Goal: Task Accomplishment & Management: Manage account settings

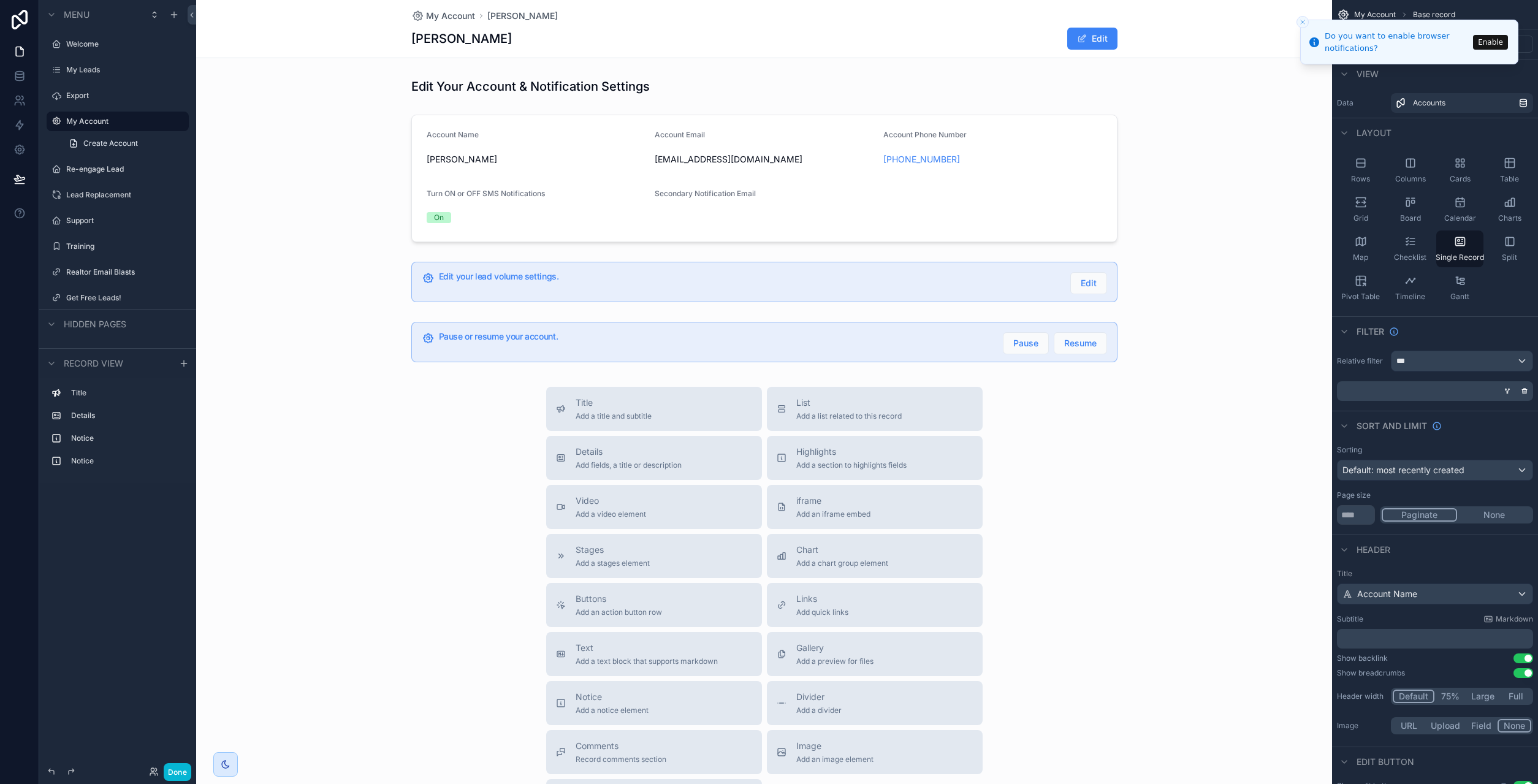
click at [1300, 24] on line "Close toast" at bounding box center [1302, 22] width 3 height 3
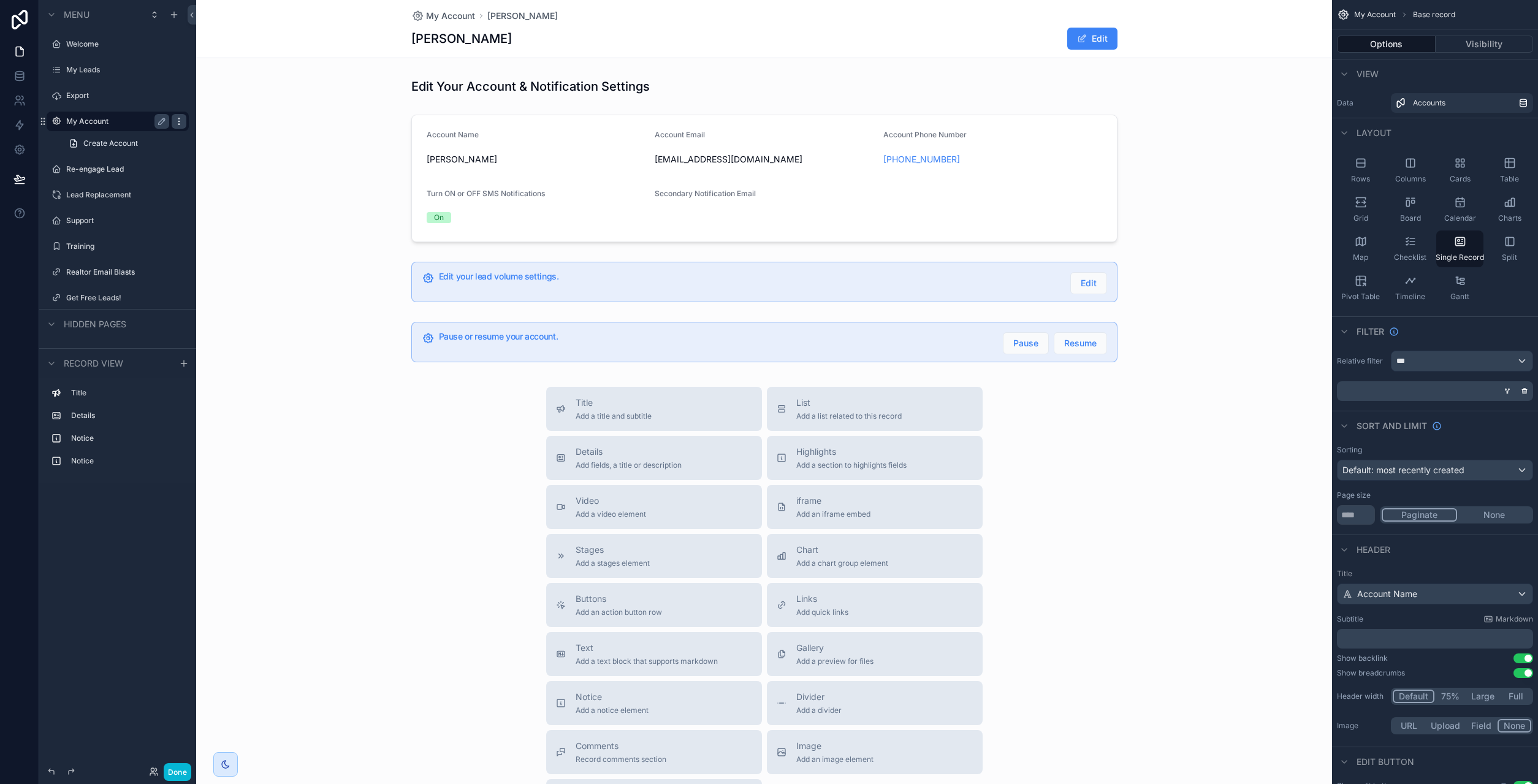
click at [180, 120] on icon "scrollable content" at bounding box center [178, 120] width 9 height 9
click at [171, 10] on icon "scrollable content" at bounding box center [174, 14] width 9 height 9
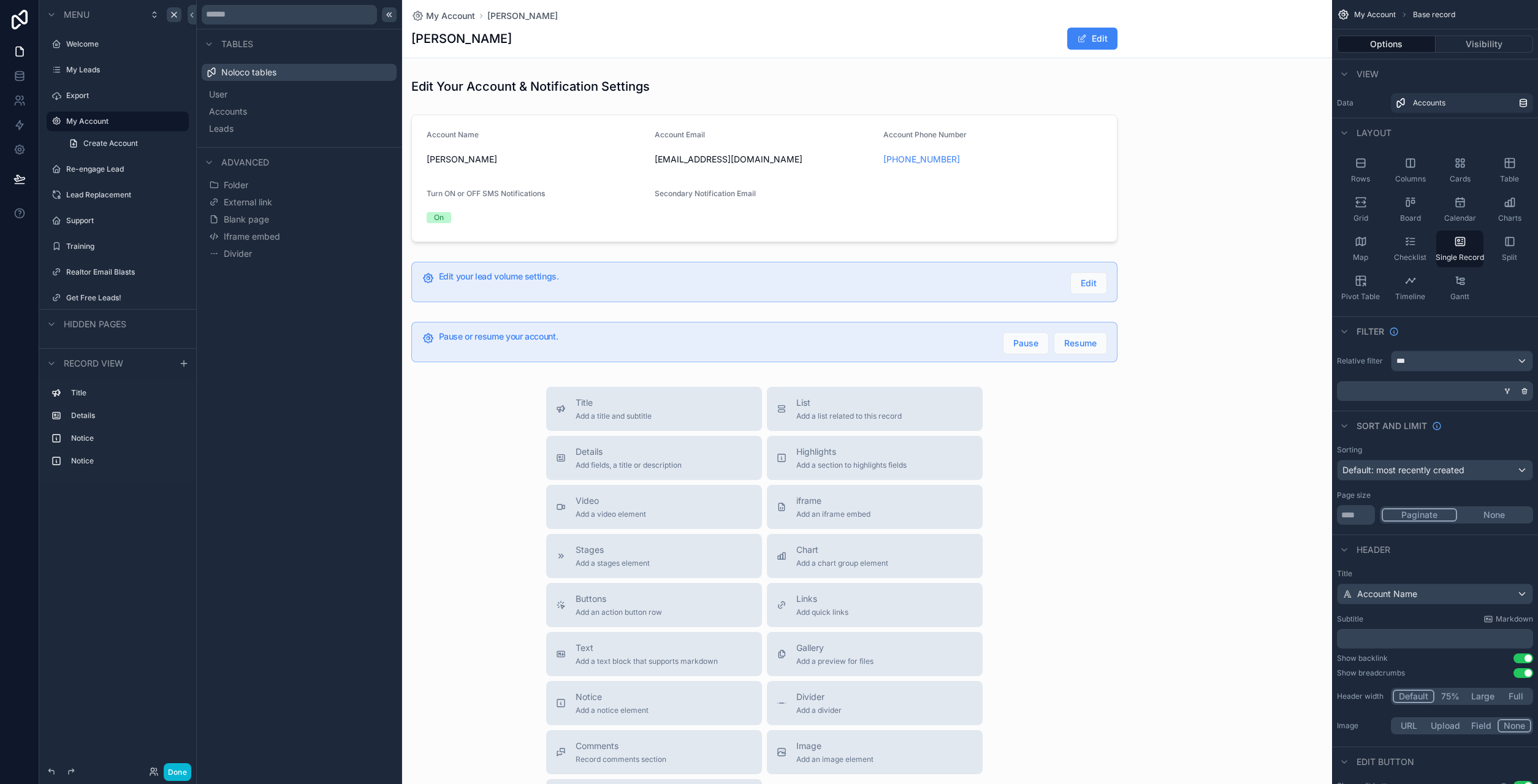
click at [390, 16] on icon at bounding box center [388, 14] width 9 height 9
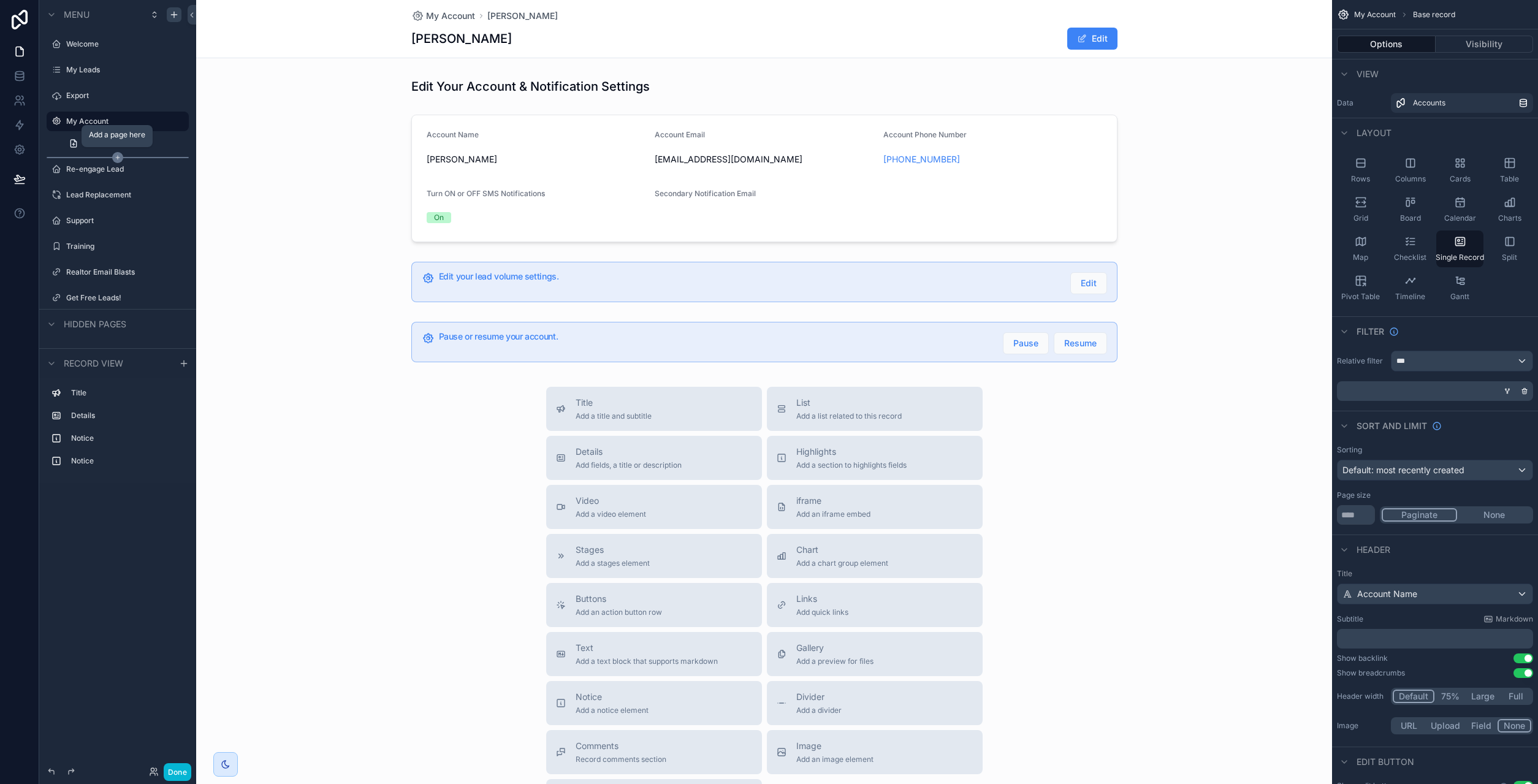
click at [117, 159] on icon "scrollable content" at bounding box center [117, 157] width 11 height 11
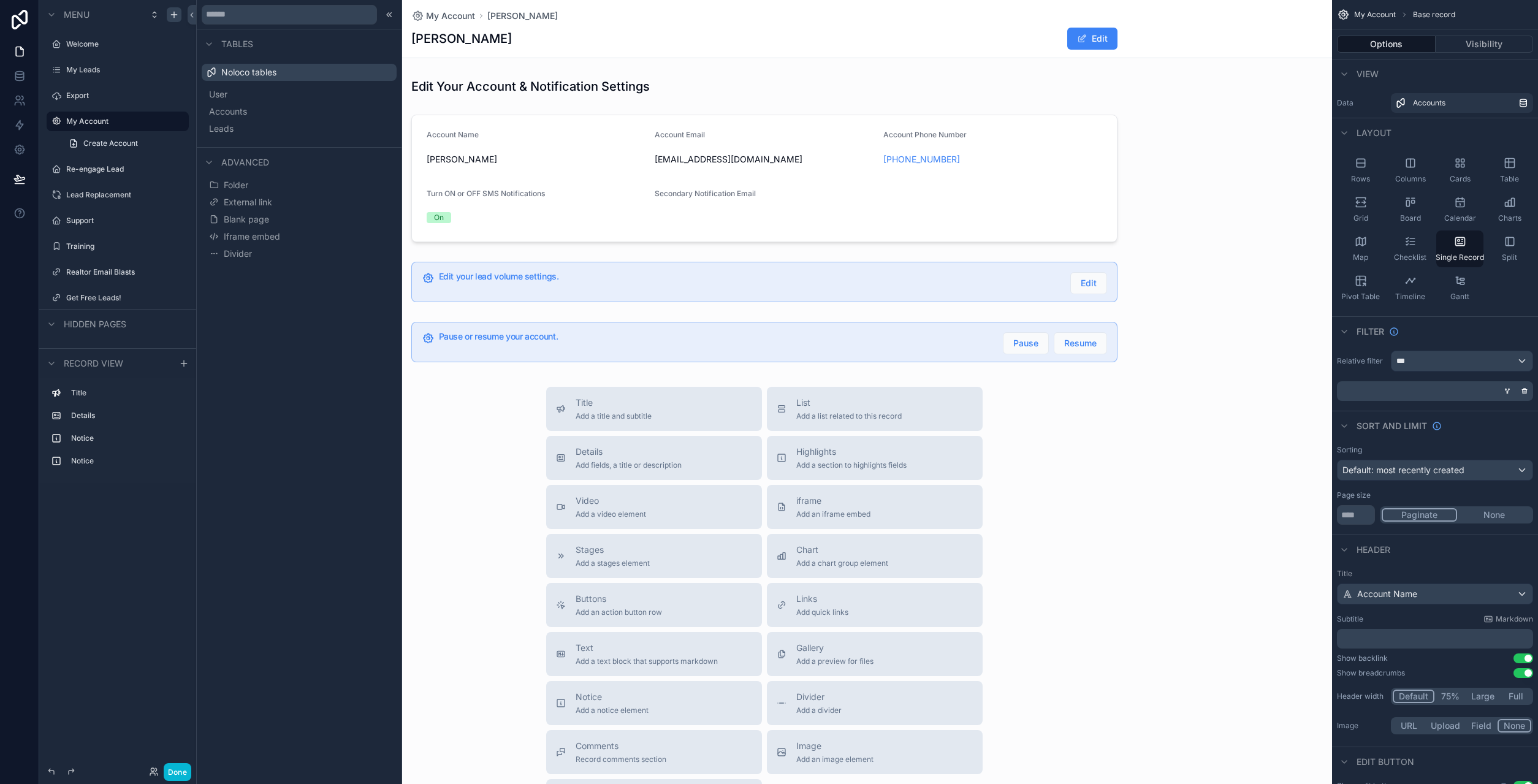
click at [579, 126] on div "scrollable content" at bounding box center [764, 460] width 1136 height 921
click at [1096, 40] on button "Edit" at bounding box center [1092, 39] width 50 height 22
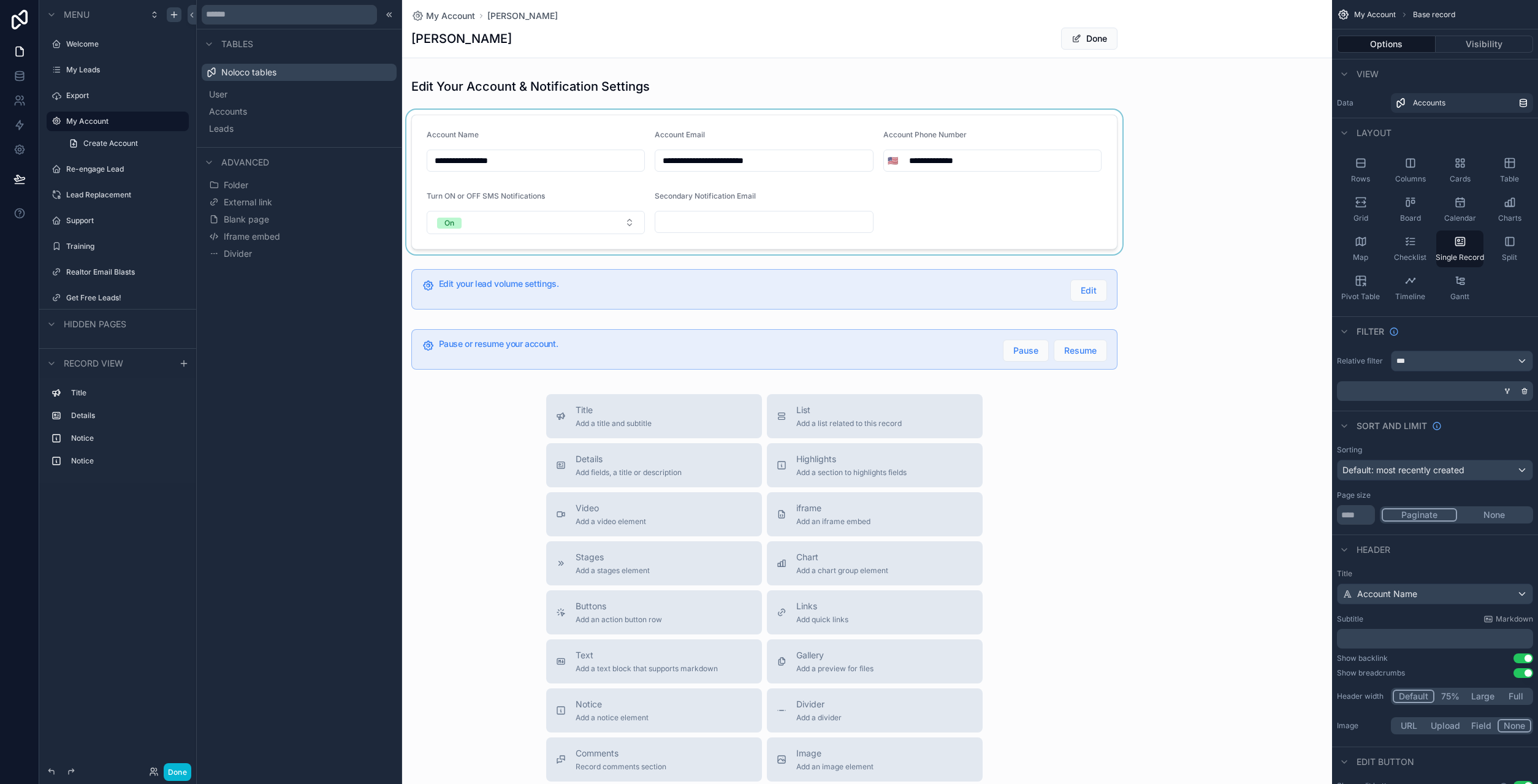
click at [600, 139] on div "scrollable content" at bounding box center [764, 182] width 1136 height 145
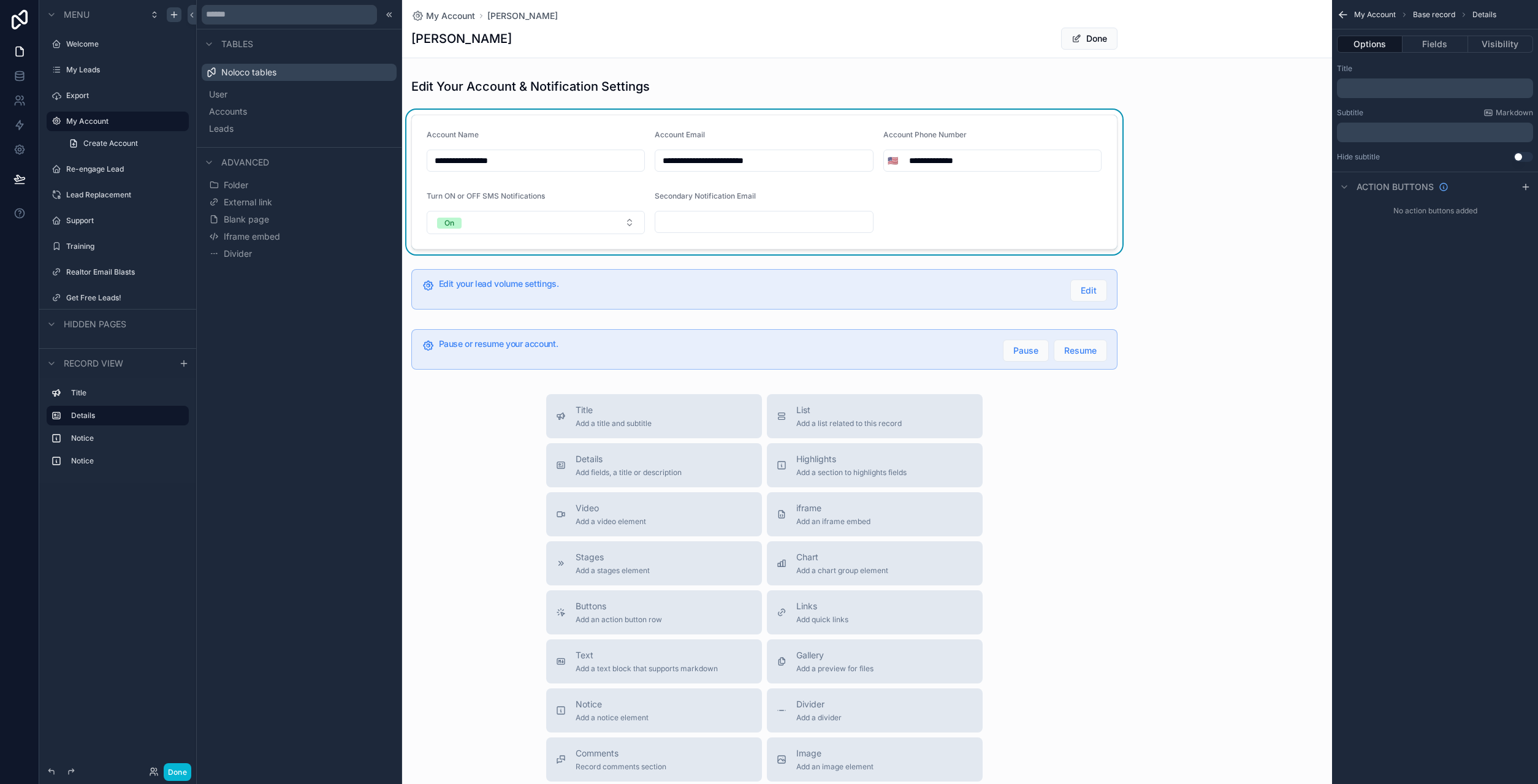
click at [1368, 15] on span "My Account" at bounding box center [1374, 14] width 41 height 9
click at [1439, 17] on span "Base record" at bounding box center [1433, 14] width 42 height 9
click at [1343, 12] on icon "scrollable content" at bounding box center [1341, 14] width 3 height 3
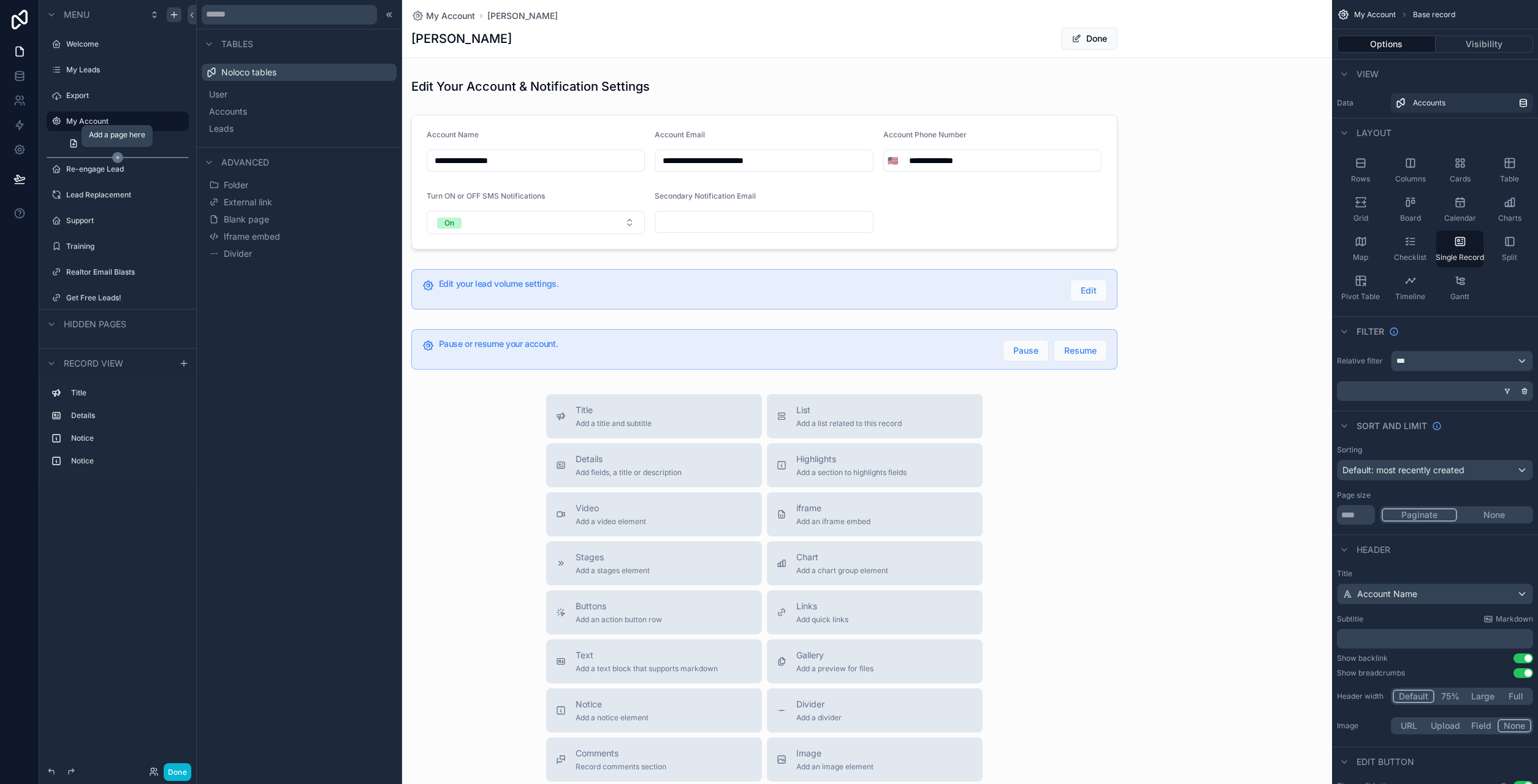
click at [115, 158] on icon "scrollable content" at bounding box center [117, 157] width 11 height 11
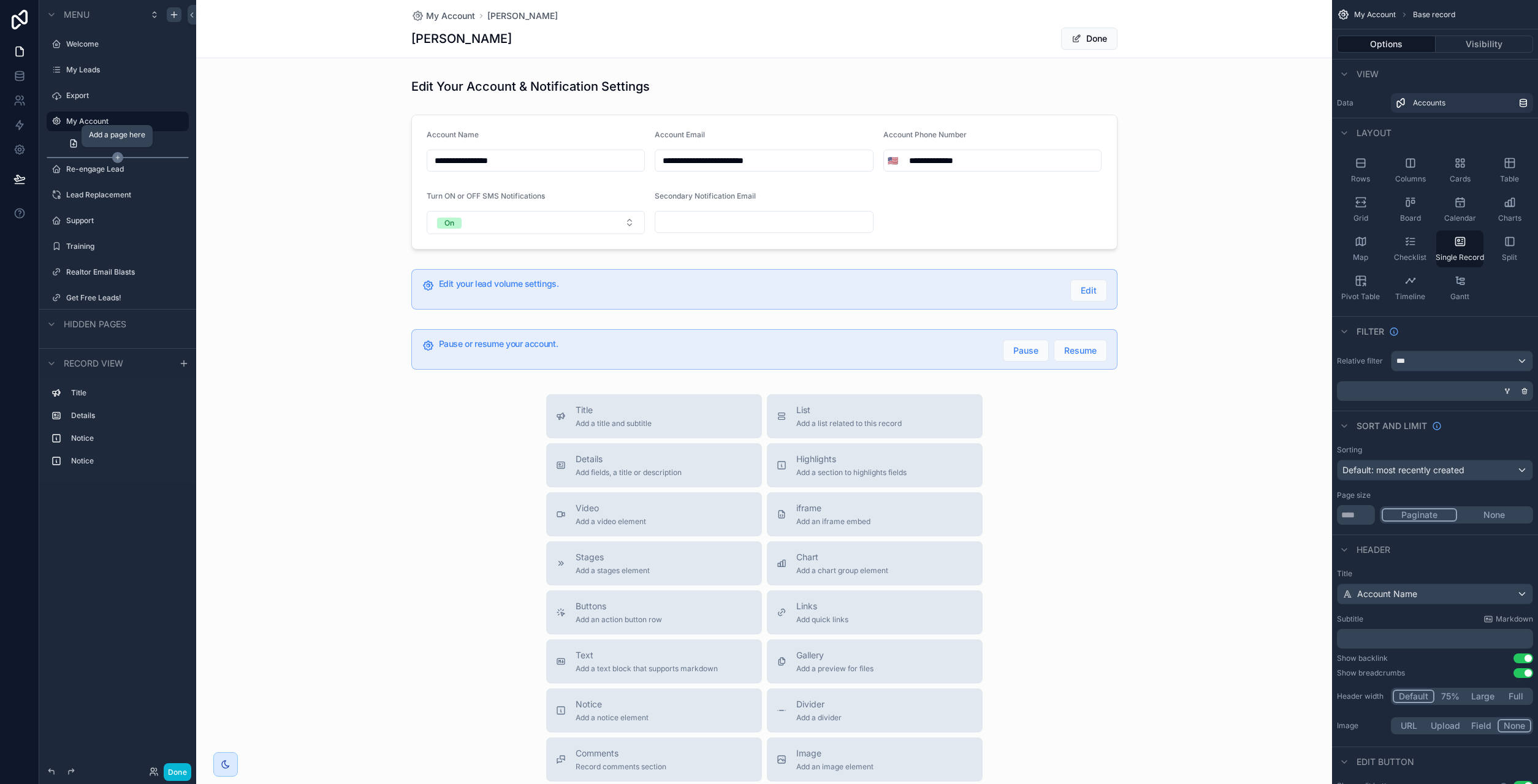
click at [120, 157] on icon "scrollable content" at bounding box center [117, 157] width 11 height 11
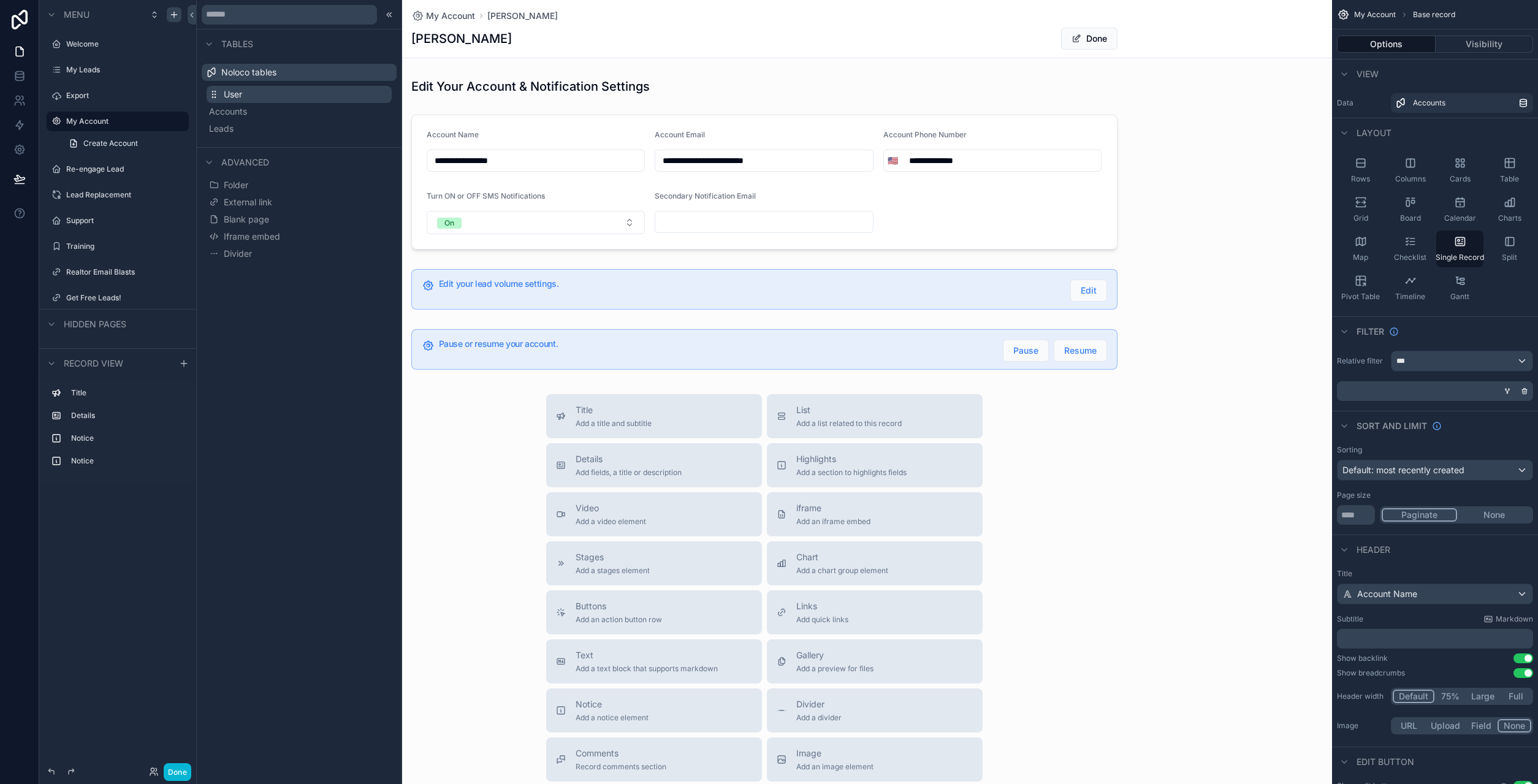
click at [274, 94] on button "User" at bounding box center [299, 95] width 185 height 17
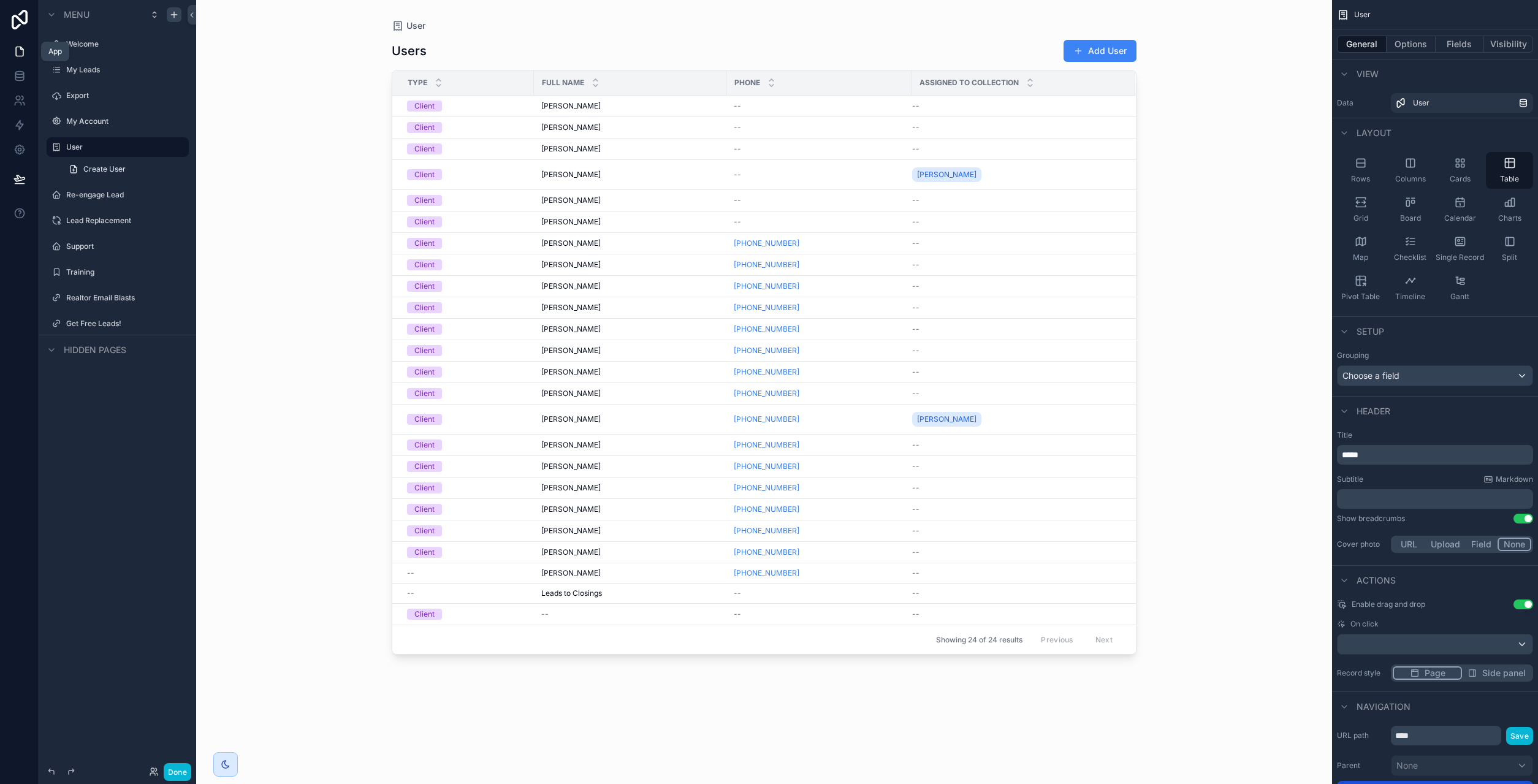
click at [21, 48] on icon at bounding box center [21, 48] width 3 height 3
click at [1464, 256] on span "Single Record" at bounding box center [1460, 256] width 48 height 9
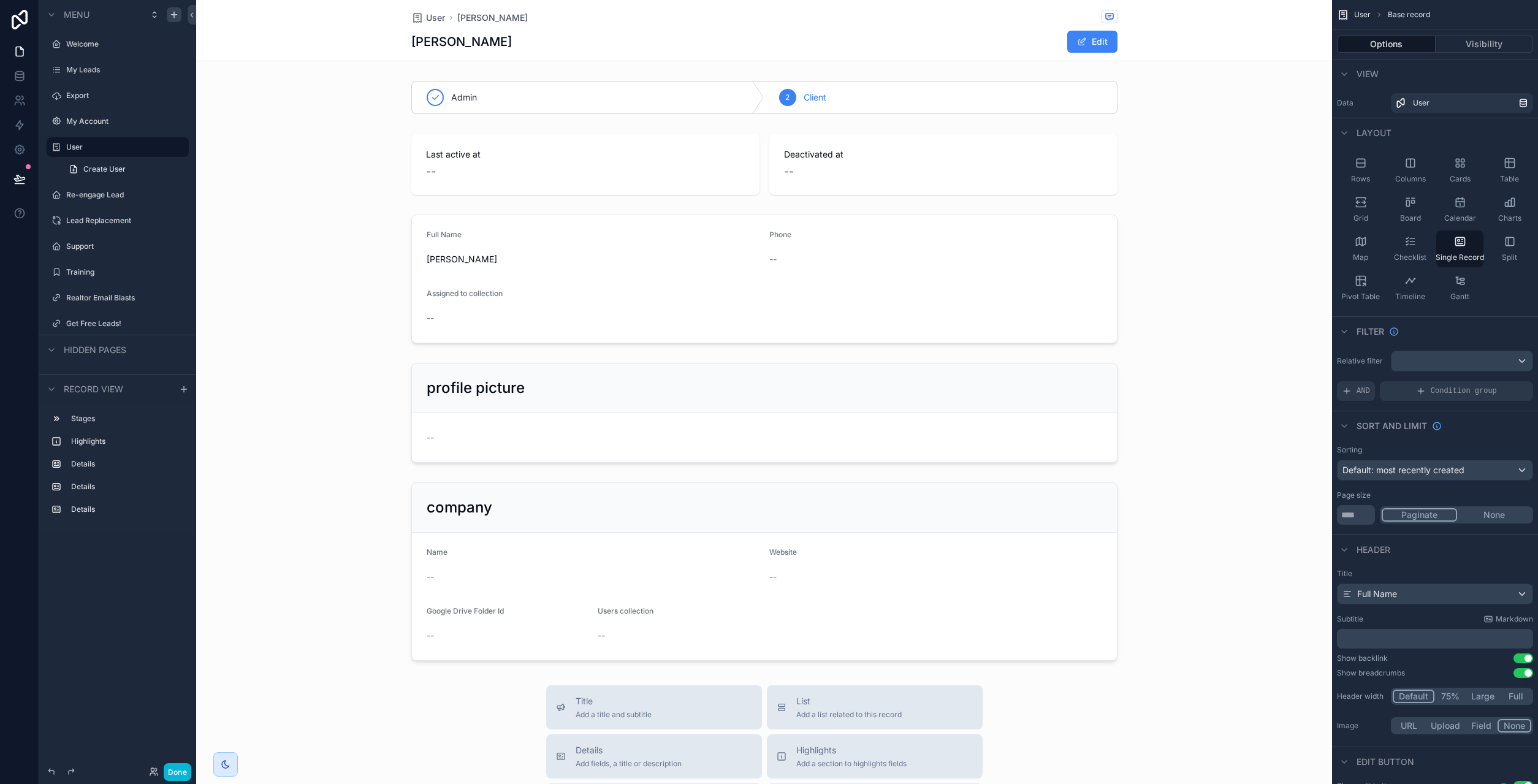
click at [812, 93] on div "scrollable content" at bounding box center [764, 609] width 1136 height 1219
click at [608, 99] on div "scrollable content" at bounding box center [764, 97] width 1136 height 43
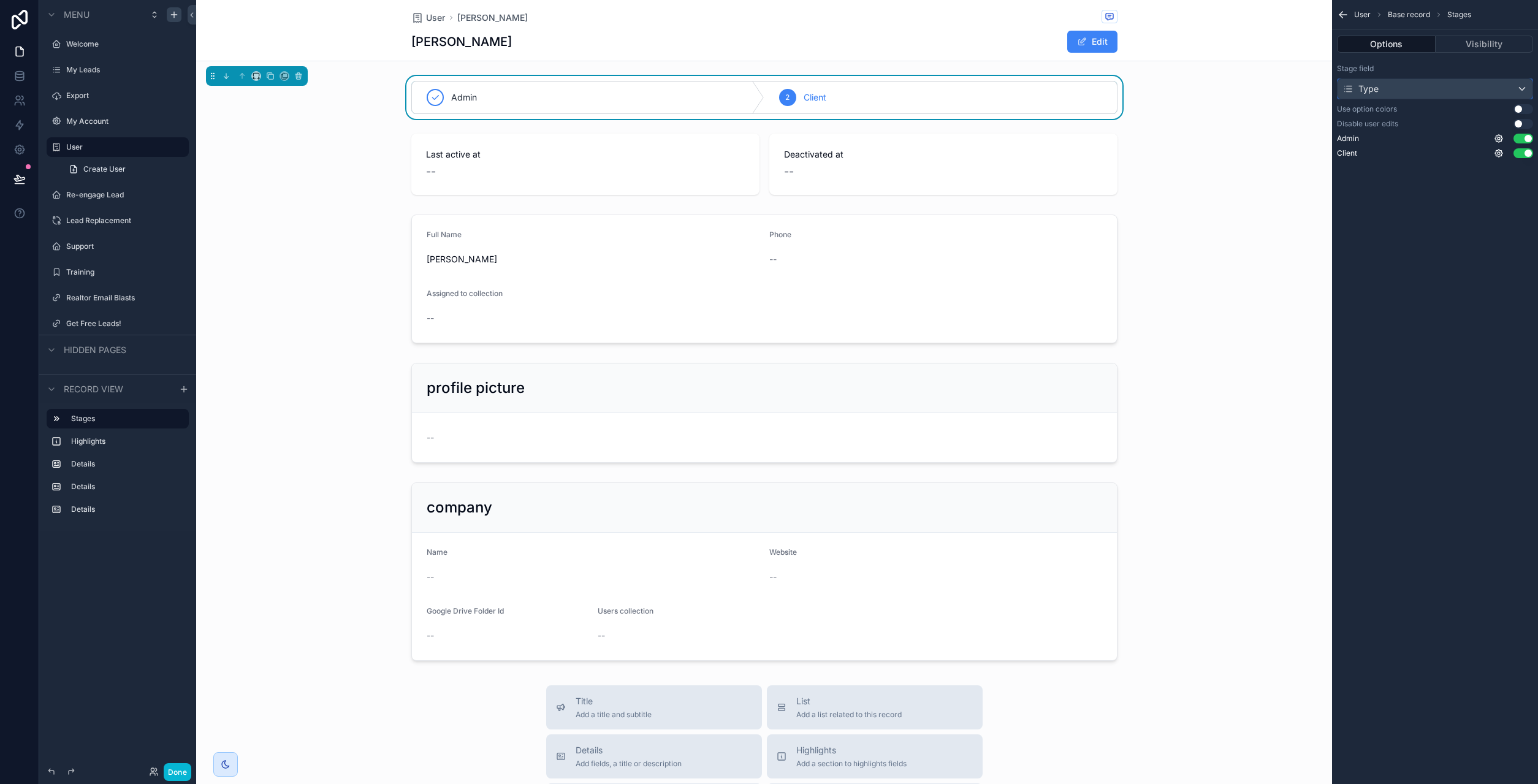
click at [1409, 86] on div "Type" at bounding box center [1435, 89] width 195 height 20
click at [1409, 86] on div "scrollable content" at bounding box center [769, 392] width 1538 height 784
click at [910, 166] on div "scrollable content" at bounding box center [764, 164] width 1136 height 71
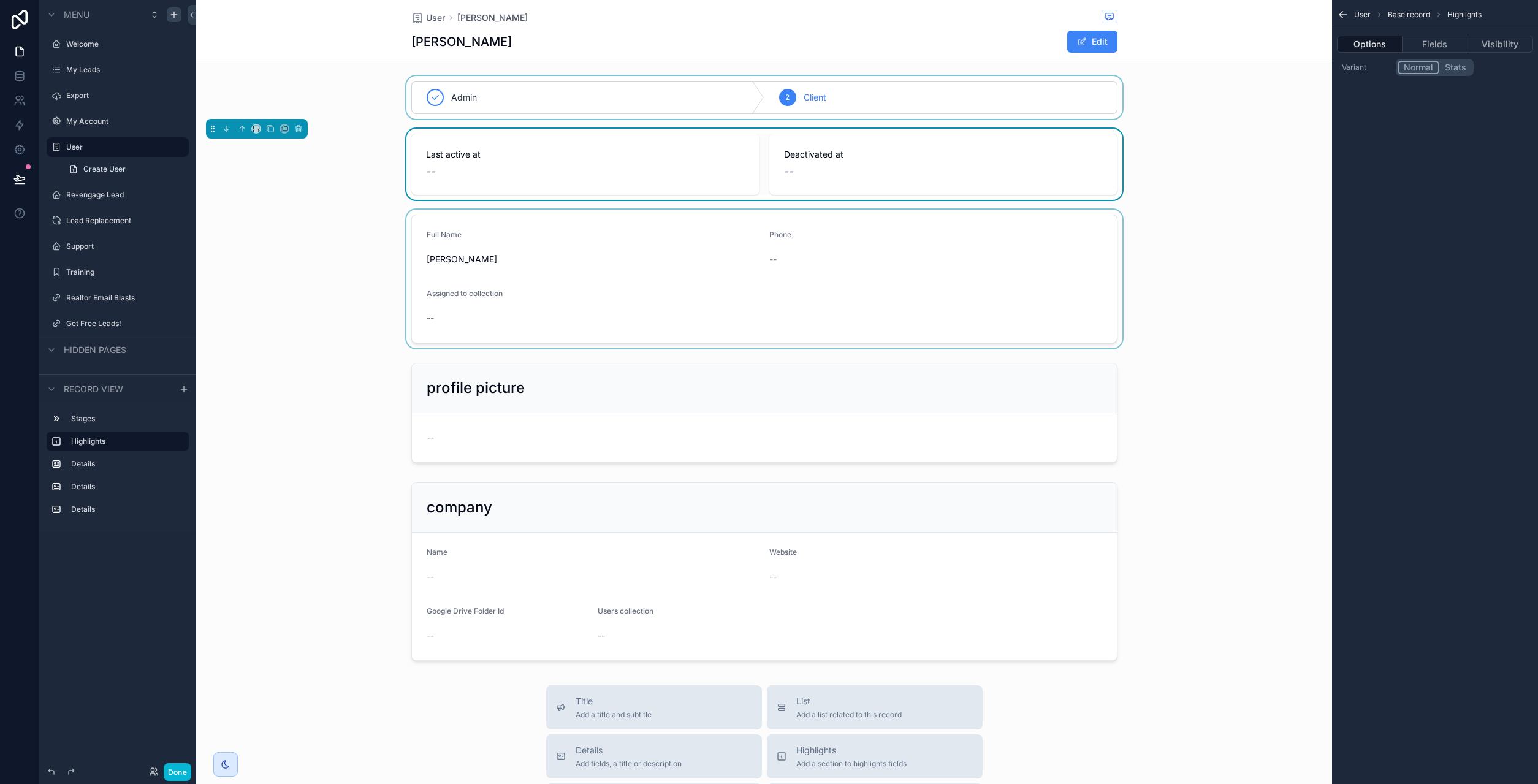
click at [742, 254] on div "scrollable content" at bounding box center [764, 279] width 1136 height 139
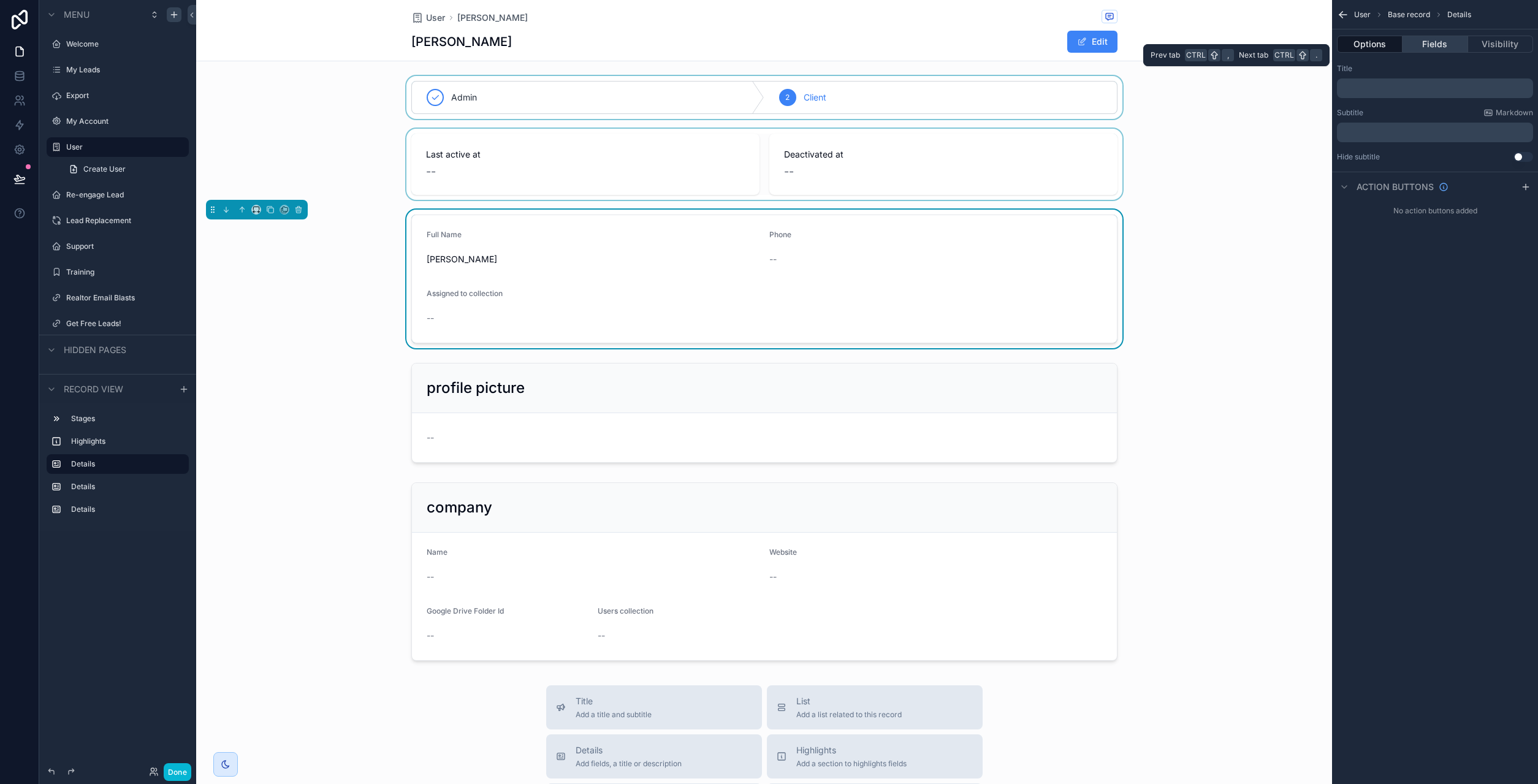
click at [1426, 44] on button "Fields" at bounding box center [1434, 44] width 65 height 17
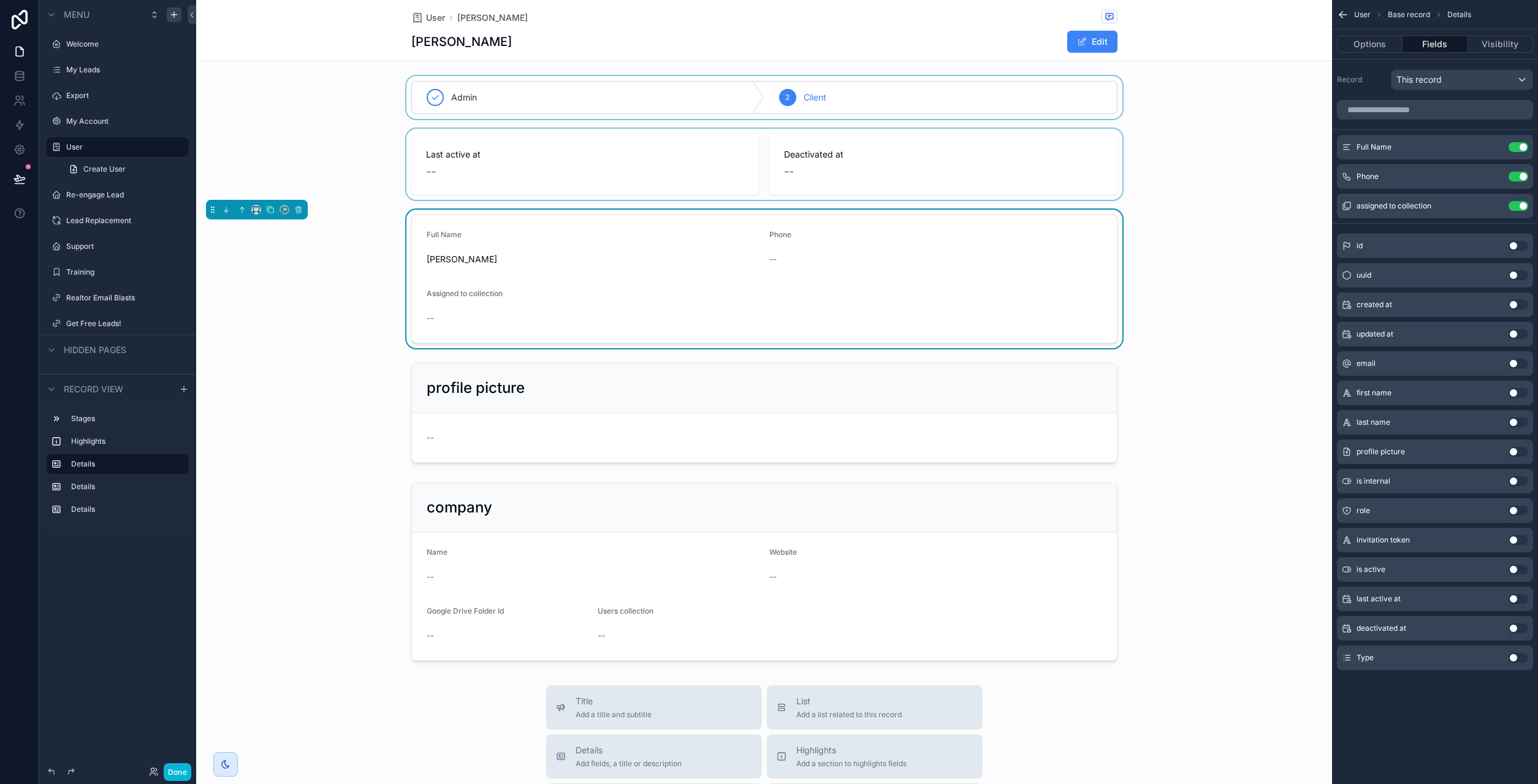
click at [1345, 14] on icon "scrollable content" at bounding box center [1343, 15] width 12 height 12
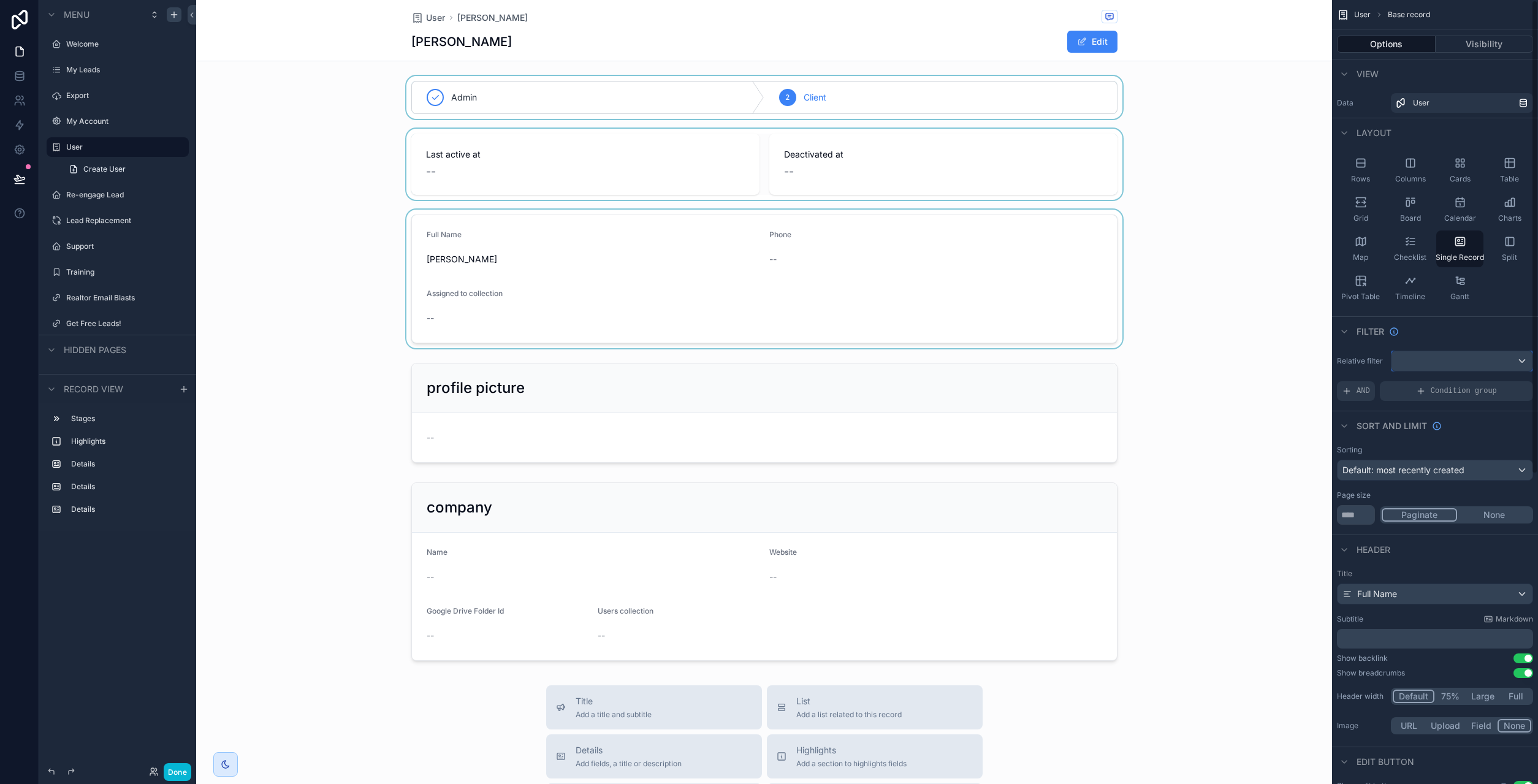
click at [1454, 361] on div "scrollable content" at bounding box center [1462, 361] width 141 height 20
click at [1459, 459] on div "Logged in User The current user's values" at bounding box center [1451, 457] width 101 height 29
click at [1435, 429] on div "All" at bounding box center [1461, 426] width 120 height 15
click at [1434, 390] on span "Condition group" at bounding box center [1463, 391] width 66 height 9
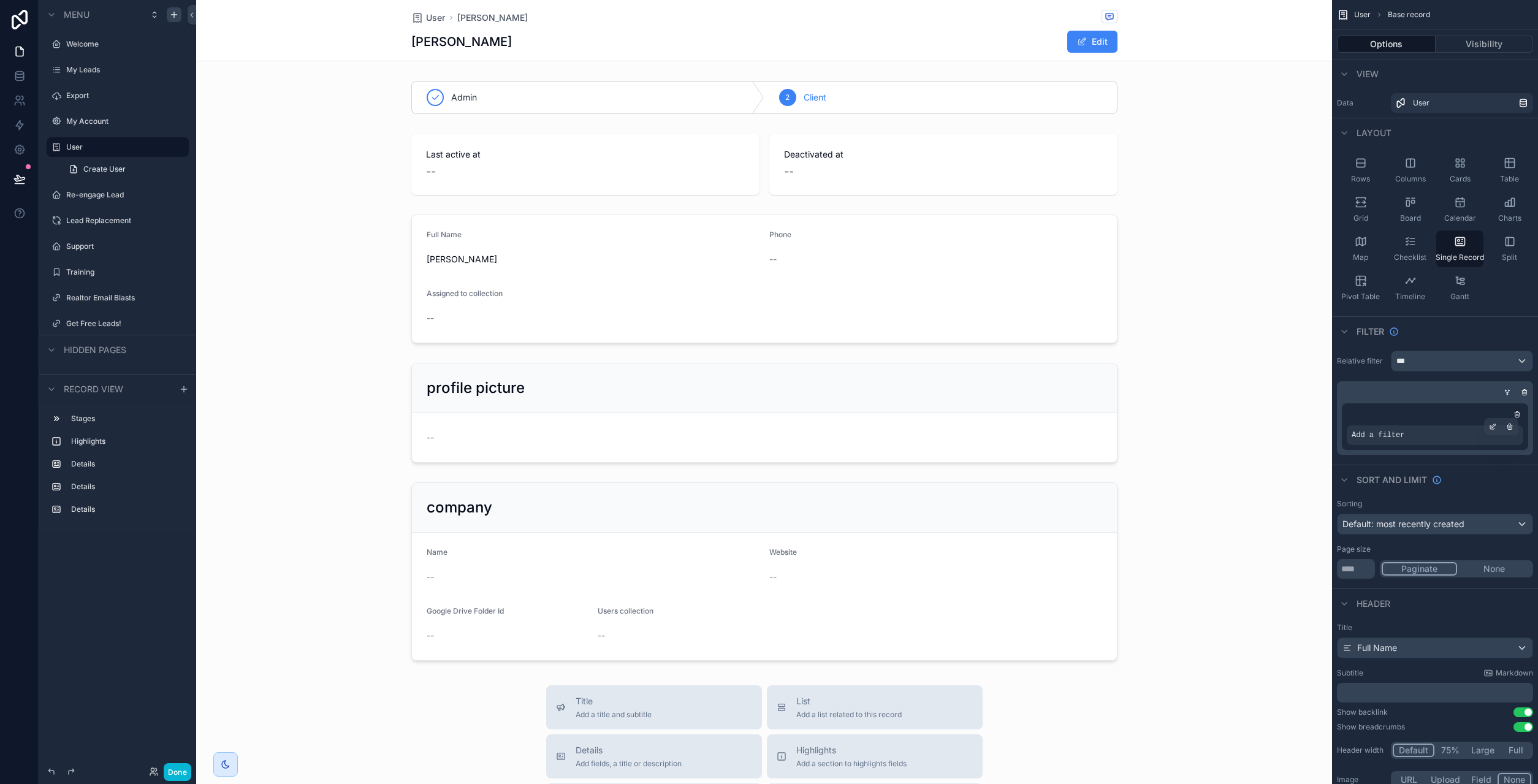
click at [1475, 437] on div "Add a filter" at bounding box center [1435, 435] width 176 height 20
click at [1509, 424] on icon "scrollable content" at bounding box center [1510, 424] width 2 height 1
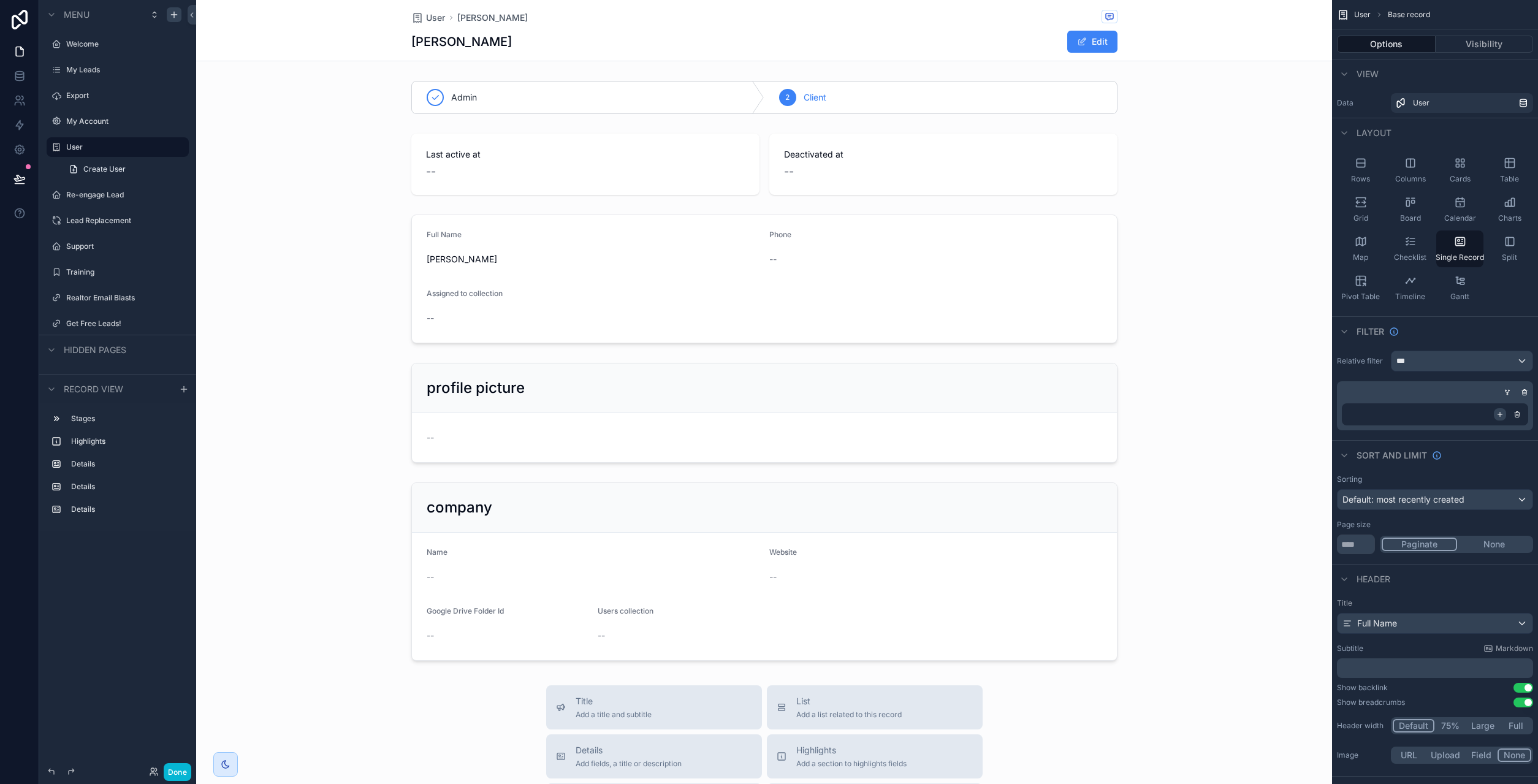
click at [1502, 417] on icon "scrollable content" at bounding box center [1499, 414] width 8 height 8
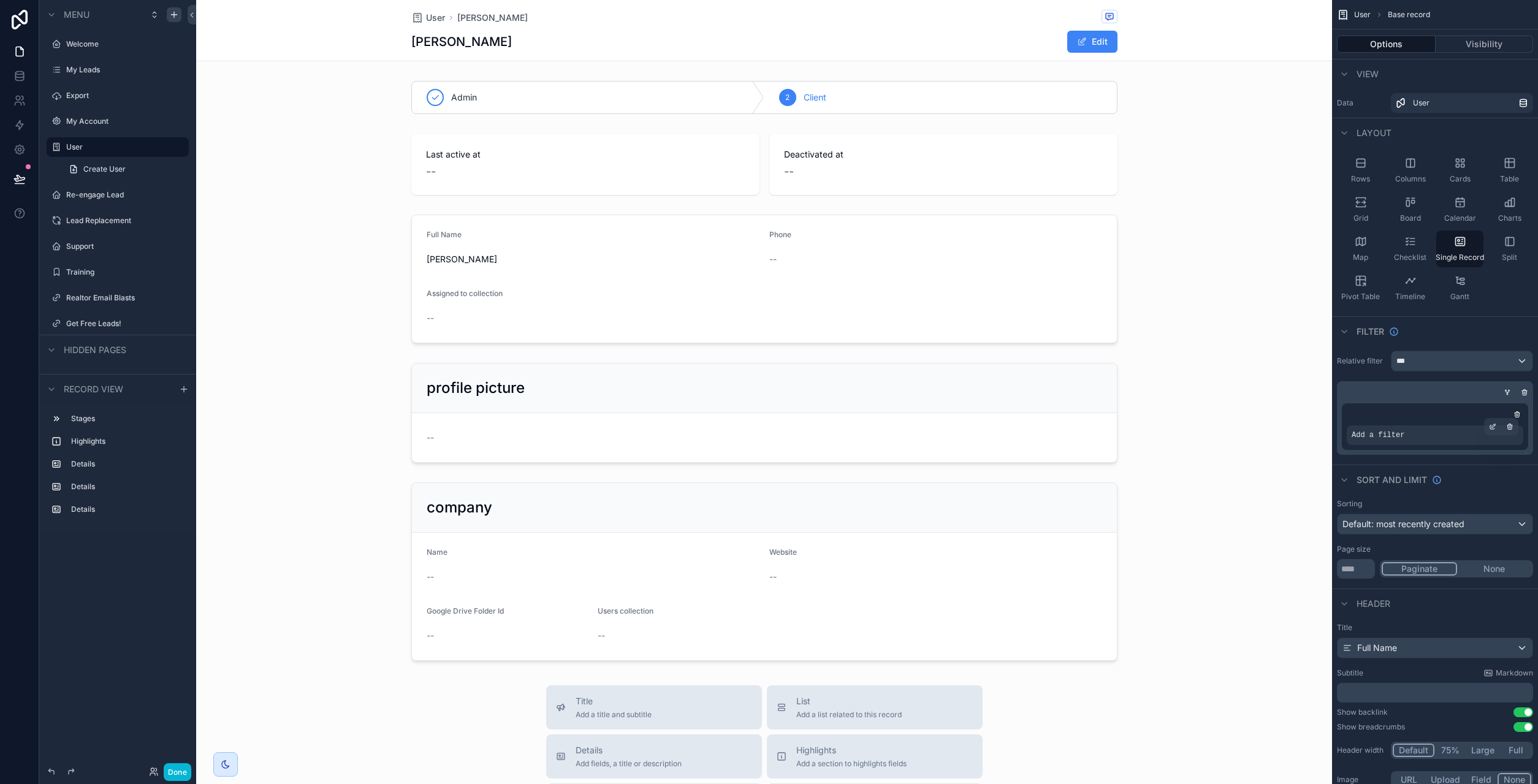
click at [1379, 431] on span "Add a filter" at bounding box center [1377, 435] width 53 height 9
click at [1490, 427] on icon "scrollable content" at bounding box center [1492, 427] width 4 height 4
click at [1232, 418] on span "Select a field" at bounding box center [1222, 417] width 53 height 10
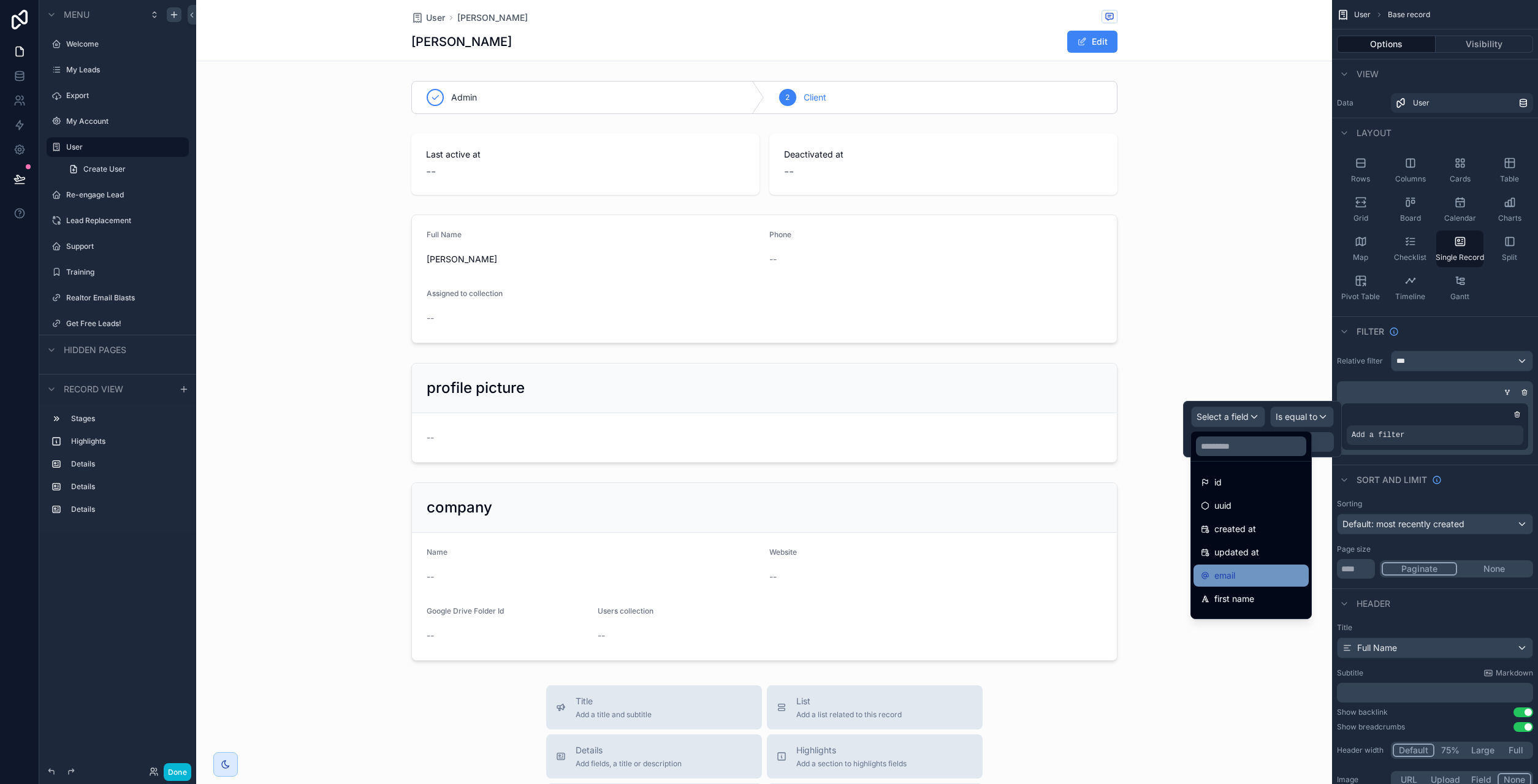
click at [1234, 568] on span "email" at bounding box center [1225, 575] width 21 height 15
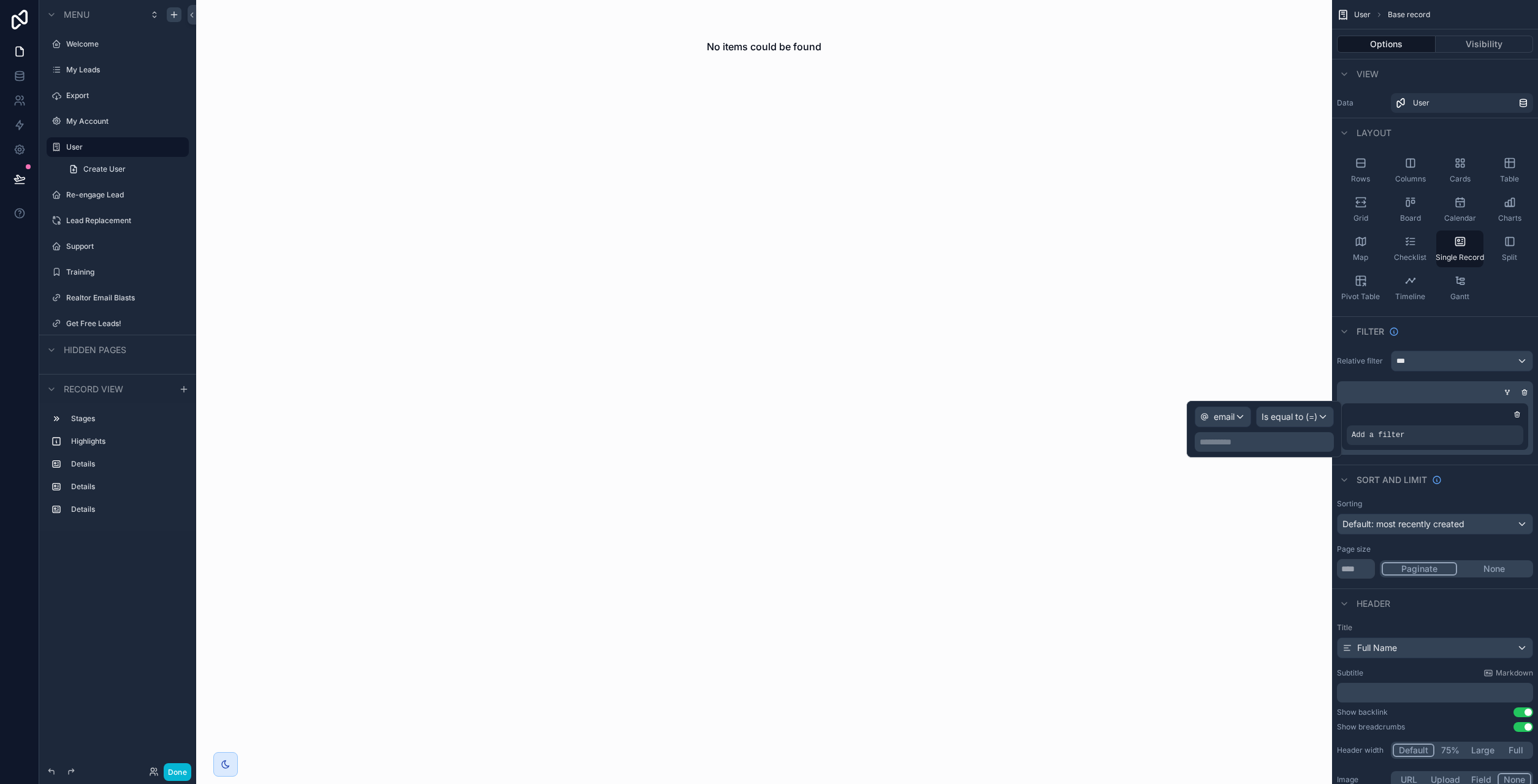
click at [1274, 441] on p "**********" at bounding box center [1265, 441] width 132 height 12
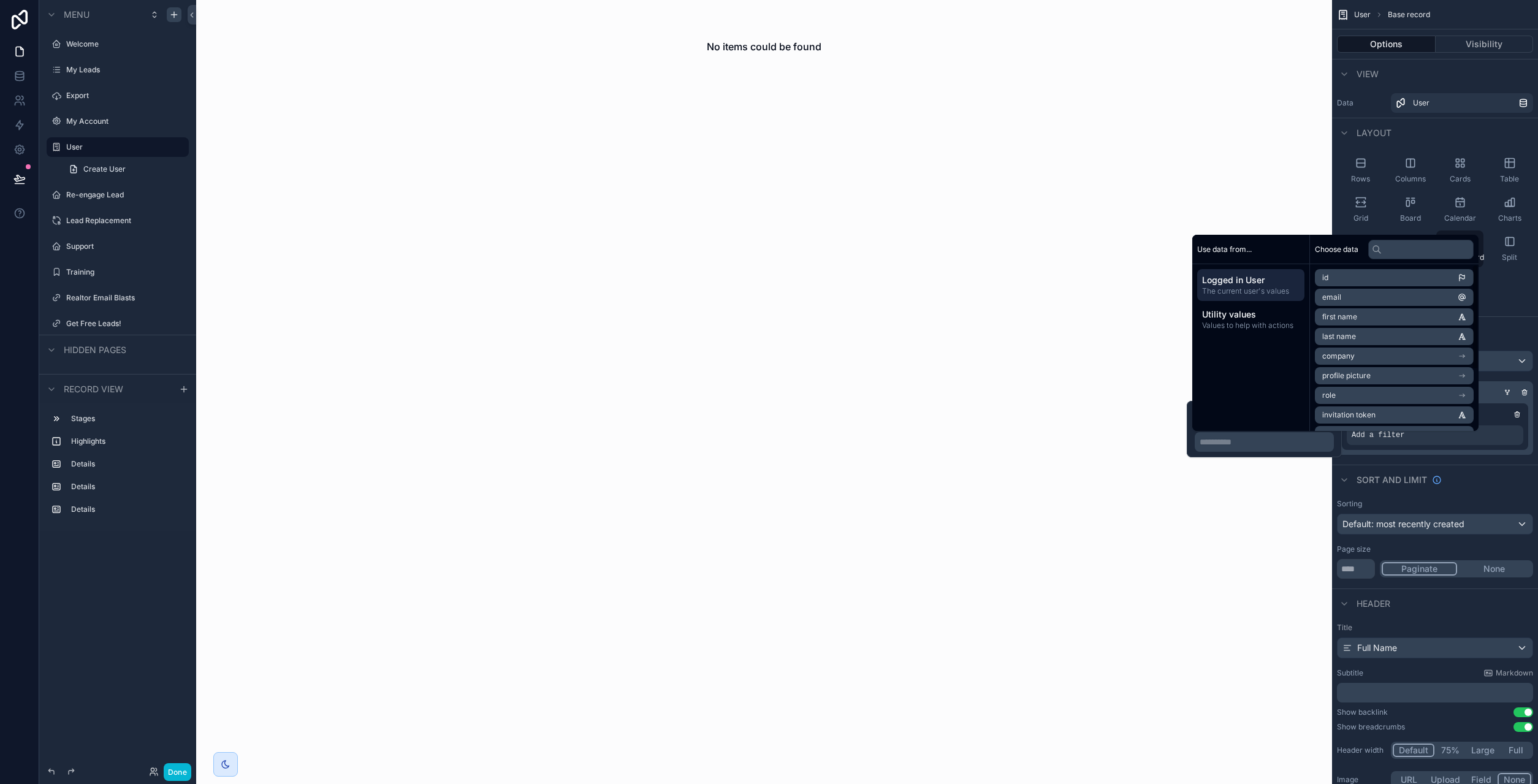
click at [1356, 294] on li "email" at bounding box center [1393, 297] width 158 height 17
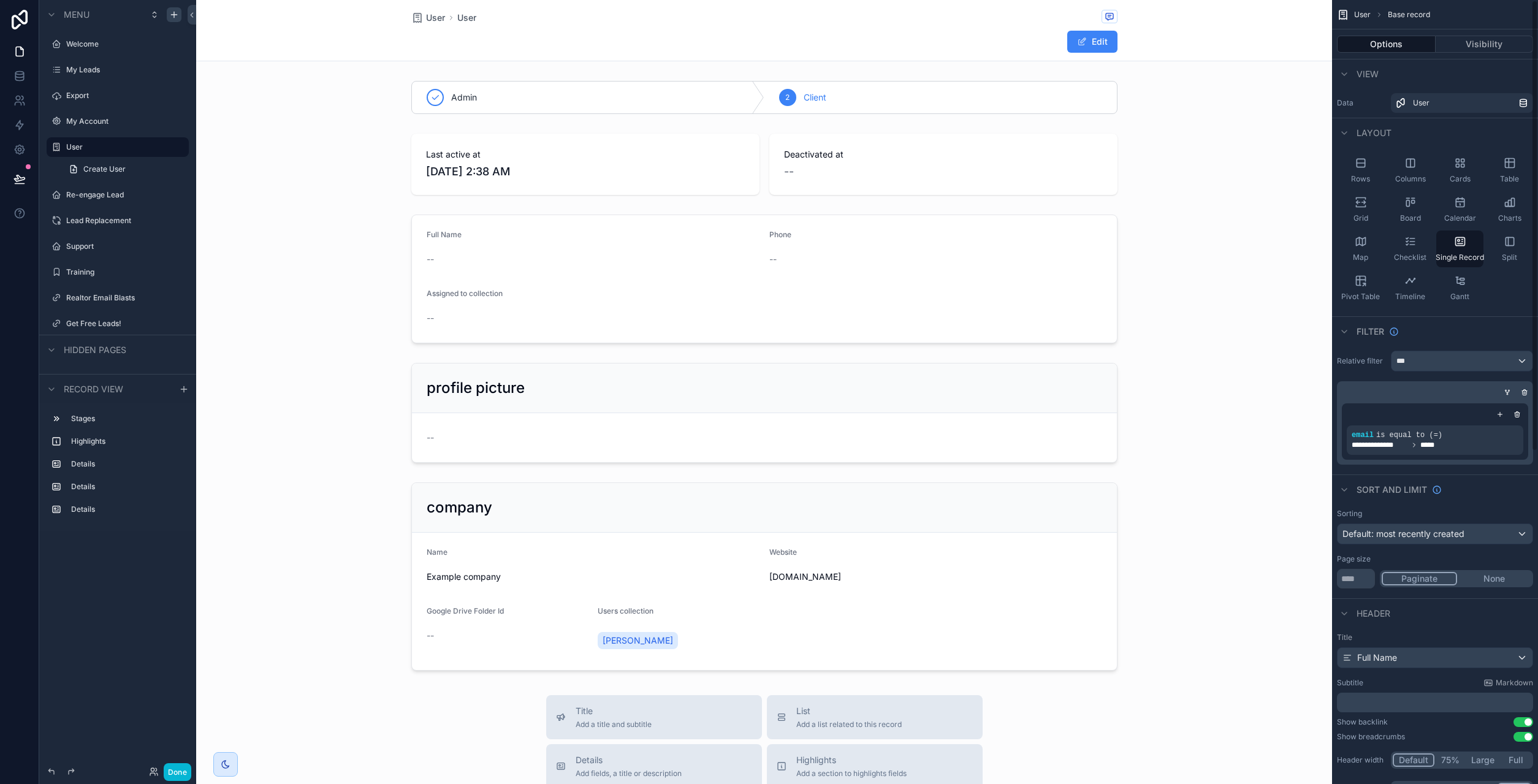
click at [1489, 469] on div "**********" at bounding box center [1434, 408] width 206 height 124
click at [1492, 425] on icon "scrollable content" at bounding box center [1492, 426] width 8 height 8
click at [1236, 422] on div "email" at bounding box center [1223, 419] width 55 height 20
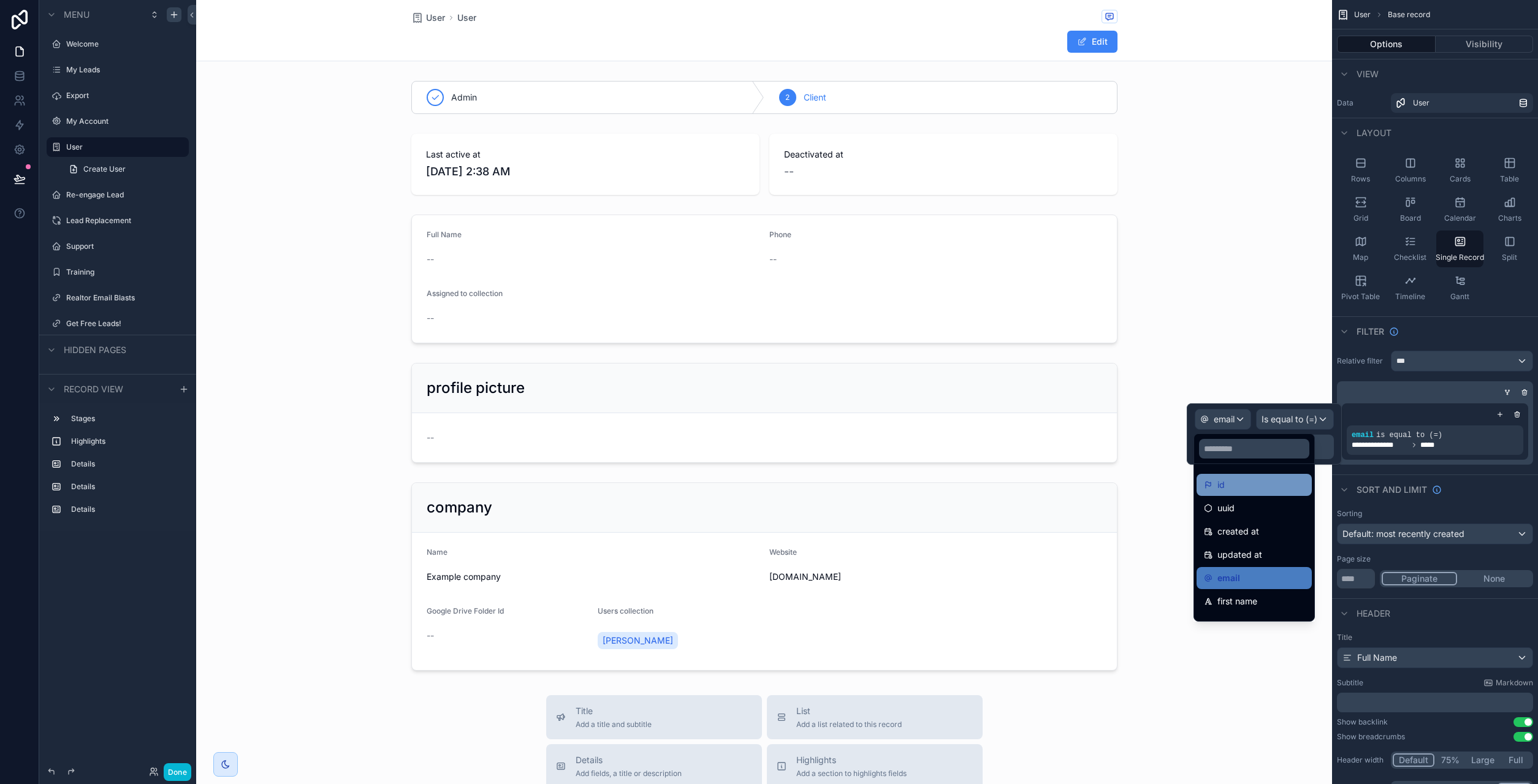
click at [1240, 481] on div "id" at bounding box center [1254, 485] width 101 height 15
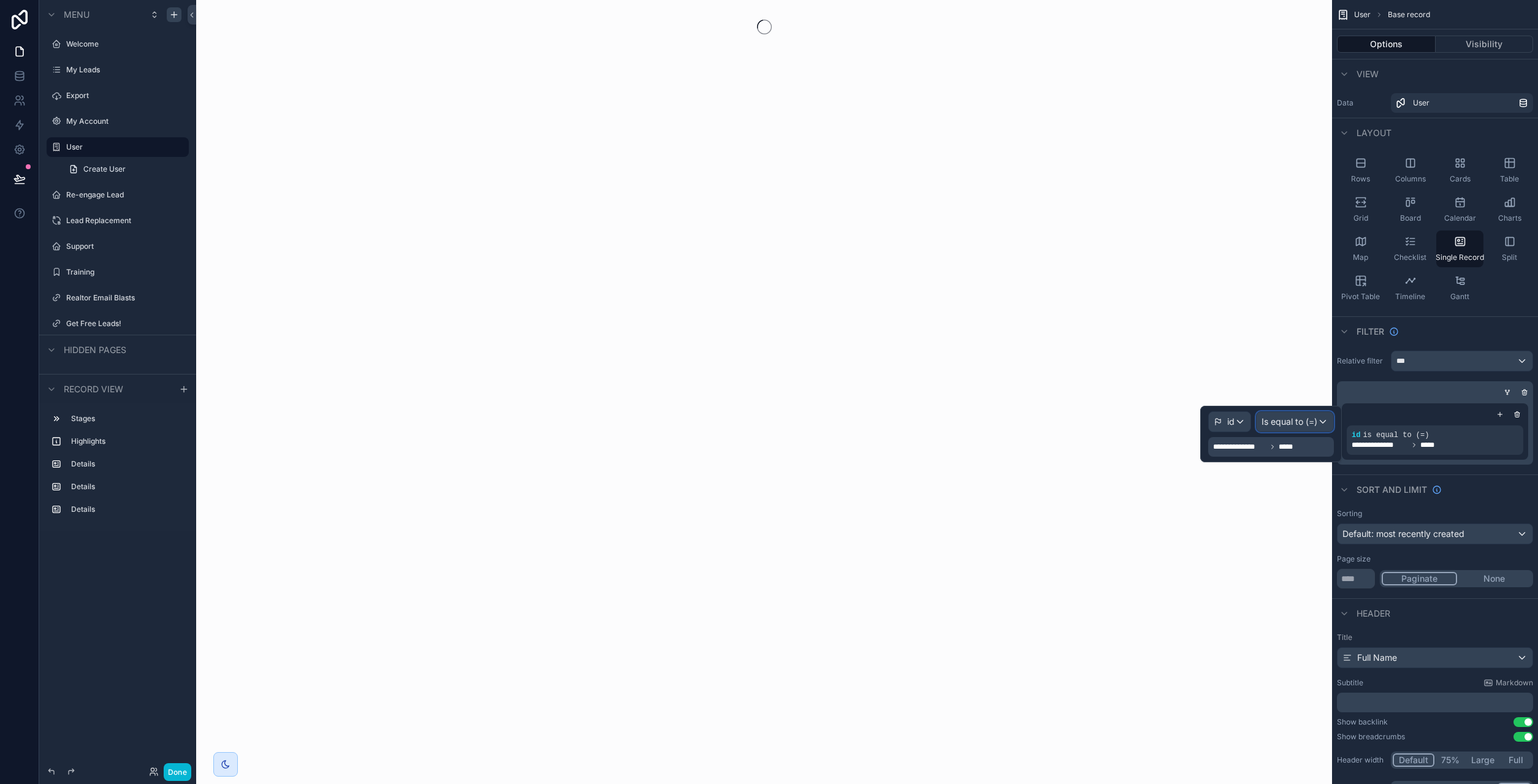
click at [1304, 419] on span "Is equal to (=)" at bounding box center [1289, 422] width 56 height 12
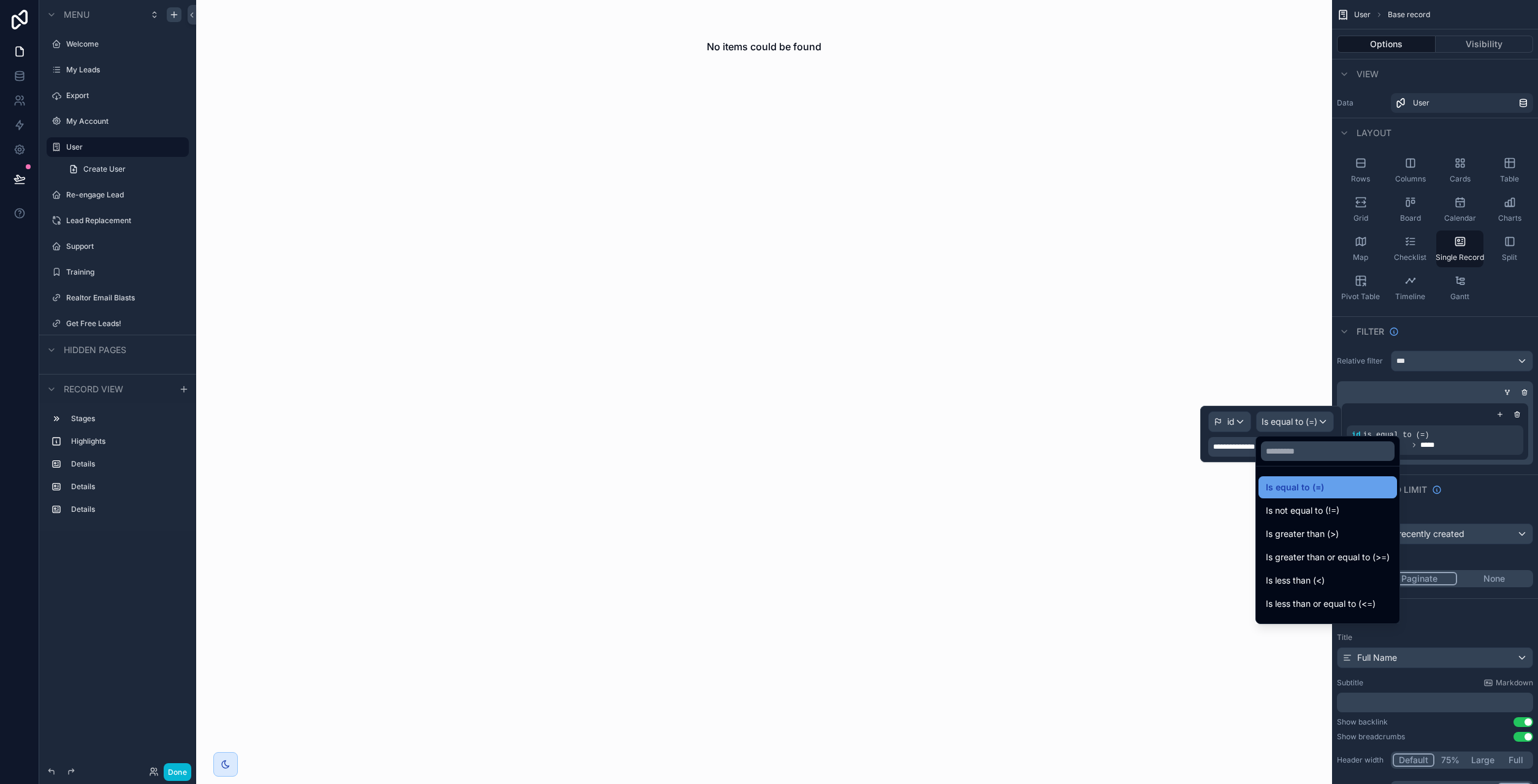
click at [1313, 491] on span "Is equal to (=)" at bounding box center [1295, 487] width 59 height 15
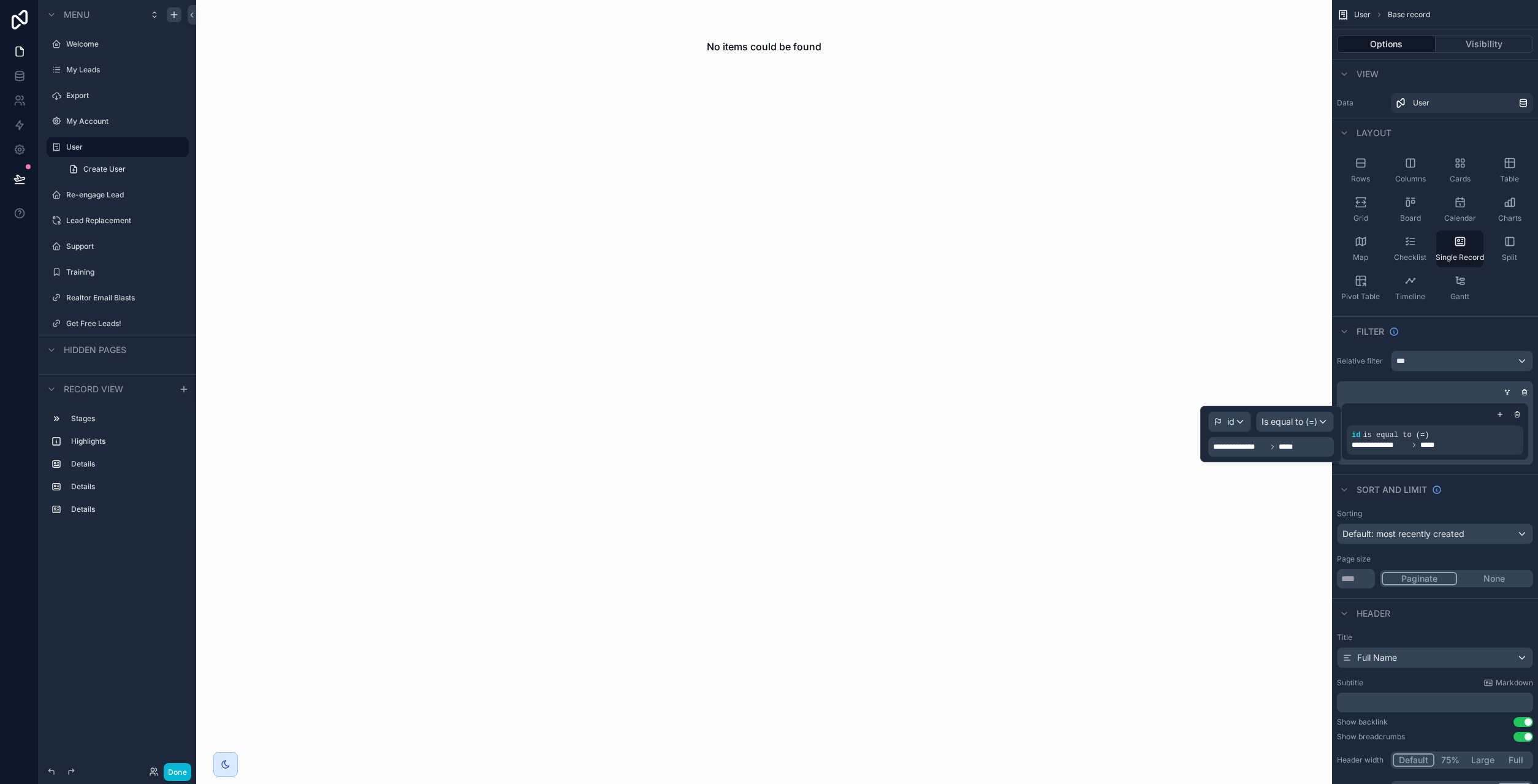
click at [1276, 450] on span "**********" at bounding box center [1255, 446] width 84 height 9
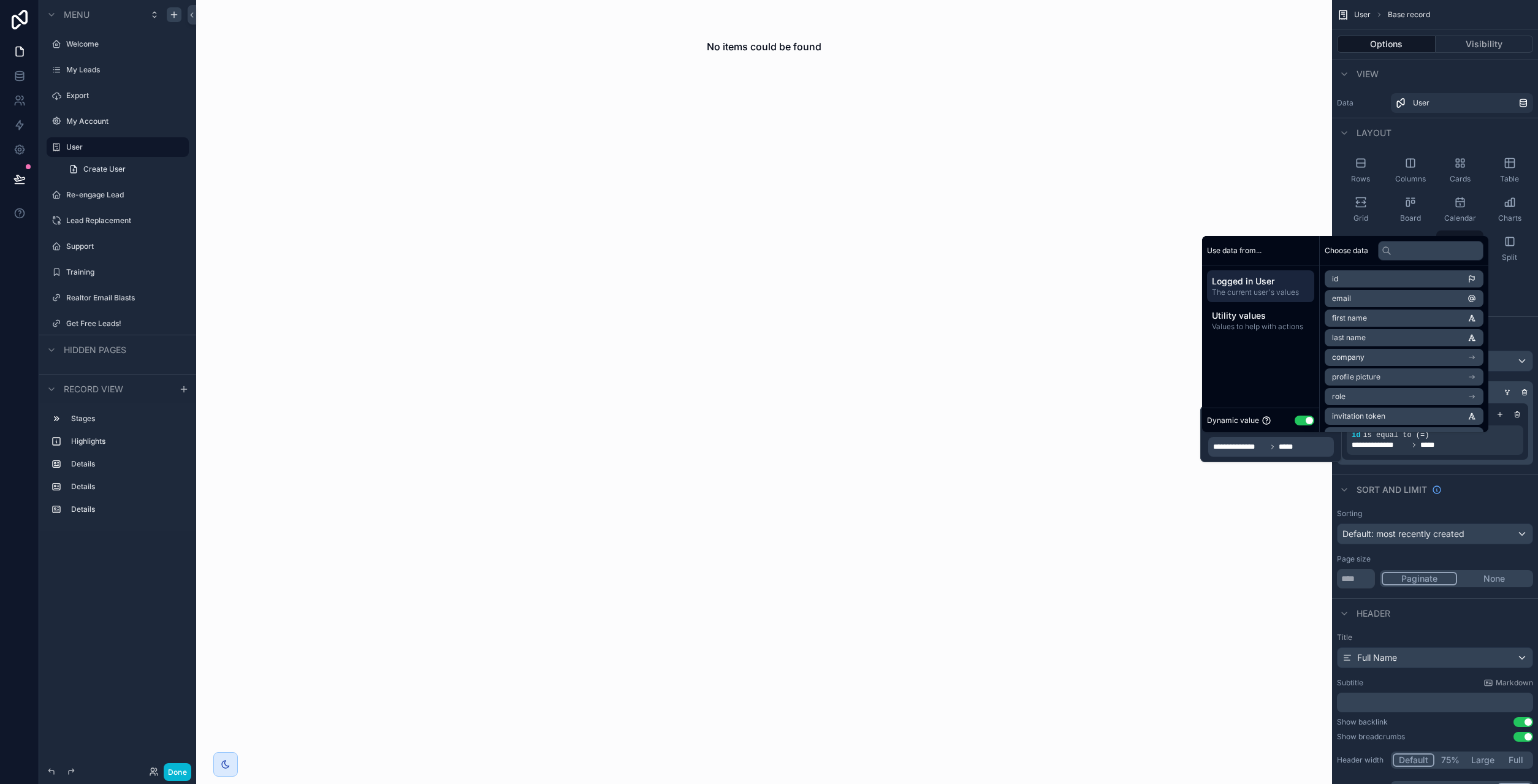
click at [1276, 450] on span "**********" at bounding box center [1255, 446] width 84 height 9
click at [1471, 460] on div "**********" at bounding box center [1435, 431] width 196 height 66
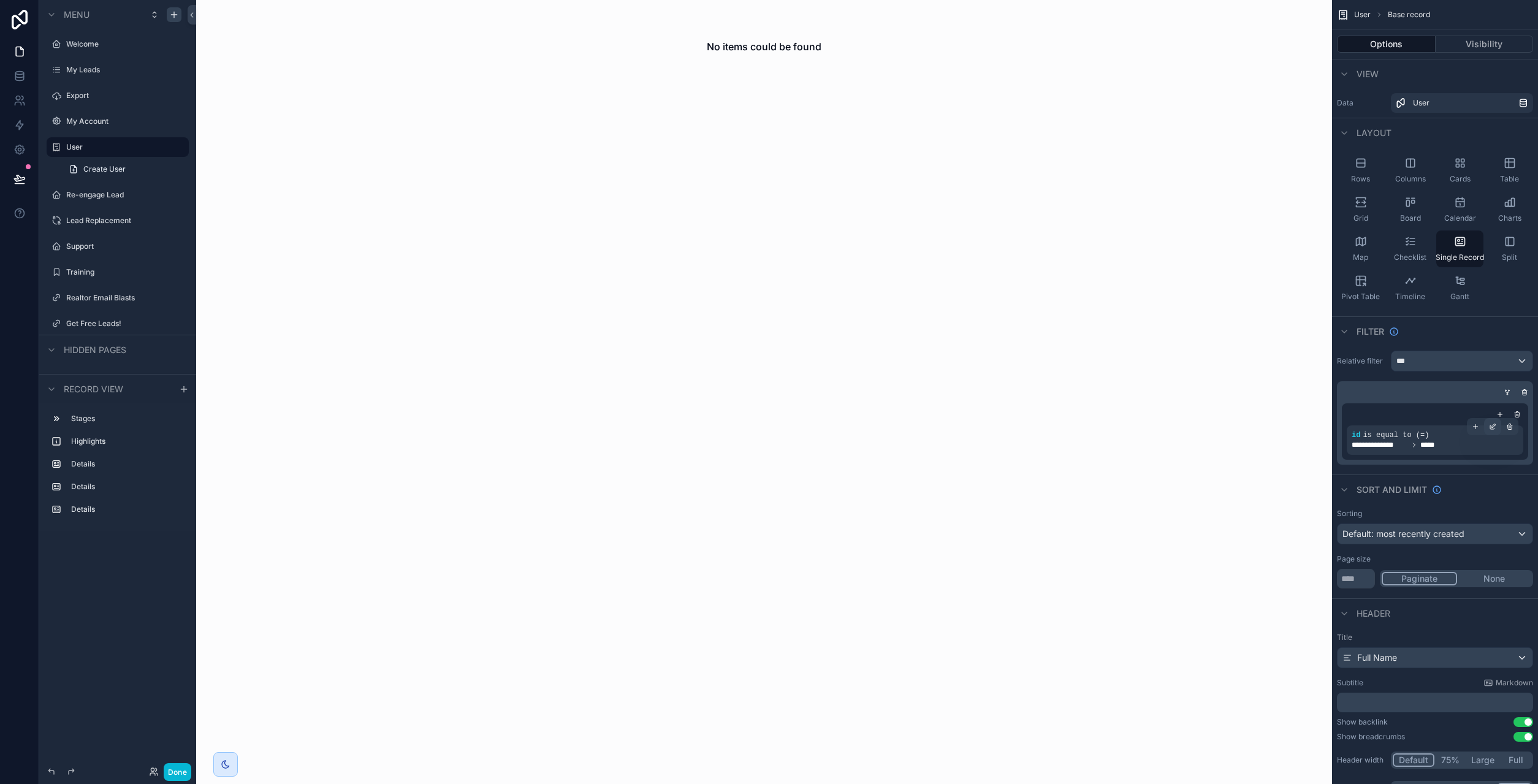
click at [1495, 424] on icon "scrollable content" at bounding box center [1492, 426] width 8 height 8
click at [1238, 421] on div "id" at bounding box center [1229, 422] width 41 height 20
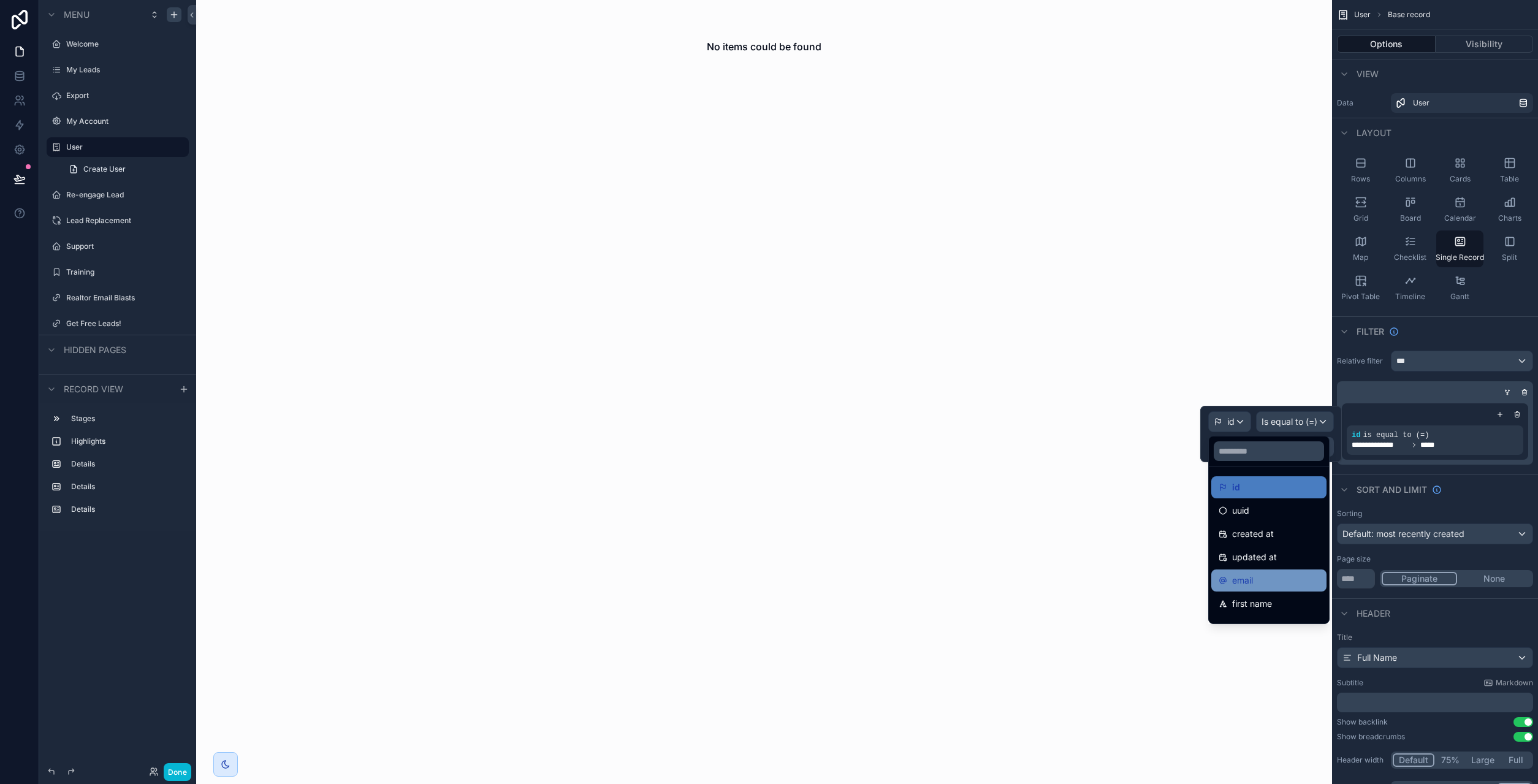
click at [1257, 583] on div "email" at bounding box center [1269, 580] width 101 height 15
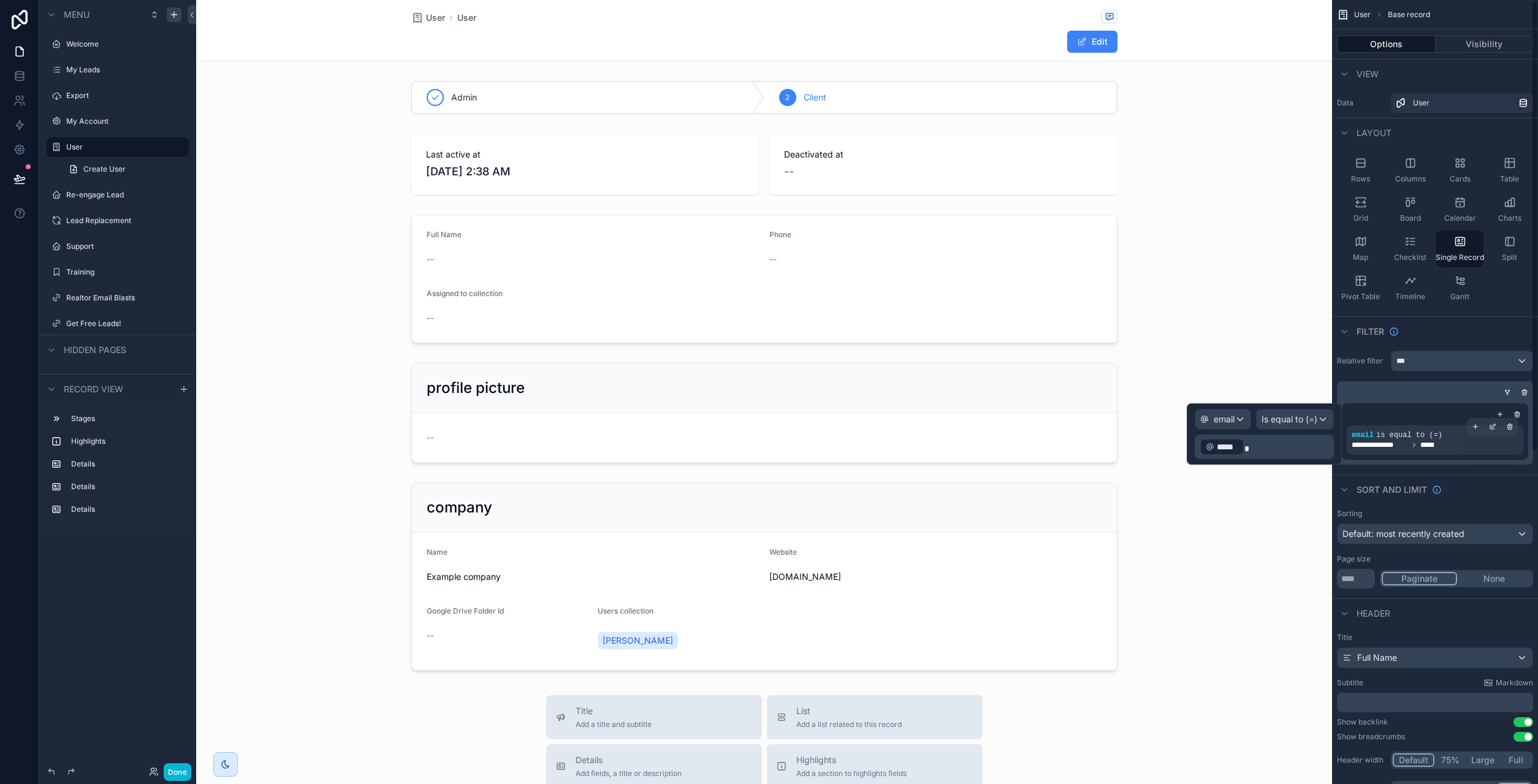
click at [1468, 447] on div "**********" at bounding box center [1435, 444] width 167 height 9
click at [612, 266] on div "scrollable content" at bounding box center [764, 279] width 1136 height 139
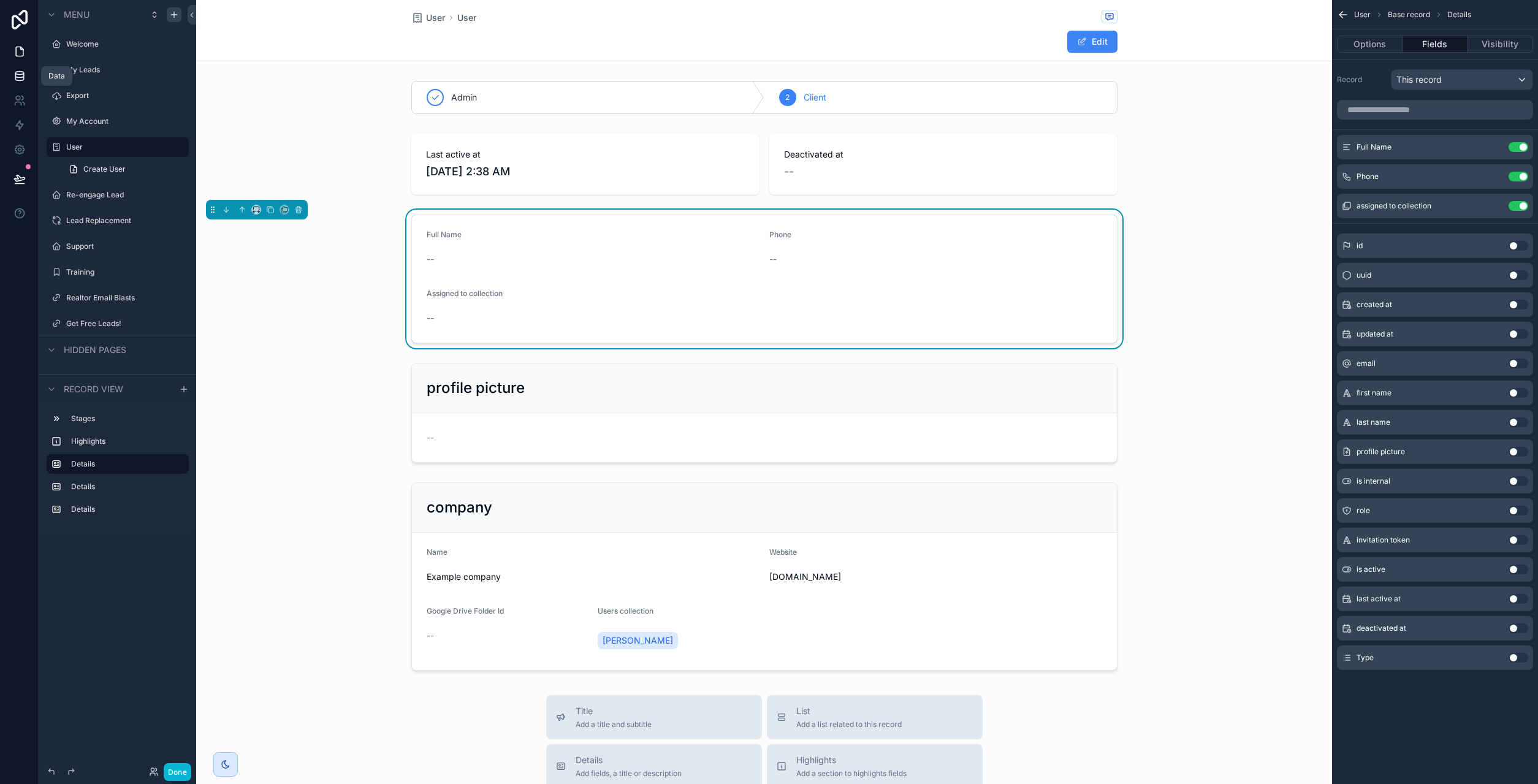
click at [19, 76] on icon at bounding box center [20, 76] width 12 height 12
click at [601, 254] on div "--" at bounding box center [593, 259] width 333 height 12
click at [1519, 446] on div "profile picture Use setting" at bounding box center [1435, 452] width 196 height 24
click at [1523, 452] on button "Use setting" at bounding box center [1518, 451] width 20 height 9
click at [576, 522] on div "scrollable content" at bounding box center [764, 577] width 1136 height 198
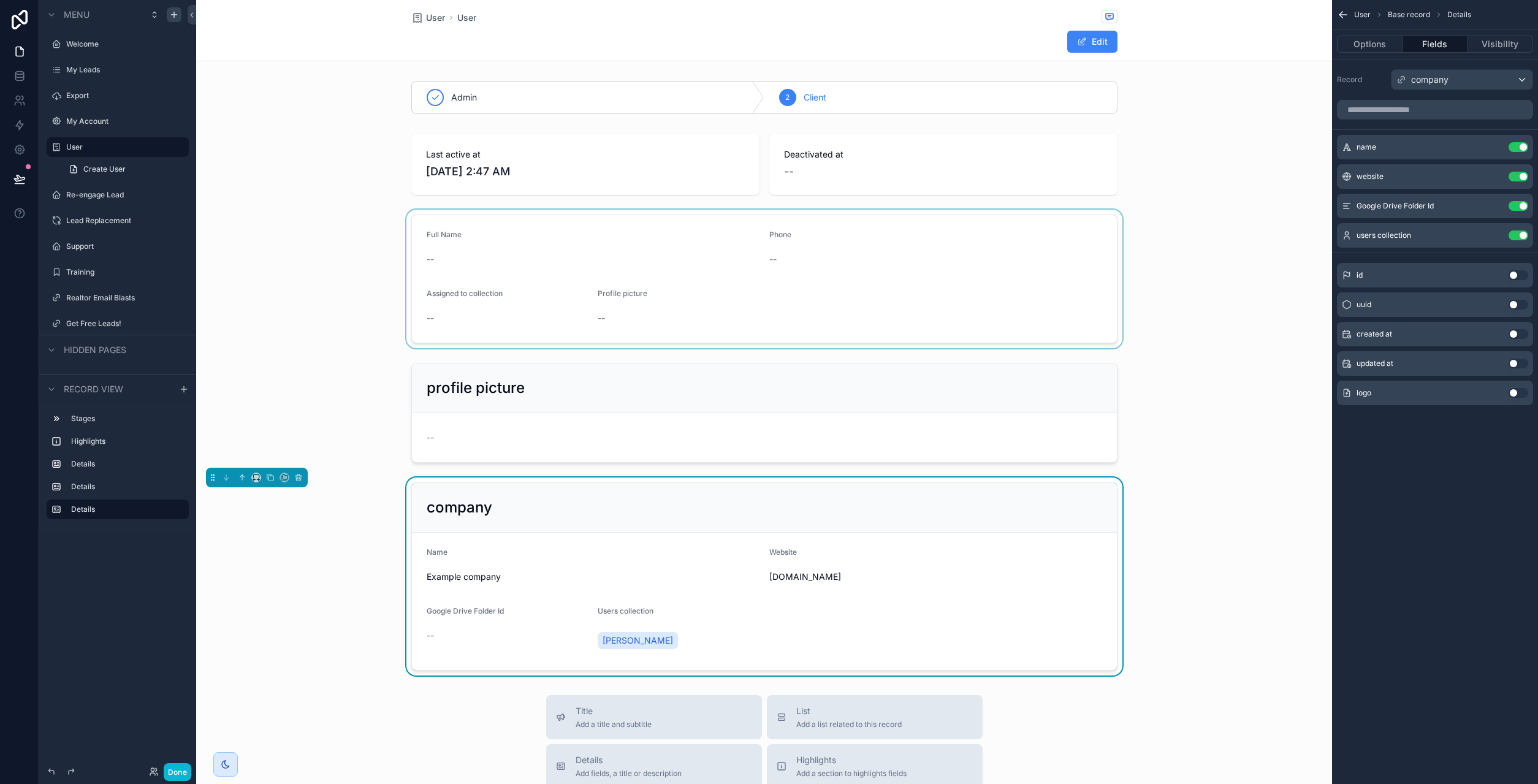
click at [644, 285] on div "scrollable content" at bounding box center [764, 279] width 1136 height 139
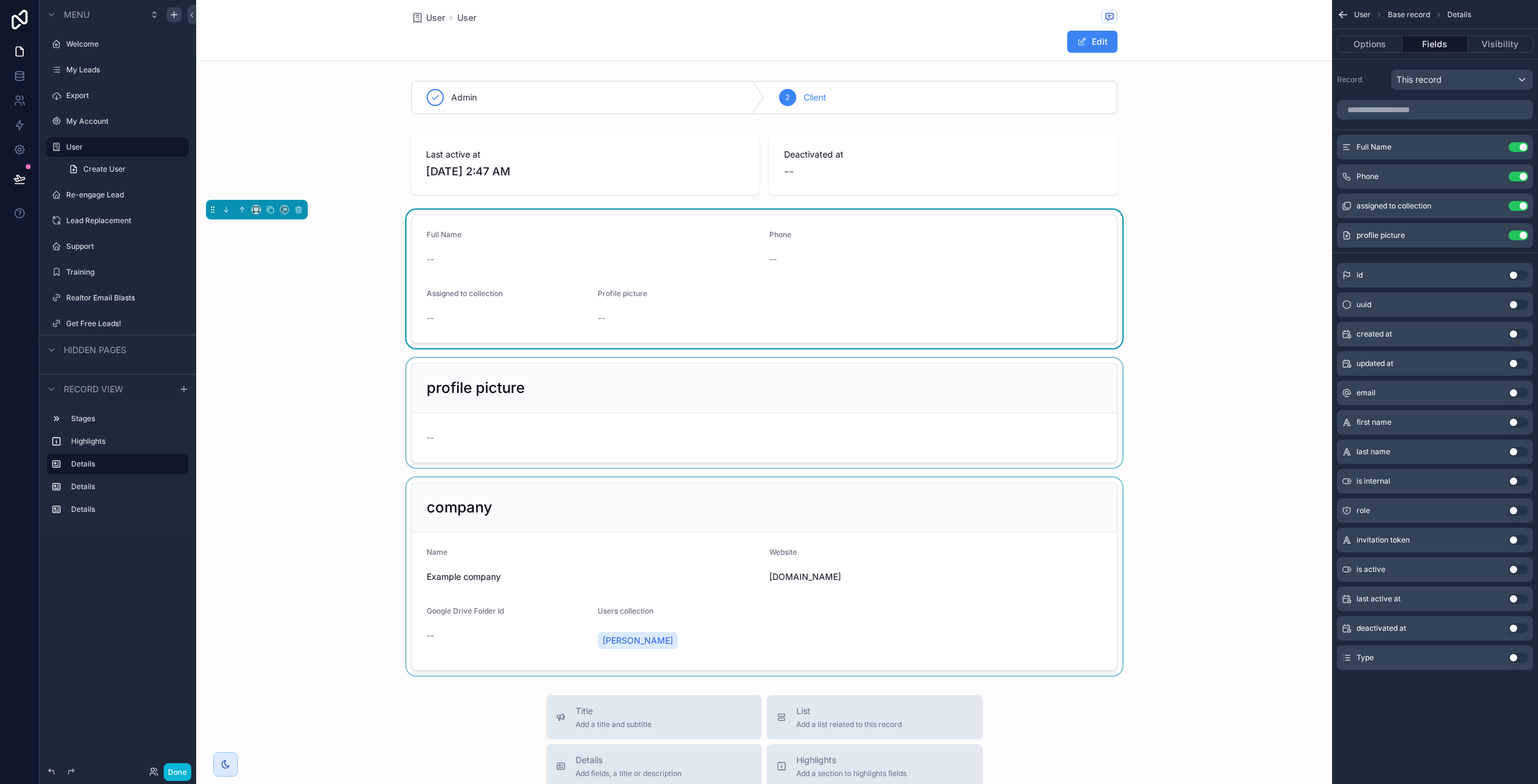
click at [674, 418] on div "scrollable content" at bounding box center [764, 412] width 1136 height 109
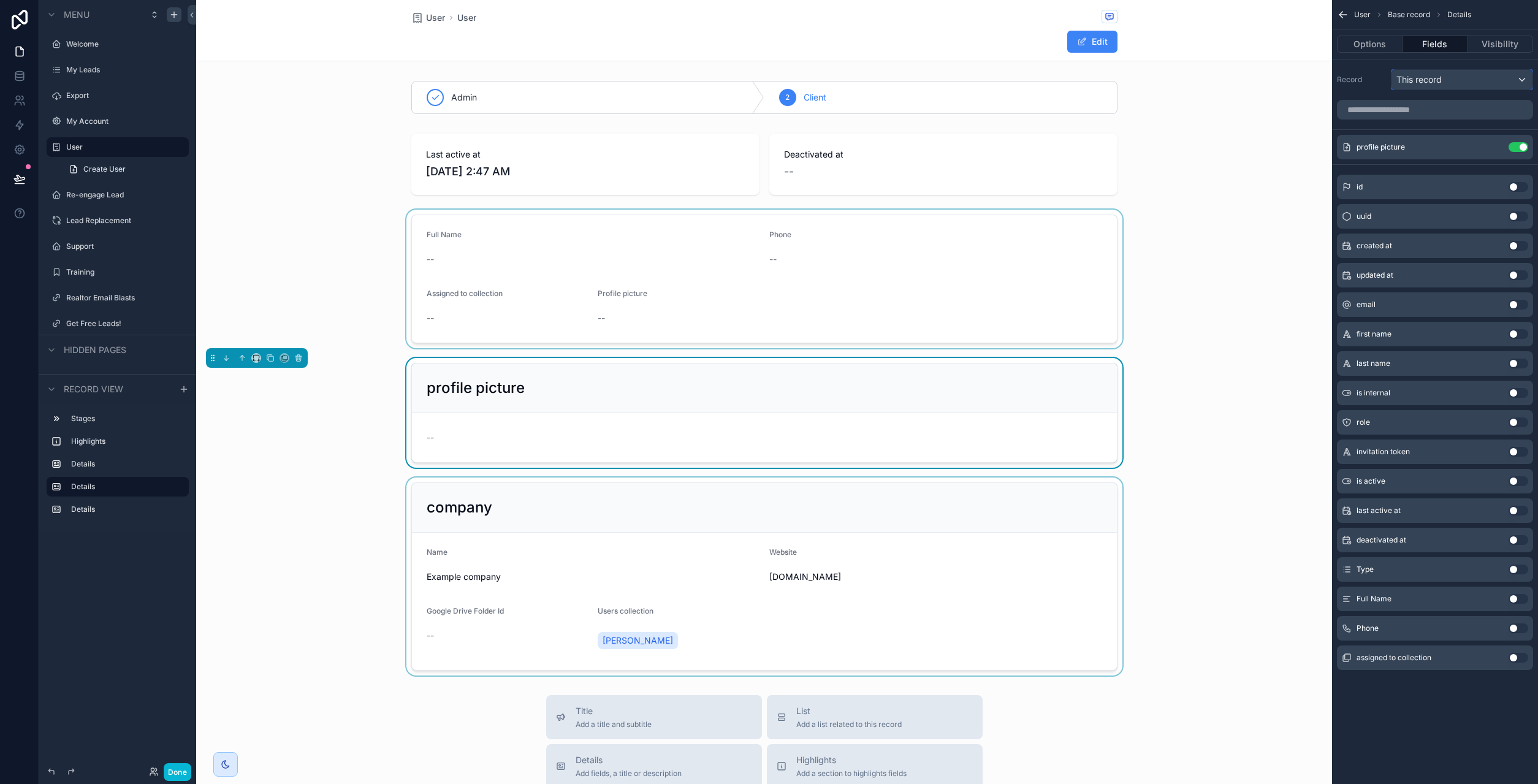
click at [1463, 88] on div "This record" at bounding box center [1462, 79] width 141 height 20
click at [1363, 86] on div "scrollable content" at bounding box center [769, 392] width 1538 height 784
click at [1370, 48] on button "Options" at bounding box center [1369, 44] width 65 height 17
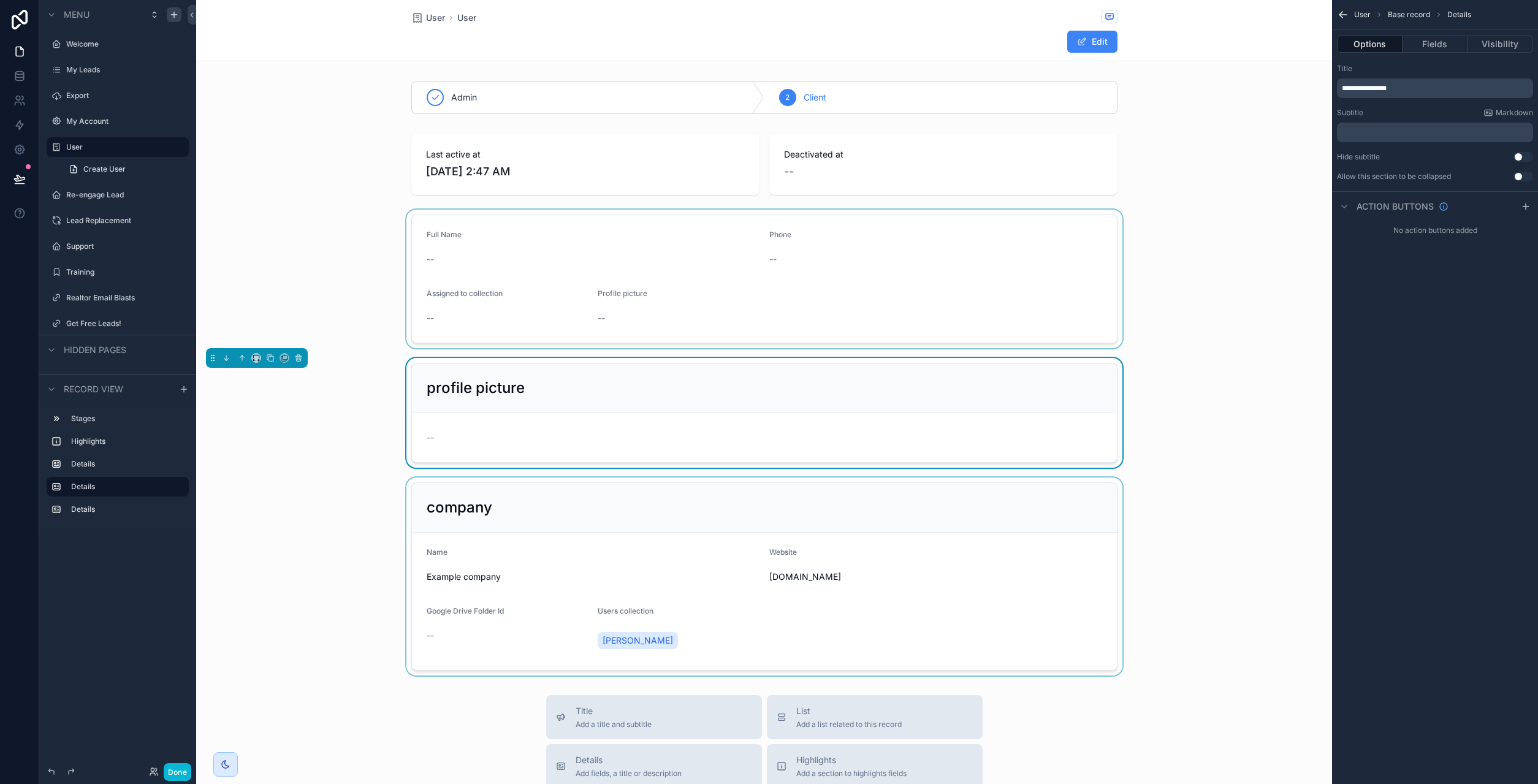
click at [1343, 12] on icon "scrollable content" at bounding box center [1343, 15] width 12 height 12
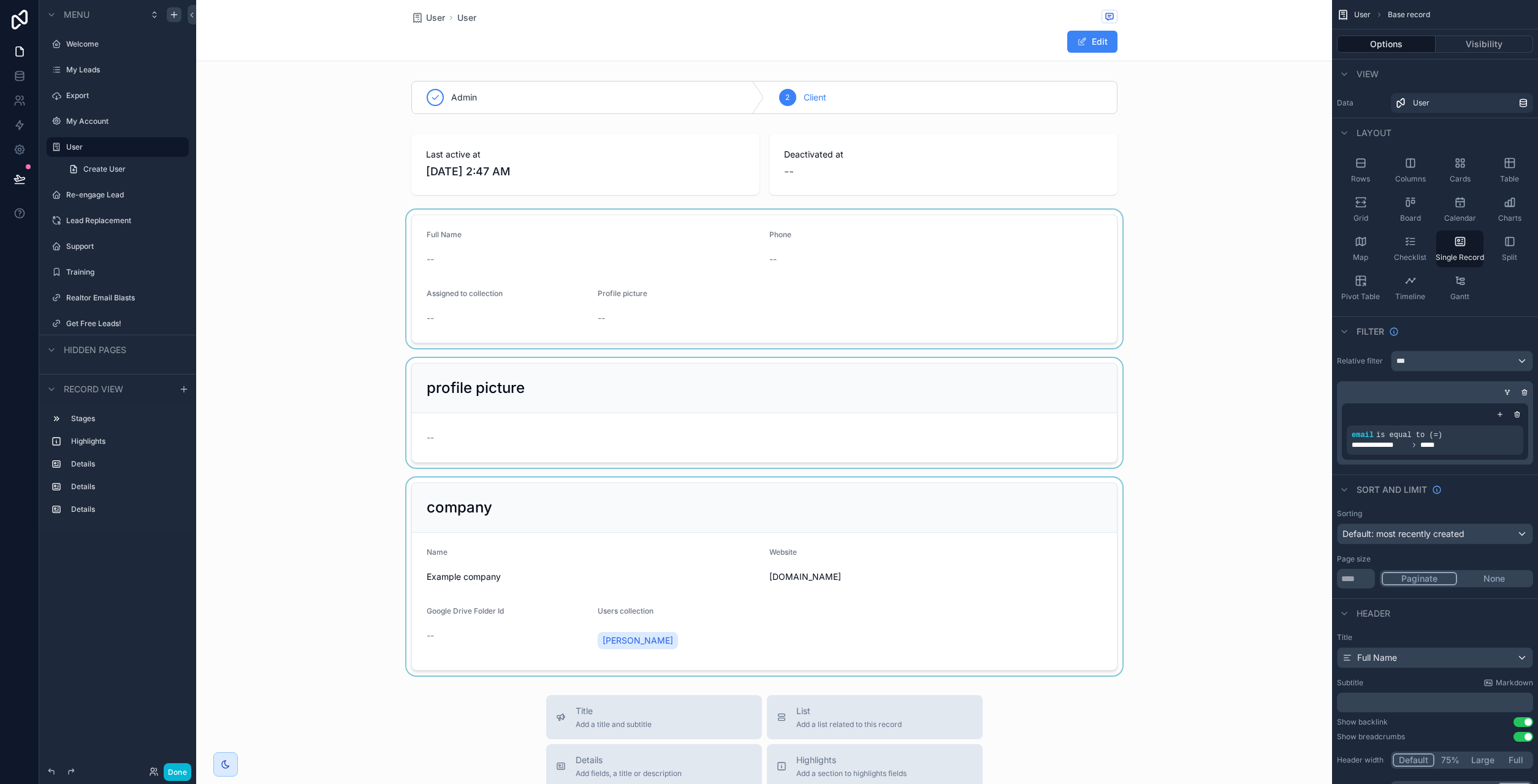
click at [690, 275] on div "scrollable content" at bounding box center [764, 279] width 1136 height 139
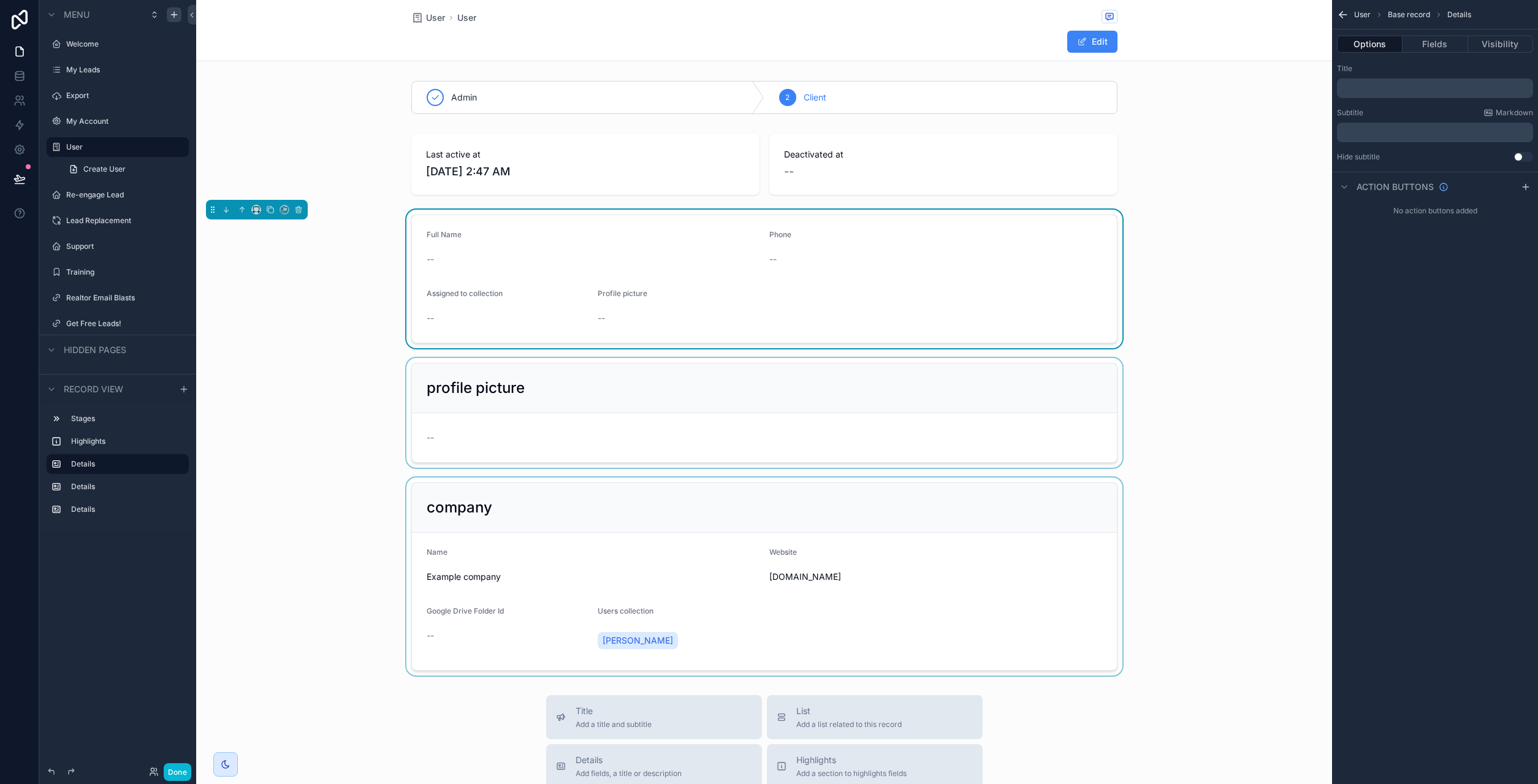
click at [1411, 15] on span "Base record" at bounding box center [1408, 14] width 42 height 9
click at [1337, 11] on icon "scrollable content" at bounding box center [1343, 15] width 12 height 12
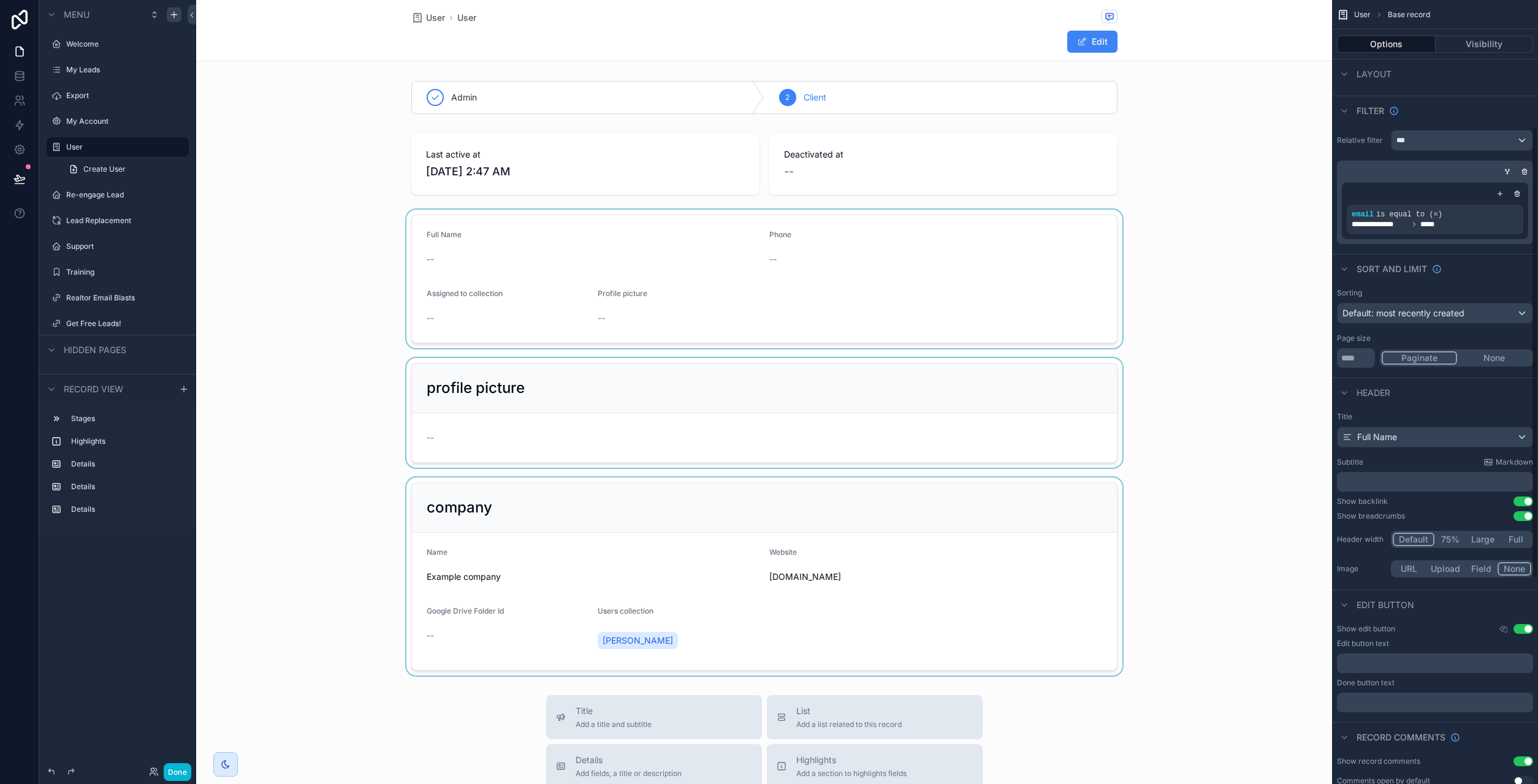
scroll to position [331, 0]
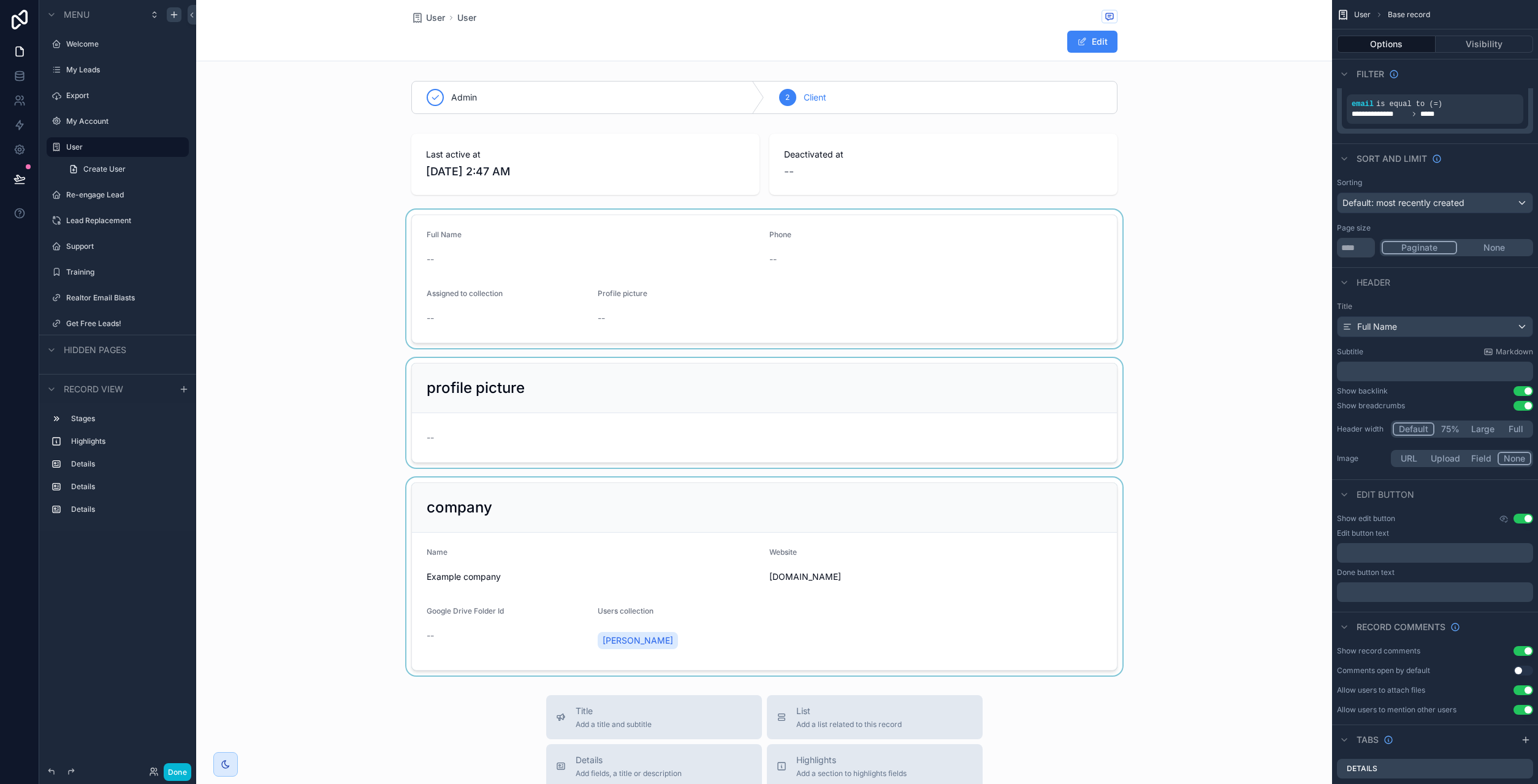
click at [1396, 555] on p "﻿" at bounding box center [1436, 553] width 188 height 9
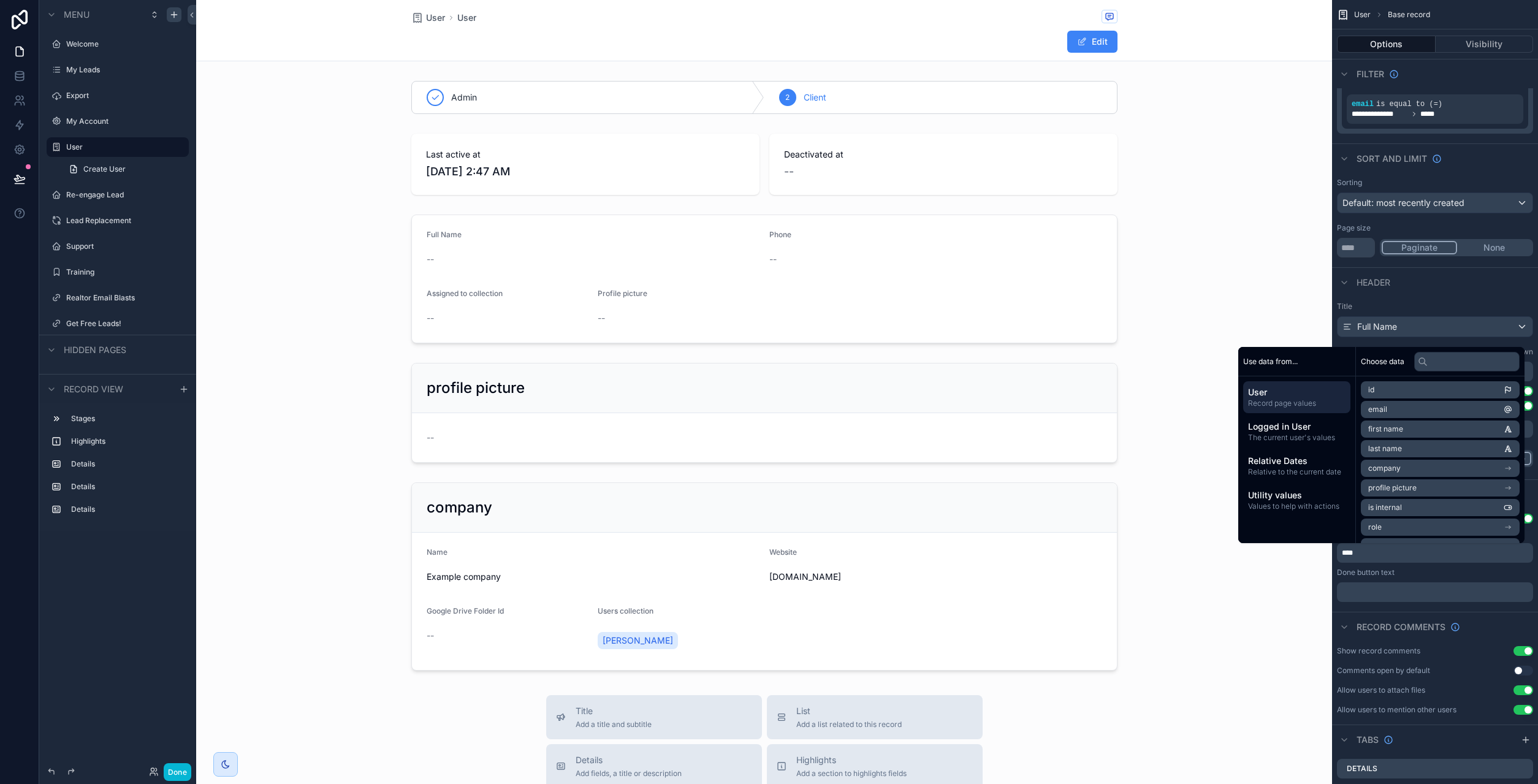
click at [1417, 571] on div "Done button text" at bounding box center [1435, 571] width 196 height 9
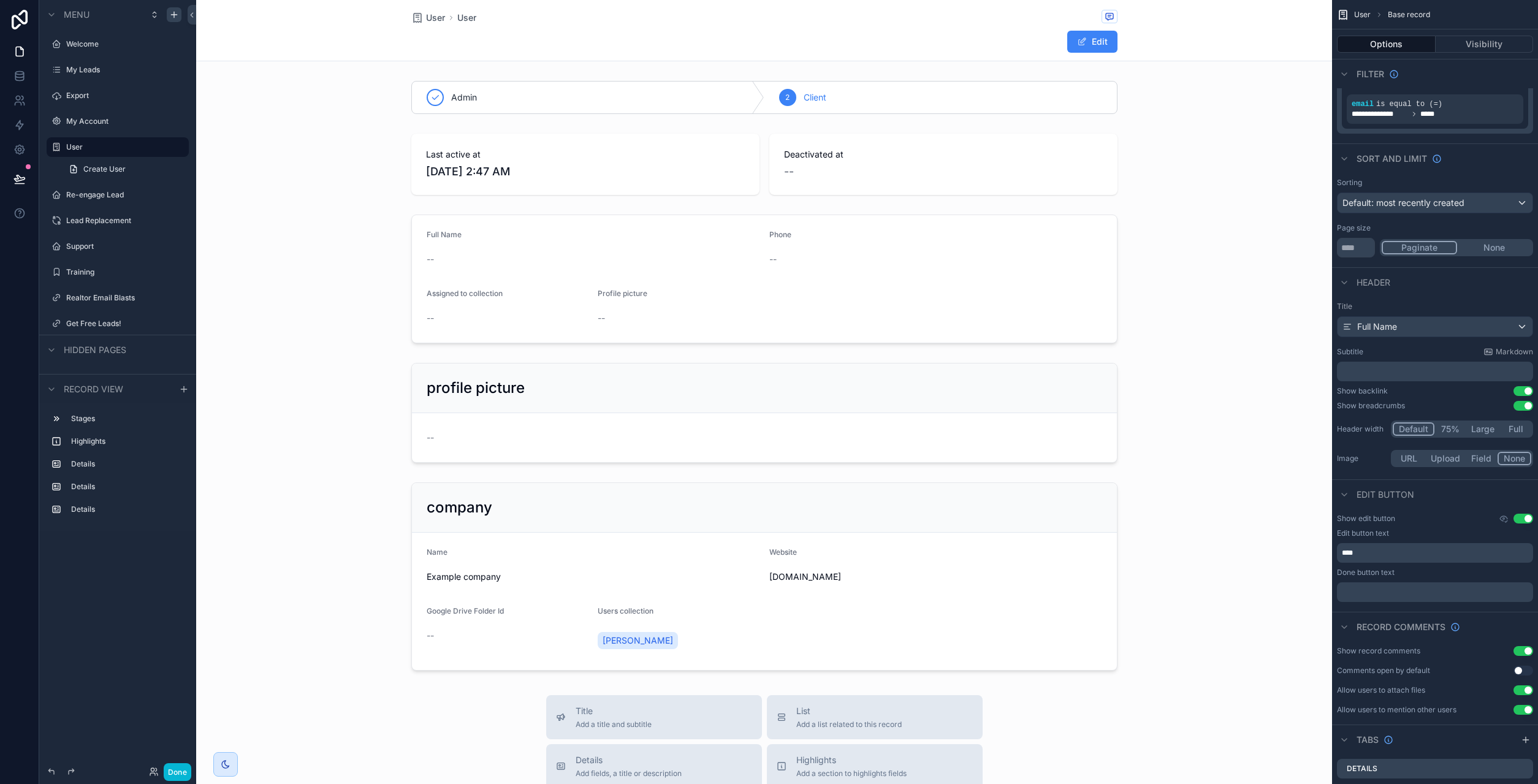
click at [1402, 595] on p "﻿" at bounding box center [1436, 591] width 188 height 9
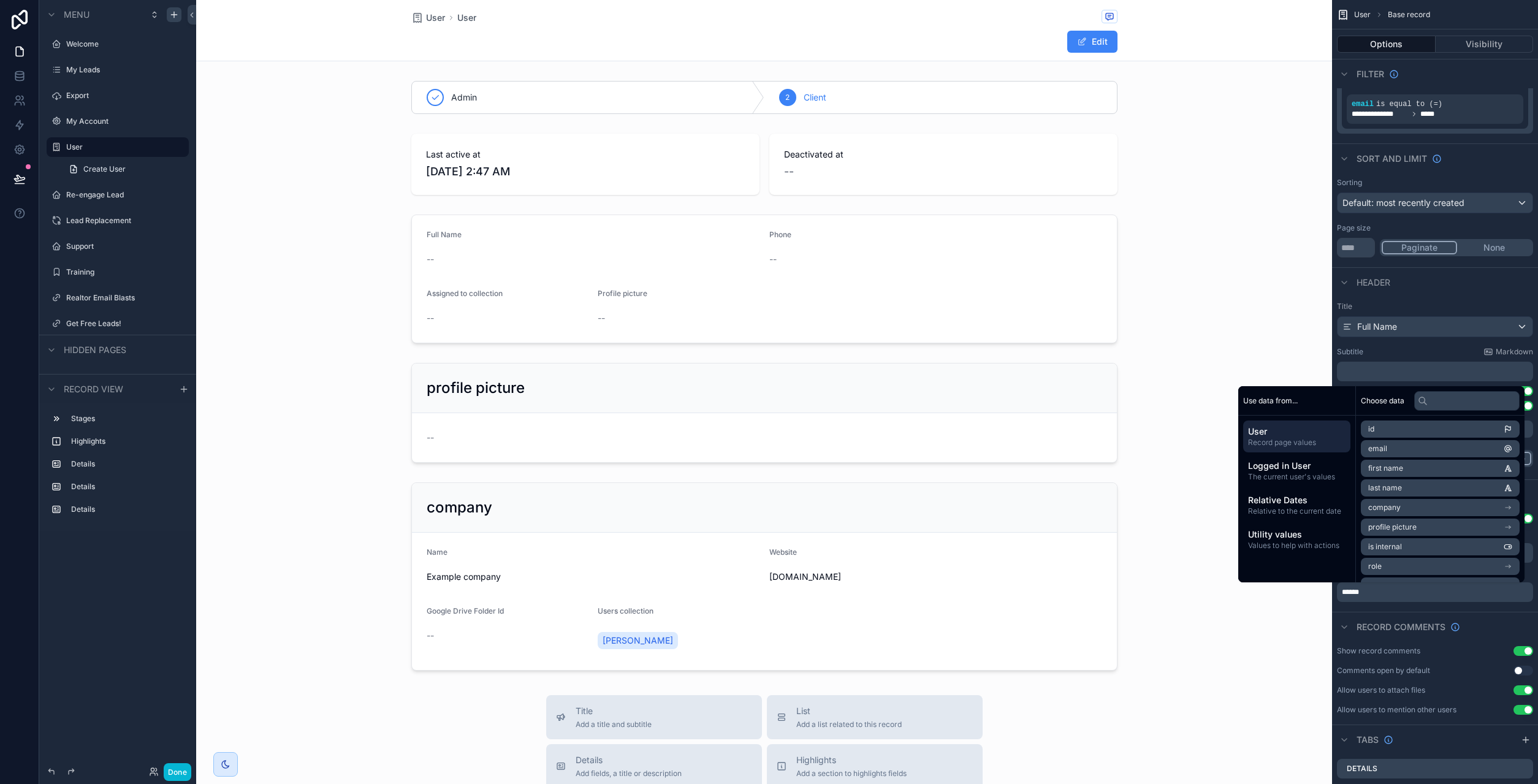
click at [1393, 612] on div "Record comments" at bounding box center [1434, 627] width 206 height 29
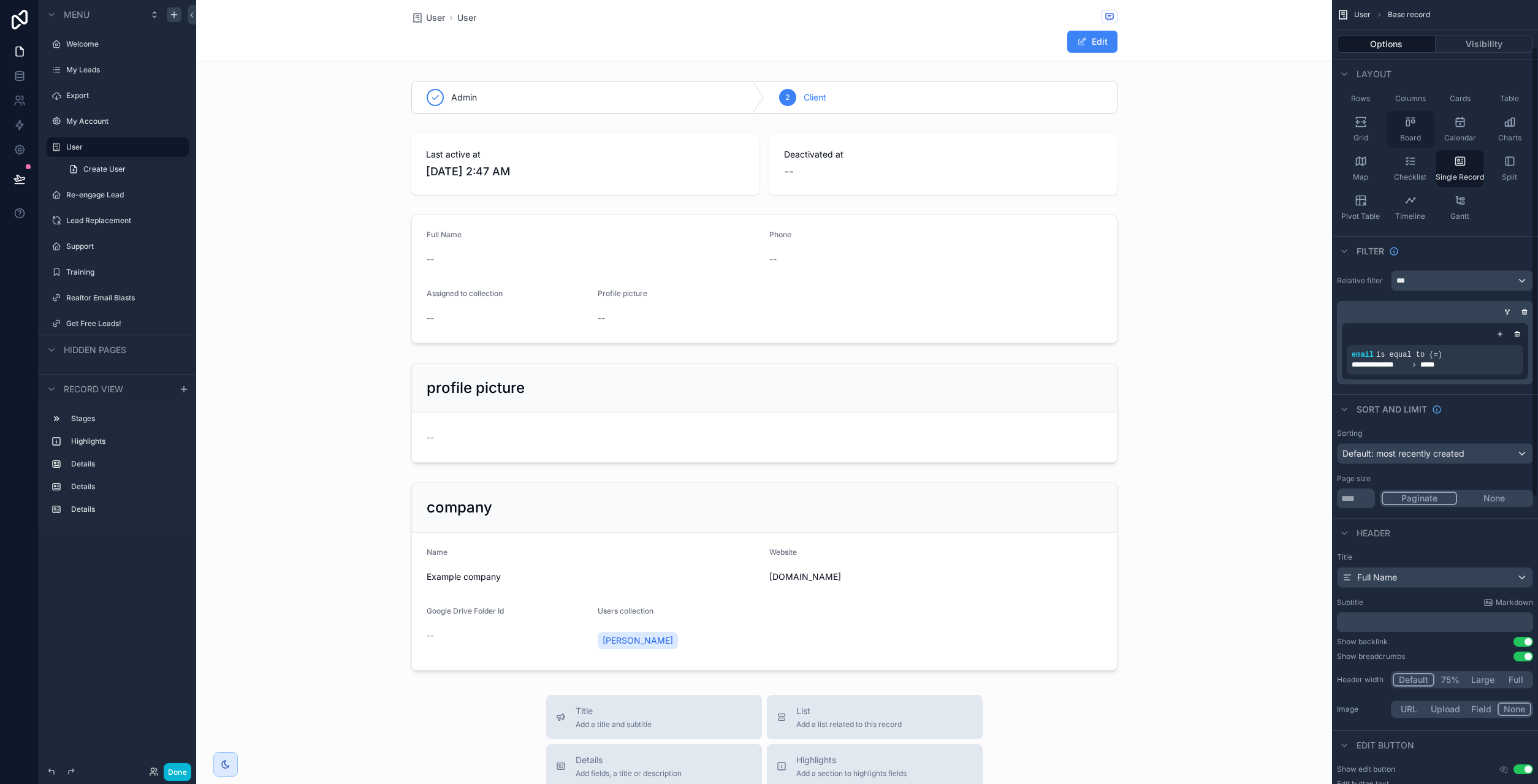
scroll to position [0, 0]
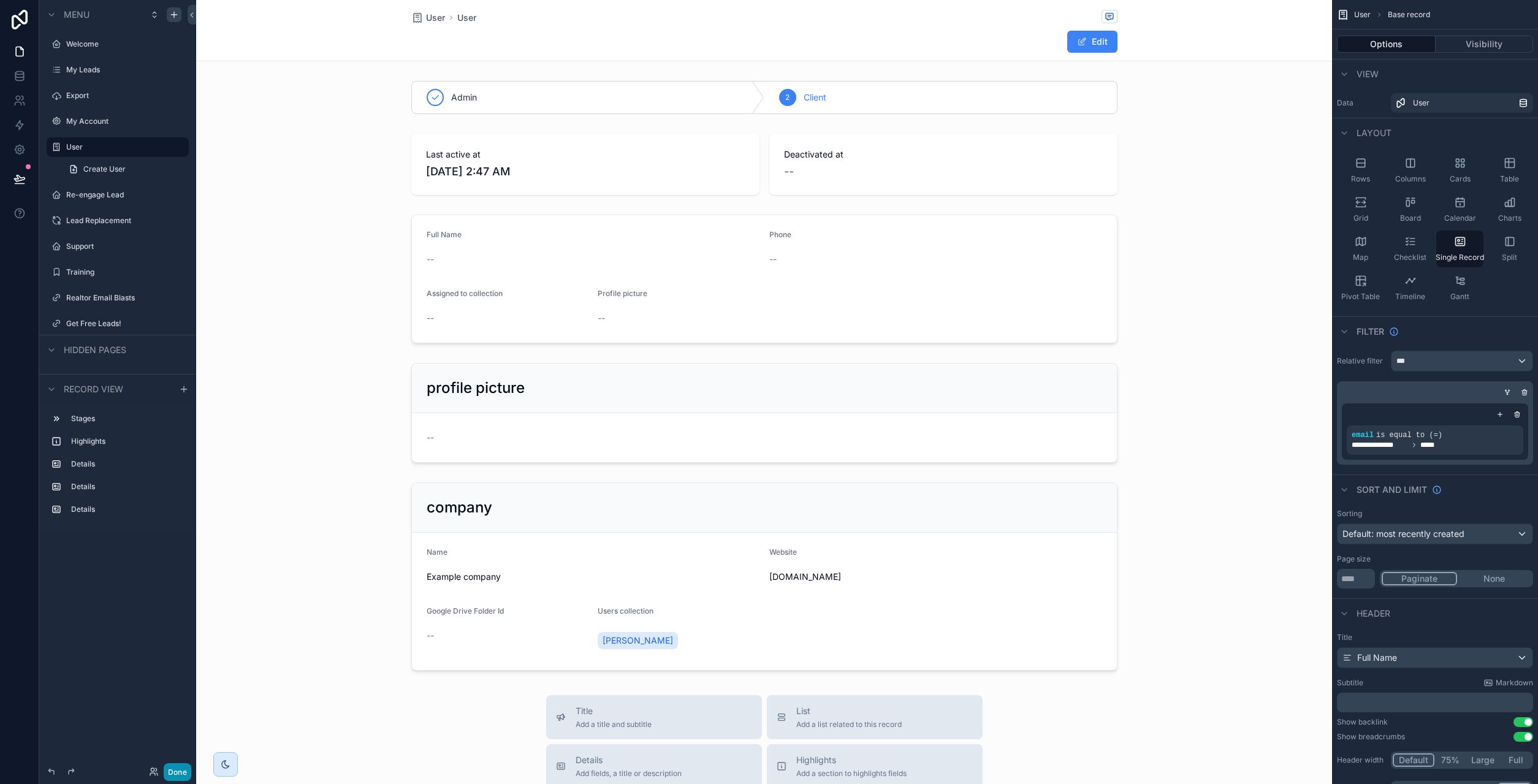
click at [184, 774] on button "Done" at bounding box center [177, 772] width 28 height 18
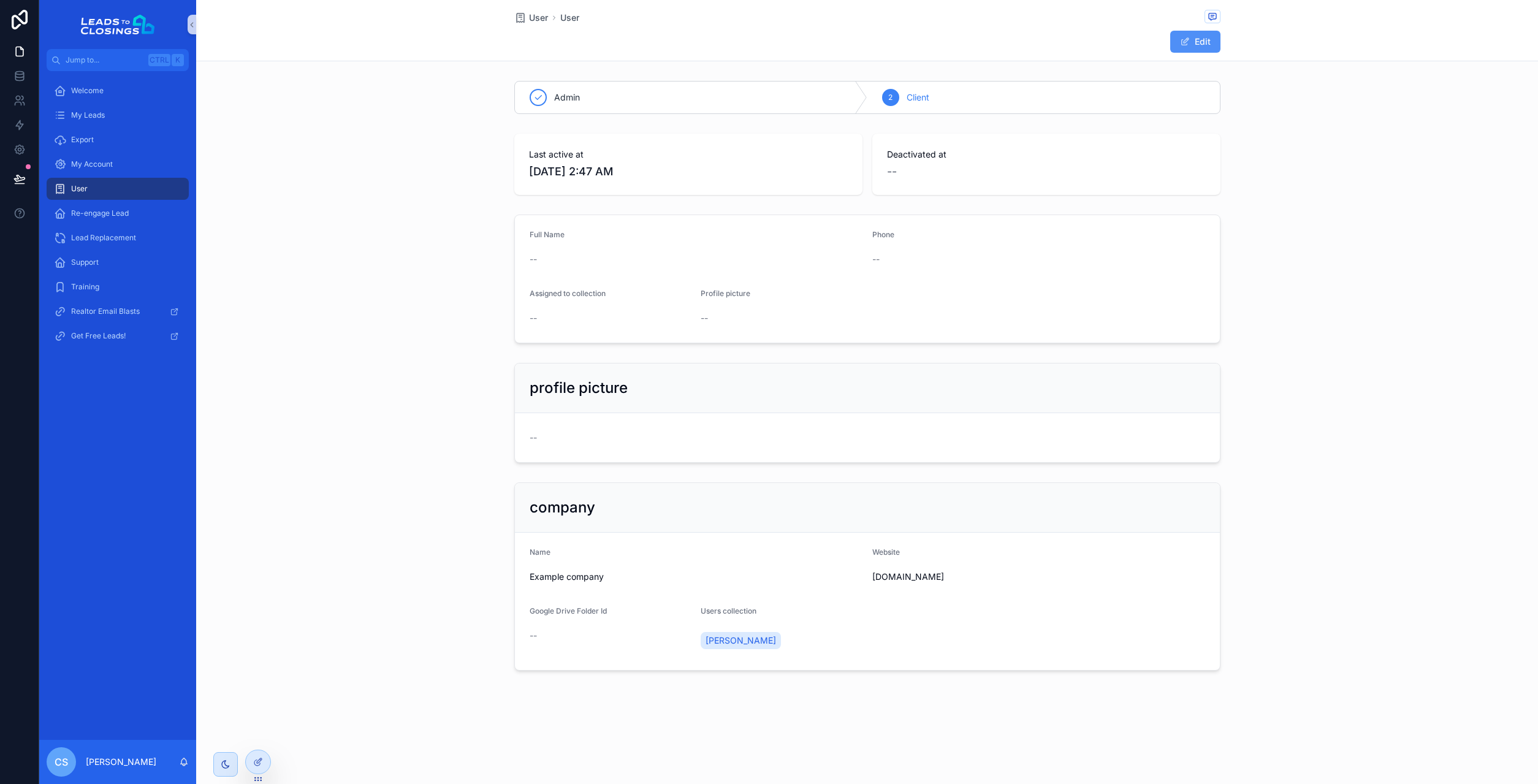
click at [1201, 43] on button "Edit" at bounding box center [1195, 42] width 50 height 22
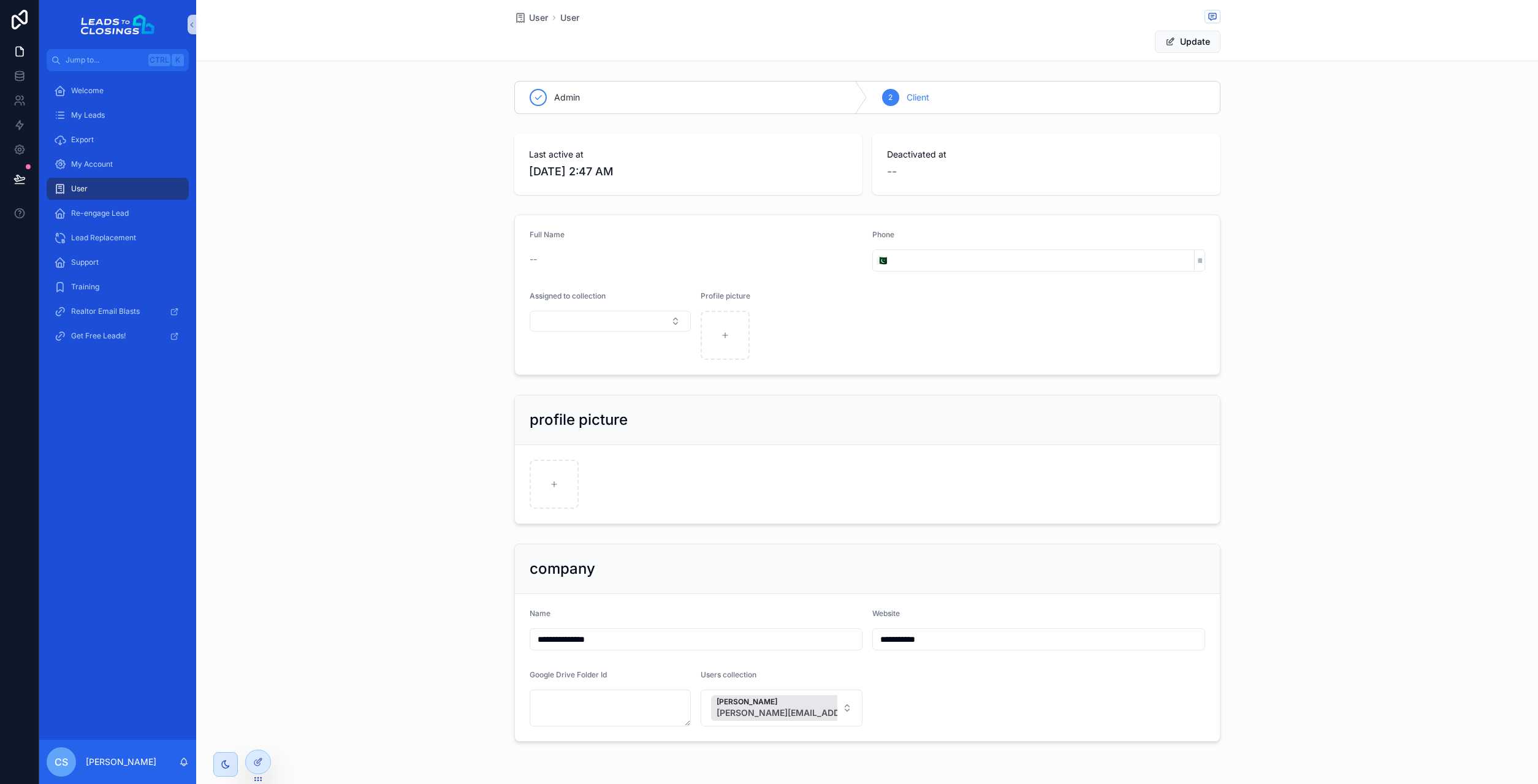
click at [563, 253] on div "--" at bounding box center [695, 259] width 333 height 12
click at [920, 262] on input "scrollable content" at bounding box center [1042, 261] width 303 height 17
click at [1102, 265] on input "scrollable content" at bounding box center [1042, 261] width 303 height 17
click at [619, 318] on button "Select Button" at bounding box center [610, 321] width 162 height 21
click at [897, 301] on form "Full Name -- Phone 🇵🇰 Assigned to collection Profile picture" at bounding box center [867, 294] width 705 height 159
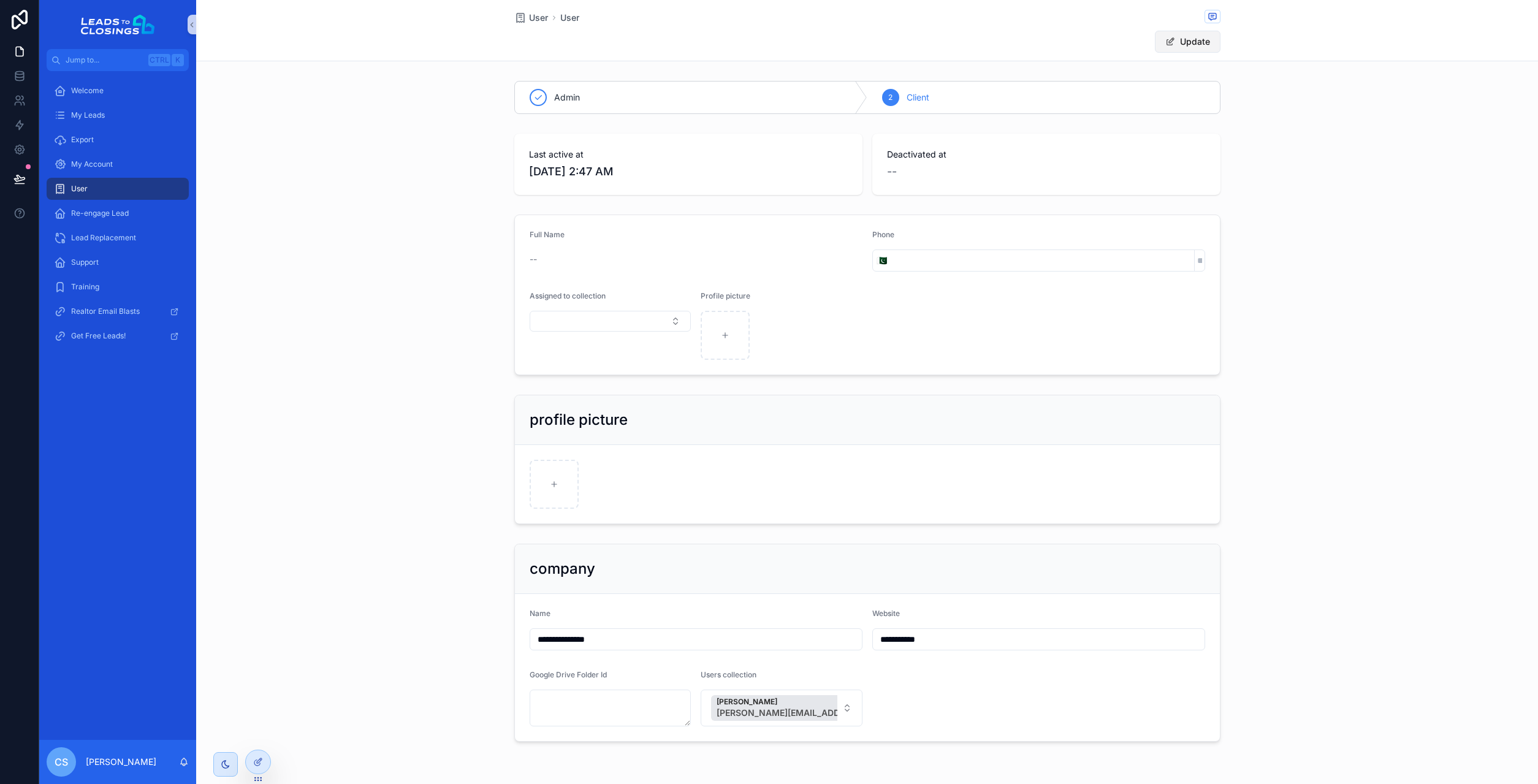
click at [1196, 43] on button "Update" at bounding box center [1188, 42] width 65 height 22
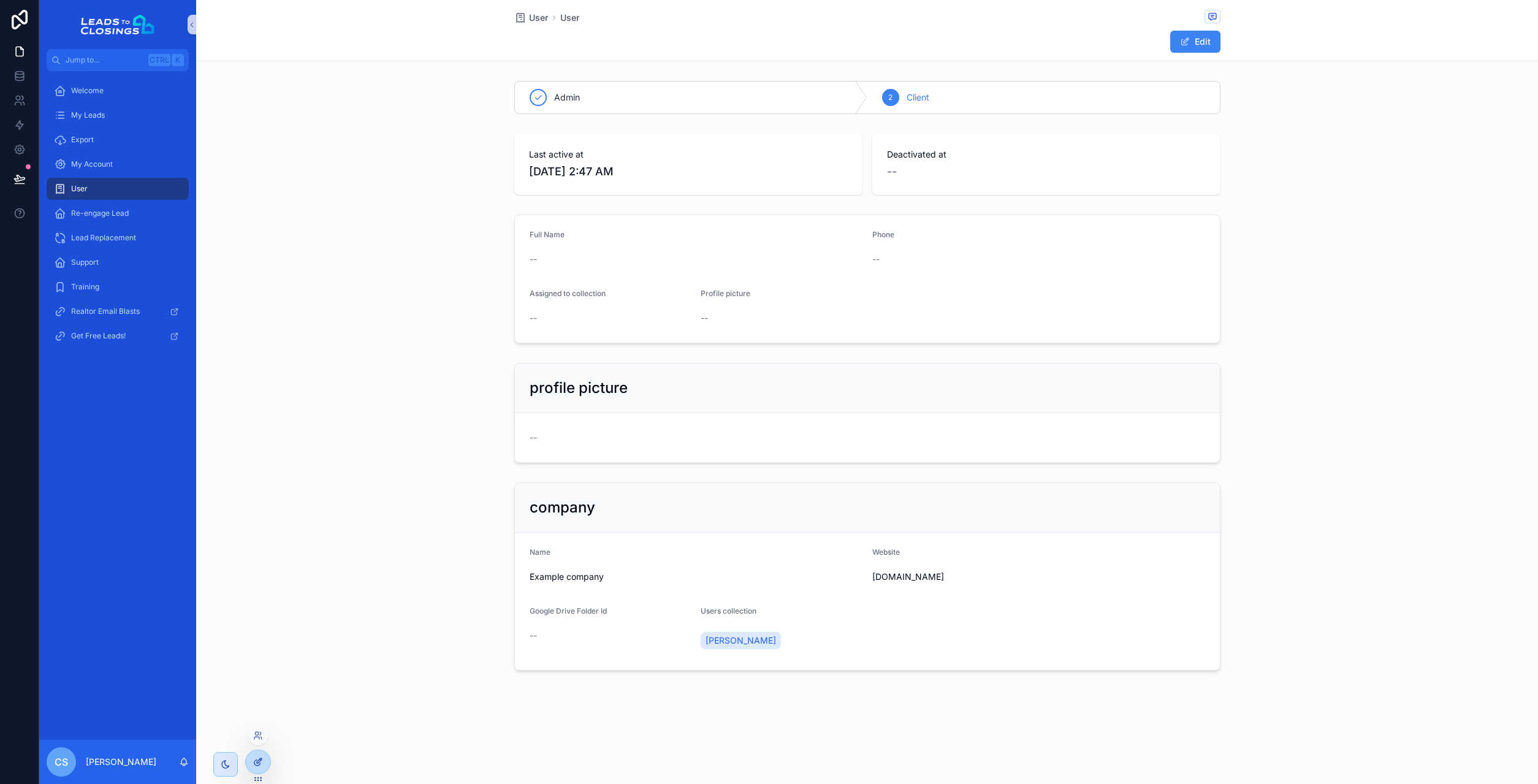
click at [258, 761] on icon at bounding box center [259, 761] width 5 height 5
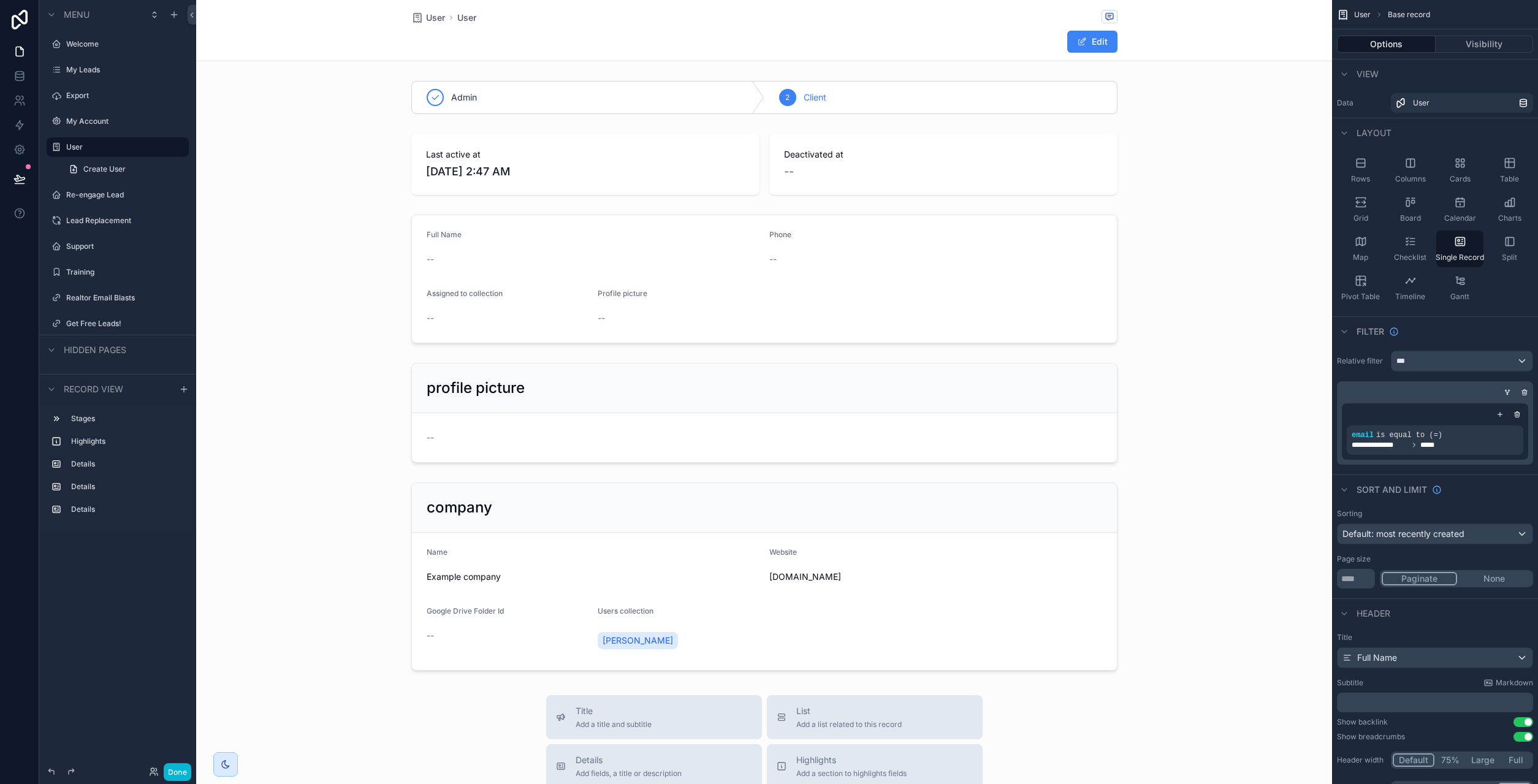
click at [698, 278] on div "scrollable content" at bounding box center [764, 614] width 1136 height 1230
click at [720, 275] on div "scrollable content" at bounding box center [764, 279] width 1136 height 139
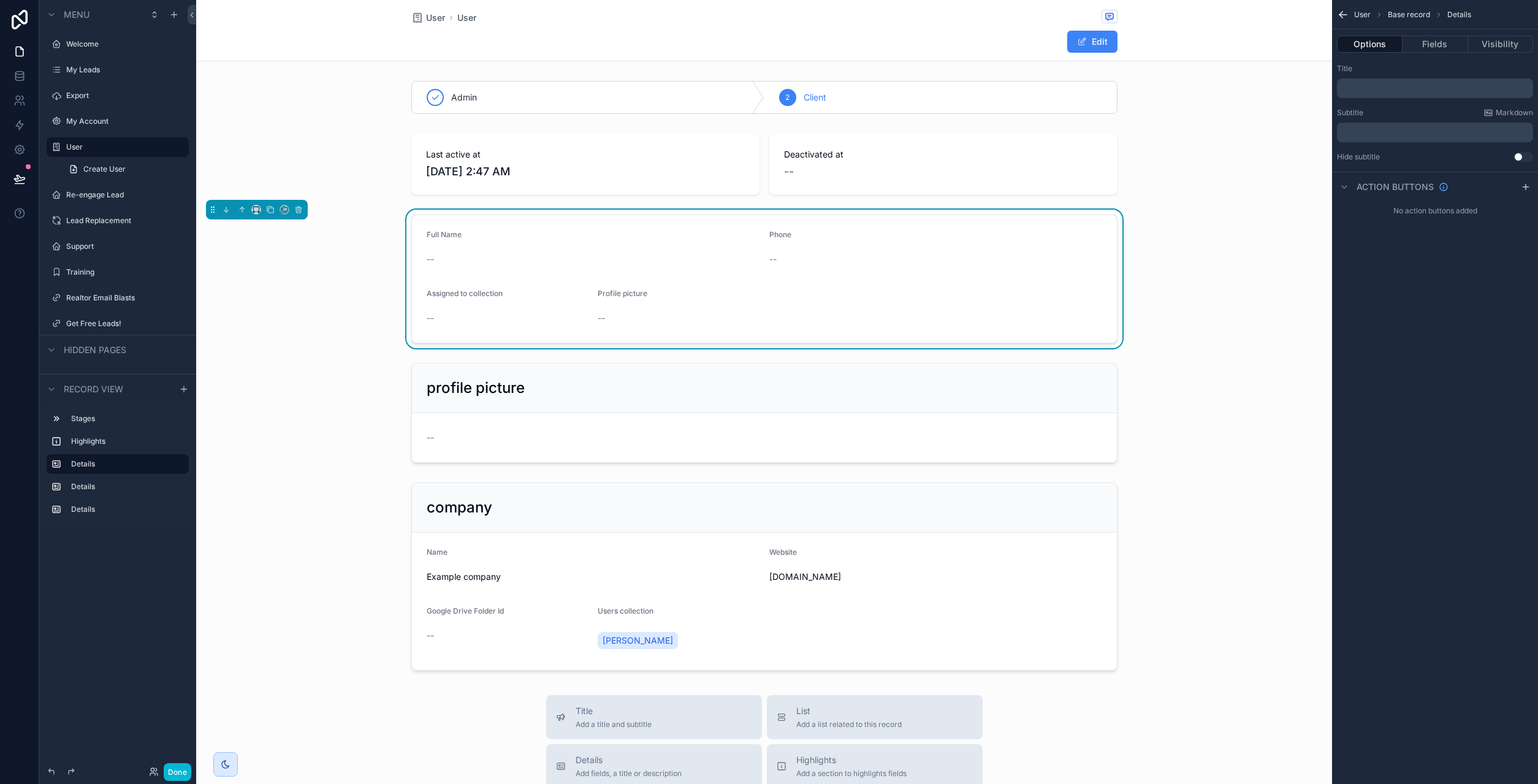
click at [1347, 9] on icon "scrollable content" at bounding box center [1343, 15] width 12 height 12
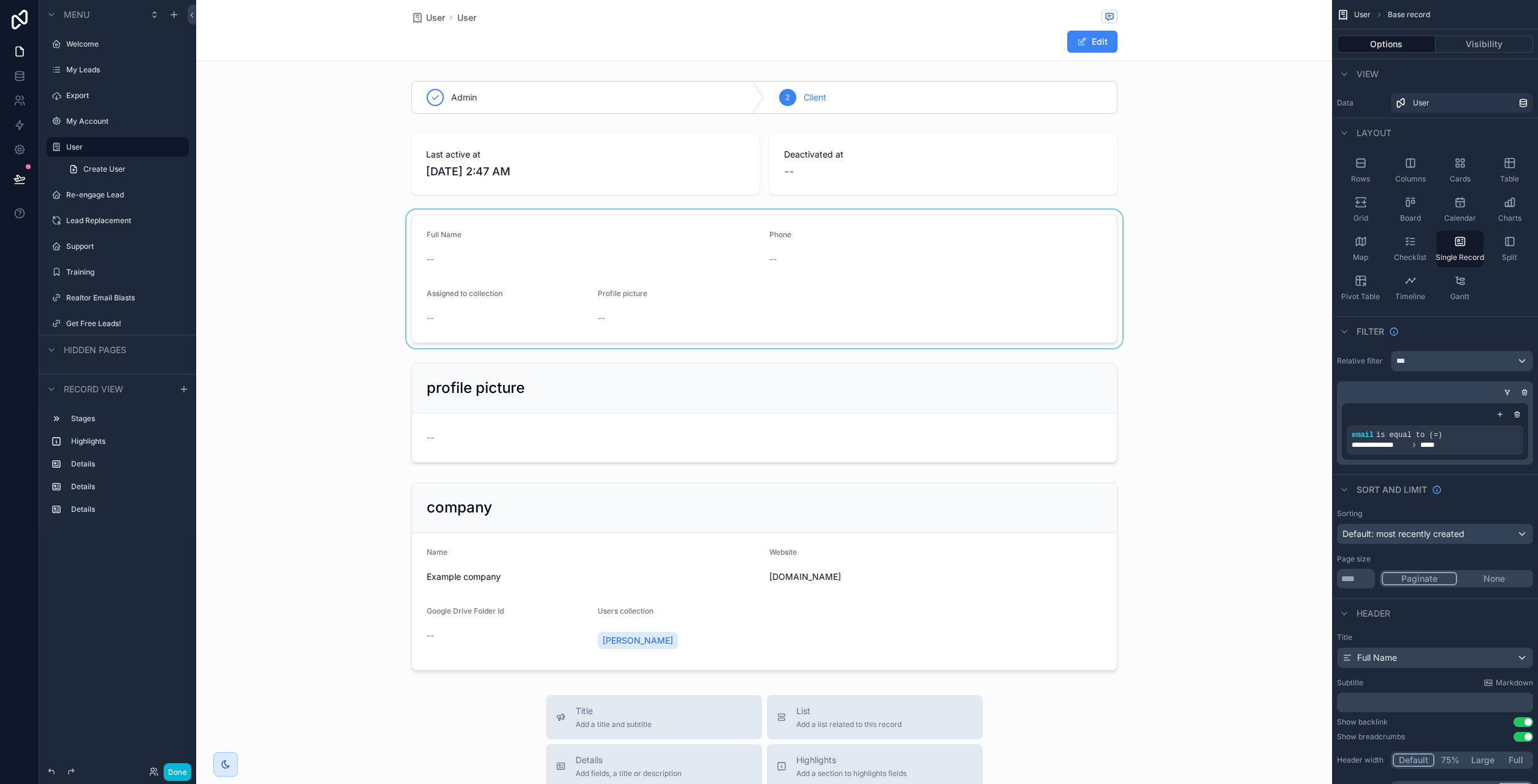
click at [616, 307] on div "scrollable content" at bounding box center [764, 279] width 1136 height 139
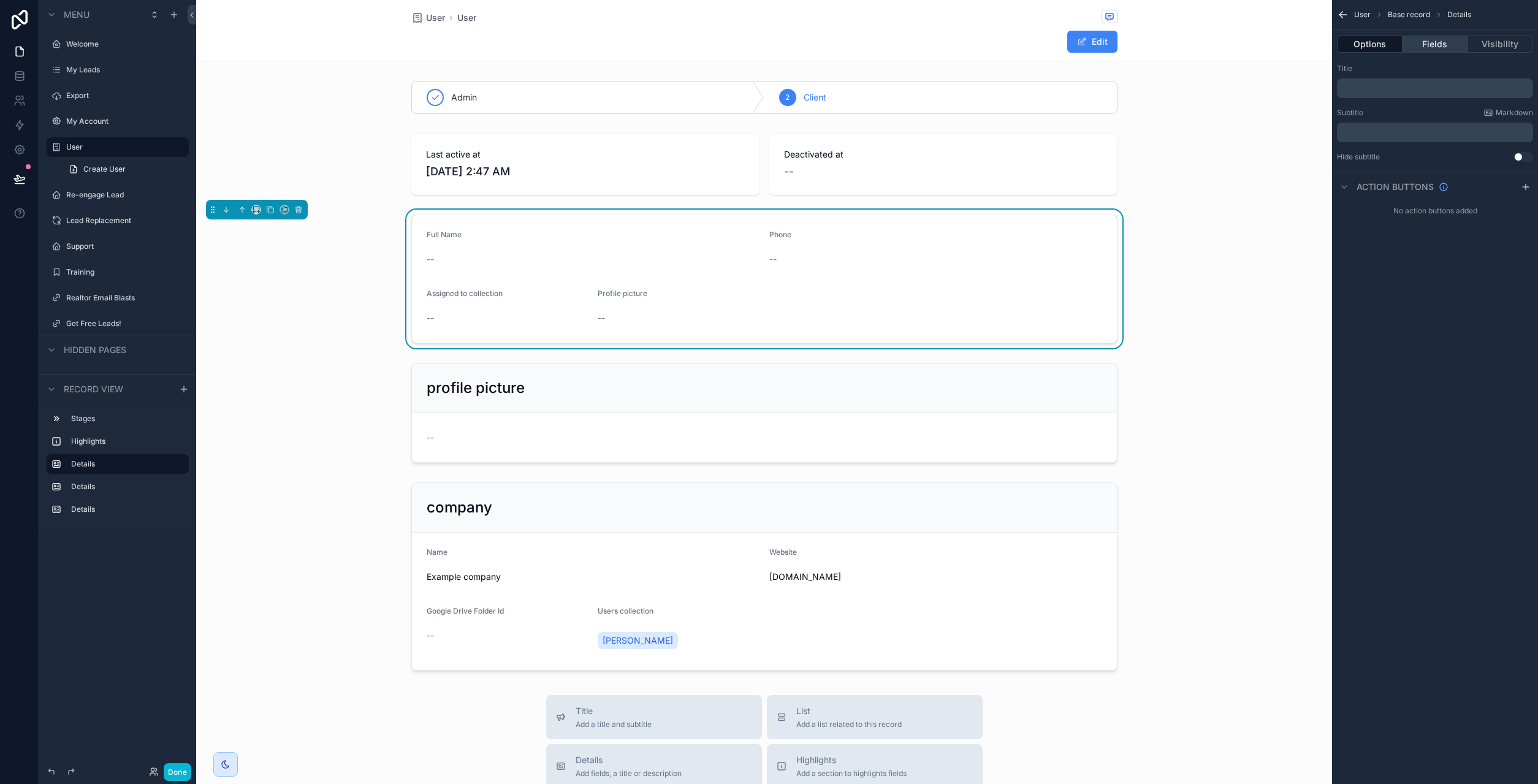
click at [1428, 42] on button "Fields" at bounding box center [1434, 44] width 65 height 17
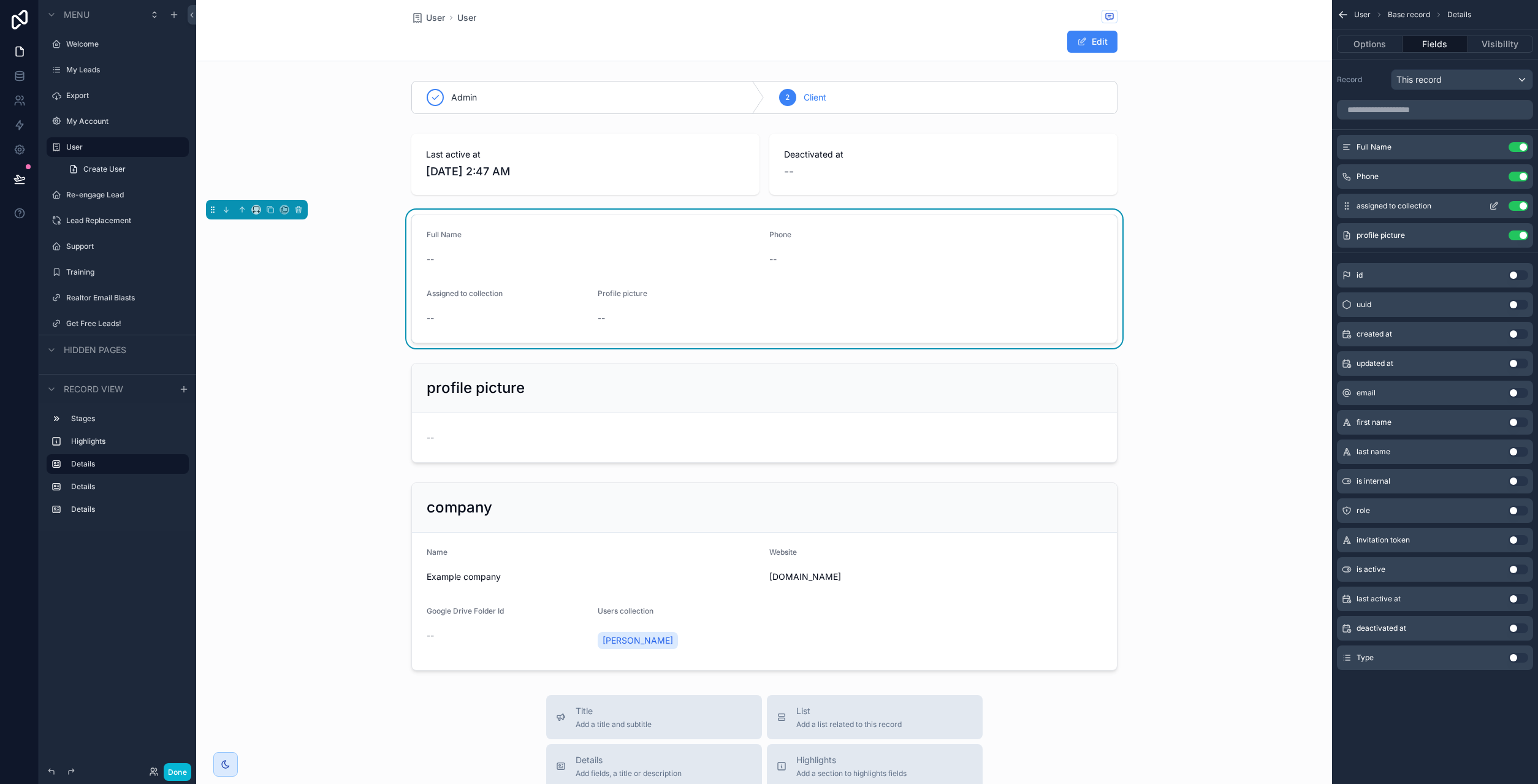
click at [1521, 206] on button "Use setting" at bounding box center [1518, 206] width 20 height 9
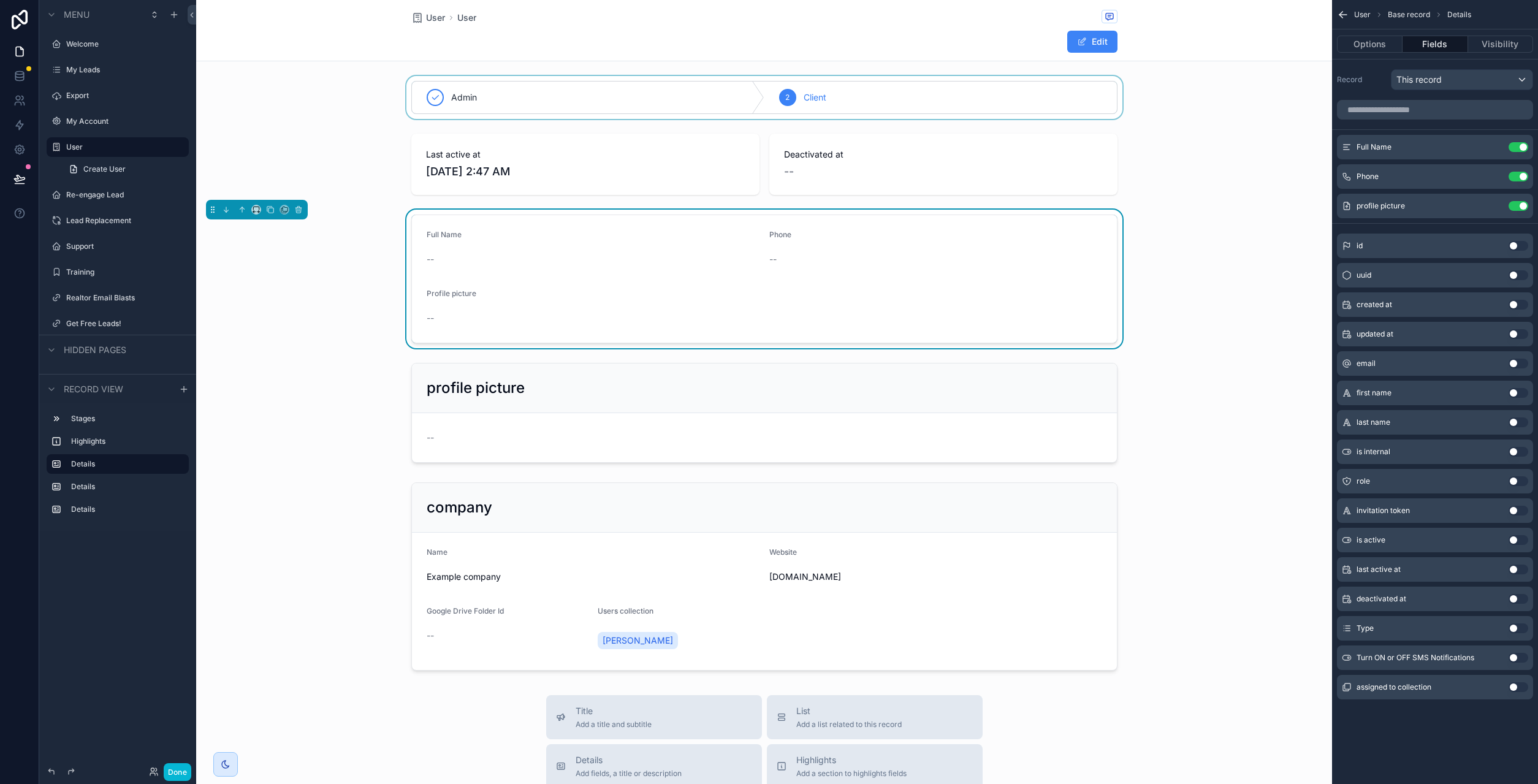
click at [1233, 78] on div "scrollable content" at bounding box center [764, 97] width 1136 height 43
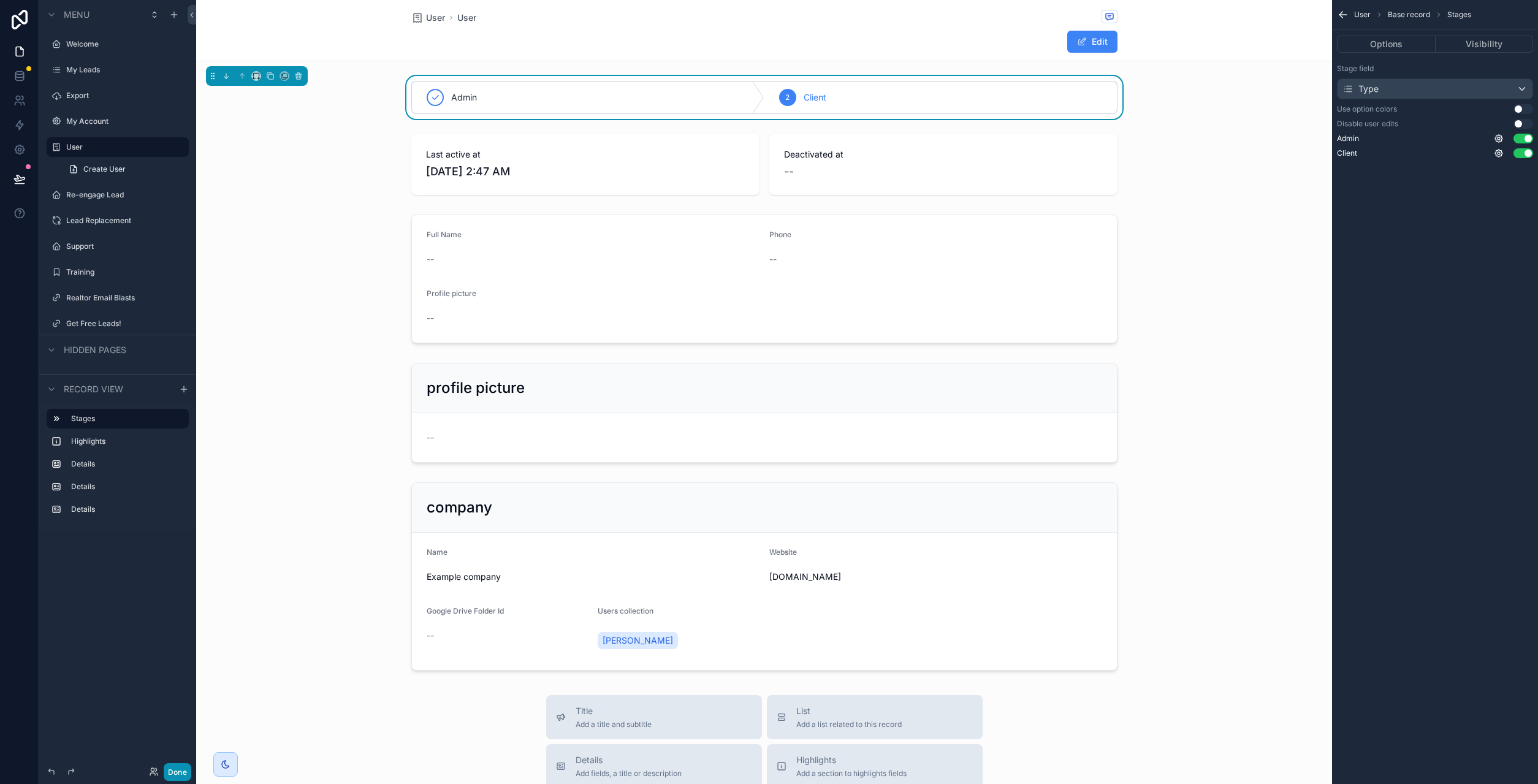
click at [184, 769] on button "Done" at bounding box center [177, 772] width 28 height 18
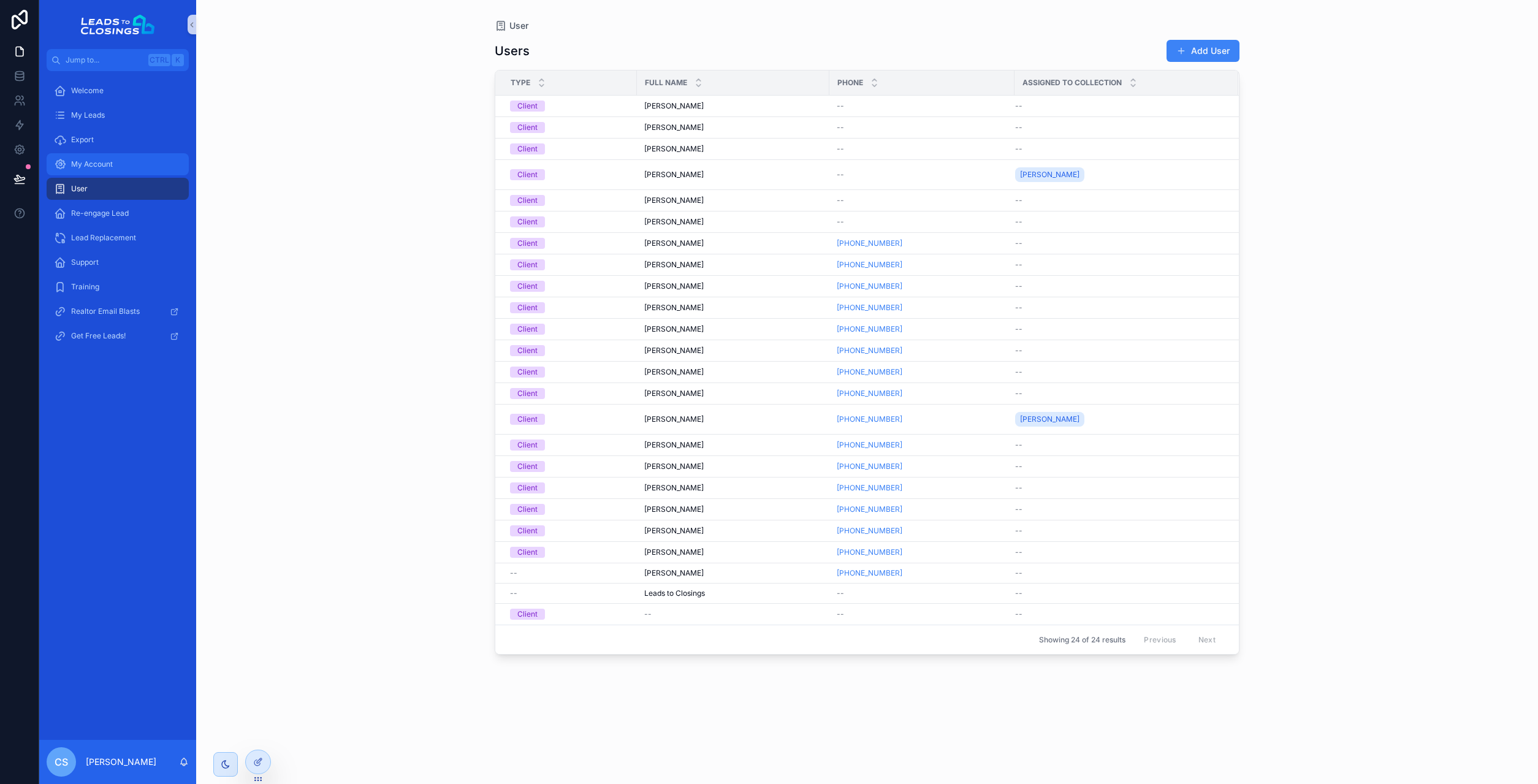
click at [96, 171] on div "My Account" at bounding box center [118, 164] width 127 height 20
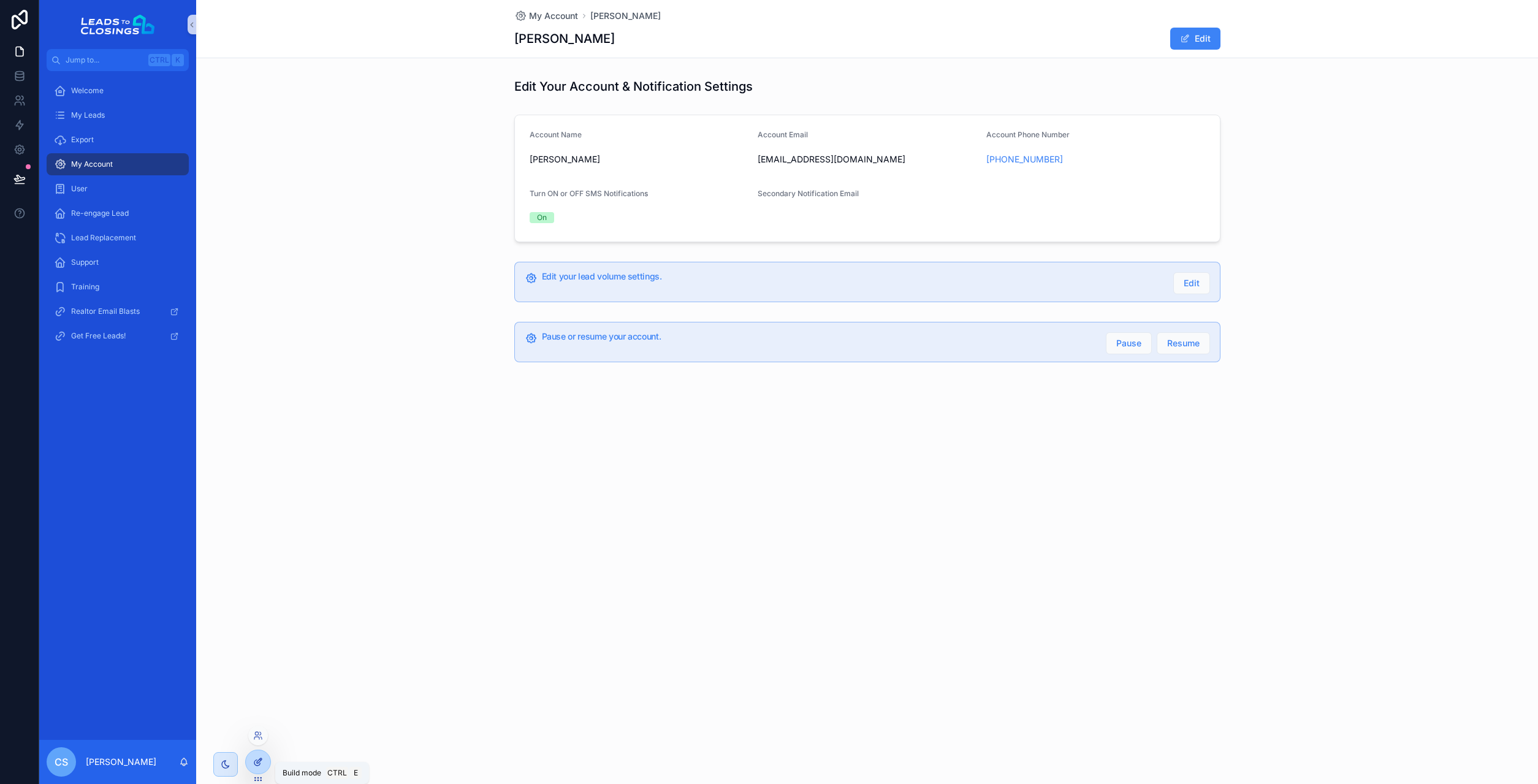
click at [261, 758] on icon at bounding box center [257, 761] width 9 height 9
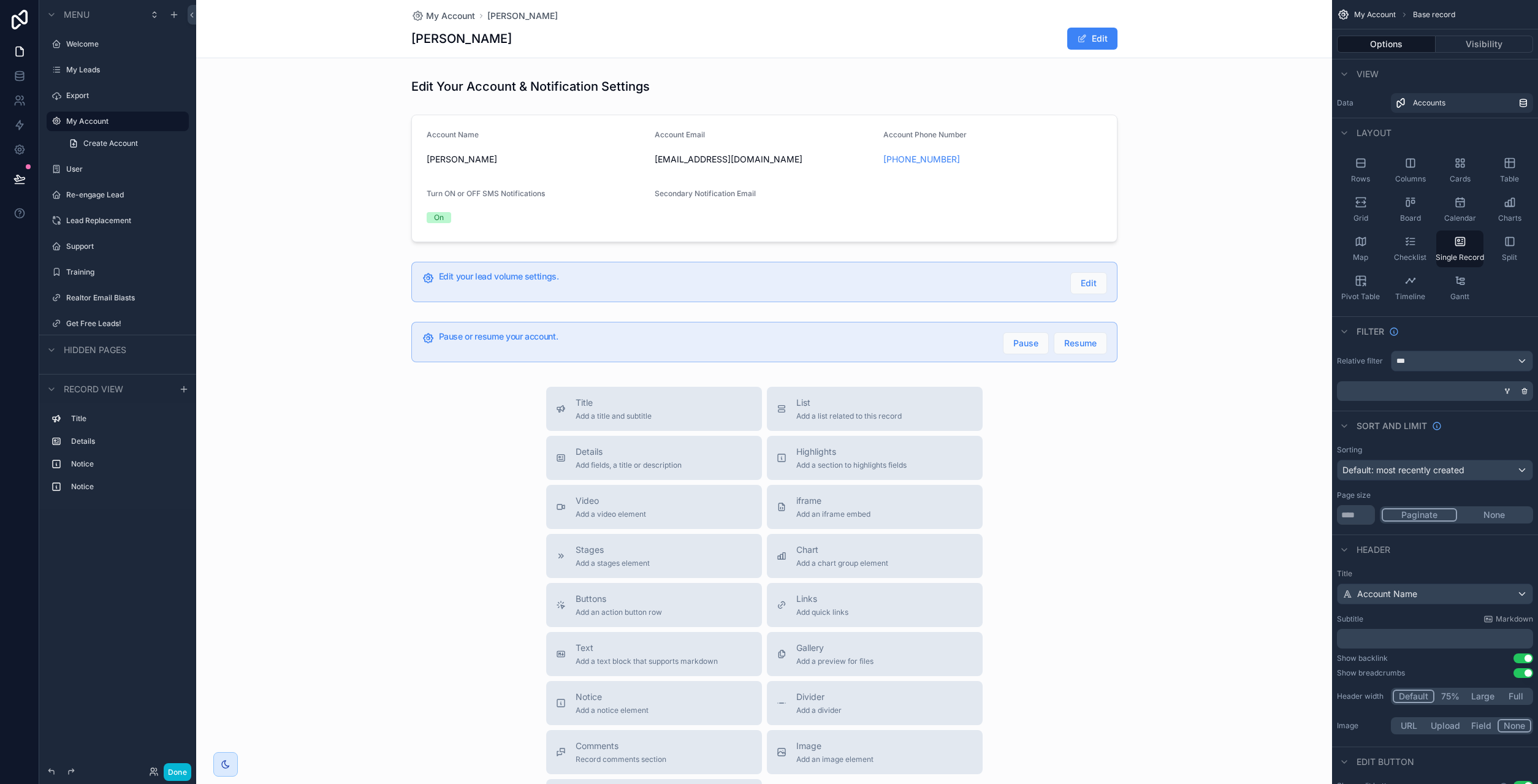
click at [483, 194] on div "scrollable content" at bounding box center [764, 460] width 1136 height 921
click at [484, 194] on div "scrollable content" at bounding box center [764, 178] width 1136 height 138
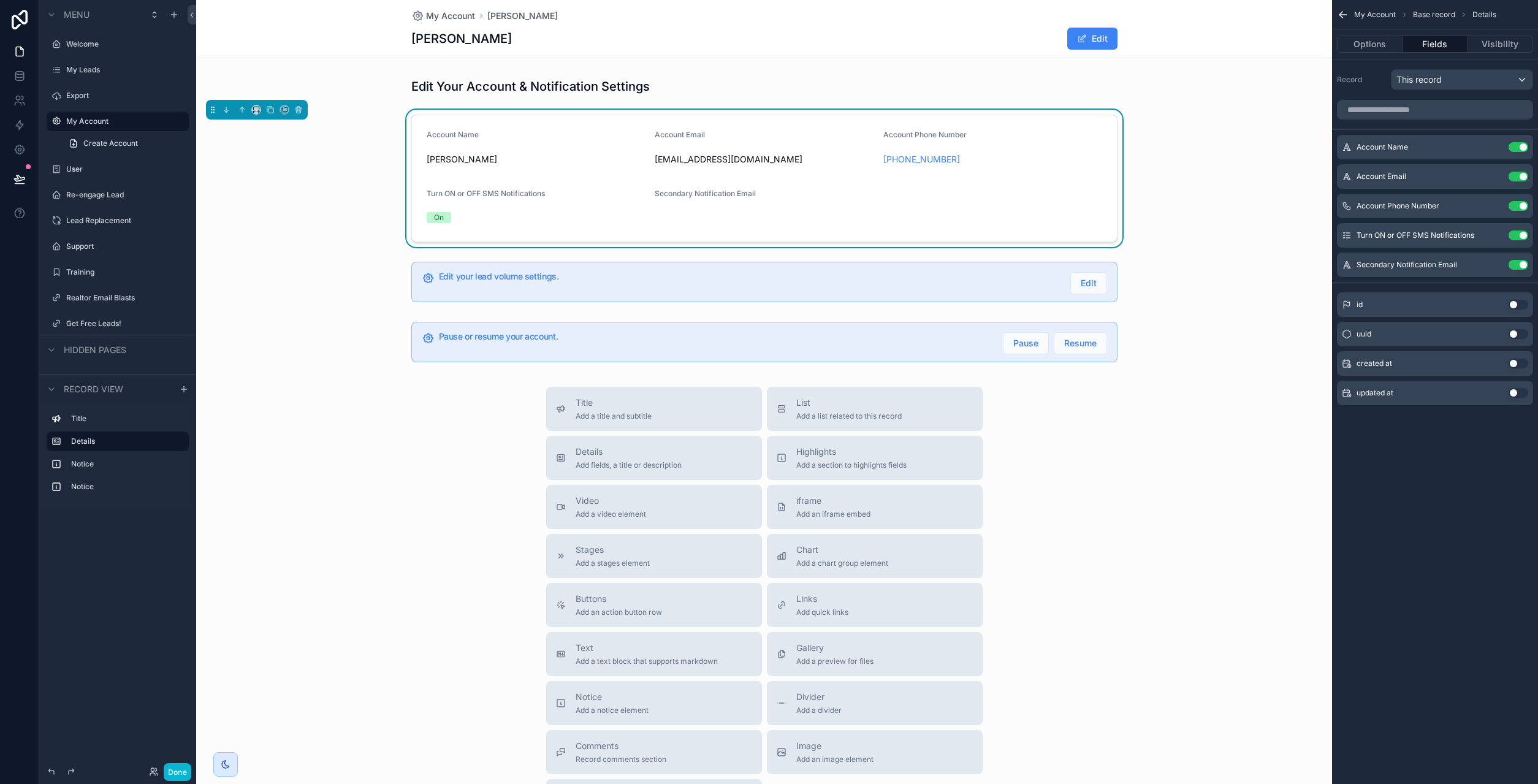
click at [484, 194] on span "Turn ON or OFF SMS Notifications" at bounding box center [485, 193] width 118 height 9
click at [1414, 237] on span "Turn ON or OFF SMS Notifications" at bounding box center [1415, 235] width 118 height 9
click at [1491, 235] on icon "scrollable content" at bounding box center [1493, 236] width 5 height 5
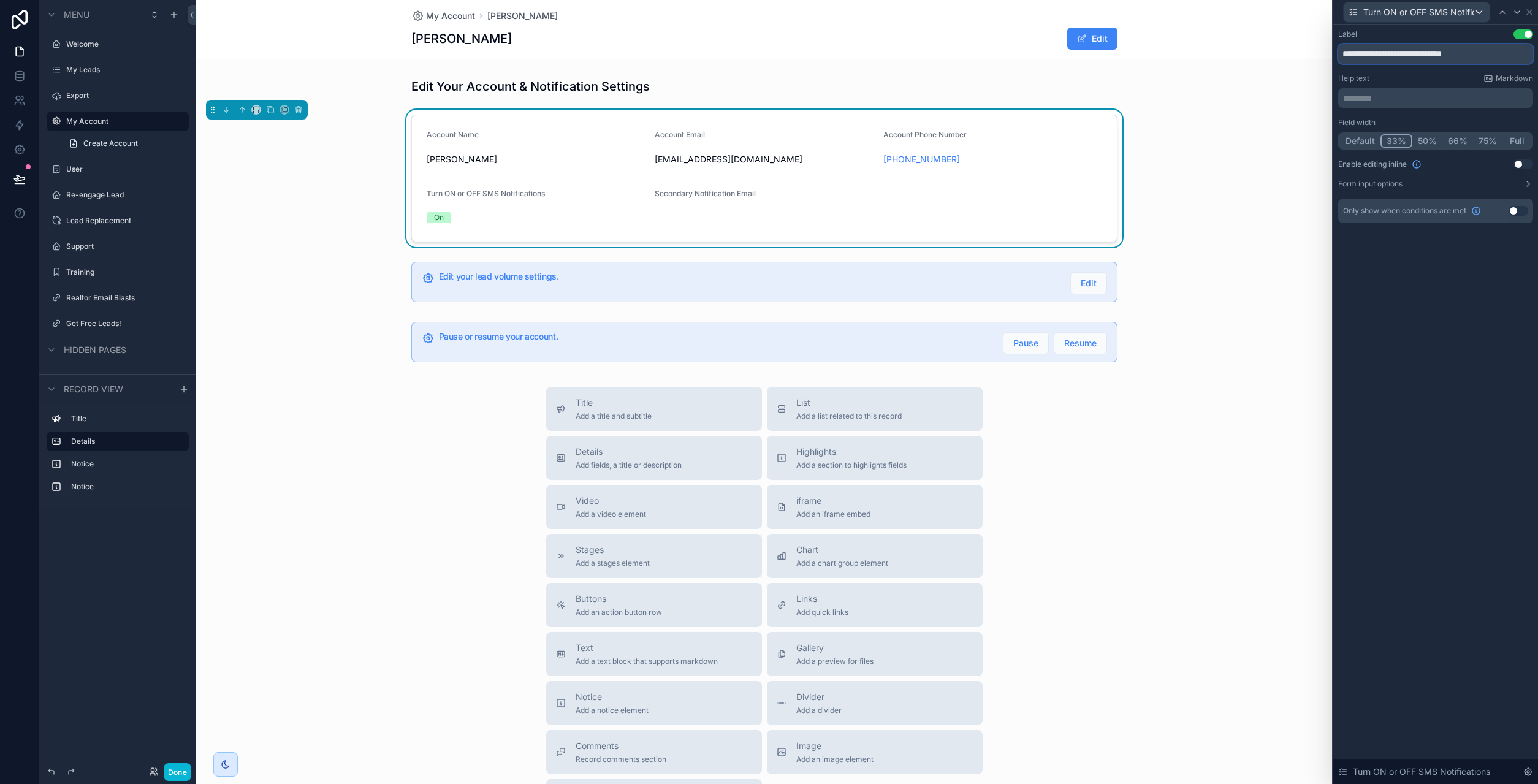
click at [1404, 54] on input "**********" at bounding box center [1436, 53] width 195 height 20
click at [1530, 13] on icon at bounding box center [1529, 12] width 9 height 9
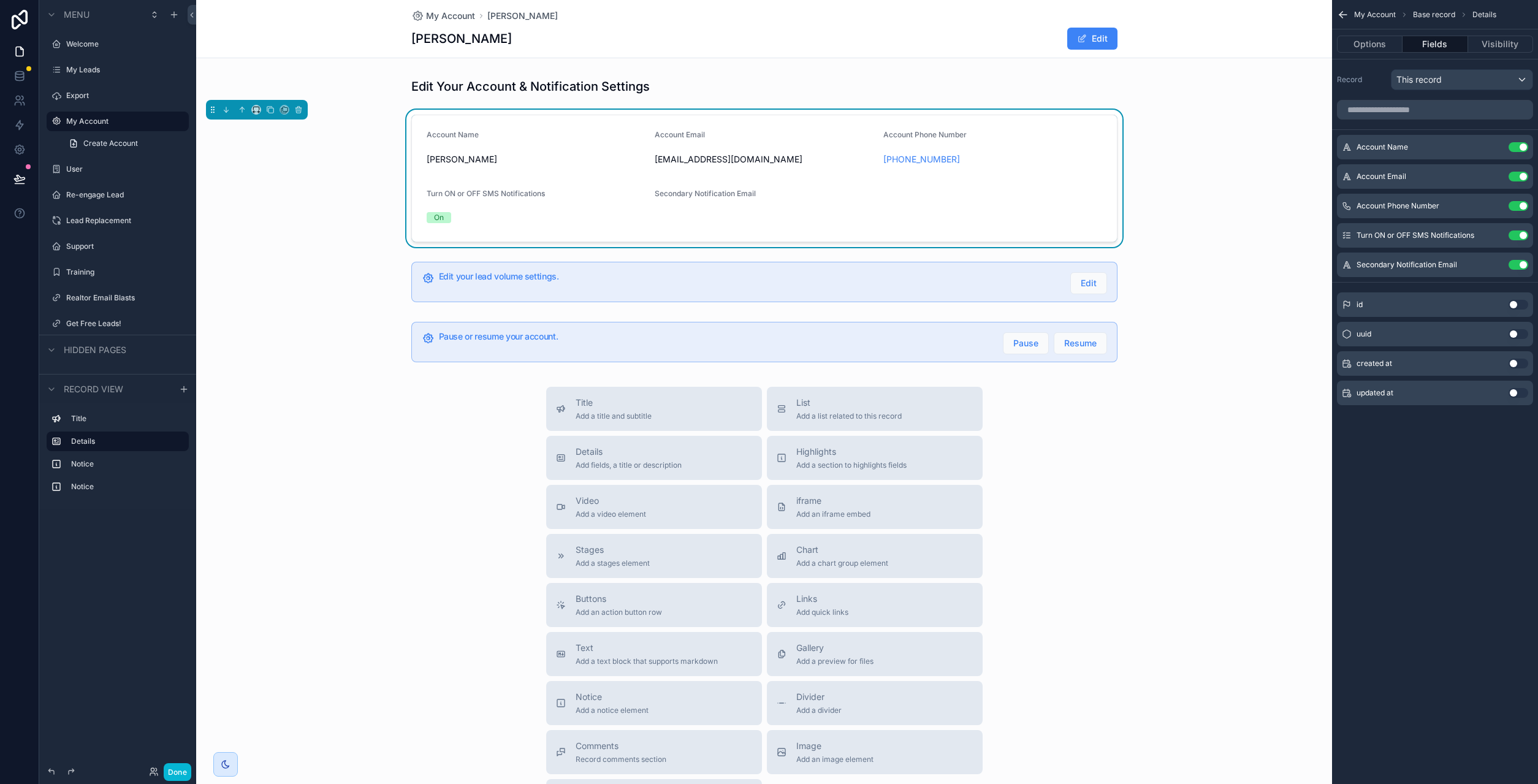
click at [1024, 188] on form "Account Name ROXANNE P DUHARTE Account Email Estatesbyroxanne@gmail.com Account…" at bounding box center [764, 178] width 705 height 127
click at [1492, 207] on icon "scrollable content" at bounding box center [1493, 206] width 9 height 9
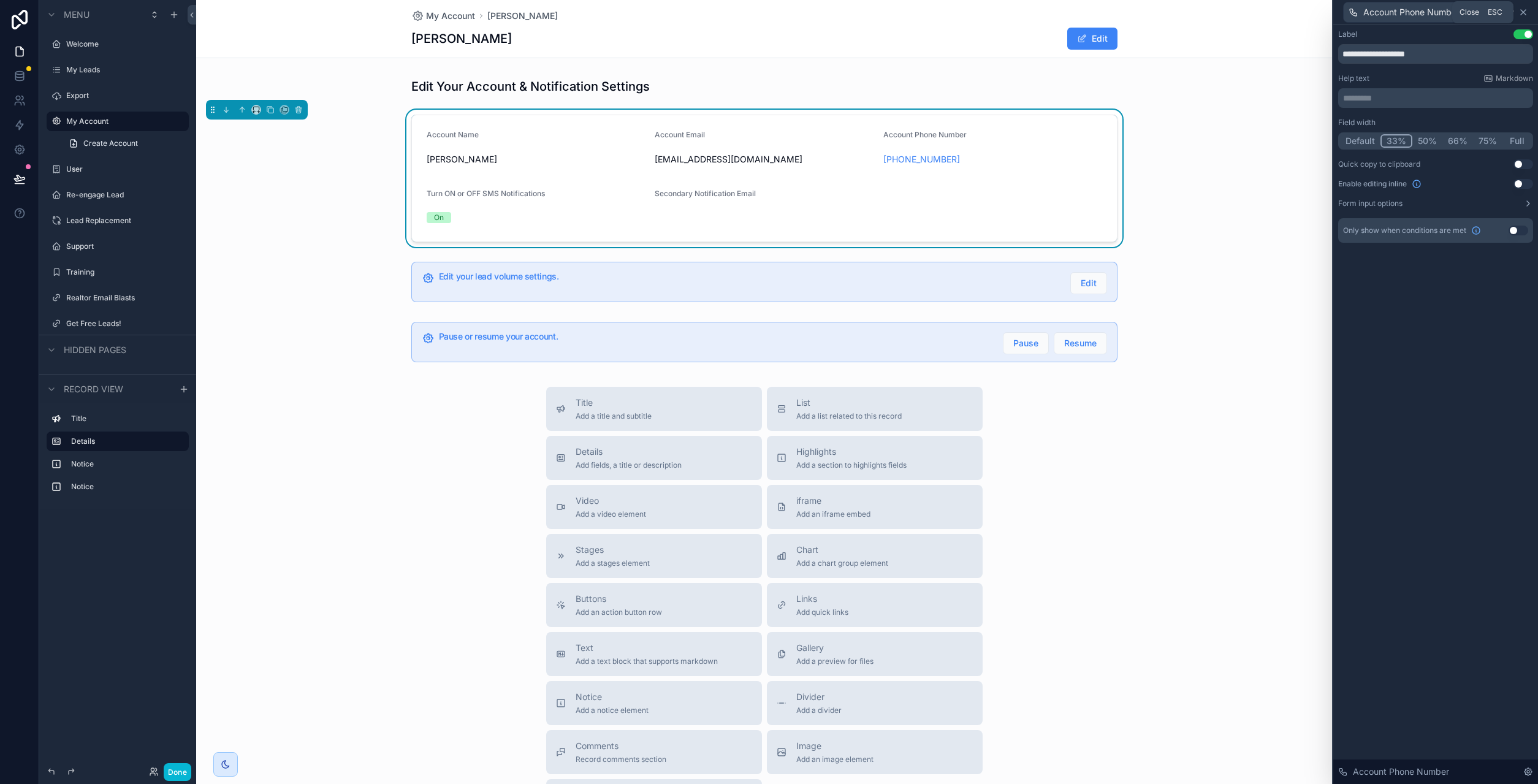
click at [1524, 14] on icon at bounding box center [1523, 12] width 5 height 5
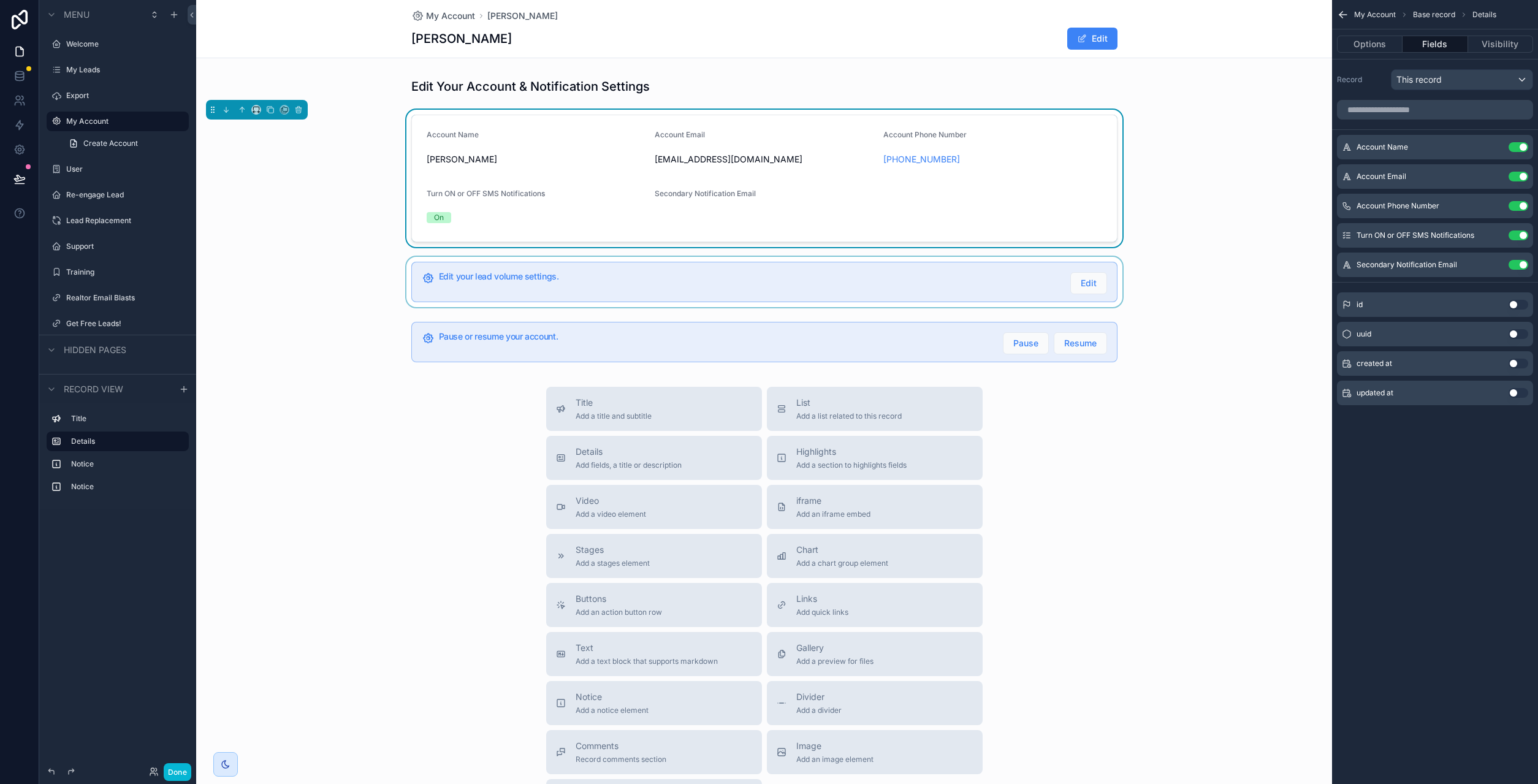
click at [816, 279] on div "scrollable content" at bounding box center [764, 281] width 1136 height 50
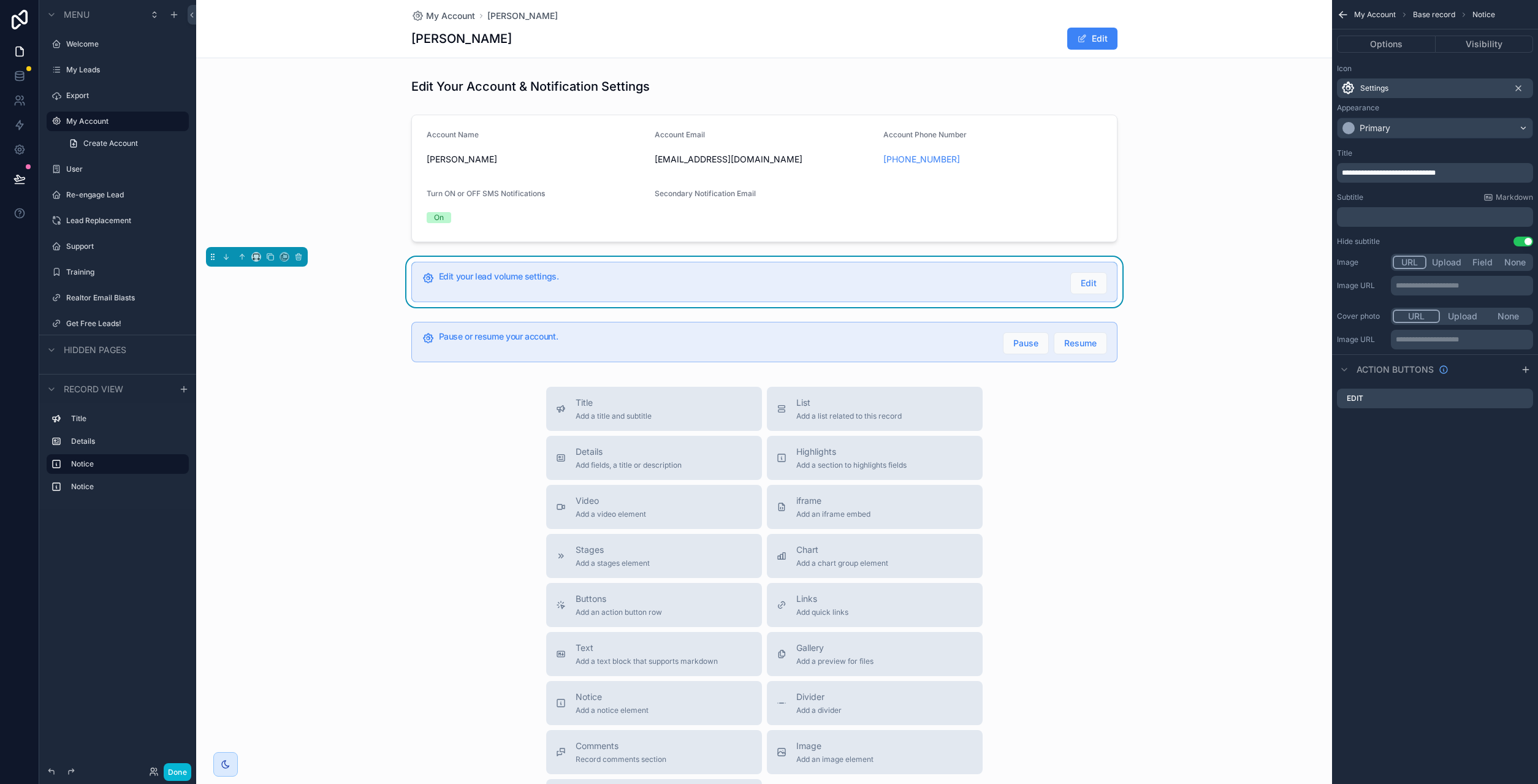
click at [1393, 176] on span "**********" at bounding box center [1388, 173] width 94 height 8
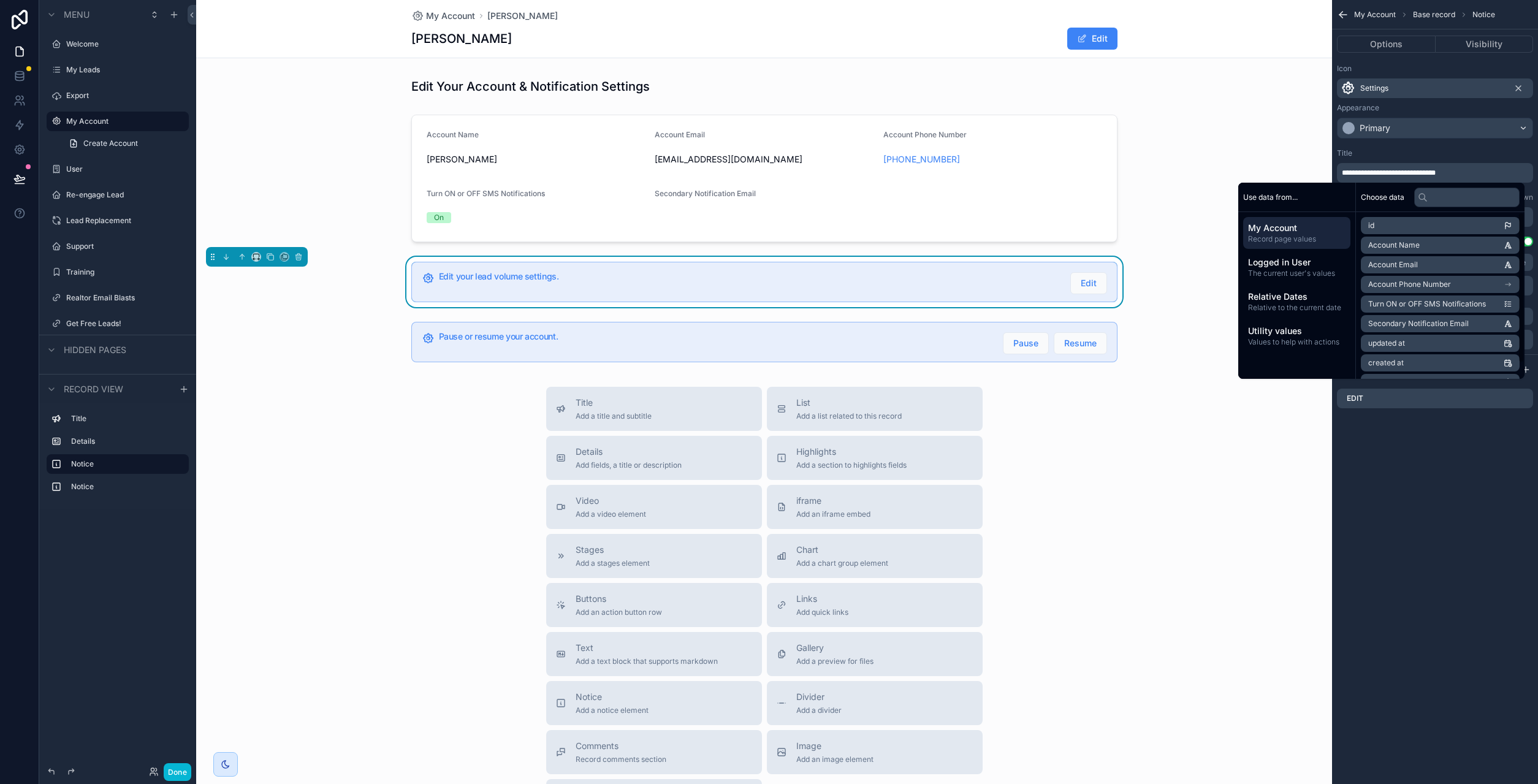
click at [1451, 543] on div "**********" at bounding box center [1434, 392] width 206 height 784
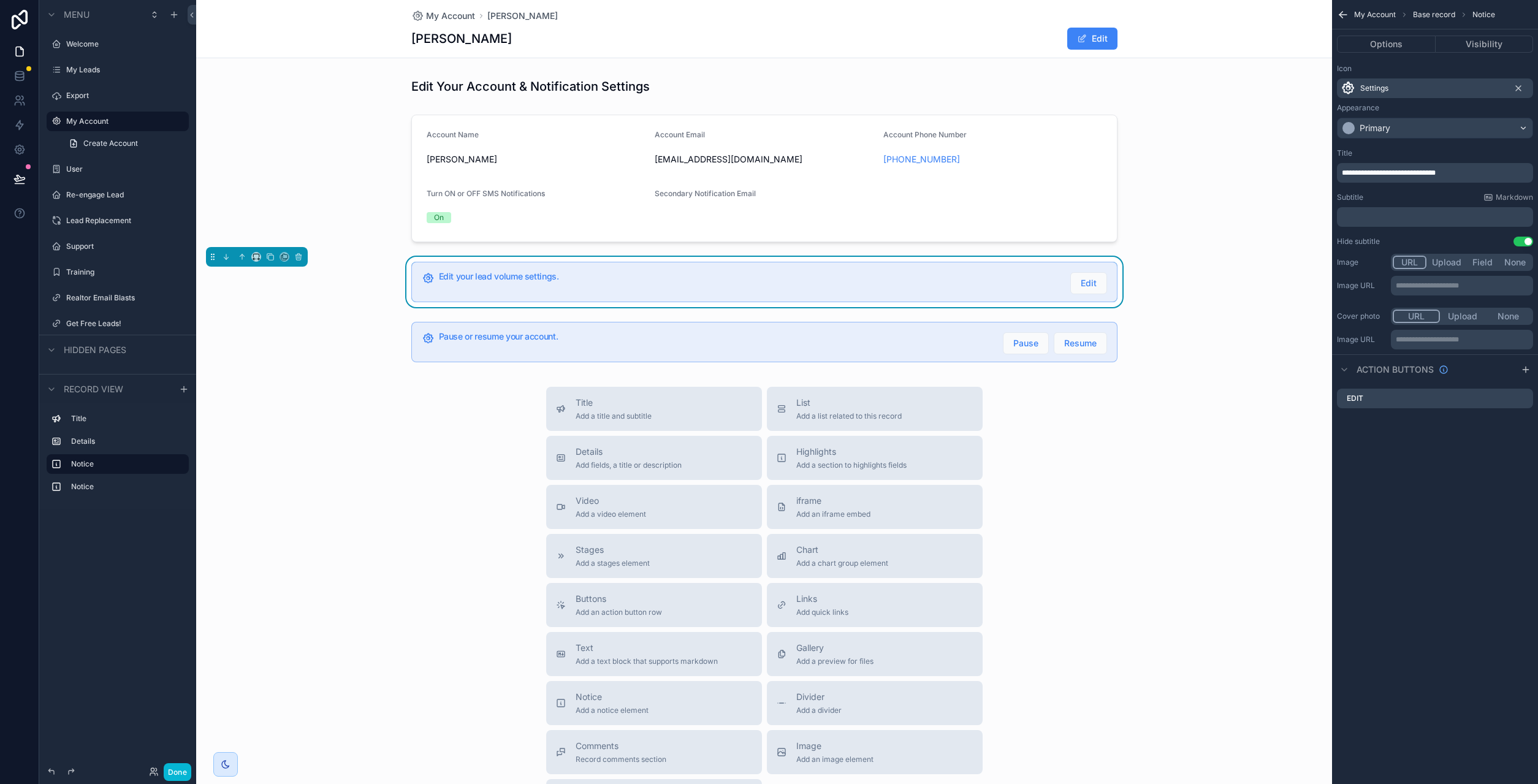
click at [1399, 621] on div "**********" at bounding box center [1434, 392] width 206 height 784
click at [510, 29] on div "ROXANNE P DUHARTE Edit" at bounding box center [764, 38] width 706 height 23
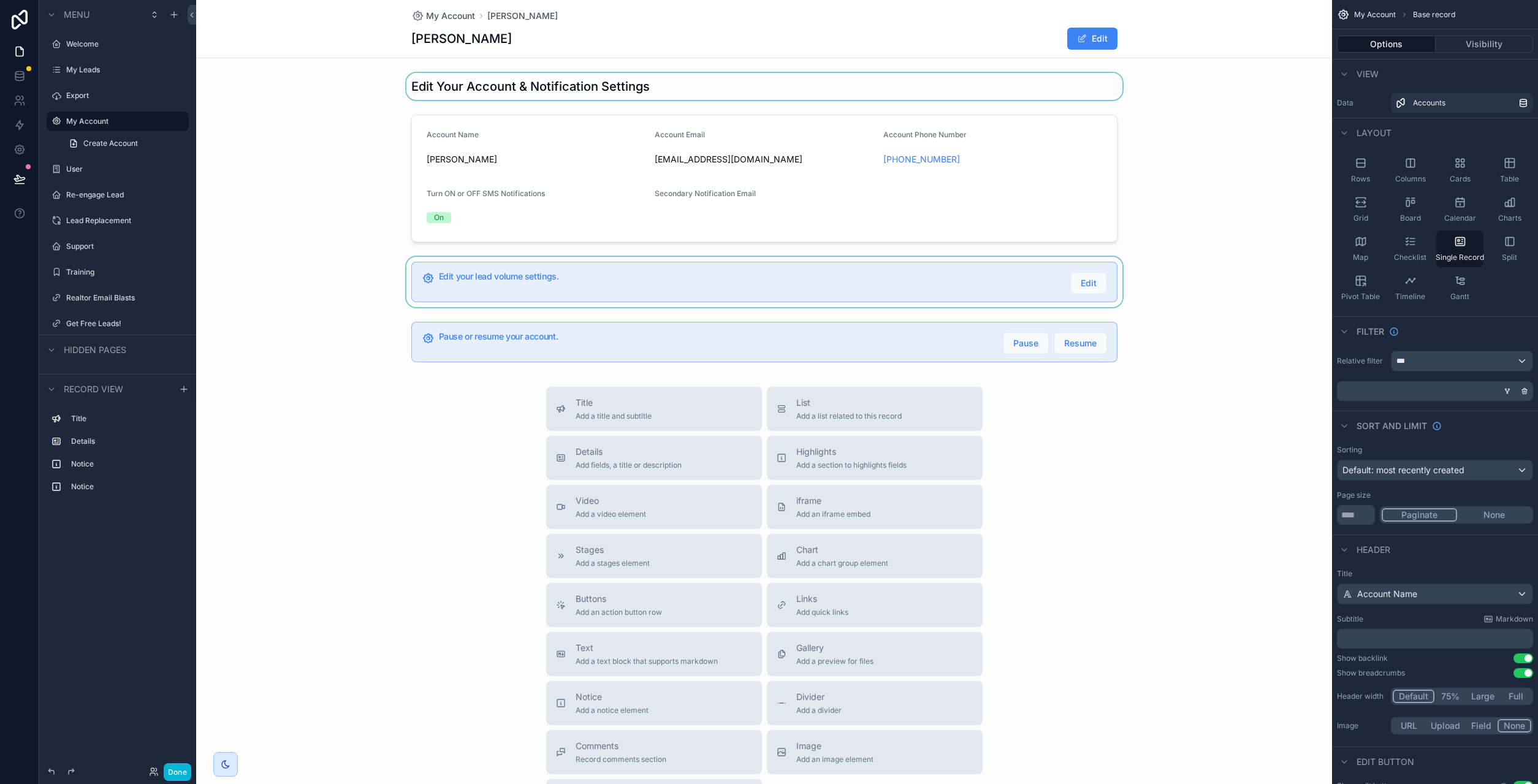
click at [514, 89] on div "scrollable content" at bounding box center [764, 86] width 1136 height 27
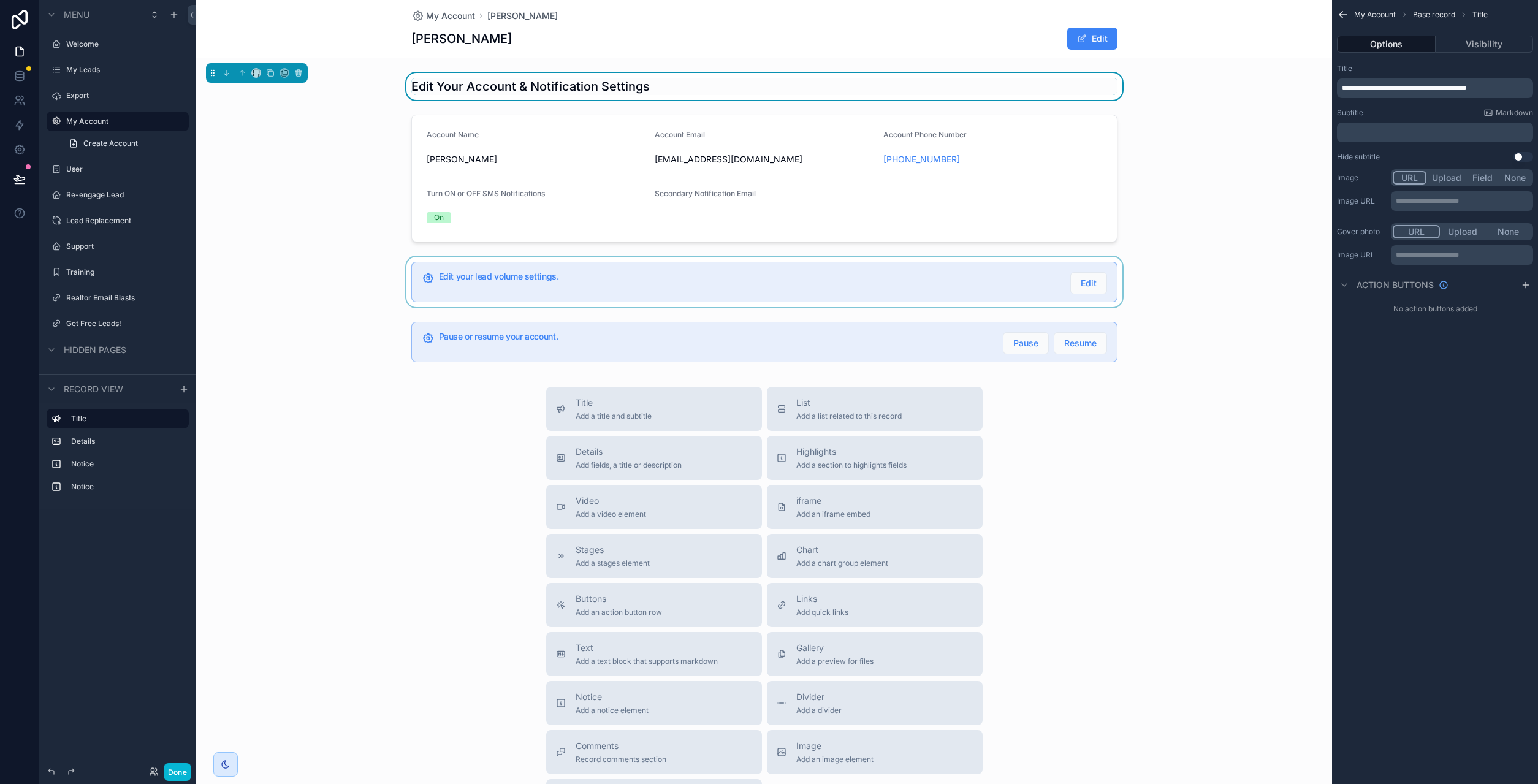
click at [522, 85] on h1 "Edit Your Account & Notification Settings" at bounding box center [530, 86] width 238 height 17
click at [1466, 90] on span "**********" at bounding box center [1404, 88] width 125 height 8
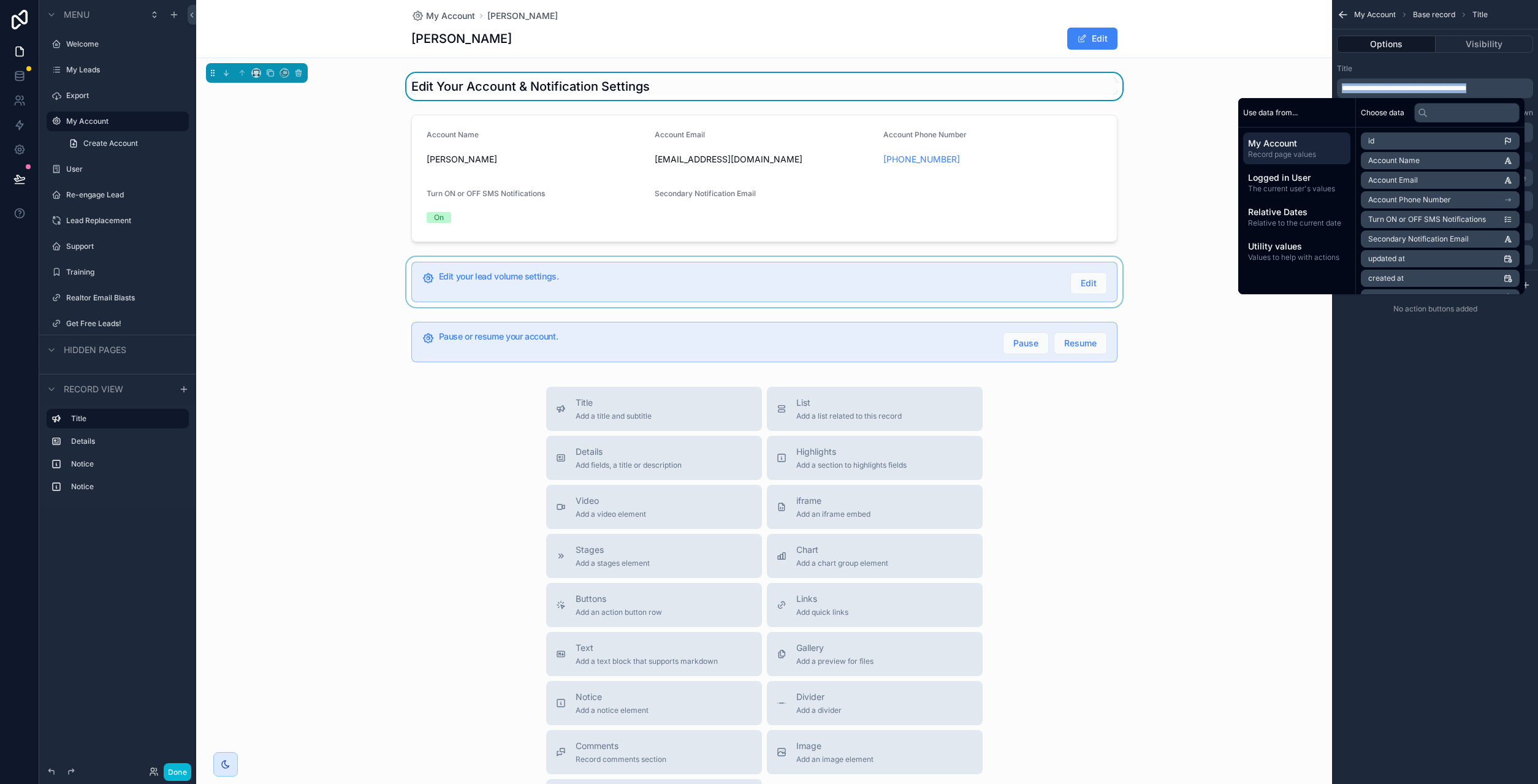
copy span "**********"
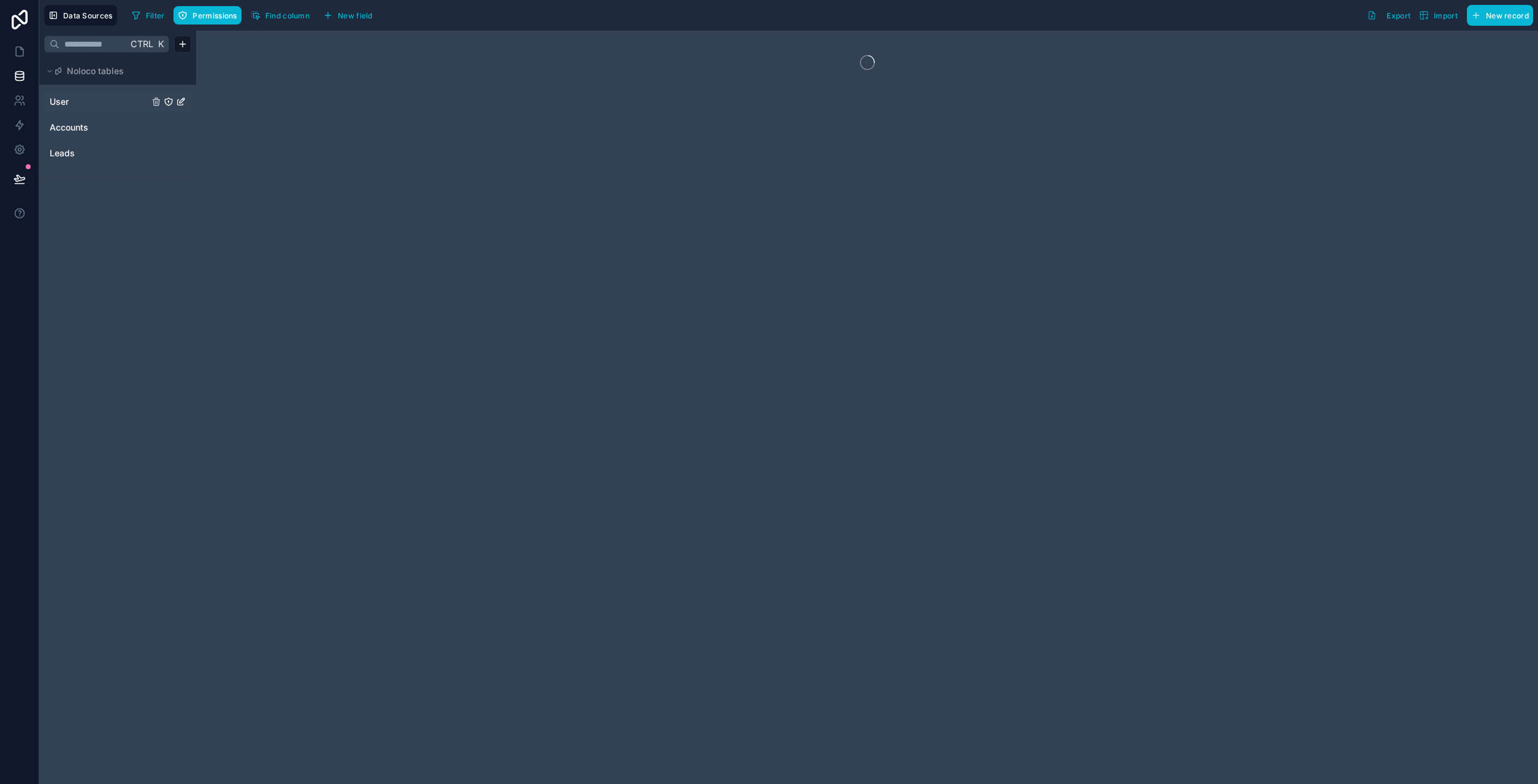
click at [92, 100] on link "User" at bounding box center [99, 102] width 99 height 12
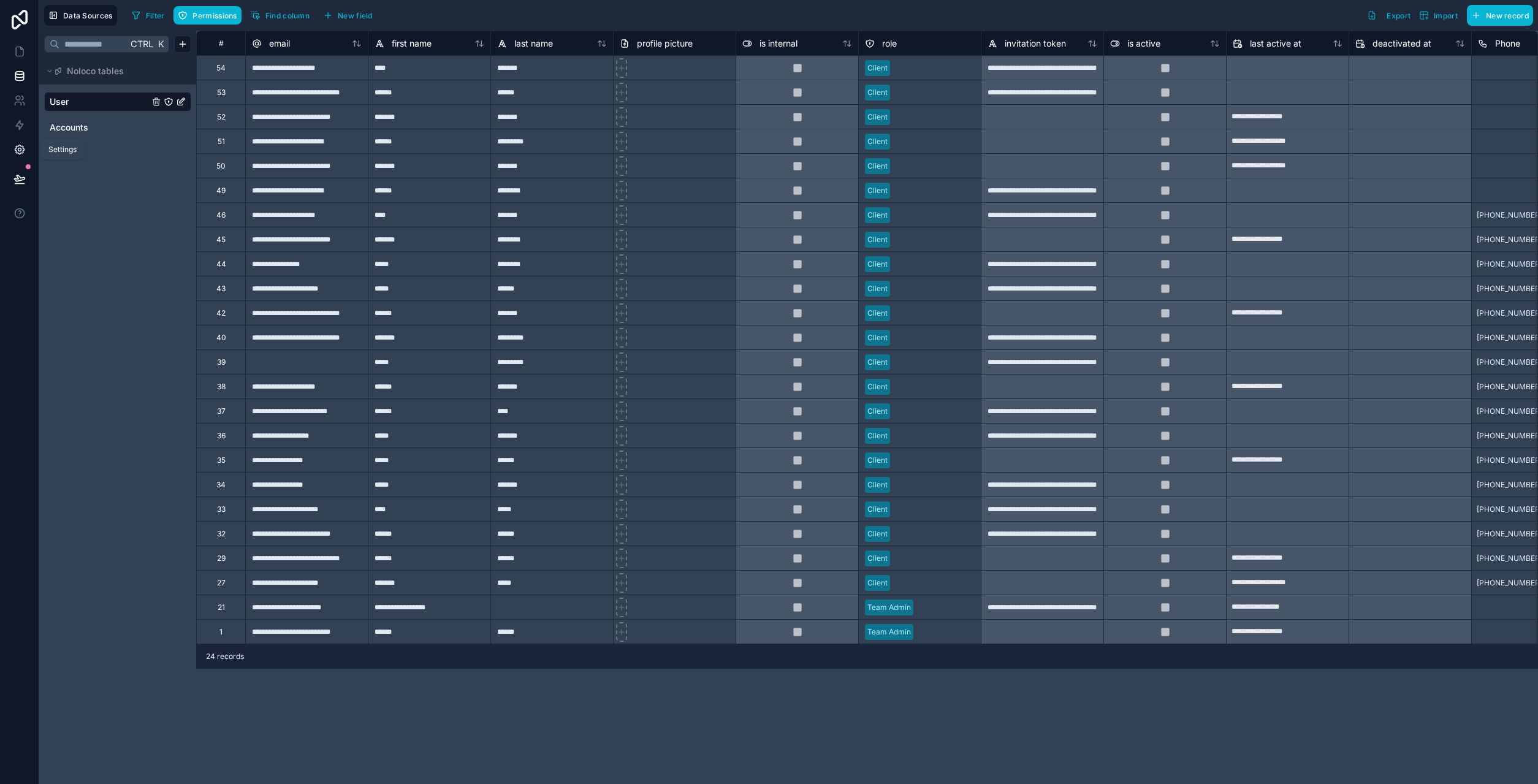
click at [24, 145] on icon at bounding box center [20, 150] width 12 height 12
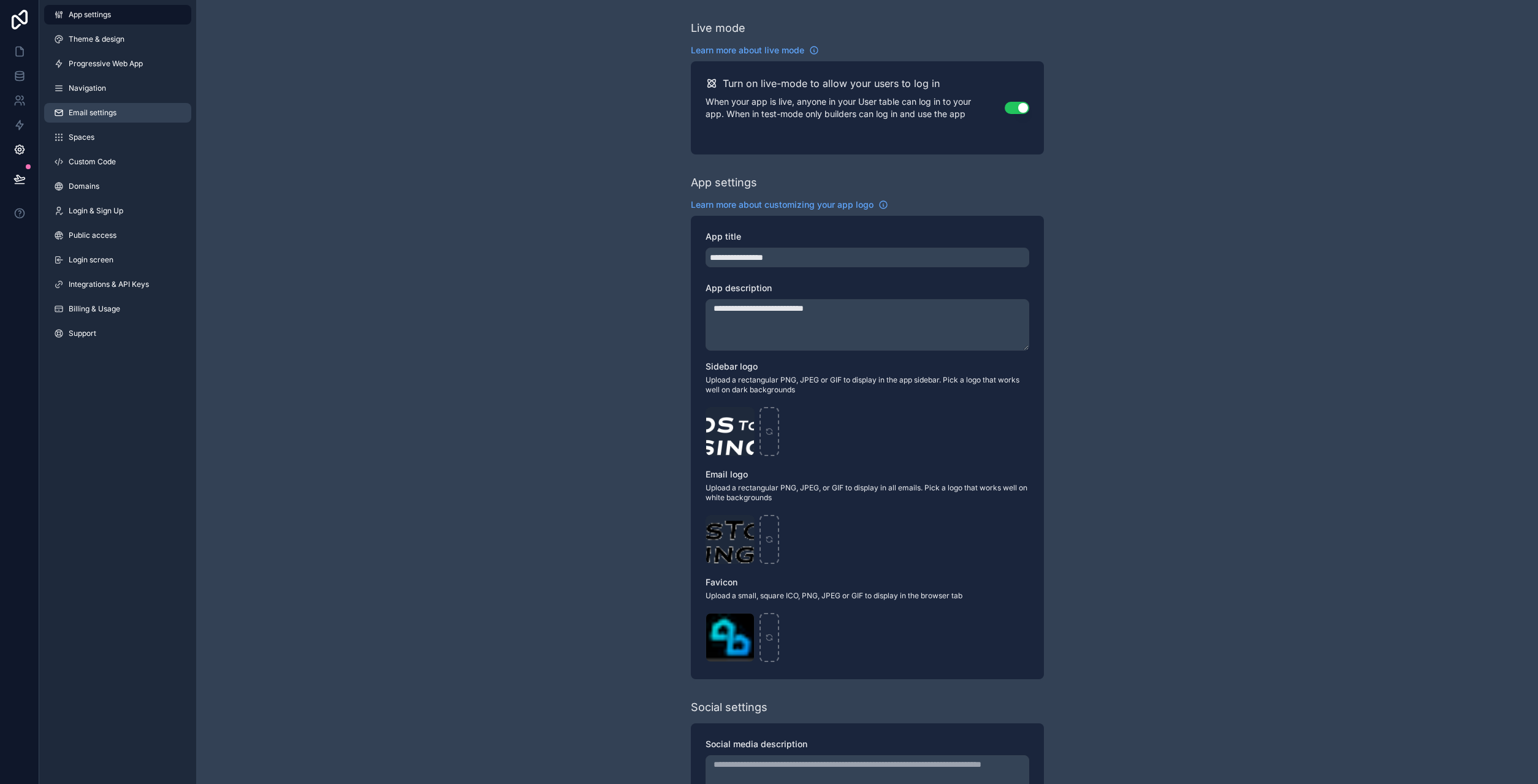
click at [127, 110] on link "Email settings" at bounding box center [117, 113] width 147 height 20
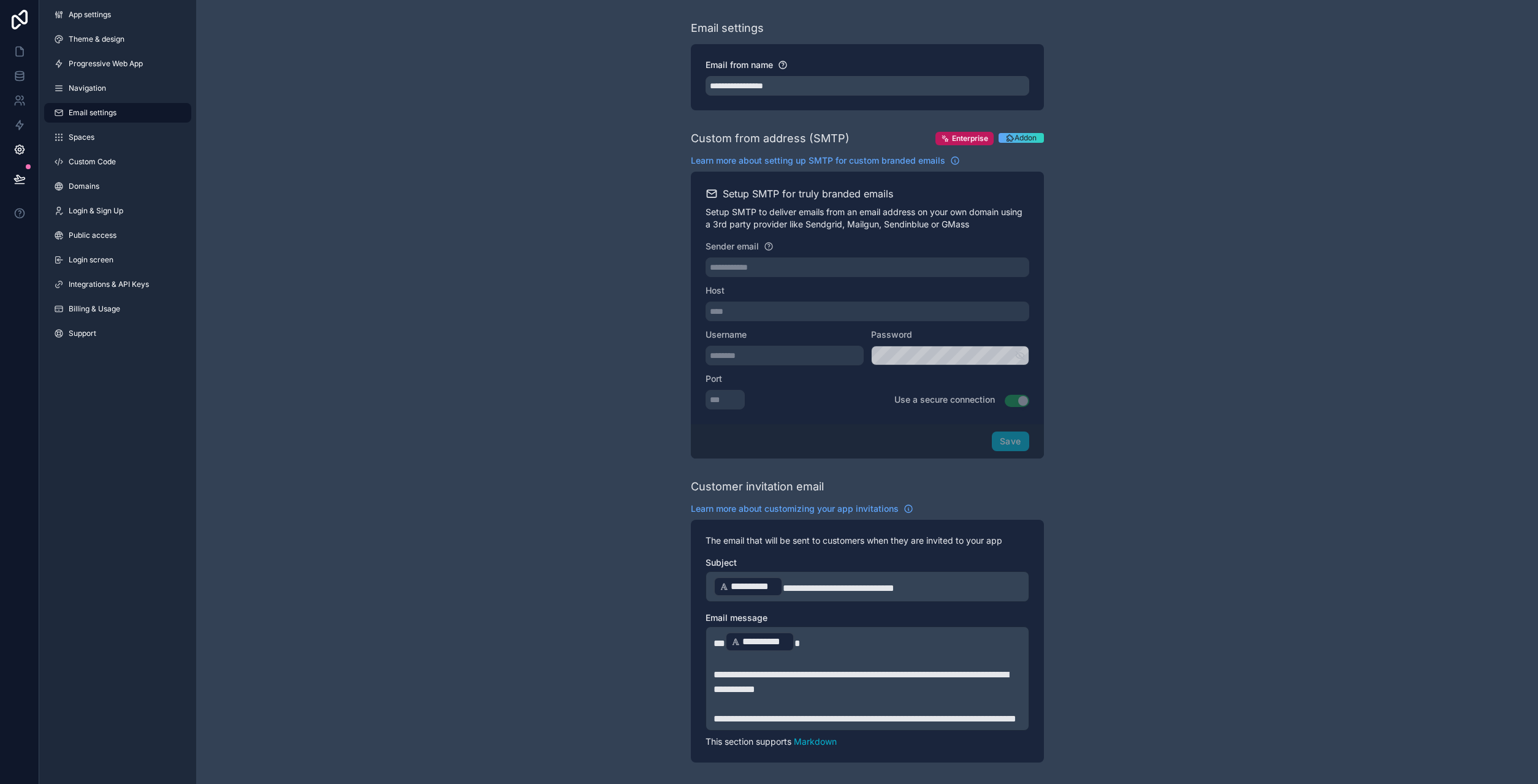
scroll to position [233, 0]
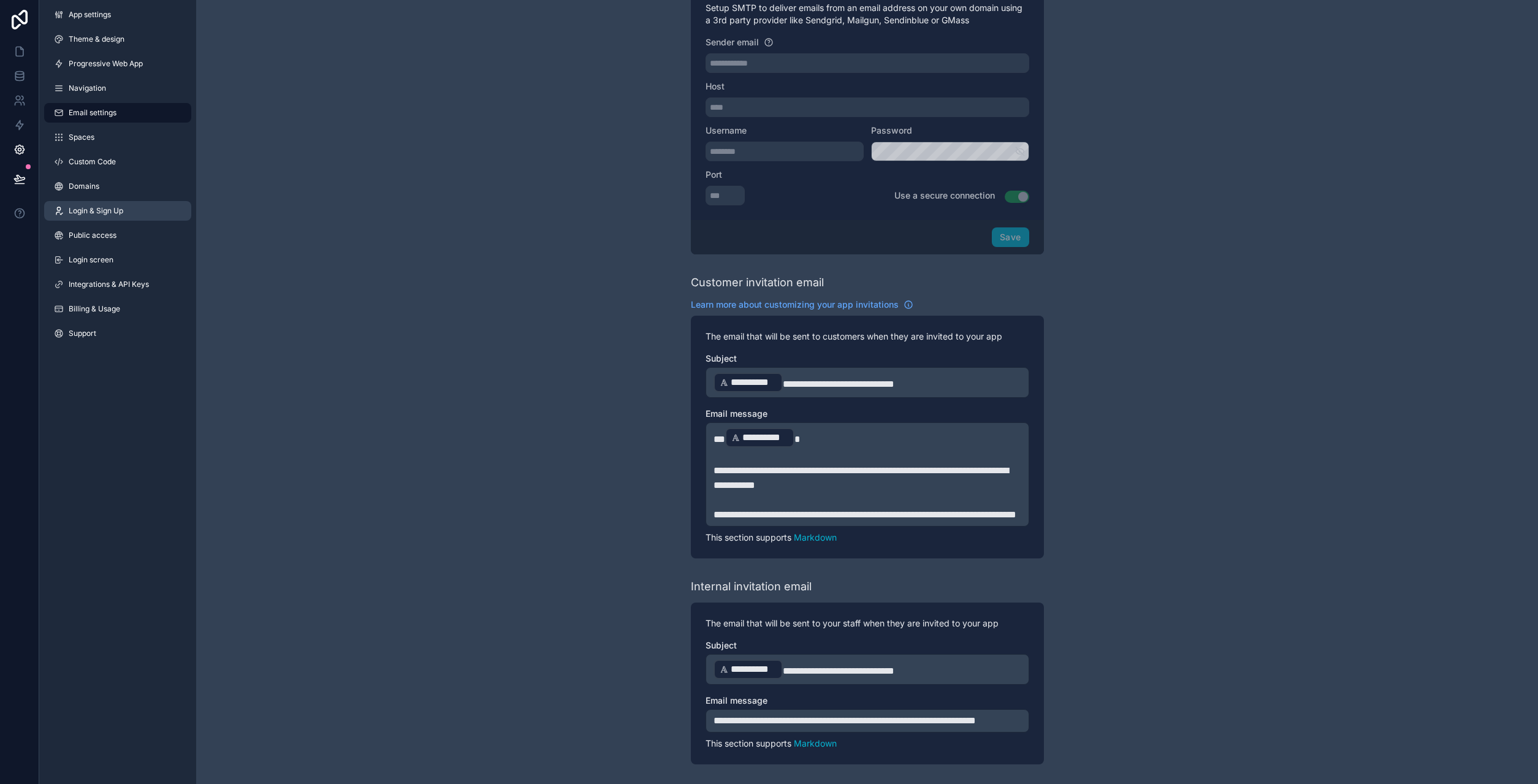
click at [109, 216] on link "Login & Sign Up" at bounding box center [117, 211] width 147 height 20
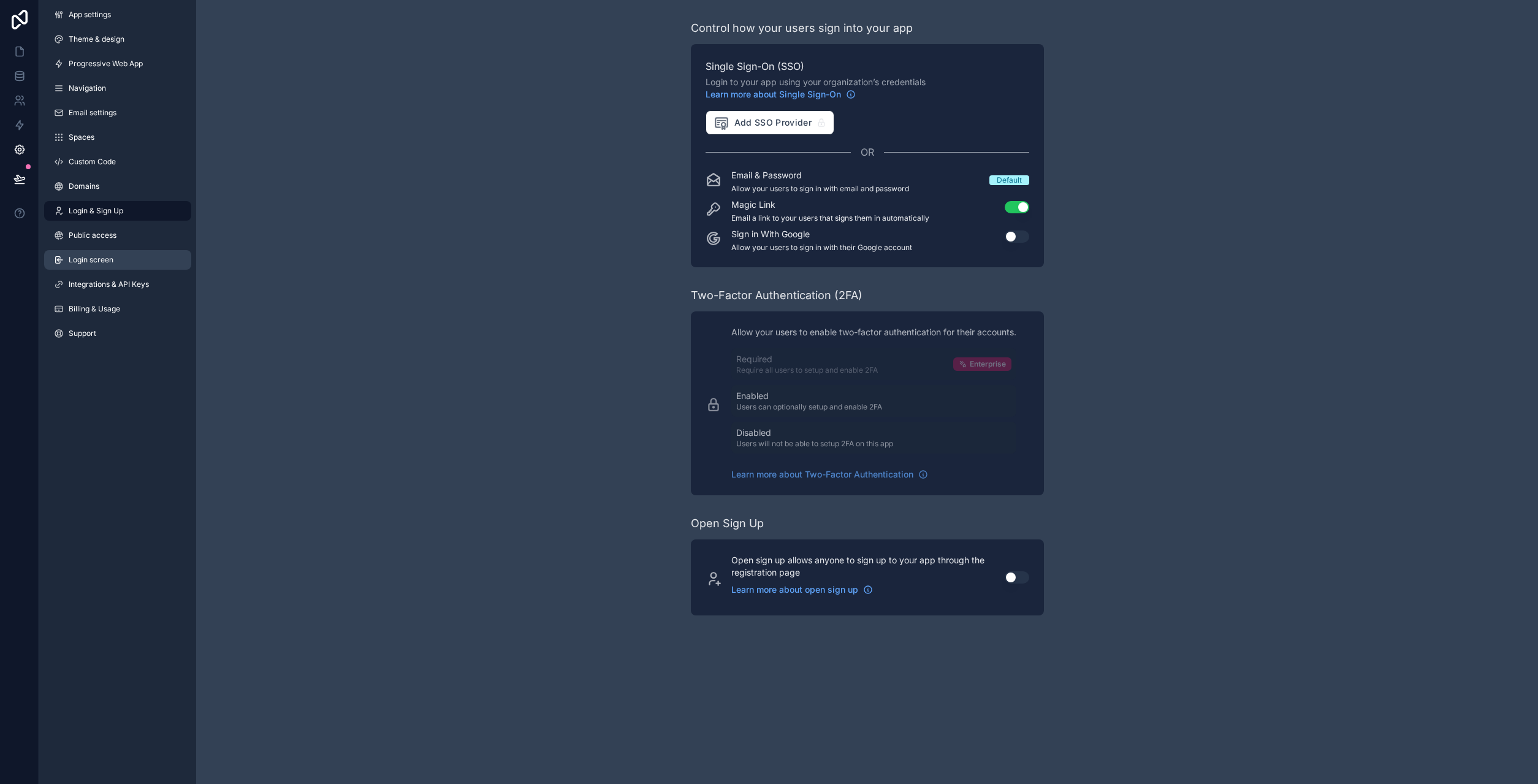
click at [108, 264] on span "Login screen" at bounding box center [91, 259] width 45 height 9
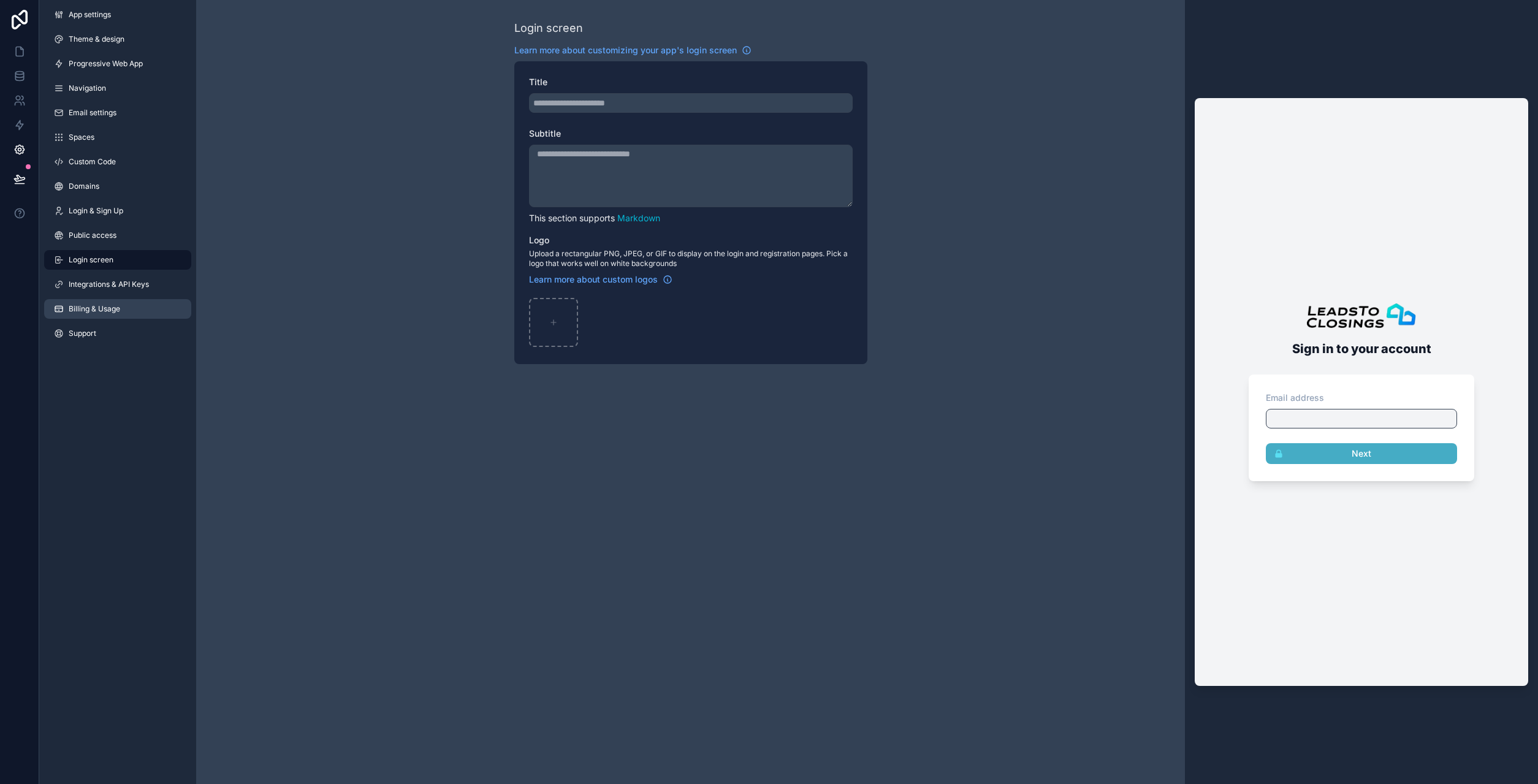
click at [103, 313] on span "Billing & Usage" at bounding box center [95, 308] width 52 height 9
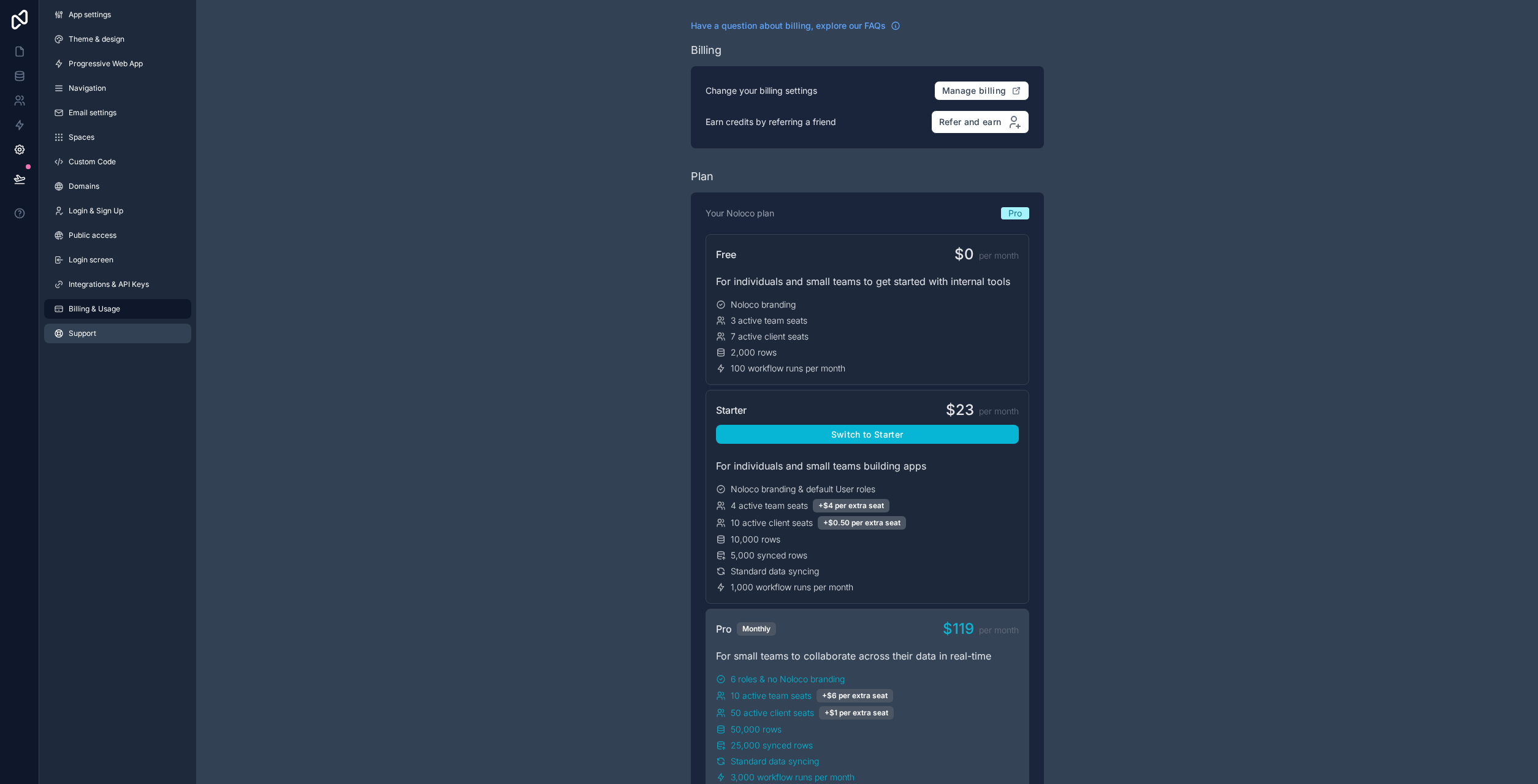
click at [93, 342] on link "Support" at bounding box center [117, 333] width 147 height 20
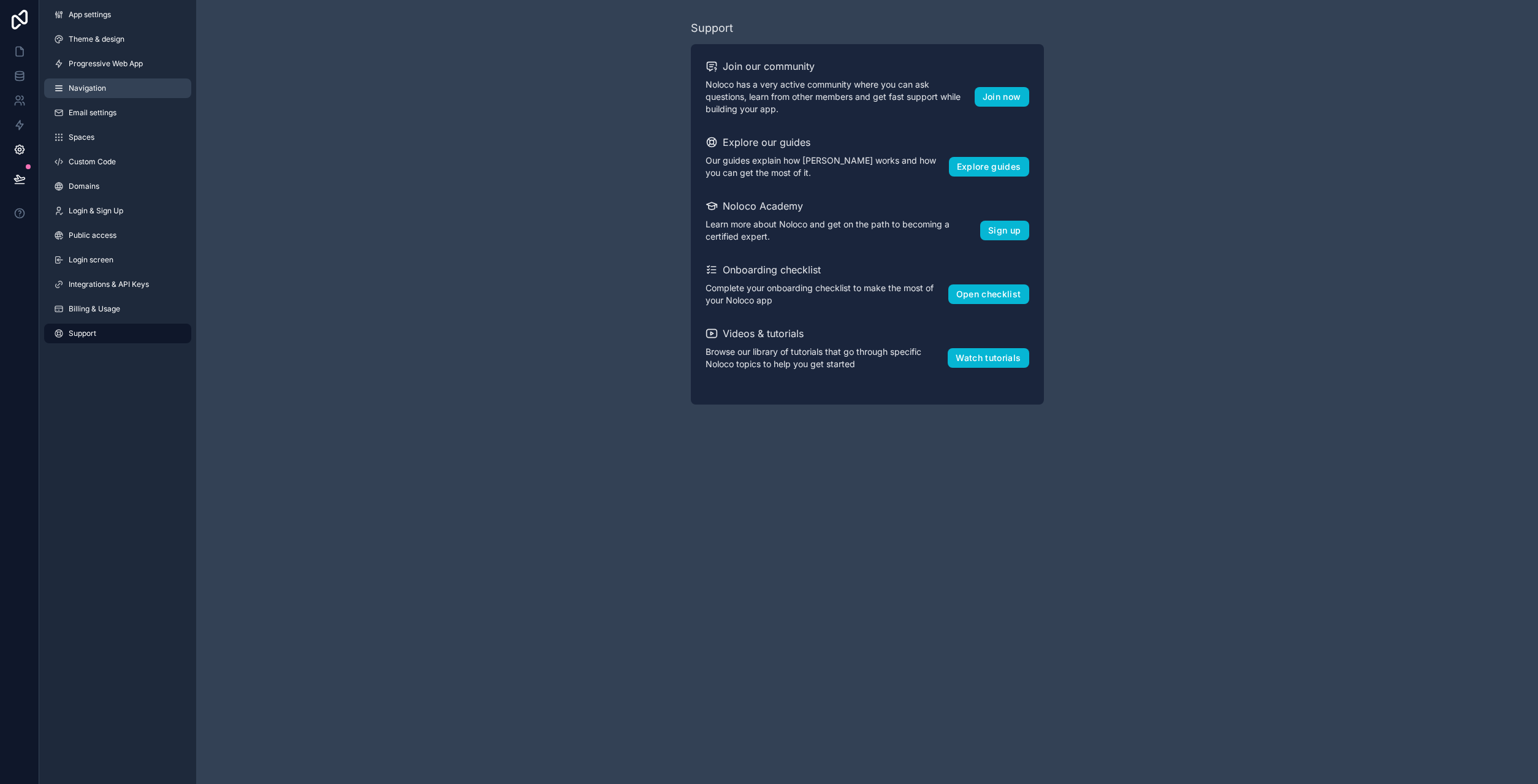
click at [102, 92] on span "Navigation" at bounding box center [87, 88] width 37 height 9
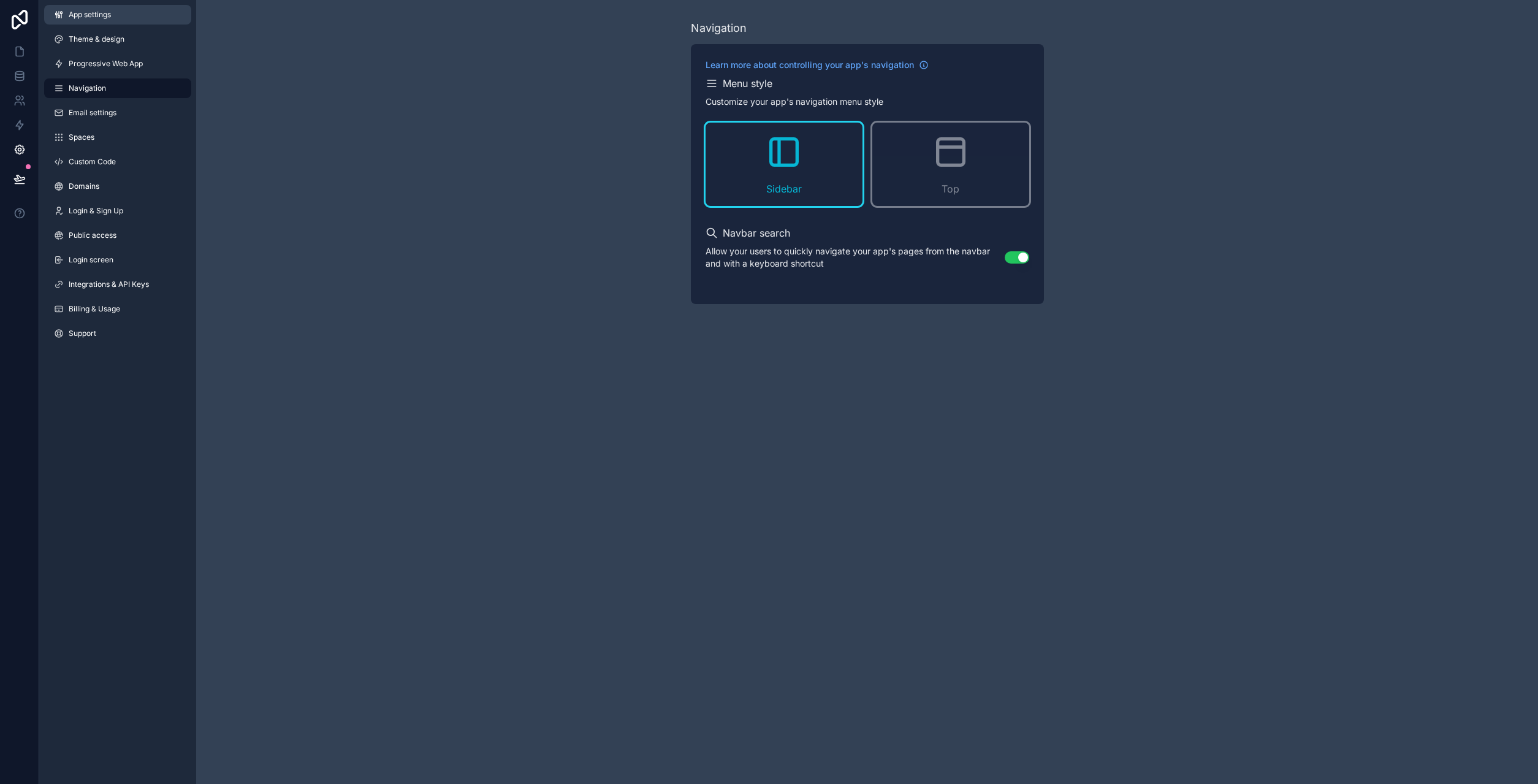
click at [109, 21] on link "App settings" at bounding box center [117, 15] width 147 height 20
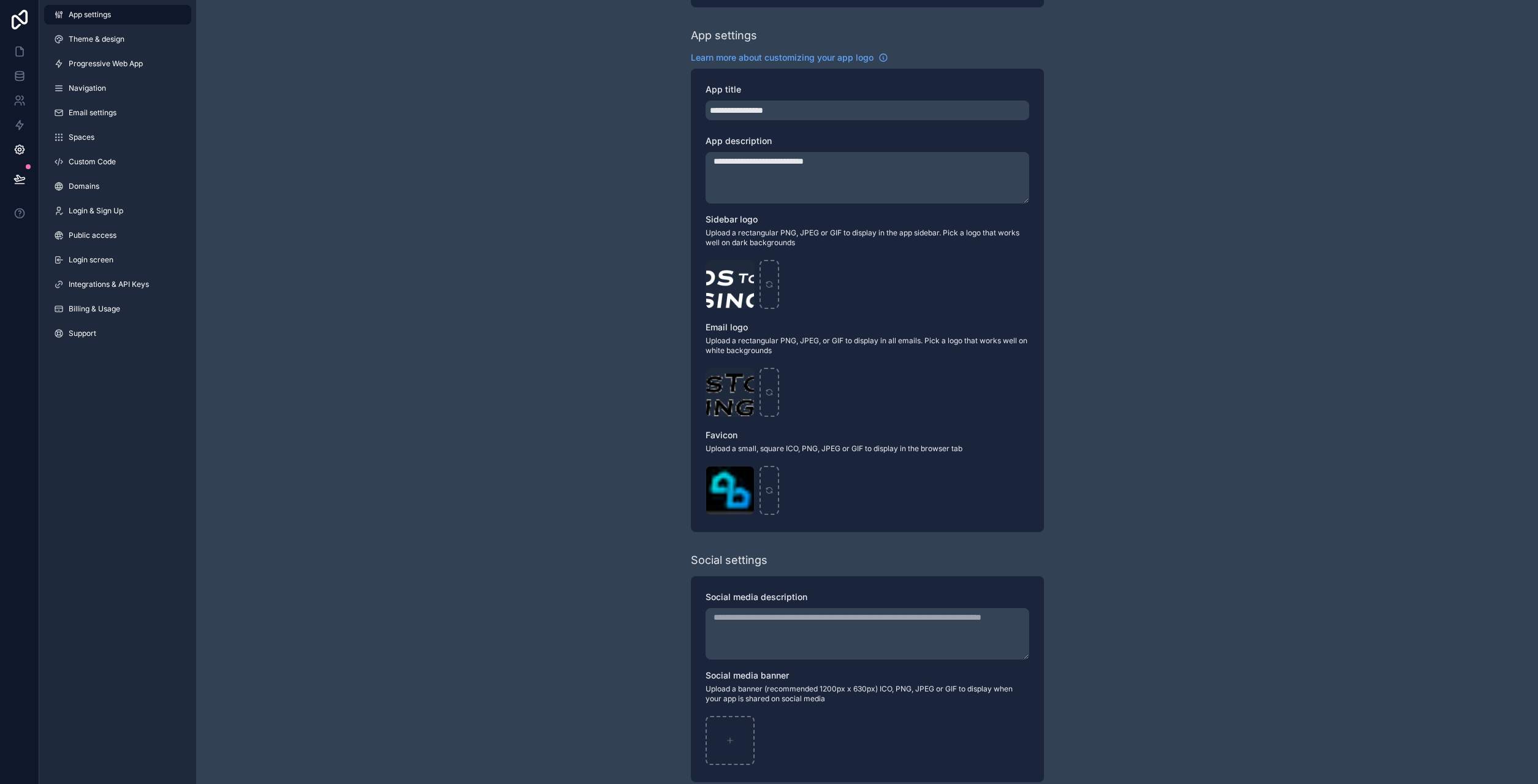
scroll to position [165, 0]
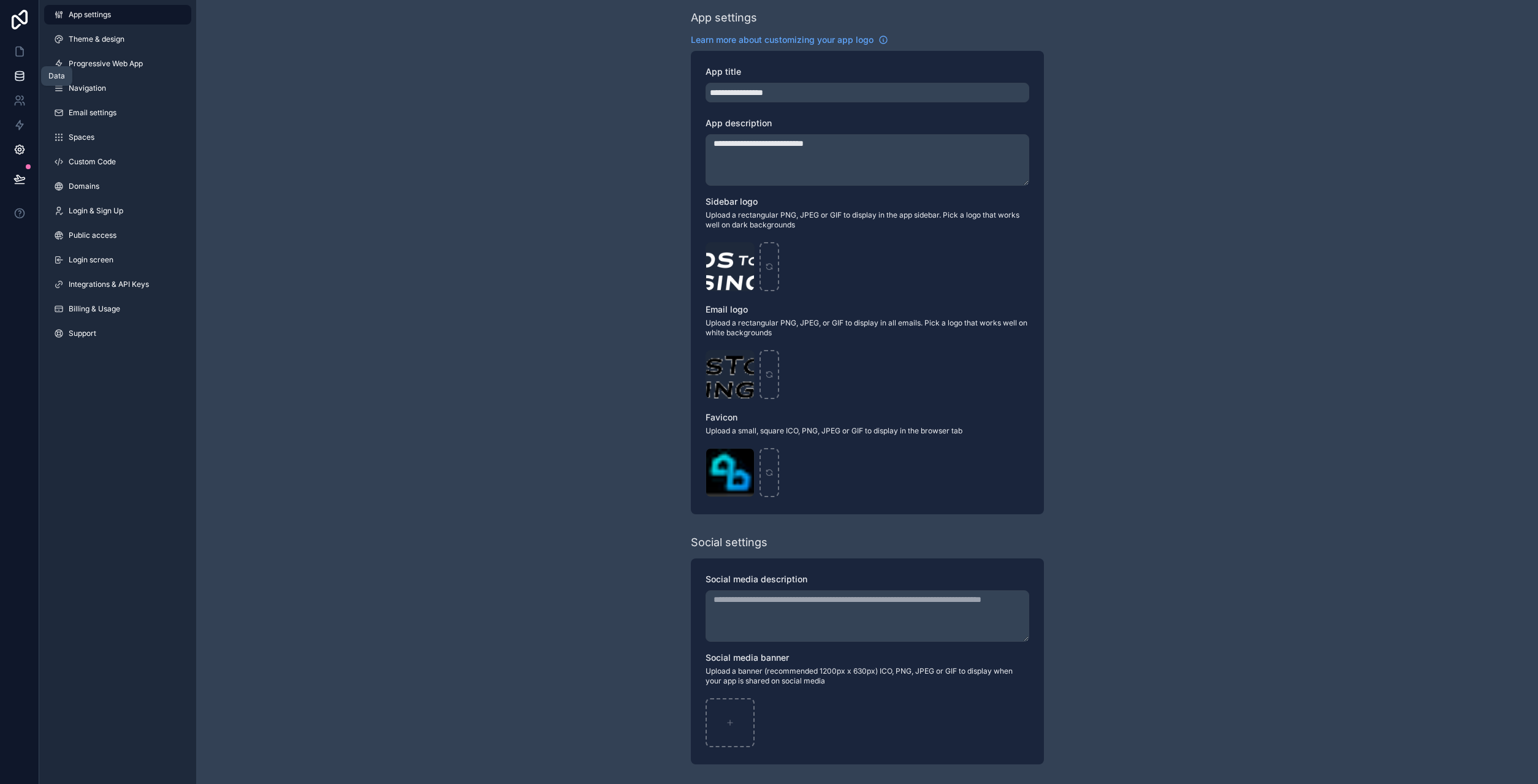
click at [18, 73] on icon at bounding box center [20, 76] width 12 height 12
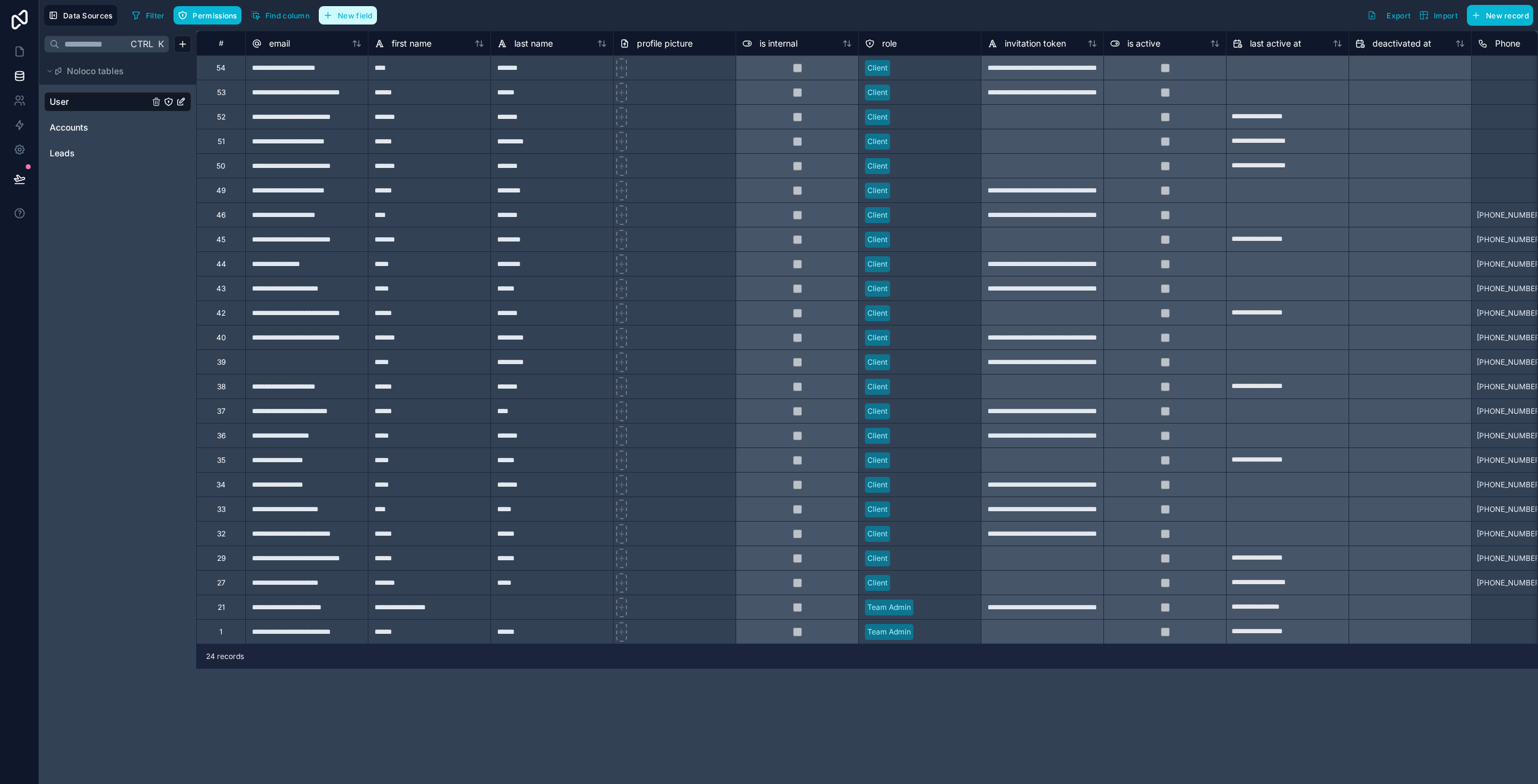
click at [346, 14] on span "New field" at bounding box center [355, 15] width 35 height 9
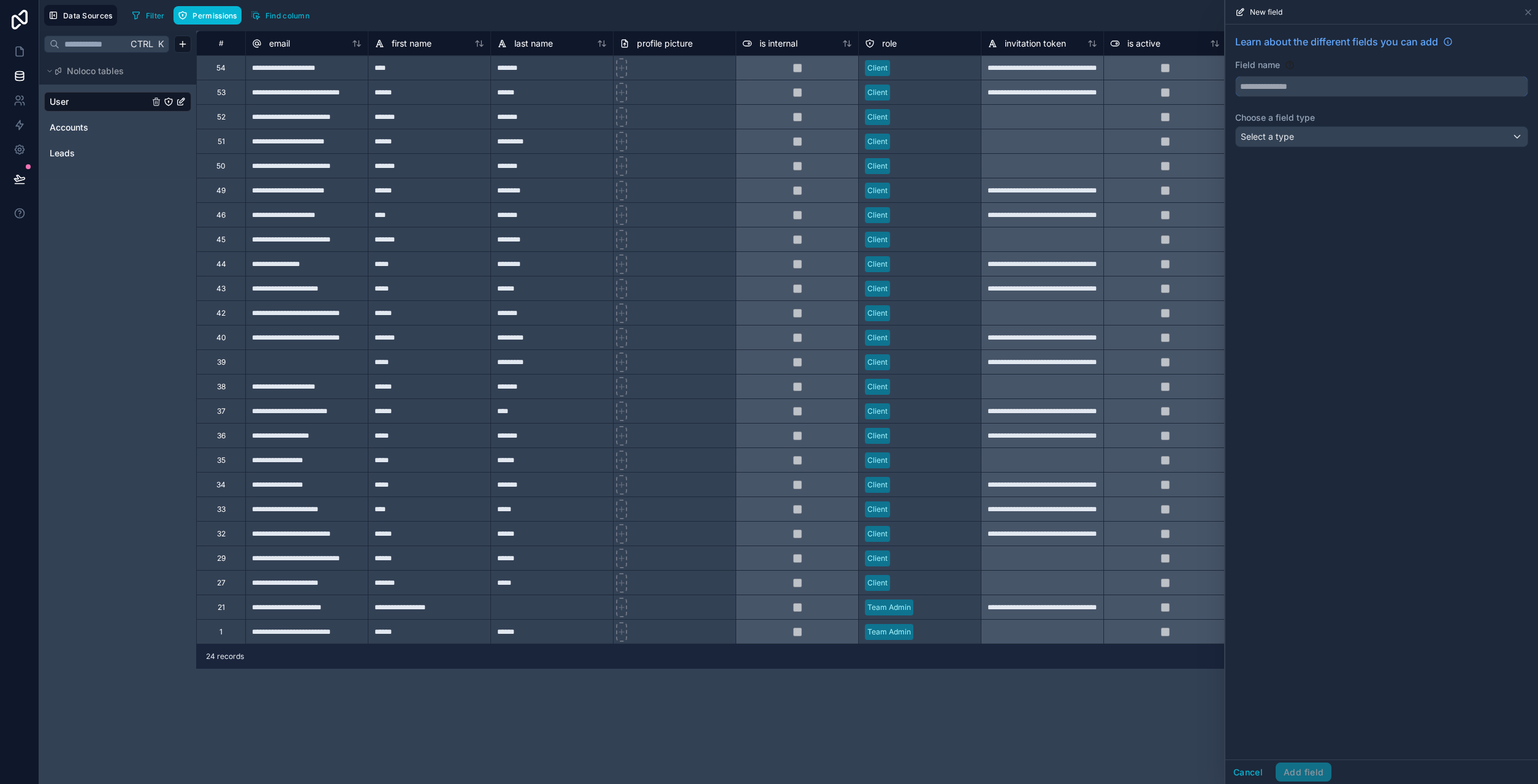
click at [1300, 88] on input "text" at bounding box center [1381, 86] width 292 height 20
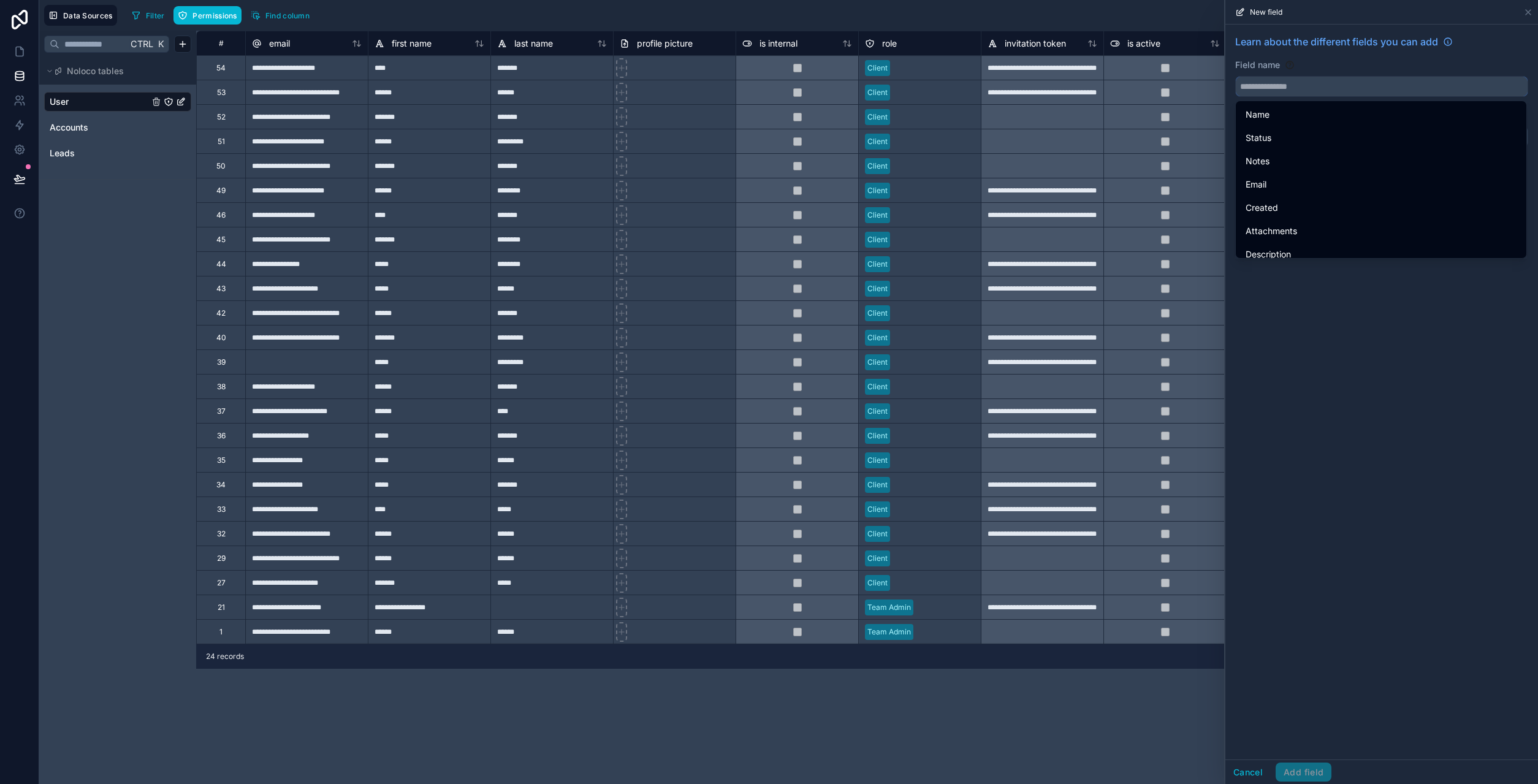
type input "*"
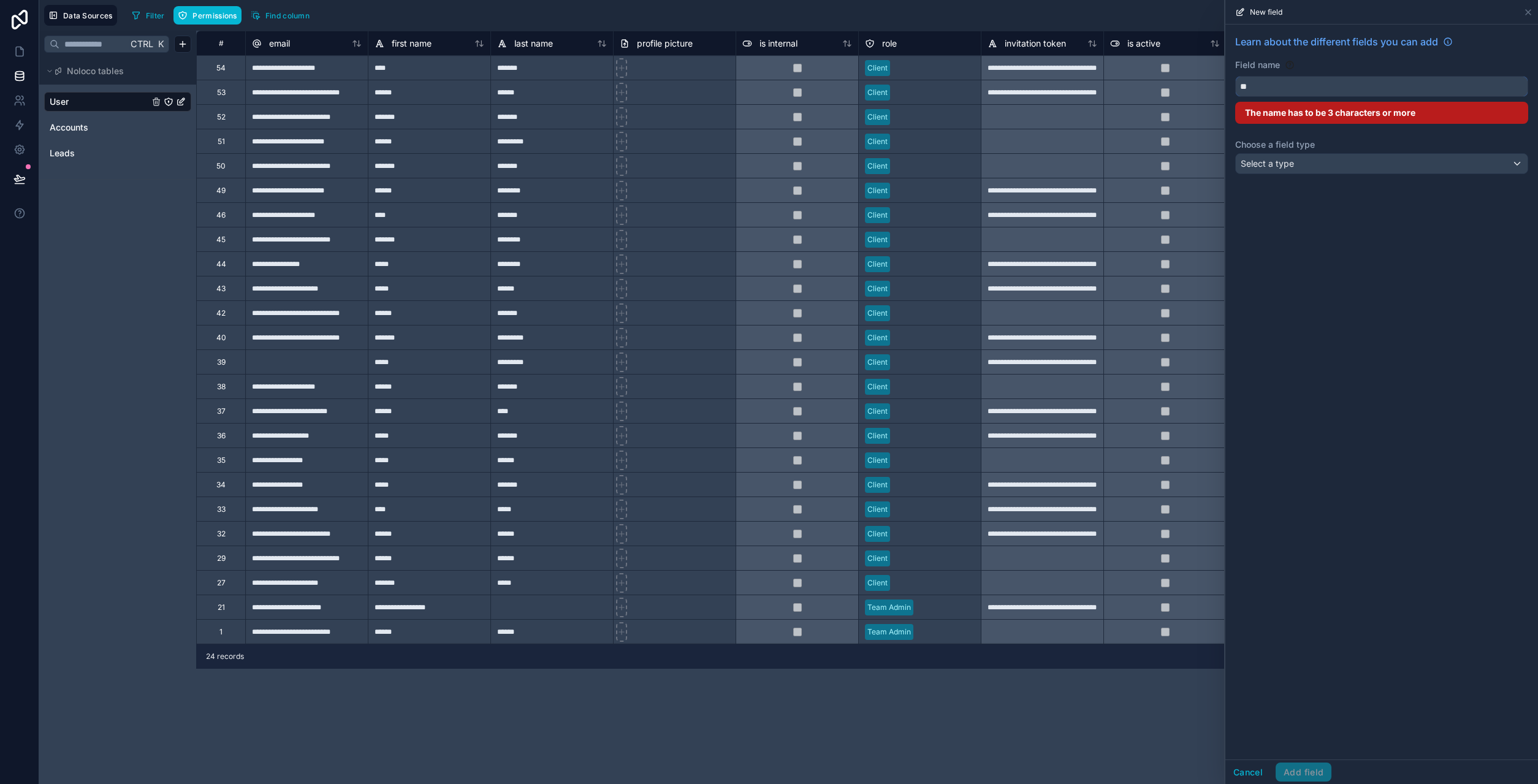
type input "*"
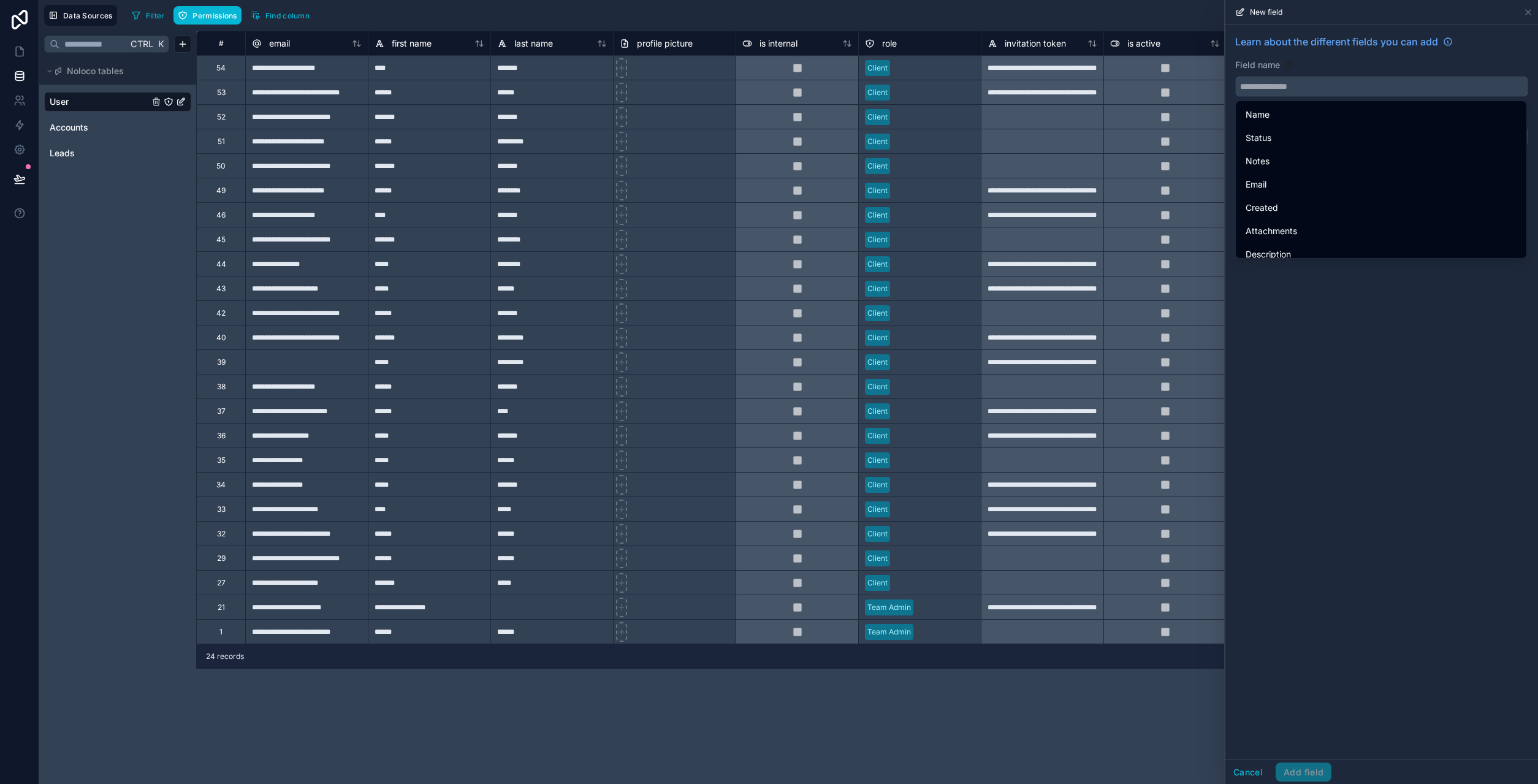
click at [1288, 83] on input "text" at bounding box center [1381, 86] width 292 height 20
paste input "**********"
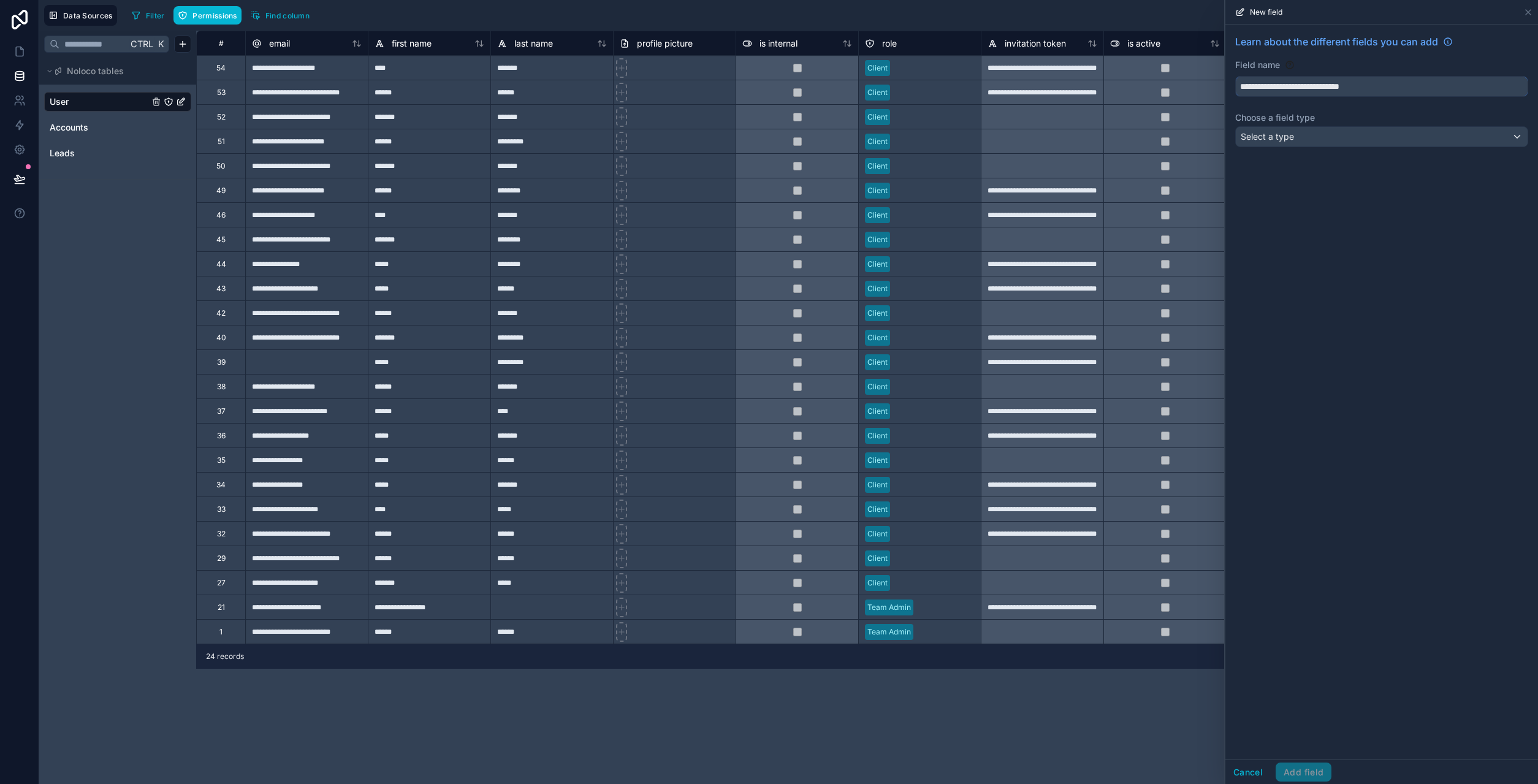
type input "**********"
click at [1334, 207] on div "**********" at bounding box center [1381, 392] width 312 height 735
click at [1294, 139] on div "Select a type" at bounding box center [1381, 136] width 292 height 20
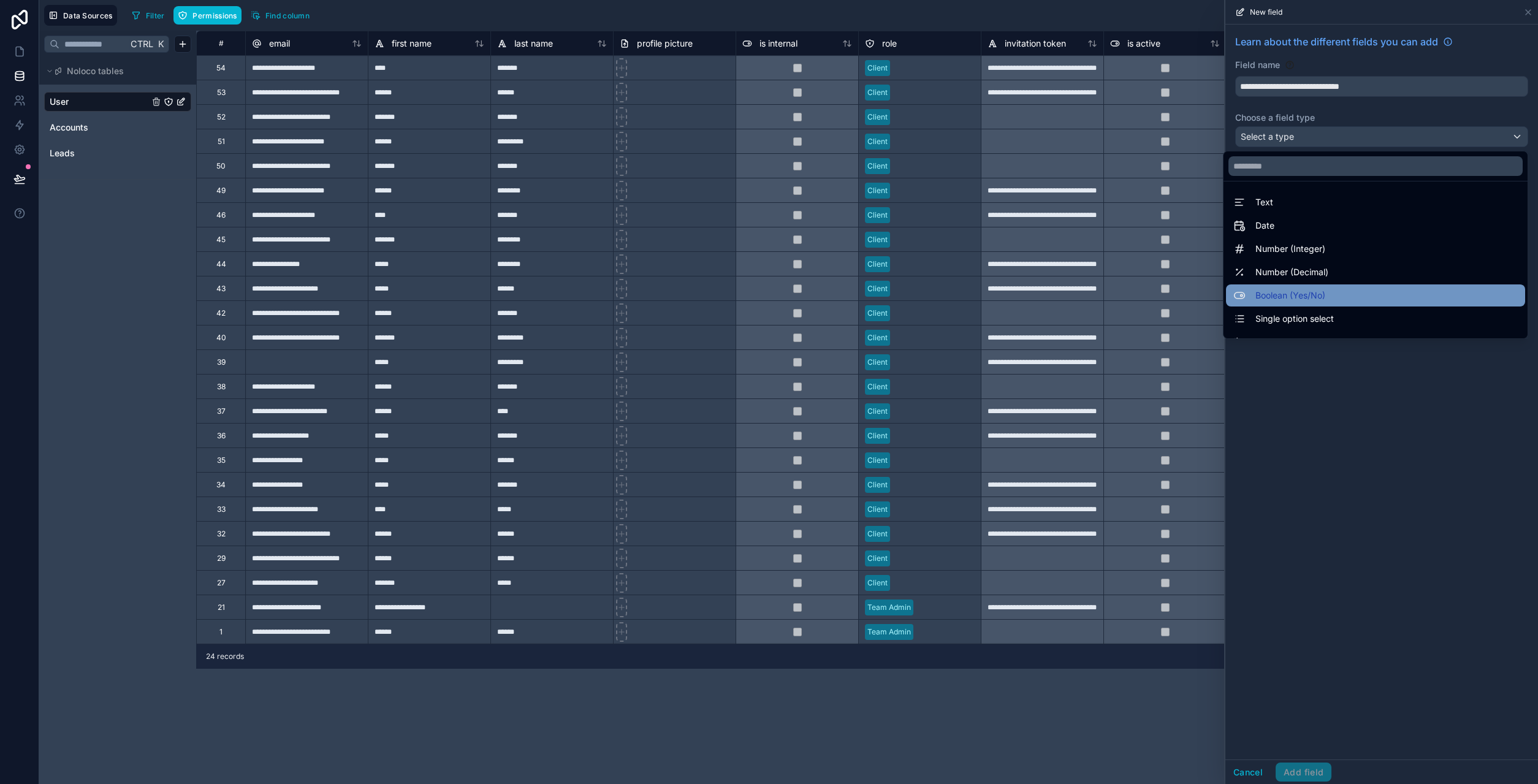
click at [1309, 300] on span "Boolean (Yes/No)" at bounding box center [1289, 295] width 70 height 15
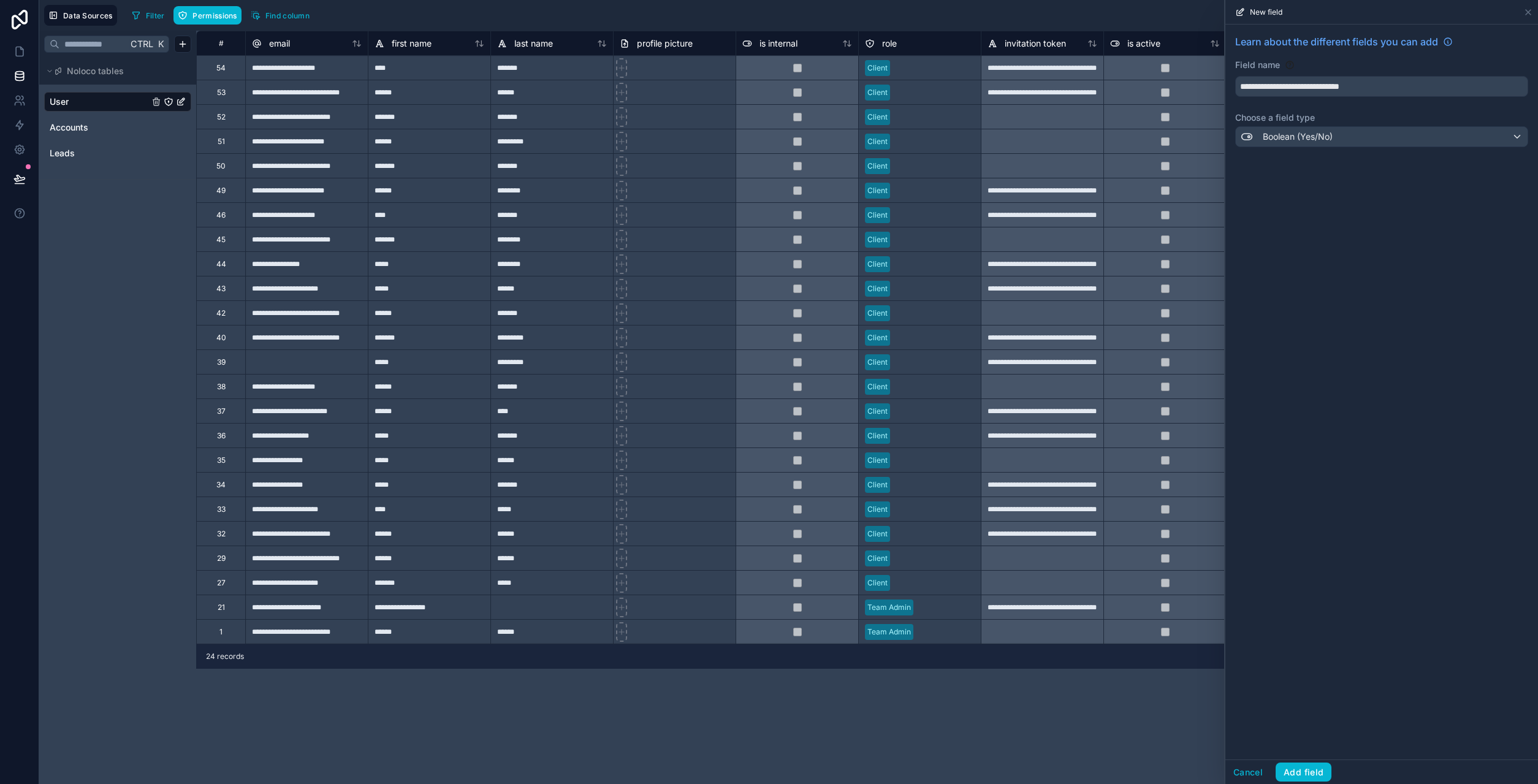
click at [1337, 250] on div "**********" at bounding box center [1381, 392] width 312 height 735
click at [1306, 773] on button "Add field" at bounding box center [1303, 772] width 56 height 20
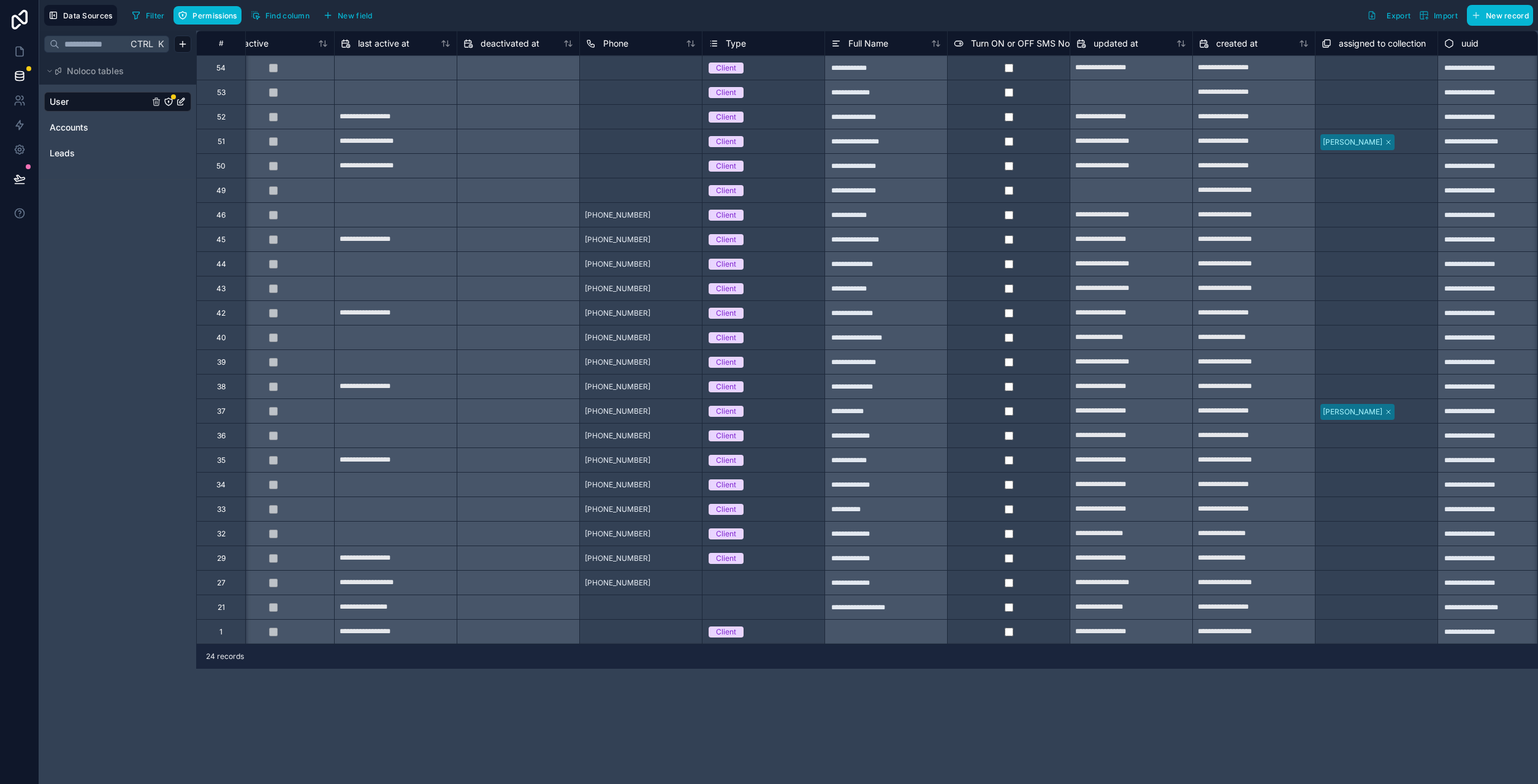
scroll to position [0, 914]
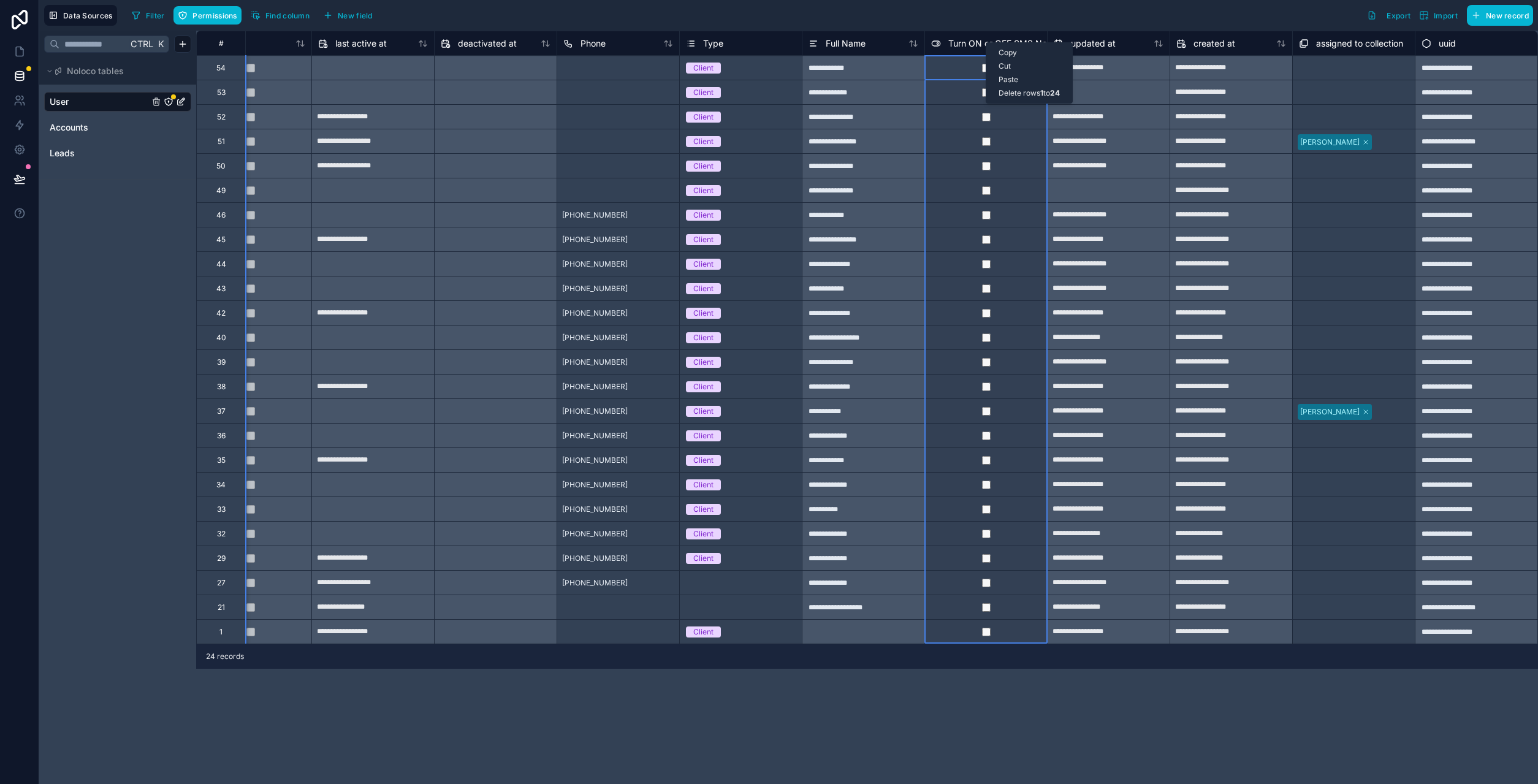
click at [968, 42] on span "Turn ON or OFF SMS Notifications" at bounding box center [1017, 43] width 138 height 12
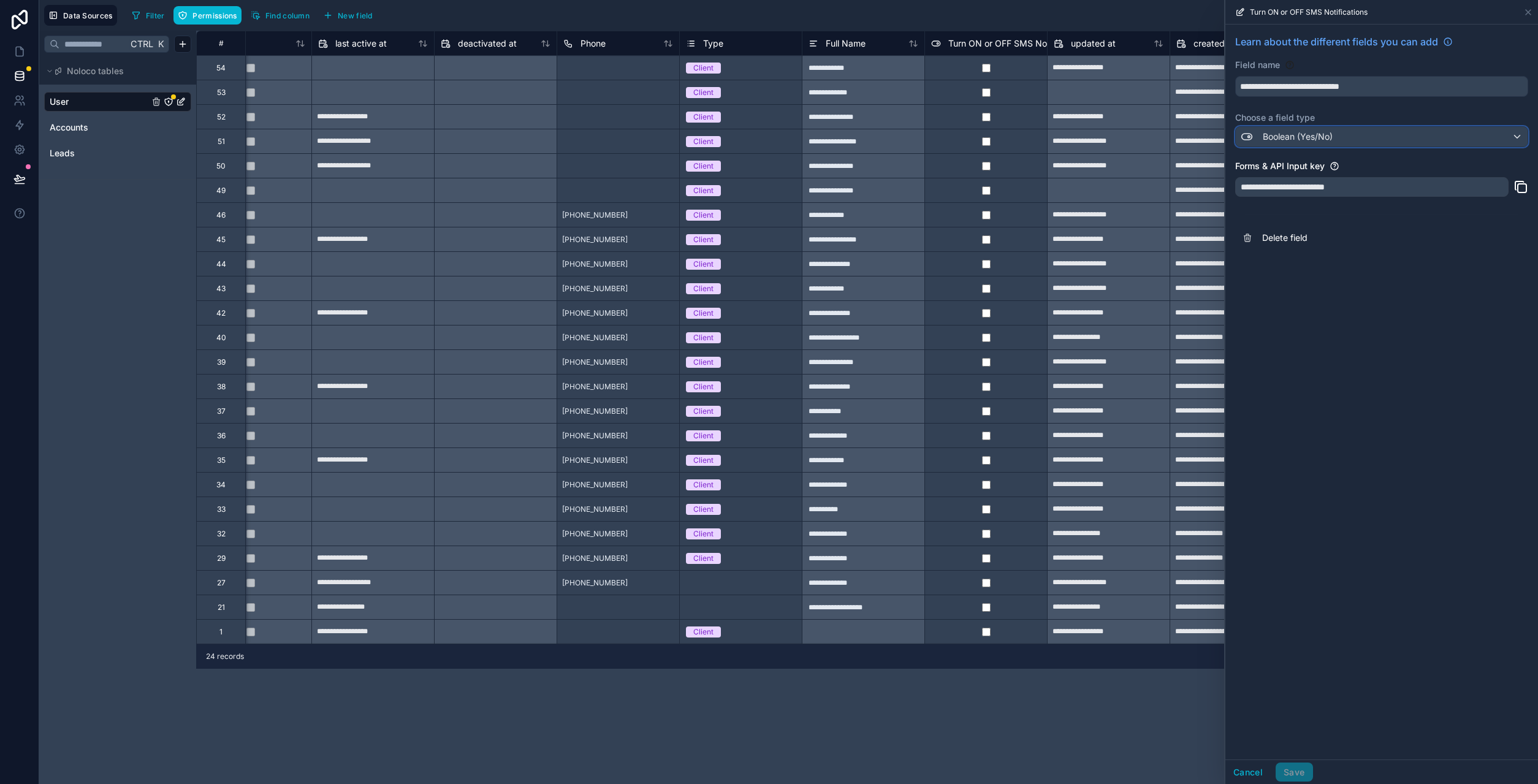
click at [1321, 139] on span "Boolean (Yes/No)" at bounding box center [1297, 137] width 70 height 12
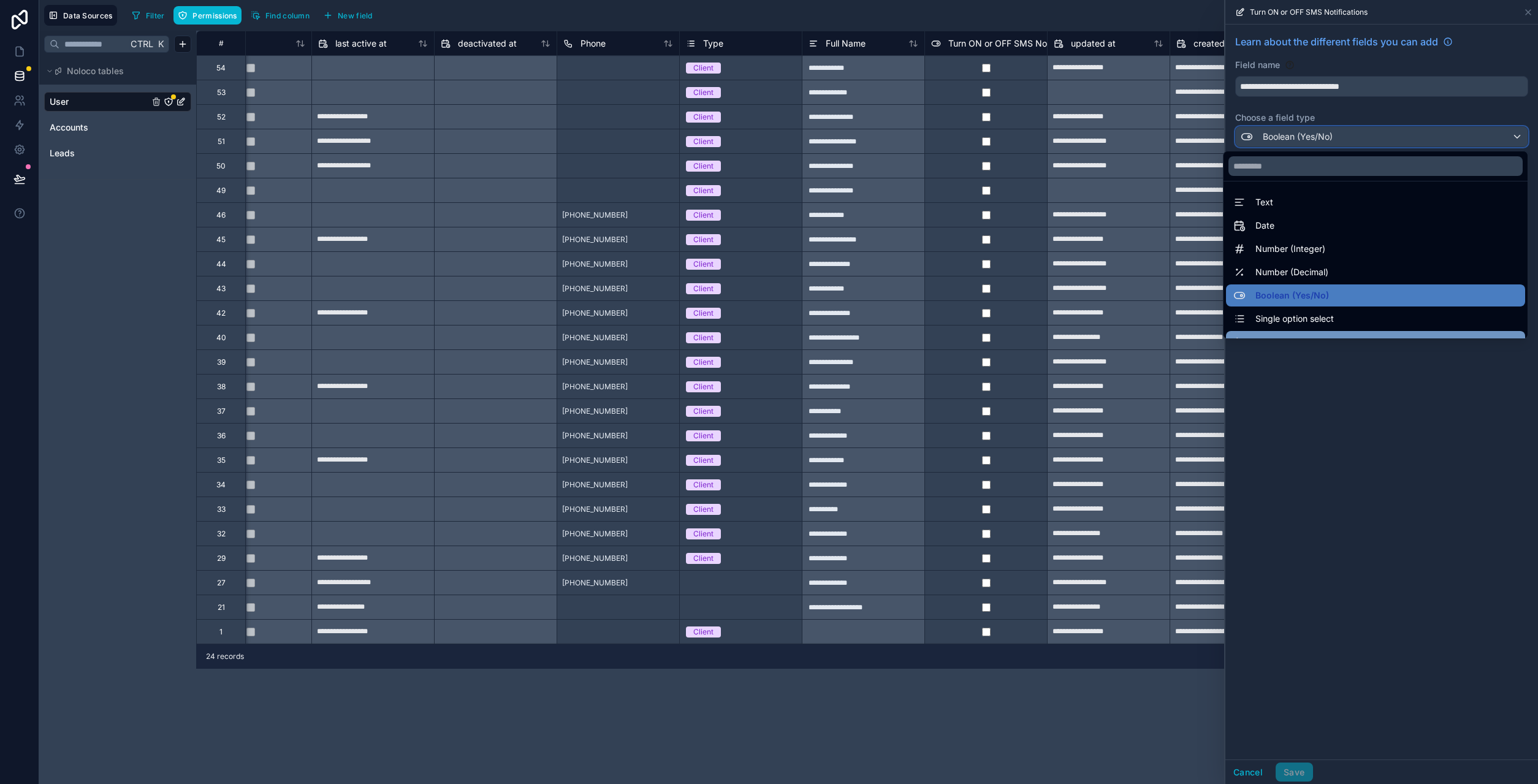
scroll to position [63, 0]
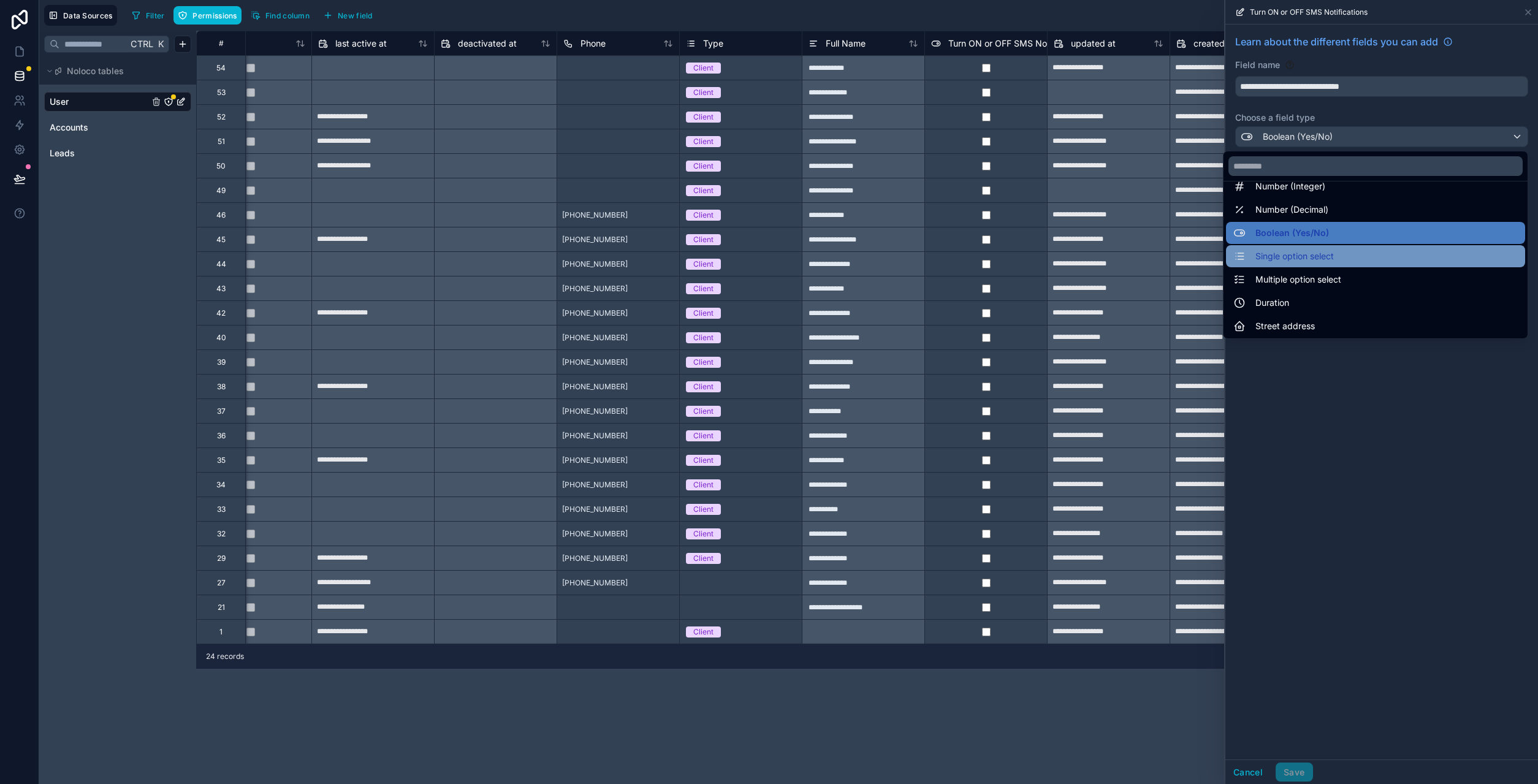
click at [1323, 262] on span "Single option select" at bounding box center [1294, 256] width 78 height 15
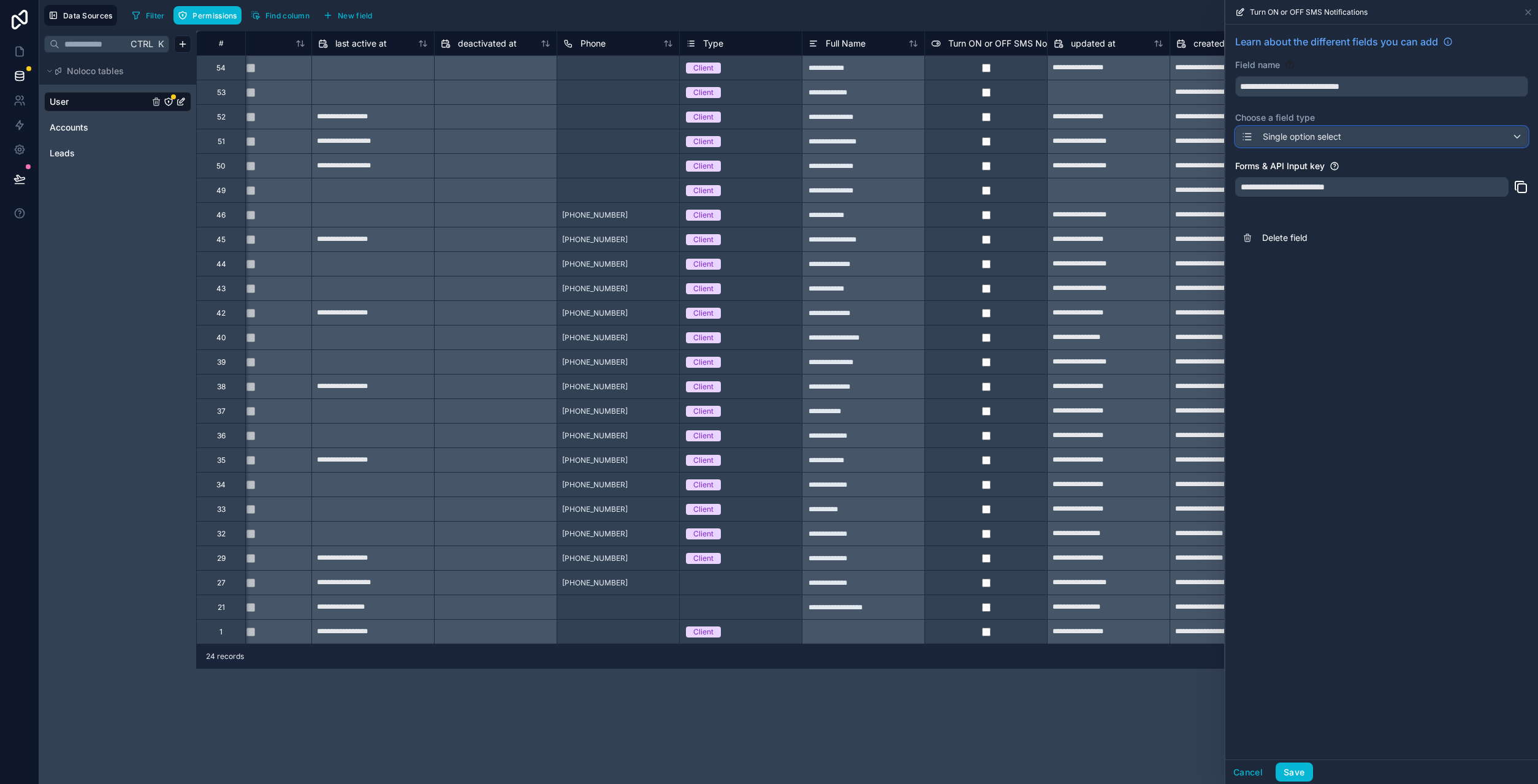
click at [1243, 132] on icon at bounding box center [1246, 136] width 12 height 15
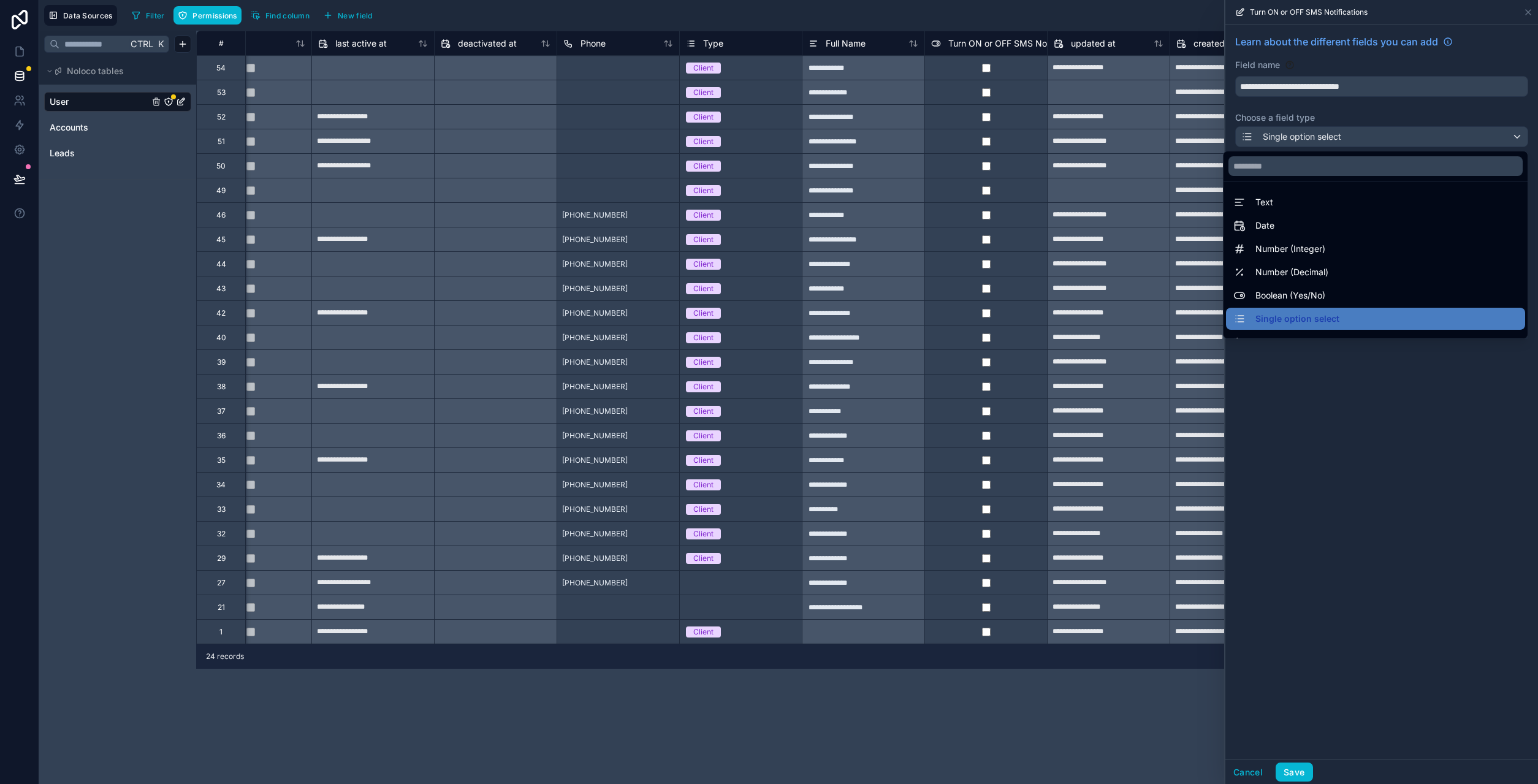
click at [1523, 133] on div at bounding box center [1381, 392] width 312 height 784
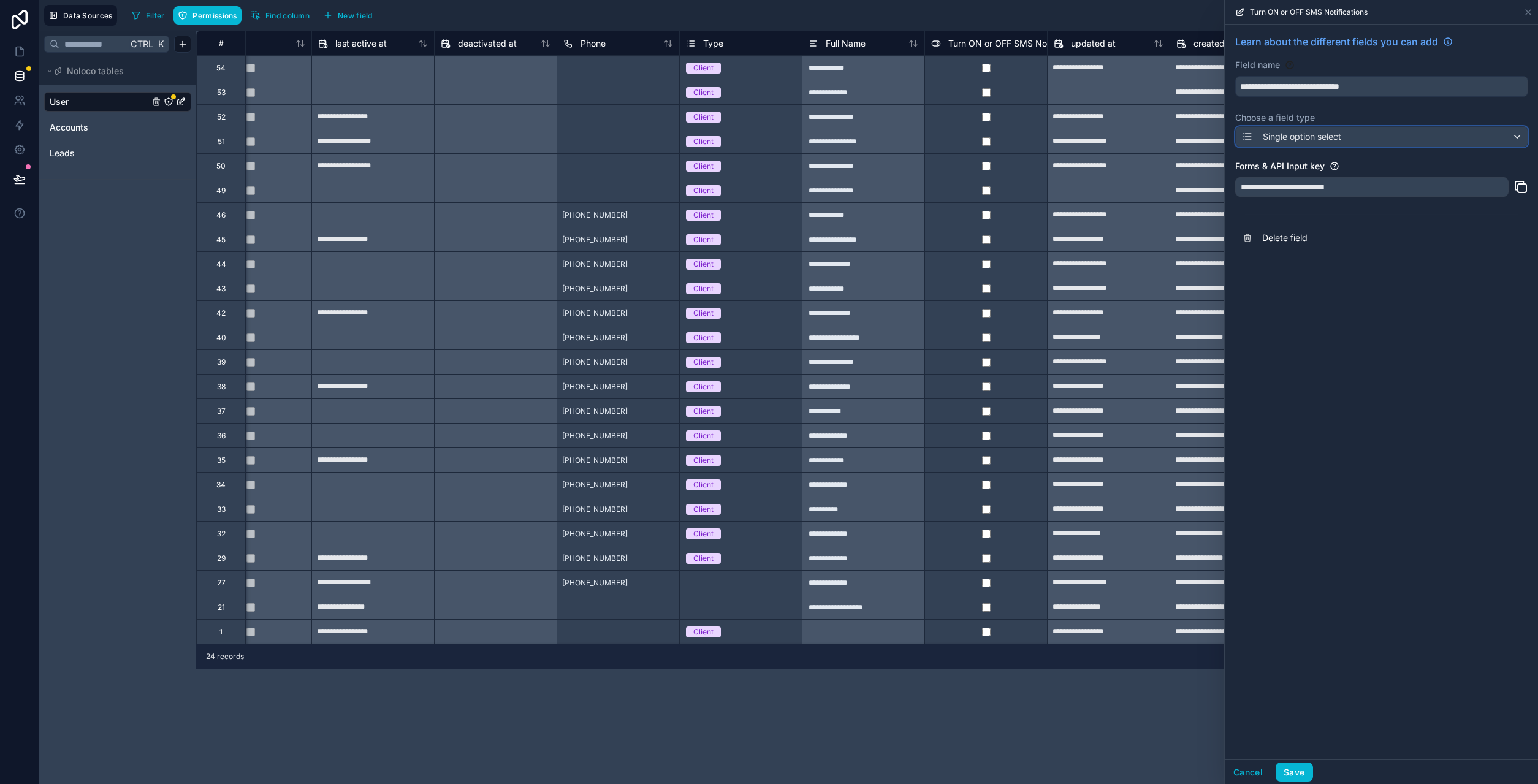
click at [1516, 139] on div "Single option select" at bounding box center [1381, 136] width 292 height 20
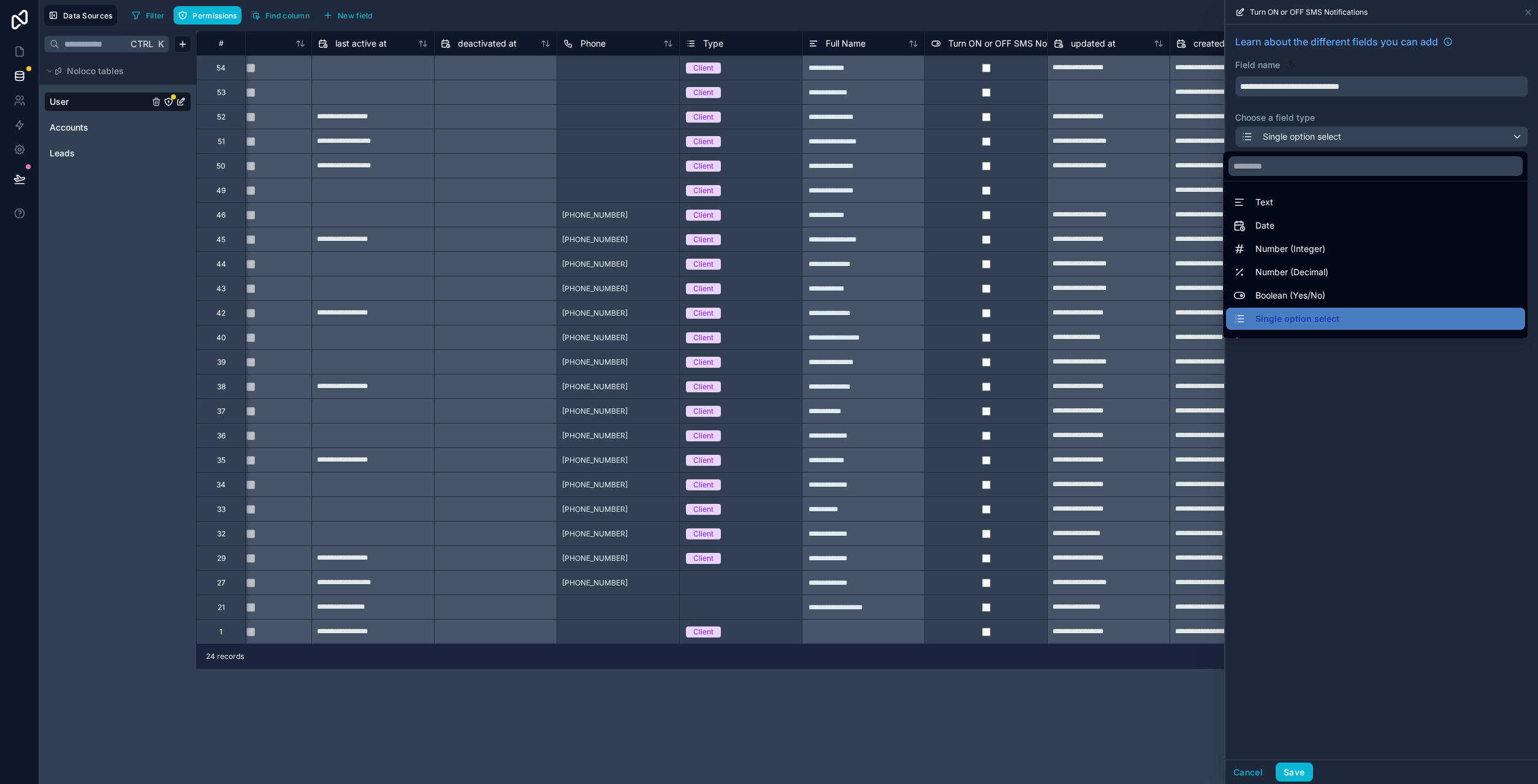
click at [1376, 419] on div at bounding box center [1381, 392] width 312 height 784
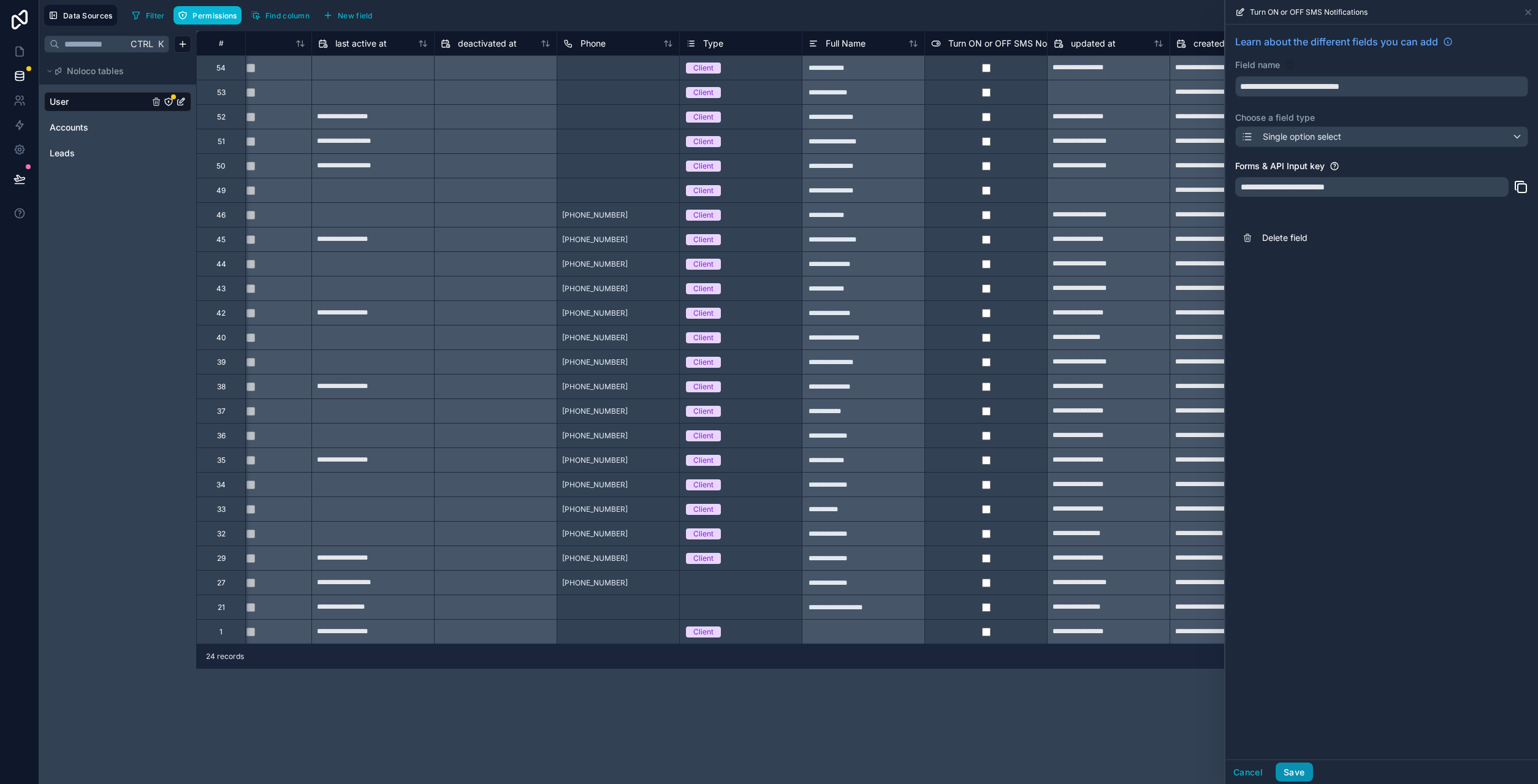
click at [1301, 774] on button "Save" at bounding box center [1294, 772] width 37 height 20
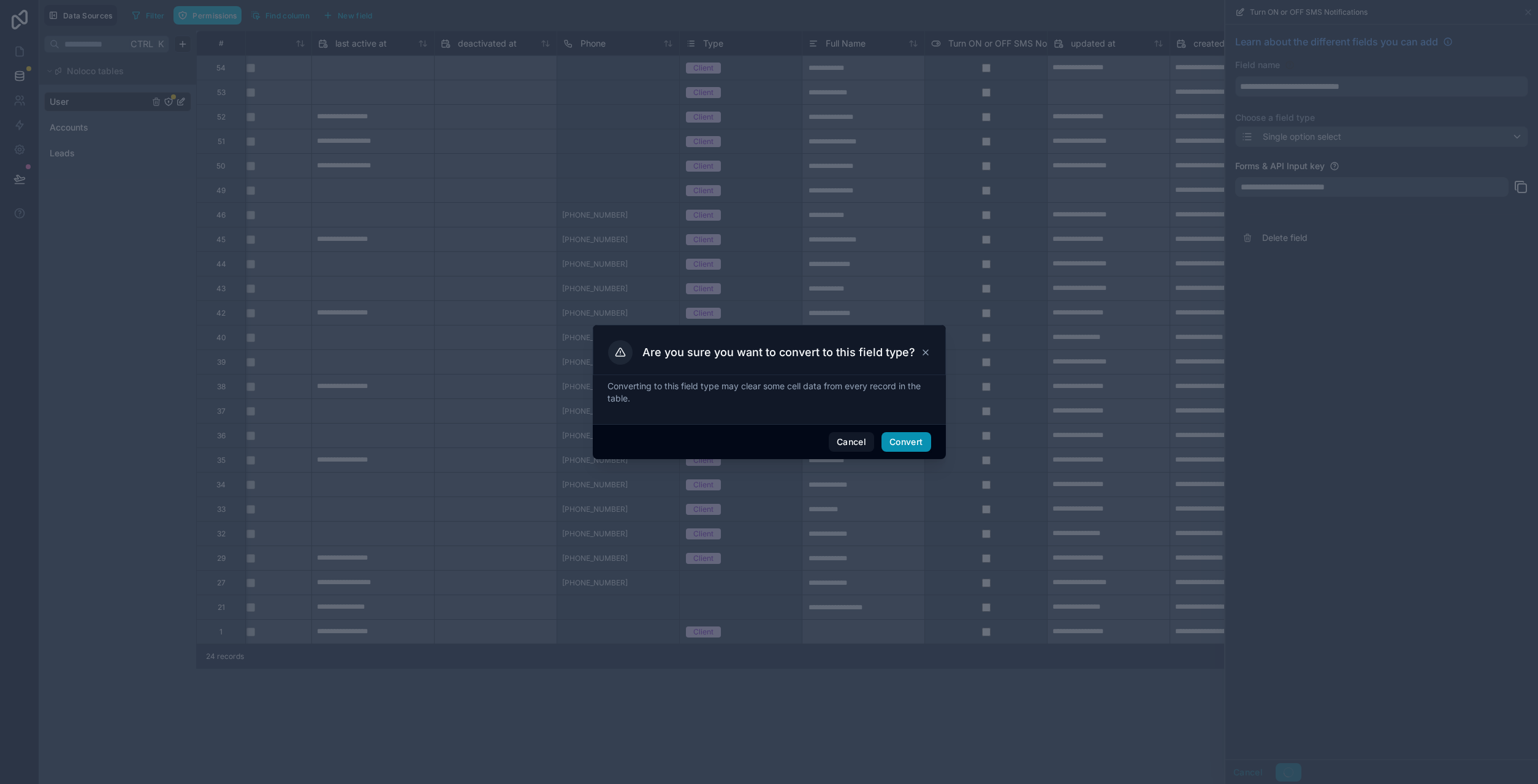
click at [912, 445] on button "Convert" at bounding box center [905, 441] width 49 height 20
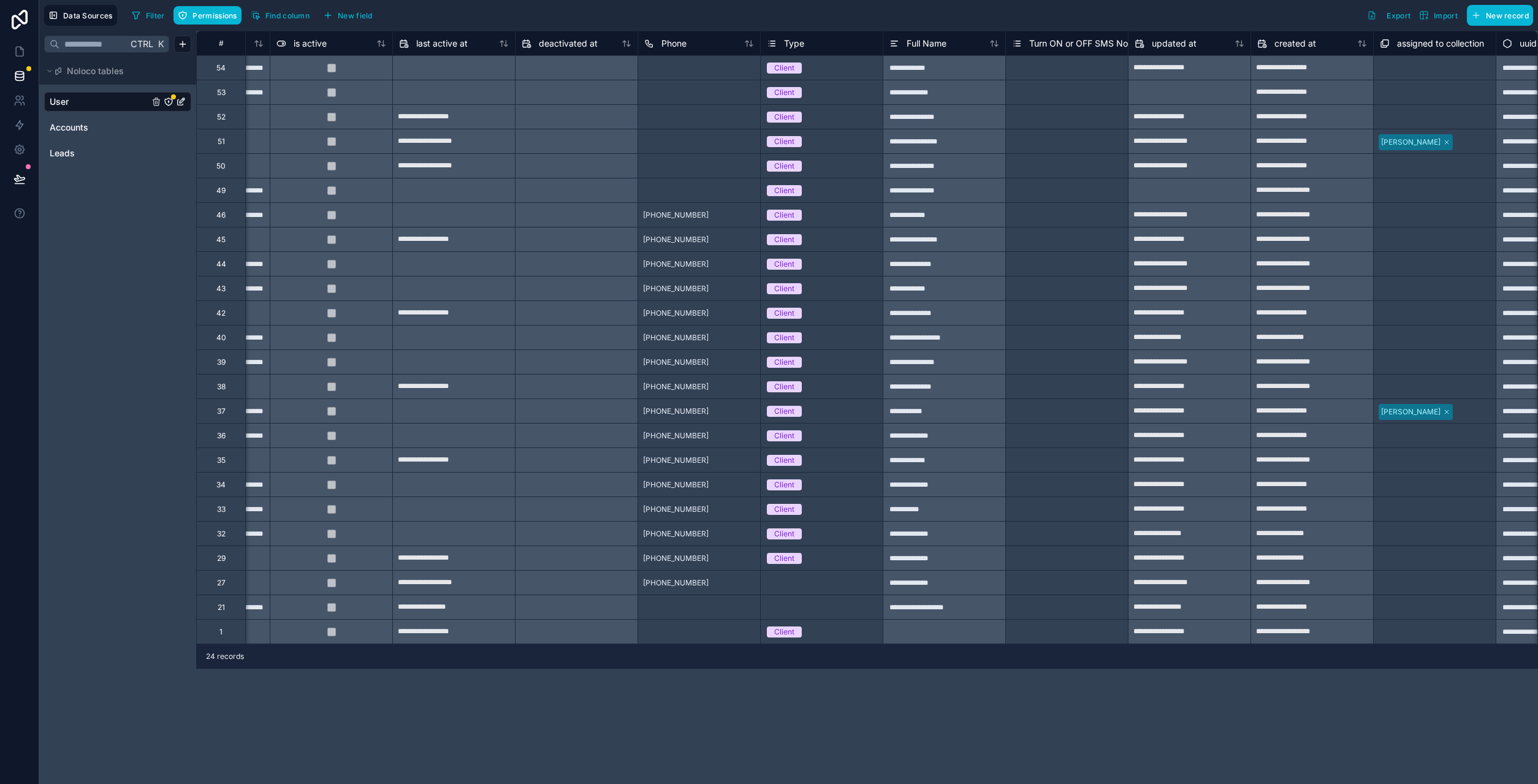
scroll to position [0, 914]
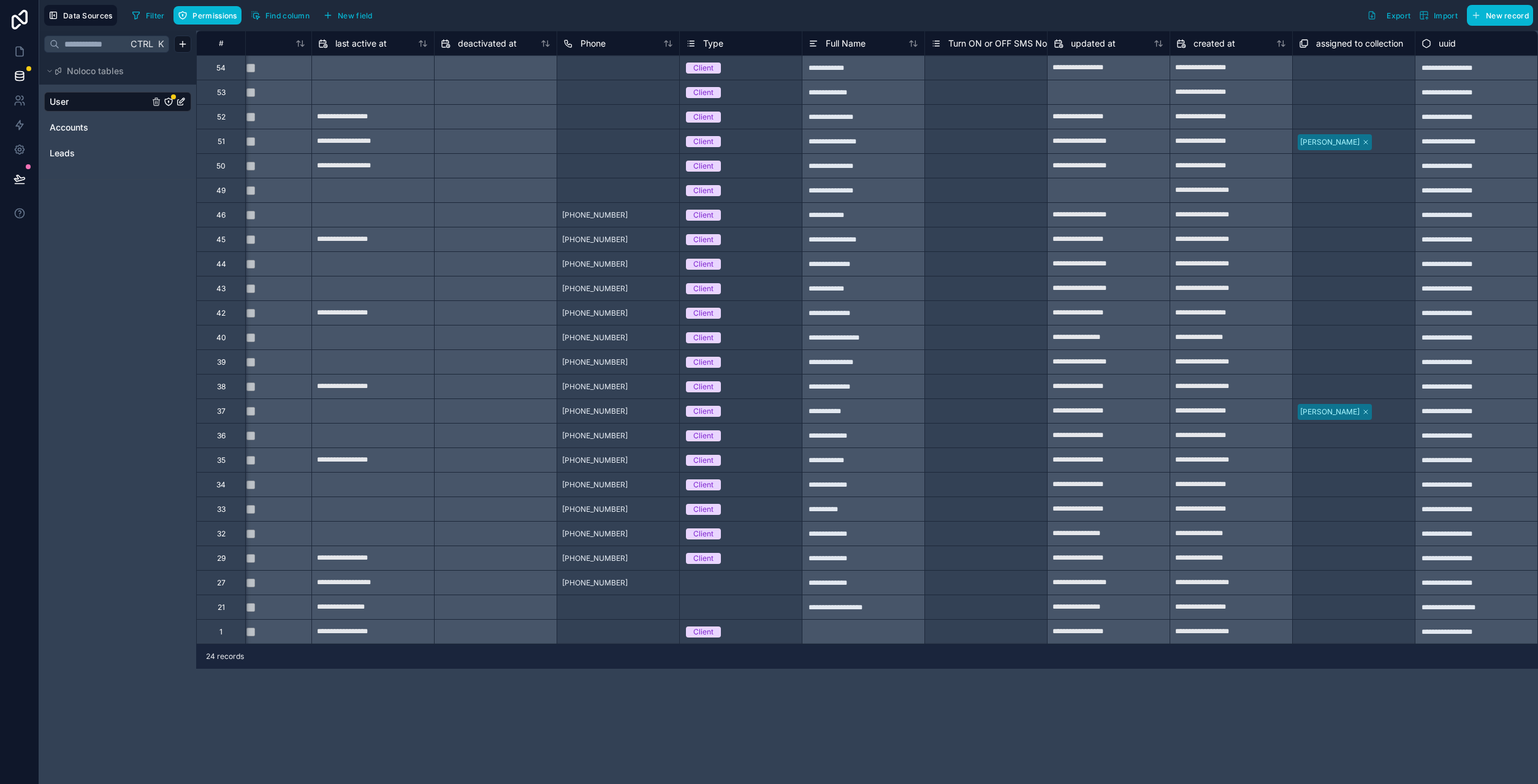
click at [1000, 41] on span "Turn ON or OFF SMS Notifications" at bounding box center [1017, 43] width 138 height 12
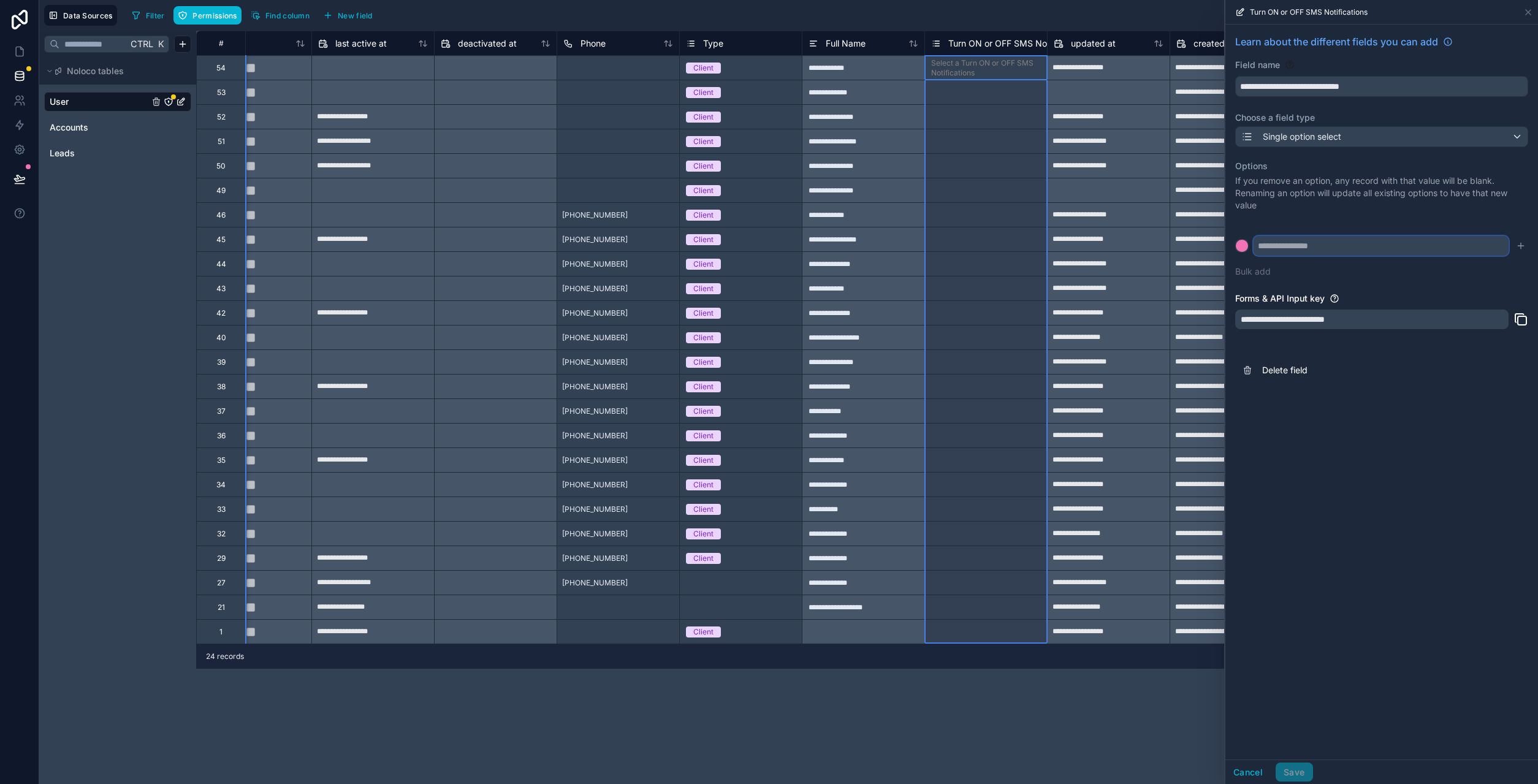
click at [1319, 251] on input "text" at bounding box center [1380, 245] width 255 height 20
type input "***"
click at [1524, 246] on icon "submit" at bounding box center [1520, 245] width 9 height 9
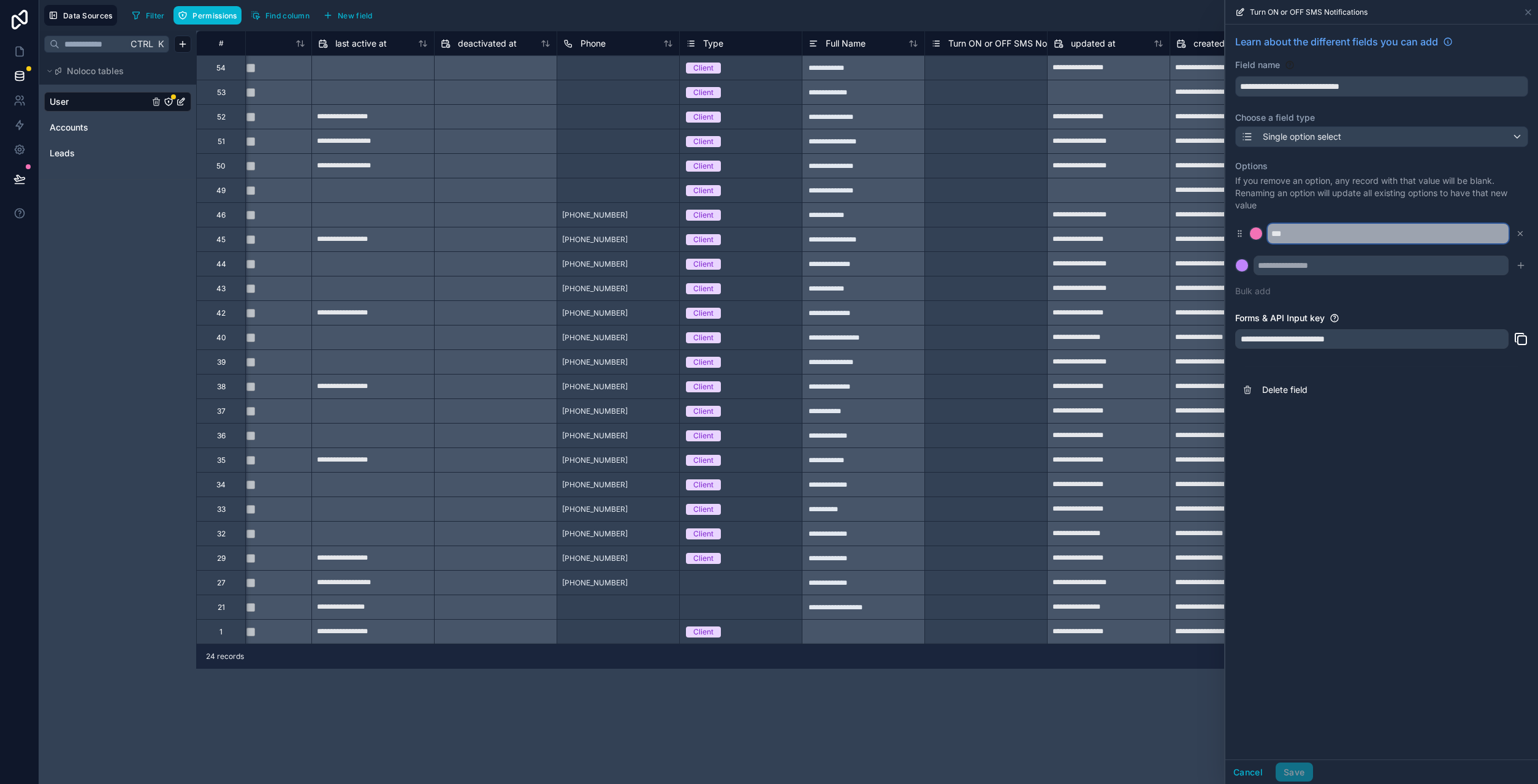
click at [1294, 233] on input "***" at bounding box center [1388, 233] width 241 height 20
type input "**"
click at [1283, 261] on input "text" at bounding box center [1380, 265] width 255 height 20
type input "***"
click at [1243, 266] on div at bounding box center [1242, 265] width 12 height 12
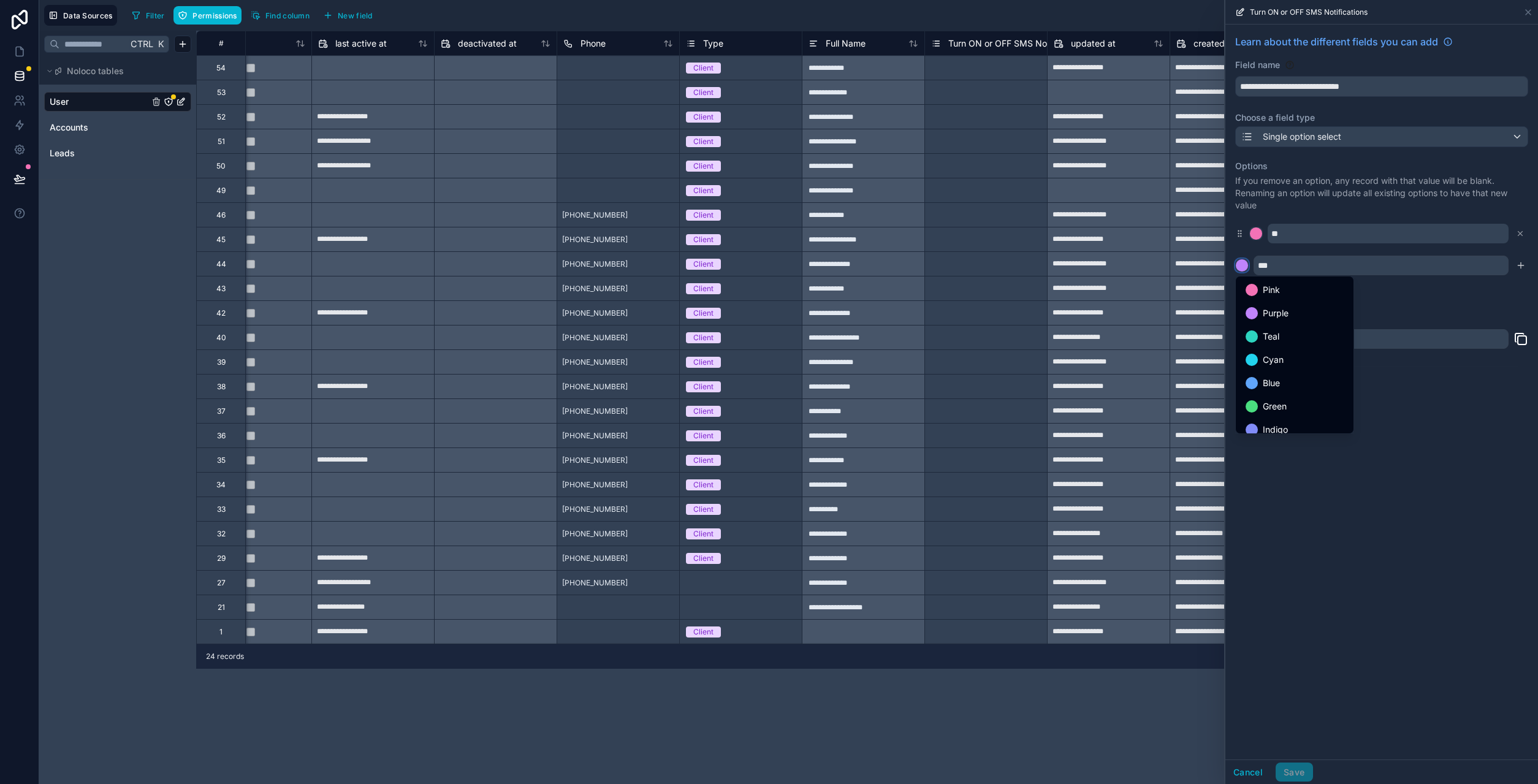
scroll to position [103, 0]
click at [1288, 388] on div "Red" at bounding box center [1294, 397] width 113 height 22
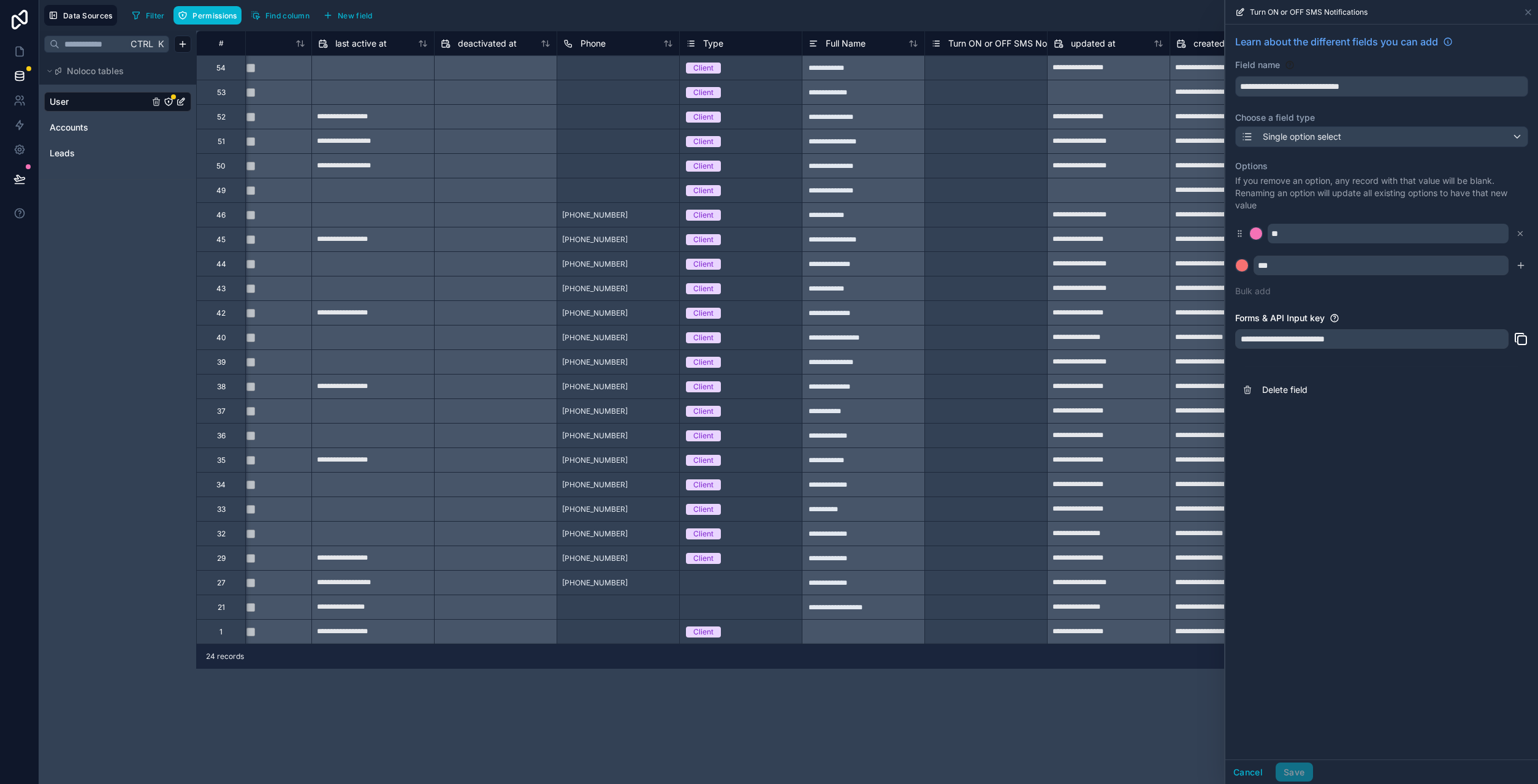
click at [1387, 457] on div "**********" at bounding box center [1381, 392] width 312 height 735
click at [1257, 234] on div at bounding box center [1256, 233] width 12 height 12
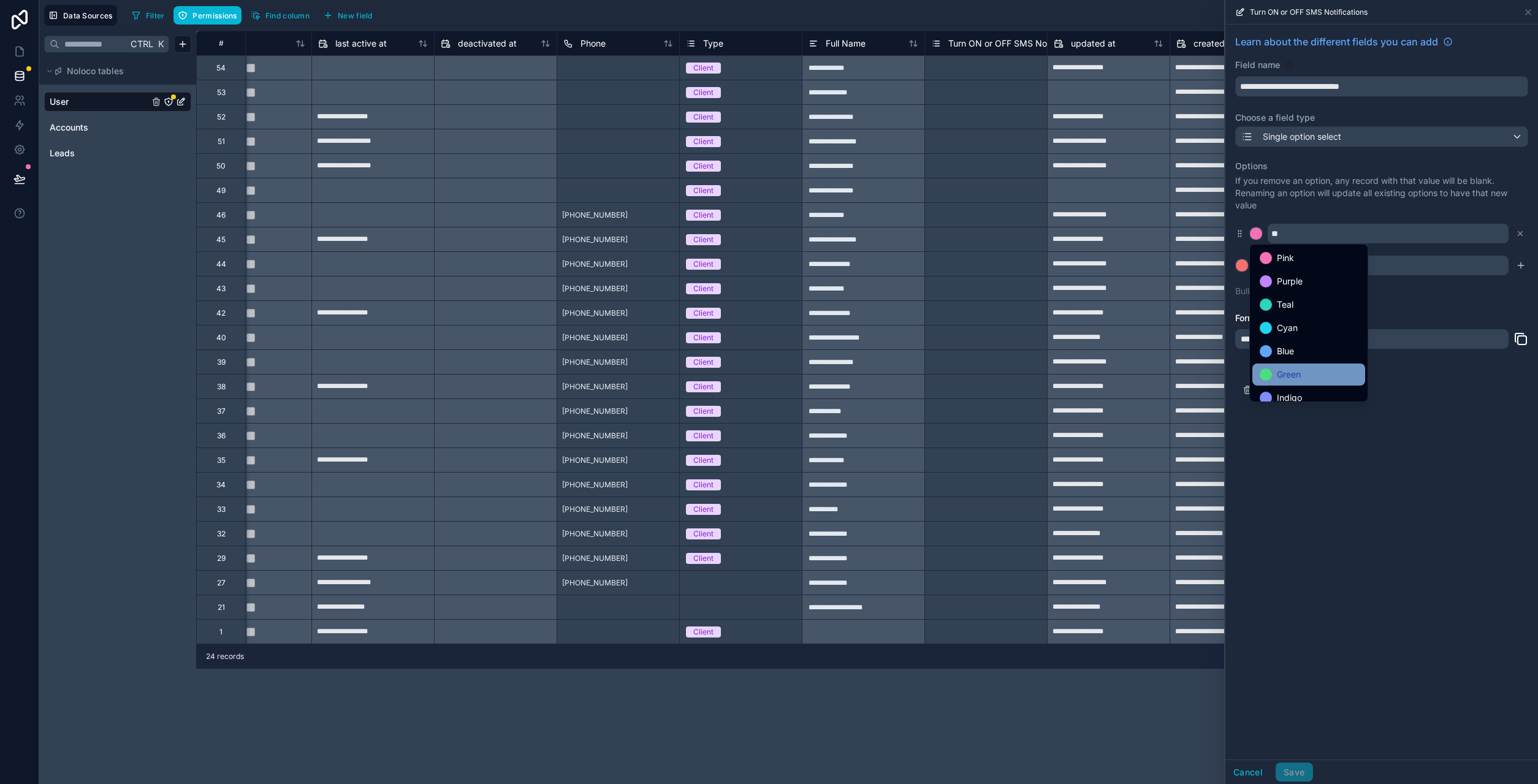
click at [1294, 378] on span "Green" at bounding box center [1288, 374] width 24 height 15
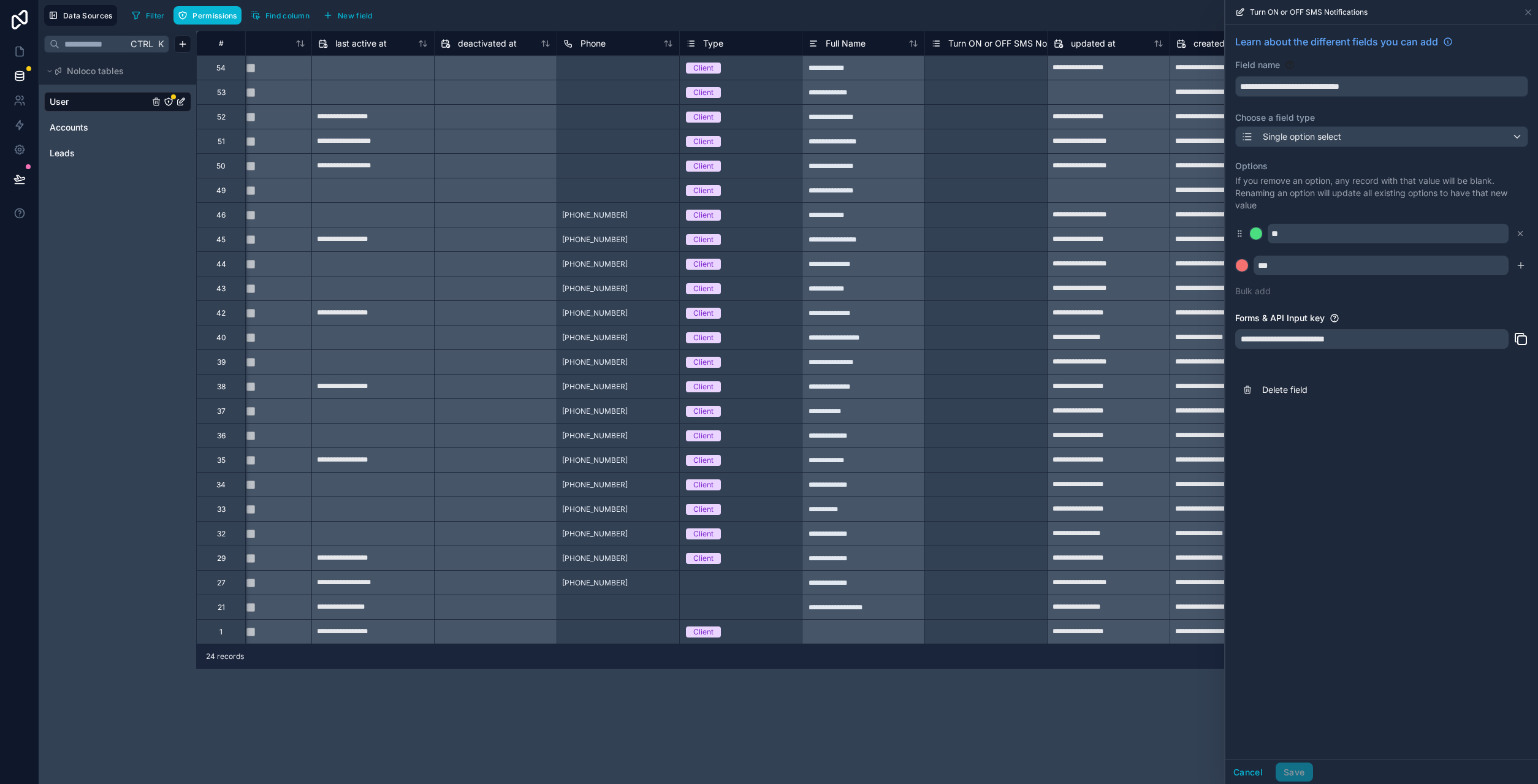
click at [1363, 448] on div "**********" at bounding box center [1381, 392] width 312 height 735
click at [1301, 774] on div "Cancel Save" at bounding box center [1269, 772] width 88 height 20
click at [1369, 535] on div "**********" at bounding box center [1381, 392] width 312 height 735
click at [1519, 267] on icon "submit" at bounding box center [1520, 265] width 9 height 9
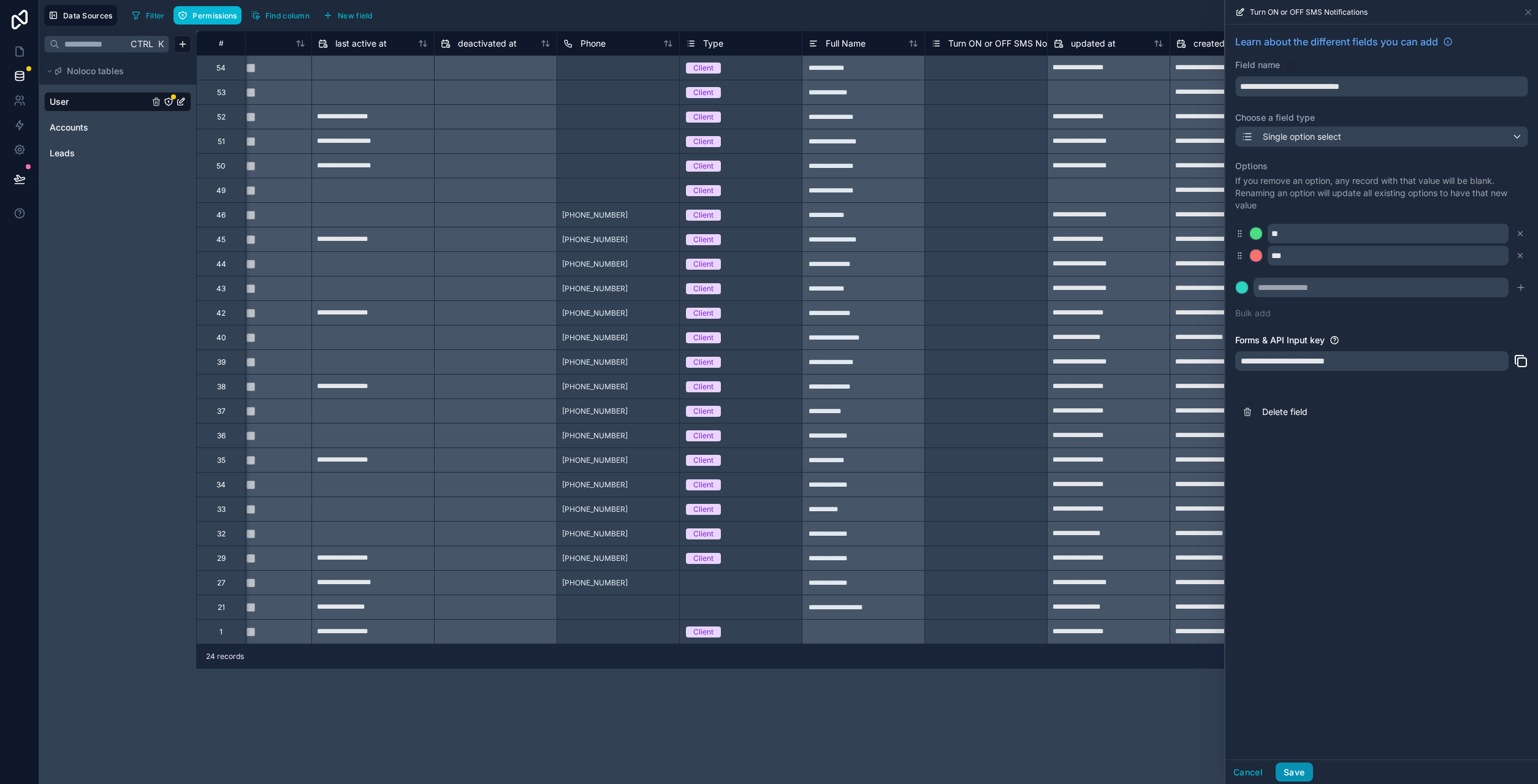
click at [1300, 768] on button "Save" at bounding box center [1294, 772] width 37 height 20
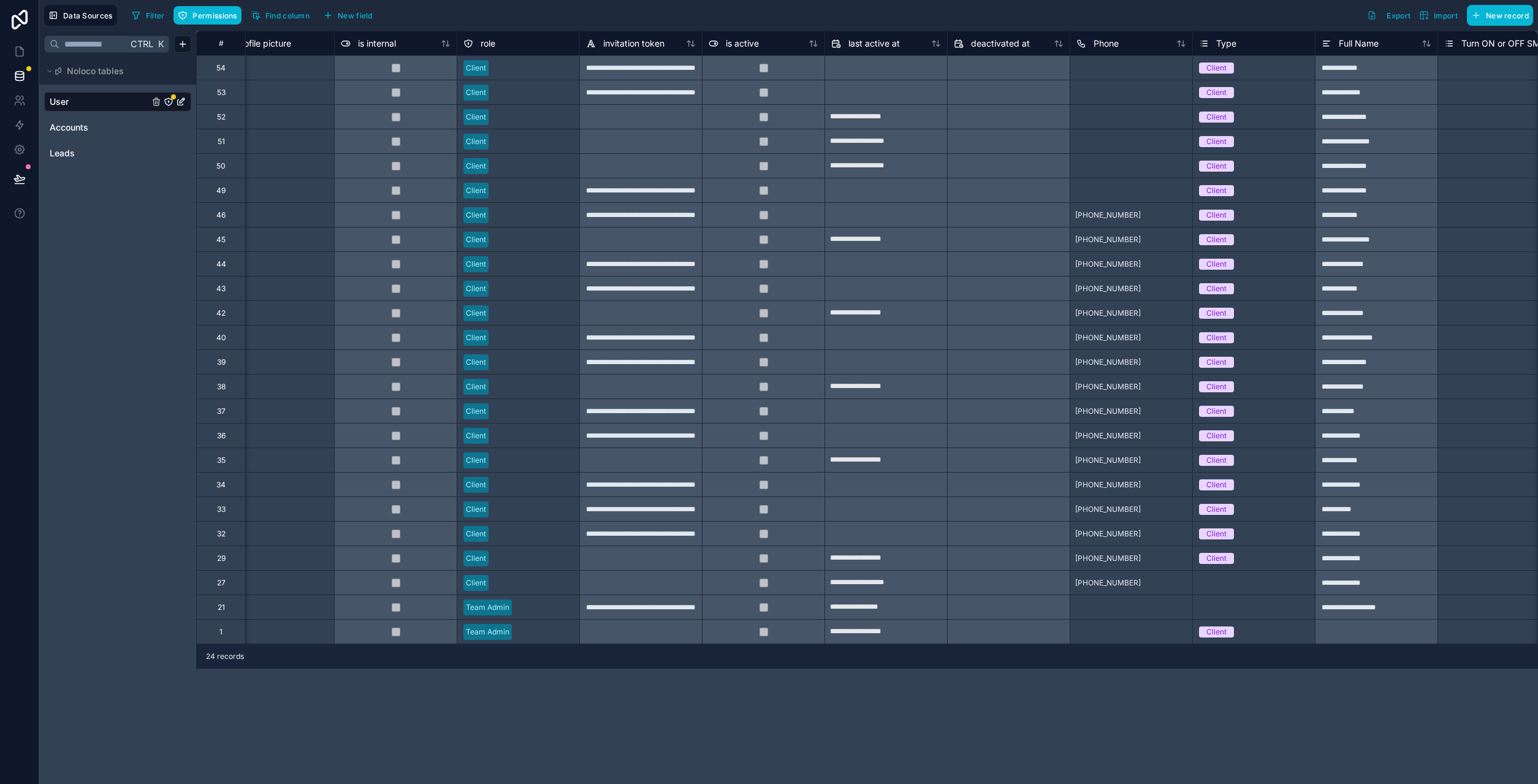
scroll to position [0, 410]
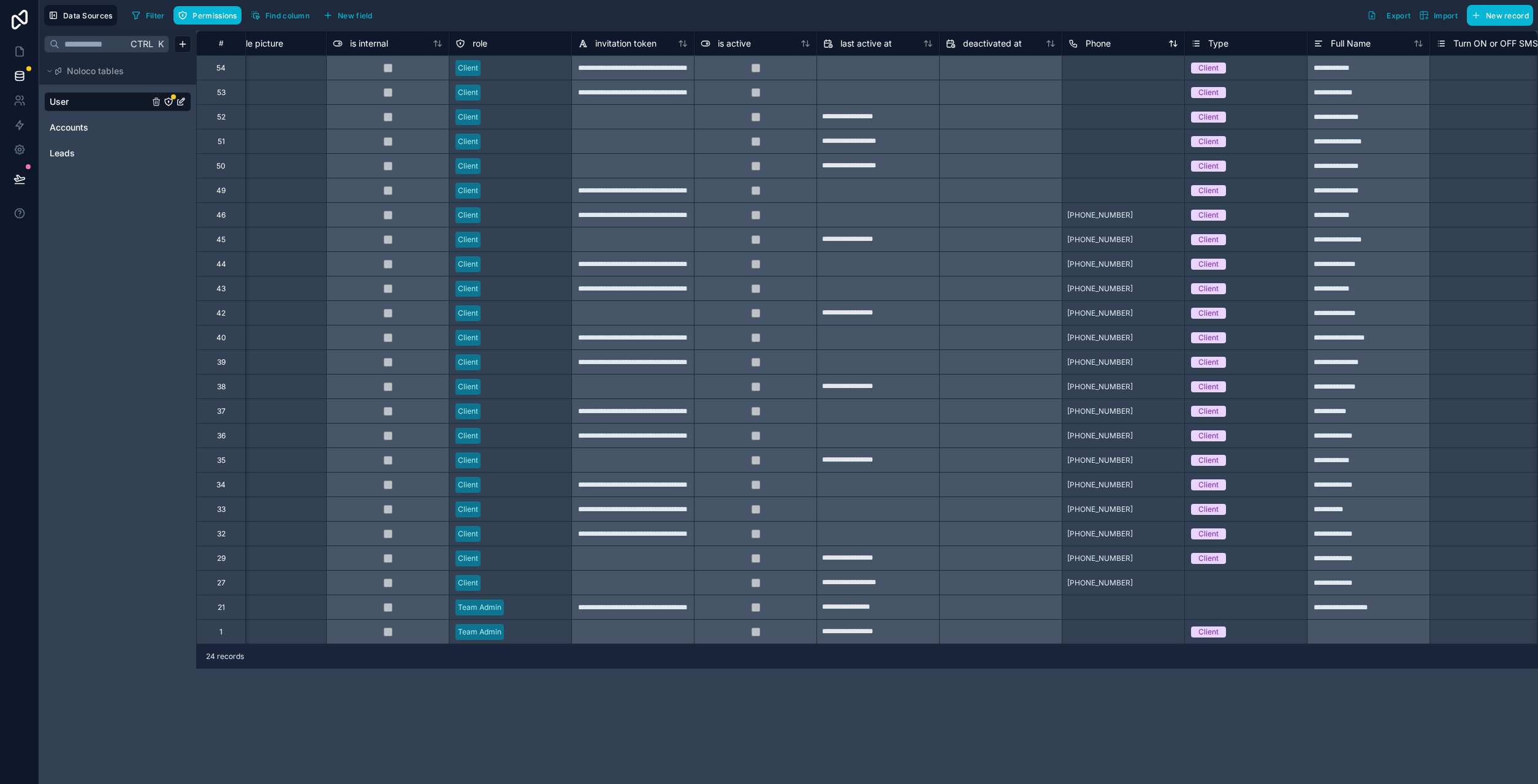
click at [1084, 41] on div "Phone" at bounding box center [1089, 43] width 42 height 15
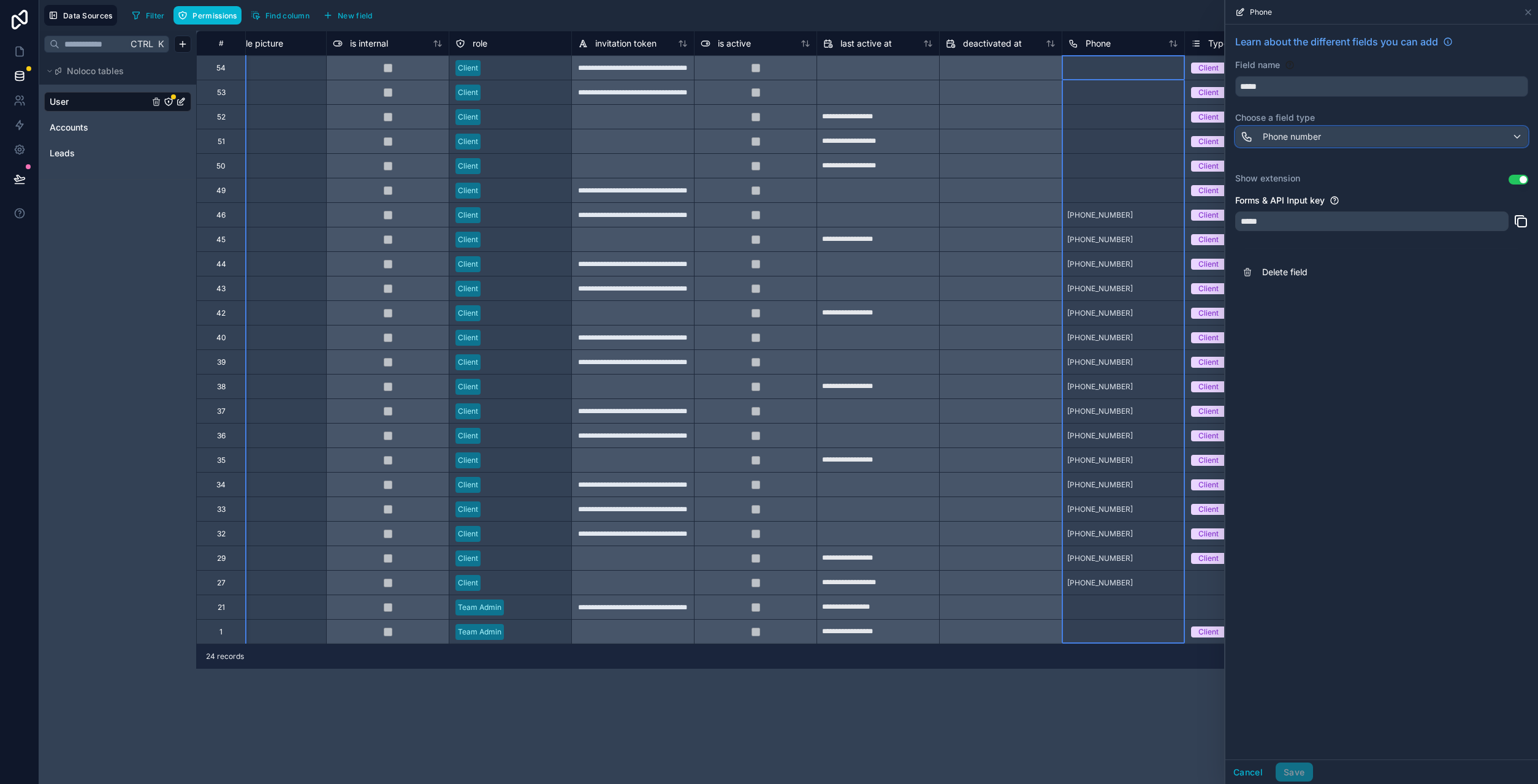
click at [1337, 139] on div "Phone number" at bounding box center [1381, 136] width 292 height 20
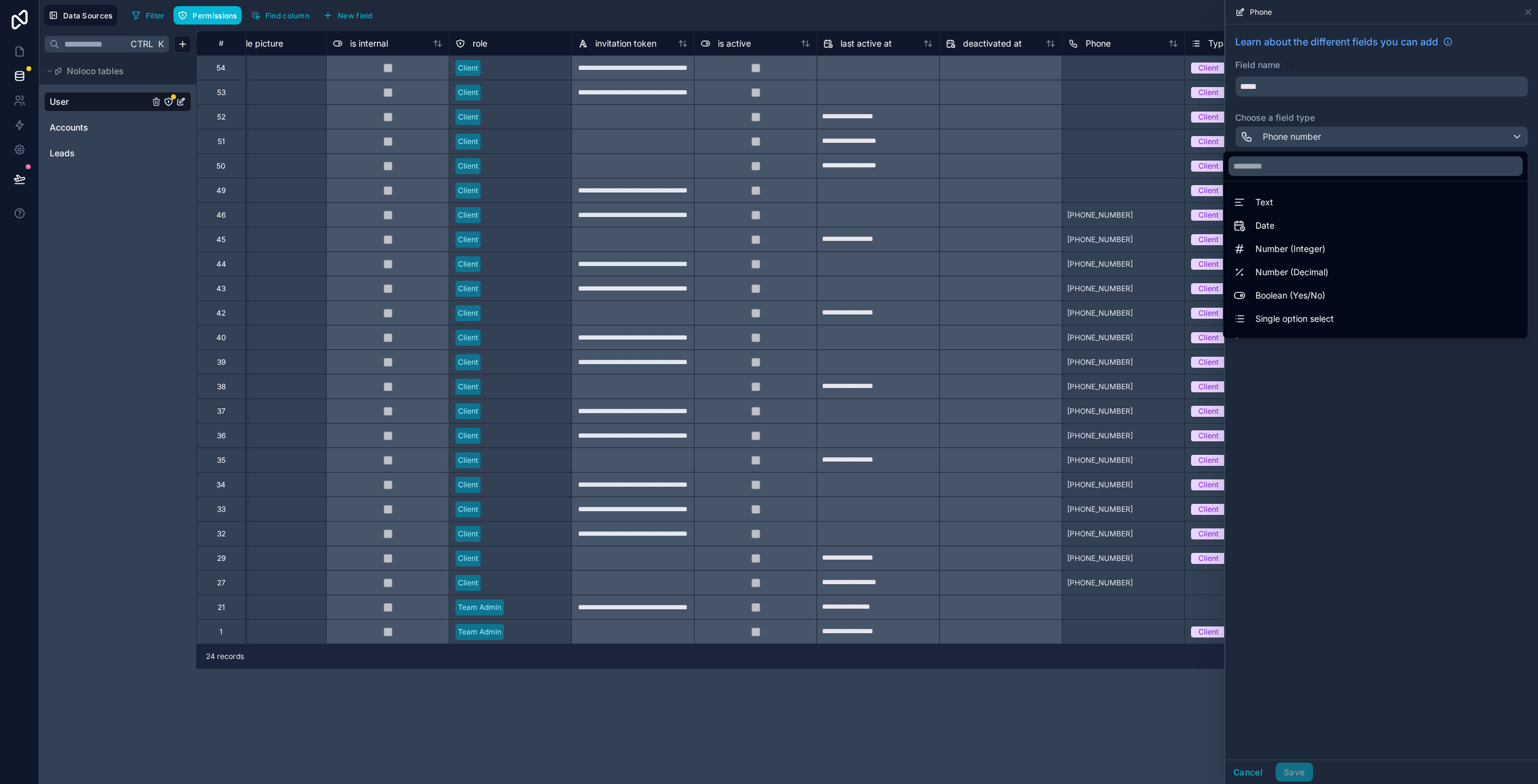
click at [1365, 140] on div at bounding box center [1381, 392] width 312 height 784
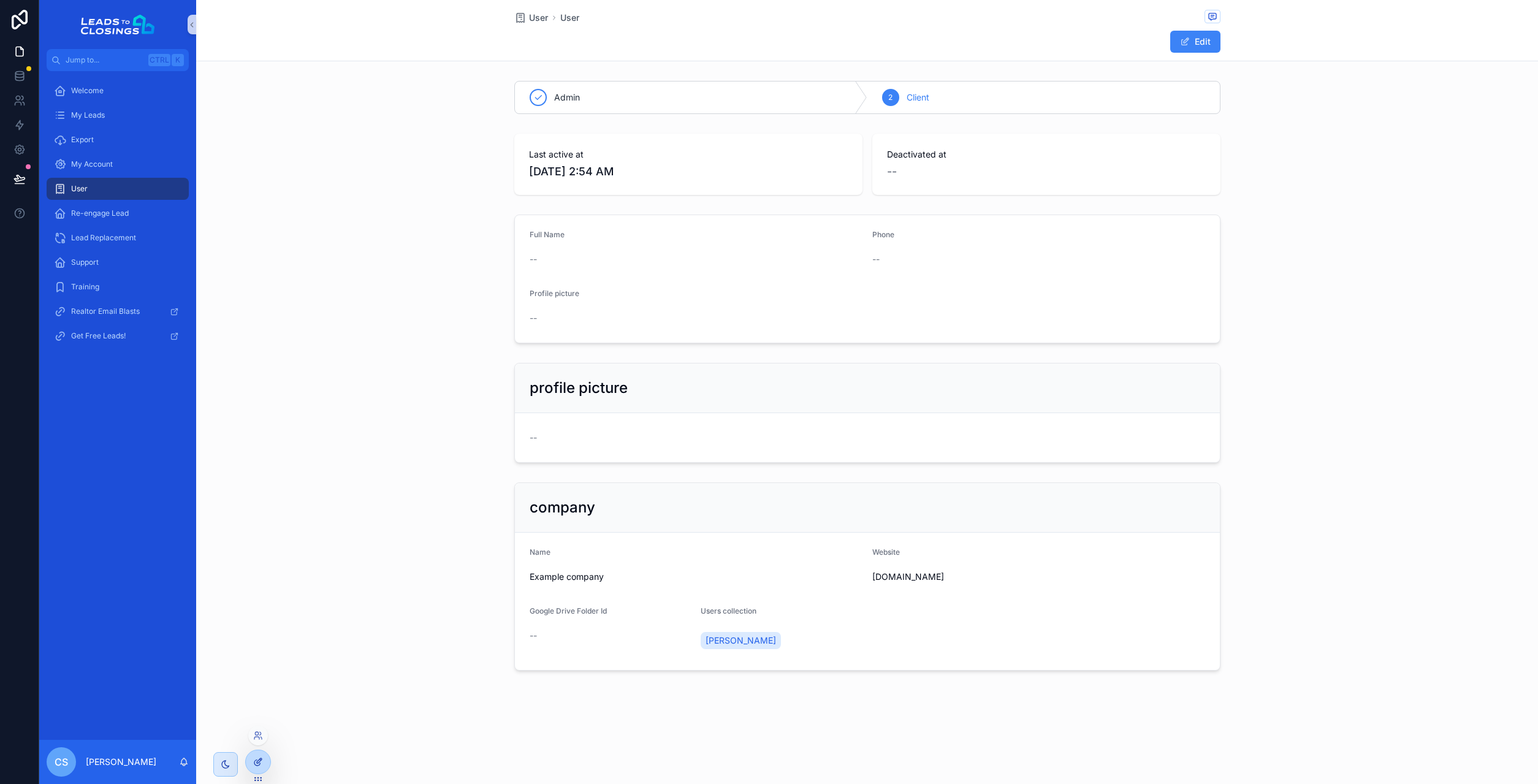
click at [261, 754] on div at bounding box center [258, 762] width 24 height 23
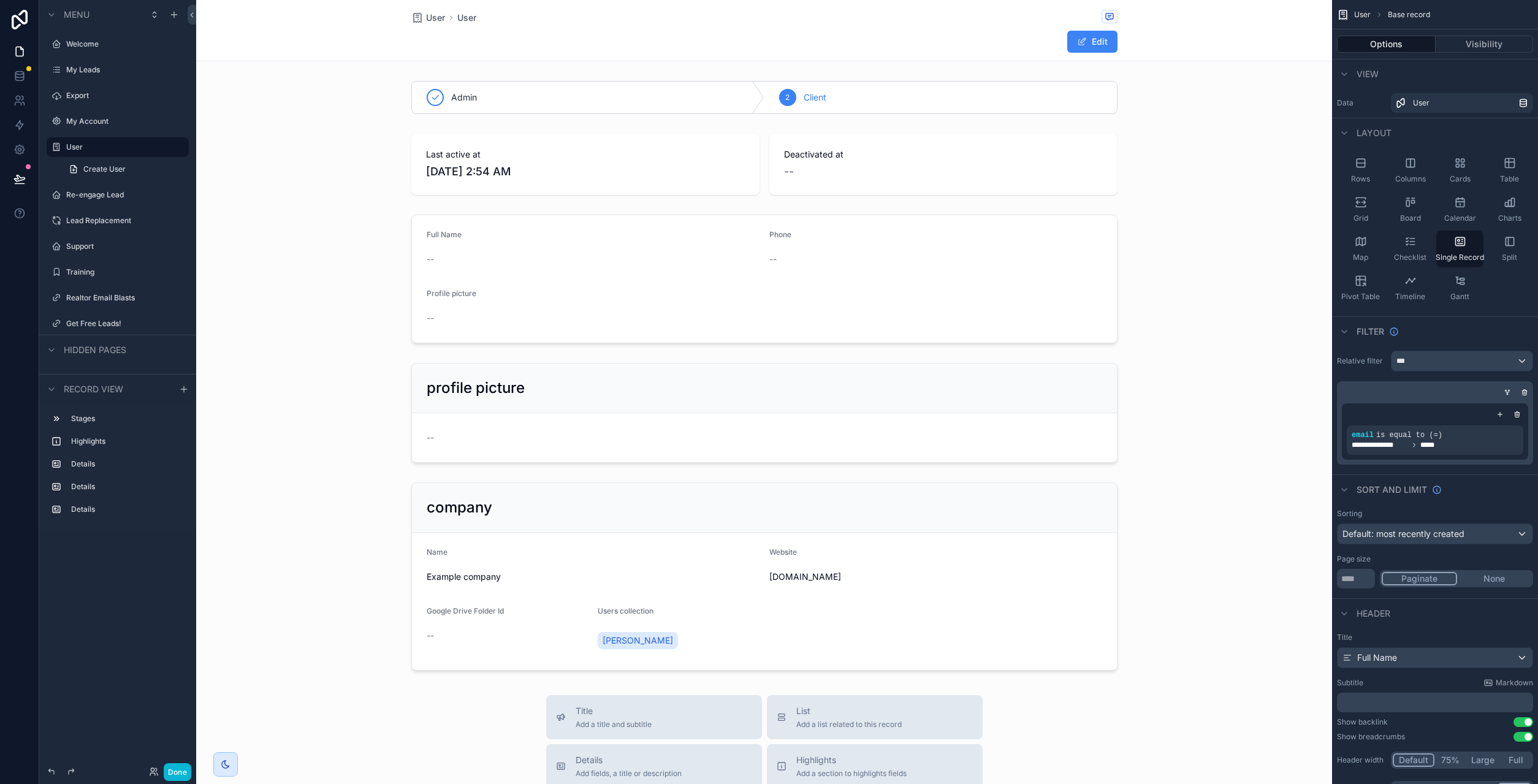
click at [697, 261] on div "scrollable content" at bounding box center [764, 614] width 1136 height 1230
click at [855, 254] on div "scrollable content" at bounding box center [764, 279] width 1136 height 139
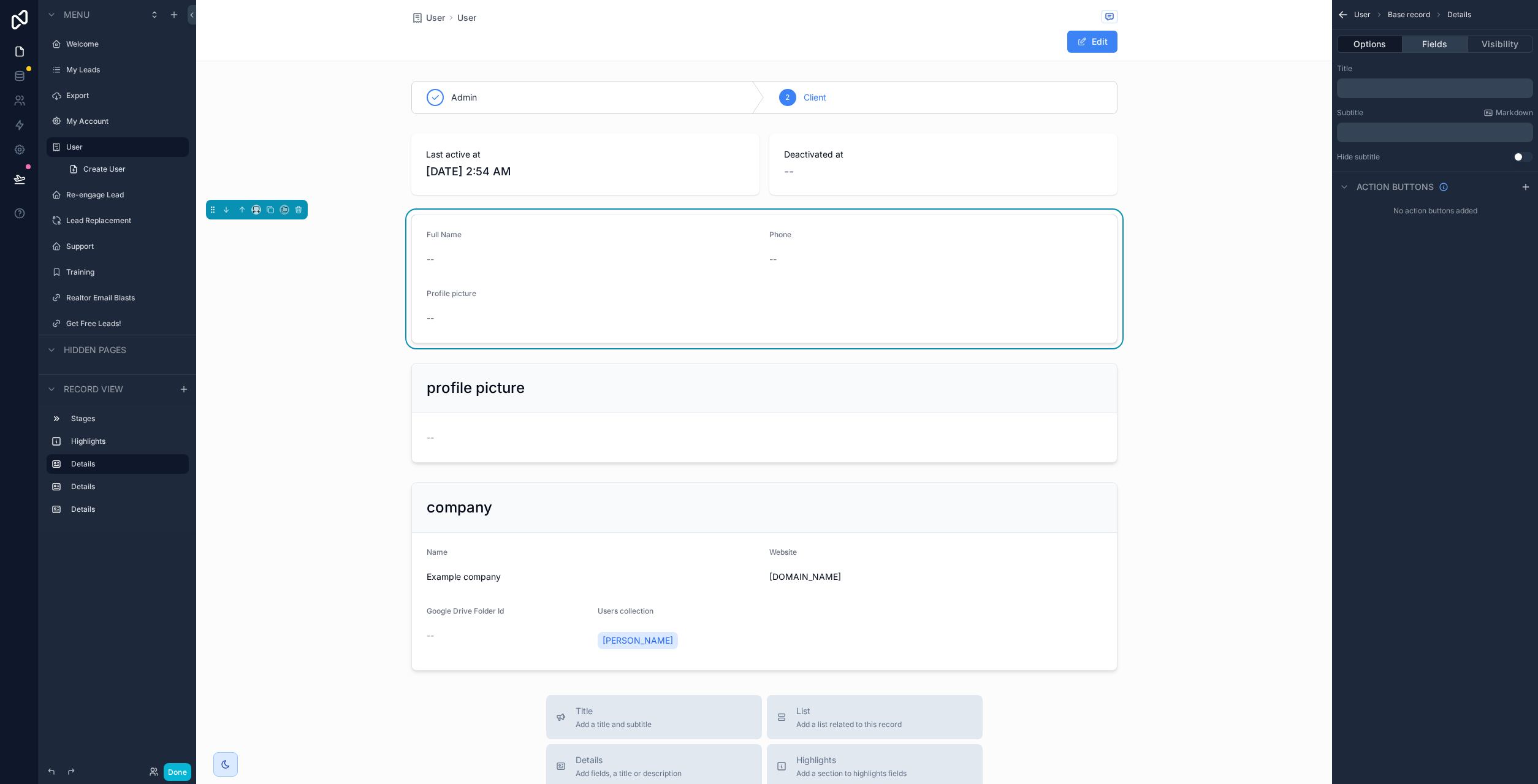
click at [1436, 46] on button "Fields" at bounding box center [1434, 44] width 65 height 17
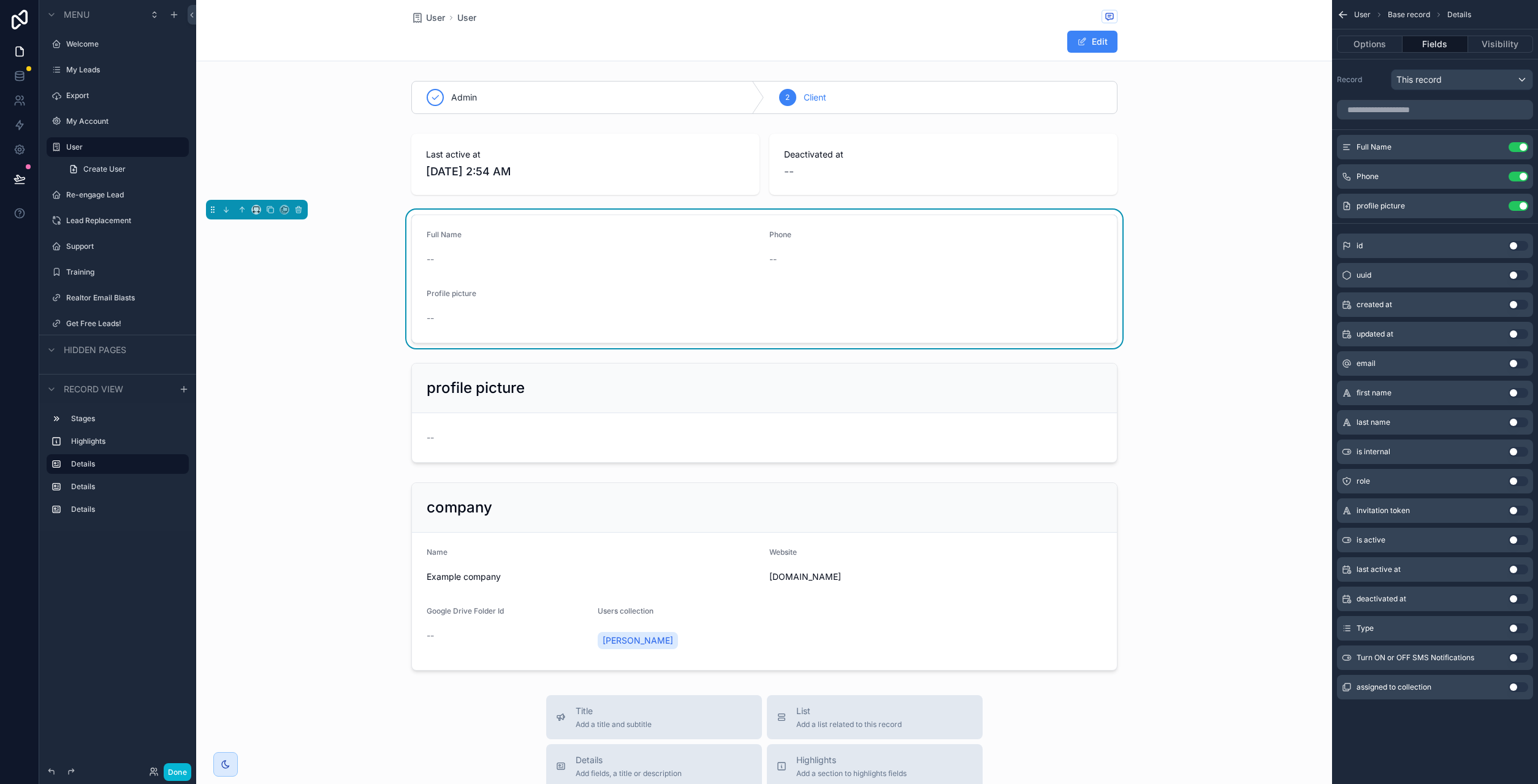
click at [1518, 657] on button "Use setting" at bounding box center [1518, 657] width 20 height 9
click at [1519, 391] on button "Use setting" at bounding box center [1518, 392] width 20 height 9
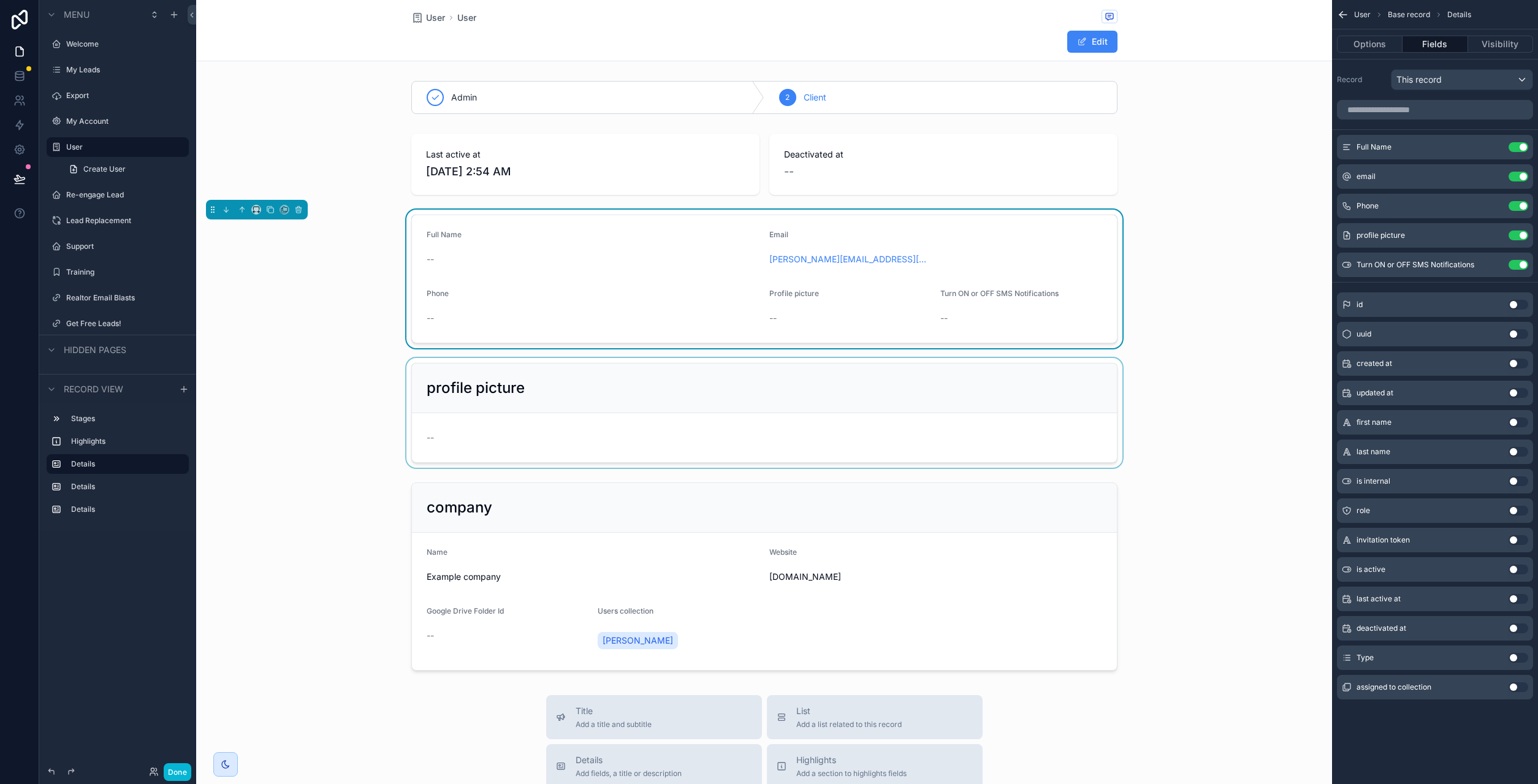
click at [764, 421] on div "scrollable content" at bounding box center [764, 412] width 1136 height 109
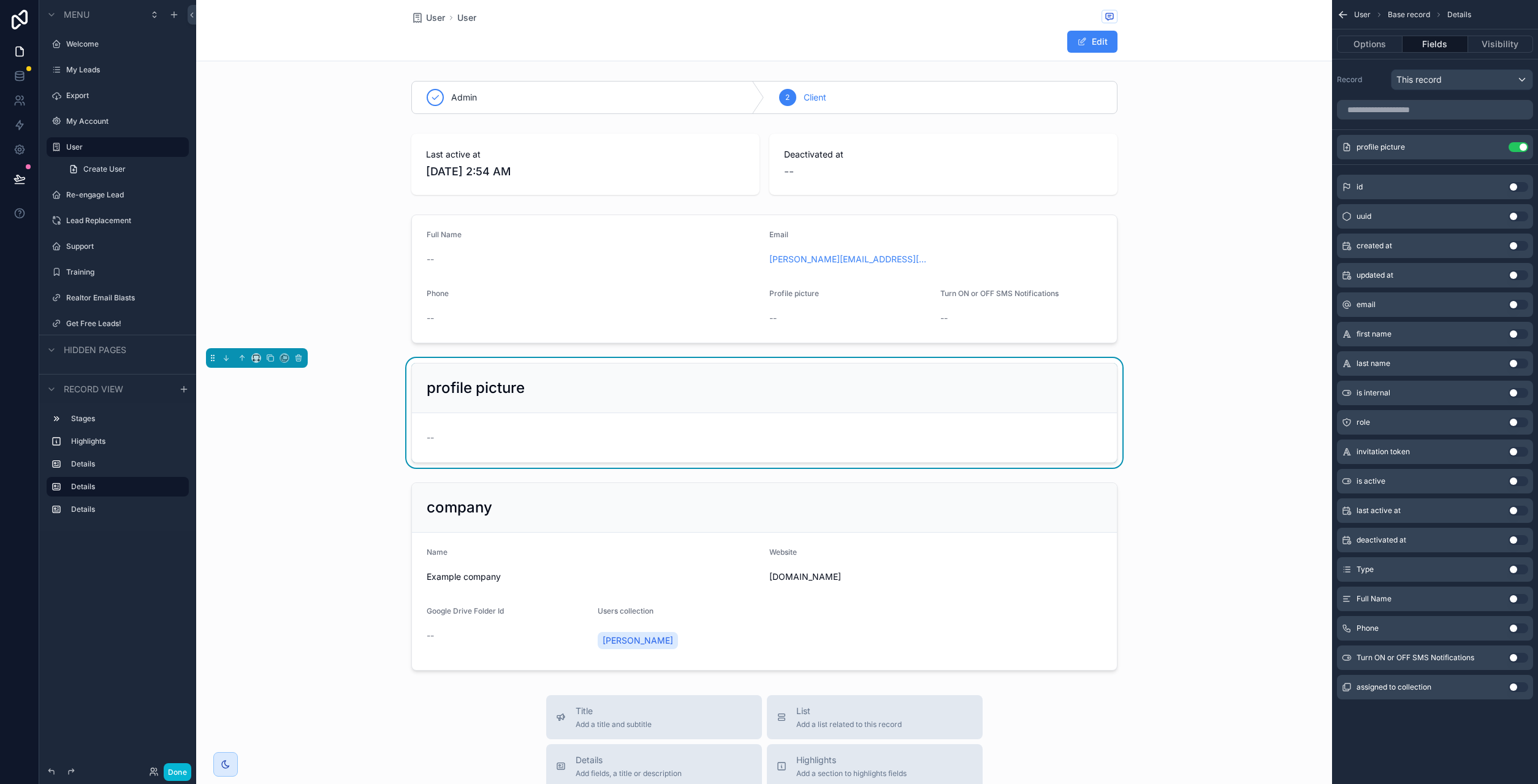
click at [552, 402] on div "profile picture" at bounding box center [764, 388] width 705 height 50
click at [909, 297] on div "scrollable content" at bounding box center [764, 279] width 1136 height 139
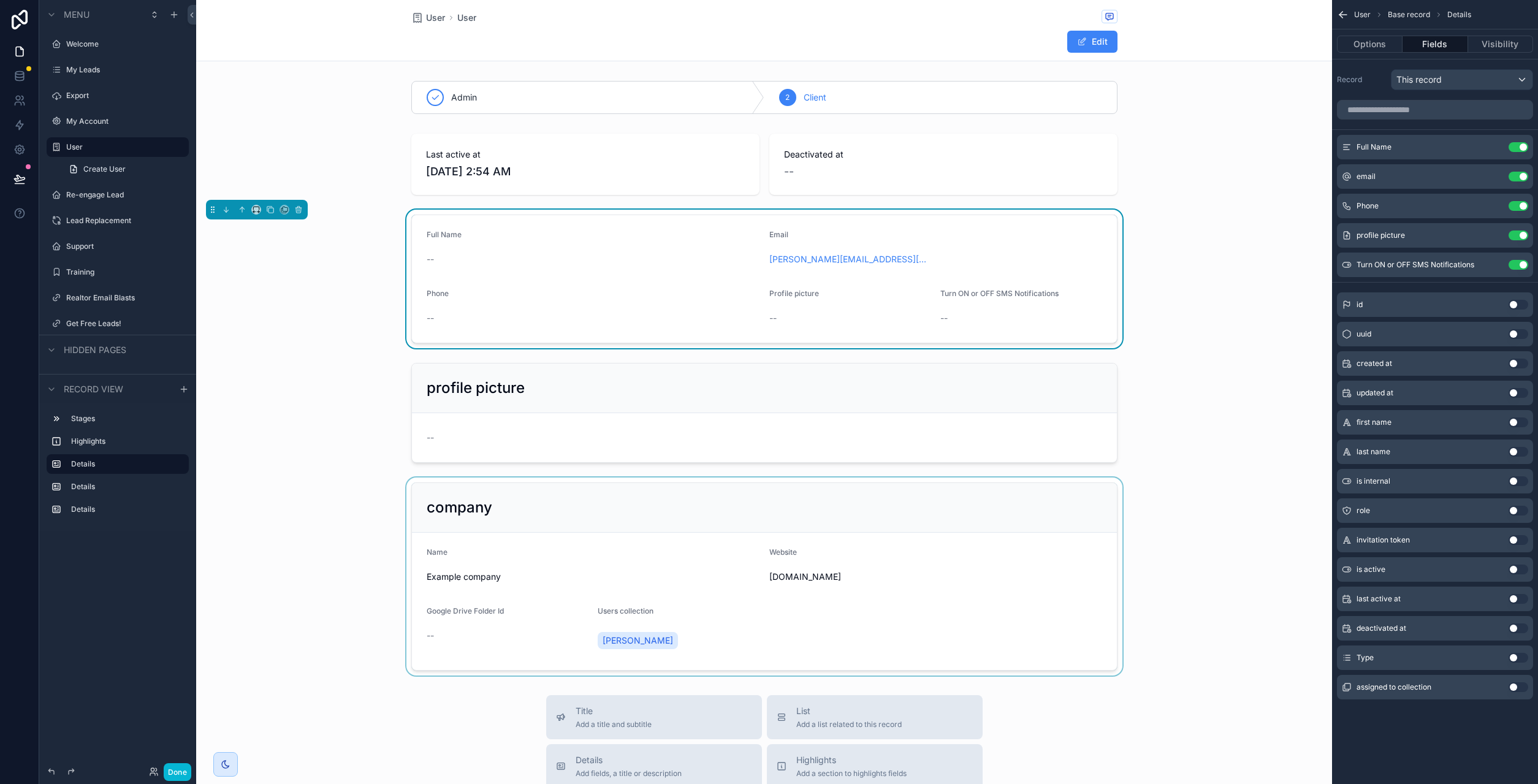
click at [765, 518] on div "scrollable content" at bounding box center [764, 577] width 1136 height 198
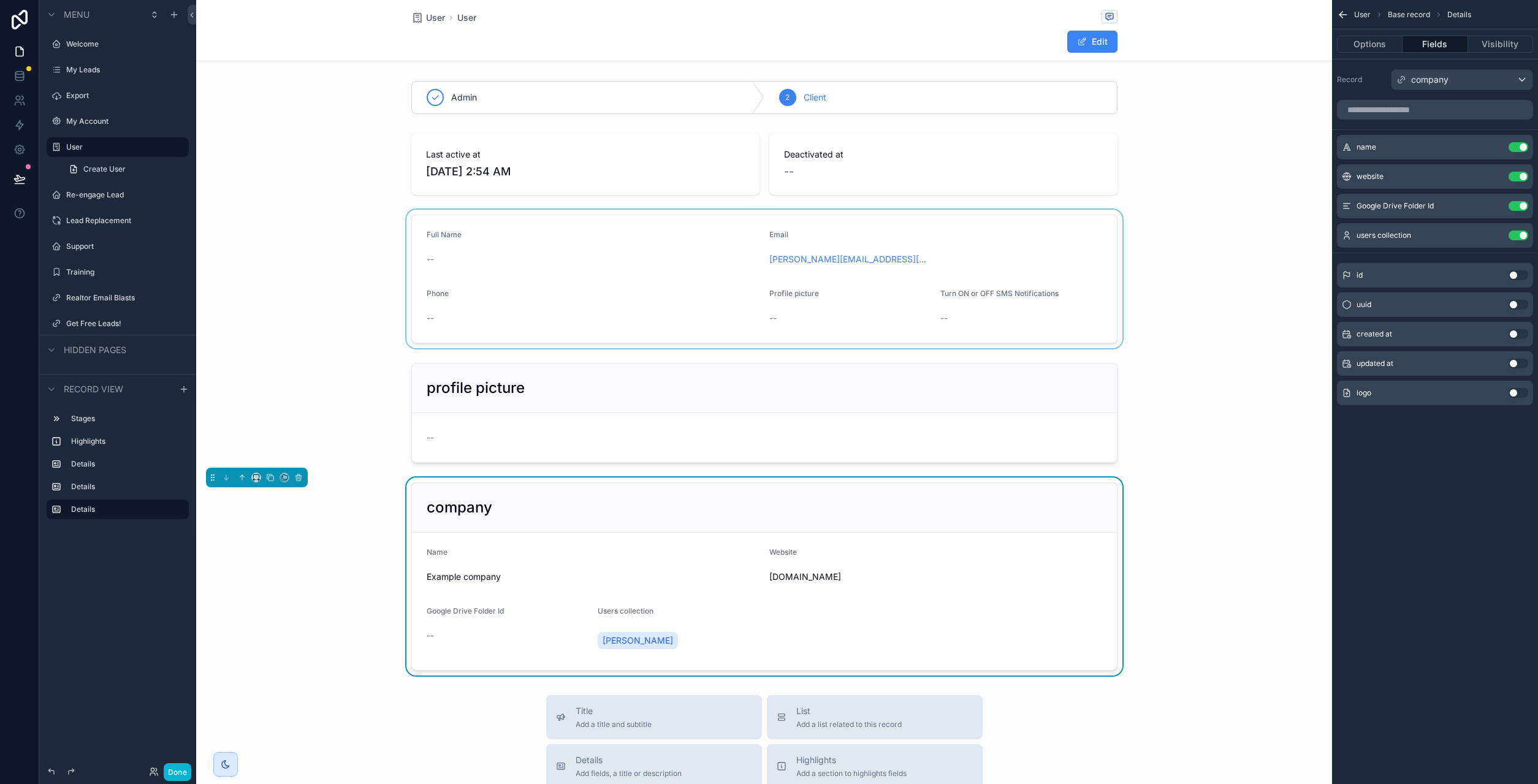
click at [536, 502] on div "company" at bounding box center [764, 507] width 676 height 20
click at [1345, 15] on icon "scrollable content" at bounding box center [1343, 15] width 12 height 12
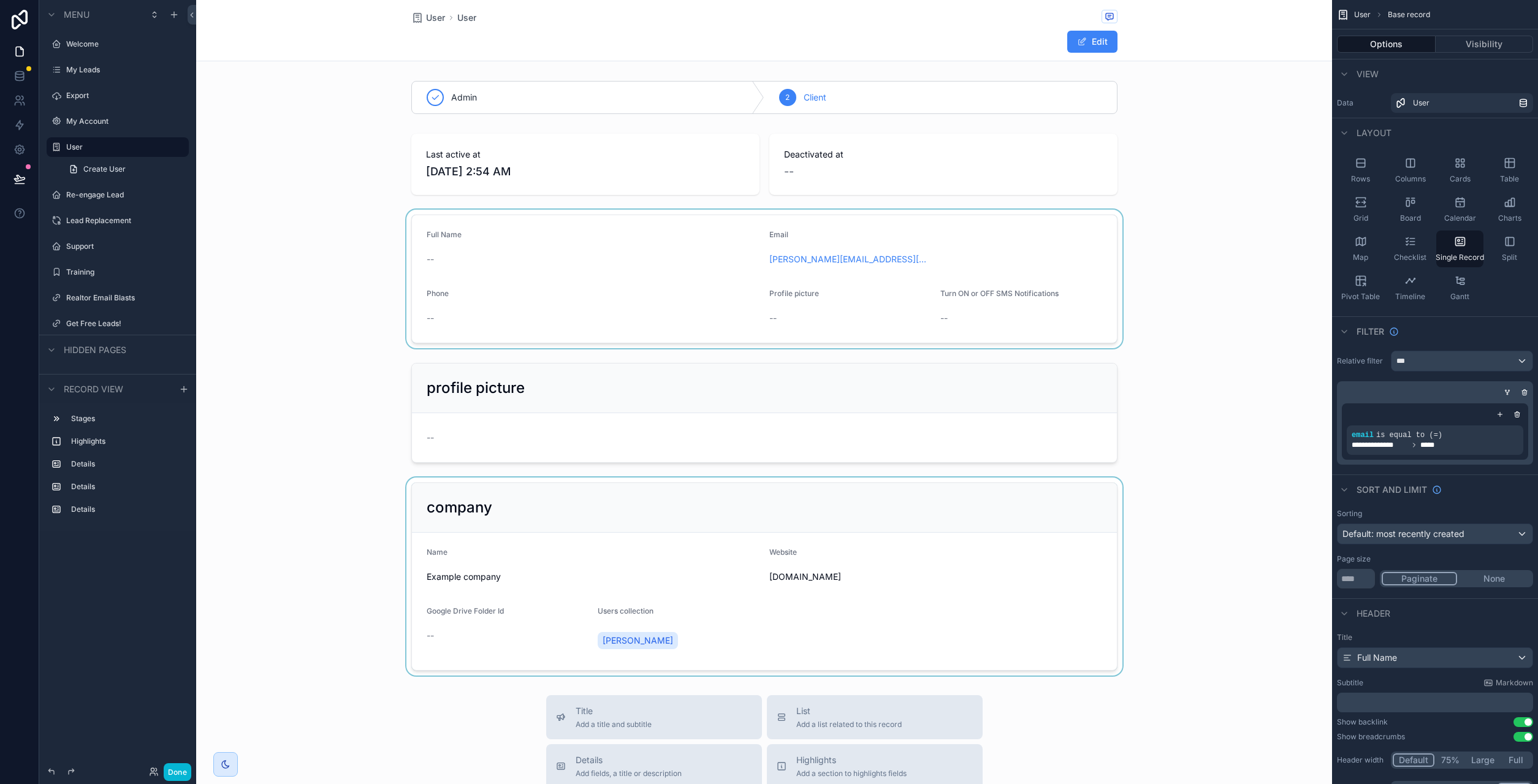
click at [638, 518] on div "scrollable content" at bounding box center [764, 577] width 1136 height 198
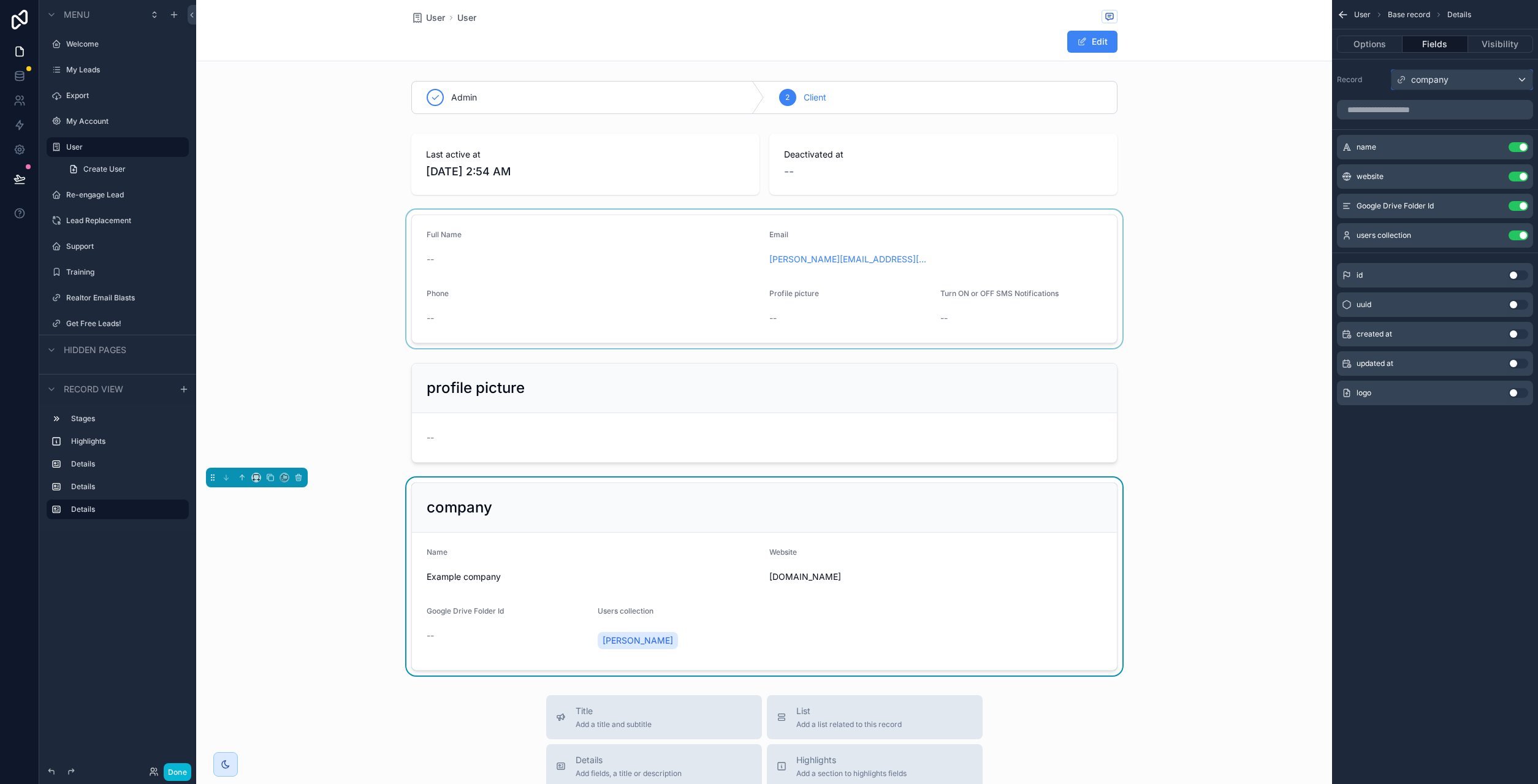
click at [1457, 80] on div "company" at bounding box center [1462, 79] width 141 height 20
click at [1363, 90] on div "scrollable content" at bounding box center [769, 392] width 1538 height 784
click at [610, 398] on div "scrollable content" at bounding box center [764, 412] width 1136 height 109
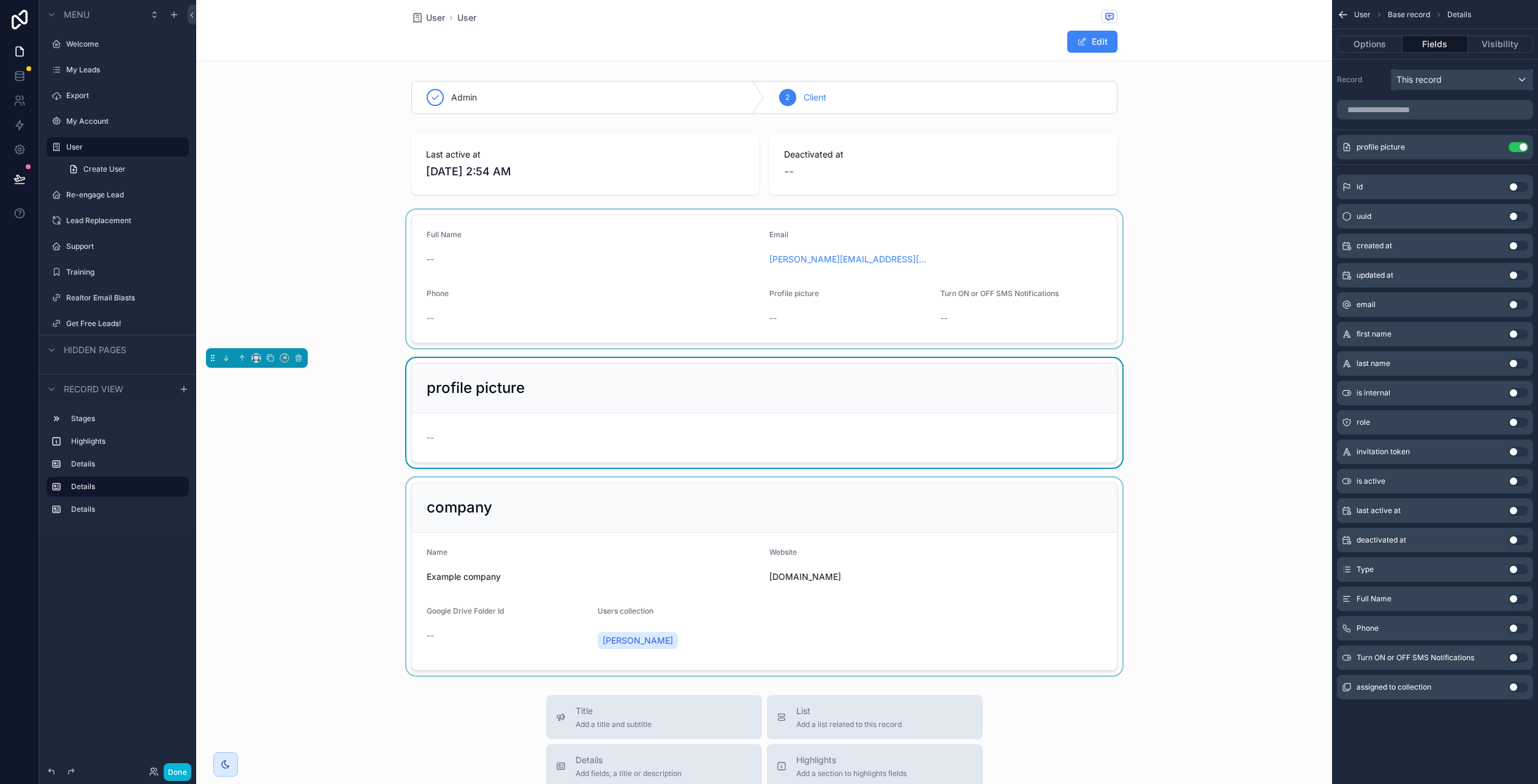
click at [1451, 81] on div "This record" at bounding box center [1462, 79] width 141 height 20
click at [1371, 76] on div "scrollable content" at bounding box center [769, 392] width 1538 height 784
click at [856, 282] on div "scrollable content" at bounding box center [764, 279] width 1136 height 139
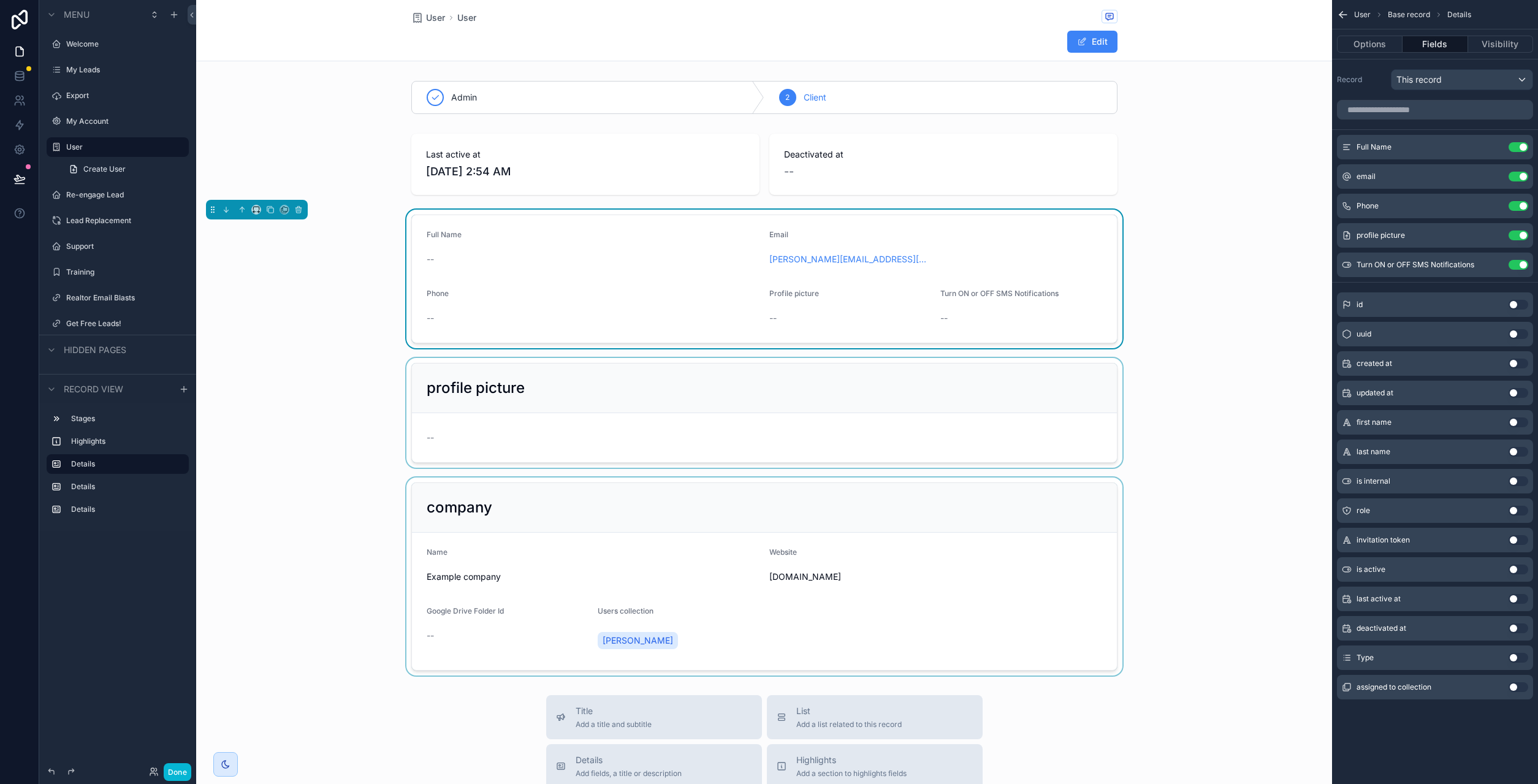
click at [557, 420] on div "scrollable content" at bounding box center [764, 412] width 1136 height 109
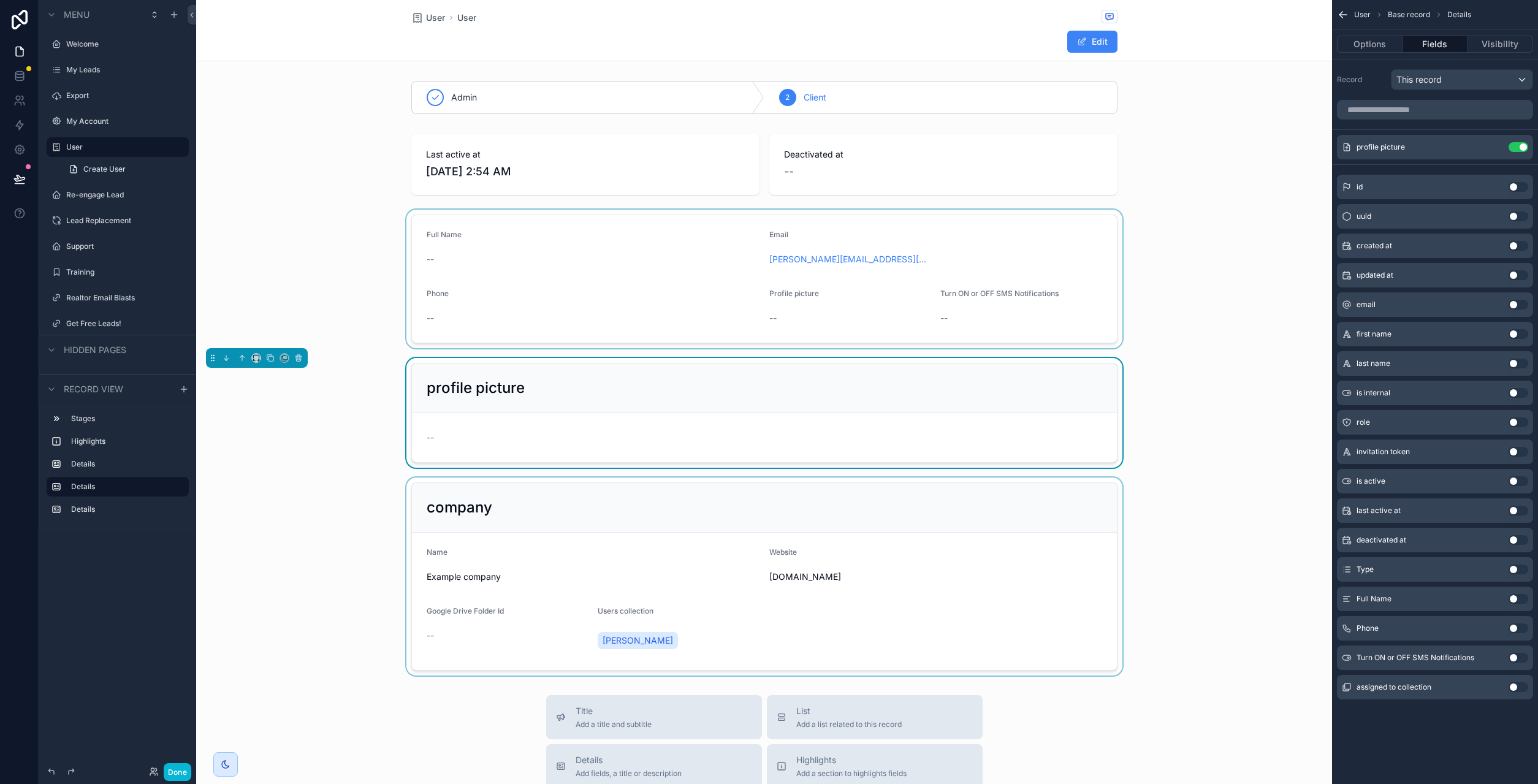
click at [571, 535] on div "scrollable content" at bounding box center [764, 577] width 1136 height 198
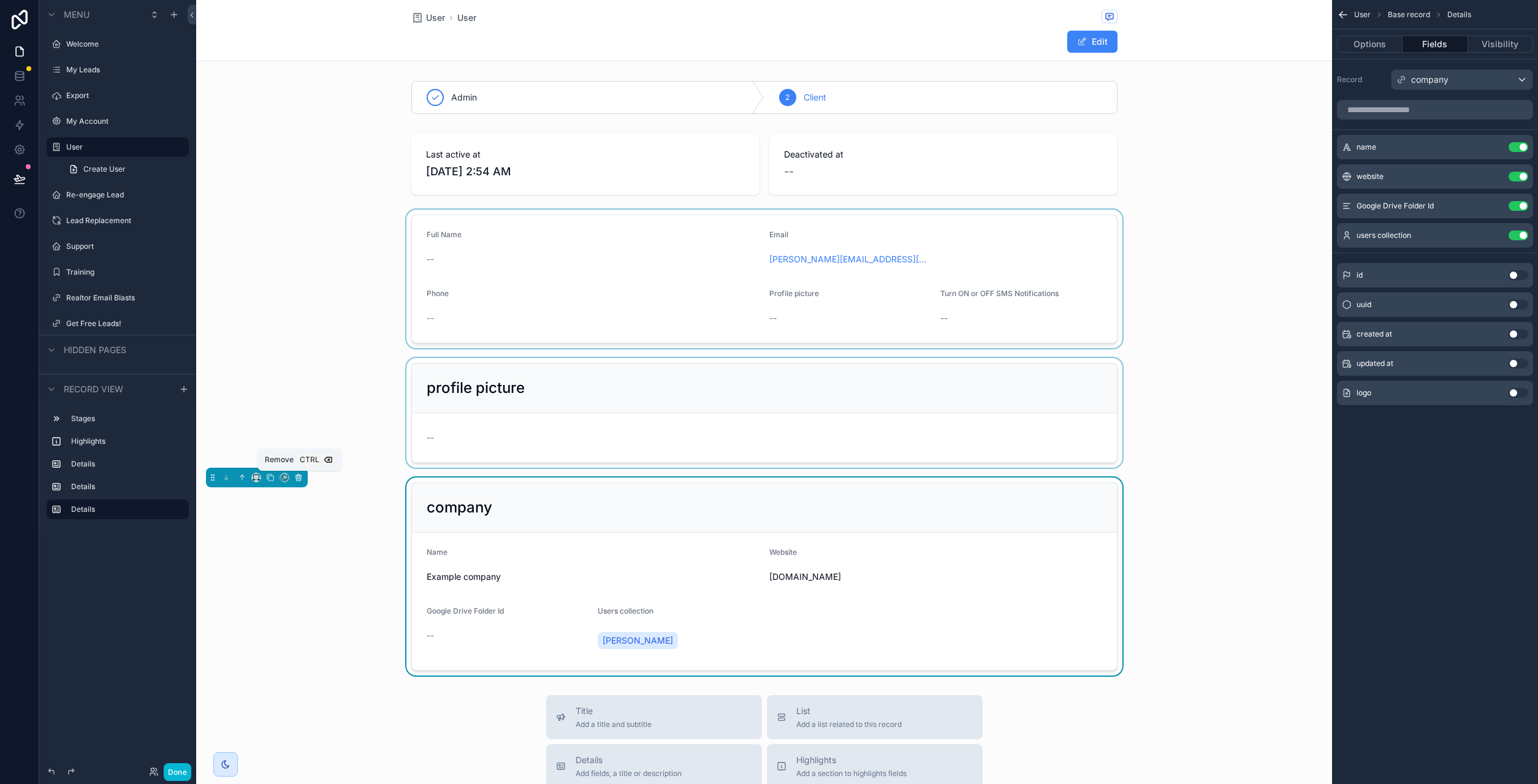
click at [302, 477] on icon "scrollable content" at bounding box center [299, 478] width 9 height 9
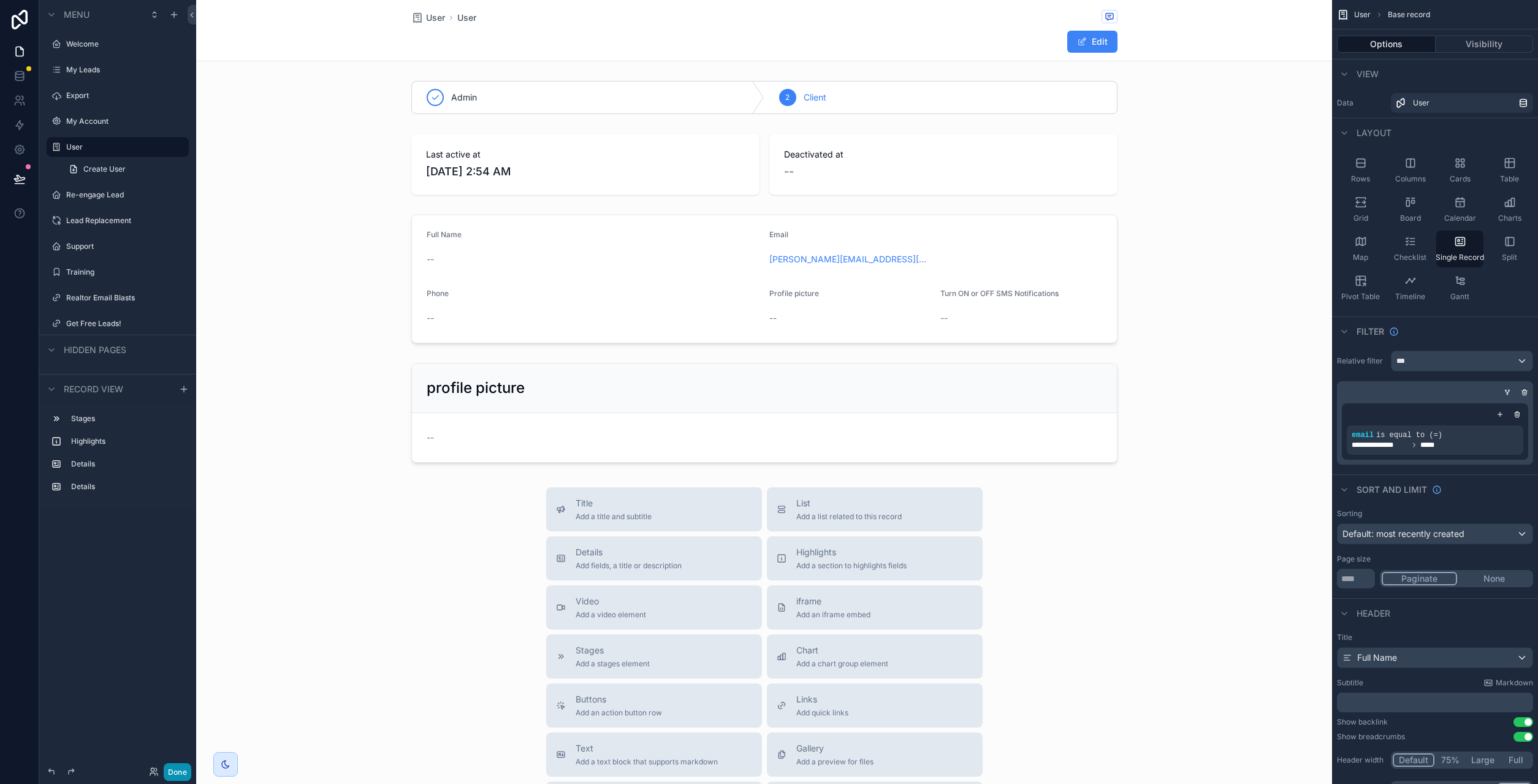
click at [178, 775] on button "Done" at bounding box center [177, 772] width 28 height 18
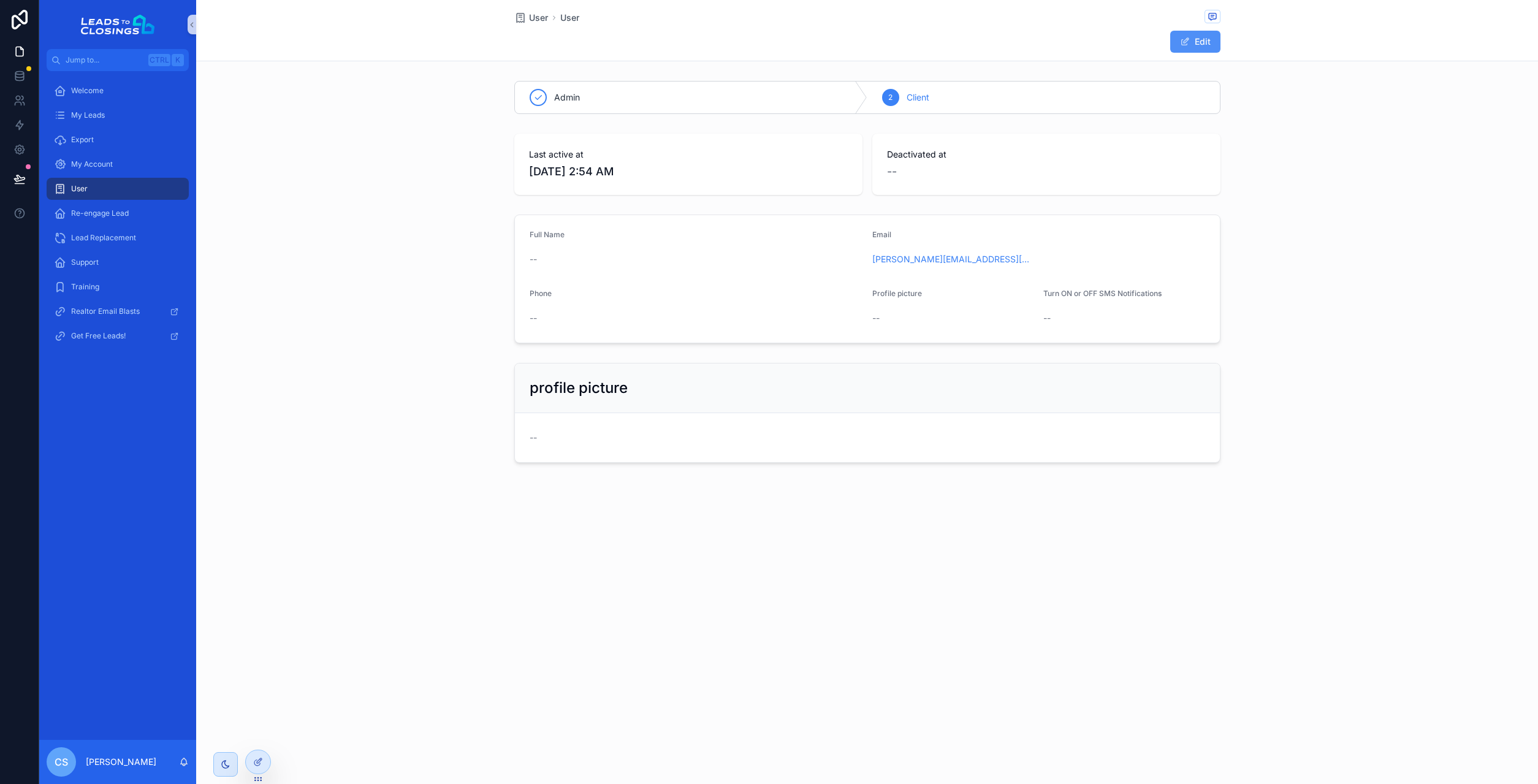
click at [1197, 37] on button "Edit" at bounding box center [1195, 42] width 50 height 22
click at [902, 330] on div "scrollable content" at bounding box center [896, 335] width 49 height 49
click at [622, 329] on input "scrollable content" at bounding box center [700, 322] width 303 height 17
click at [548, 250] on div "--" at bounding box center [695, 259] width 333 height 20
click at [539, 257] on div "--" at bounding box center [695, 259] width 333 height 12
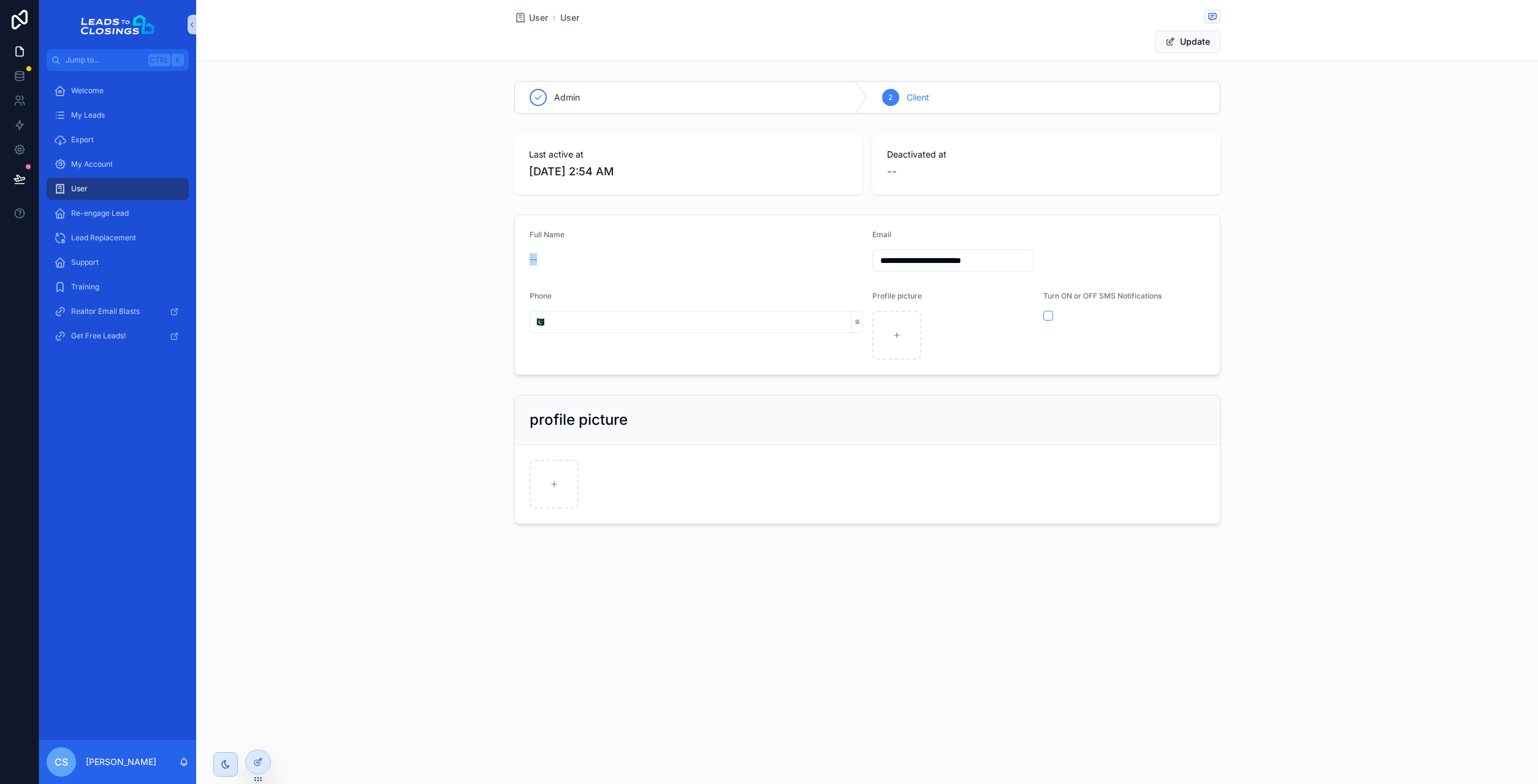
drag, startPoint x: 539, startPoint y: 257, endPoint x: 559, endPoint y: 256, distance: 20.0
click at [550, 256] on div "--" at bounding box center [695, 259] width 333 height 12
click at [738, 250] on div "--" at bounding box center [695, 259] width 333 height 20
click at [538, 261] on div "--" at bounding box center [695, 259] width 333 height 12
click at [532, 257] on span "--" at bounding box center [533, 259] width 8 height 12
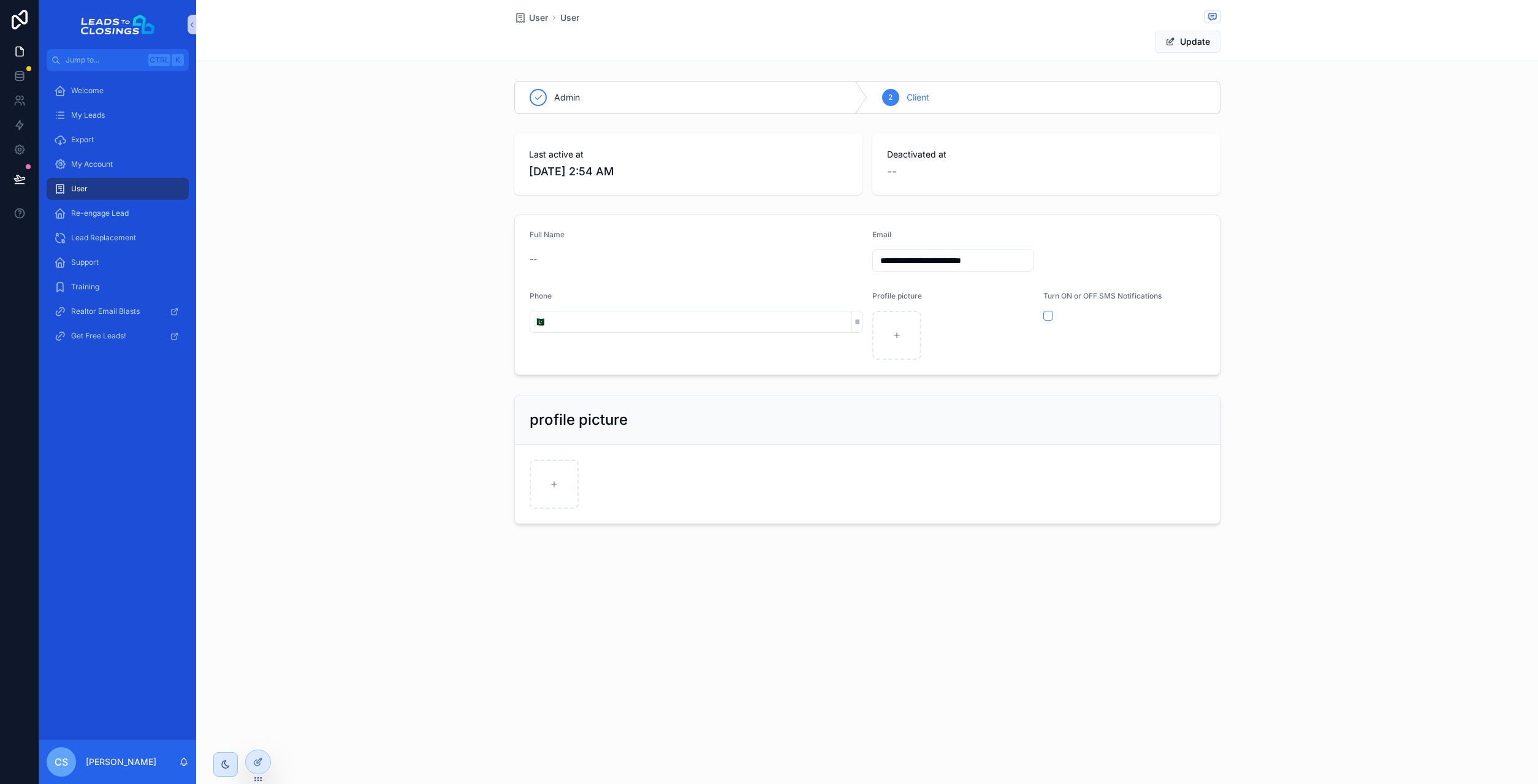
drag, startPoint x: 553, startPoint y: 256, endPoint x: 529, endPoint y: 258, distance: 24.1
click at [550, 256] on div "--" at bounding box center [695, 259] width 333 height 12
click at [521, 255] on form "**********" at bounding box center [867, 294] width 705 height 159
click at [927, 263] on input "**********" at bounding box center [953, 261] width 161 height 17
click at [795, 265] on div "--" at bounding box center [695, 259] width 333 height 20
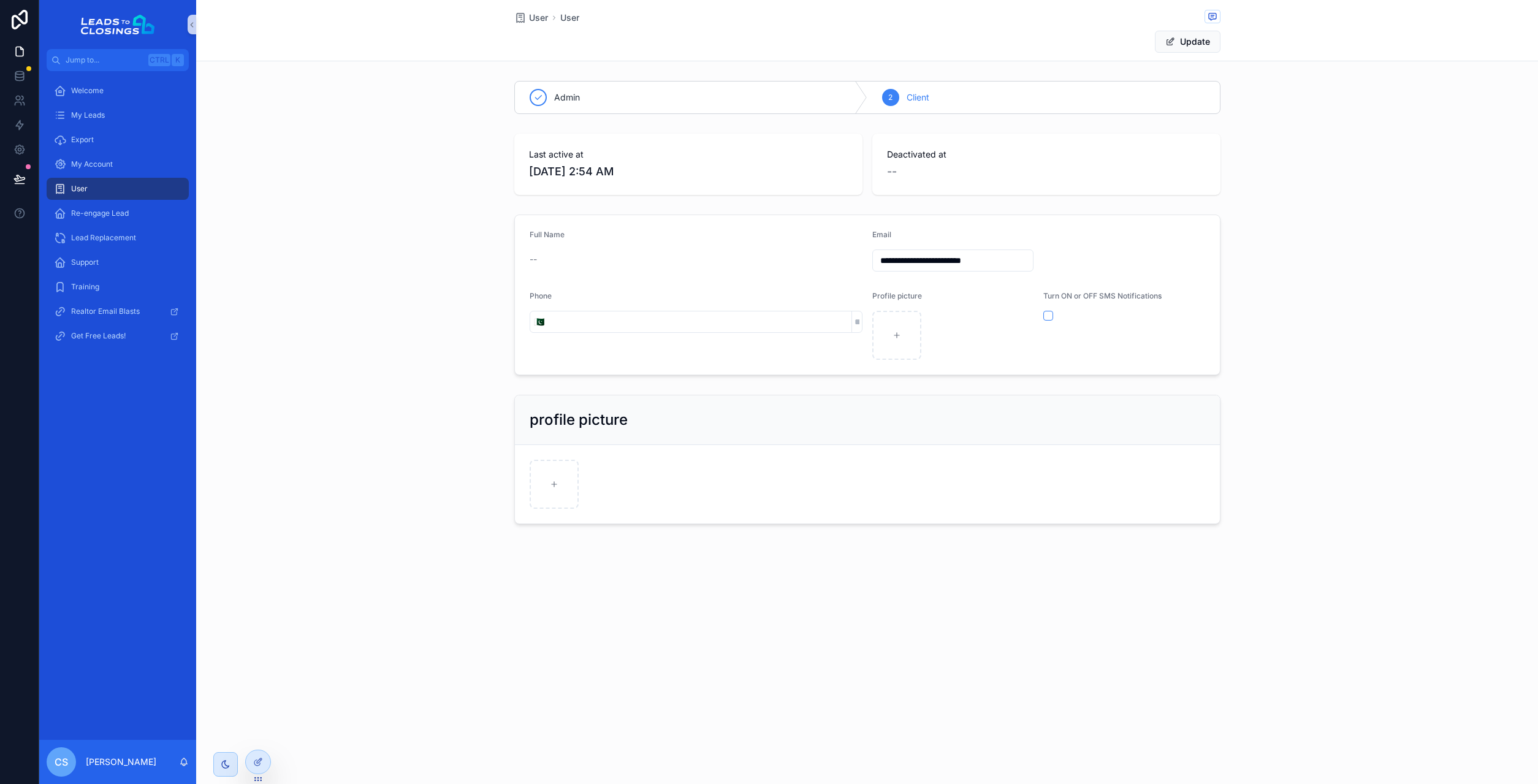
click at [769, 255] on div "--" at bounding box center [695, 259] width 333 height 12
click at [1177, 41] on button "Update" at bounding box center [1188, 42] width 65 height 22
click at [1194, 35] on button "Edit" at bounding box center [1195, 42] width 50 height 22
click at [1114, 322] on span "Select a Turn ON or OFF SMS Notifications" at bounding box center [1116, 322] width 127 height 12
click at [1093, 377] on div "ON" at bounding box center [1124, 371] width 156 height 18
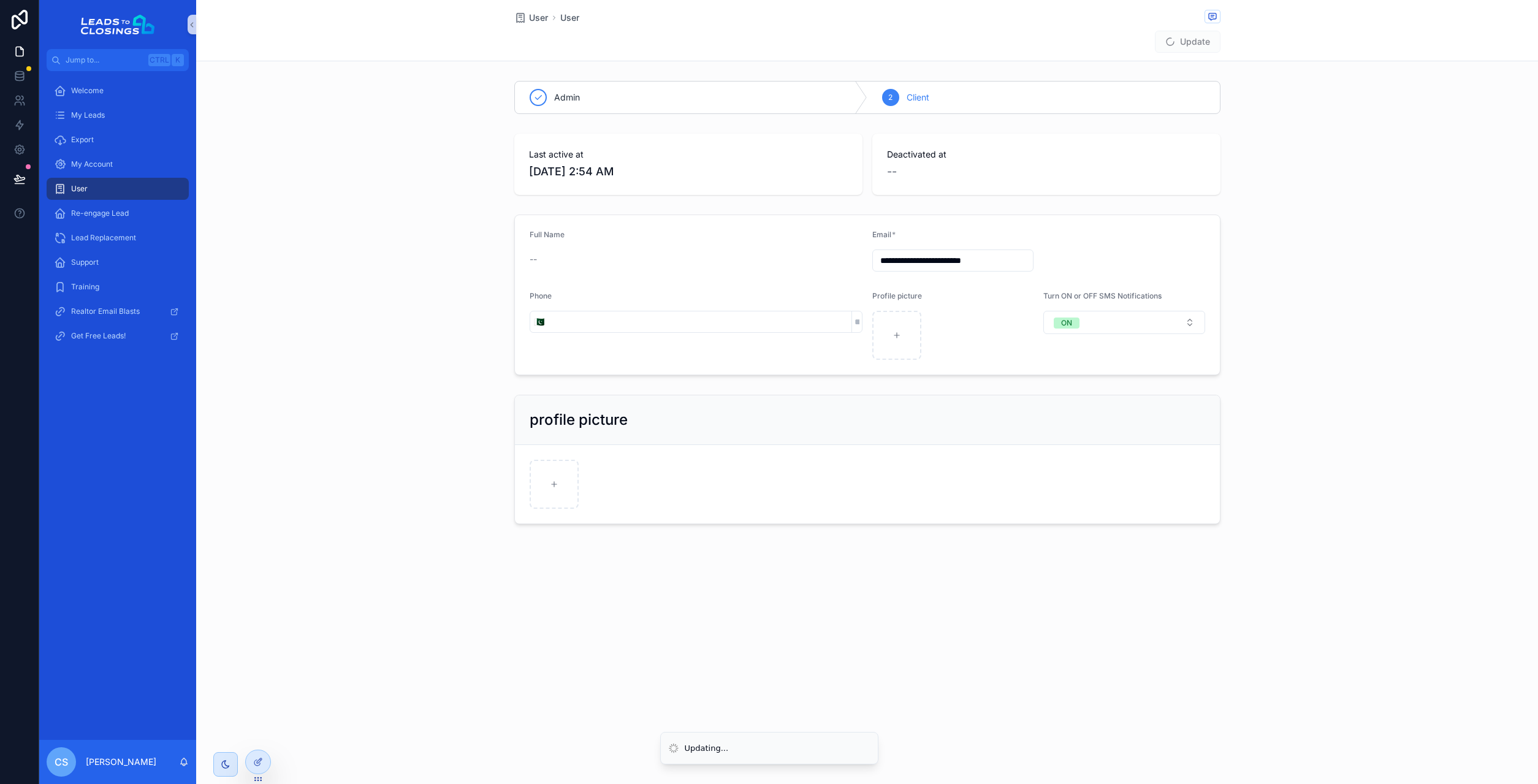
click at [1078, 355] on div "Turn ON or OFF SMS Notifications ON" at bounding box center [1124, 325] width 162 height 69
click at [1110, 323] on button "ON" at bounding box center [1124, 322] width 162 height 23
click at [1091, 370] on div "None" at bounding box center [1124, 371] width 156 height 18
click at [1007, 323] on div "scrollable content" at bounding box center [953, 335] width 162 height 49
click at [788, 319] on input "scrollable content" at bounding box center [700, 322] width 303 height 17
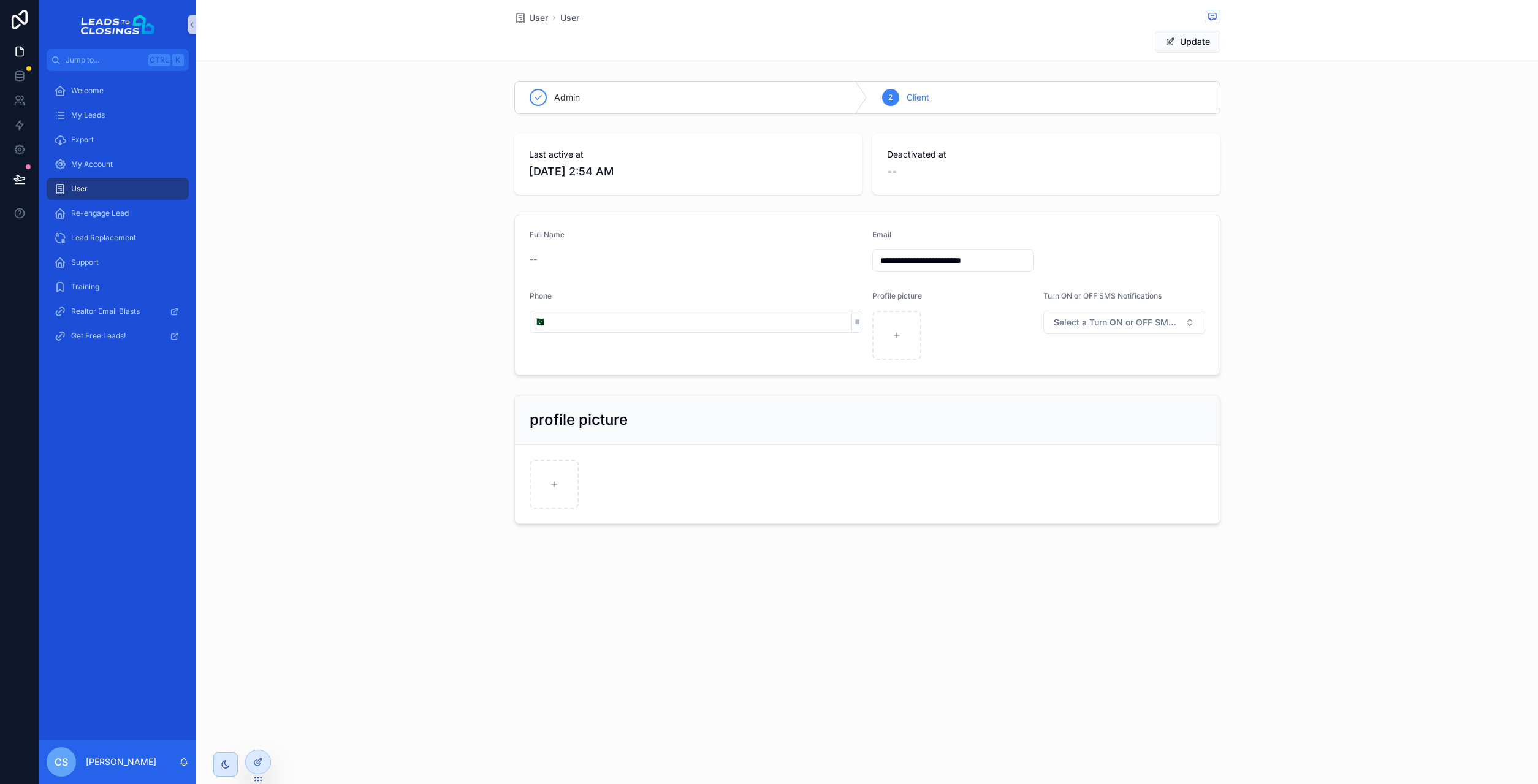
click at [928, 347] on div "scrollable content" at bounding box center [953, 335] width 162 height 49
click at [818, 320] on input "scrollable content" at bounding box center [700, 322] width 303 height 17
click at [1200, 43] on button "Update" at bounding box center [1188, 42] width 65 height 22
click at [1208, 46] on button "Edit" at bounding box center [1195, 42] width 50 height 22
click at [630, 323] on input "scrollable content" at bounding box center [700, 322] width 303 height 17
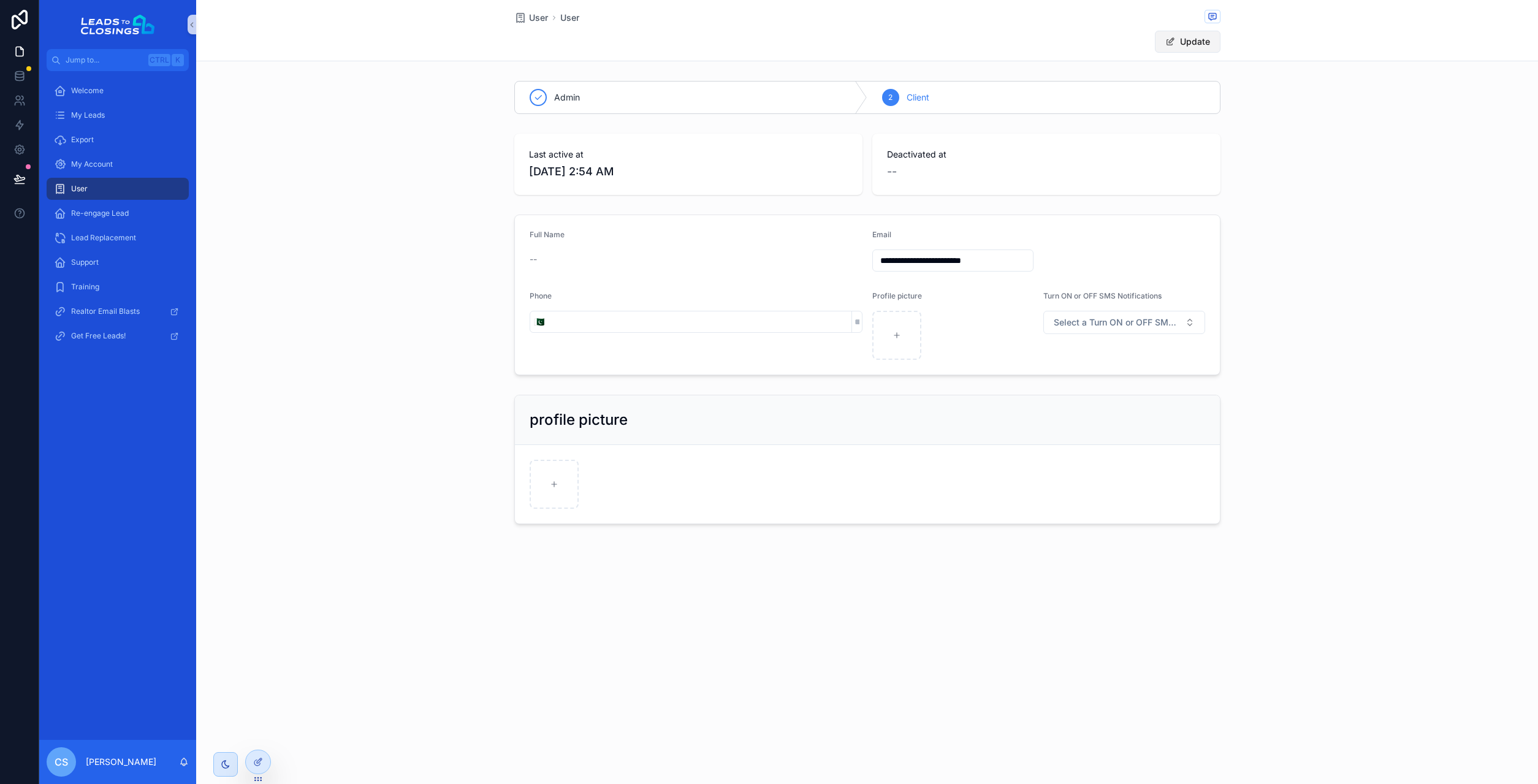
click at [1185, 42] on button "Update" at bounding box center [1188, 42] width 65 height 22
click at [1195, 37] on button "Edit" at bounding box center [1195, 42] width 50 height 22
click at [812, 326] on input "scrollable content" at bounding box center [700, 322] width 303 height 17
click at [639, 306] on div "Phone 🇵🇰" at bounding box center [695, 325] width 333 height 69
click at [825, 318] on input "scrollable content" at bounding box center [700, 322] width 303 height 17
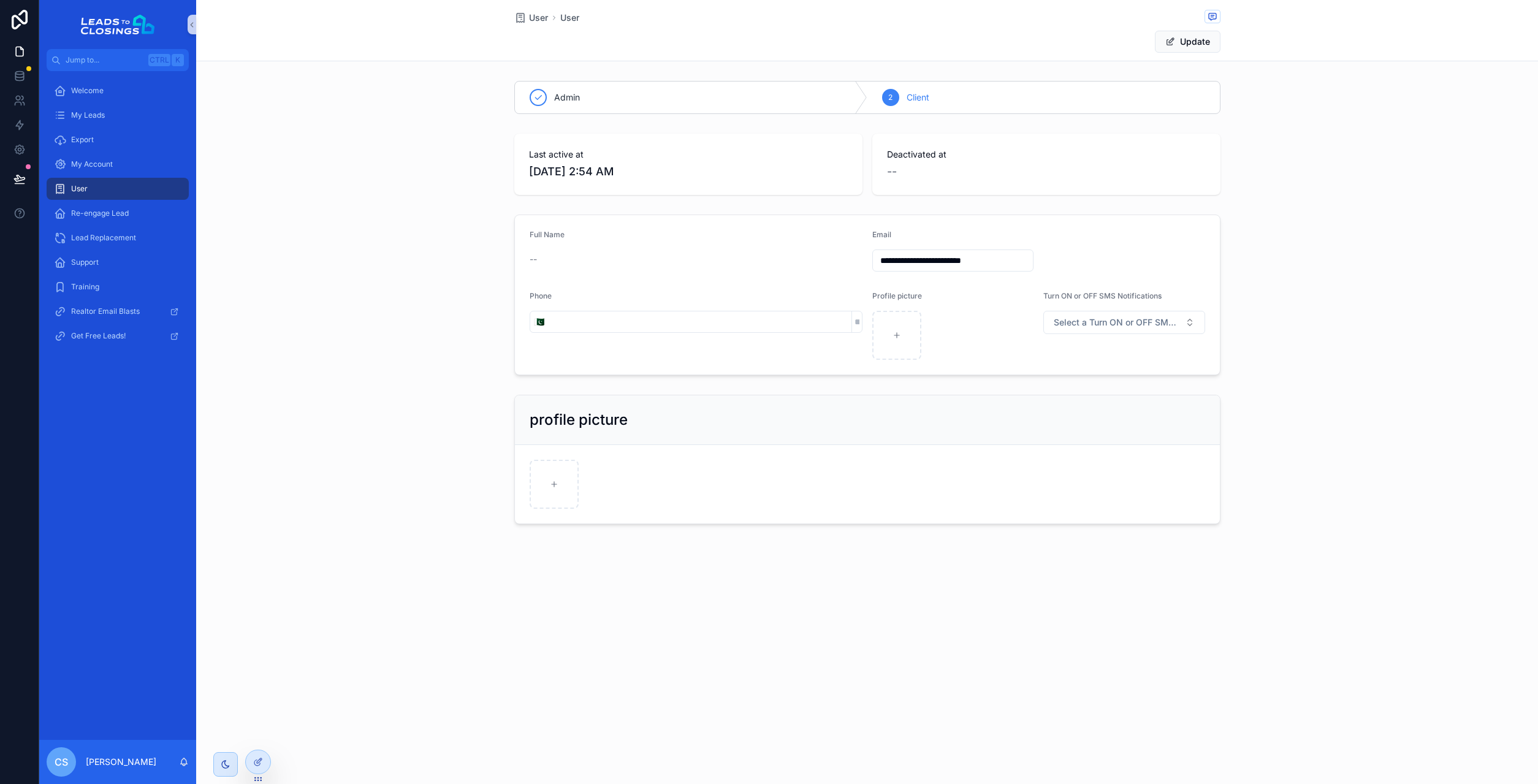
click at [108, 531] on div "Welcome My Leads Export My Account User Re-engage Lead Lead Replacement Support…" at bounding box center [118, 405] width 157 height 669
click at [102, 164] on span "My Account" at bounding box center [92, 164] width 41 height 9
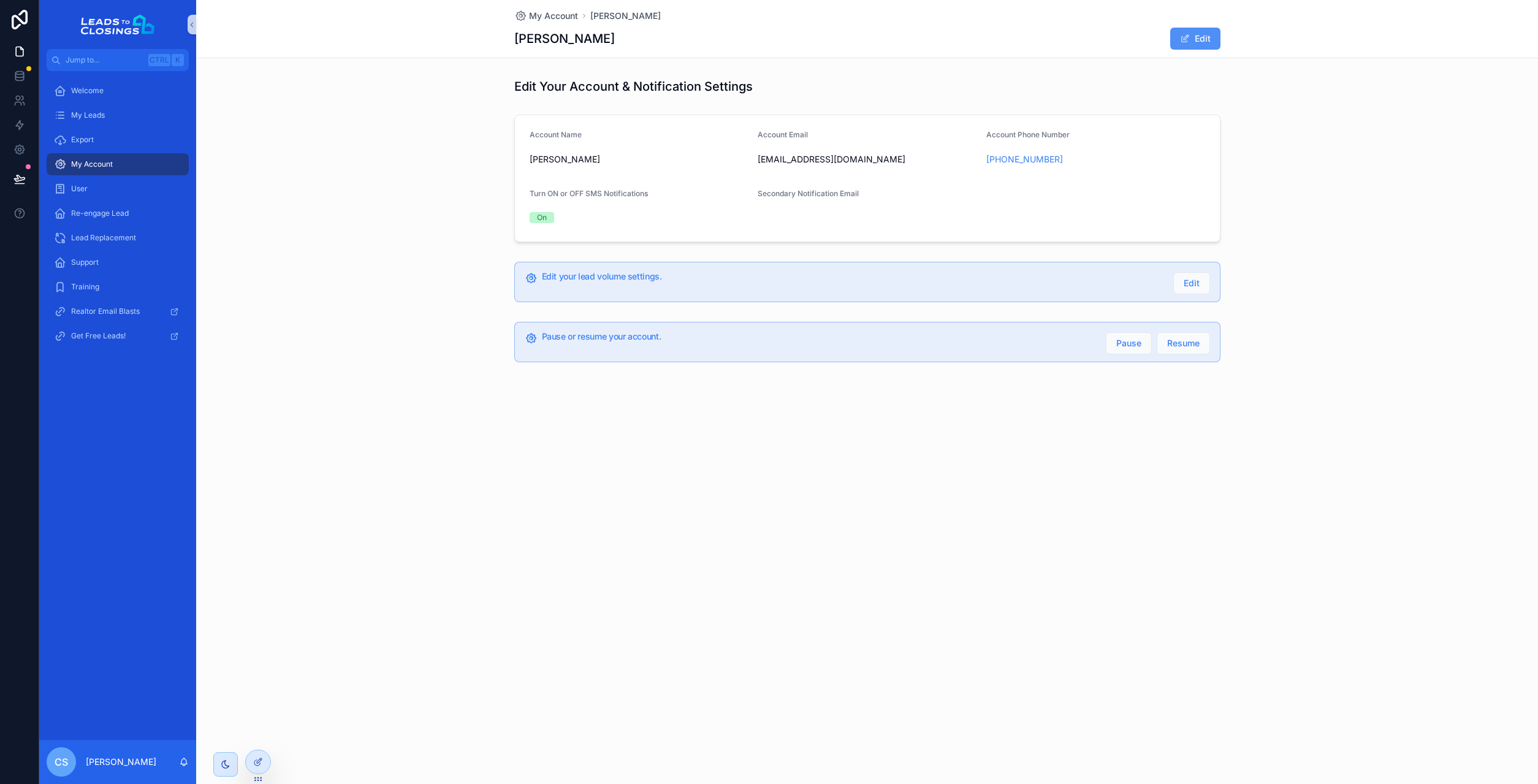
click at [1209, 40] on button "Edit" at bounding box center [1195, 39] width 50 height 22
click at [1065, 163] on input "**********" at bounding box center [1104, 161] width 200 height 17
click at [1074, 215] on form "**********" at bounding box center [867, 182] width 705 height 133
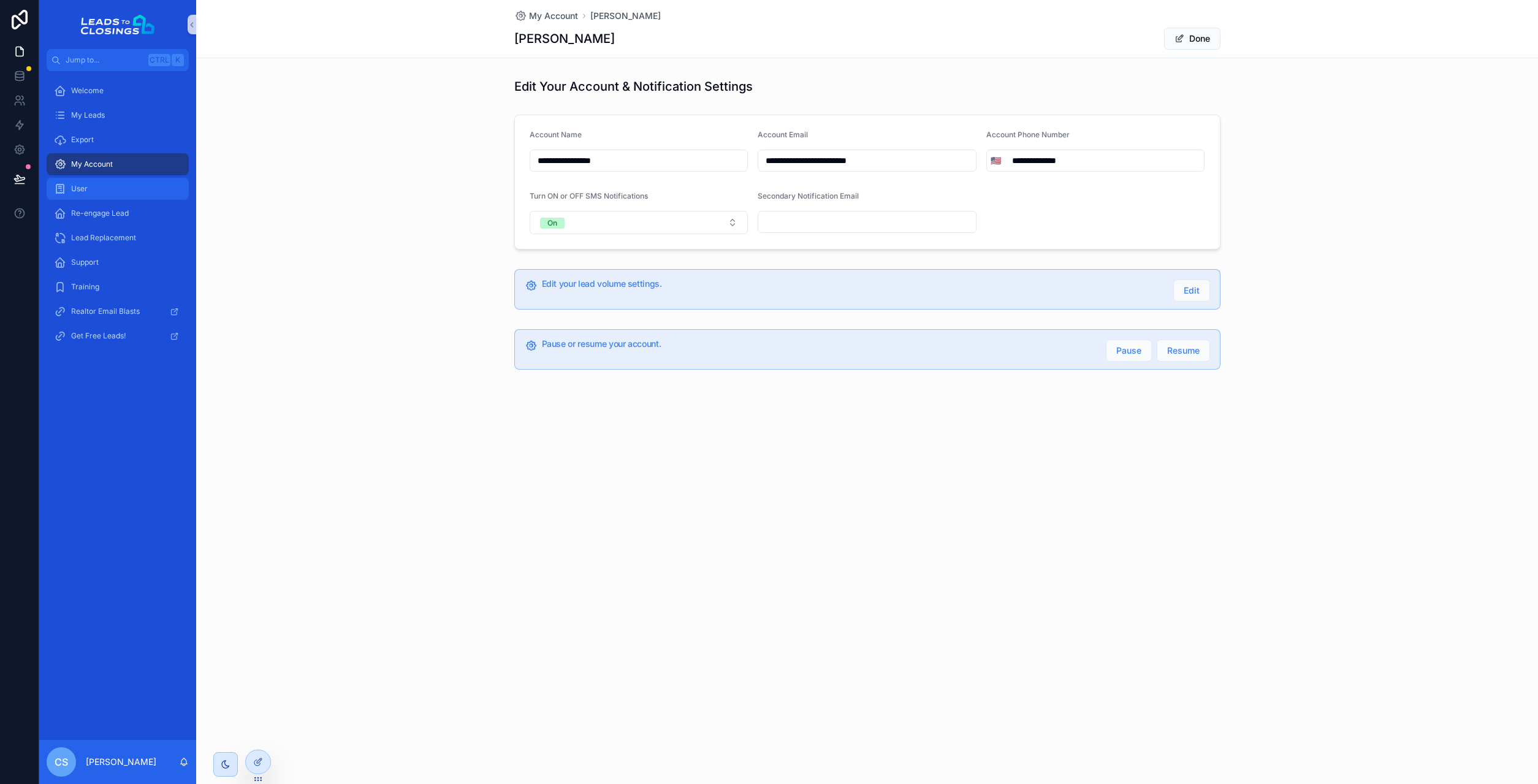
click at [109, 190] on div "User" at bounding box center [118, 188] width 127 height 20
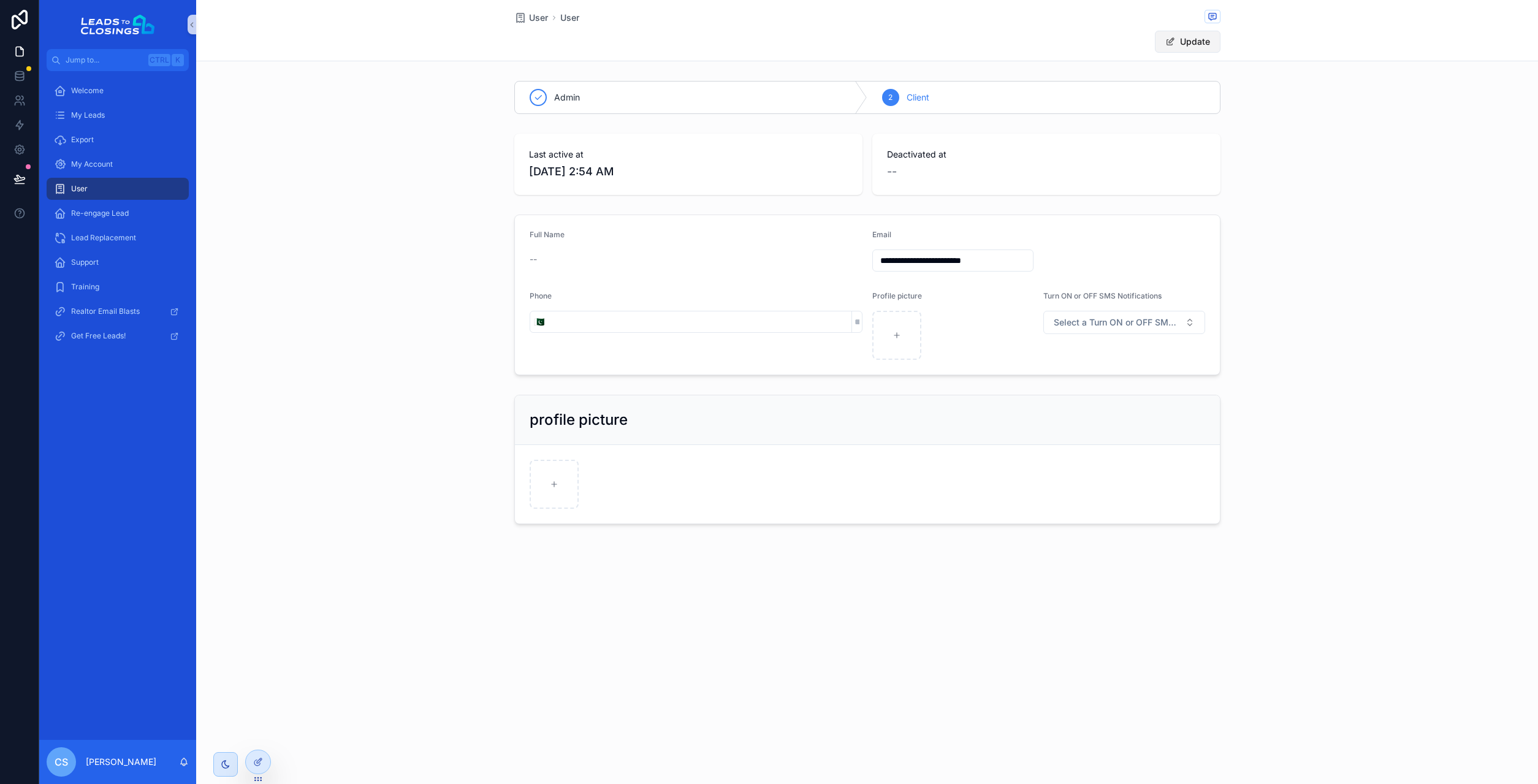
click at [1205, 46] on button "Update" at bounding box center [1188, 42] width 65 height 22
click at [1207, 43] on button "Edit" at bounding box center [1195, 42] width 50 height 22
click at [921, 262] on input "**********" at bounding box center [953, 261] width 161 height 17
click at [803, 320] on input "scrollable content" at bounding box center [700, 322] width 303 height 17
click at [822, 323] on input "scrollable content" at bounding box center [700, 322] width 303 height 17
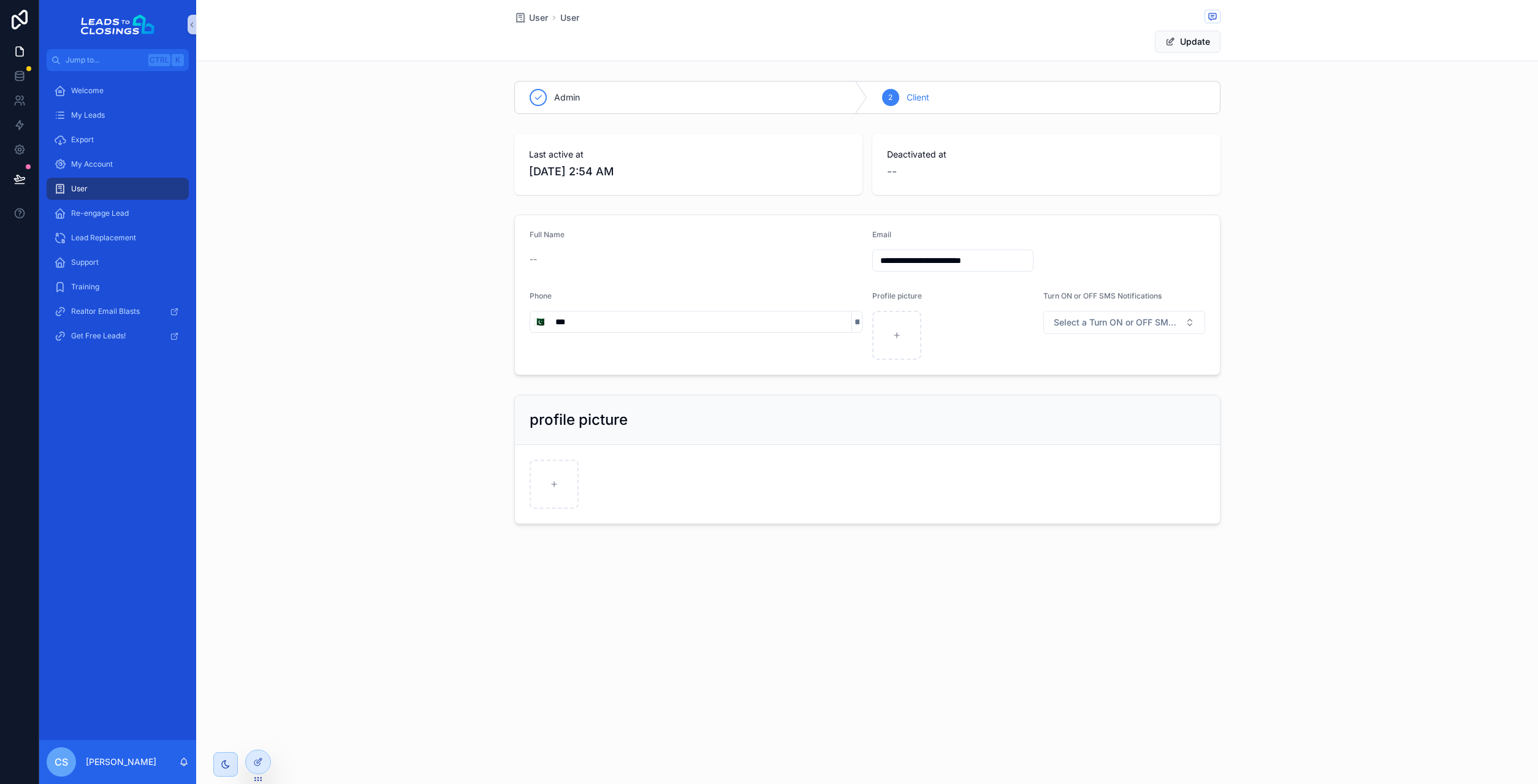
type input "***"
click at [853, 320] on input "scrollable content" at bounding box center [856, 322] width 9 height 17
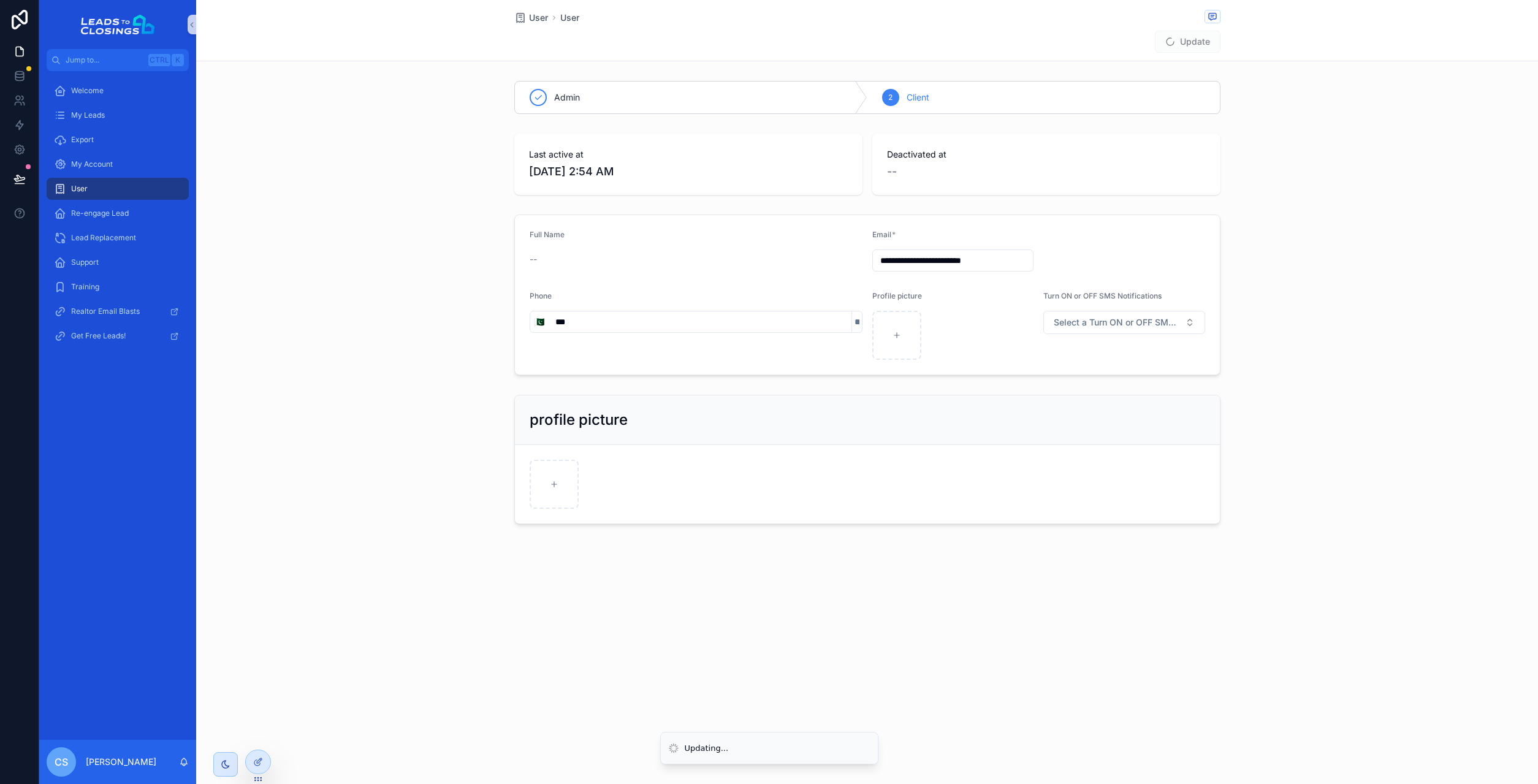
click at [853, 320] on input "scrollable content" at bounding box center [856, 322] width 9 height 17
click at [852, 320] on input "scrollable content" at bounding box center [856, 322] width 9 height 17
type input "*"
click at [836, 370] on form "**********" at bounding box center [867, 294] width 705 height 159
click at [852, 324] on input "scrollable content" at bounding box center [856, 322] width 9 height 17
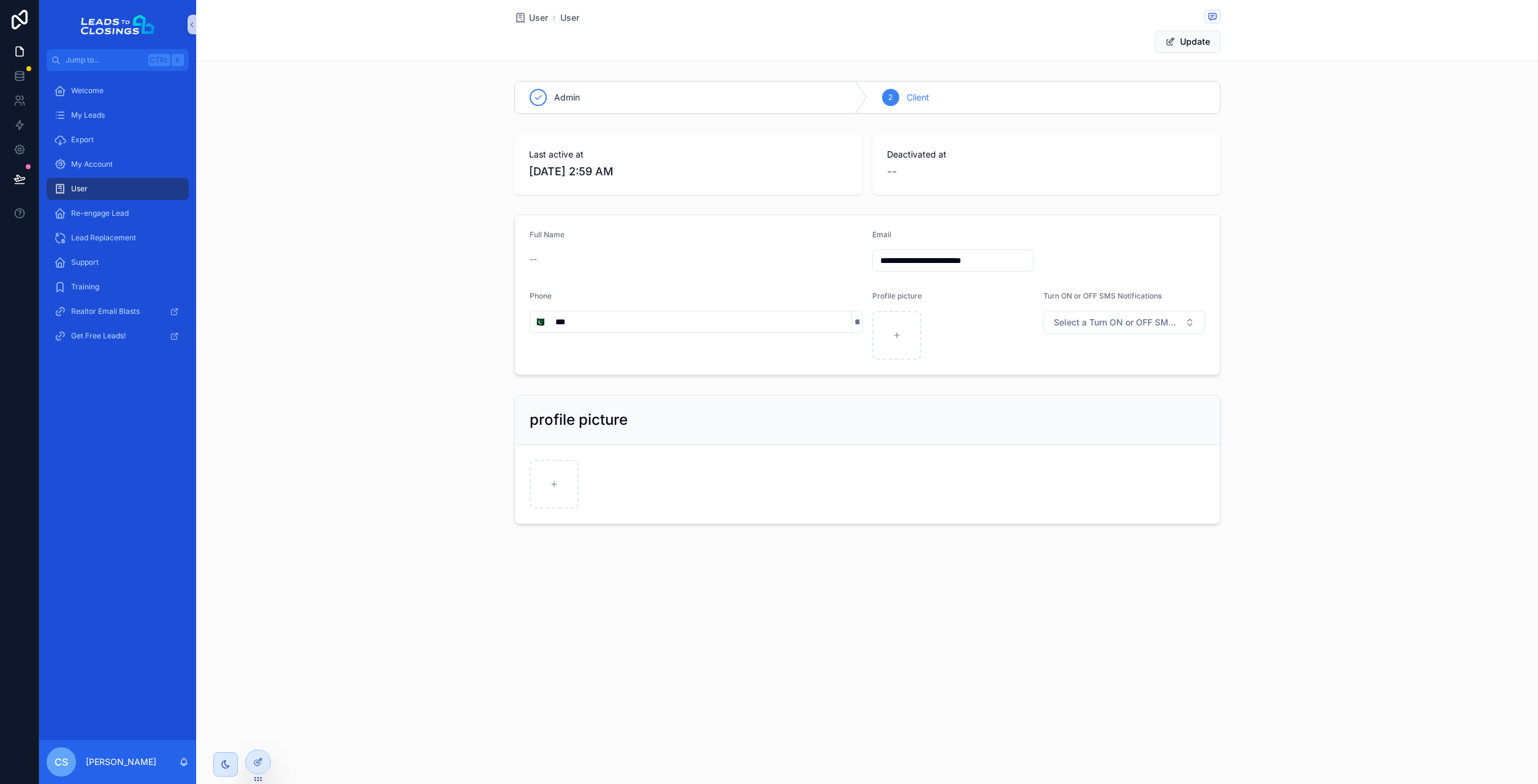
click at [852, 324] on input "scrollable content" at bounding box center [856, 322] width 9 height 17
drag, startPoint x: 617, startPoint y: 322, endPoint x: 534, endPoint y: 320, distance: 83.0
click at [548, 320] on input "***" at bounding box center [700, 322] width 303 height 17
click at [770, 361] on form "**********" at bounding box center [867, 294] width 705 height 159
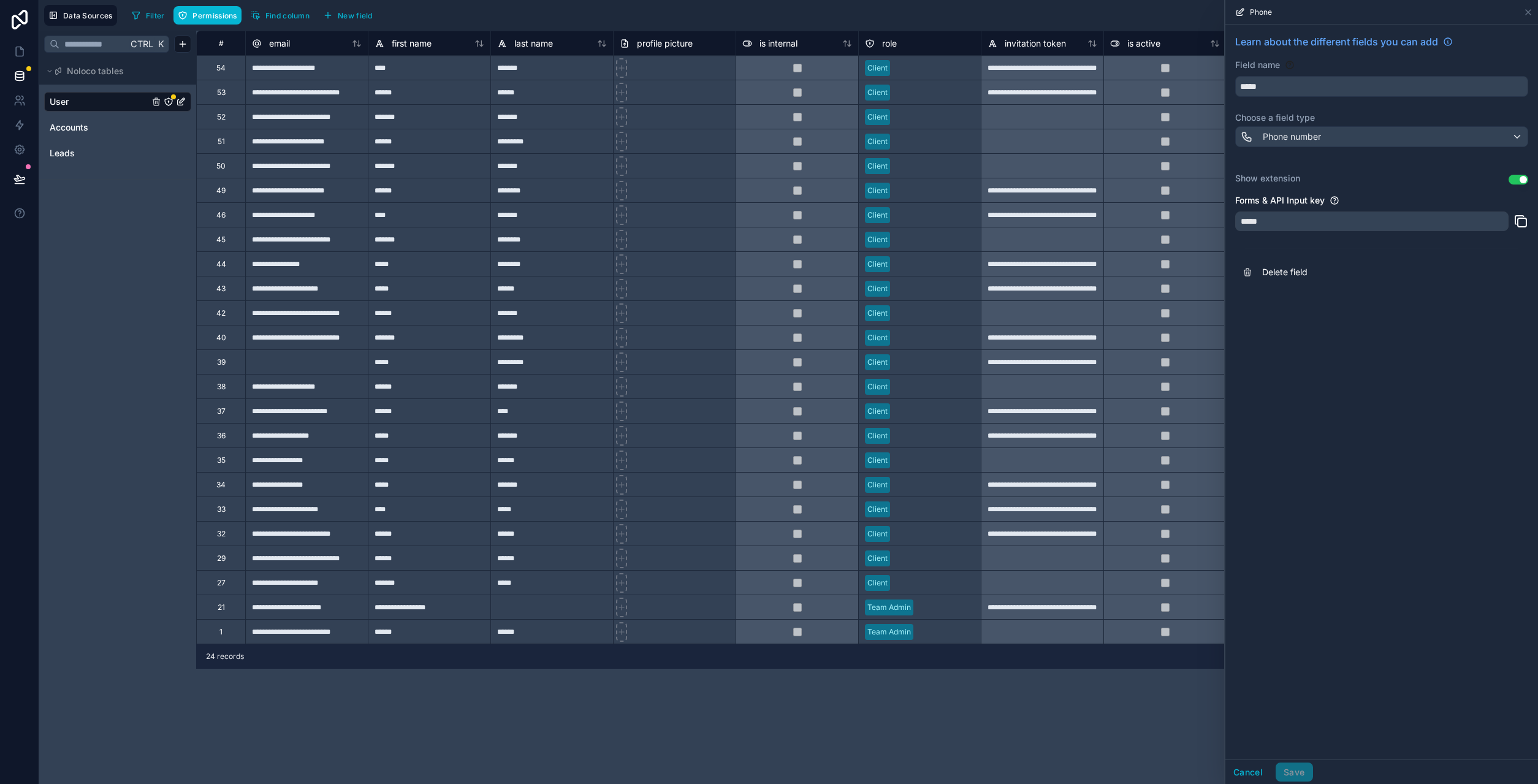
scroll to position [0, 914]
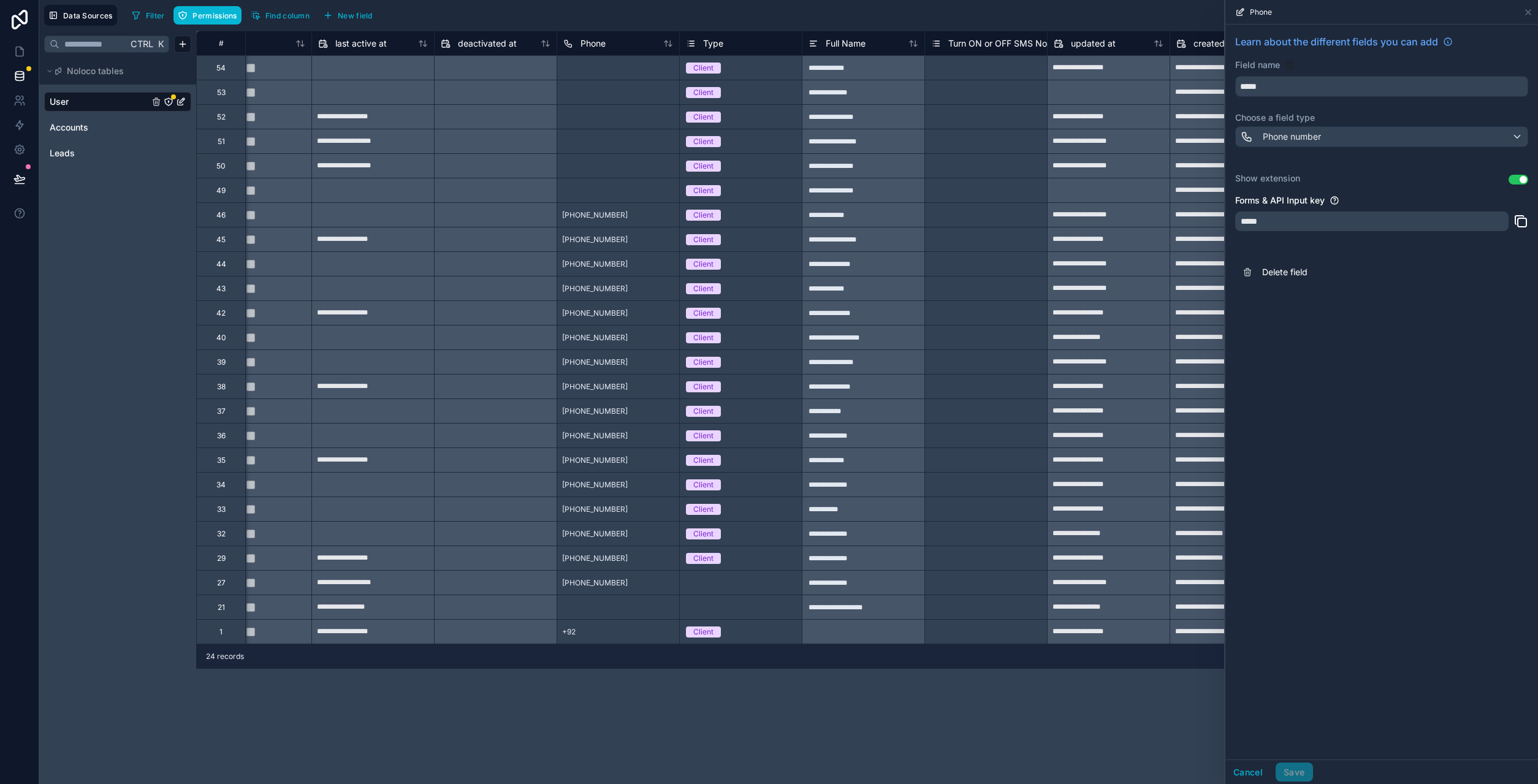
click at [584, 625] on div "+92" at bounding box center [618, 631] width 122 height 24
click at [583, 633] on div "+92" at bounding box center [618, 631] width 122 height 24
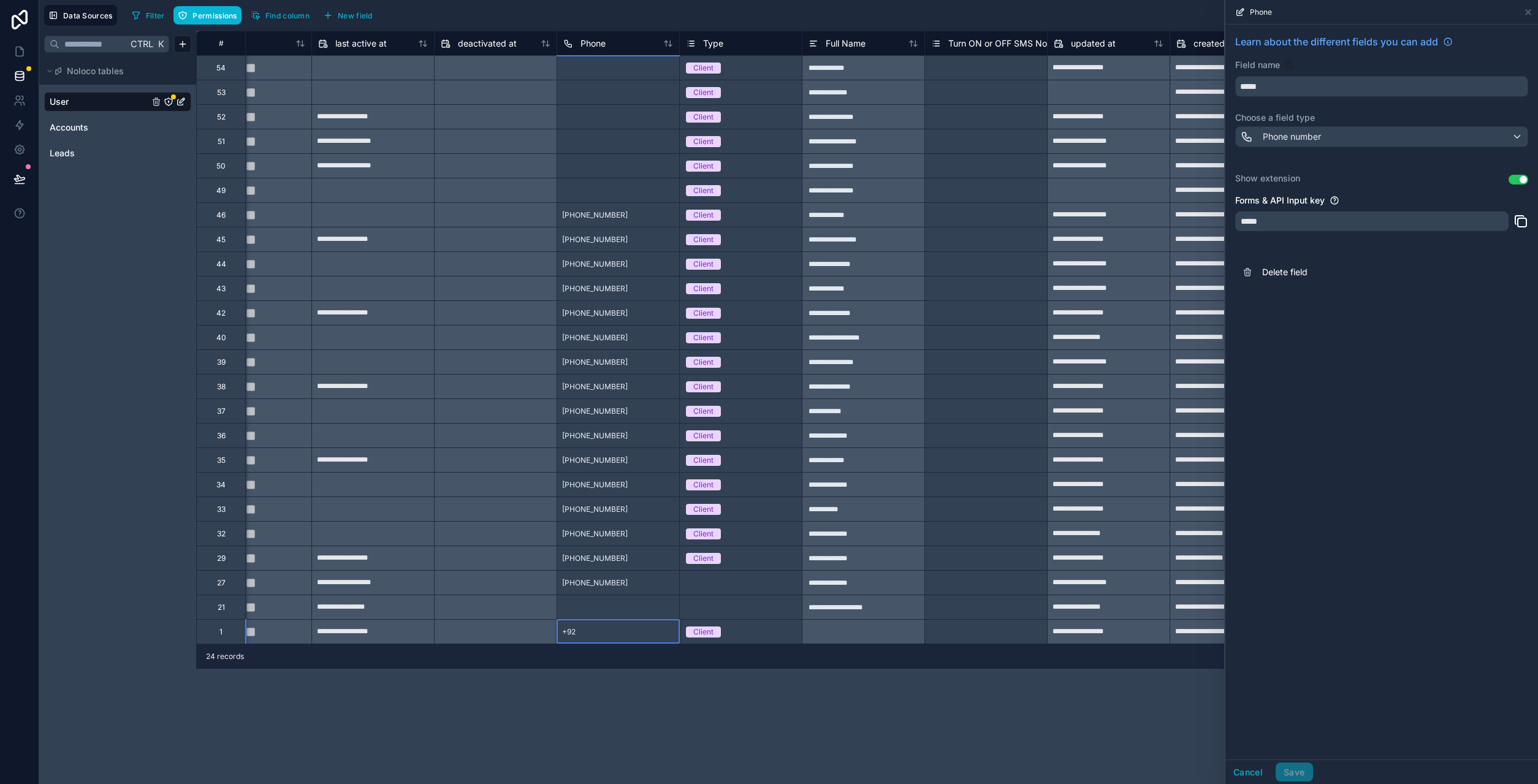
click at [583, 633] on div "+92" at bounding box center [618, 631] width 122 height 24
click at [578, 633] on div "+92" at bounding box center [568, 632] width 23 height 20
click at [574, 633] on span "+92" at bounding box center [569, 631] width 14 height 9
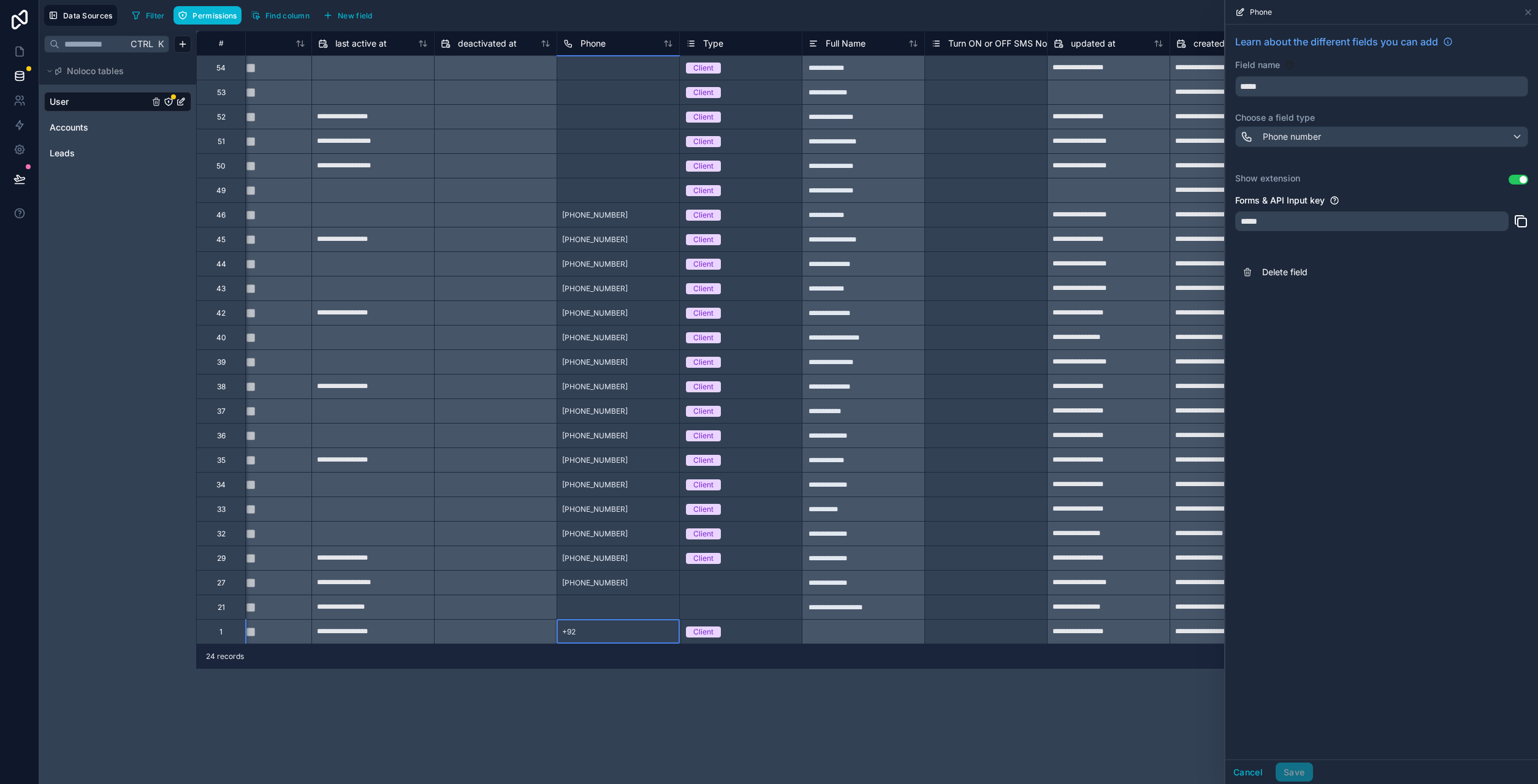
click at [574, 633] on span "+92" at bounding box center [569, 631] width 14 height 9
click at [557, 691] on div "**********" at bounding box center [867, 407] width 1342 height 753
click at [578, 631] on div "+92" at bounding box center [568, 632] width 23 height 20
click at [585, 635] on div "+92" at bounding box center [618, 631] width 122 height 24
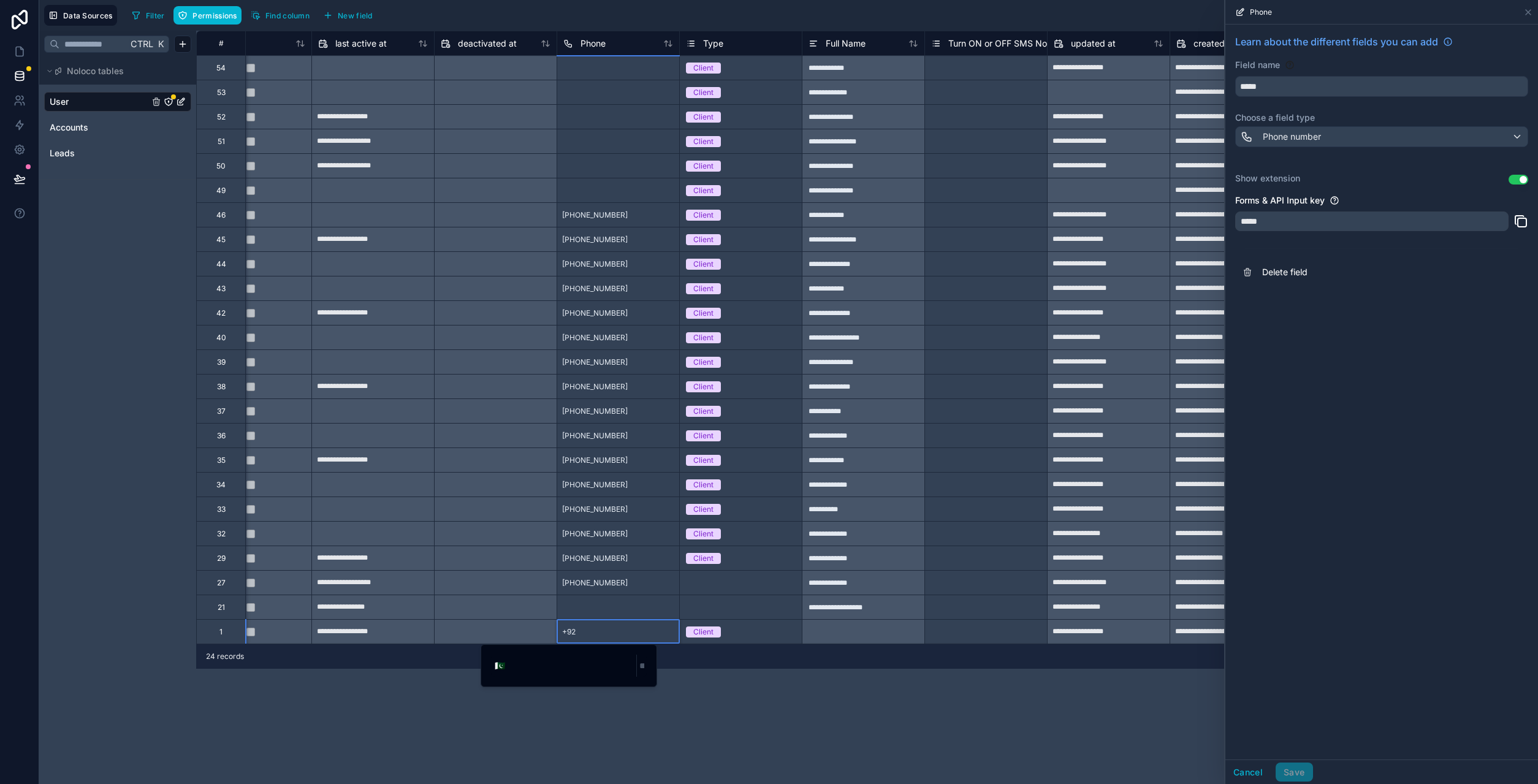
click at [585, 635] on div "+92" at bounding box center [618, 631] width 122 height 24
click at [566, 669] on div "**********" at bounding box center [867, 407] width 1342 height 753
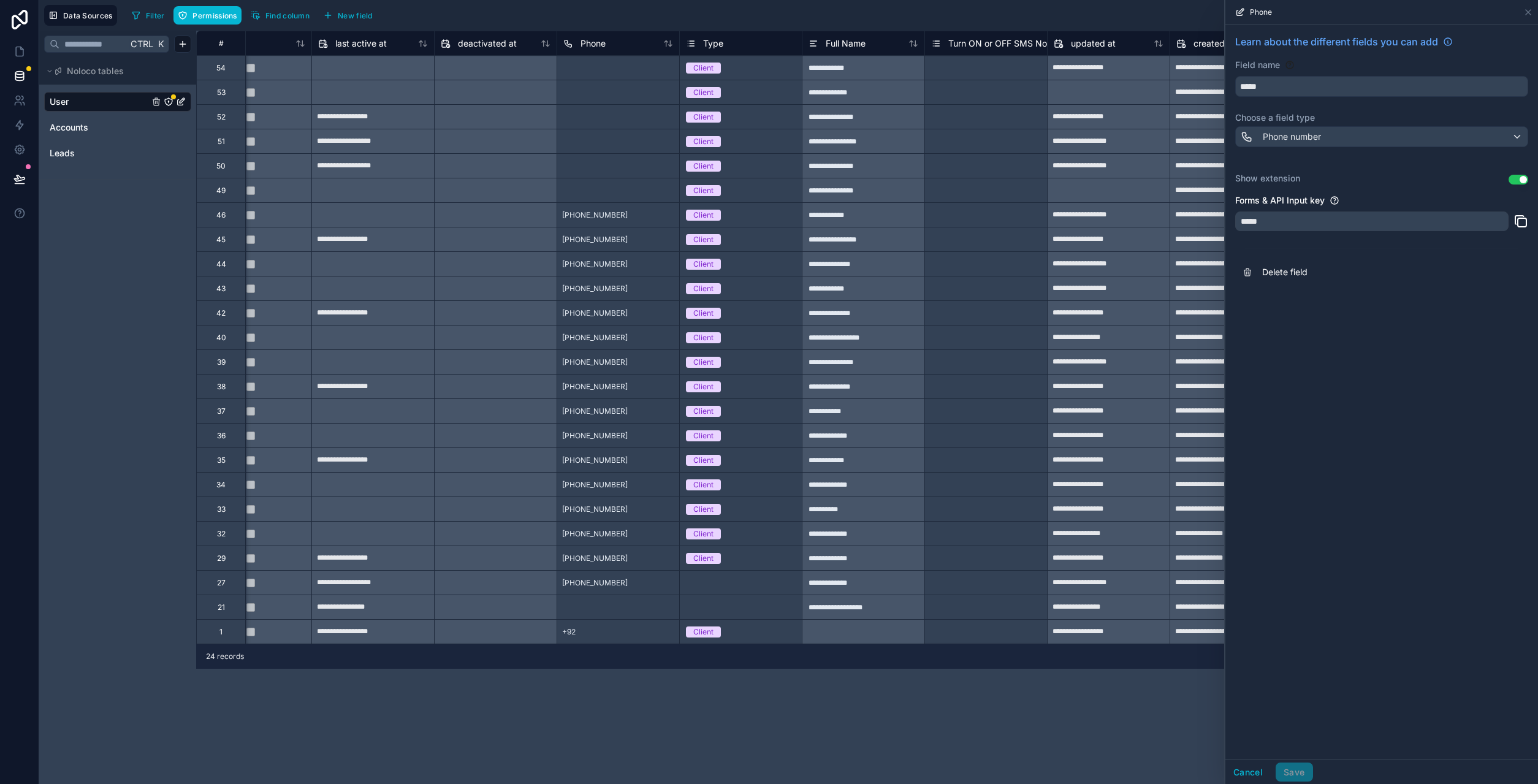
click at [583, 633] on div "+92" at bounding box center [618, 631] width 122 height 24
click at [540, 682] on div "**********" at bounding box center [867, 407] width 1342 height 753
click at [578, 631] on div "+92" at bounding box center [568, 632] width 23 height 20
click at [497, 665] on span "🇵🇰" at bounding box center [500, 665] width 10 height 12
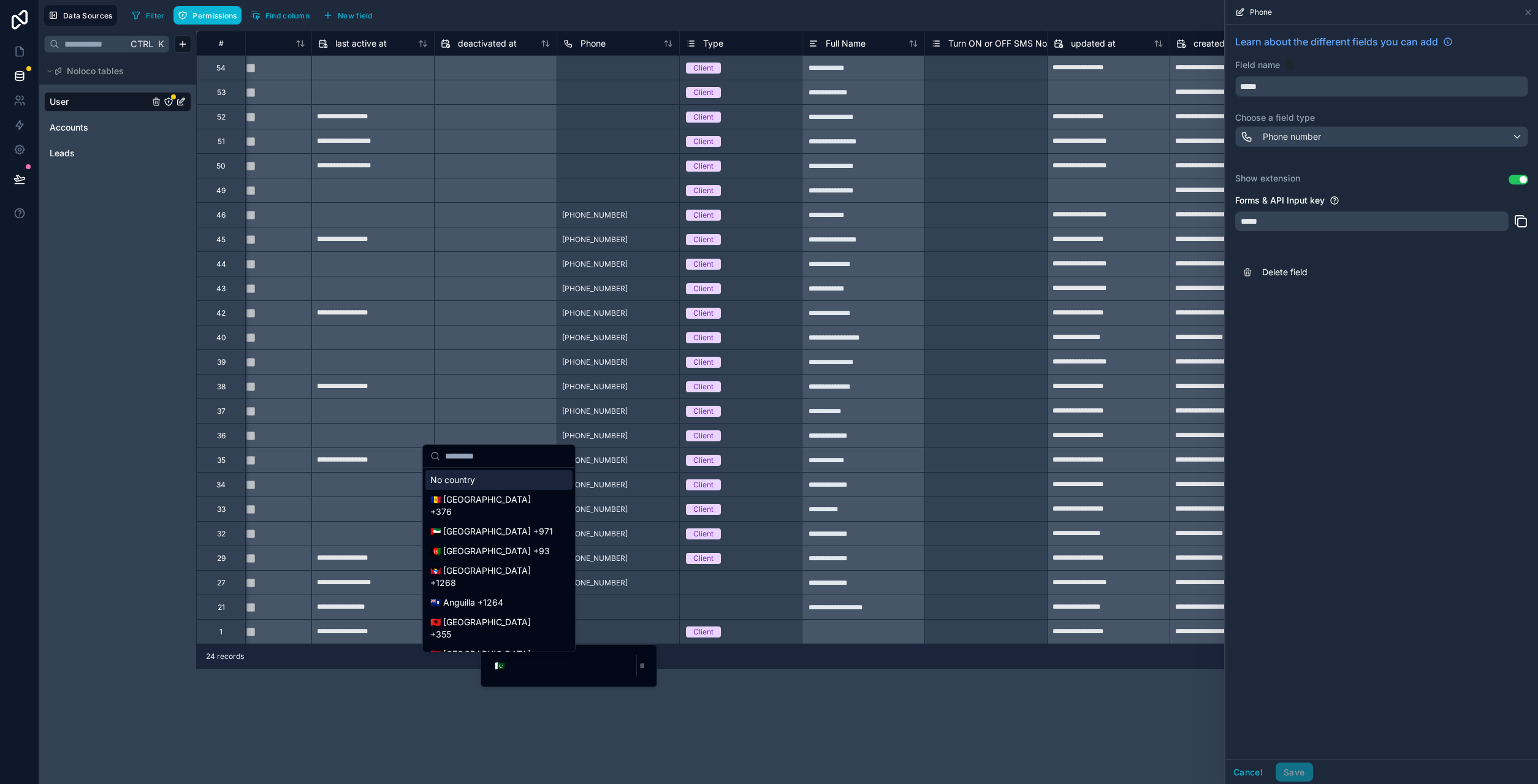
click at [472, 482] on div "No country" at bounding box center [498, 479] width 147 height 20
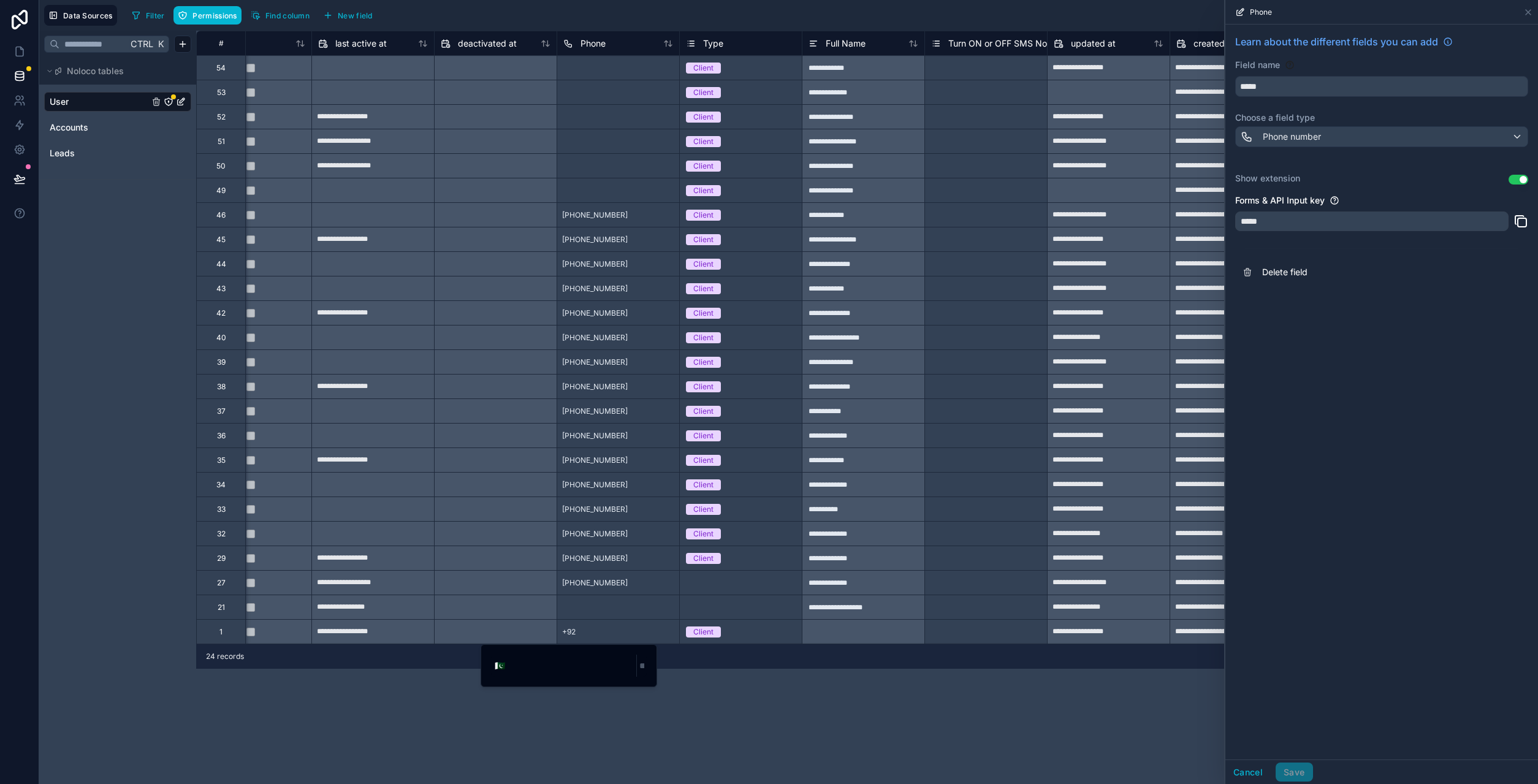
click at [574, 714] on div "**********" at bounding box center [867, 407] width 1342 height 753
click at [580, 633] on div "+92" at bounding box center [568, 632] width 23 height 20
click at [576, 629] on span "+92" at bounding box center [569, 631] width 14 height 9
click at [501, 670] on span "🇵🇰" at bounding box center [500, 665] width 10 height 12
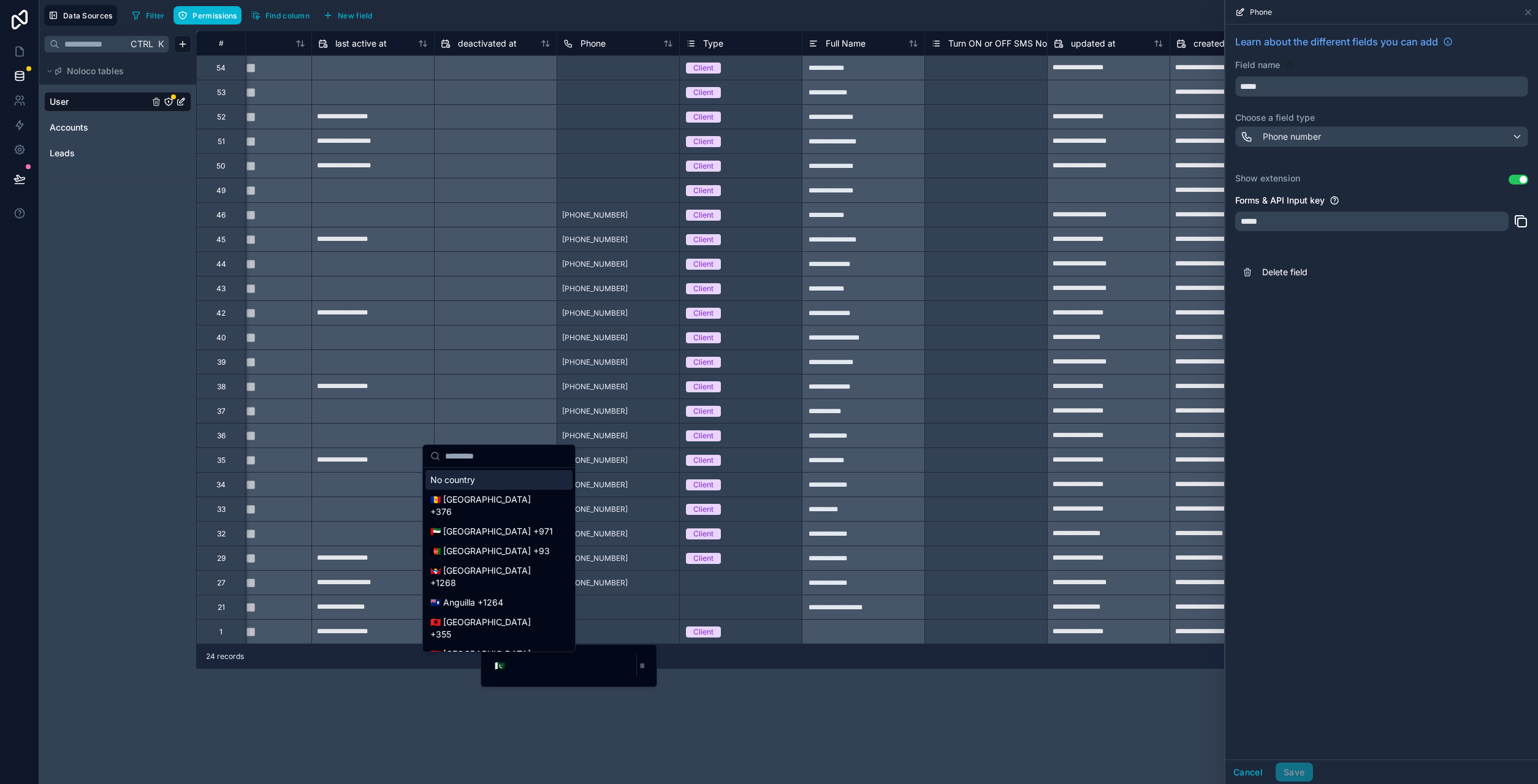
click at [485, 460] on input "text" at bounding box center [506, 456] width 122 height 22
click at [476, 486] on div "No country" at bounding box center [498, 479] width 147 height 20
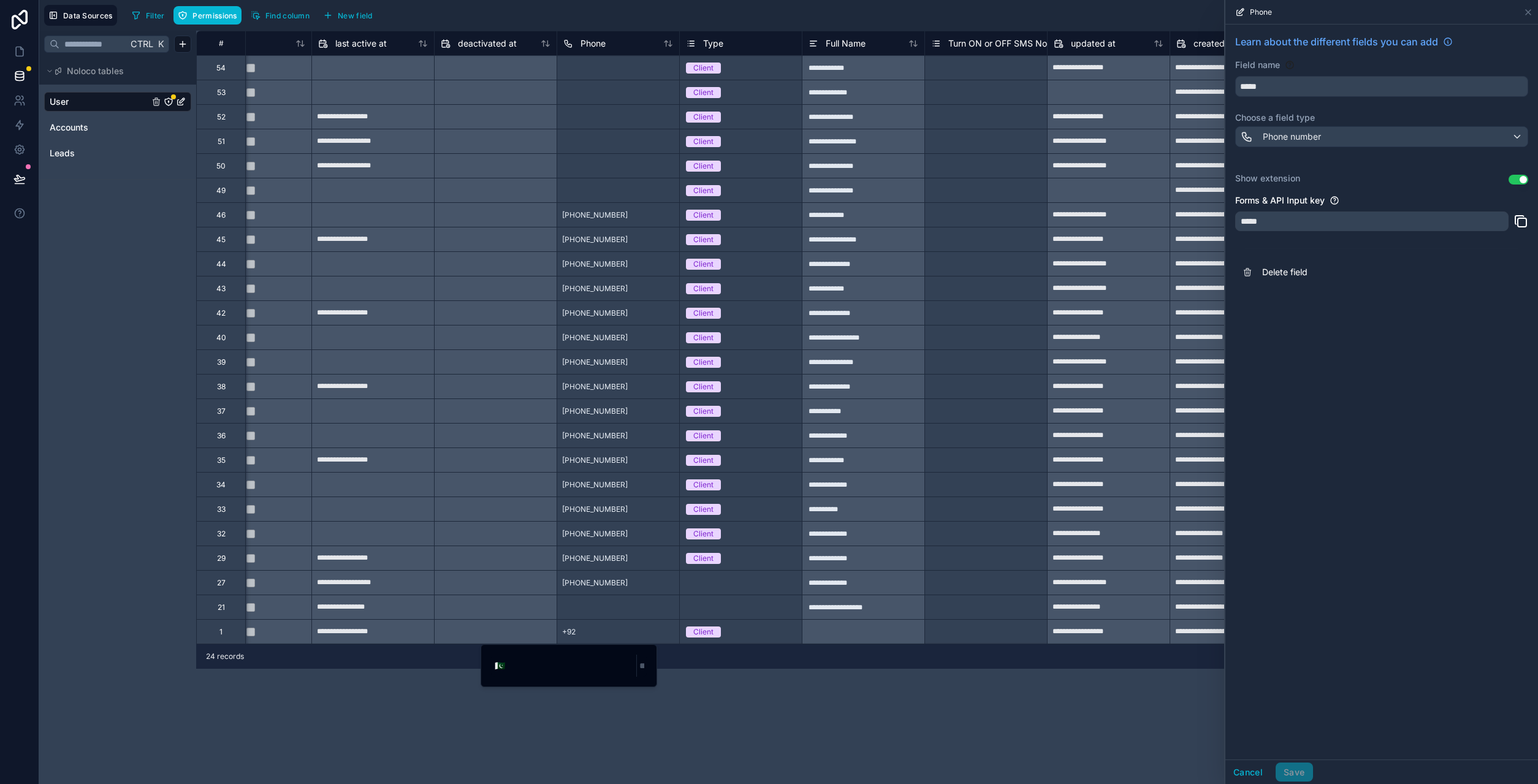
click at [784, 717] on div "**********" at bounding box center [867, 407] width 1342 height 753
click at [593, 633] on div "+92" at bounding box center [618, 631] width 122 height 24
click at [586, 632] on div "+92" at bounding box center [618, 631] width 122 height 24
click at [498, 668] on span "🇵🇰" at bounding box center [500, 665] width 10 height 12
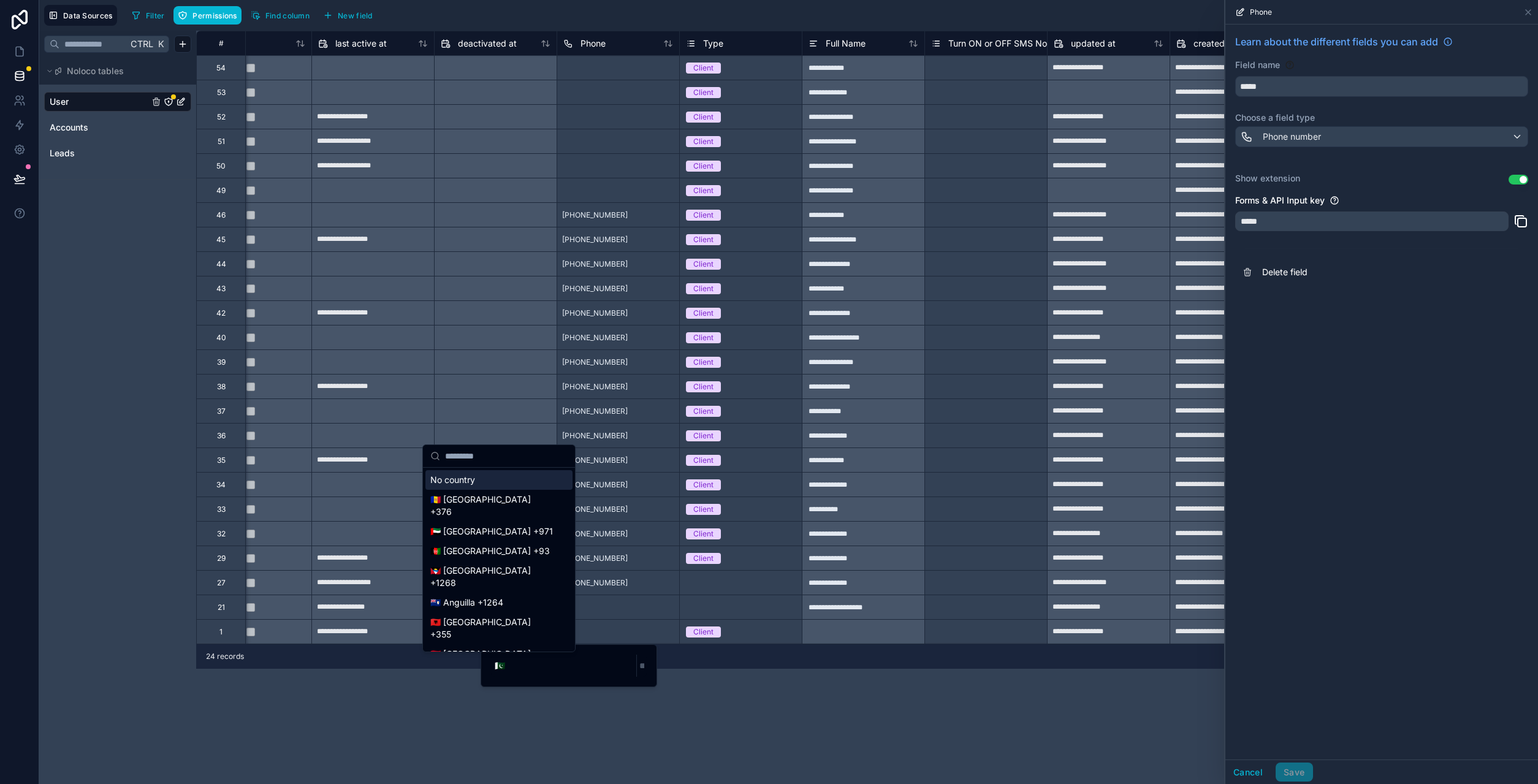
click at [750, 720] on div "**********" at bounding box center [867, 407] width 1342 height 753
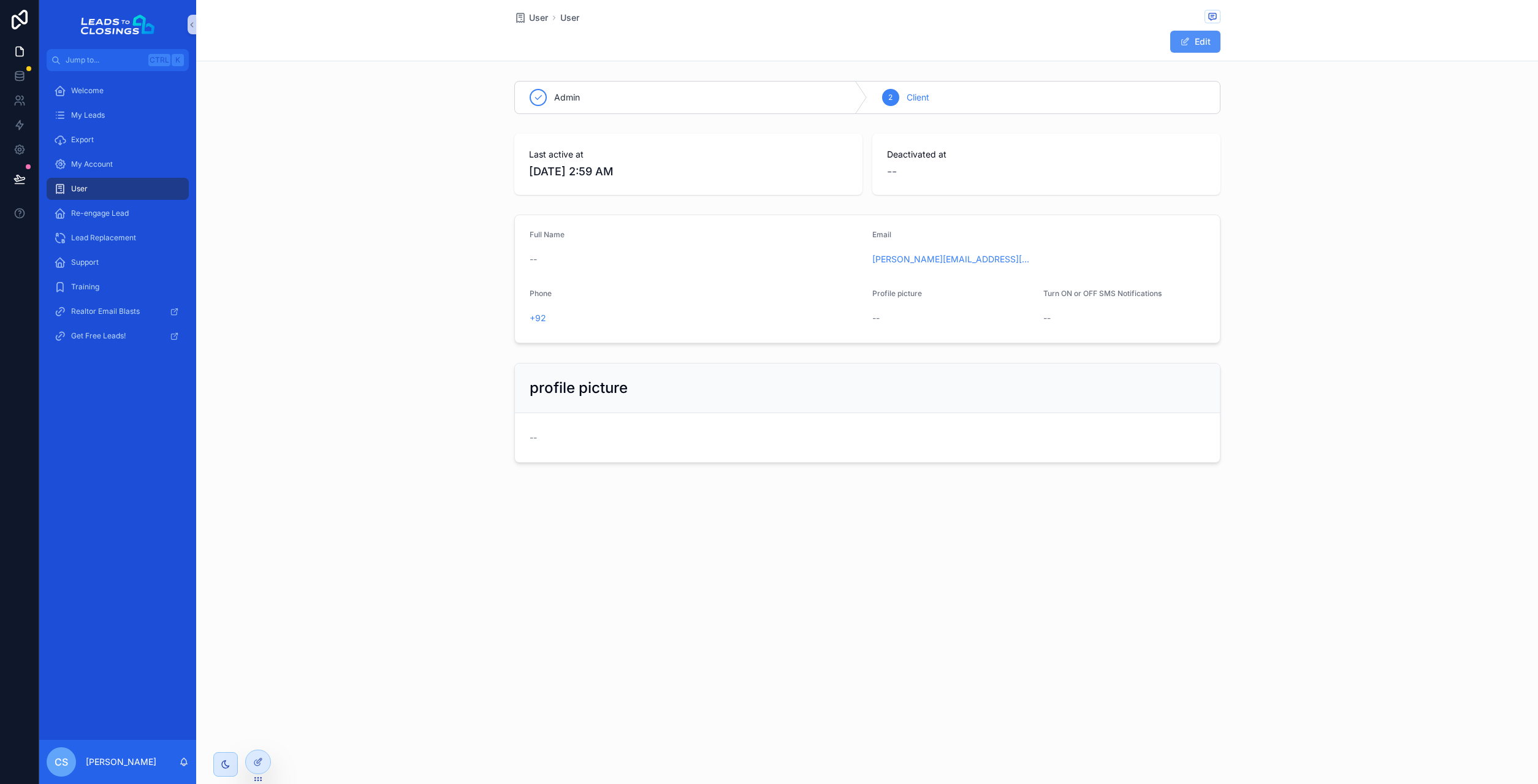
click at [1194, 50] on button "Edit" at bounding box center [1195, 42] width 50 height 22
click at [595, 321] on input "scrollable content" at bounding box center [700, 322] width 303 height 17
click at [541, 322] on span "🇵🇰" at bounding box center [539, 322] width 10 height 12
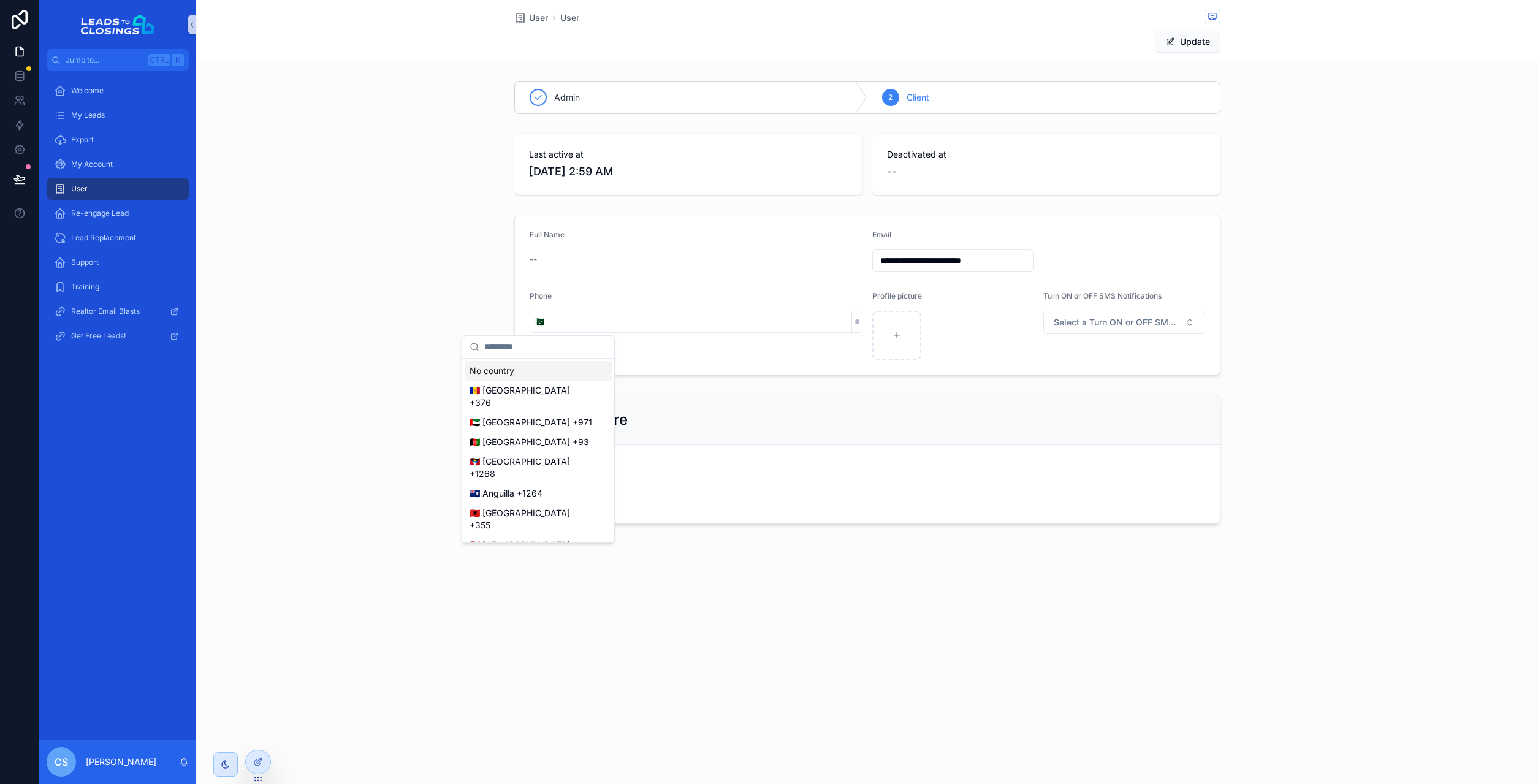
click at [528, 373] on div "No country" at bounding box center [538, 370] width 147 height 20
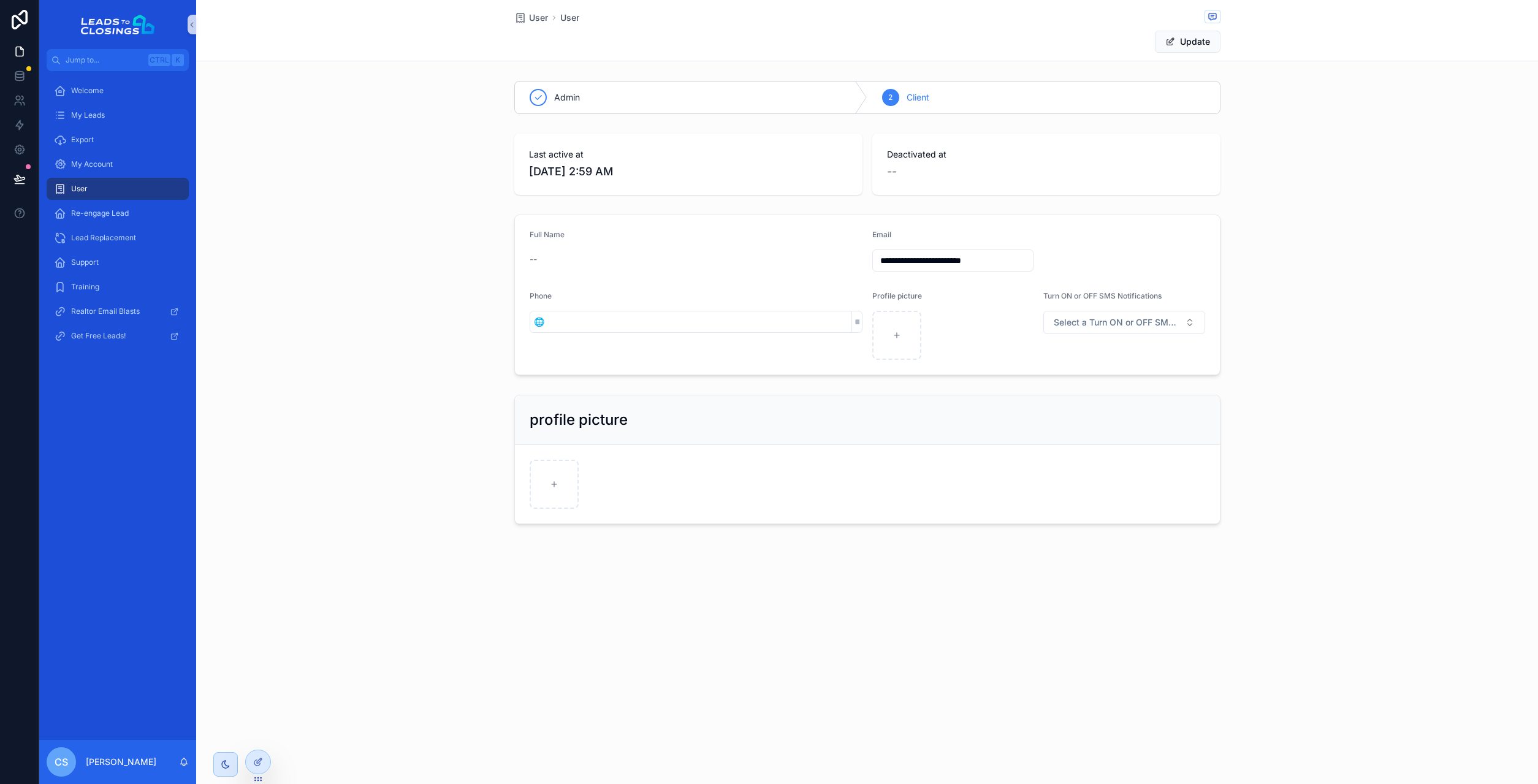
click at [738, 355] on div "Phone 🌐" at bounding box center [695, 325] width 333 height 69
click at [1191, 40] on button "Update" at bounding box center [1188, 42] width 65 height 22
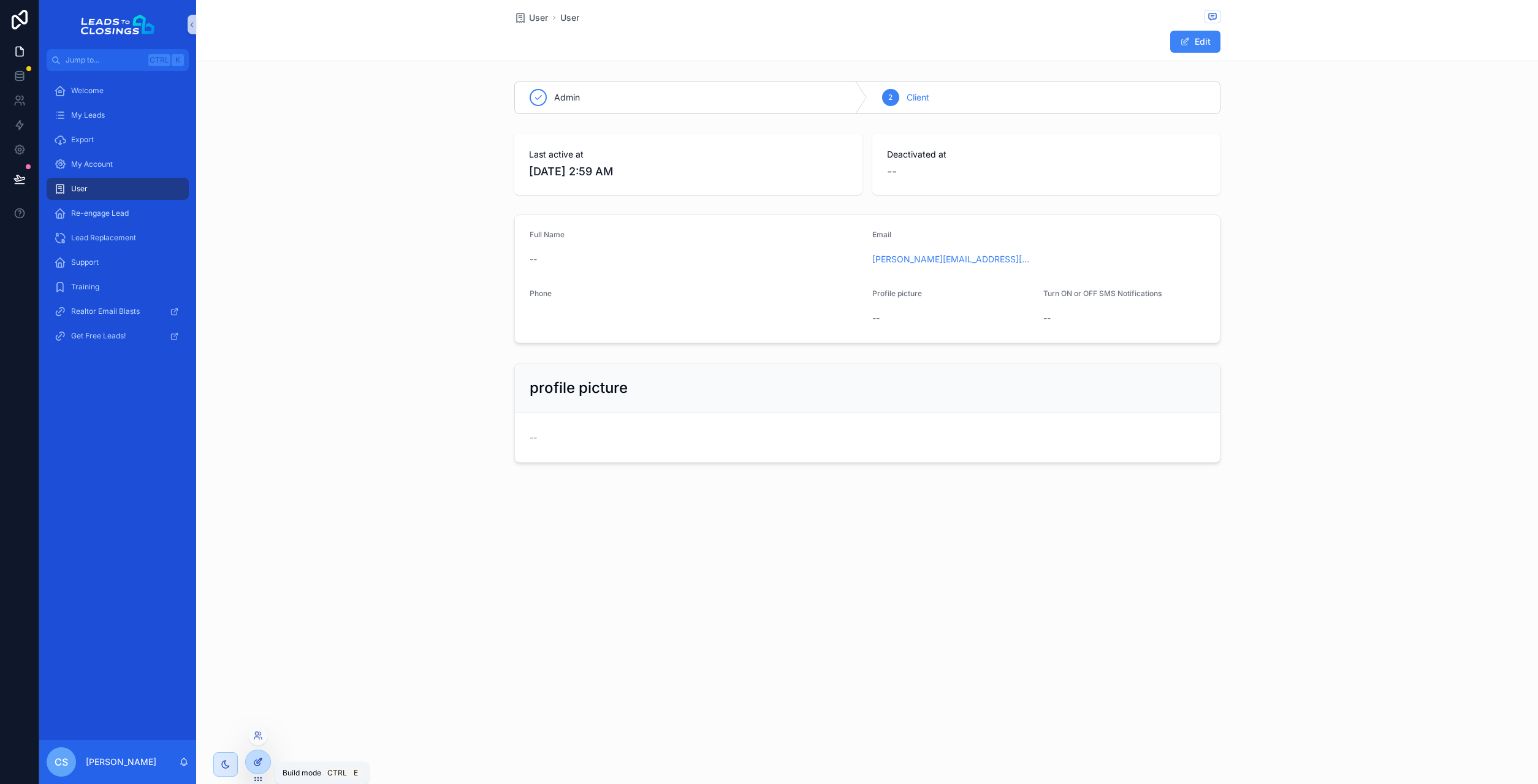
click at [262, 753] on div at bounding box center [258, 762] width 24 height 23
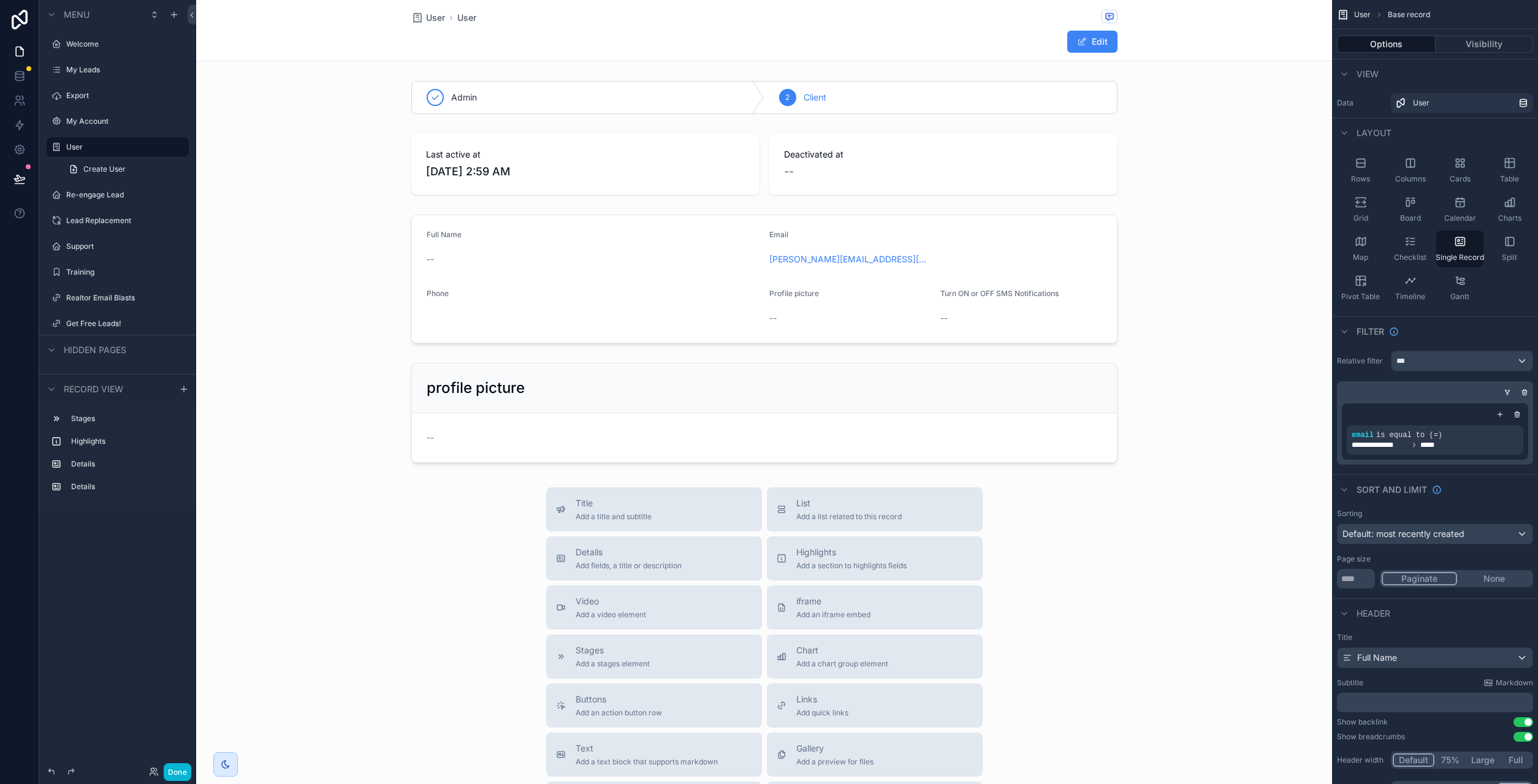
click at [891, 275] on div "scrollable content" at bounding box center [764, 510] width 1136 height 1022
click at [891, 285] on div "scrollable content" at bounding box center [764, 279] width 1136 height 139
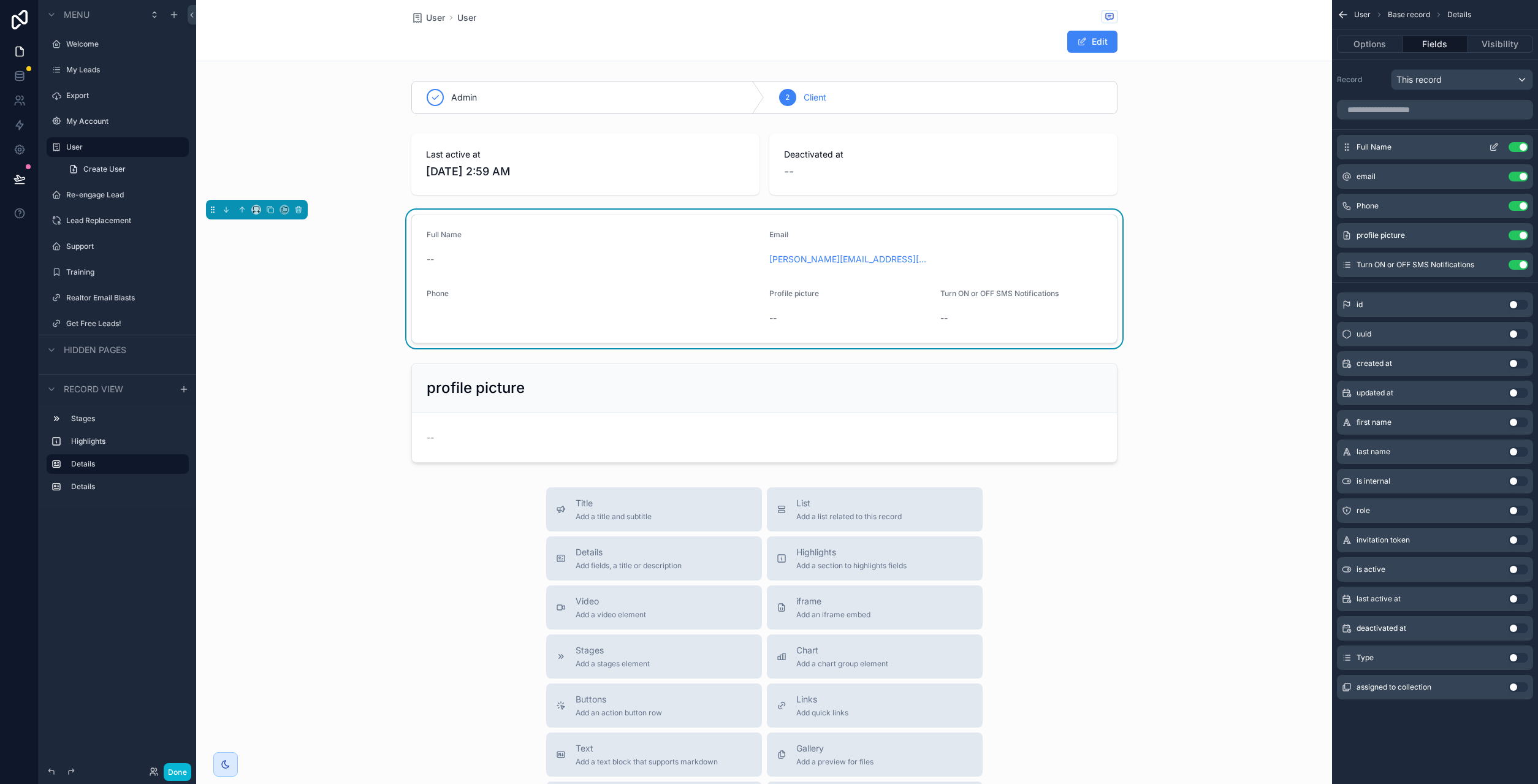
click at [1493, 145] on icon "scrollable content" at bounding box center [1495, 146] width 5 height 5
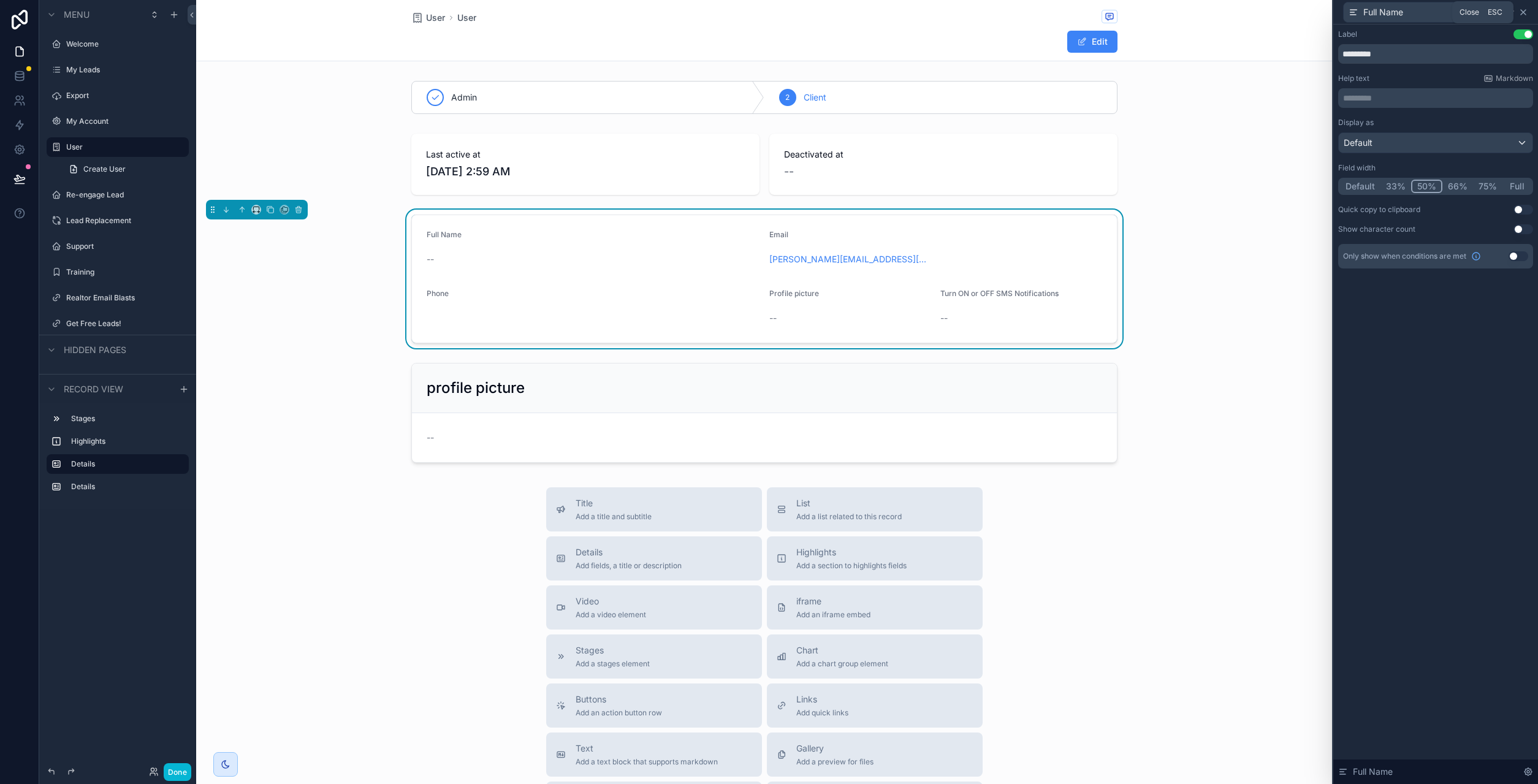
click at [1525, 11] on icon at bounding box center [1523, 12] width 9 height 9
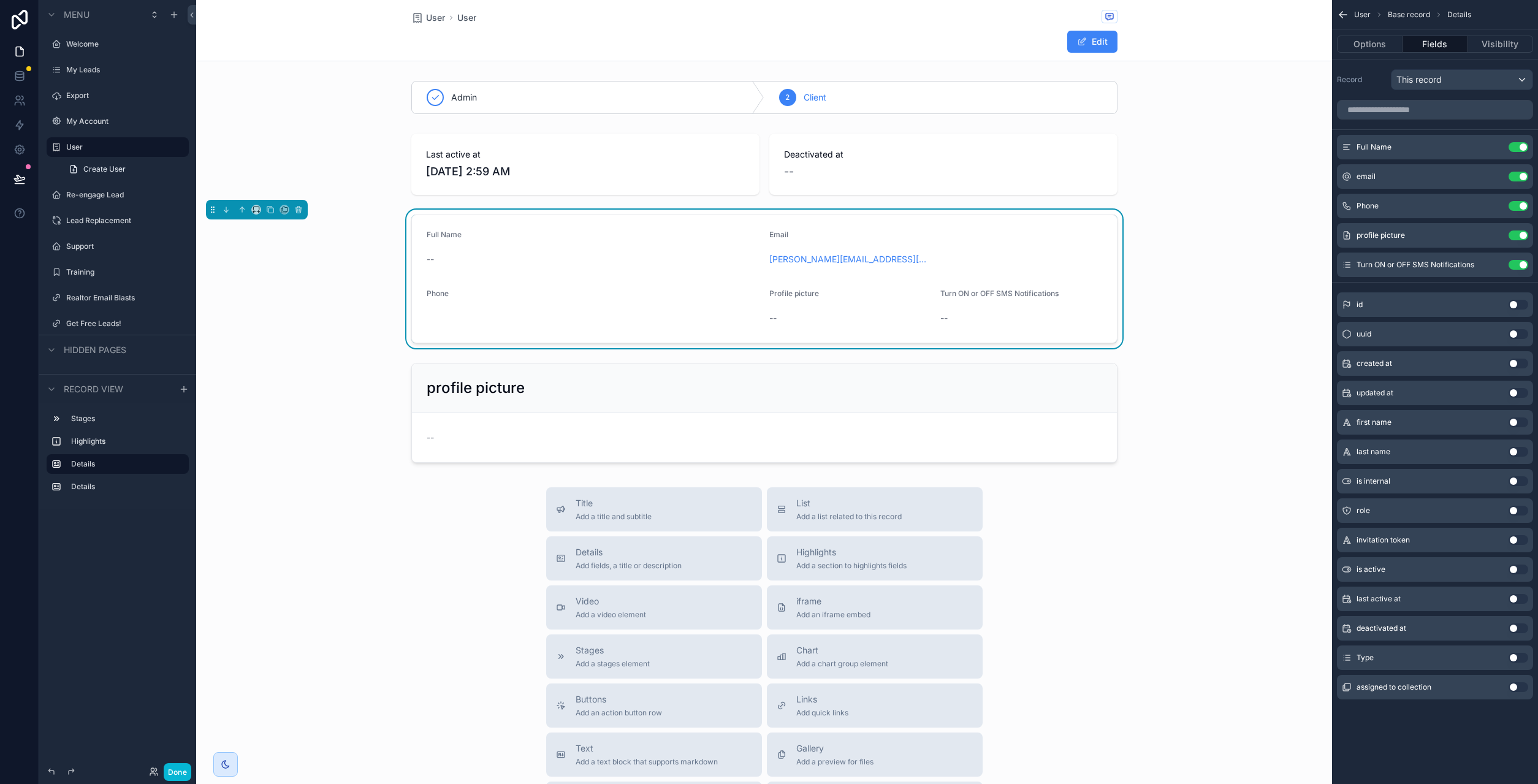
click at [1523, 420] on button "Use setting" at bounding box center [1518, 422] width 20 height 9
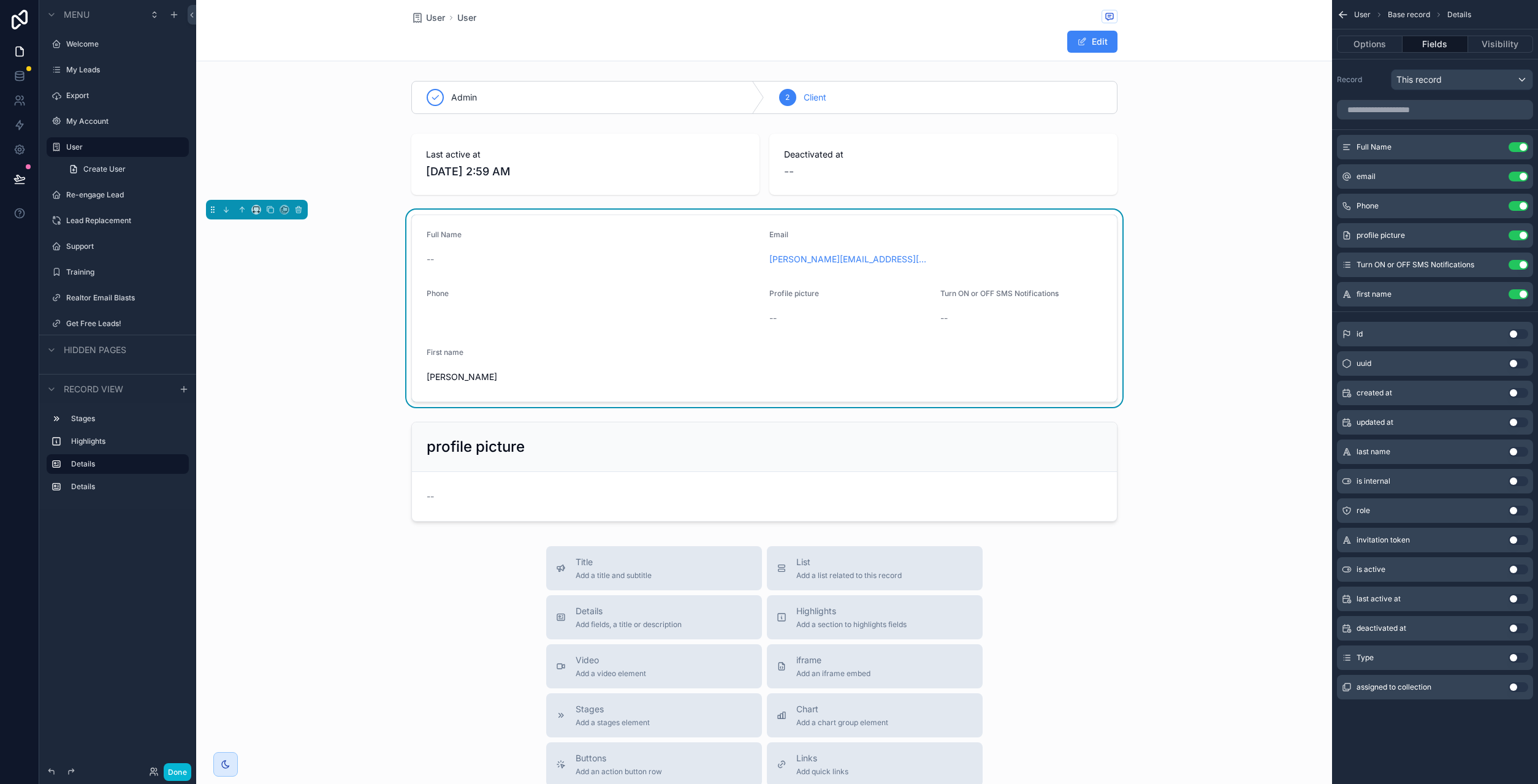
click at [1518, 454] on button "Use setting" at bounding box center [1518, 451] width 20 height 9
click at [1519, 149] on button "Use setting" at bounding box center [1518, 146] width 20 height 9
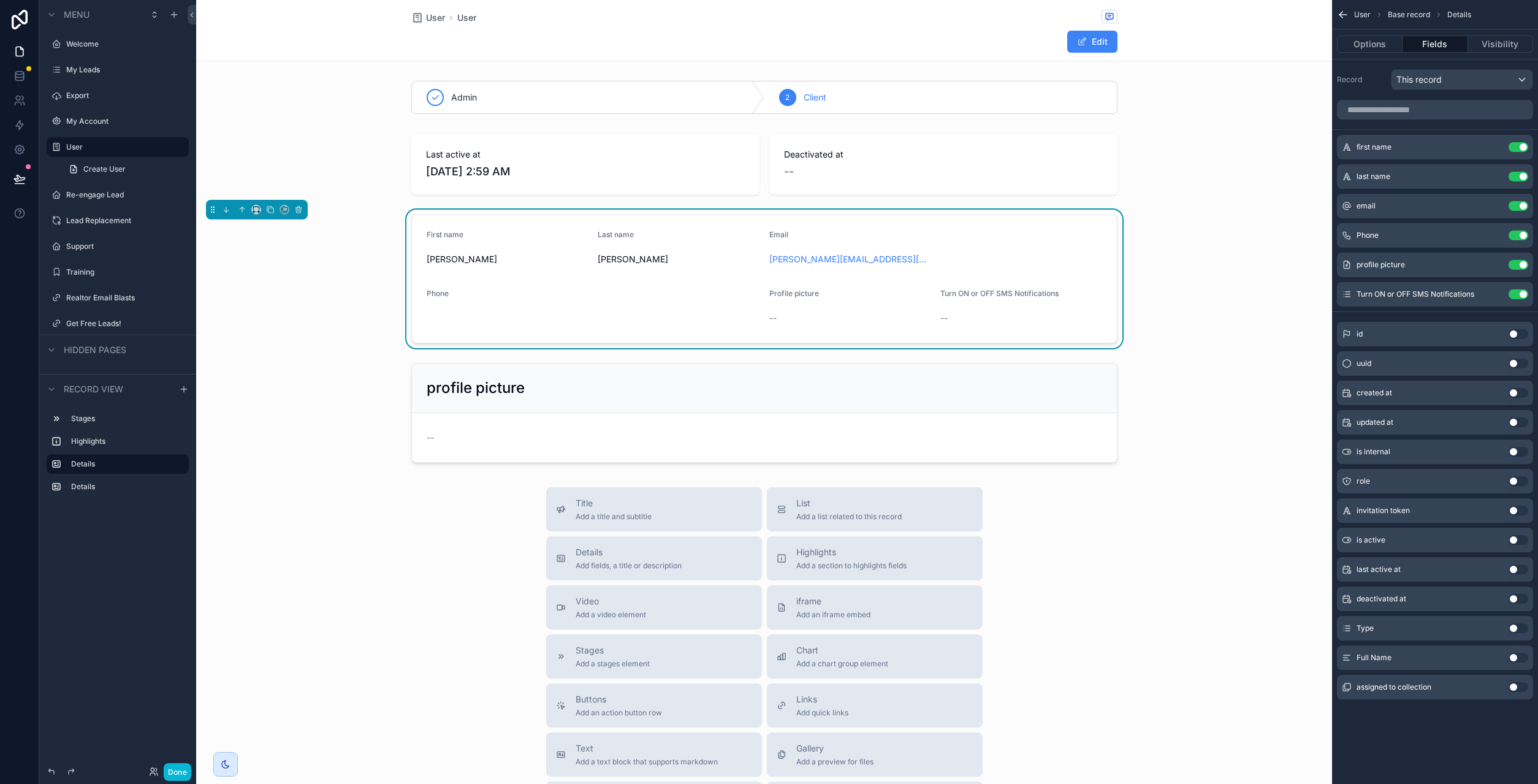
click at [1223, 146] on div "scrollable content" at bounding box center [764, 164] width 1136 height 71
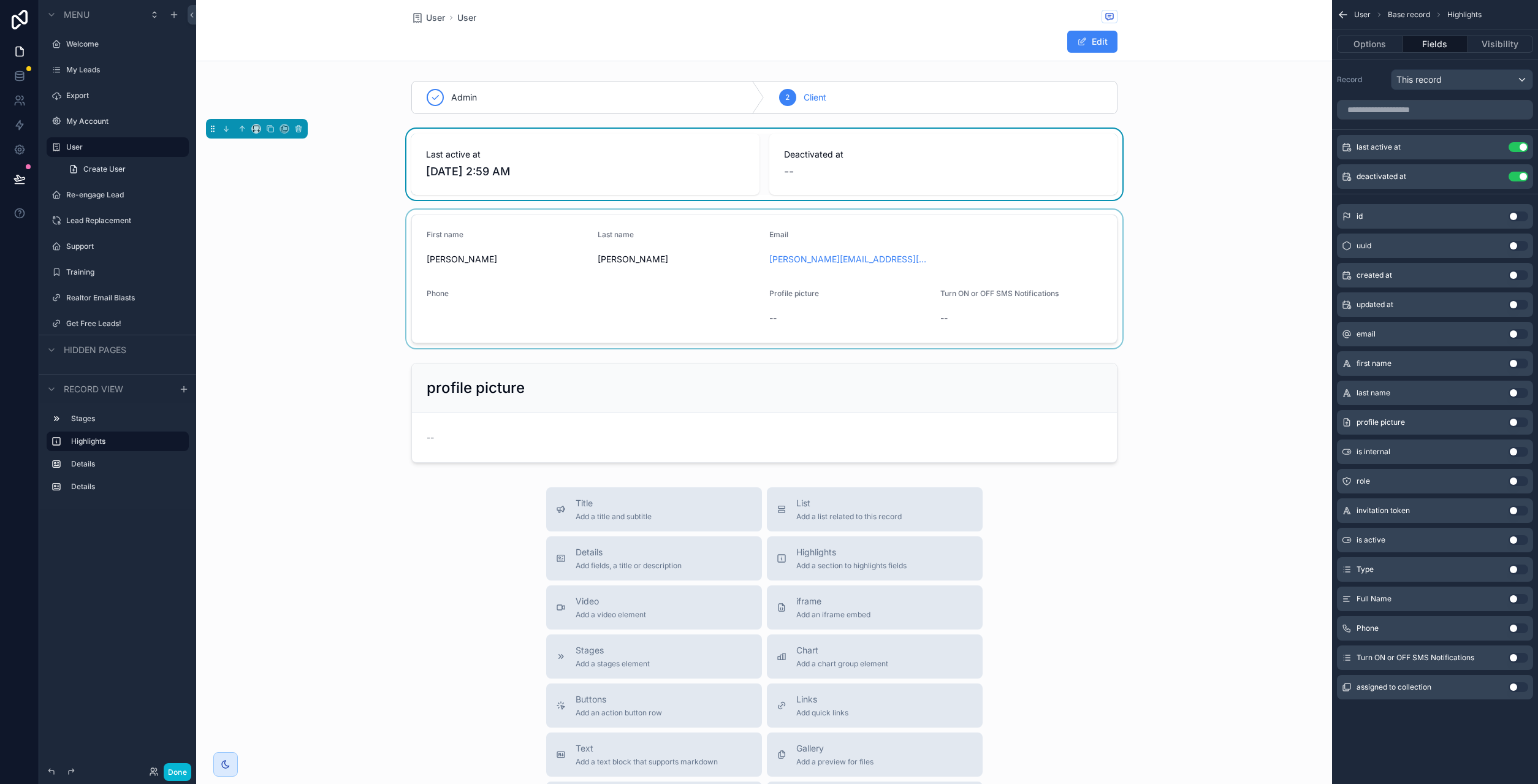
click at [695, 271] on div "scrollable content" at bounding box center [764, 279] width 1136 height 139
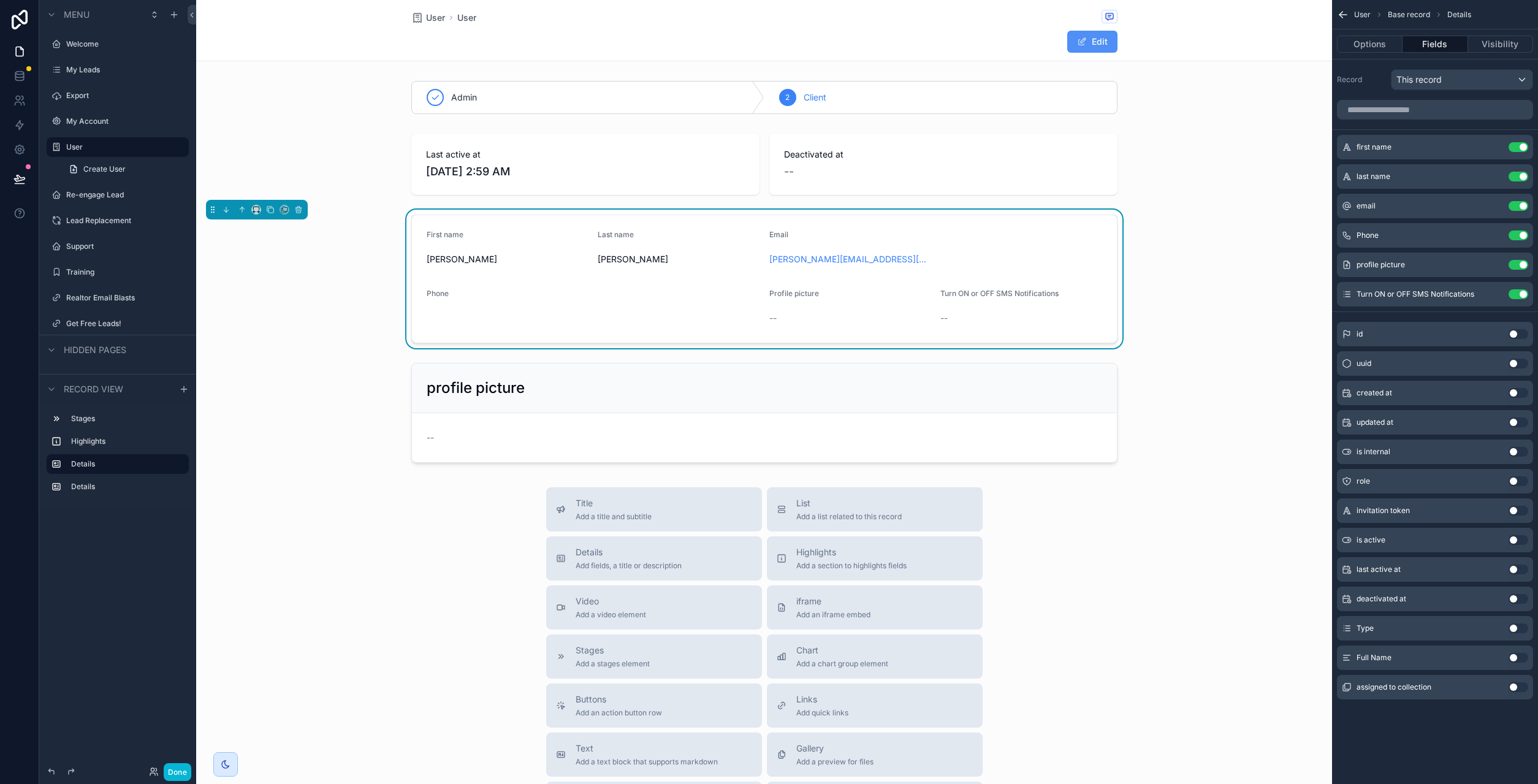
click at [1096, 46] on button "Edit" at bounding box center [1092, 42] width 50 height 22
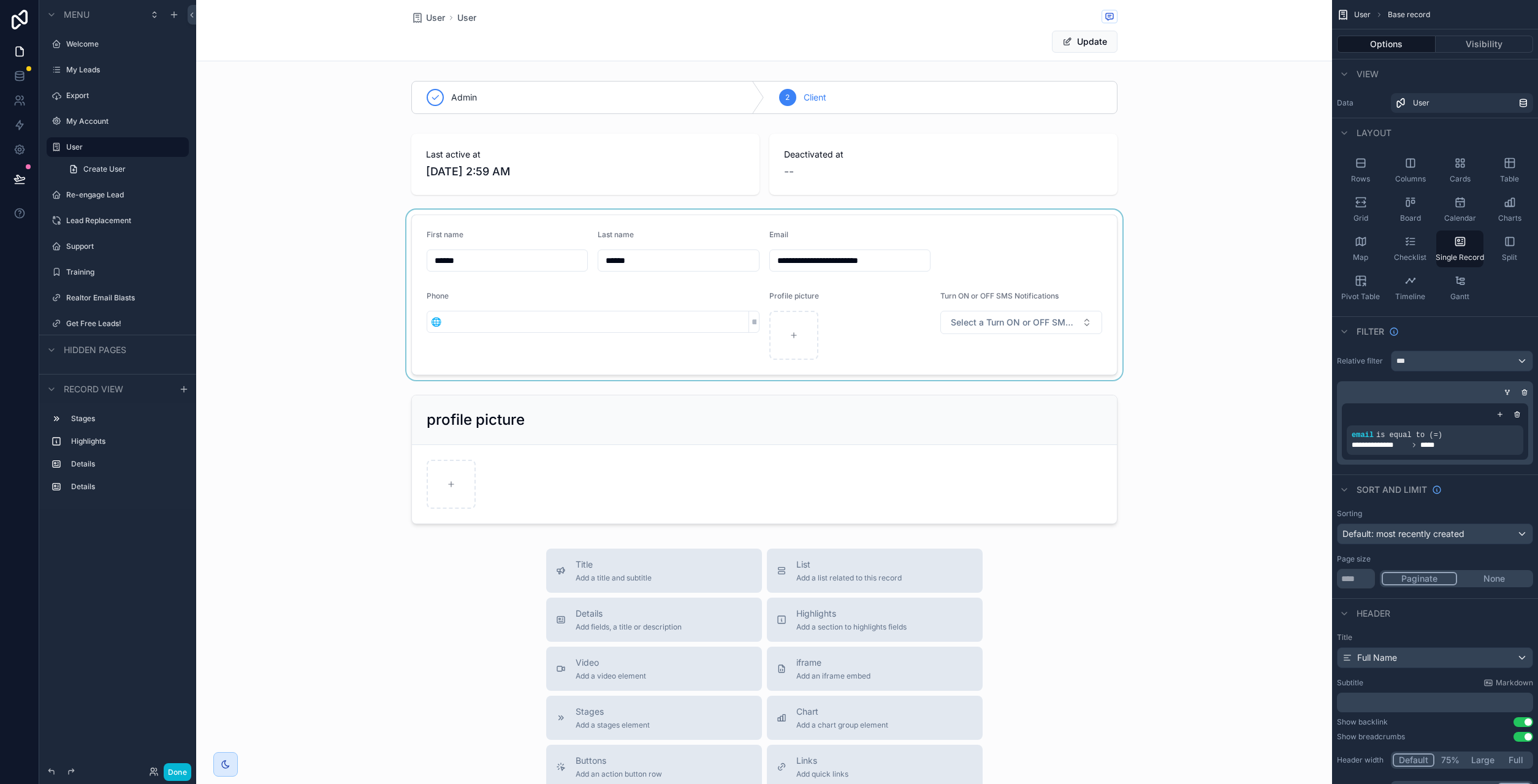
click at [1012, 320] on div "scrollable content" at bounding box center [764, 295] width 1136 height 170
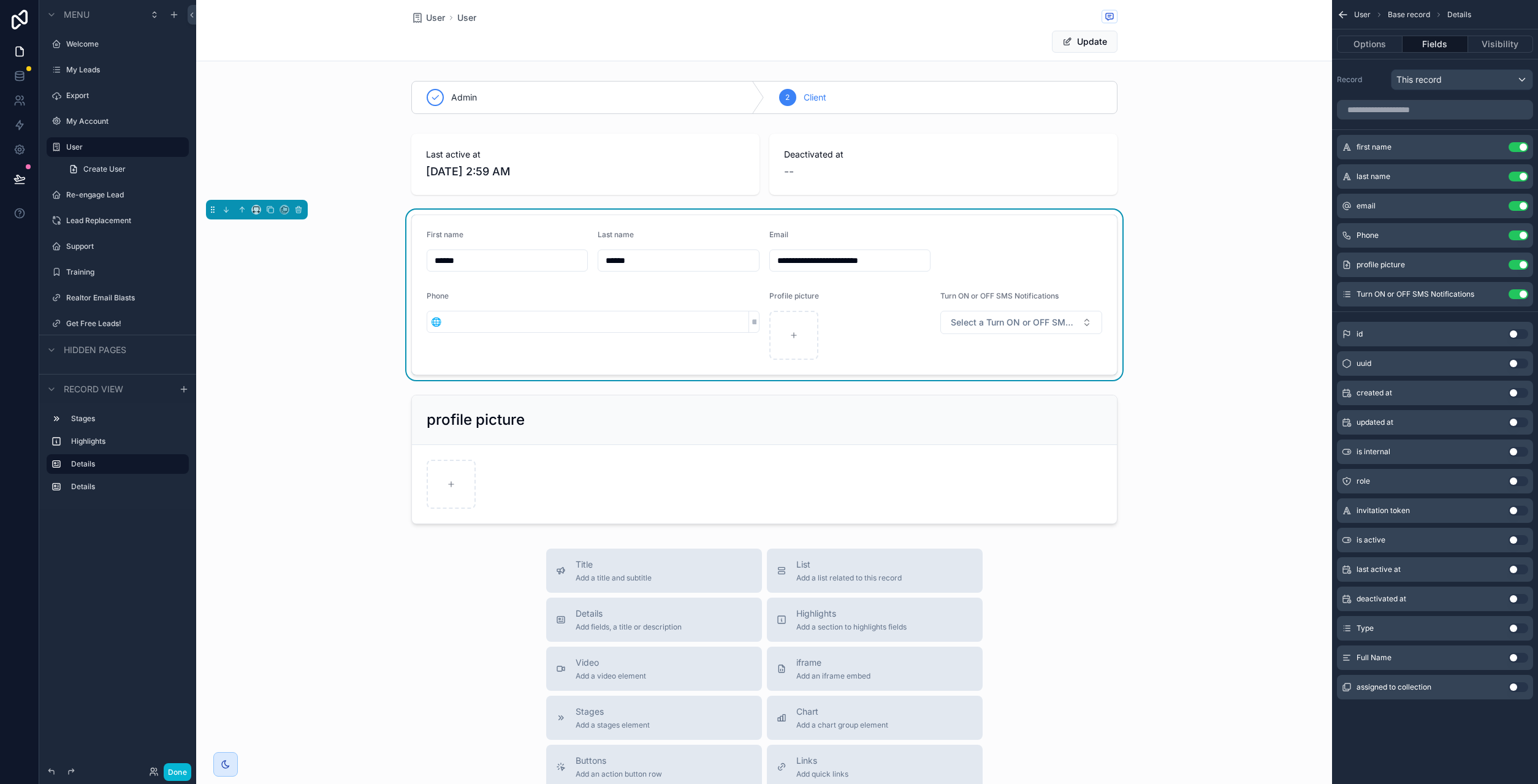
click at [1012, 320] on span "Select a Turn ON or OFF SMS Notifications" at bounding box center [1013, 322] width 127 height 12
click at [1087, 47] on button "Update" at bounding box center [1084, 42] width 65 height 22
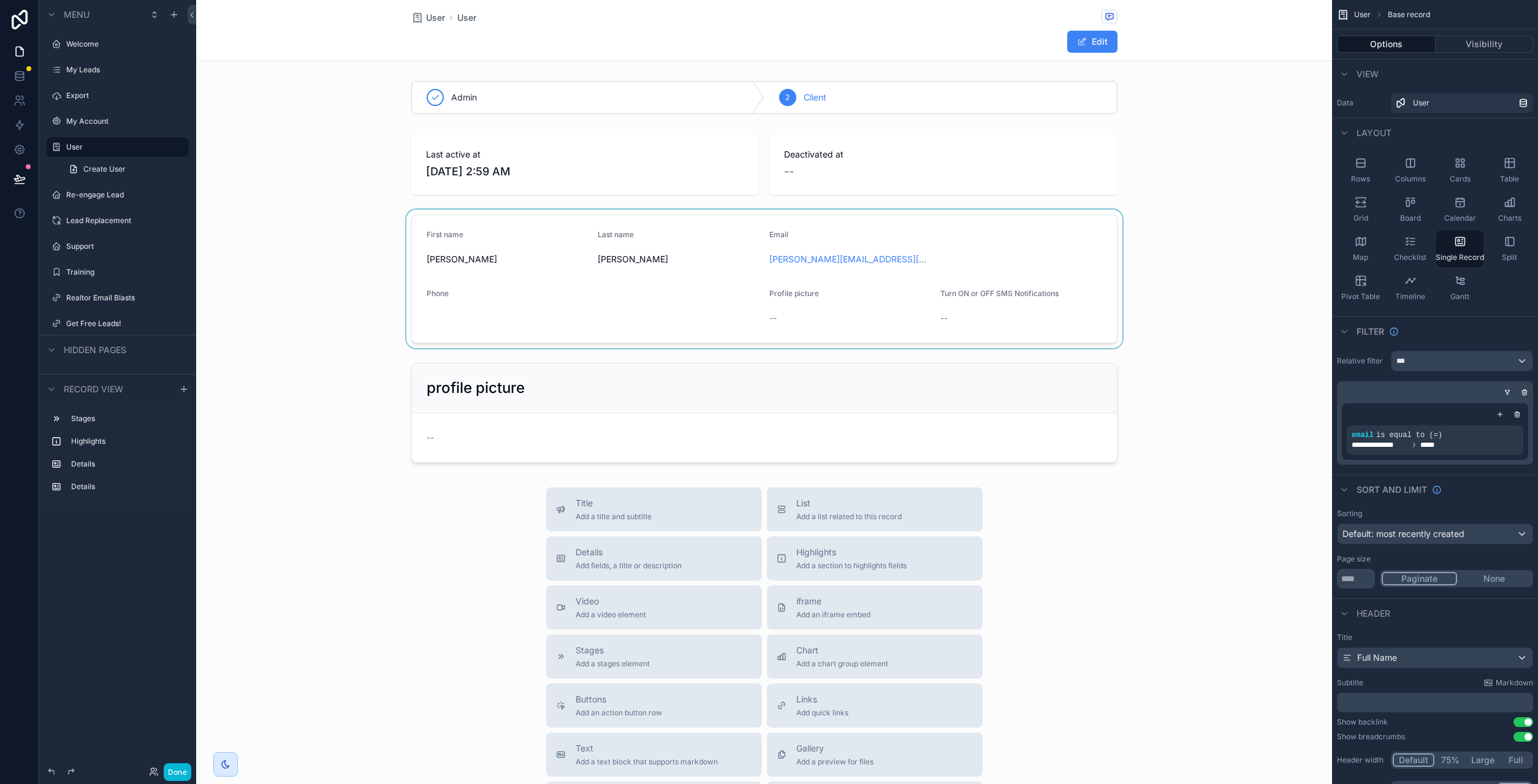
click at [712, 297] on div "scrollable content" at bounding box center [764, 279] width 1136 height 139
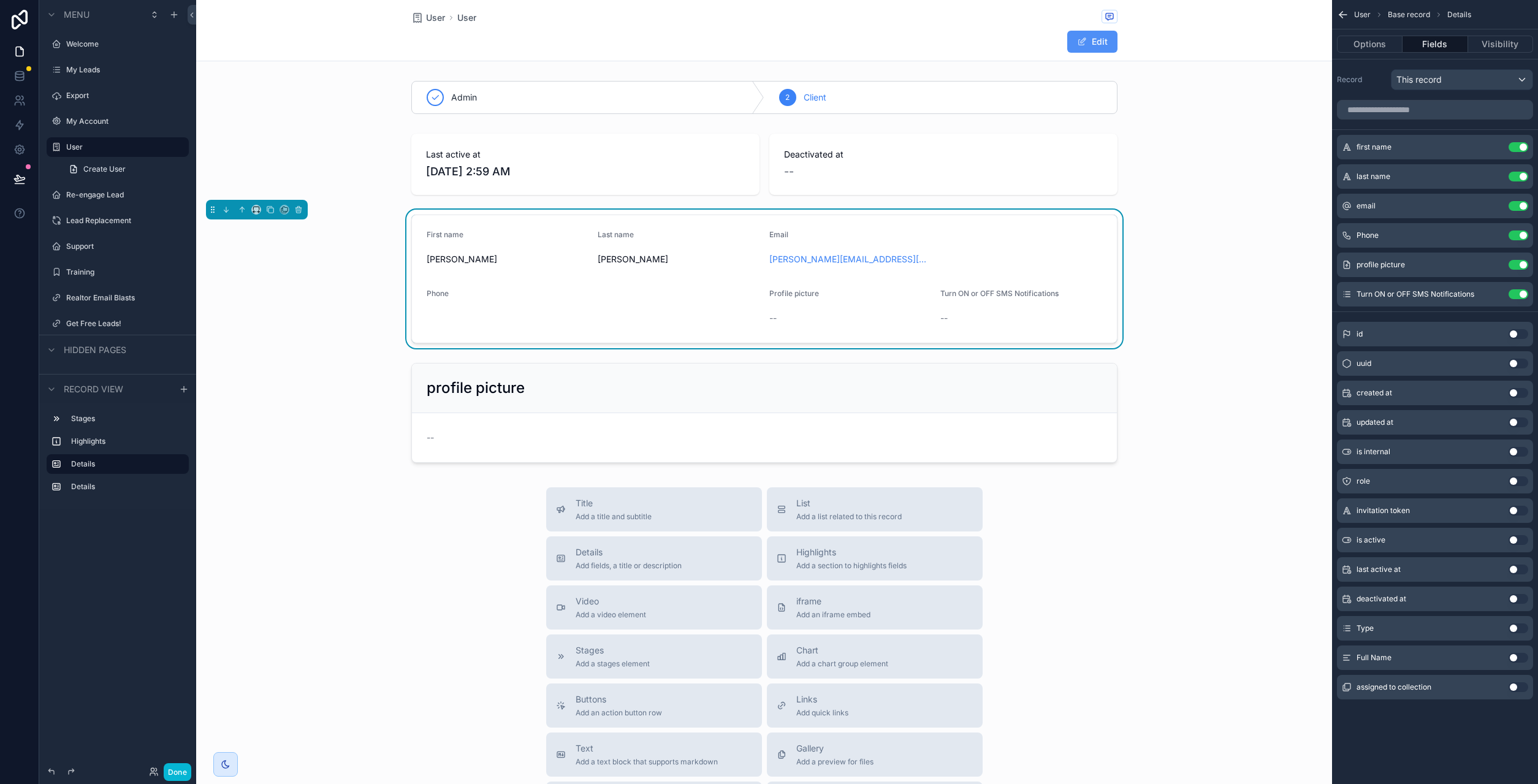
click at [1106, 40] on button "Edit" at bounding box center [1092, 42] width 50 height 22
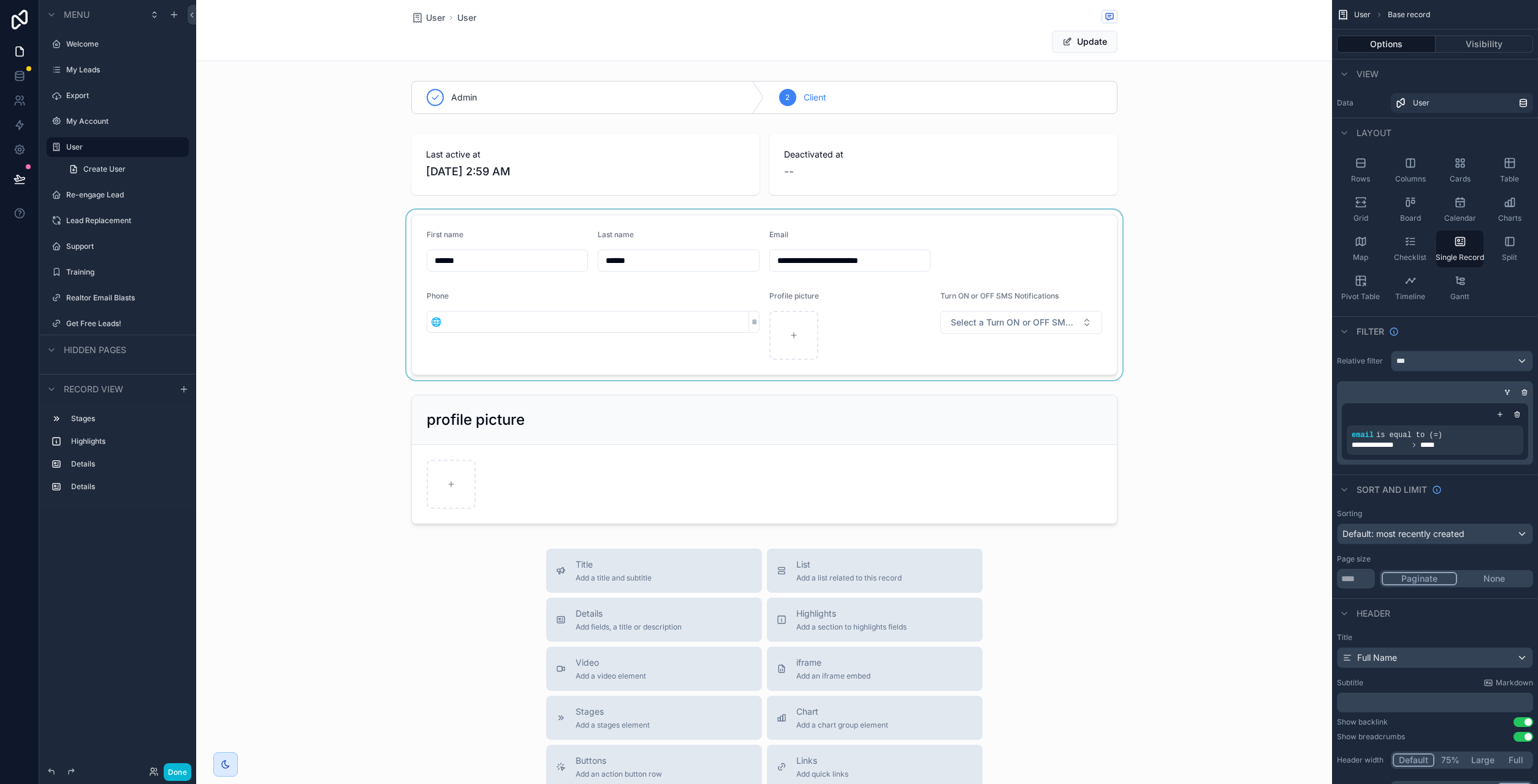
click at [540, 261] on div "scrollable content" at bounding box center [764, 295] width 1136 height 170
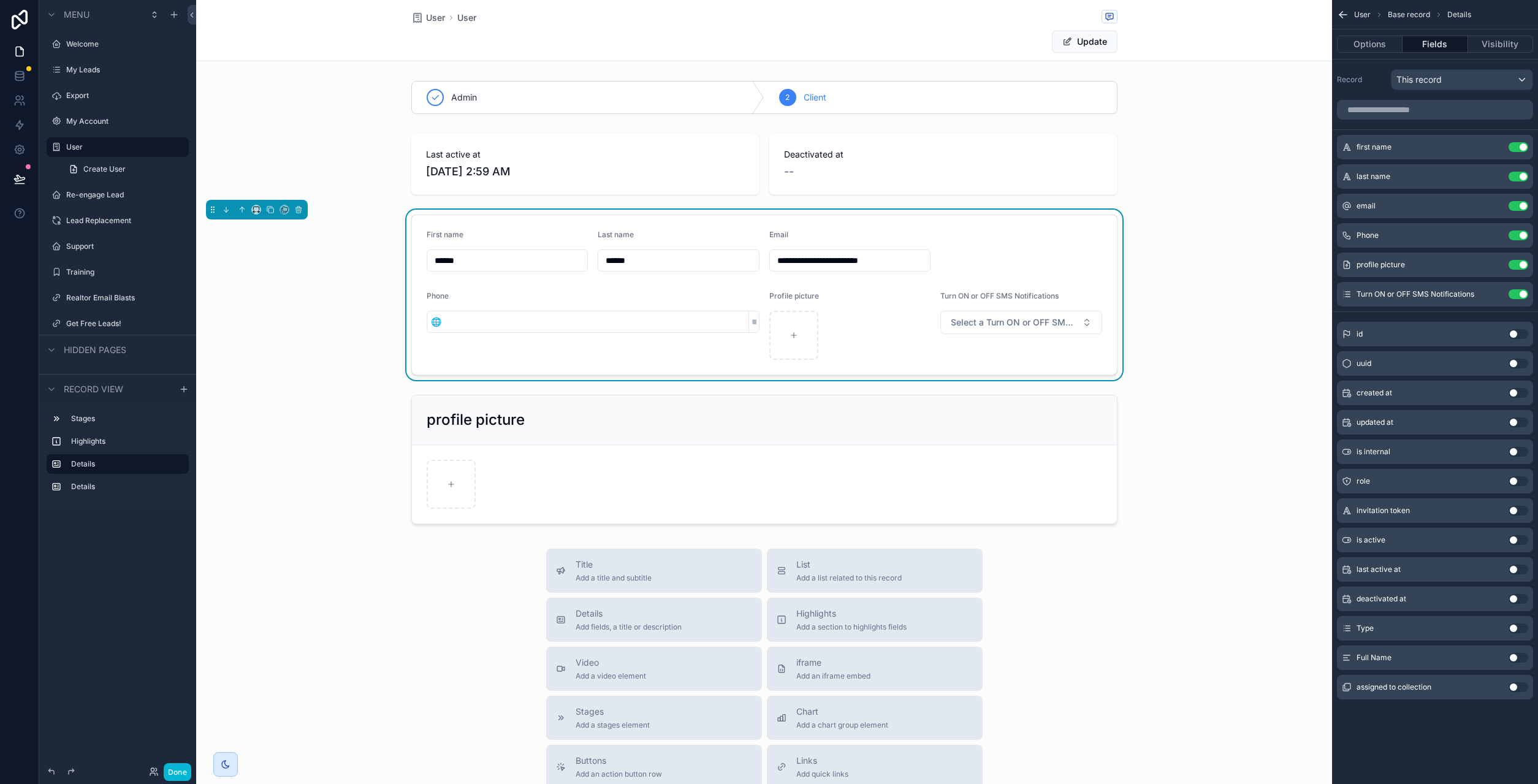
click at [518, 261] on input "******" at bounding box center [507, 261] width 161 height 17
click at [664, 267] on input "******" at bounding box center [678, 261] width 161 height 17
click at [868, 266] on input "**********" at bounding box center [849, 261] width 161 height 17
click at [902, 342] on div "scrollable content" at bounding box center [850, 335] width 162 height 49
click at [1102, 44] on button "Update" at bounding box center [1084, 42] width 65 height 22
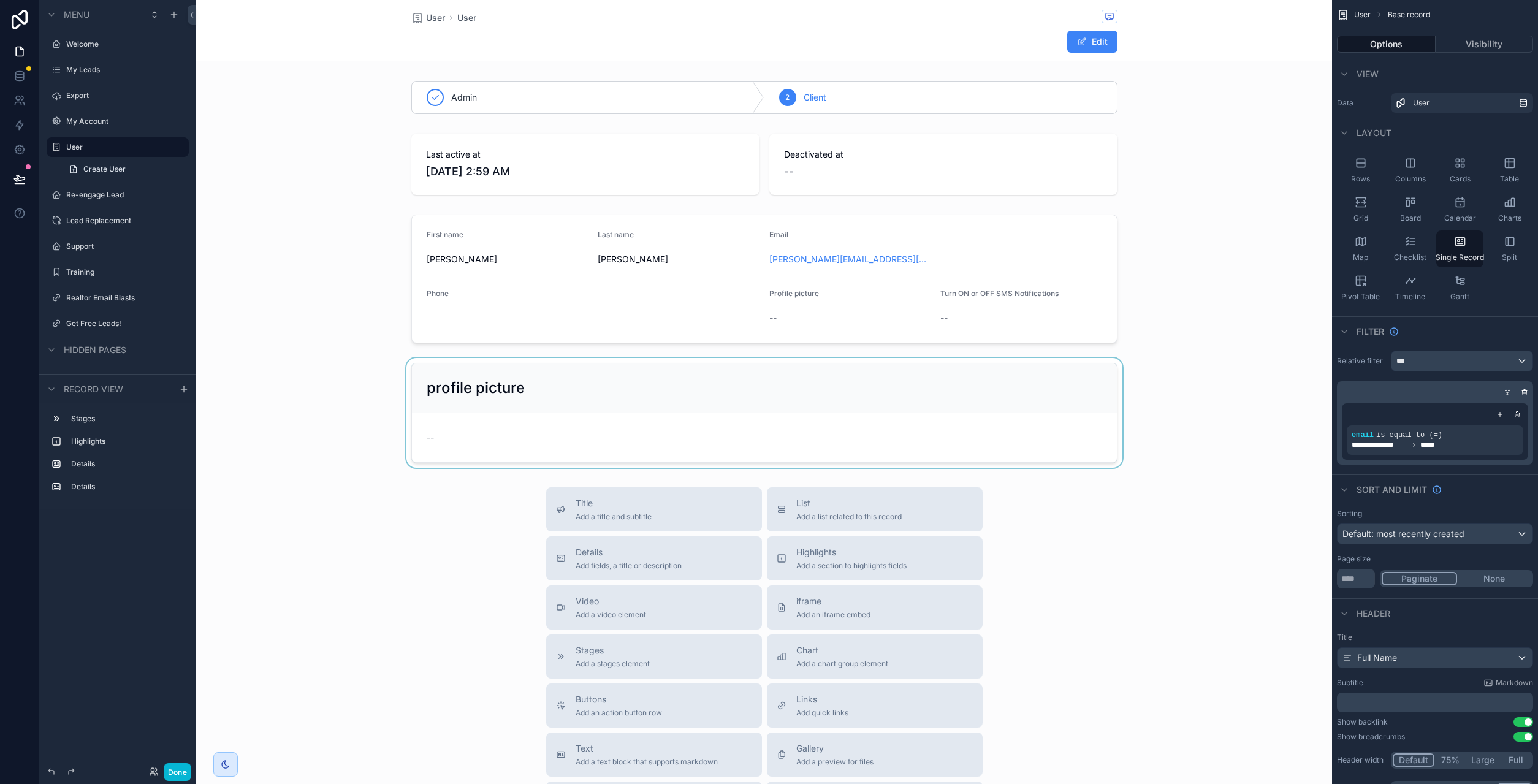
click at [605, 385] on div "scrollable content" at bounding box center [764, 412] width 1136 height 109
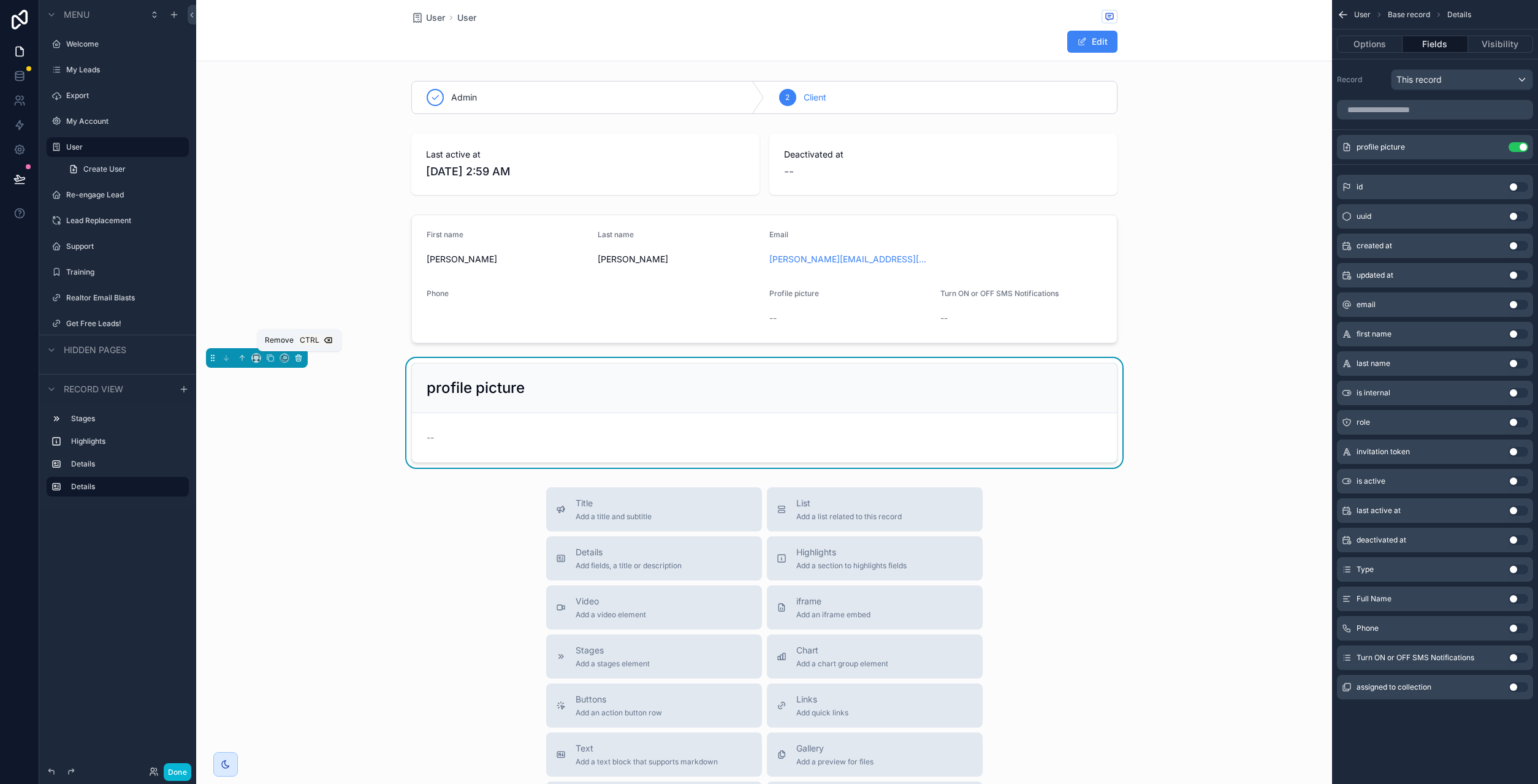
click at [300, 360] on icon "scrollable content" at bounding box center [299, 358] width 9 height 9
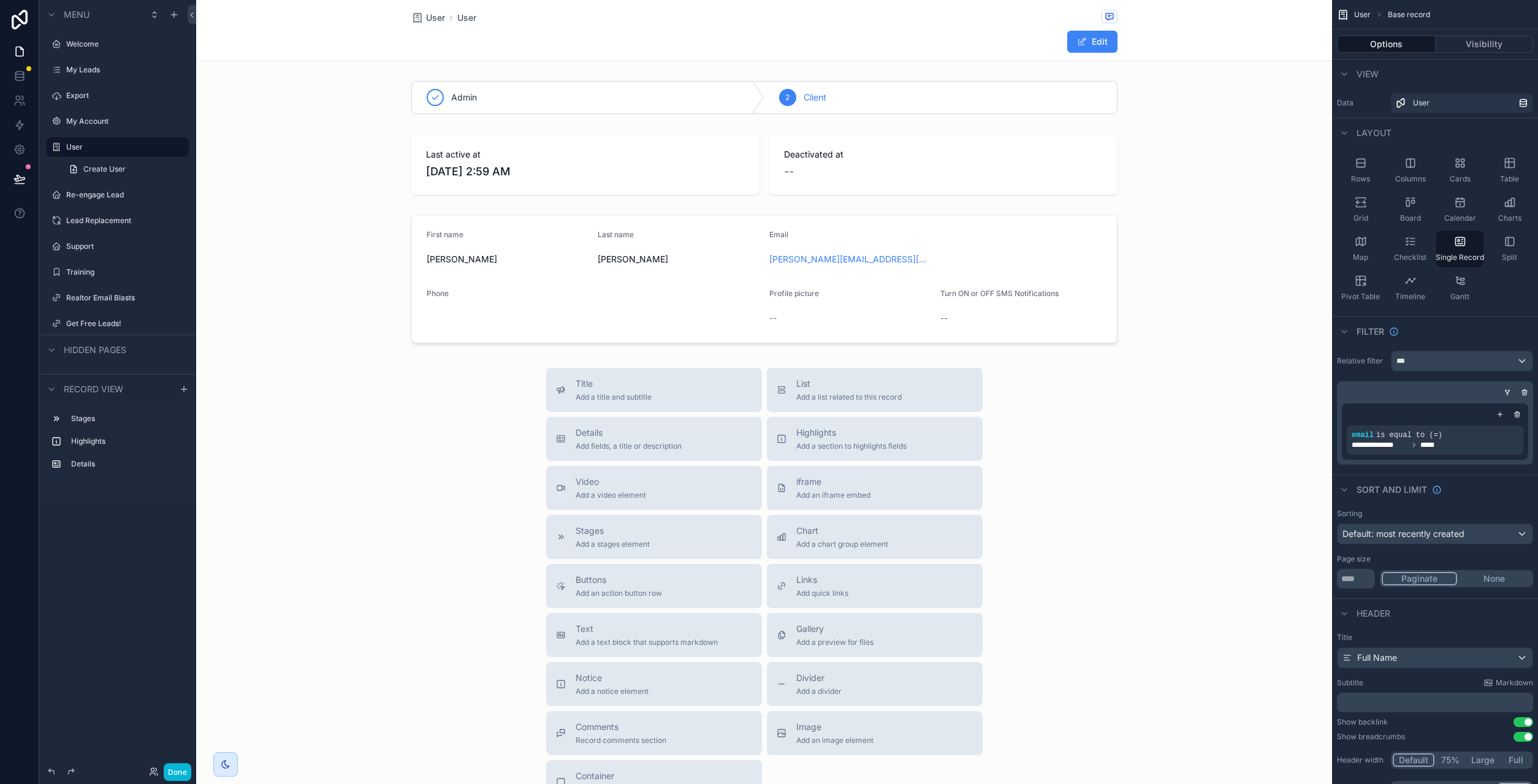
click at [729, 101] on div "scrollable content" at bounding box center [764, 451] width 1136 height 902
click at [727, 97] on div "scrollable content" at bounding box center [764, 97] width 1136 height 43
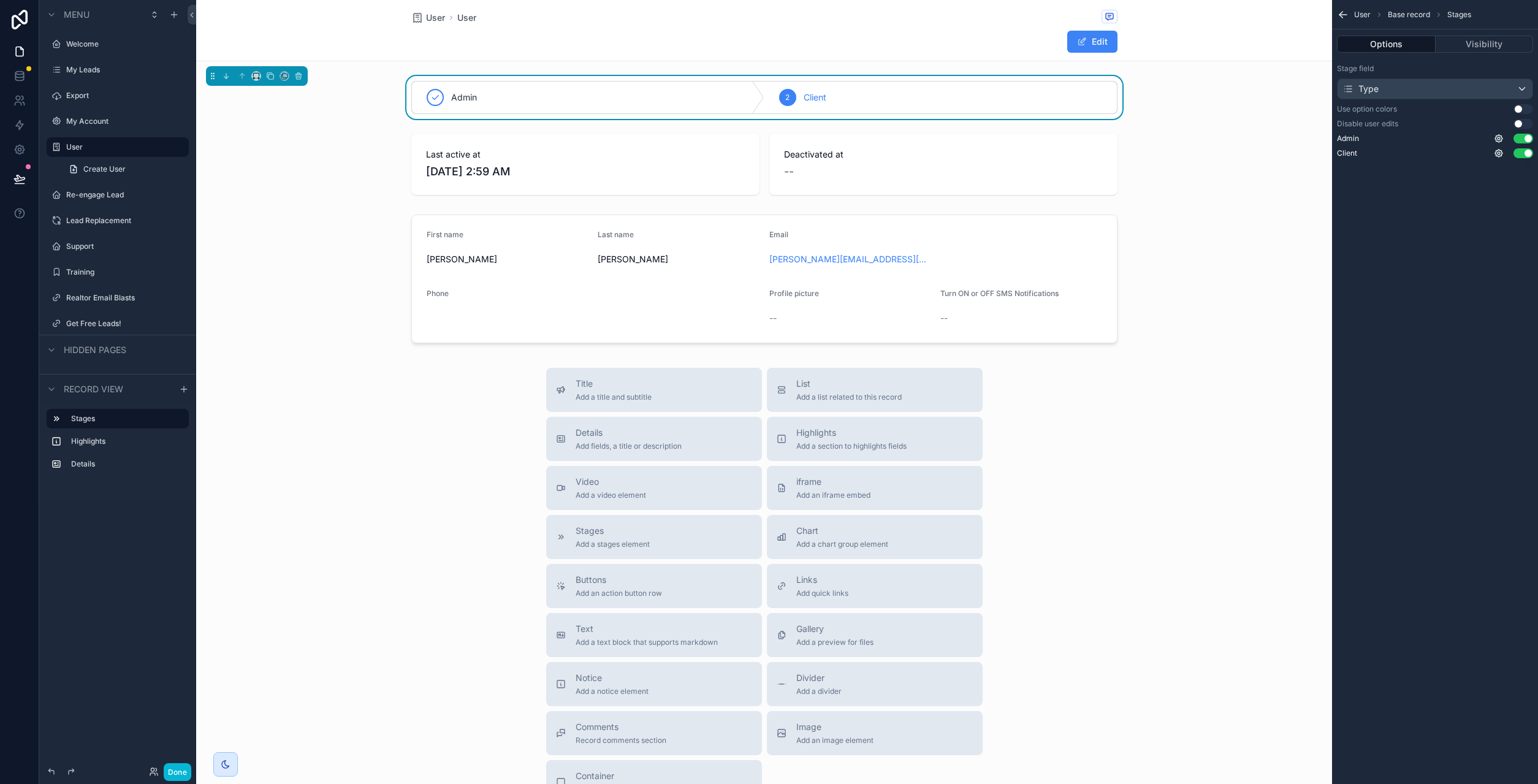
click at [1343, 15] on icon "scrollable content" at bounding box center [1343, 15] width 12 height 12
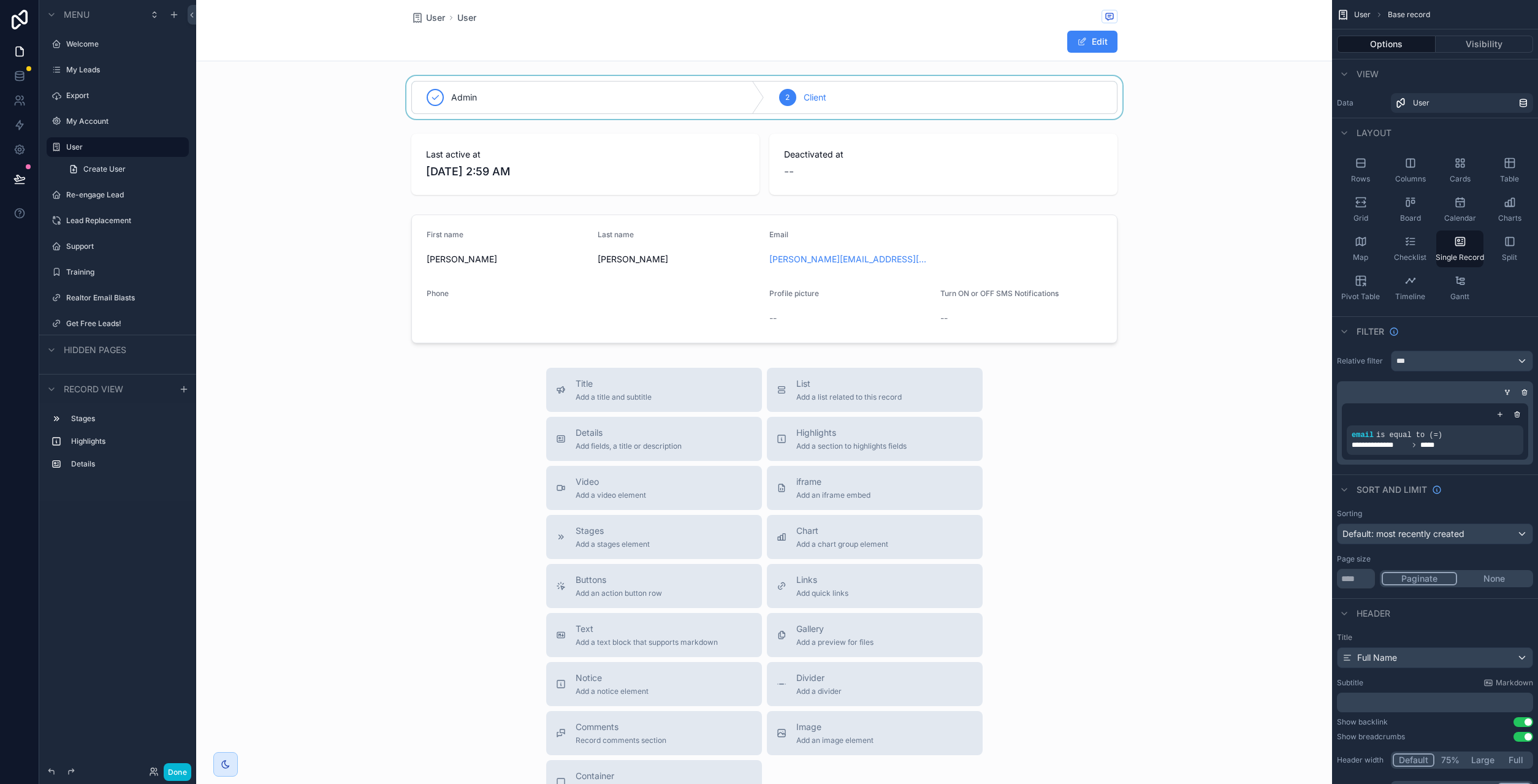
click at [740, 99] on div "scrollable content" at bounding box center [764, 97] width 1136 height 43
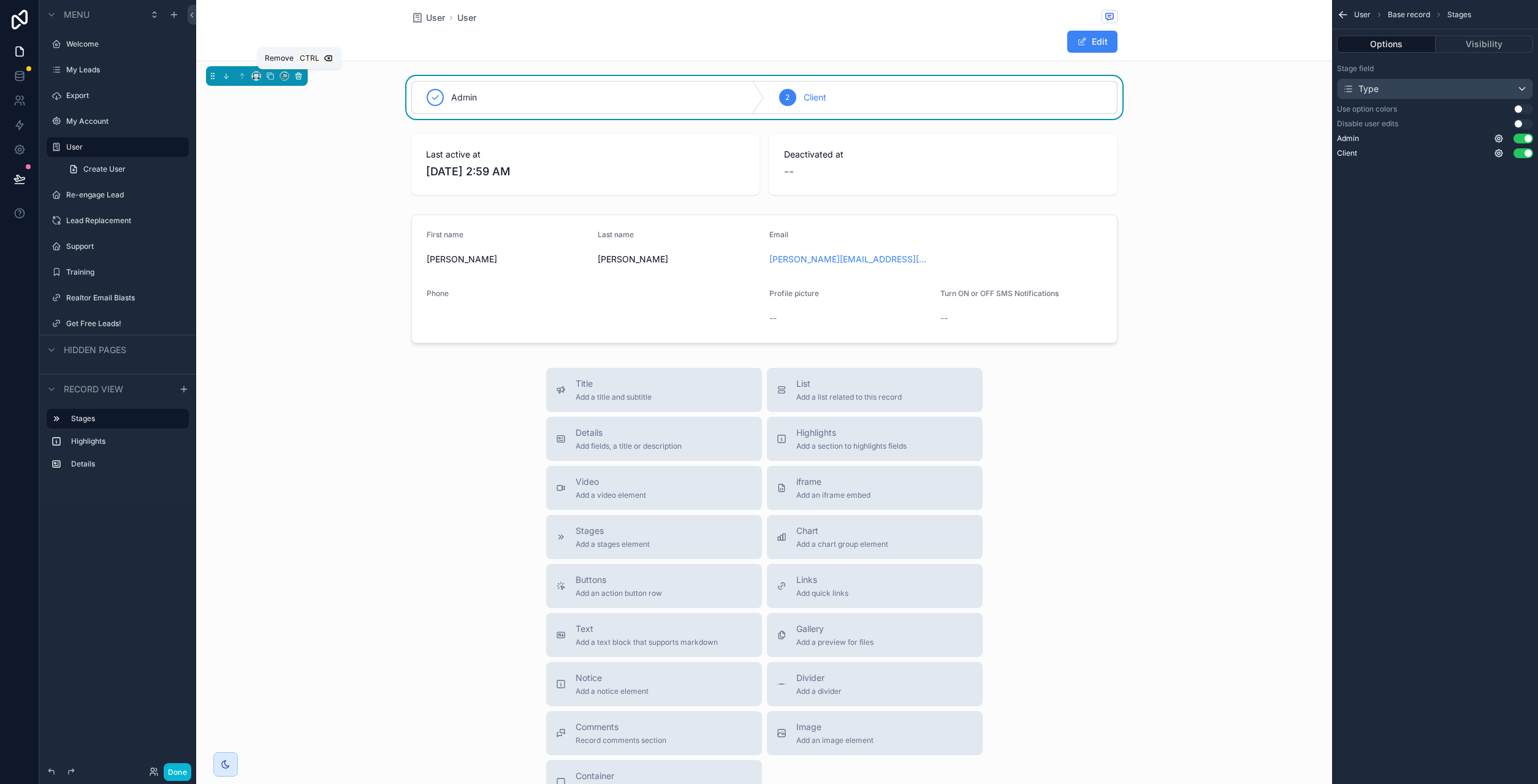
click at [301, 77] on icon "scrollable content" at bounding box center [299, 76] width 9 height 9
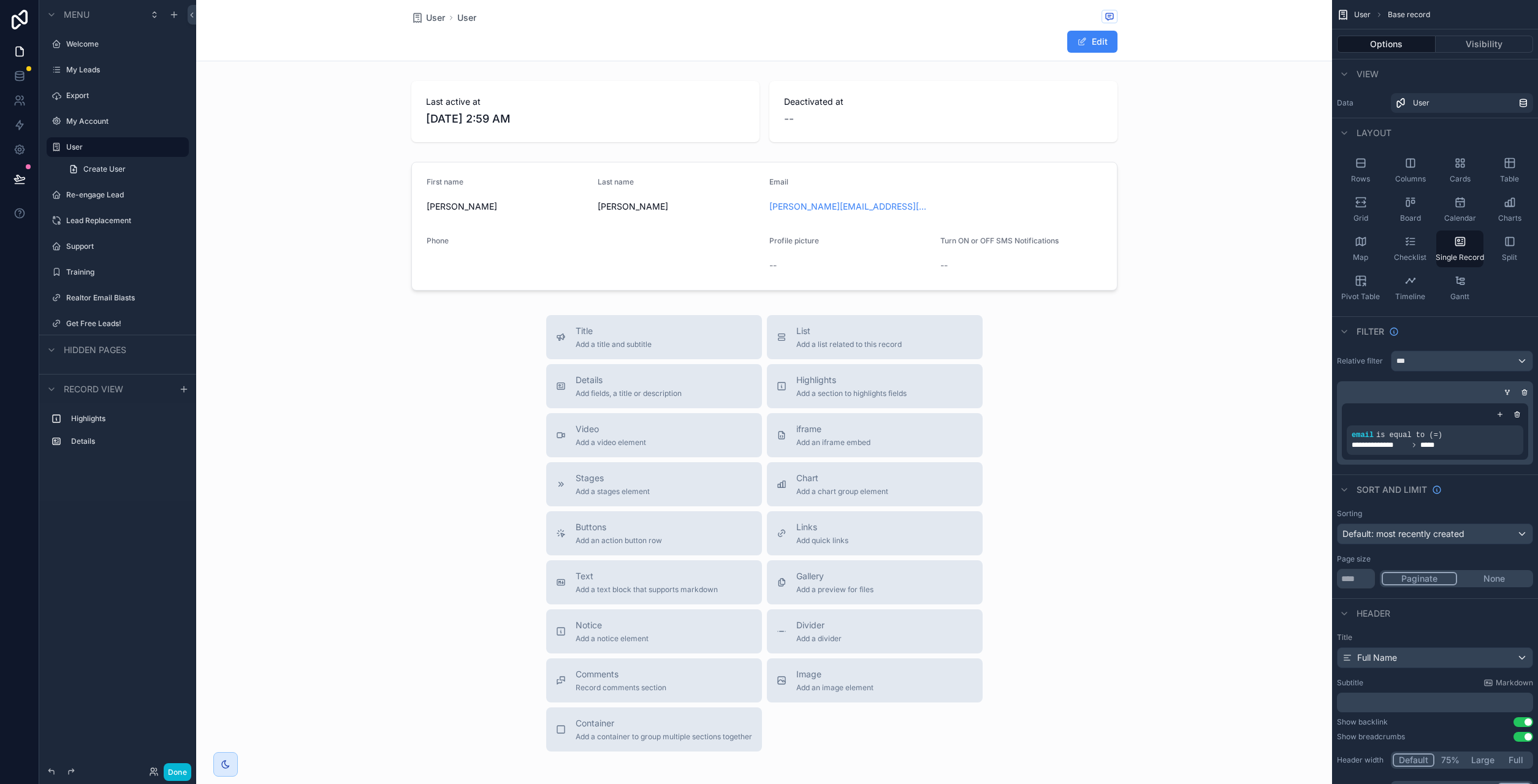
click at [588, 114] on div "scrollable content" at bounding box center [764, 424] width 1136 height 849
click at [548, 115] on div "scrollable content" at bounding box center [764, 111] width 1136 height 71
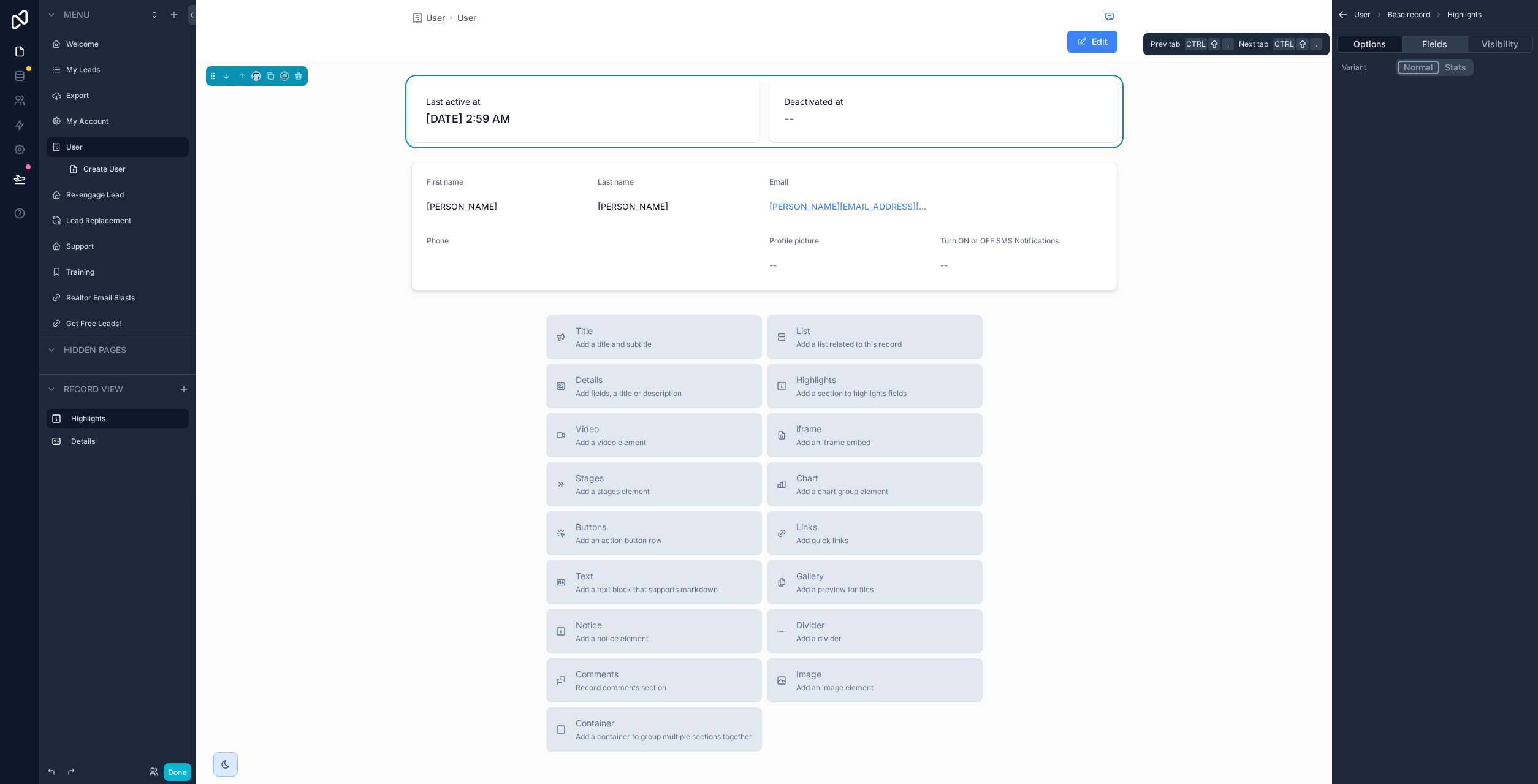
click at [1439, 46] on button "Fields" at bounding box center [1434, 44] width 65 height 17
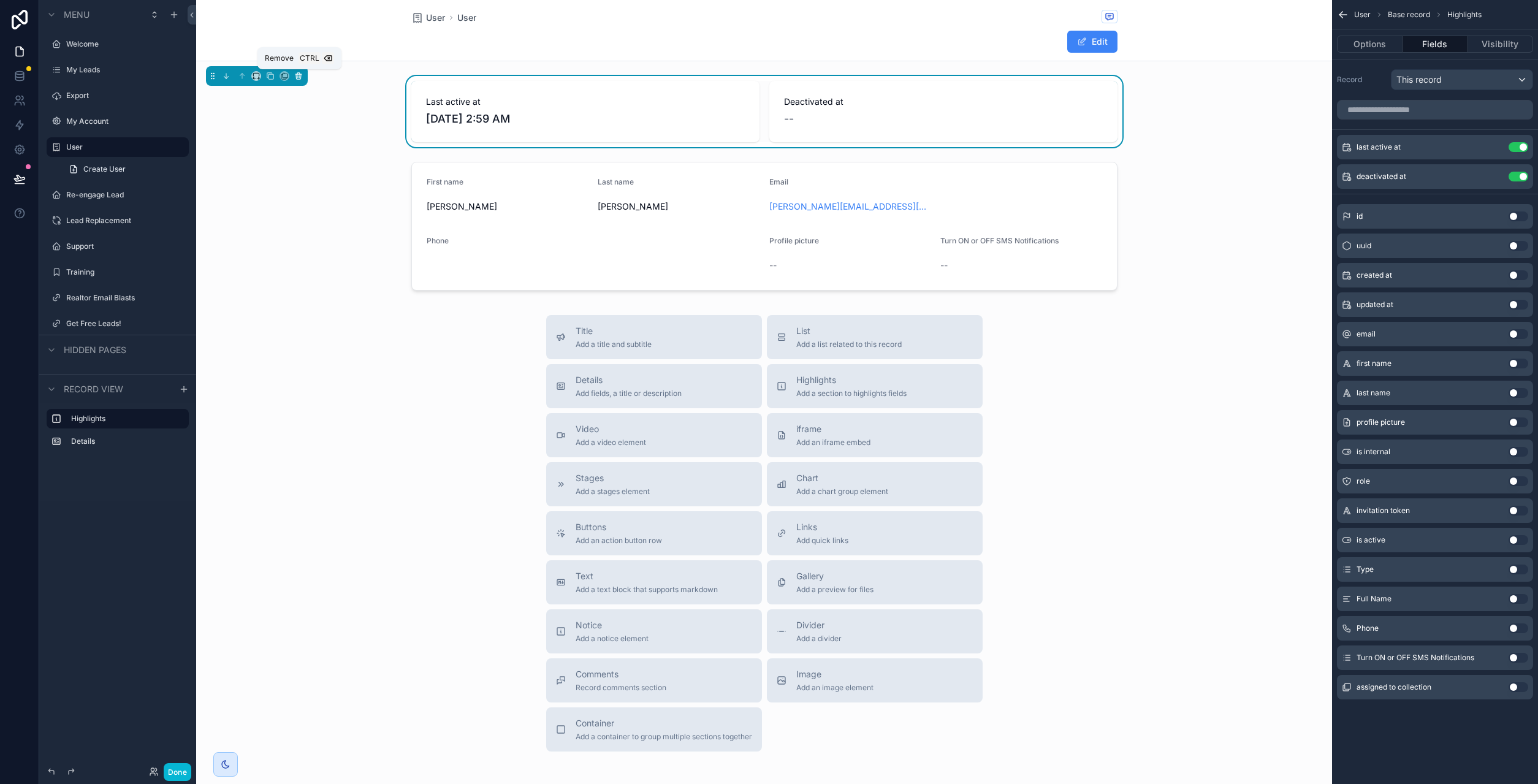
click at [301, 80] on icon "scrollable content" at bounding box center [299, 76] width 9 height 9
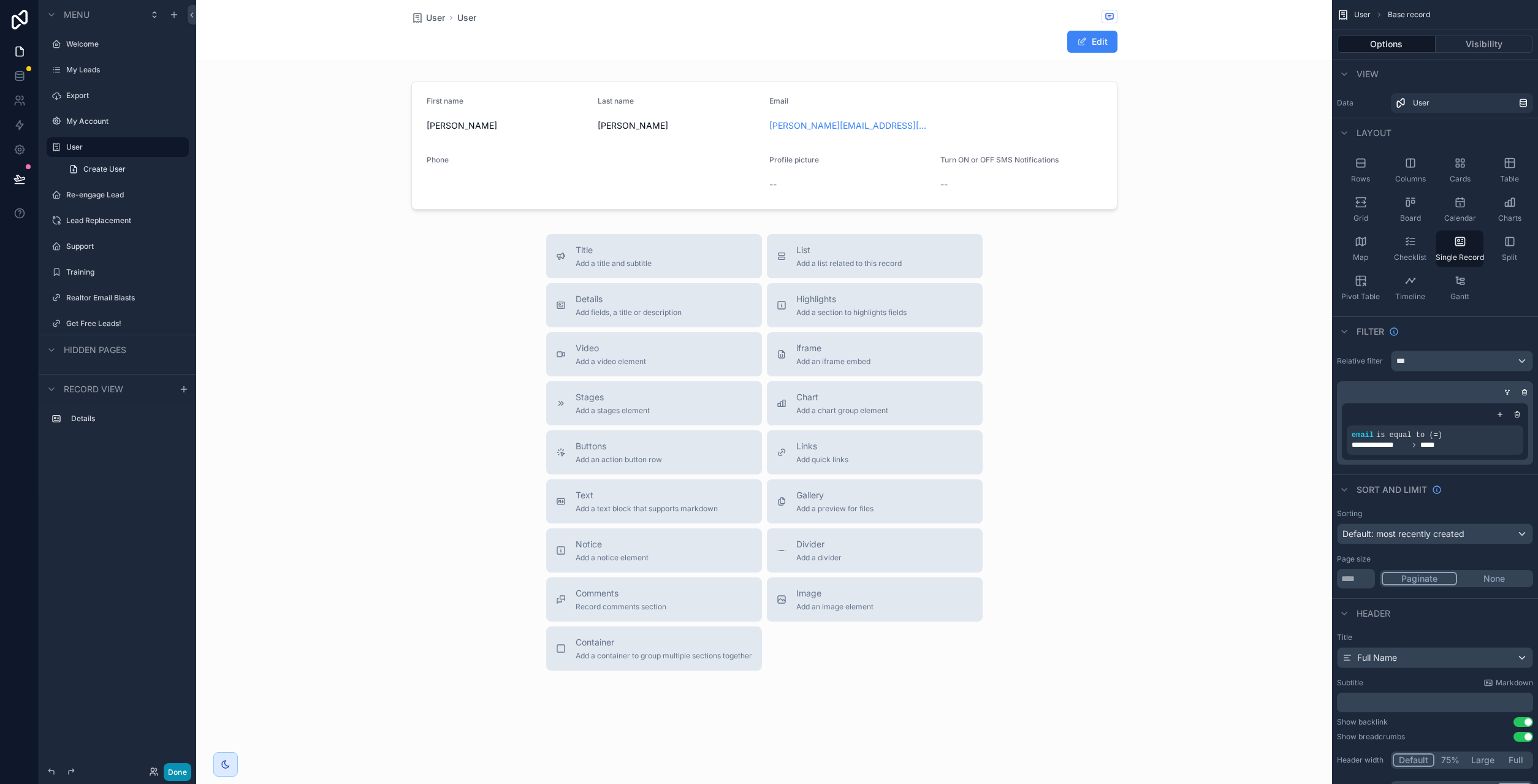
click at [180, 767] on button "Done" at bounding box center [177, 772] width 28 height 18
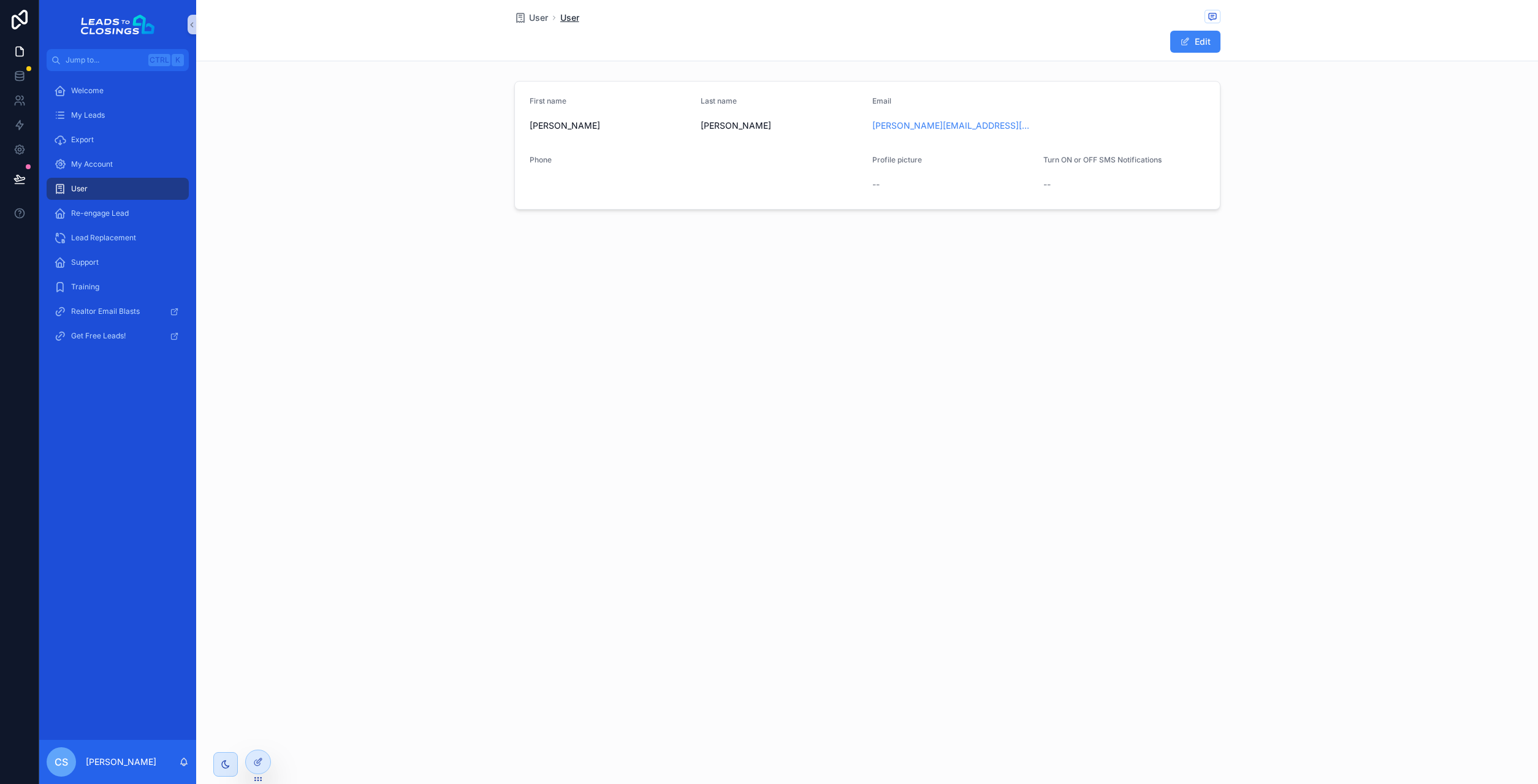
click at [574, 17] on span "User" at bounding box center [570, 18] width 19 height 12
click at [1194, 42] on button "Edit" at bounding box center [1195, 42] width 50 height 22
click at [259, 753] on div at bounding box center [258, 762] width 24 height 23
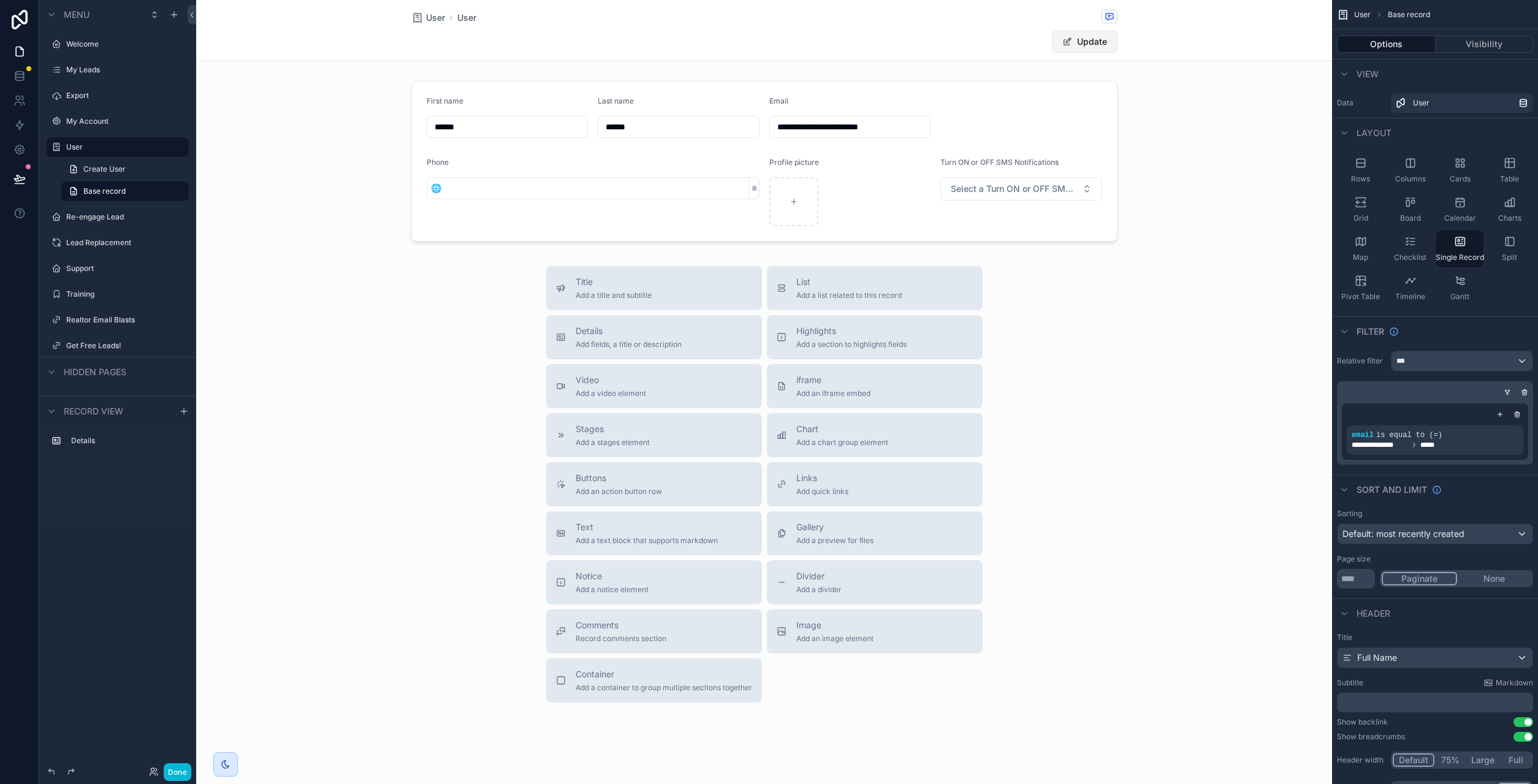
click at [1098, 48] on button "Update" at bounding box center [1084, 42] width 65 height 22
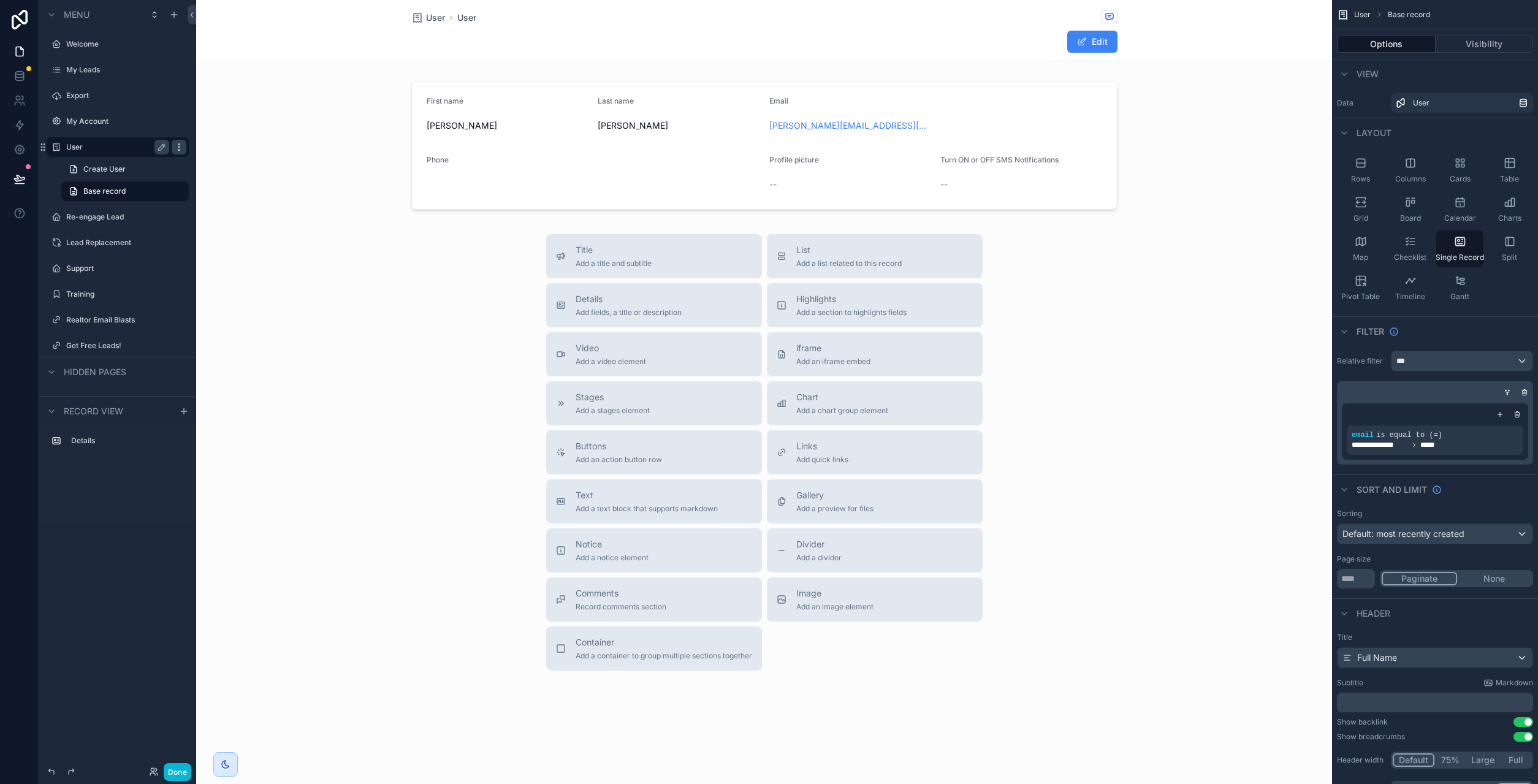
click at [176, 148] on icon "scrollable content" at bounding box center [178, 146] width 9 height 9
click at [74, 152] on div "User" at bounding box center [118, 146] width 103 height 15
click at [56, 148] on icon "scrollable content" at bounding box center [56, 146] width 9 height 9
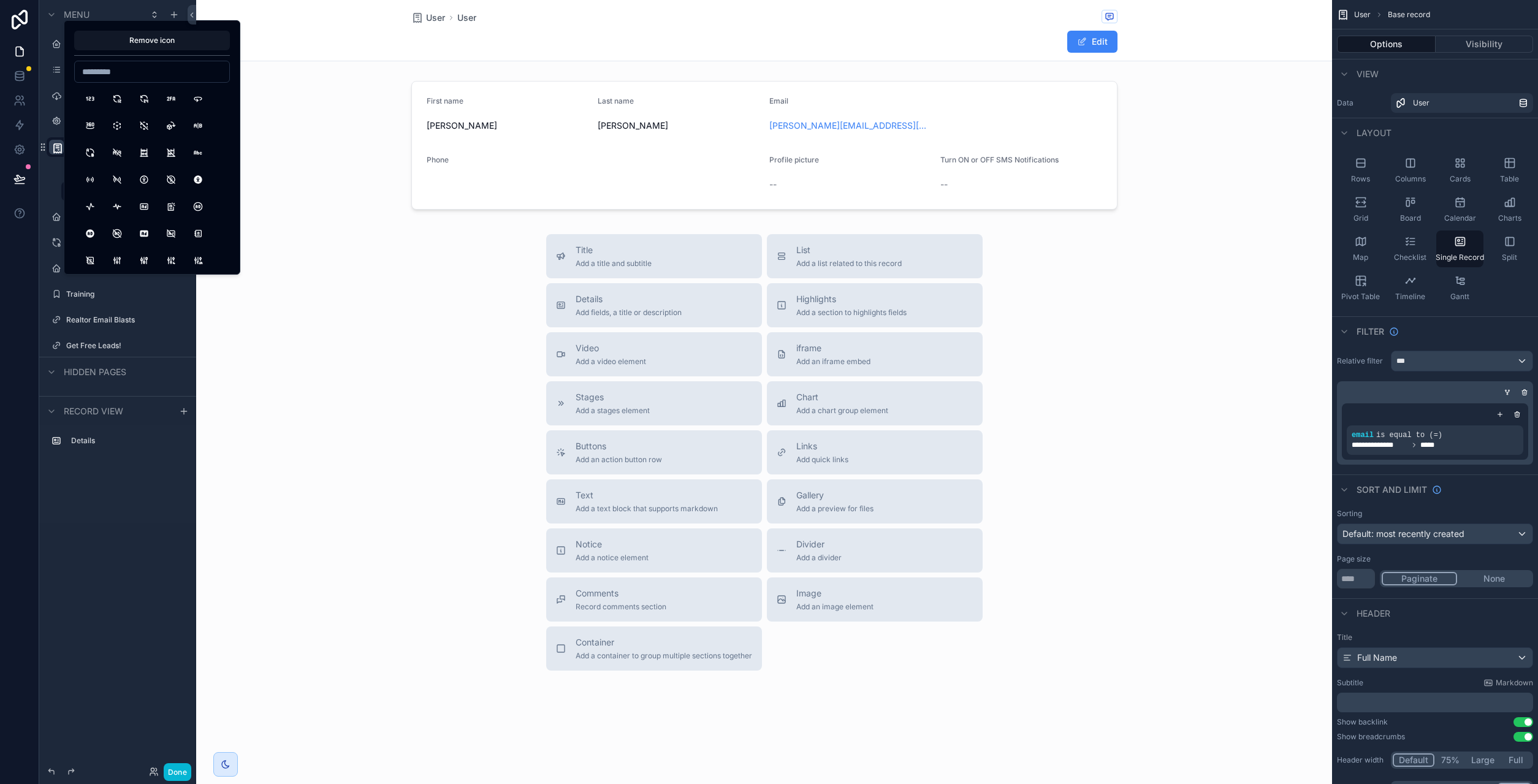
click at [54, 160] on div "Create User Base record" at bounding box center [118, 180] width 157 height 44
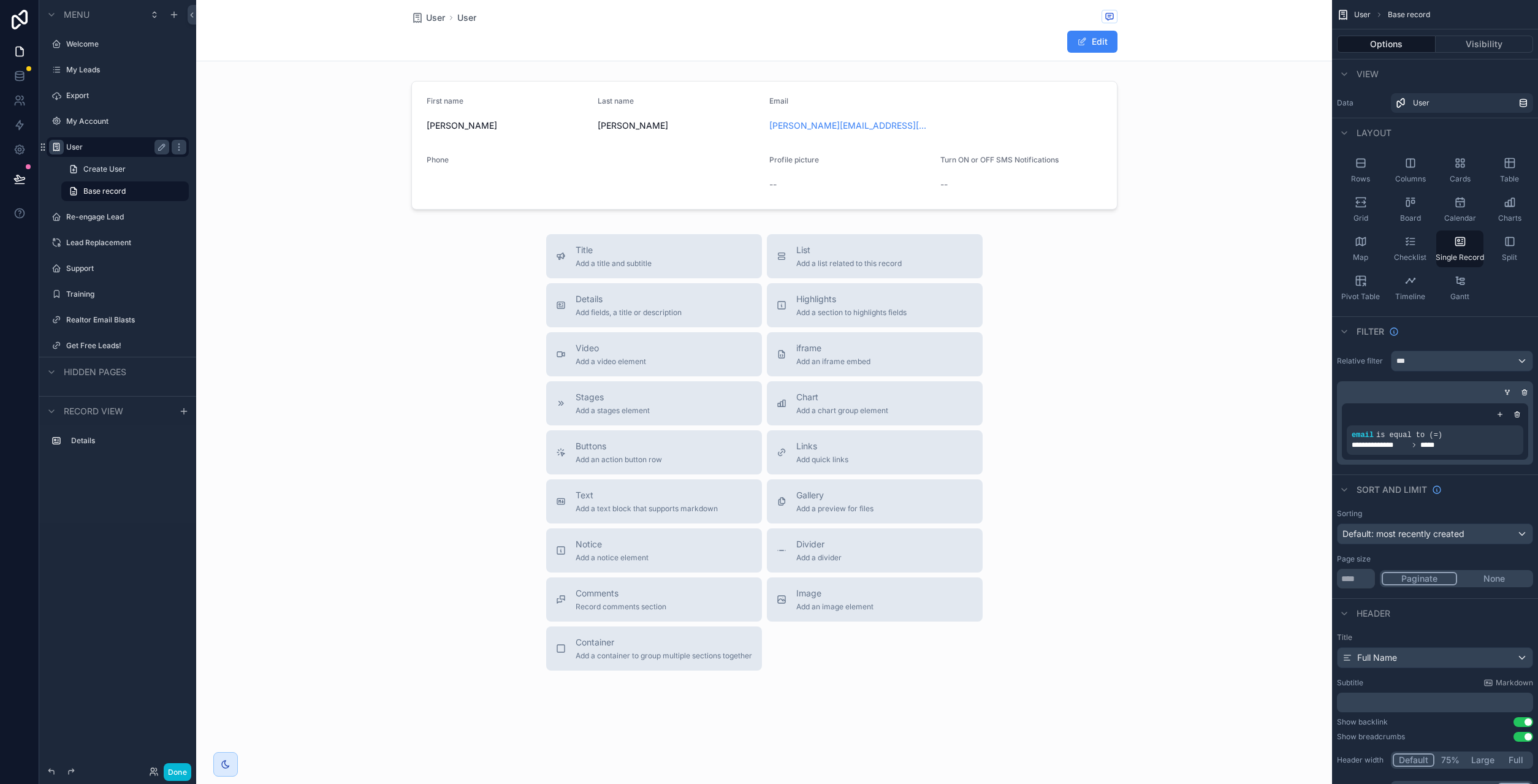
click at [88, 145] on label "User" at bounding box center [115, 146] width 98 height 9
click at [105, 154] on div "User" at bounding box center [118, 146] width 103 height 15
click at [84, 149] on label "User" at bounding box center [115, 146] width 98 height 9
click at [707, 158] on div "scrollable content" at bounding box center [764, 145] width 1136 height 139
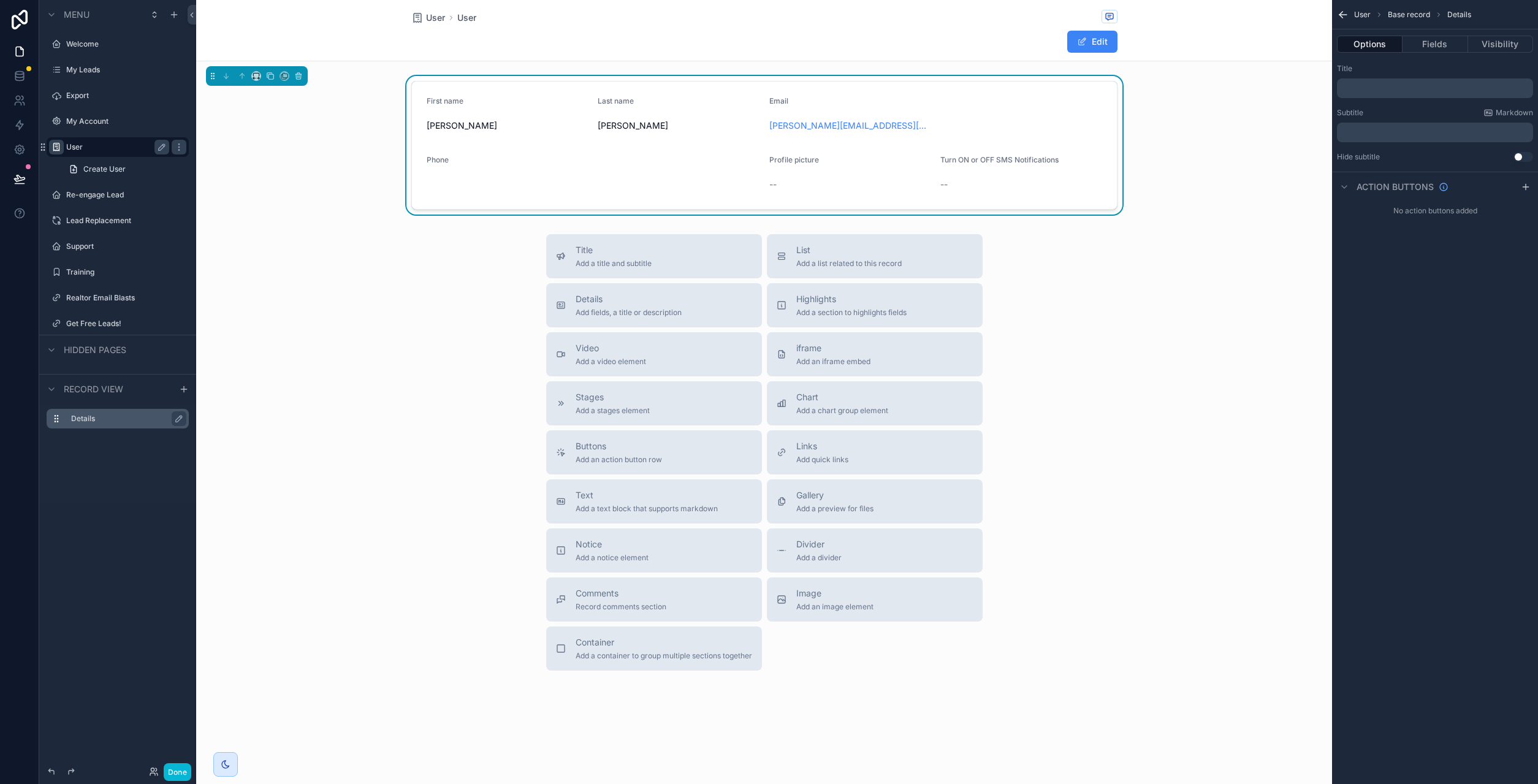
click at [89, 422] on label "Details" at bounding box center [125, 418] width 108 height 9
click at [1370, 91] on p "﻿" at bounding box center [1436, 88] width 188 height 9
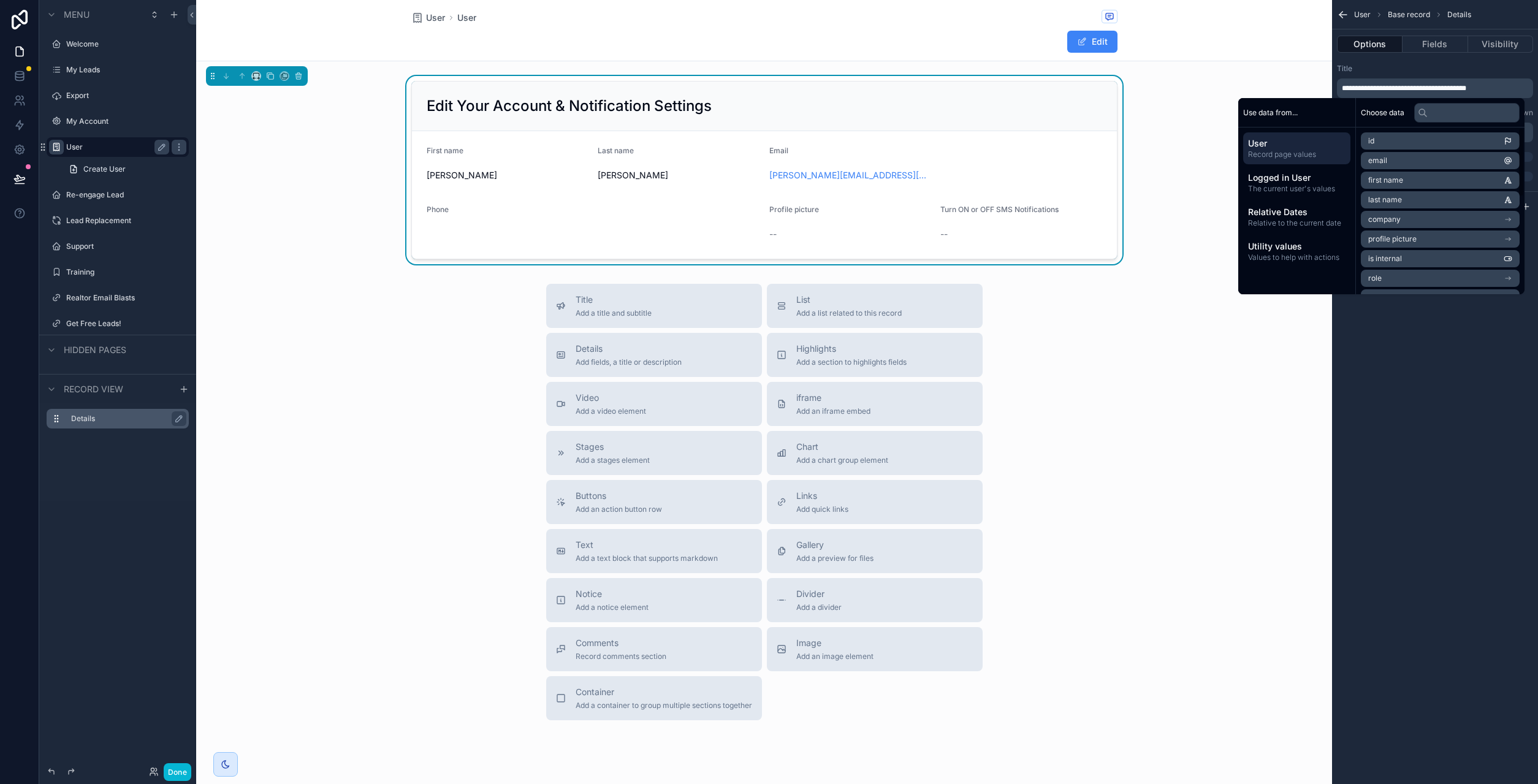
click at [1445, 442] on div "**********" at bounding box center [1434, 392] width 206 height 784
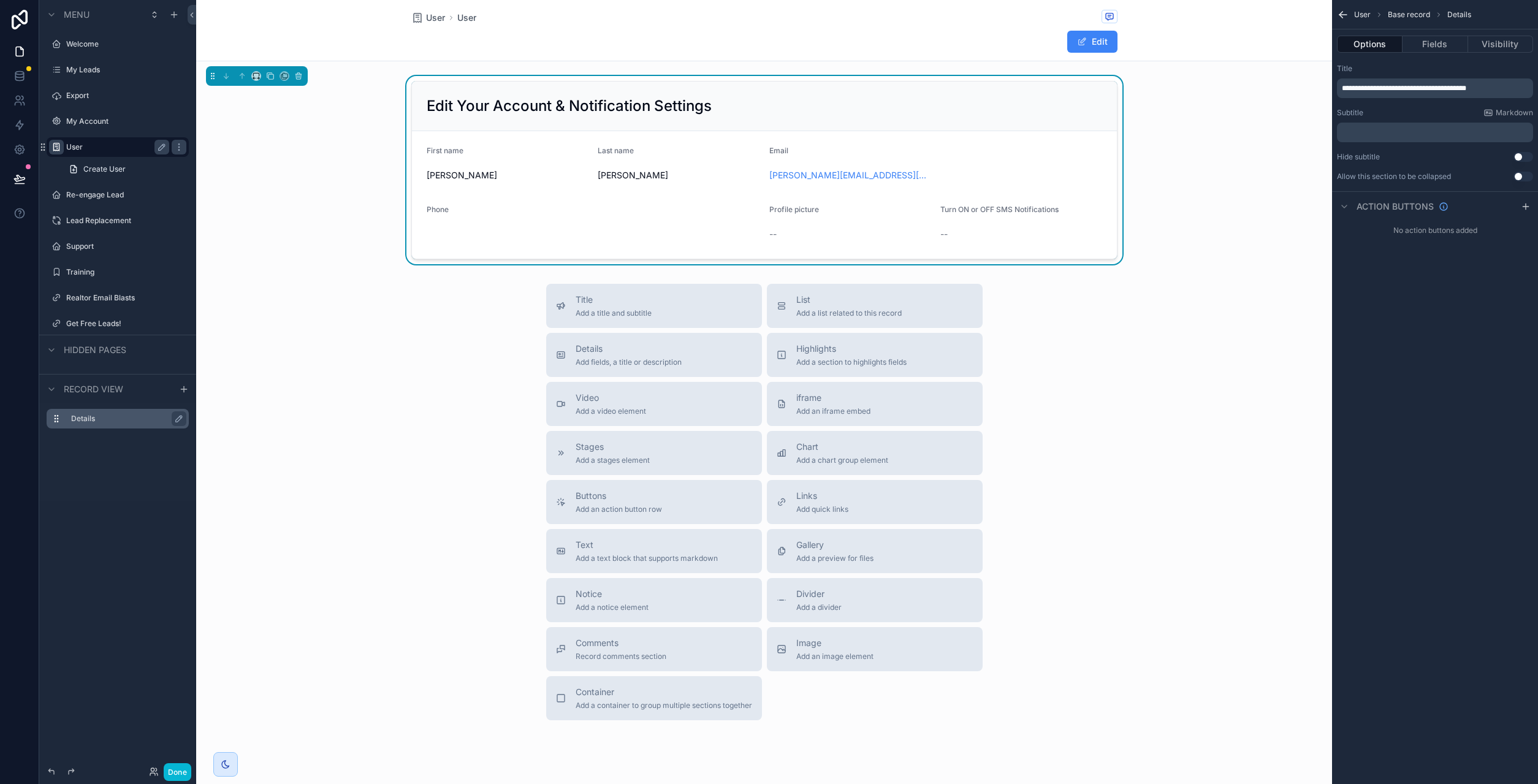
click at [1447, 320] on div "**********" at bounding box center [1434, 392] width 206 height 784
click at [173, 773] on button "Done" at bounding box center [177, 772] width 28 height 18
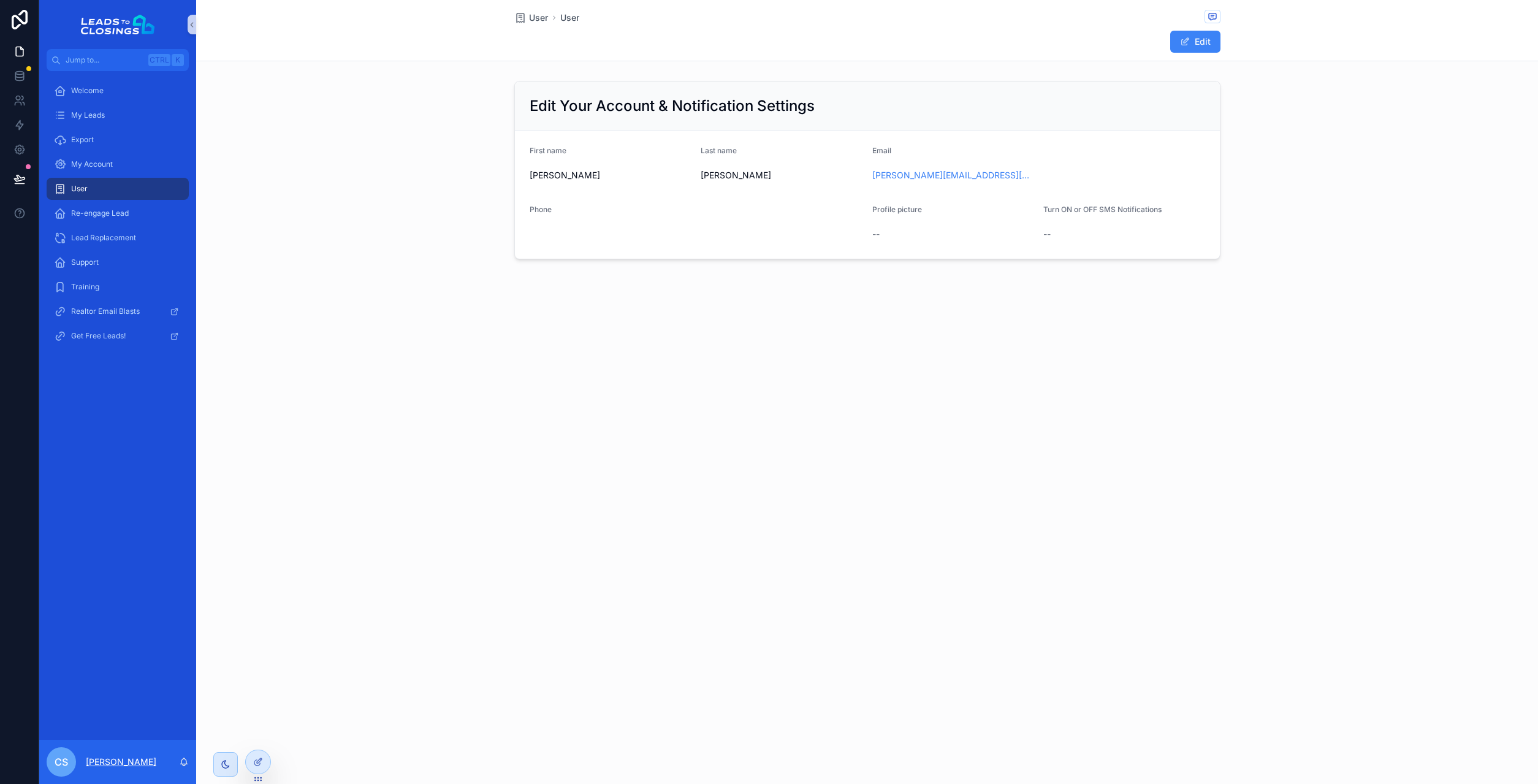
click at [111, 765] on p "[PERSON_NAME]" at bounding box center [121, 762] width 71 height 12
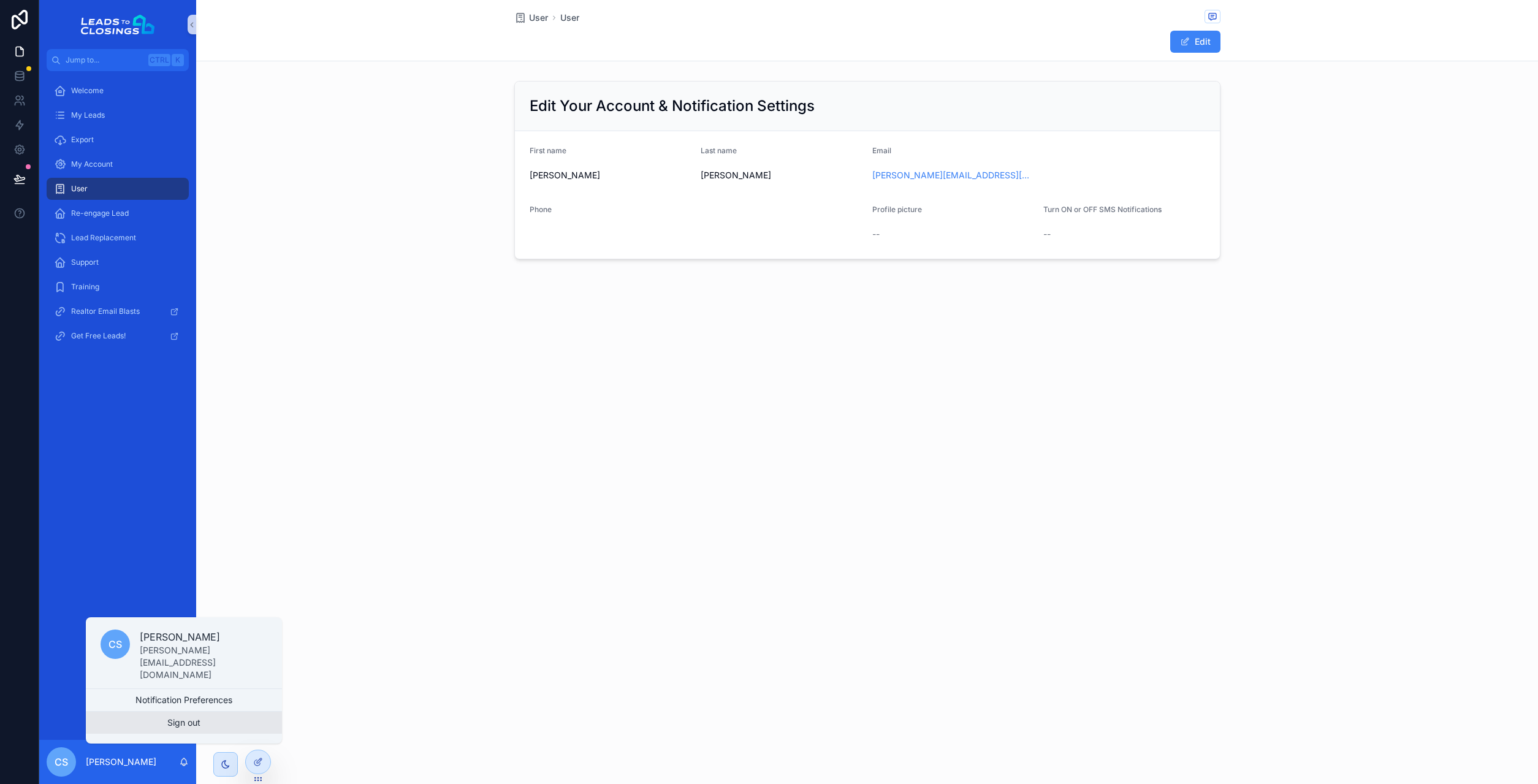
click at [176, 727] on button "Sign out" at bounding box center [184, 723] width 196 height 22
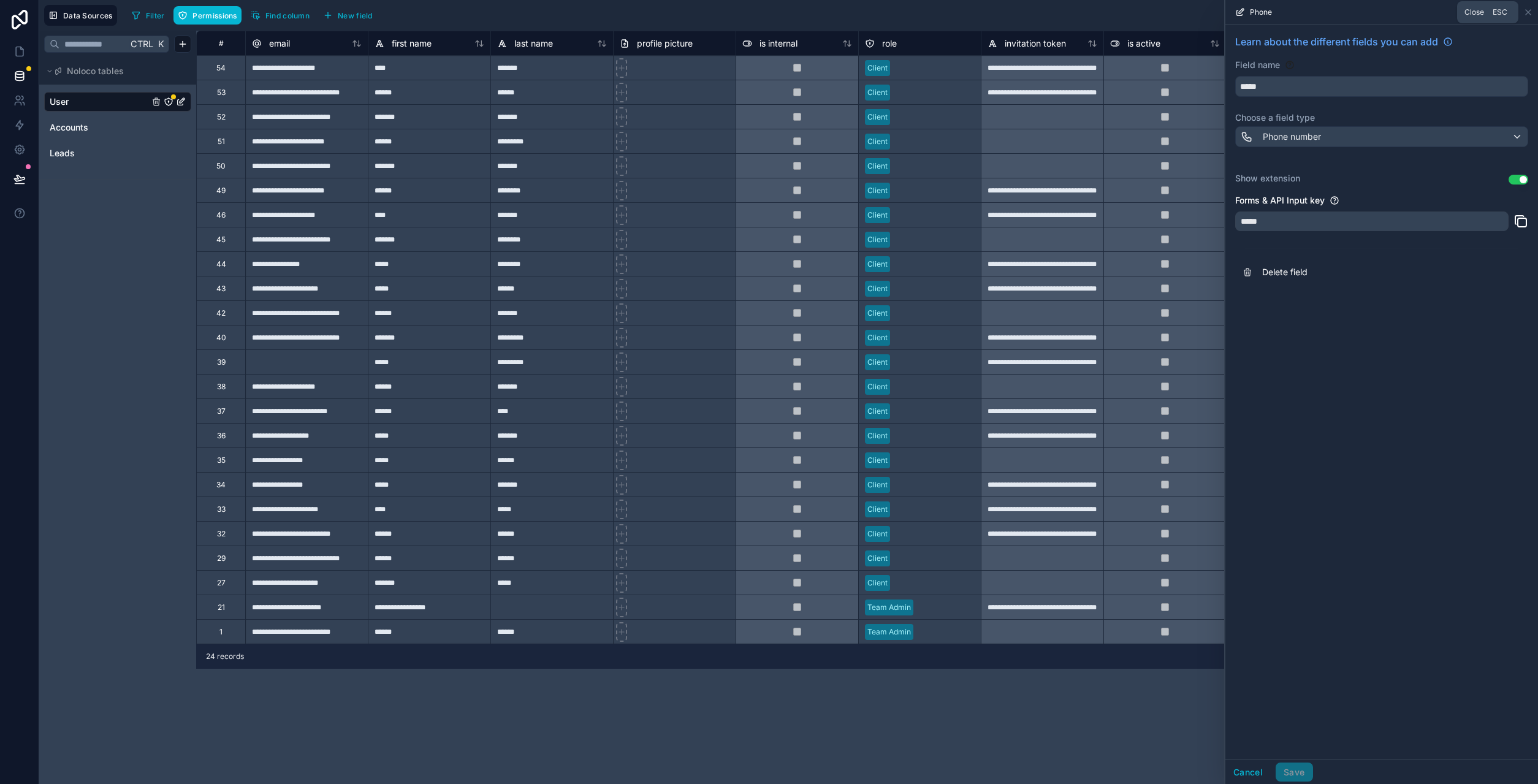
click at [1528, 13] on icon at bounding box center [1528, 12] width 5 height 5
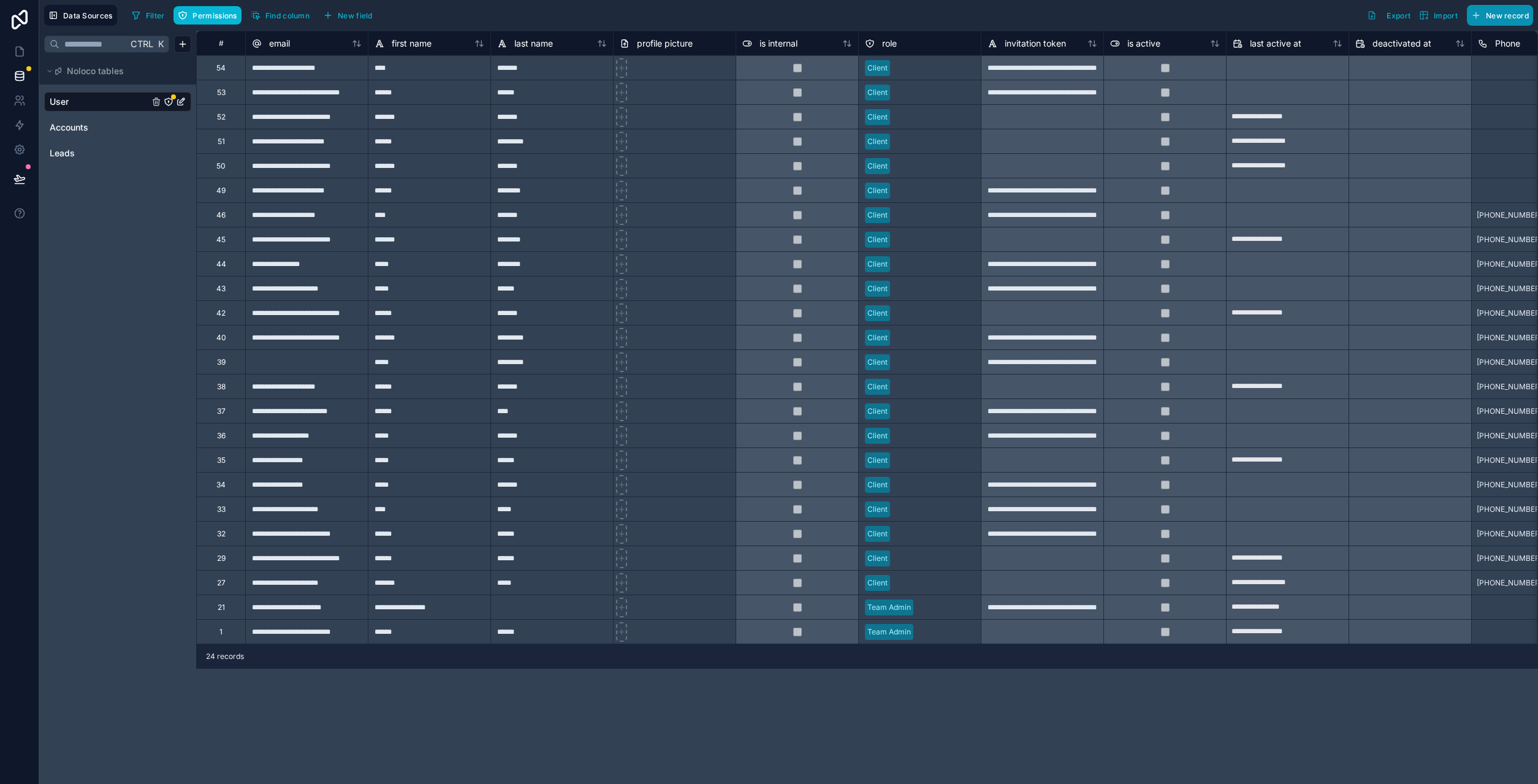
click at [1514, 16] on span "New record" at bounding box center [1507, 15] width 43 height 9
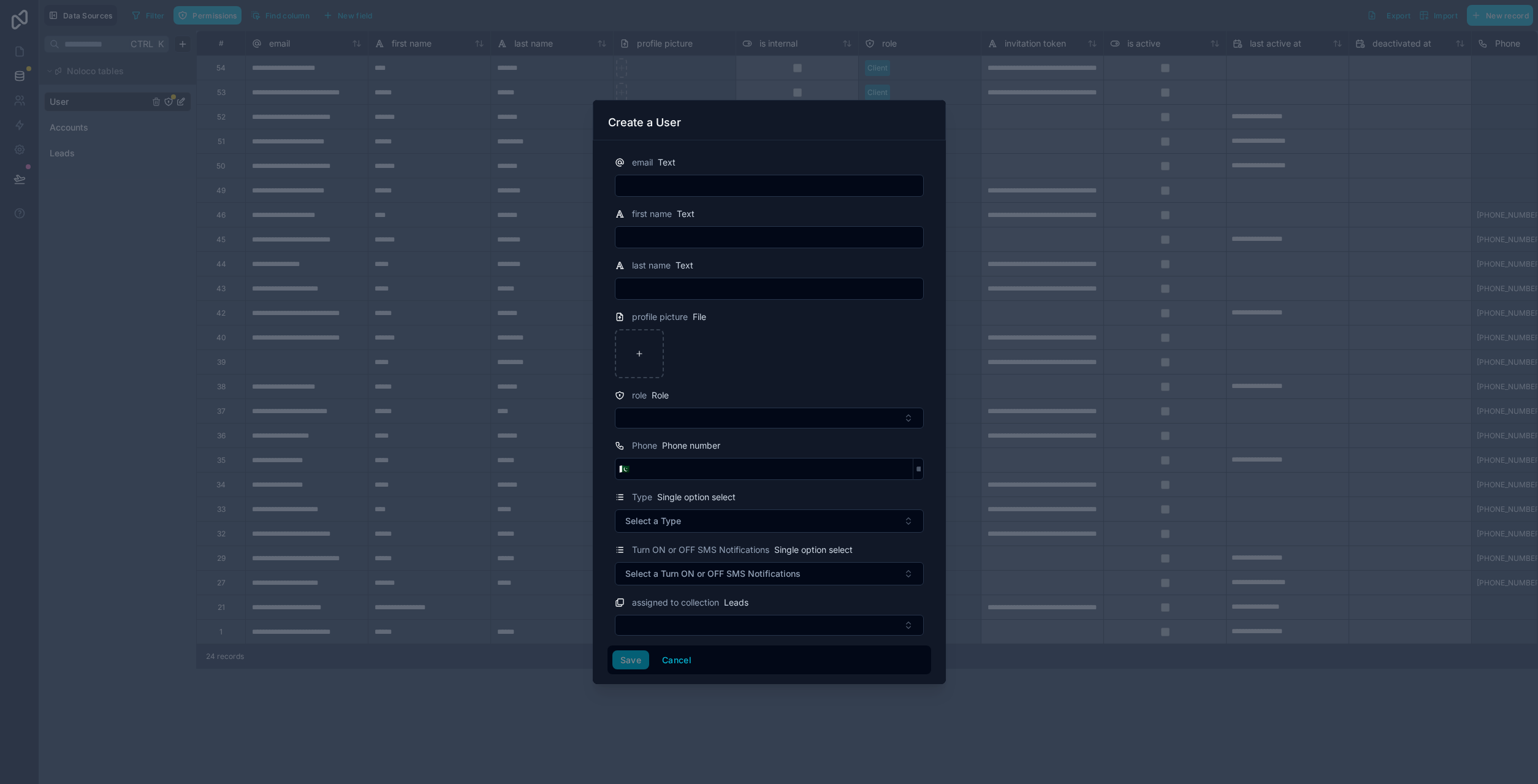
click at [1126, 716] on div at bounding box center [769, 392] width 1538 height 784
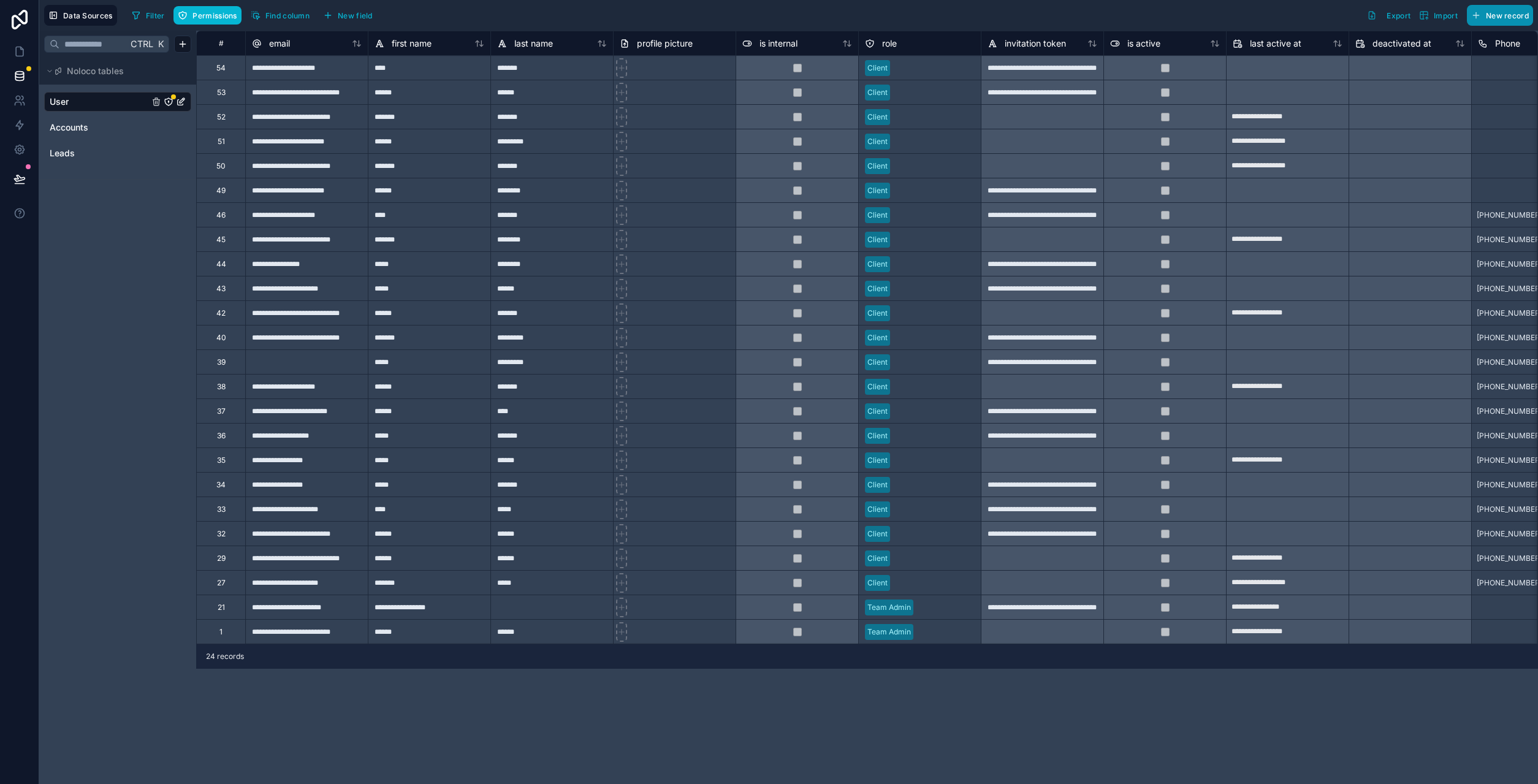
click at [1502, 17] on span "New record" at bounding box center [1507, 15] width 43 height 9
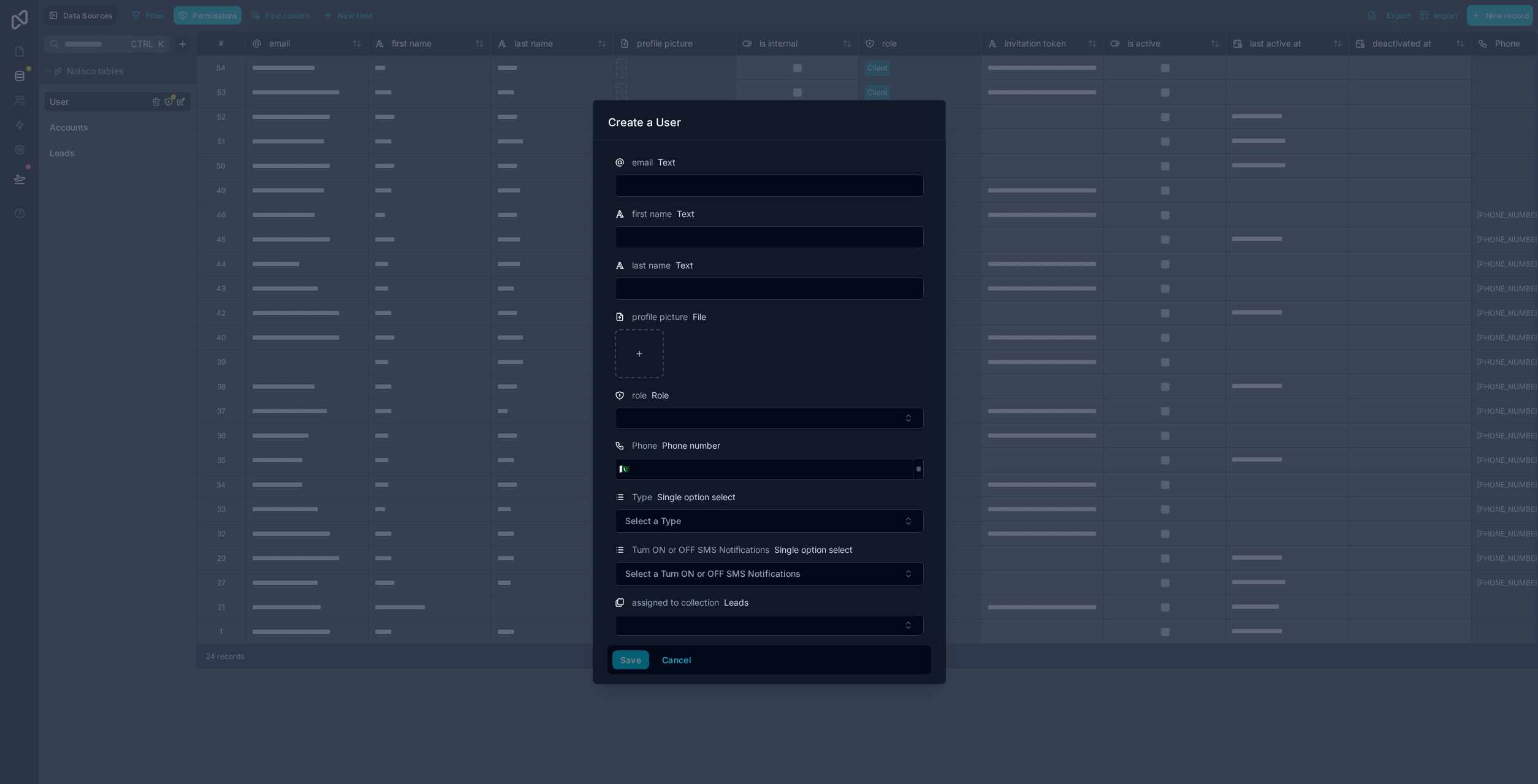
click at [674, 187] on input "text" at bounding box center [769, 186] width 307 height 17
type input "**********"
click at [651, 245] on input "text" at bounding box center [769, 238] width 307 height 17
type input "****"
type input "******"
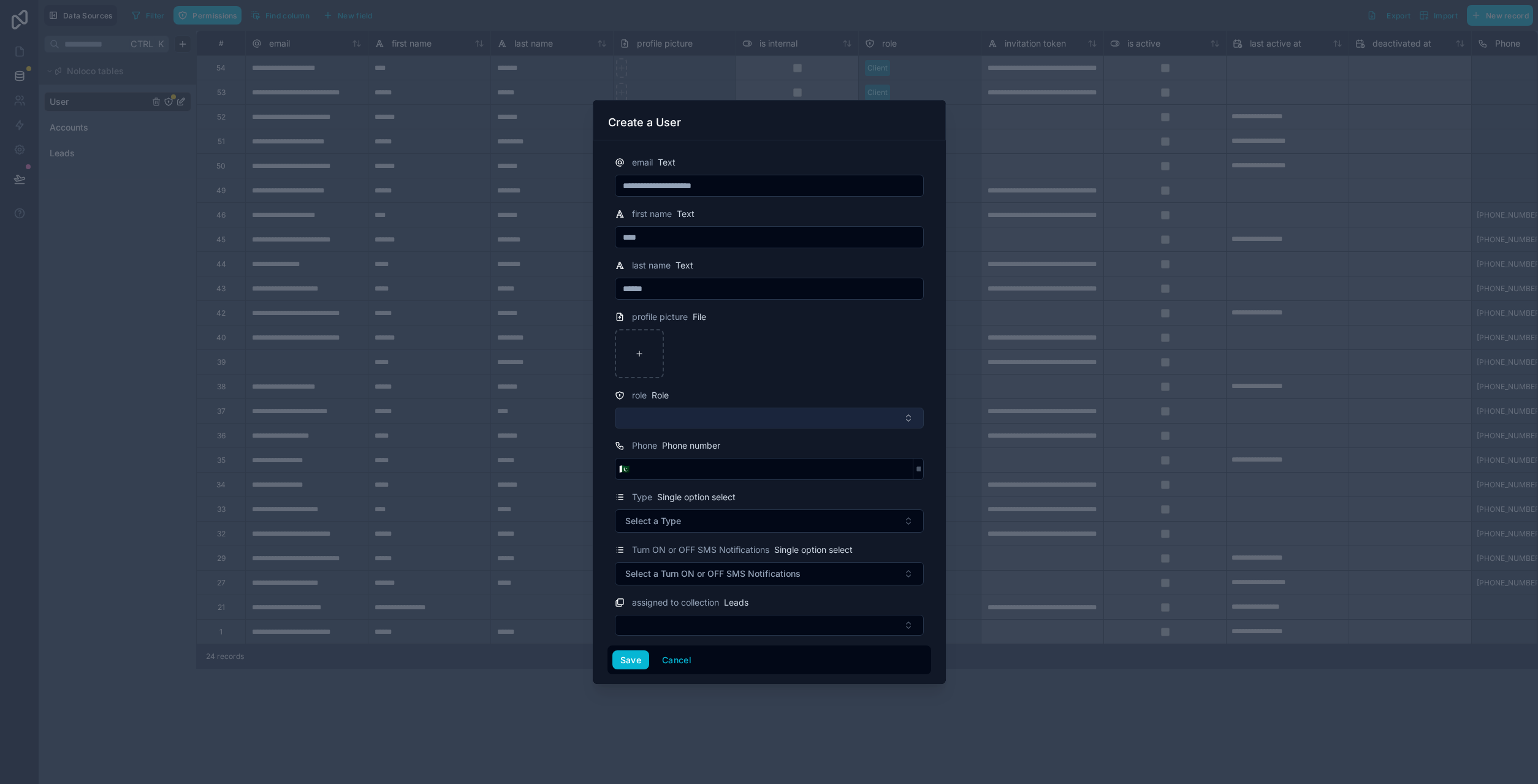
click at [714, 422] on button "Select Button" at bounding box center [769, 418] width 309 height 21
click at [693, 437] on input "text" at bounding box center [776, 442] width 278 height 22
click at [700, 447] on input "text" at bounding box center [776, 442] width 278 height 22
click at [723, 478] on div "🇵🇰" at bounding box center [769, 469] width 309 height 22
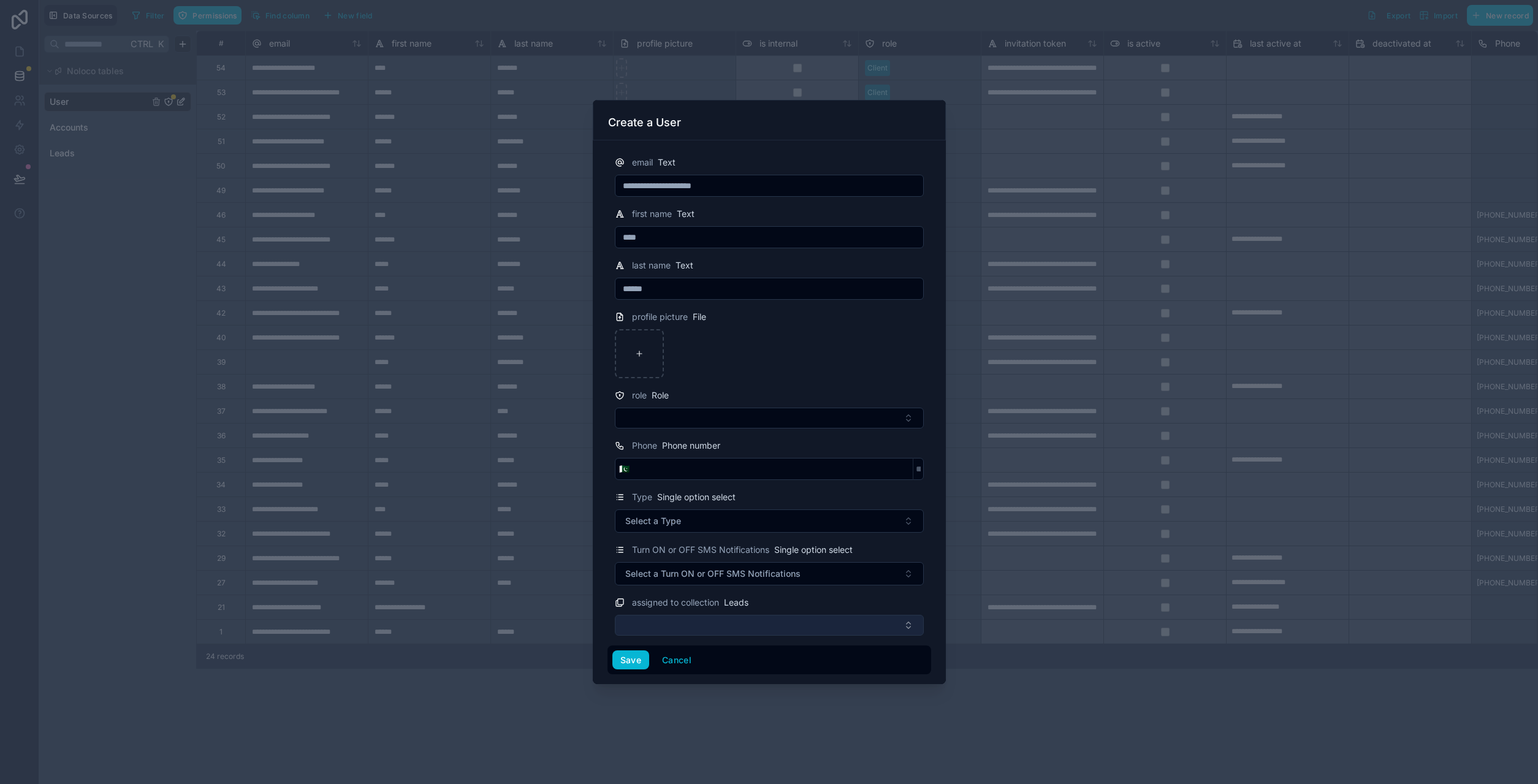
click at [712, 631] on button "Select Button" at bounding box center [769, 625] width 309 height 21
click at [714, 629] on button "Select Button" at bounding box center [769, 625] width 309 height 21
click at [685, 182] on input "**********" at bounding box center [769, 186] width 307 height 17
click at [683, 667] on button "Cancel" at bounding box center [676, 660] width 46 height 20
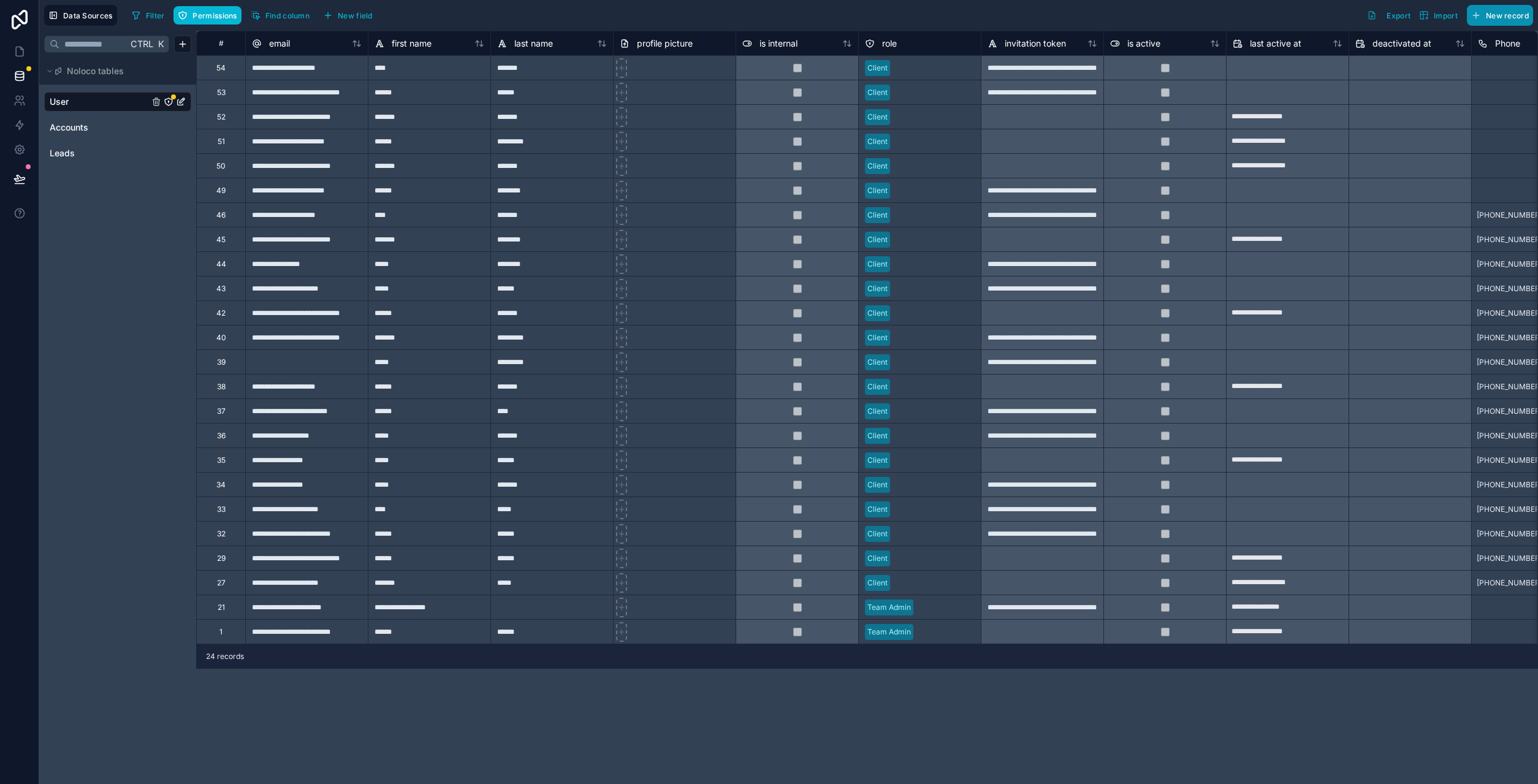
click at [1513, 24] on button "New record" at bounding box center [1499, 15] width 66 height 21
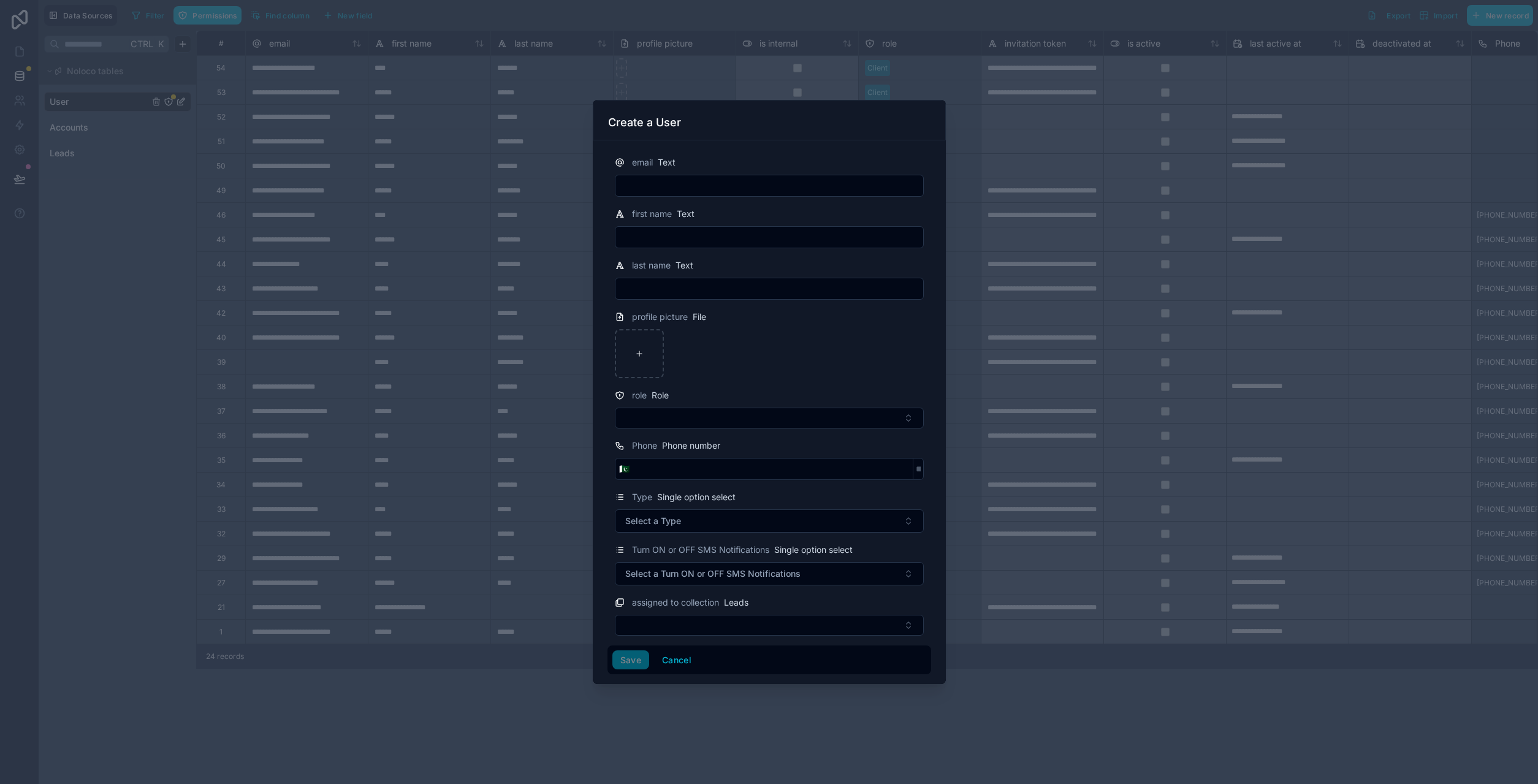
click at [687, 174] on div "email Text" at bounding box center [769, 176] width 324 height 41
click at [689, 188] on input "text" at bounding box center [769, 186] width 307 height 17
paste input "**********"
type input "**********"
click at [677, 239] on input "text" at bounding box center [769, 238] width 307 height 17
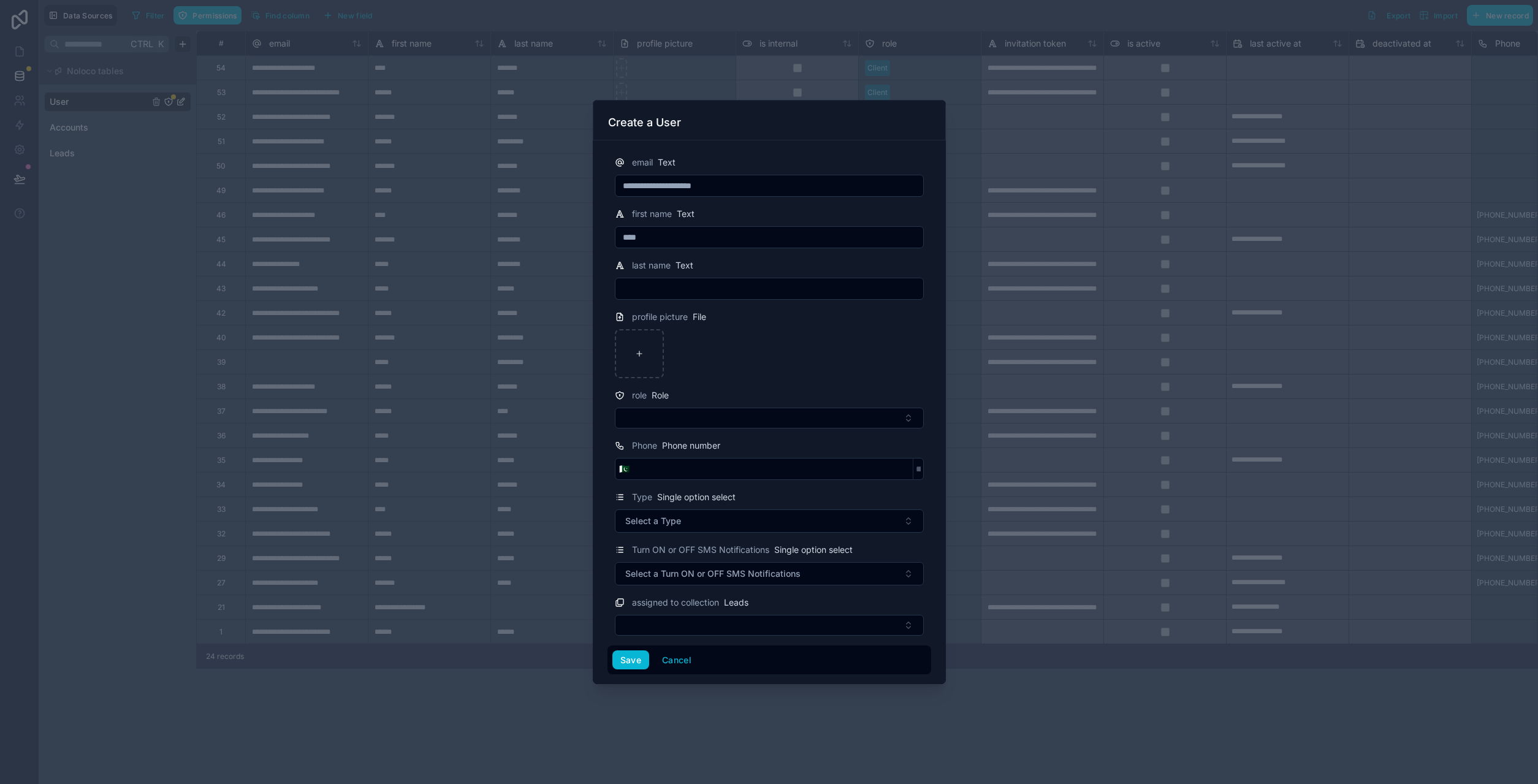
type input "****"
type input "******"
click at [722, 410] on button "Select Button" at bounding box center [769, 418] width 309 height 21
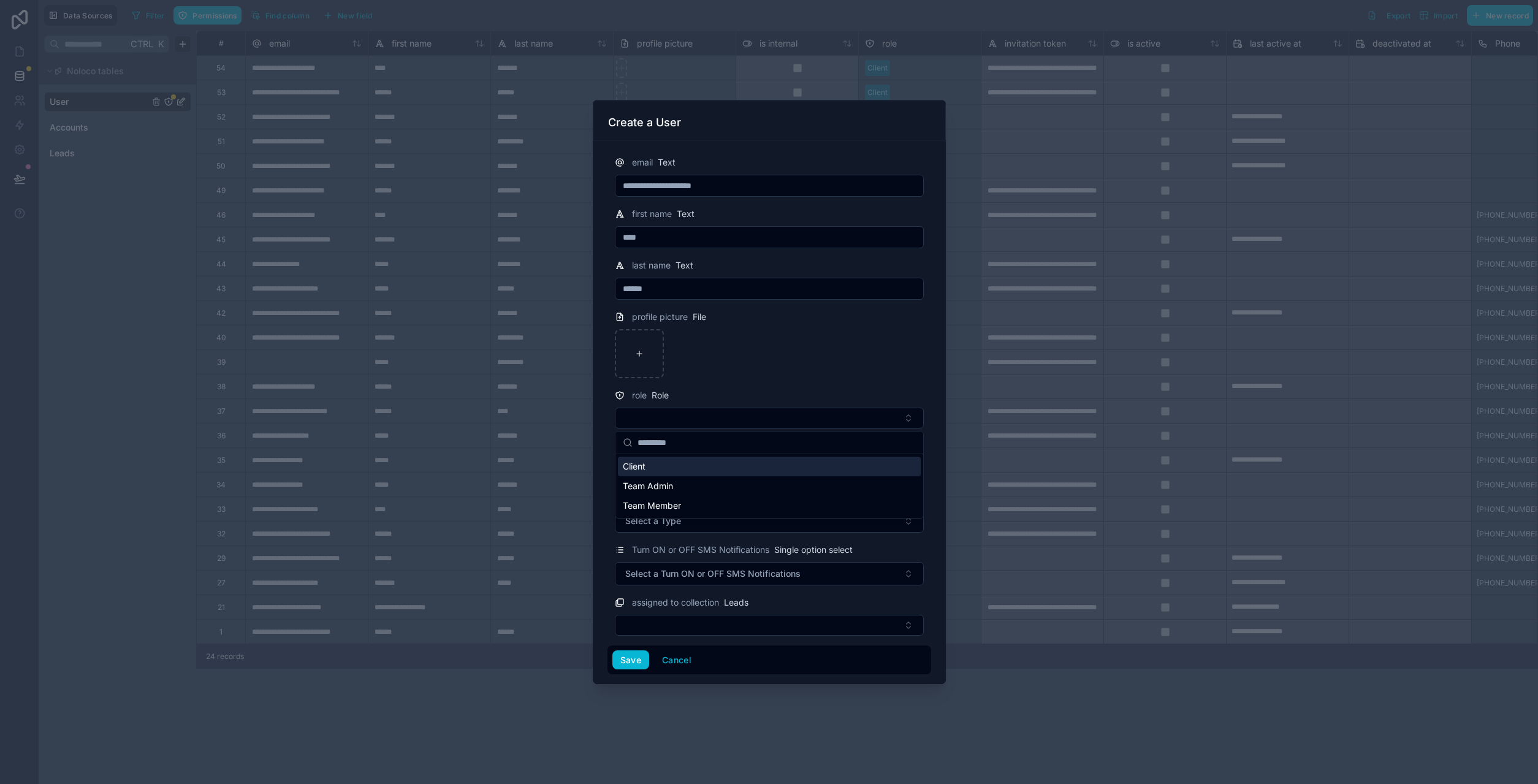
click at [692, 469] on div "Client" at bounding box center [769, 466] width 303 height 20
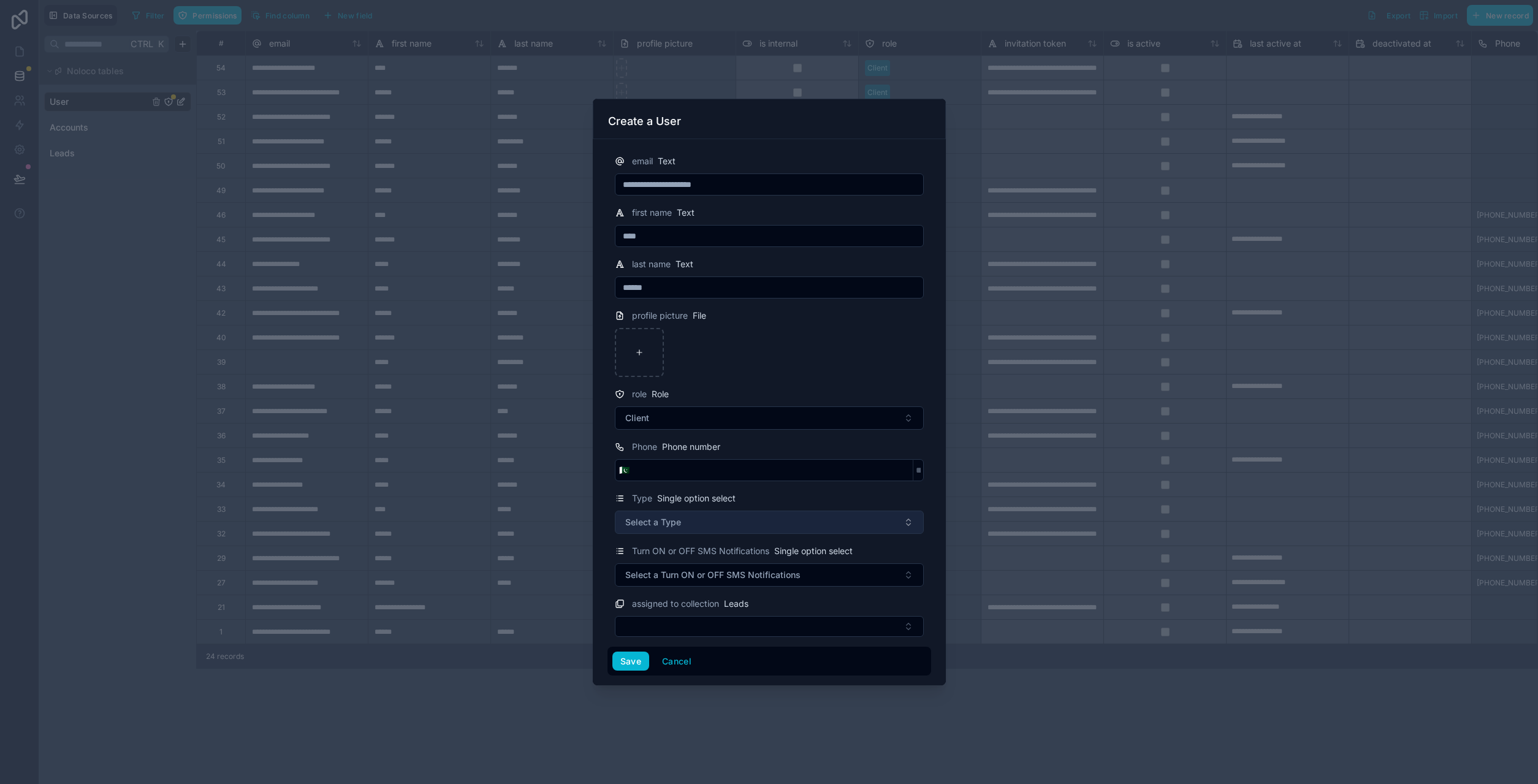
click at [689, 522] on button "Select a Type" at bounding box center [769, 522] width 309 height 23
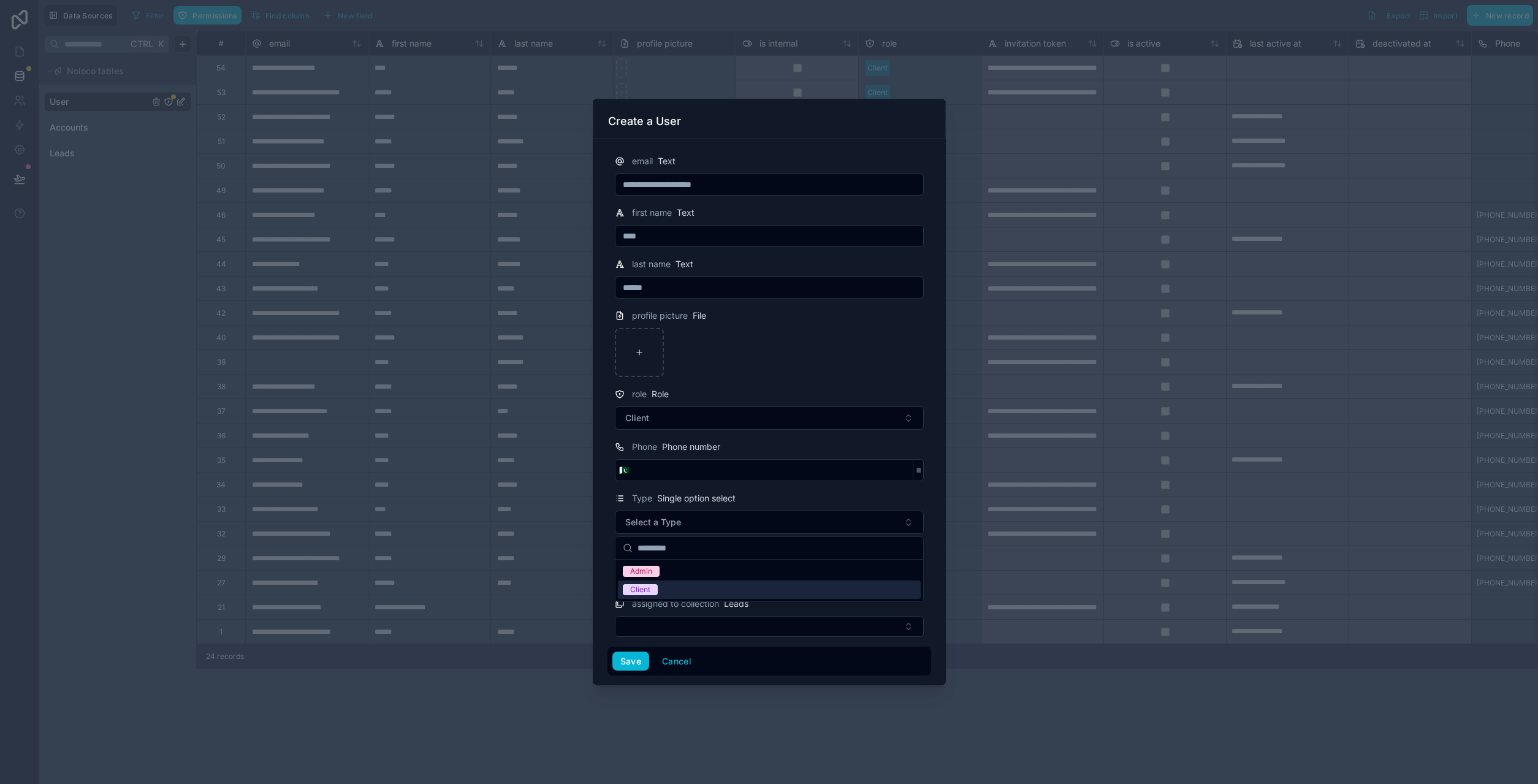
click at [670, 596] on div "Client" at bounding box center [769, 589] width 303 height 18
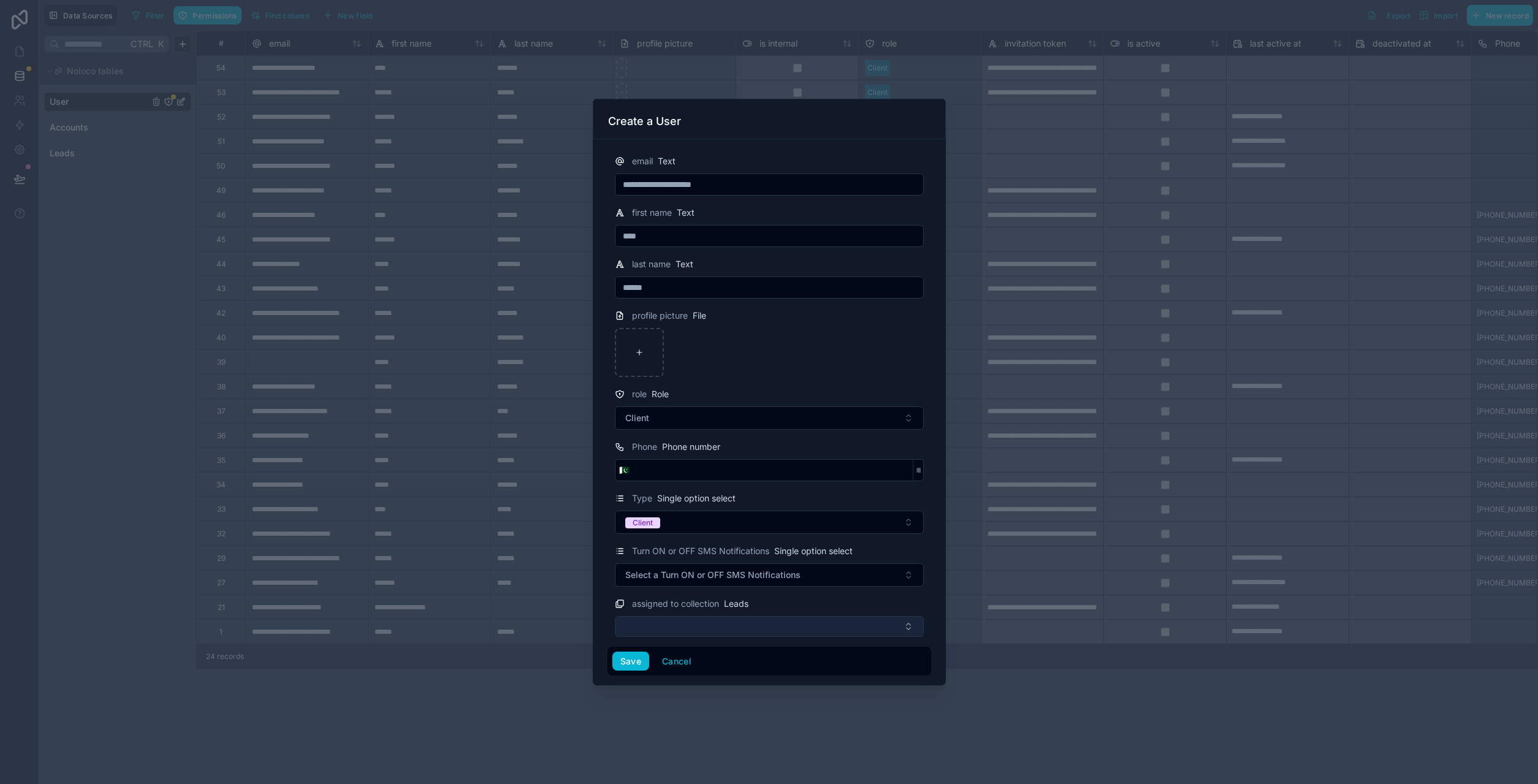
click at [703, 622] on button "Select Button" at bounding box center [769, 627] width 309 height 21
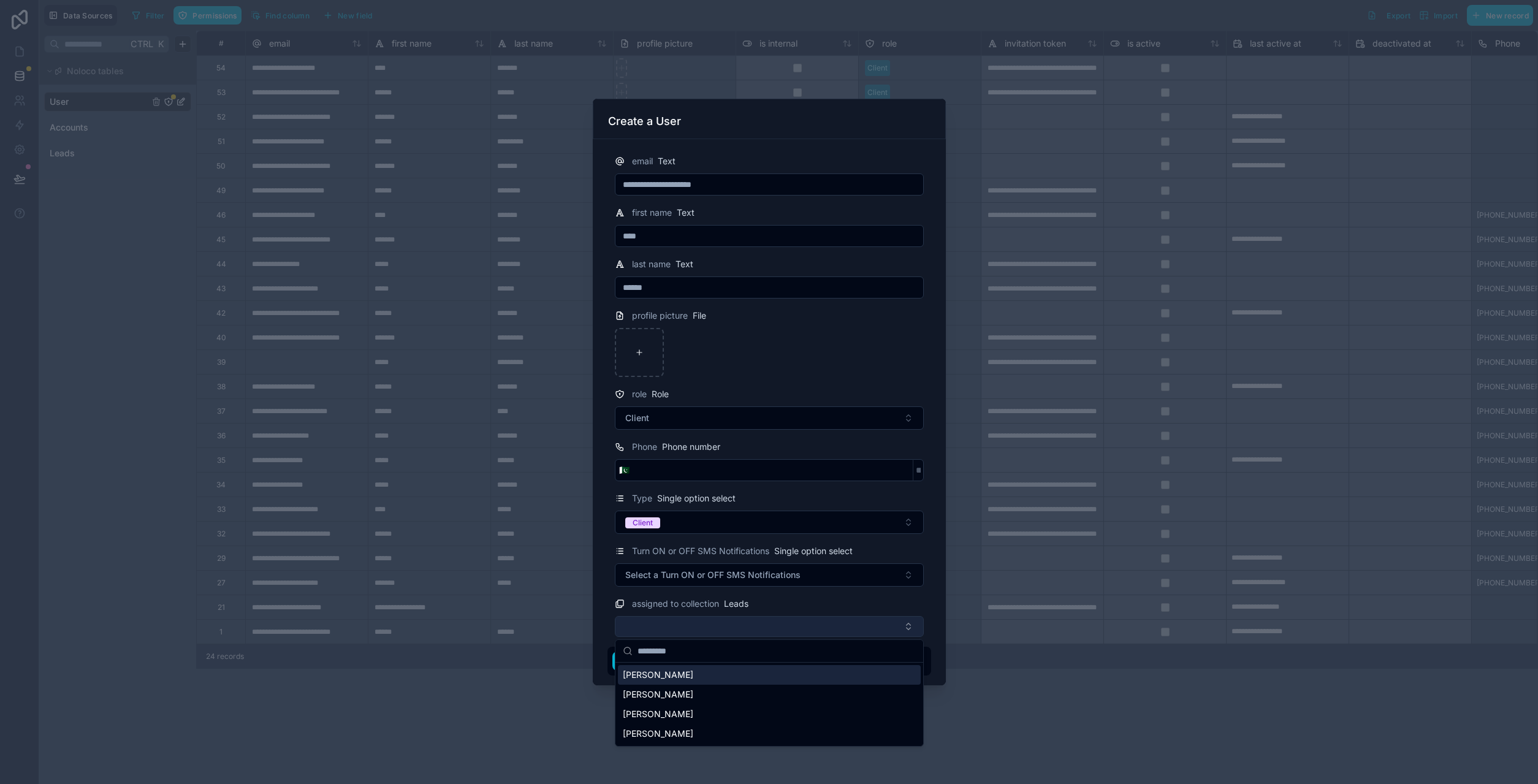
click at [704, 622] on button "Select Button" at bounding box center [769, 627] width 309 height 21
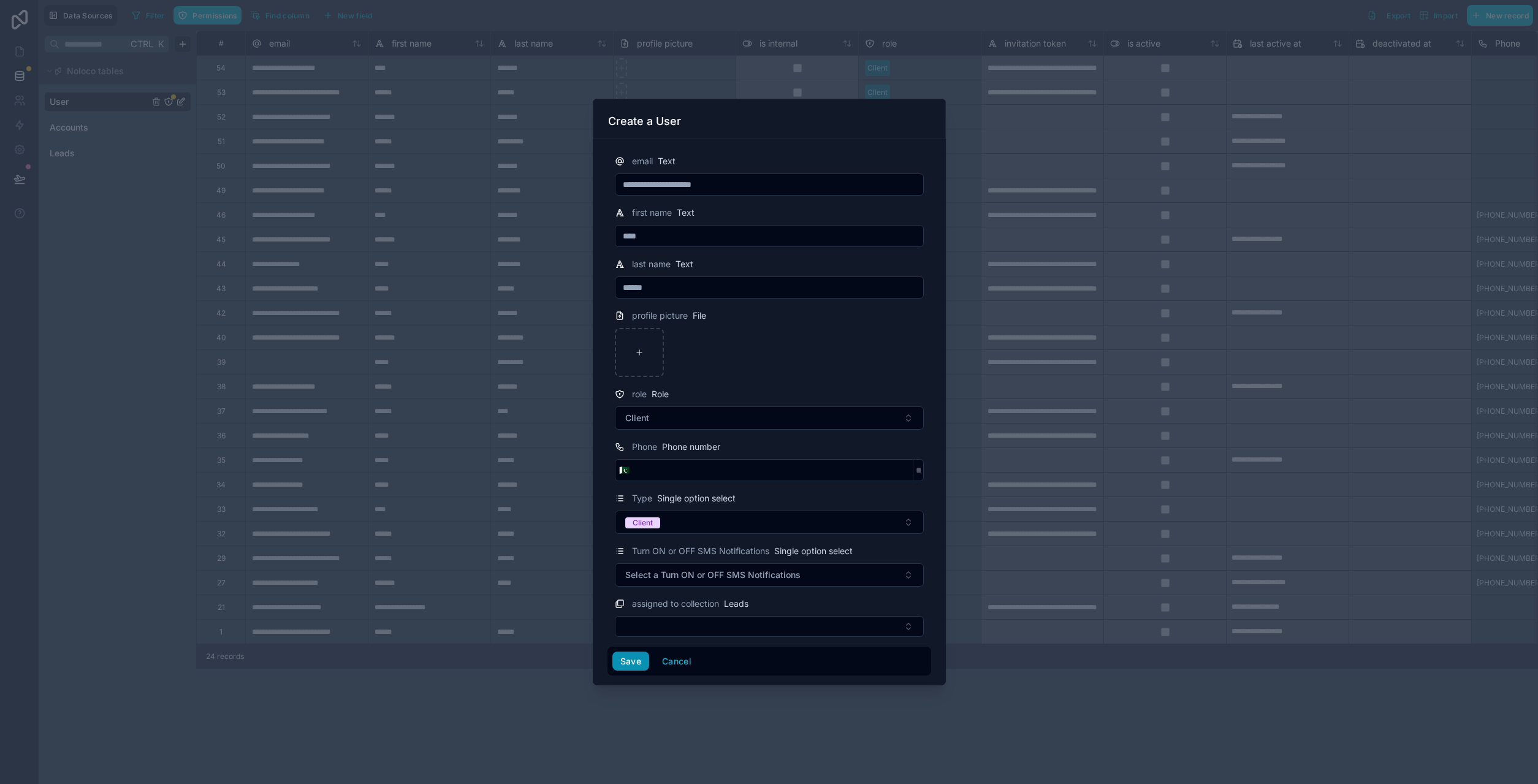
click at [639, 662] on button "Save" at bounding box center [630, 661] width 37 height 20
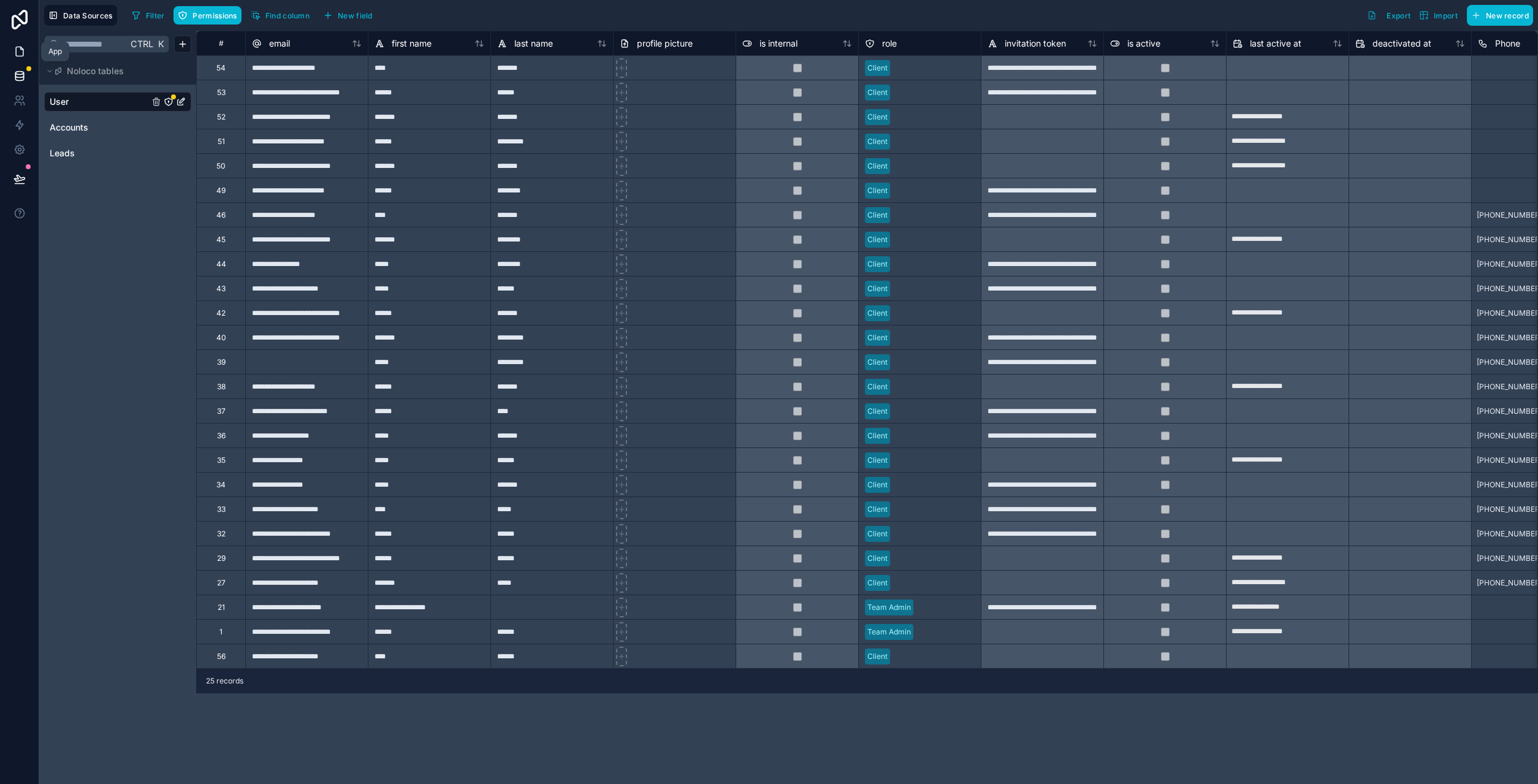
click at [22, 46] on icon at bounding box center [20, 52] width 12 height 12
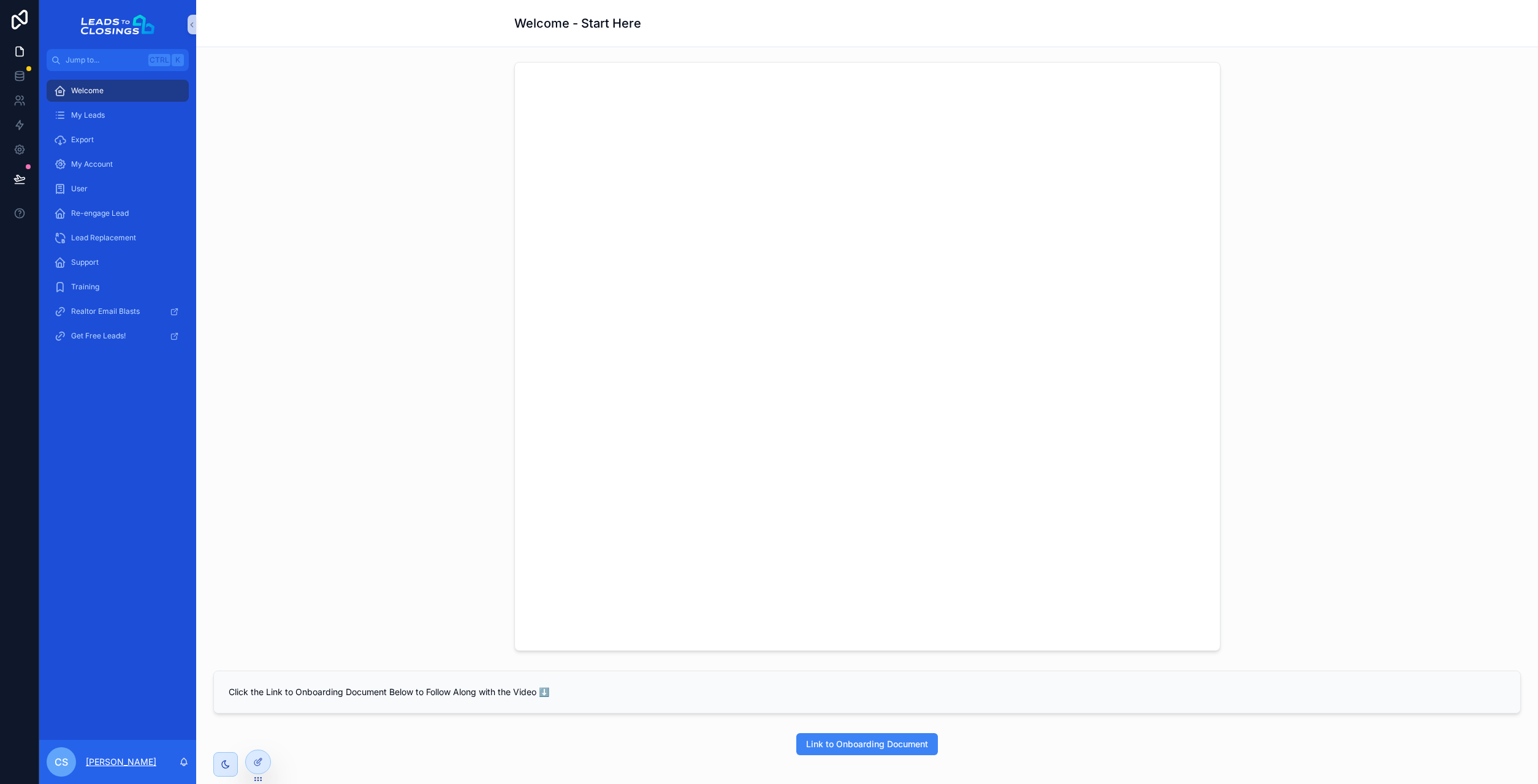
click at [100, 767] on p "Calvin Sibley" at bounding box center [121, 762] width 71 height 12
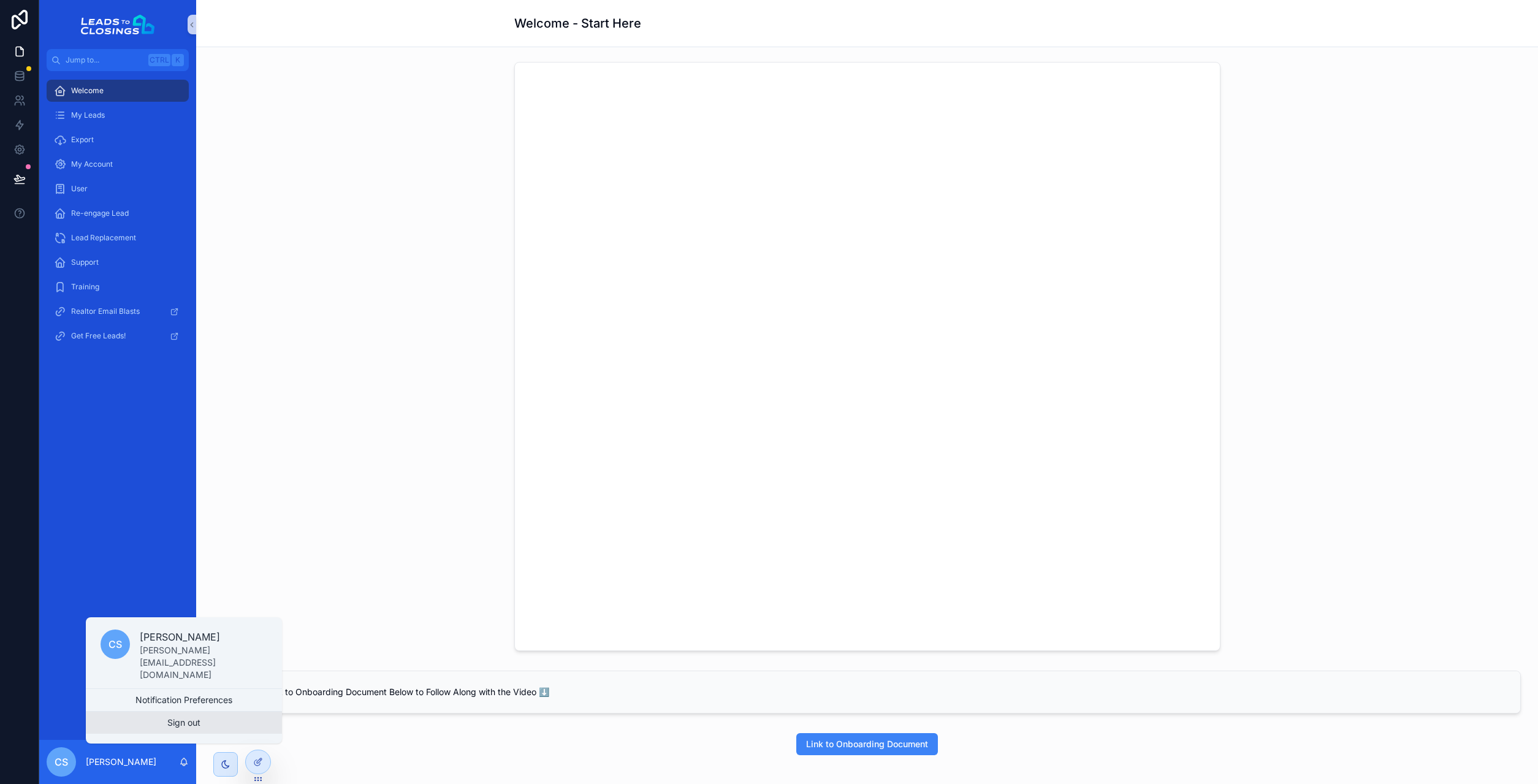
click at [165, 723] on button "Sign out" at bounding box center [184, 723] width 196 height 22
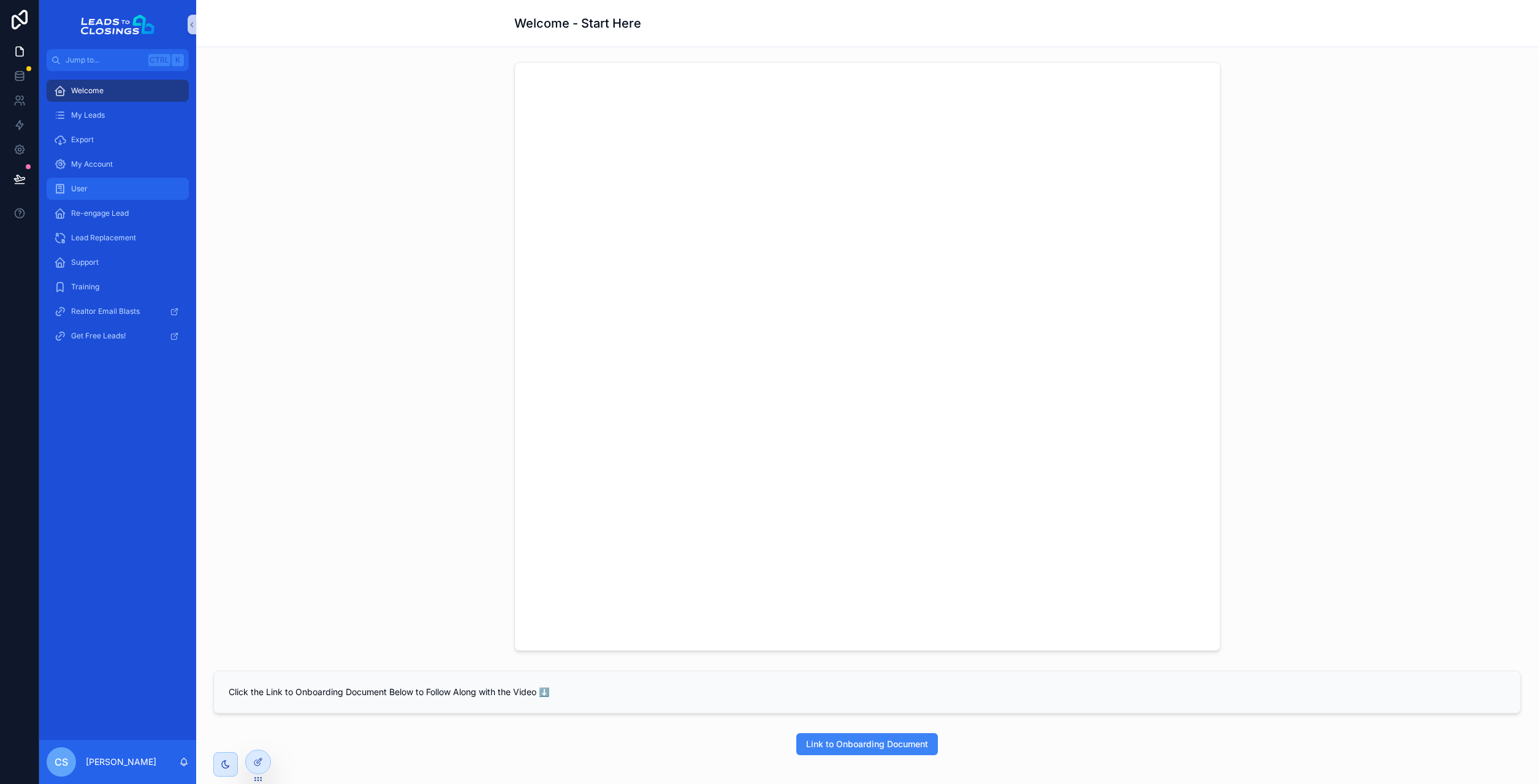
click at [102, 187] on div "User" at bounding box center [118, 188] width 127 height 20
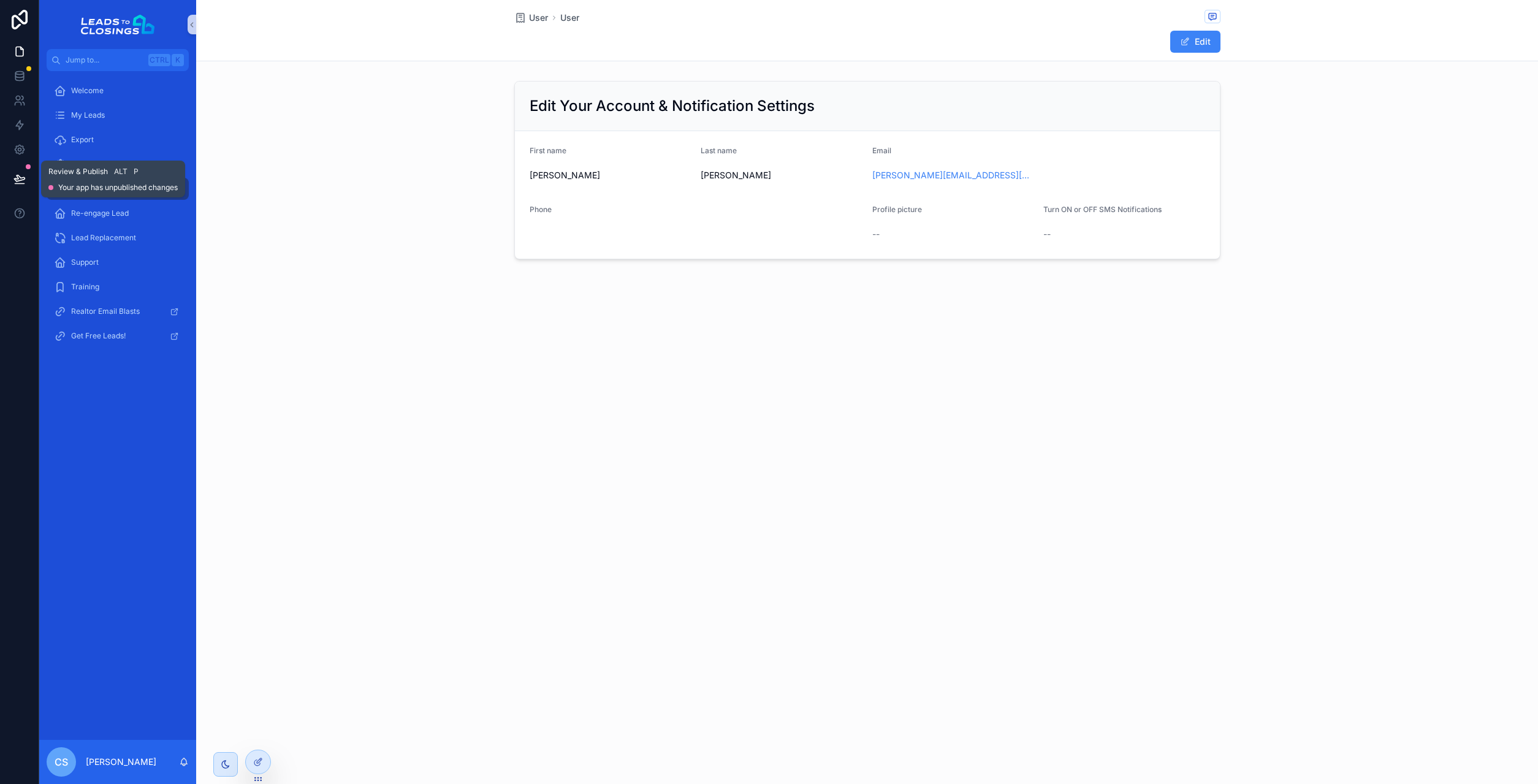
click at [21, 176] on icon at bounding box center [20, 179] width 12 height 12
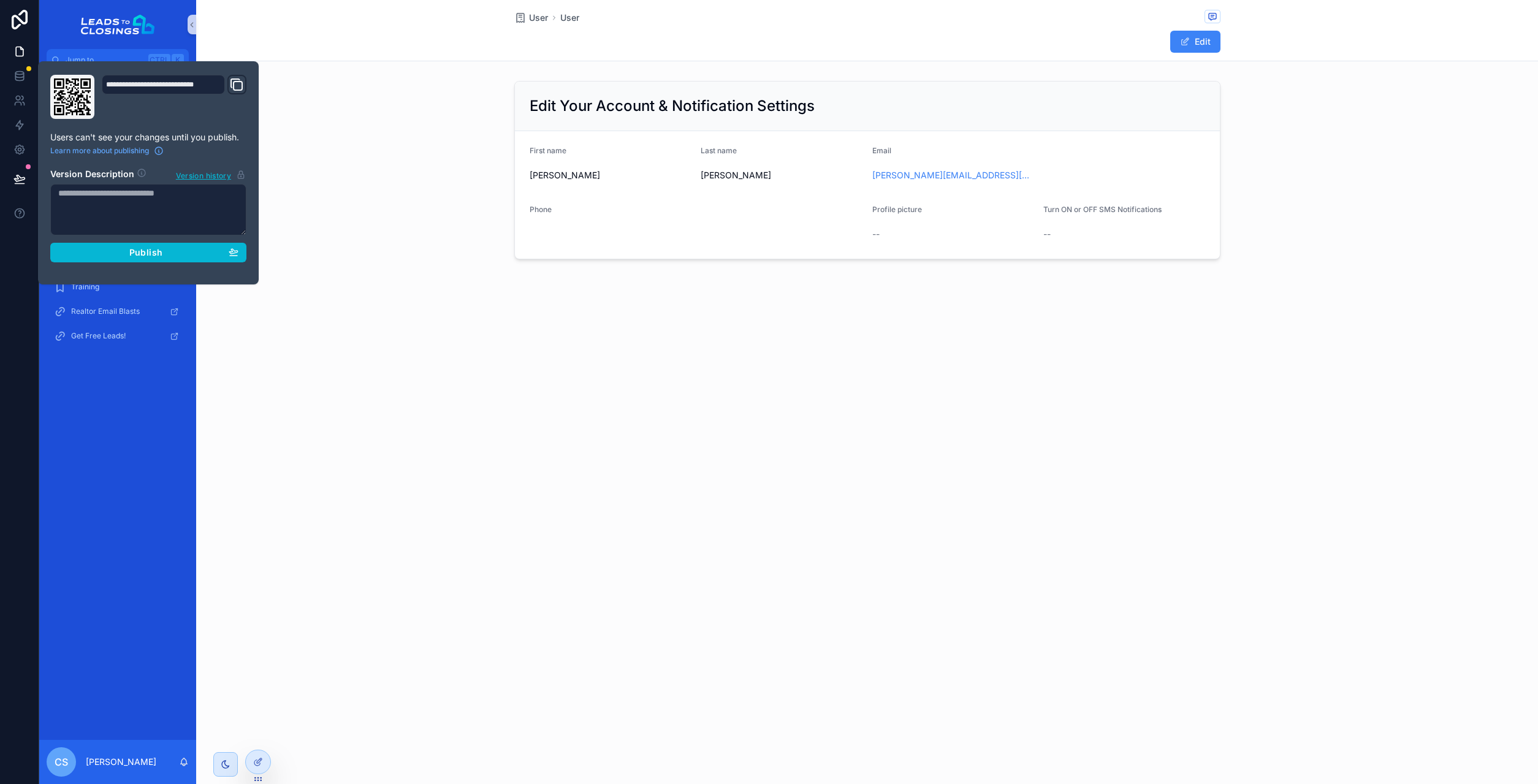
click at [154, 210] on textarea at bounding box center [148, 210] width 196 height 52
type textarea "**********"
click at [149, 252] on span "Publish" at bounding box center [145, 252] width 33 height 11
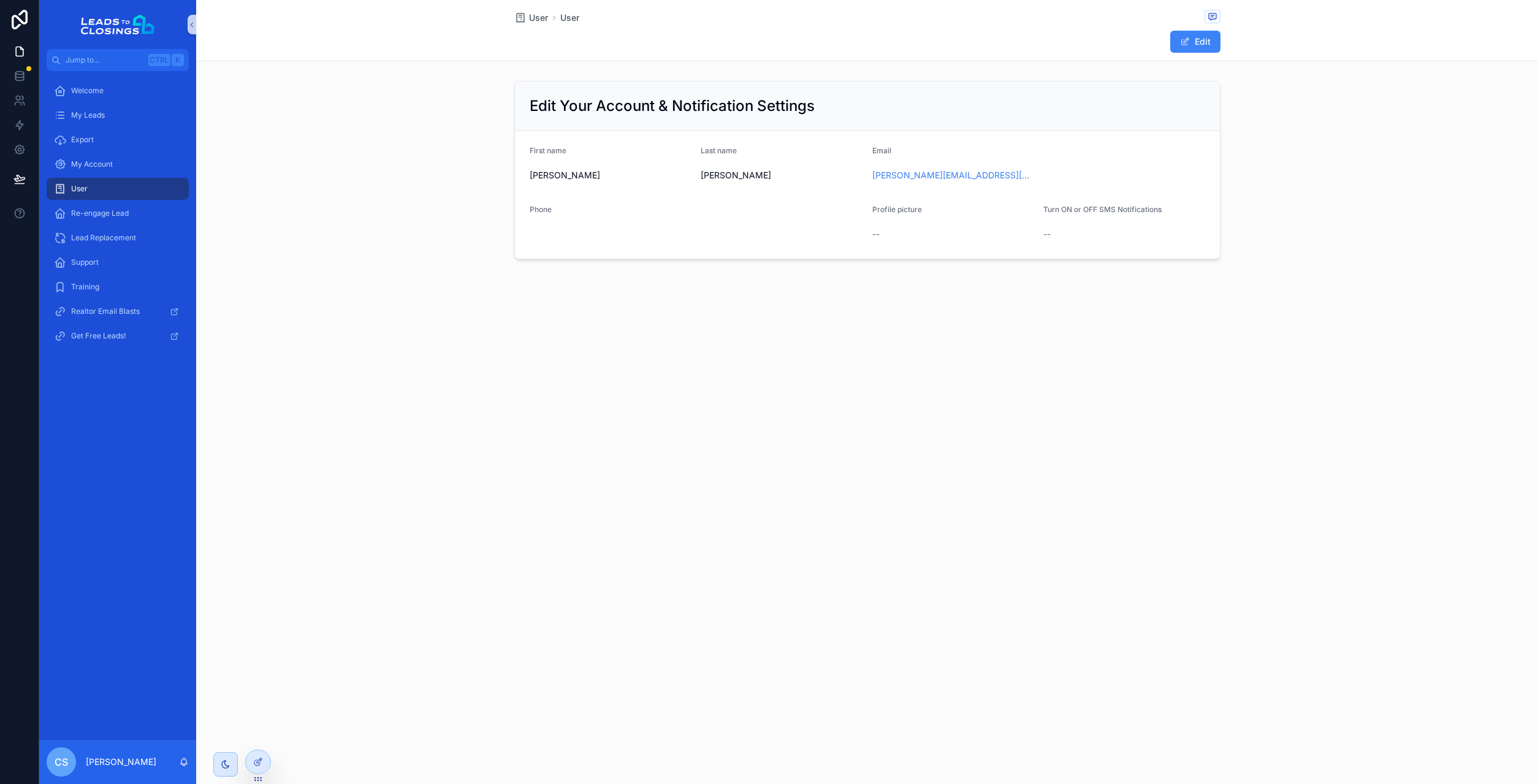
click at [148, 468] on div "Welcome My Leads Export My Account User Re-engage Lead Lead Replacement Support…" at bounding box center [118, 405] width 157 height 669
click at [110, 762] on p "[PERSON_NAME]" at bounding box center [121, 762] width 71 height 12
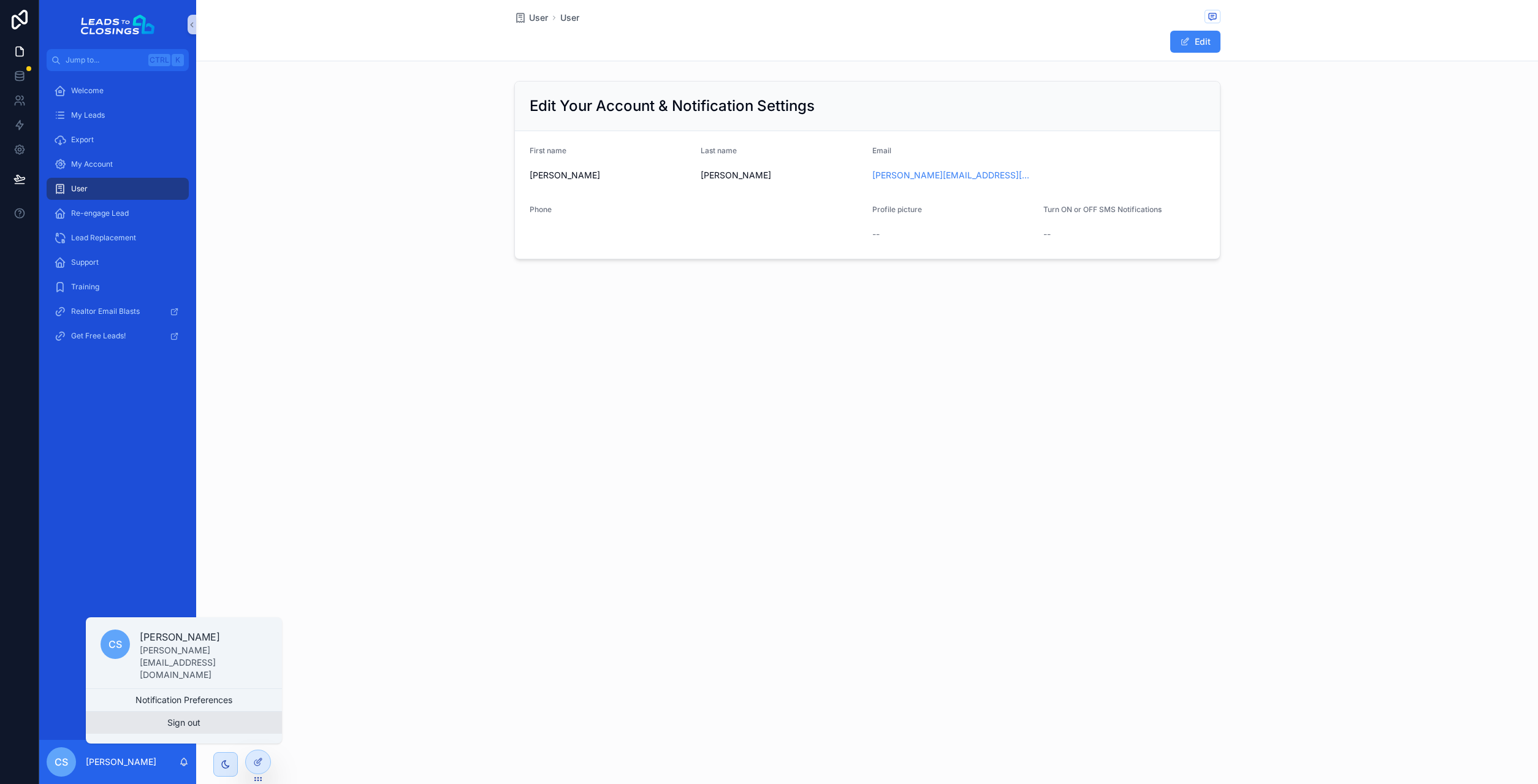
click at [179, 725] on button "Sign out" at bounding box center [184, 723] width 196 height 22
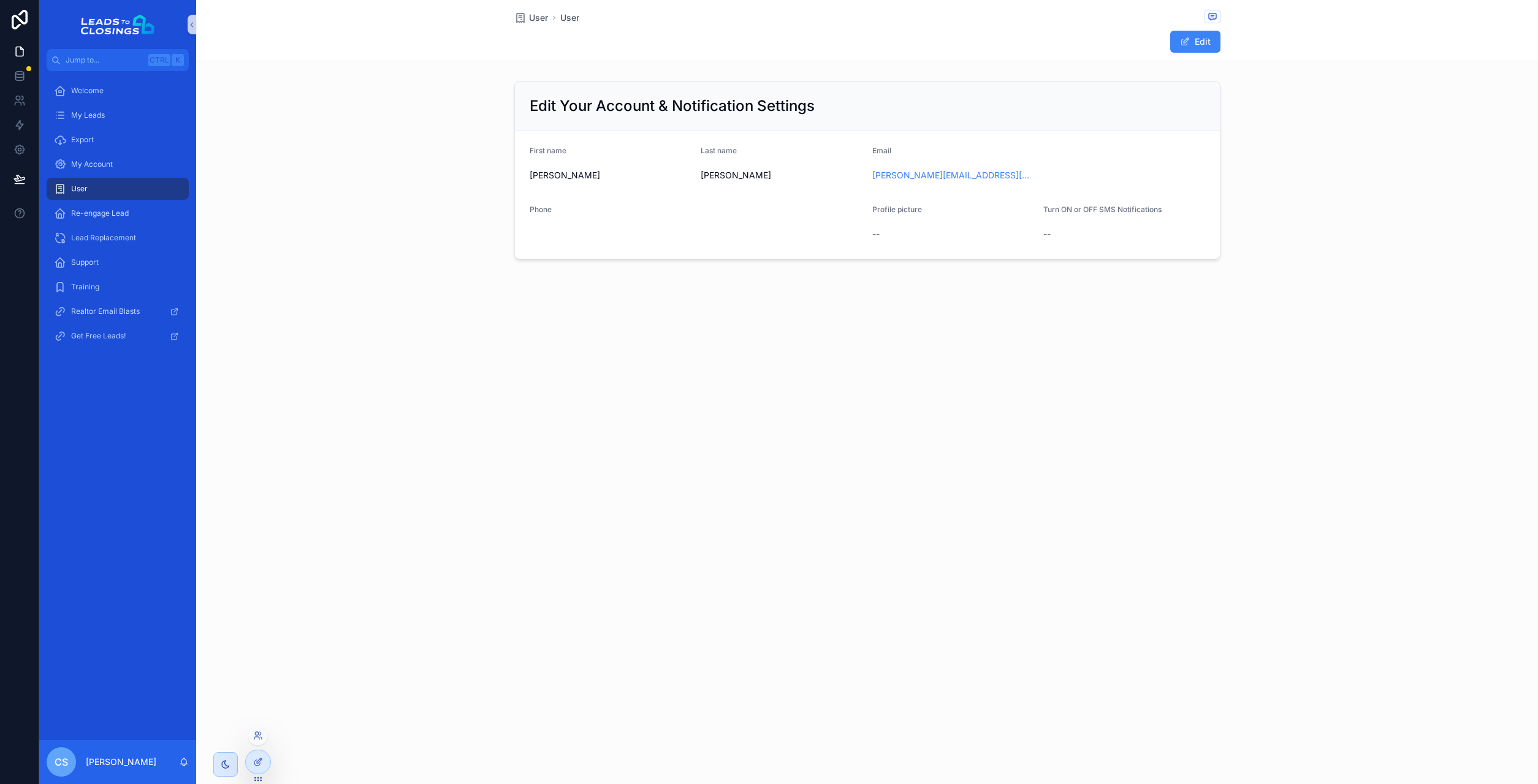
click at [269, 770] on div at bounding box center [258, 767] width 26 height 34
click at [263, 769] on div at bounding box center [258, 762] width 24 height 23
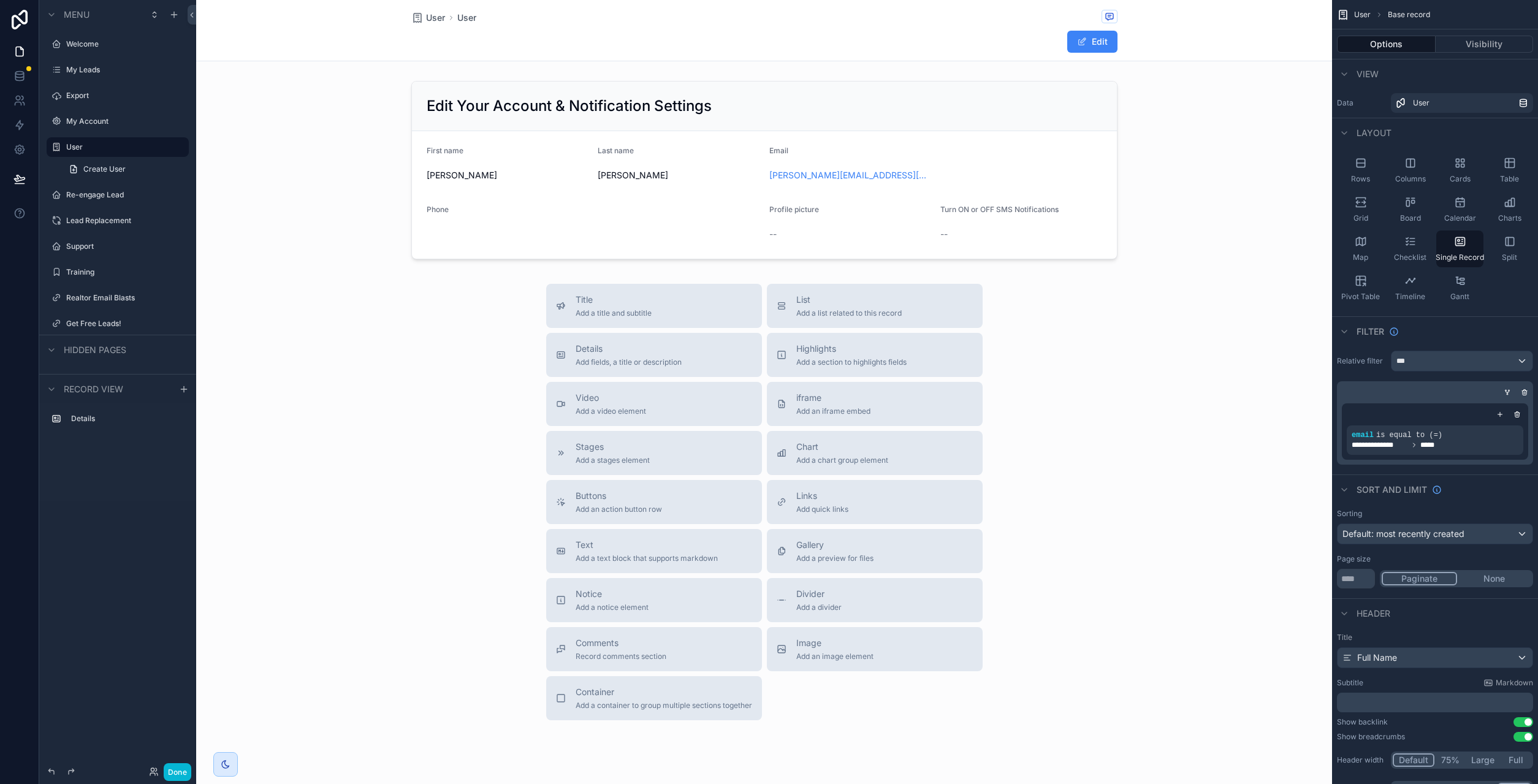
click at [577, 175] on div "scrollable content" at bounding box center [764, 409] width 1136 height 818
click at [591, 185] on div "scrollable content" at bounding box center [764, 170] width 1136 height 188
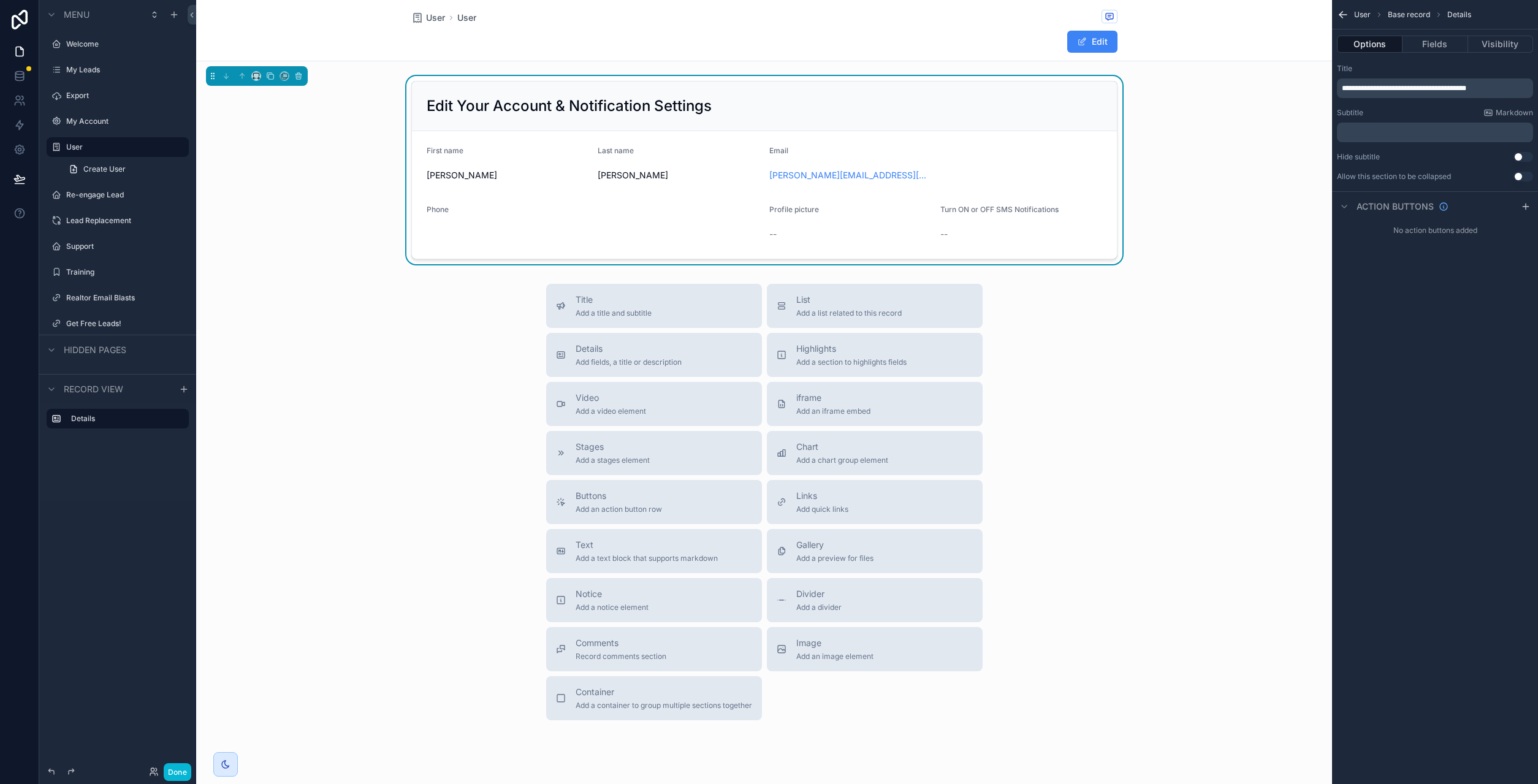
click at [1340, 14] on icon "scrollable content" at bounding box center [1341, 14] width 3 height 3
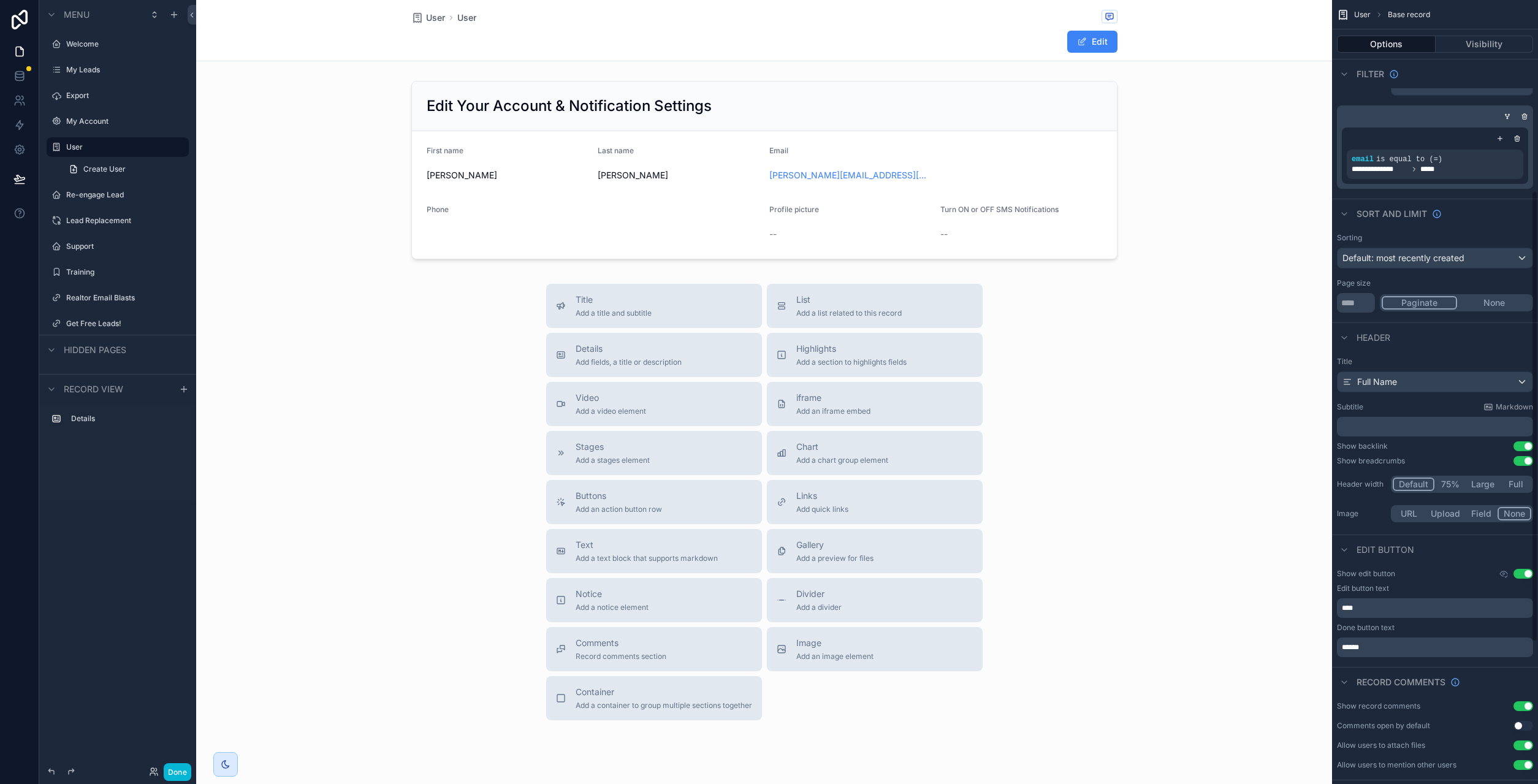
scroll to position [331, 0]
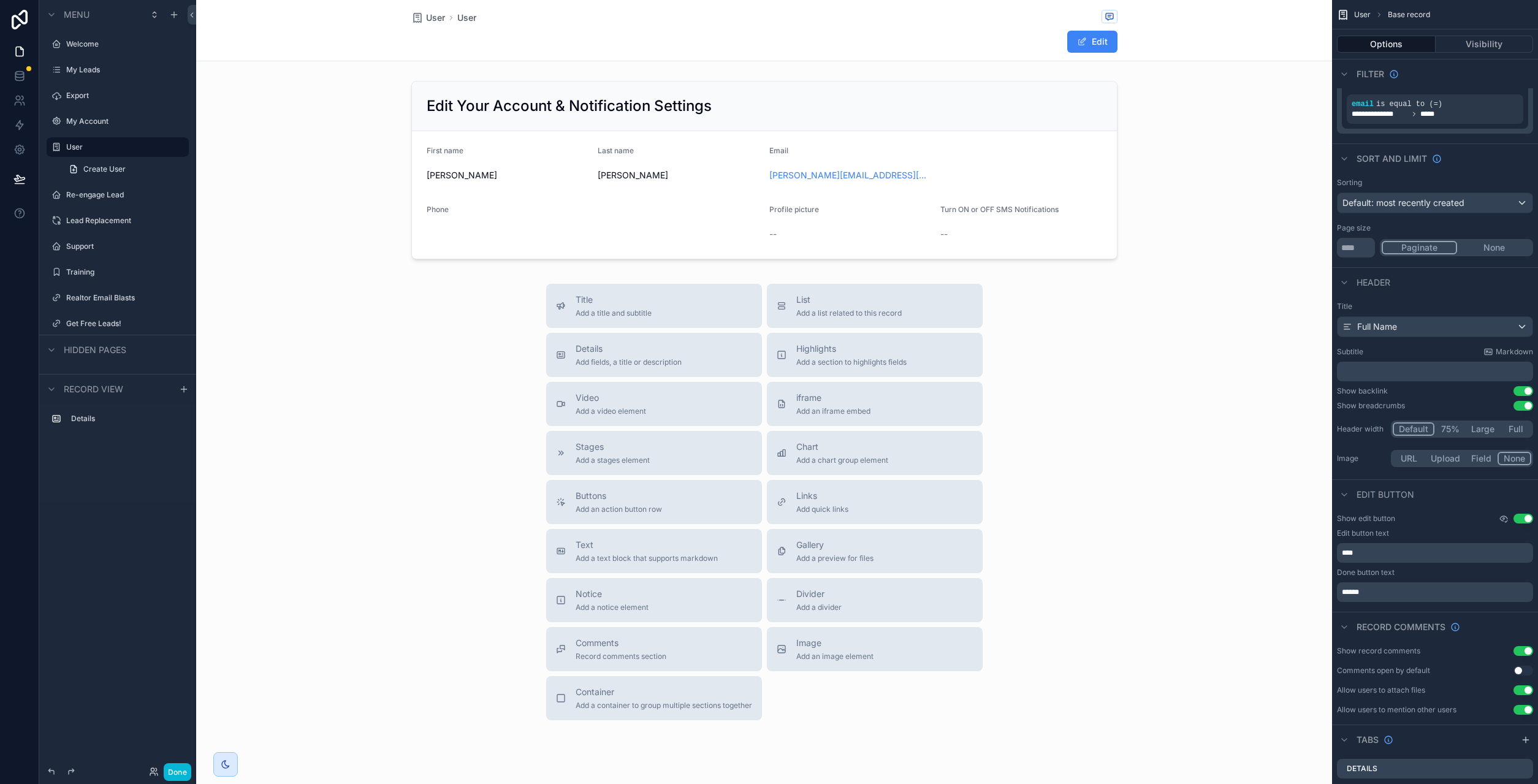
click at [1503, 518] on icon "scrollable content" at bounding box center [1504, 519] width 2 height 2
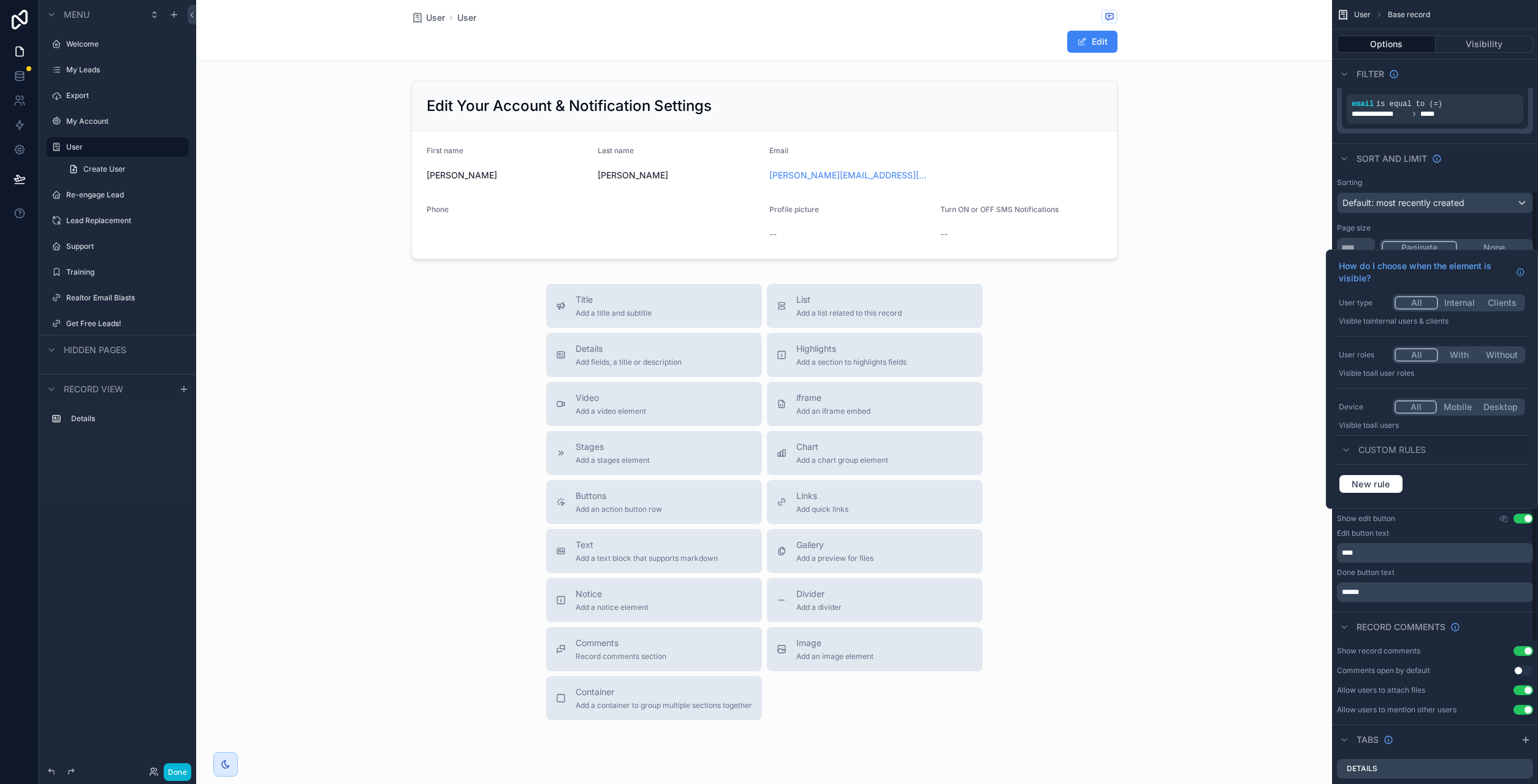
click at [1446, 528] on div "Edit button text" at bounding box center [1435, 533] width 196 height 9
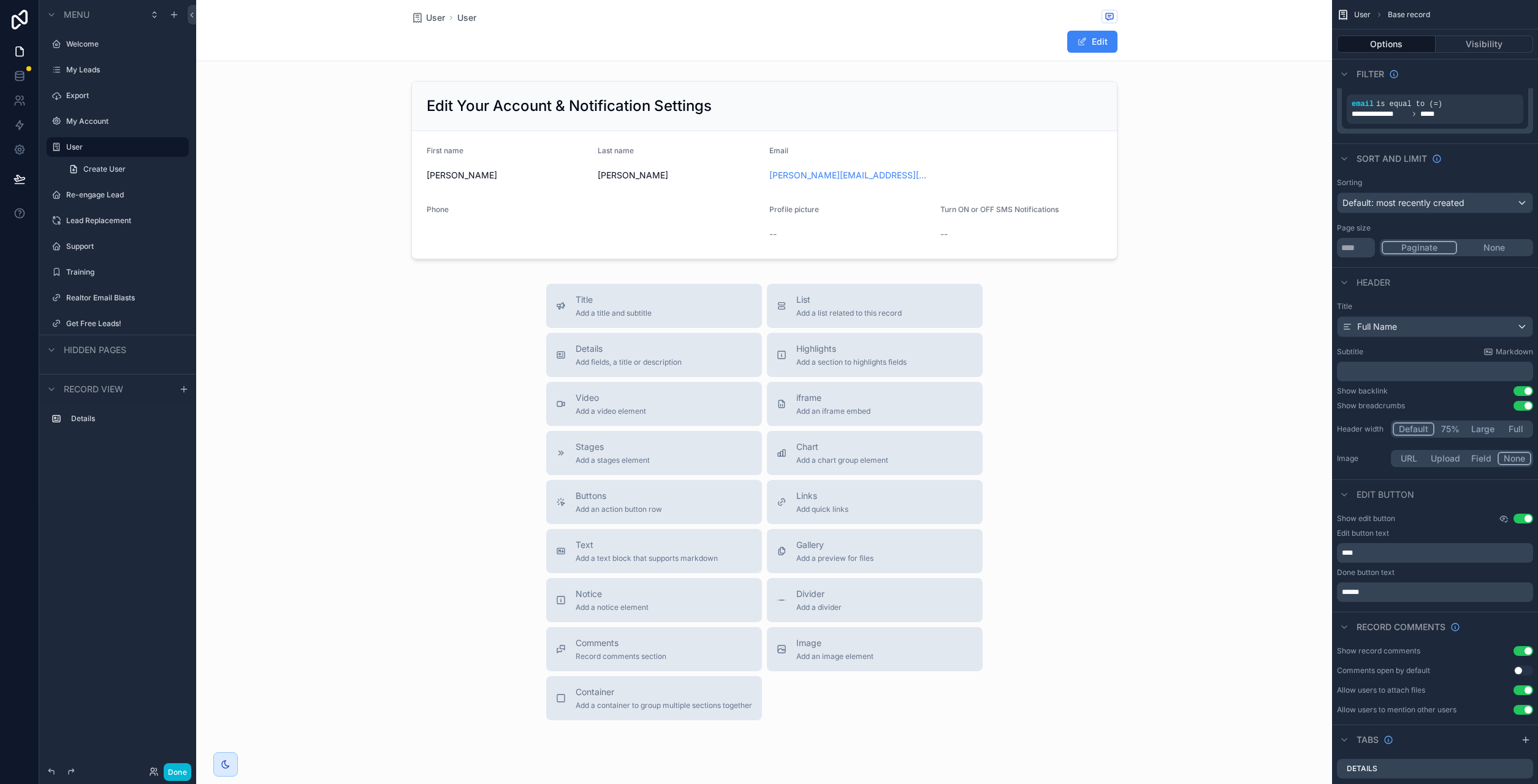
click at [1504, 519] on icon "scrollable content" at bounding box center [1504, 519] width 2 height 2
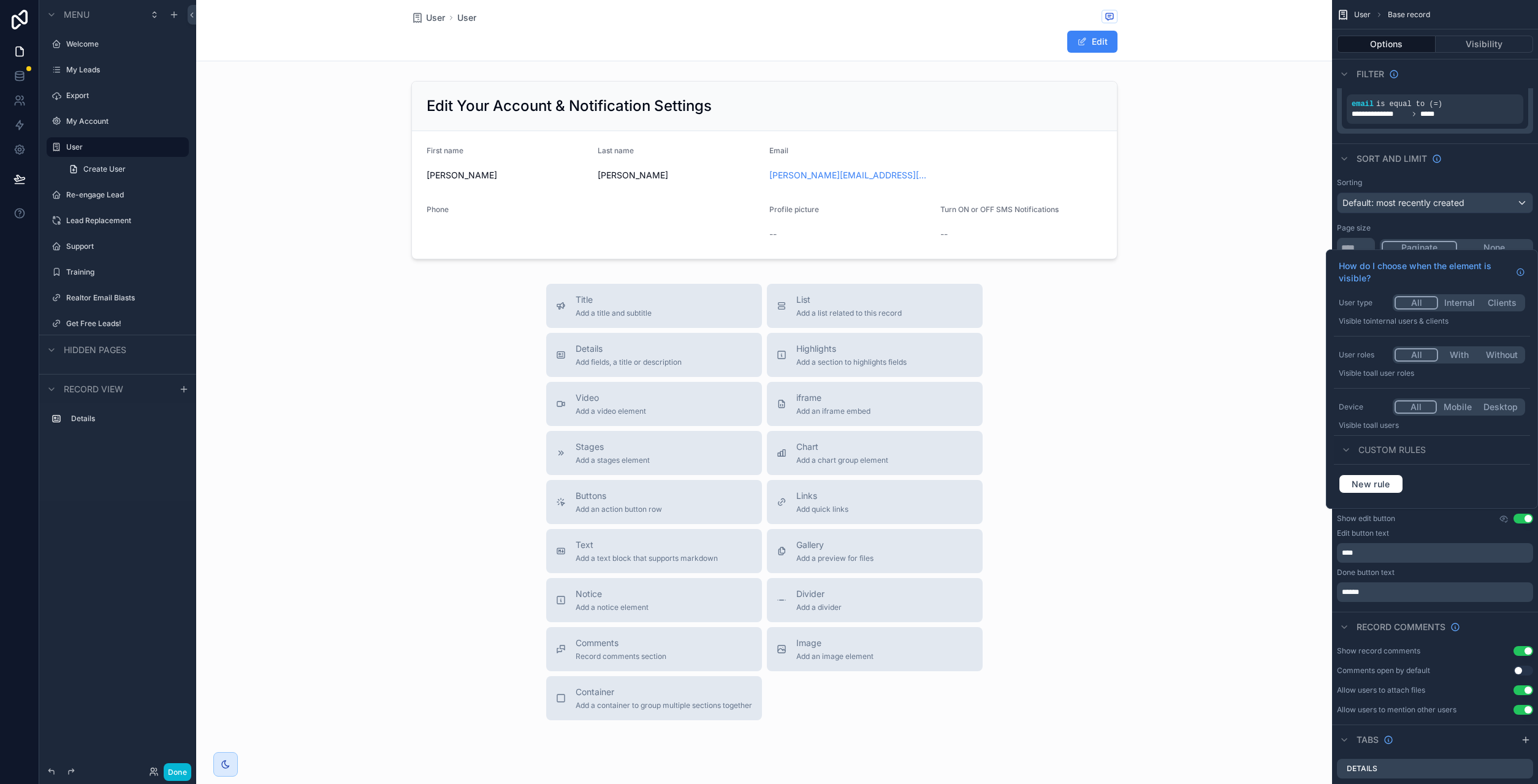
click at [1419, 302] on button "All" at bounding box center [1416, 303] width 44 height 14
click at [1417, 358] on button "All" at bounding box center [1416, 355] width 44 height 14
click at [1400, 450] on span "Custom rules" at bounding box center [1392, 450] width 67 height 12
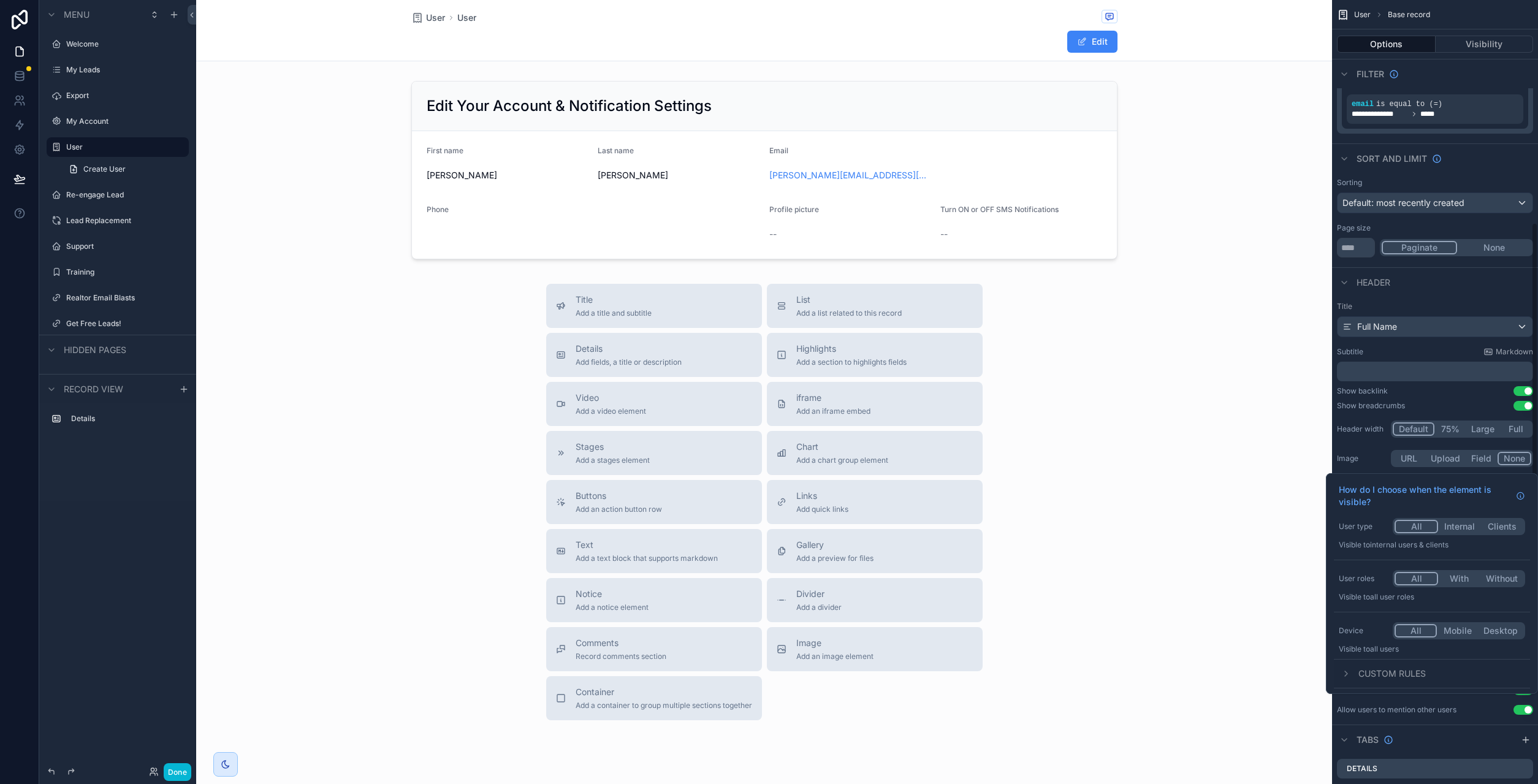
scroll to position [386, 0]
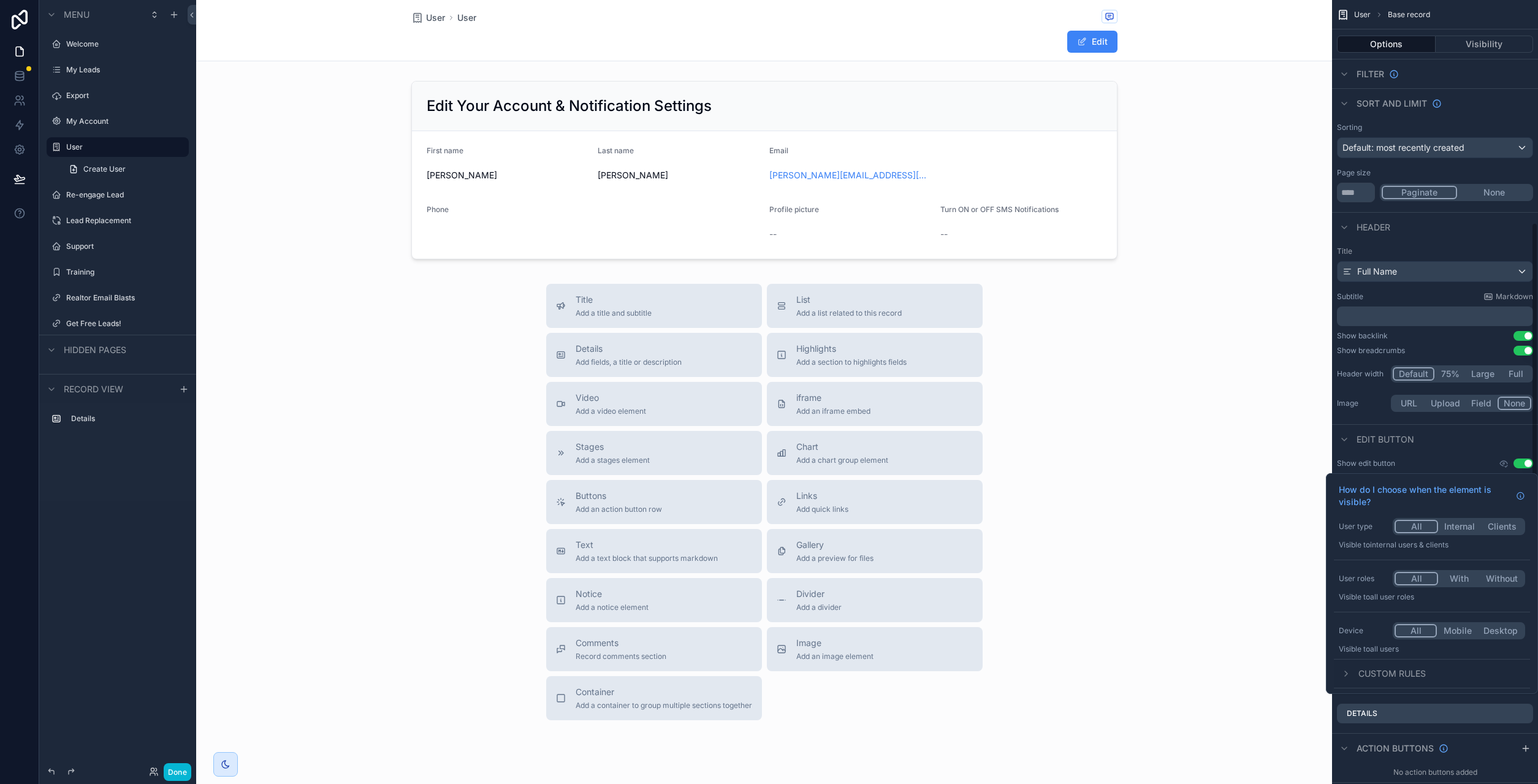
click at [1483, 456] on div "Show edit button Use setting Edit button text **** Done button text ******" at bounding box center [1434, 503] width 206 height 98
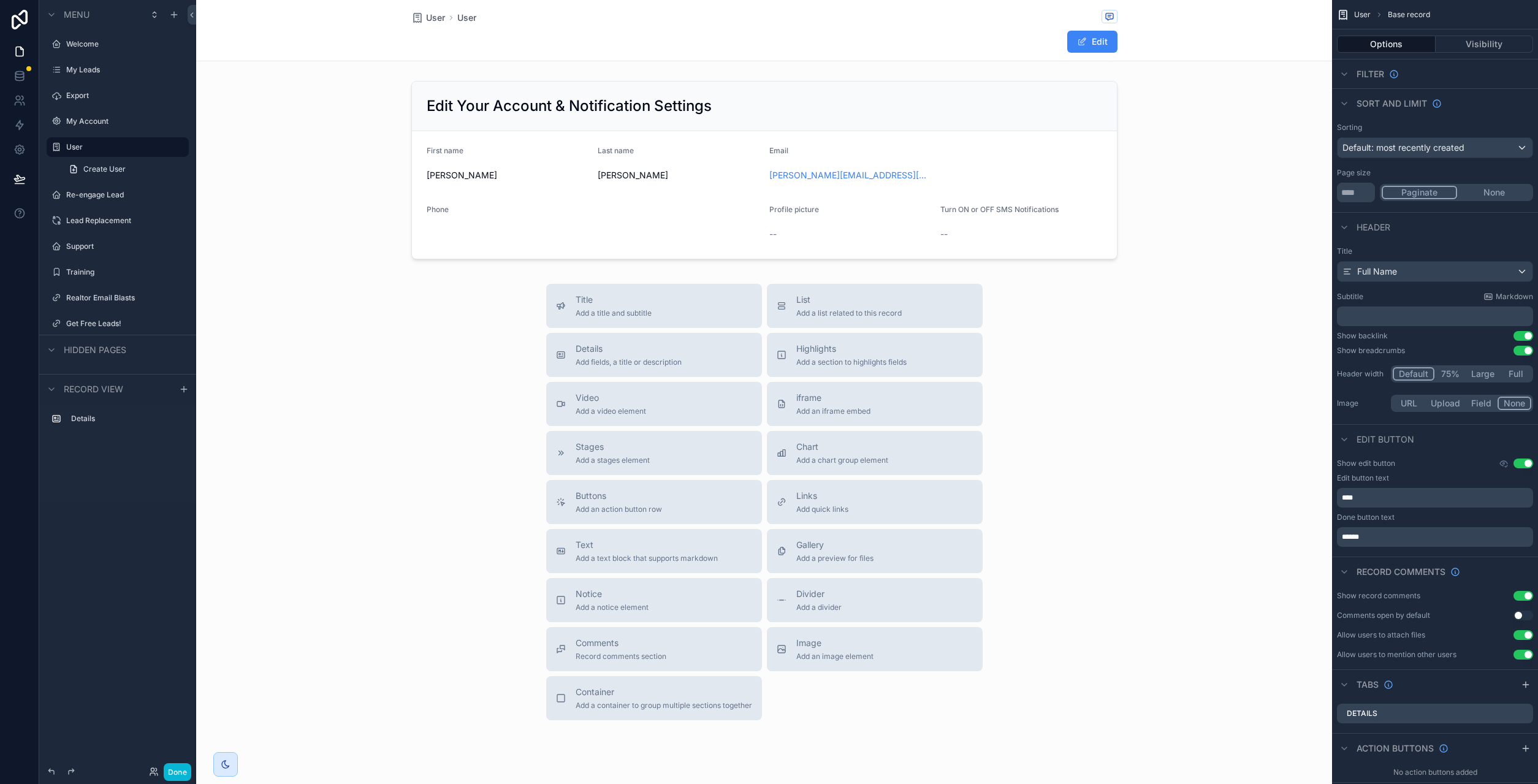
click at [1527, 593] on button "Use setting" at bounding box center [1523, 595] width 20 height 9
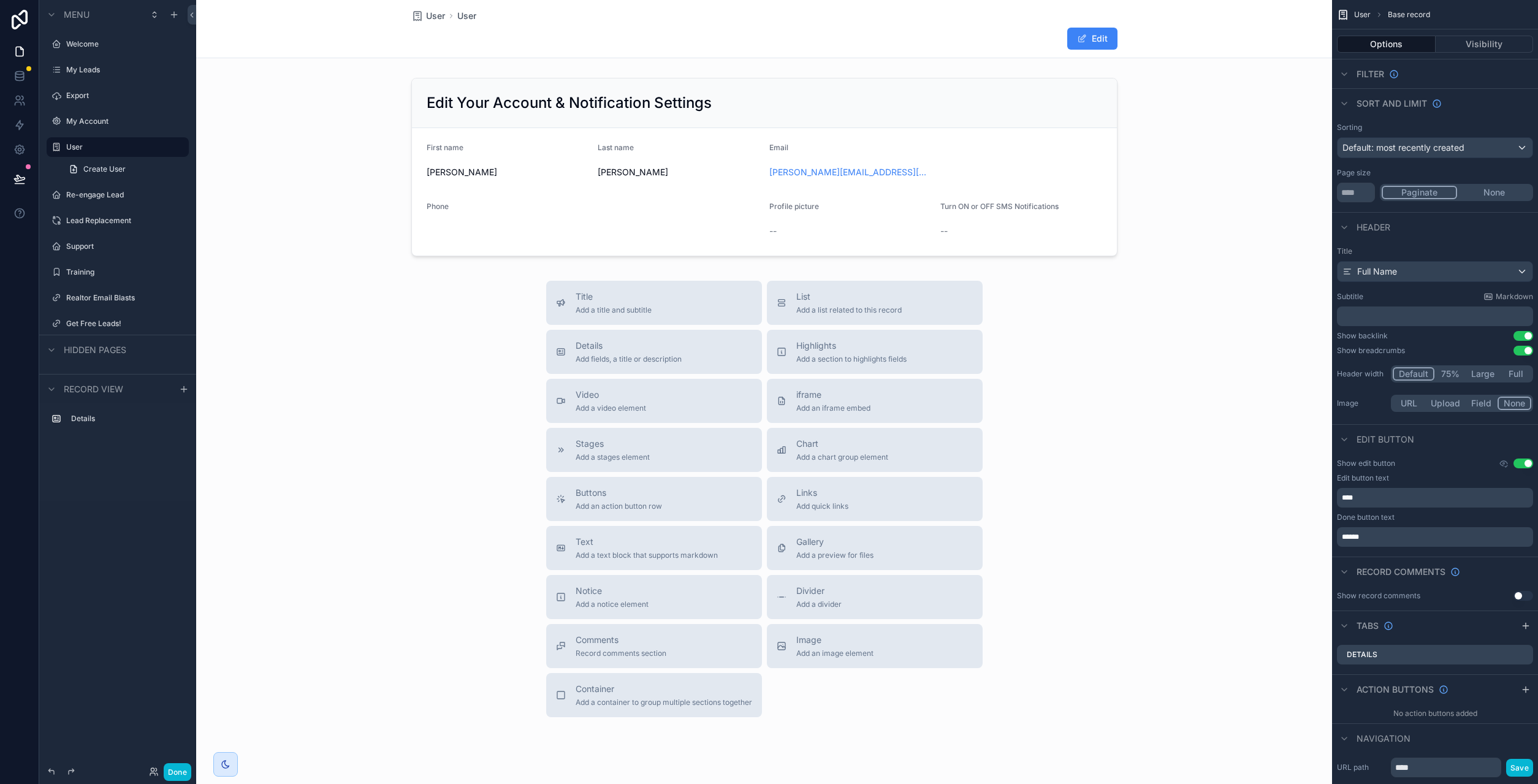
scroll to position [497, 0]
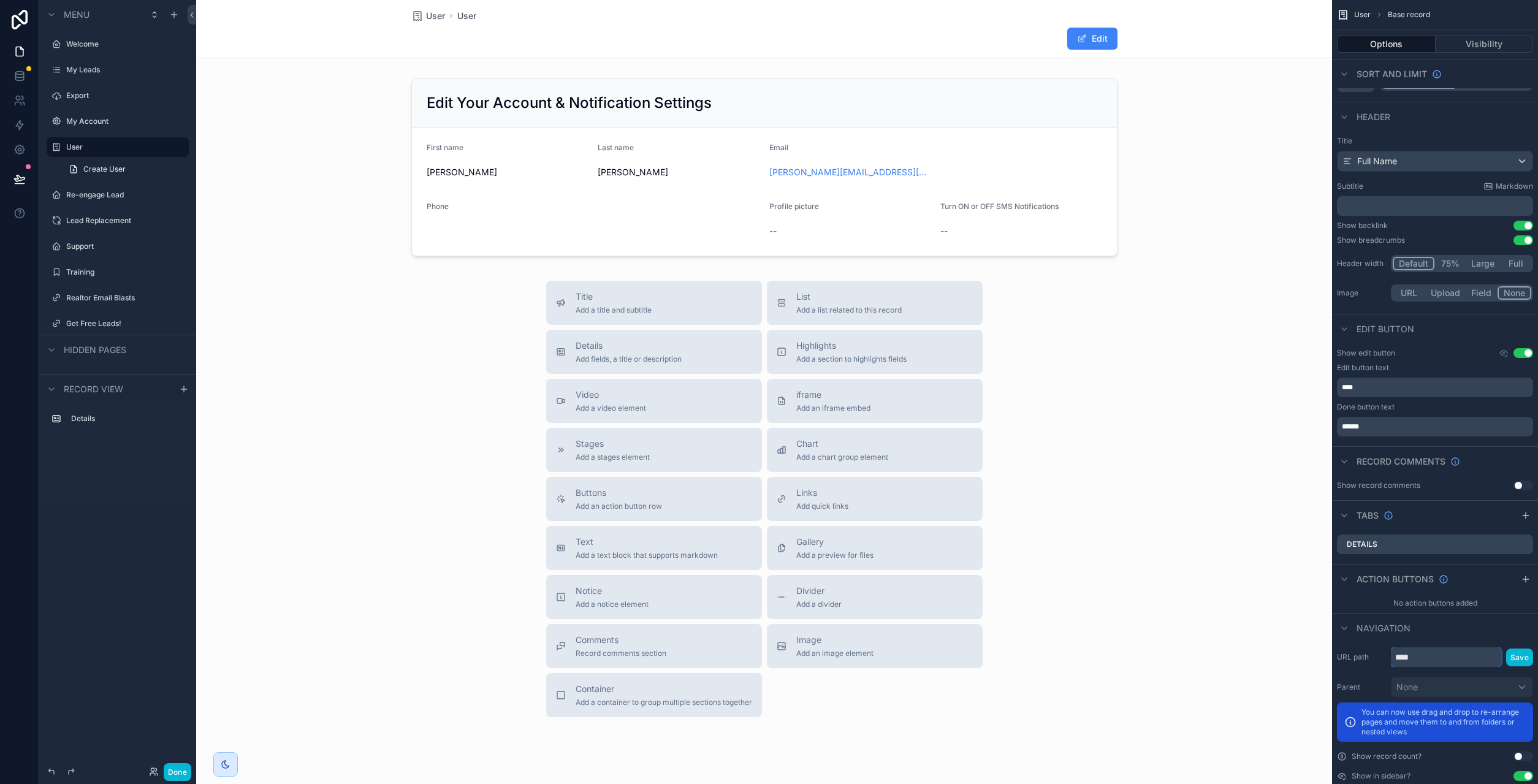
click at [1415, 662] on input "****" at bounding box center [1446, 657] width 110 height 20
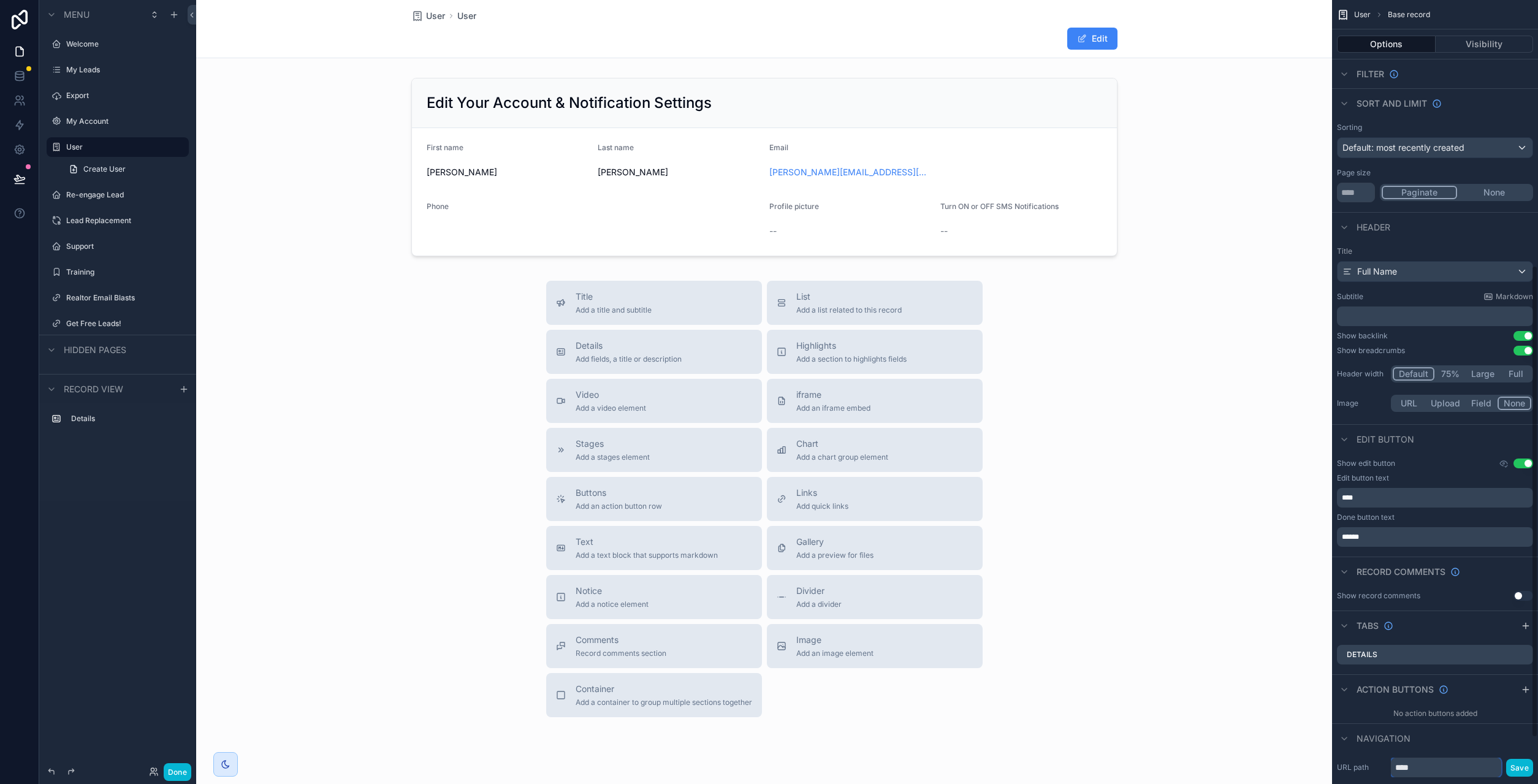
scroll to position [518, 0]
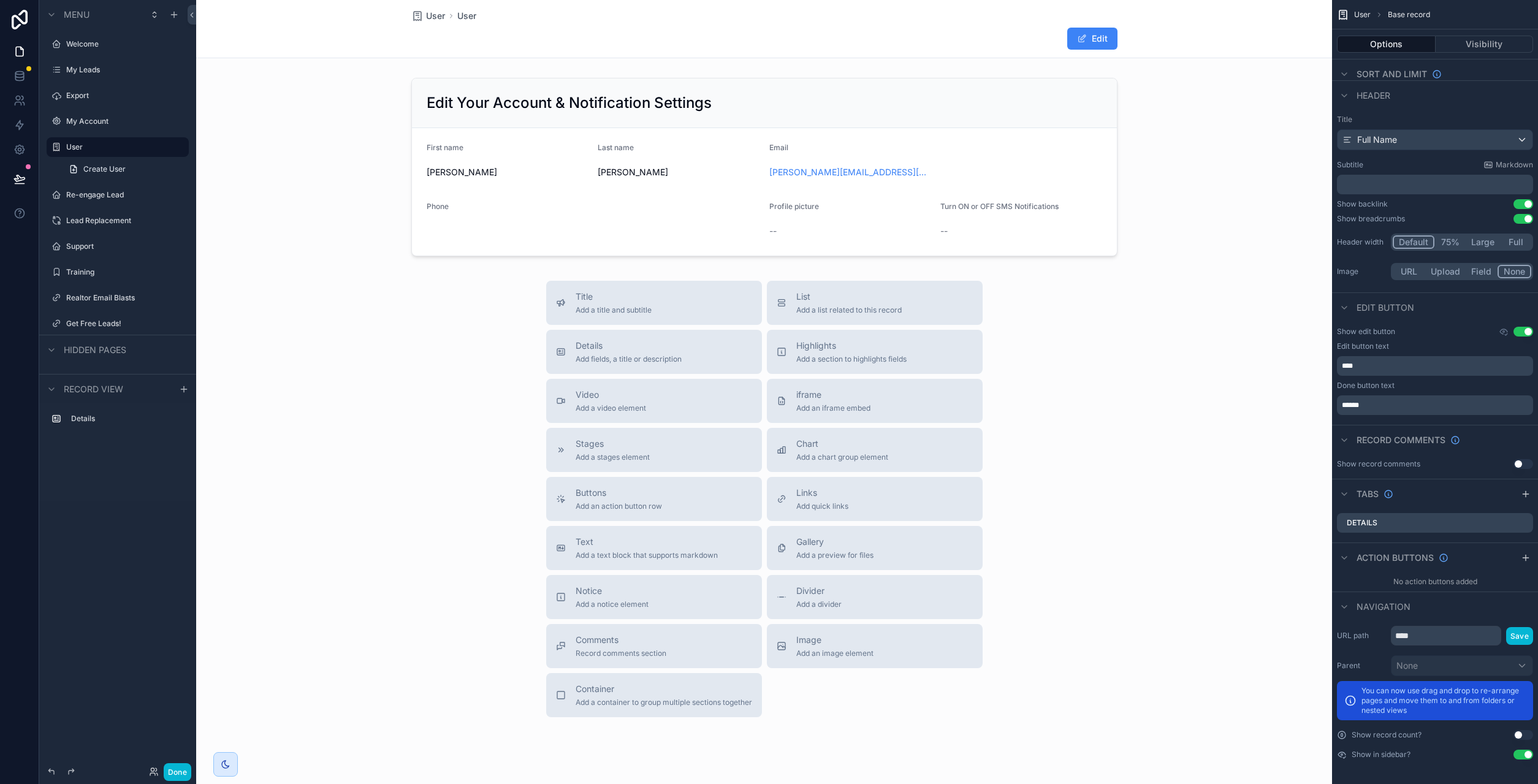
click at [1385, 775] on div "**********" at bounding box center [1434, 133] width 206 height 1302
click at [1523, 333] on button "Use setting" at bounding box center [1523, 331] width 20 height 9
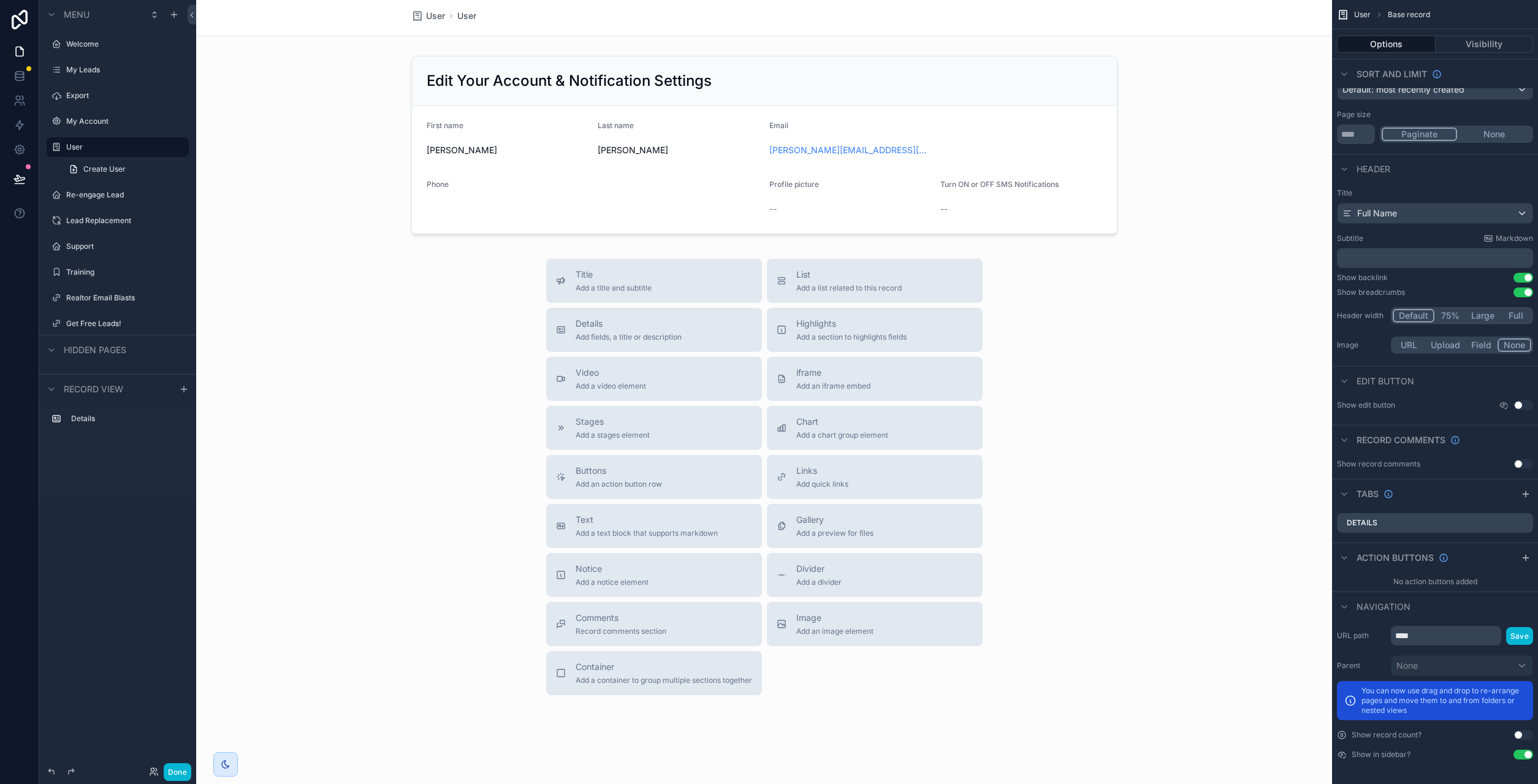
click at [1520, 405] on button "Use setting" at bounding box center [1523, 404] width 20 height 9
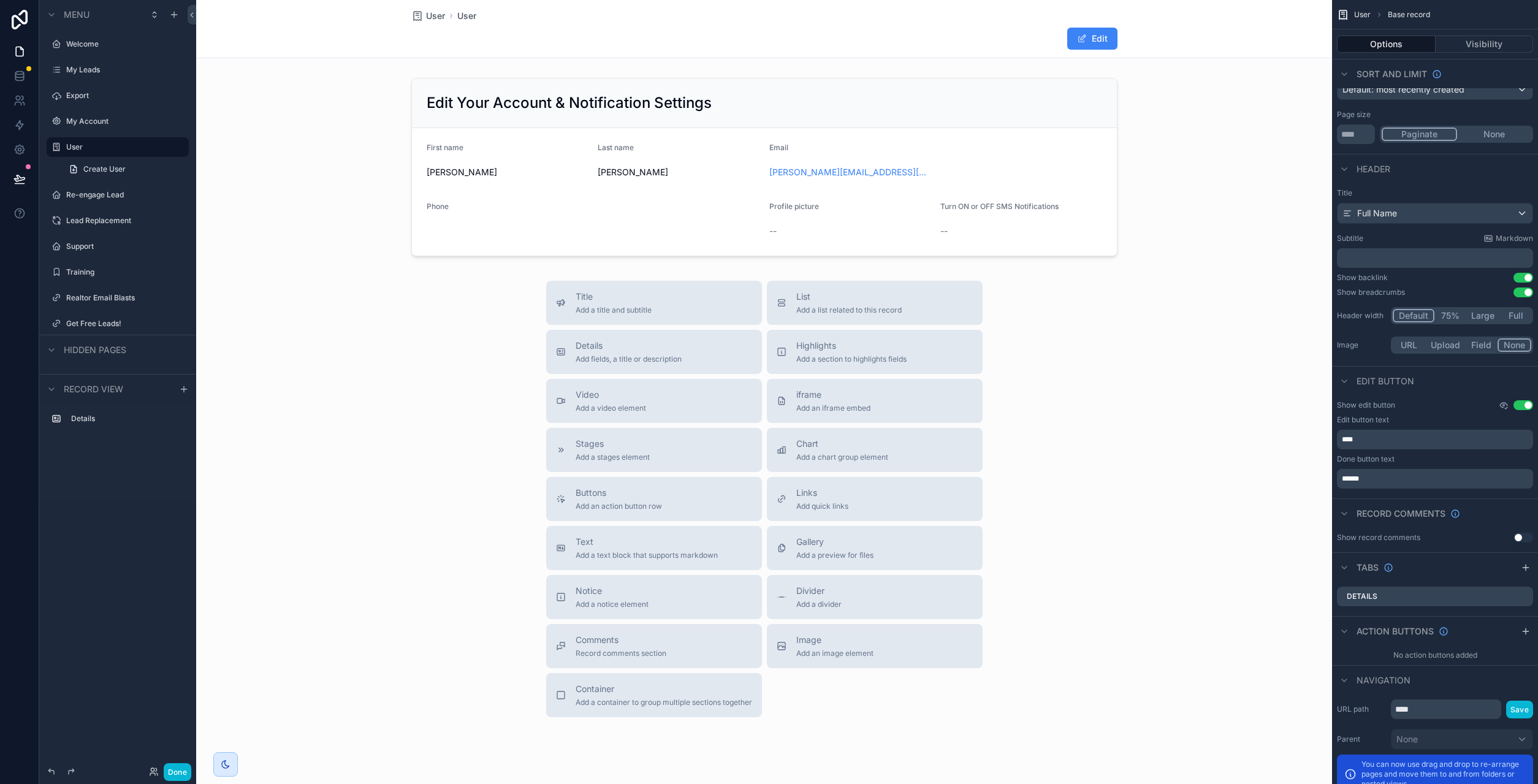
click at [1505, 407] on icon "scrollable content" at bounding box center [1503, 404] width 9 height 9
click at [1482, 406] on div "Show edit button Use setting" at bounding box center [1435, 404] width 196 height 9
click at [1505, 407] on icon "scrollable content" at bounding box center [1503, 404] width 9 height 9
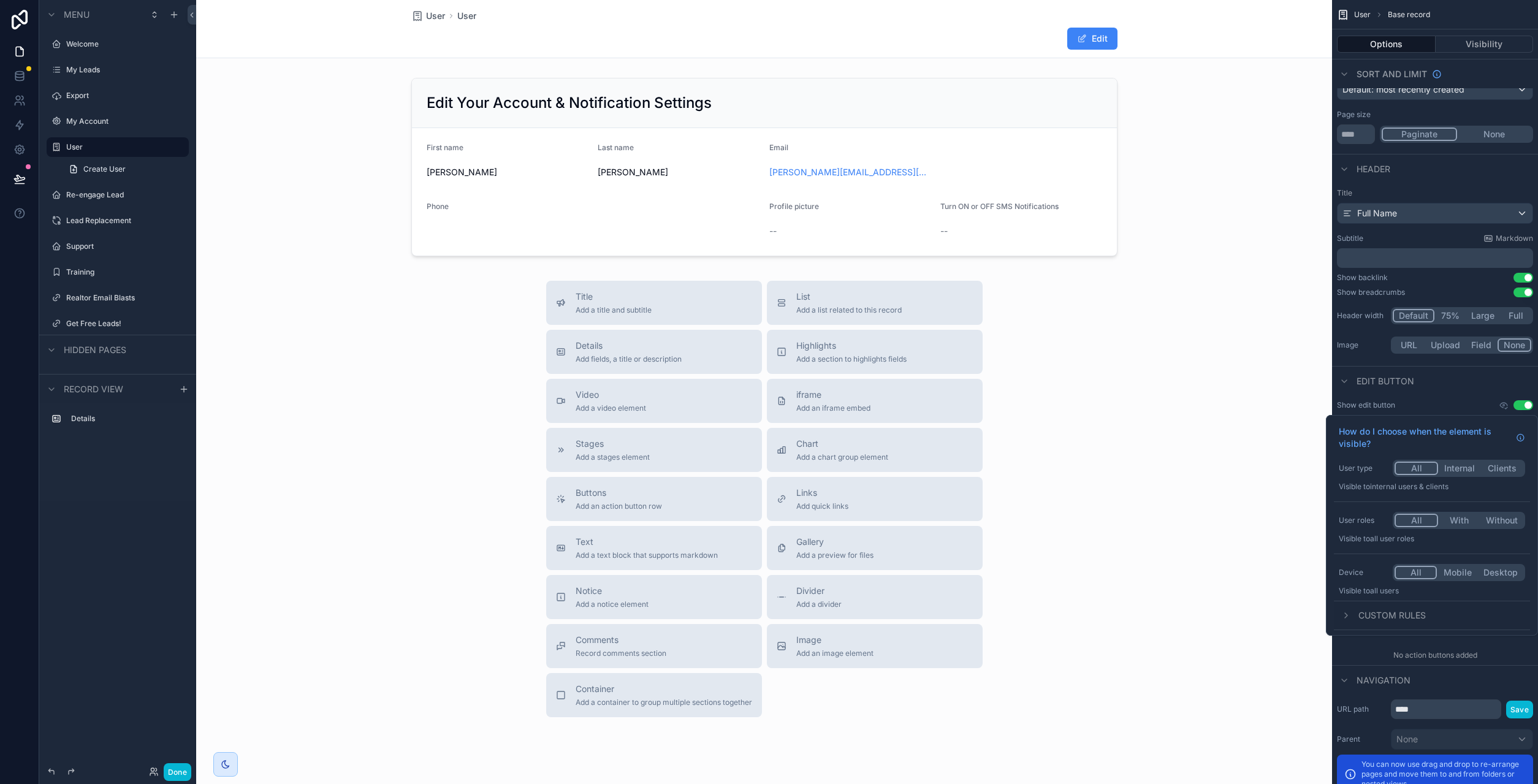
click at [1465, 469] on button "Internal" at bounding box center [1459, 468] width 42 height 14
click at [1419, 465] on button "All" at bounding box center [1415, 468] width 42 height 14
click at [1461, 522] on button "With" at bounding box center [1459, 521] width 42 height 14
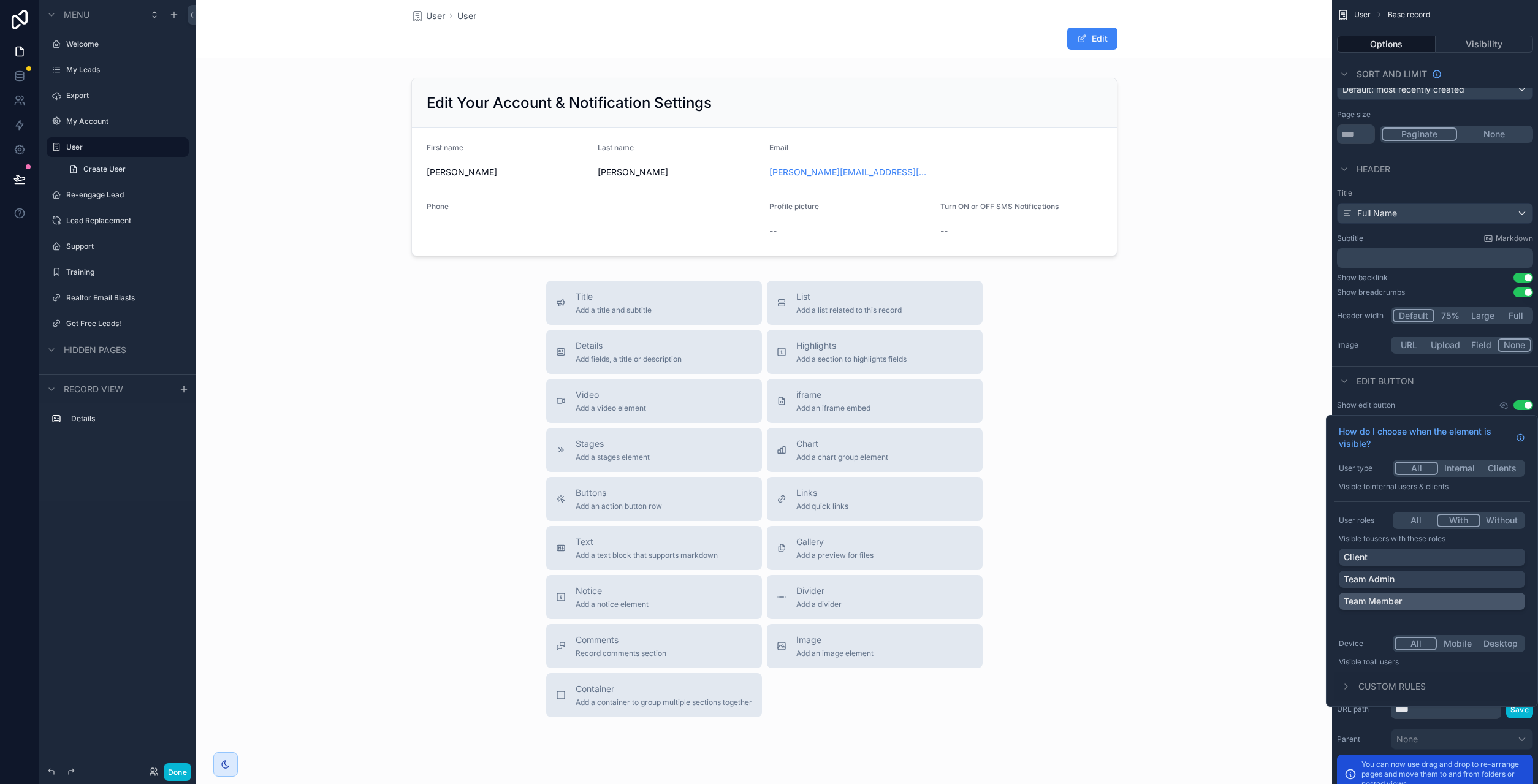
click at [1406, 602] on div "Team Member" at bounding box center [1431, 601] width 176 height 12
click at [1412, 580] on div "Team Admin" at bounding box center [1431, 579] width 176 height 12
click at [1417, 561] on div "Client" at bounding box center [1431, 557] width 176 height 12
click at [1509, 602] on div at bounding box center [1514, 601] width 12 height 12
click at [1503, 603] on div "Team Member" at bounding box center [1431, 601] width 176 height 12
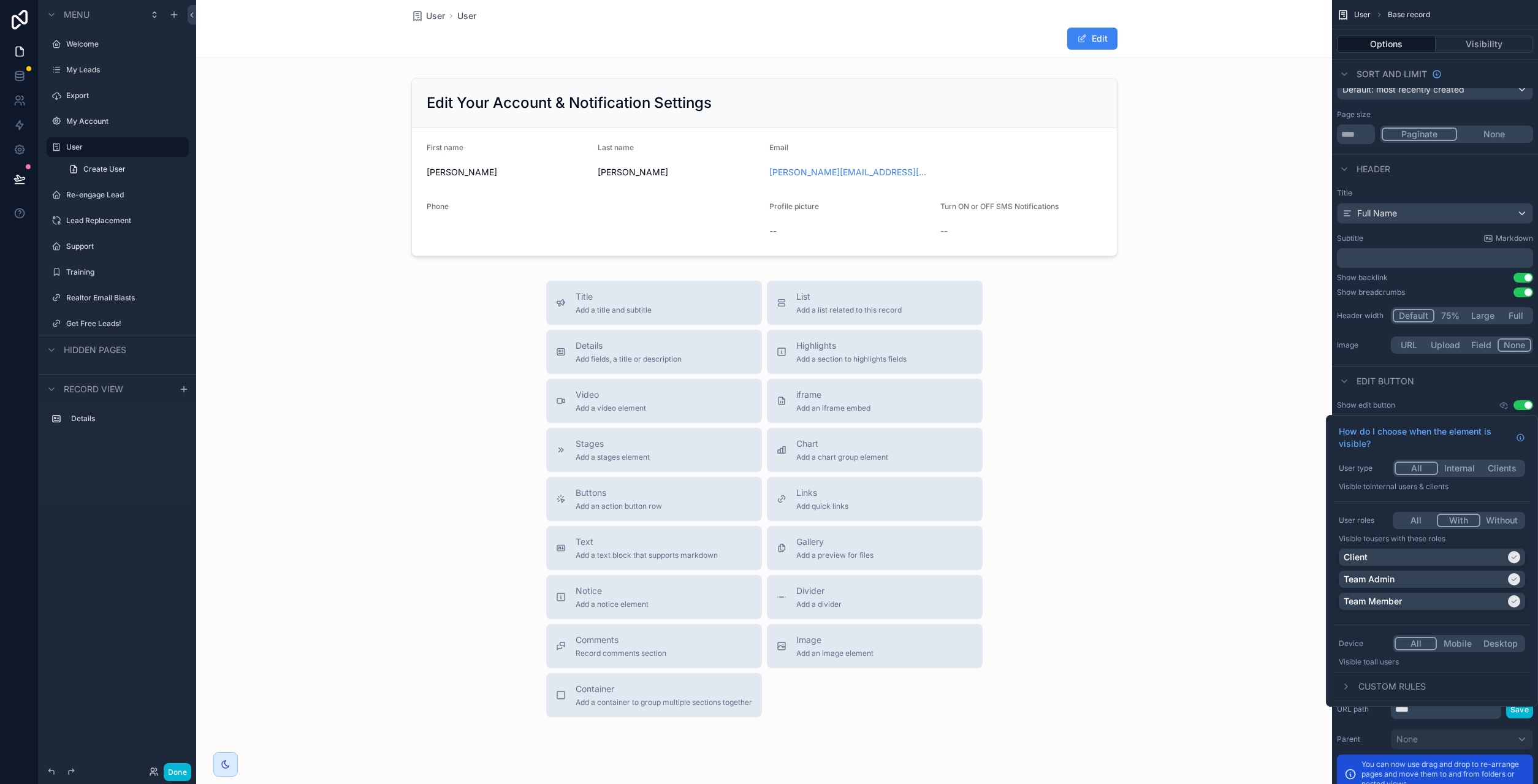
click at [1461, 522] on button "With" at bounding box center [1458, 521] width 44 height 14
click at [1355, 511] on div "User roles All With Without Visible to Users with these roles Client Team Admin…" at bounding box center [1432, 563] width 196 height 113
click at [1464, 524] on button "With" at bounding box center [1458, 521] width 44 height 14
click at [1470, 406] on div "Show edit button Use setting" at bounding box center [1435, 404] width 196 height 9
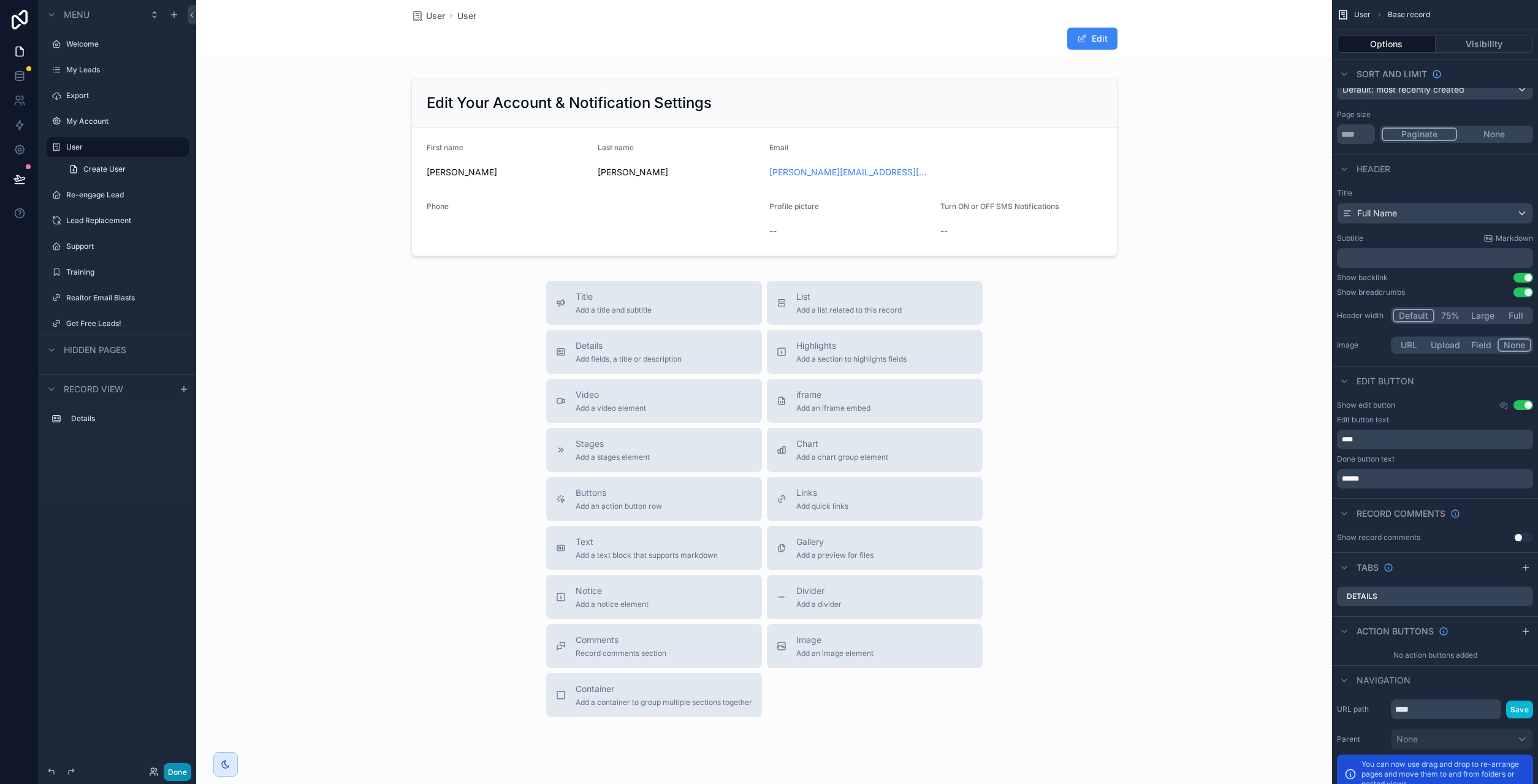
click at [182, 769] on button "Done" at bounding box center [177, 772] width 28 height 18
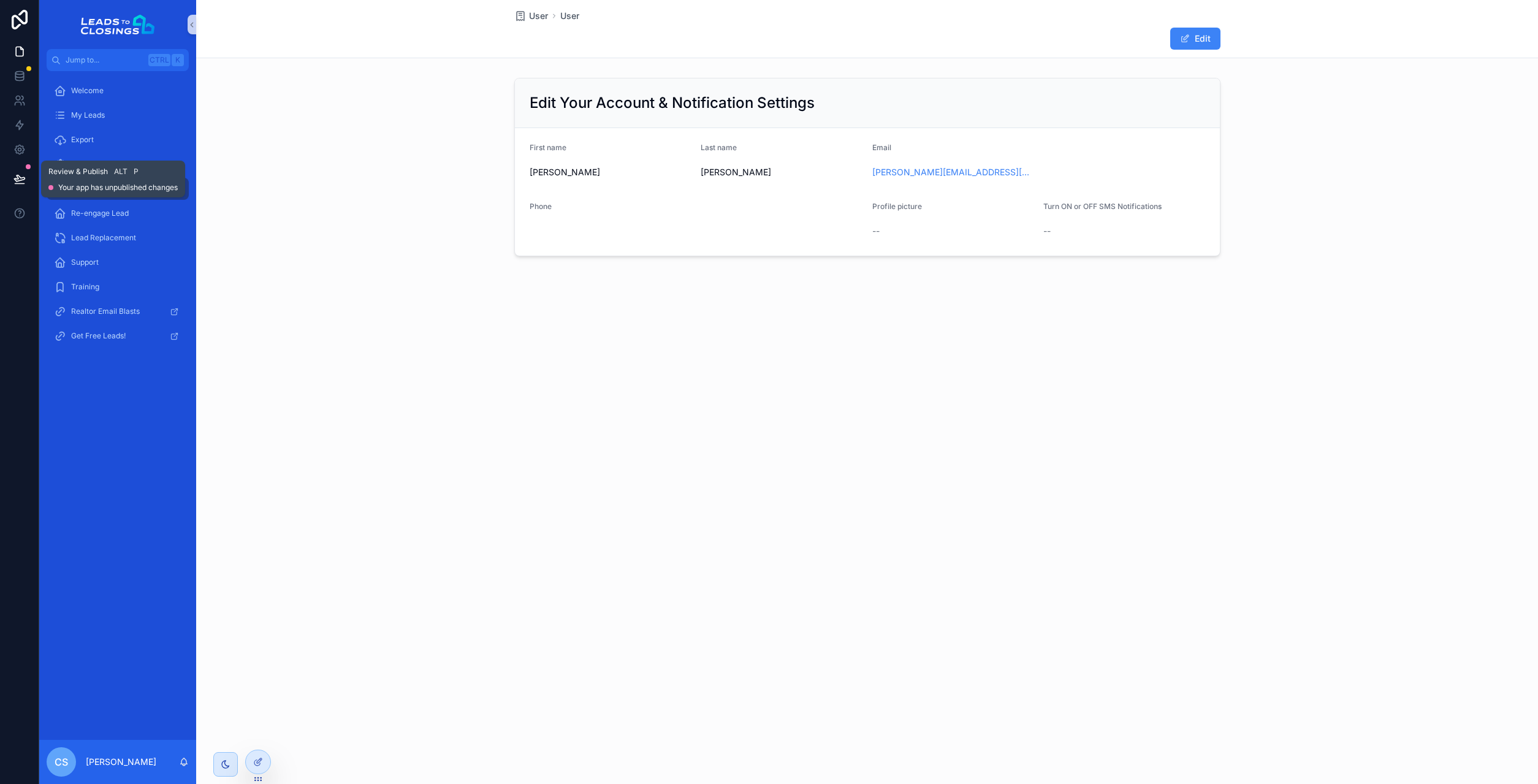
click at [20, 176] on icon at bounding box center [20, 179] width 12 height 12
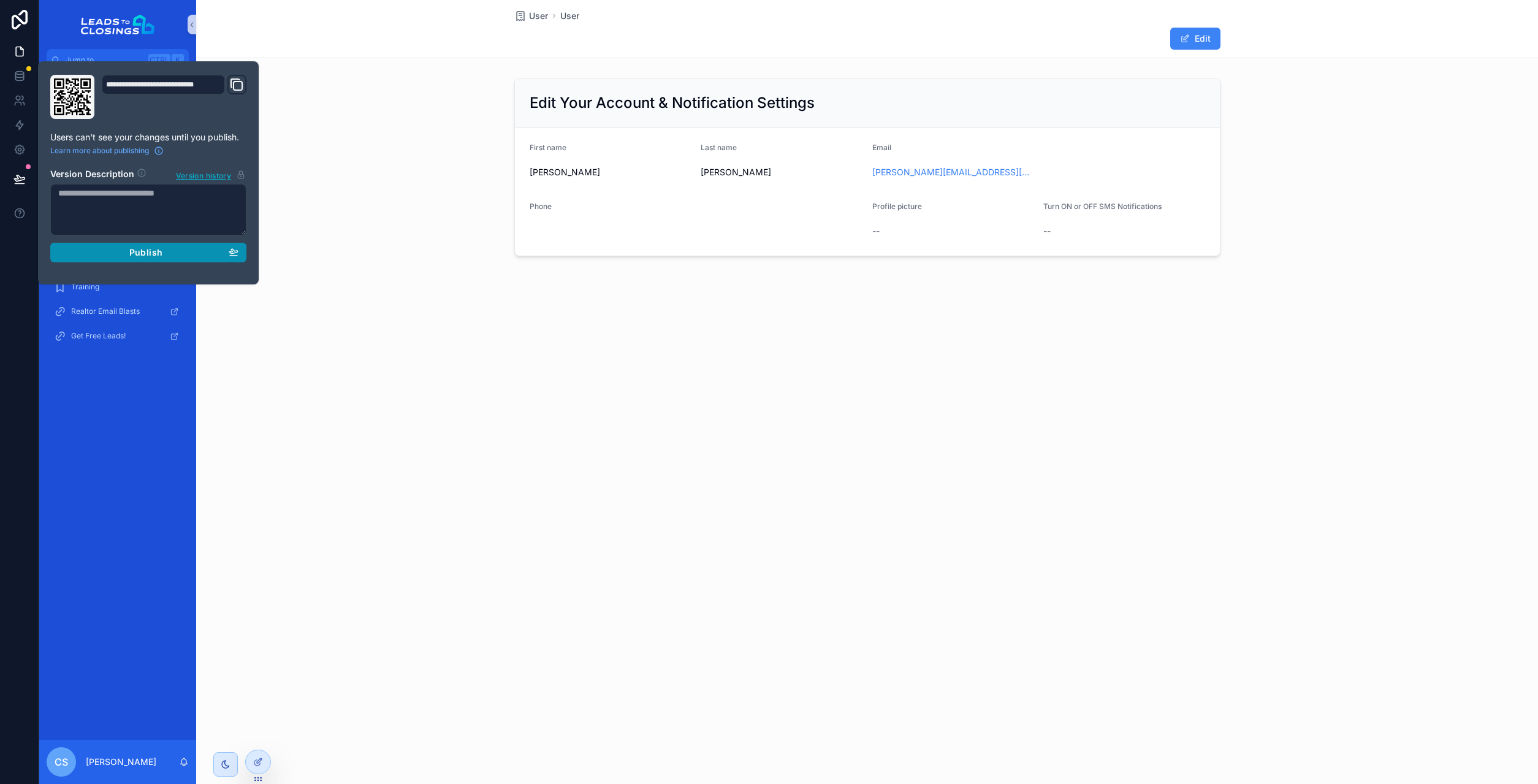
click at [176, 258] on button "Publish" at bounding box center [148, 252] width 196 height 20
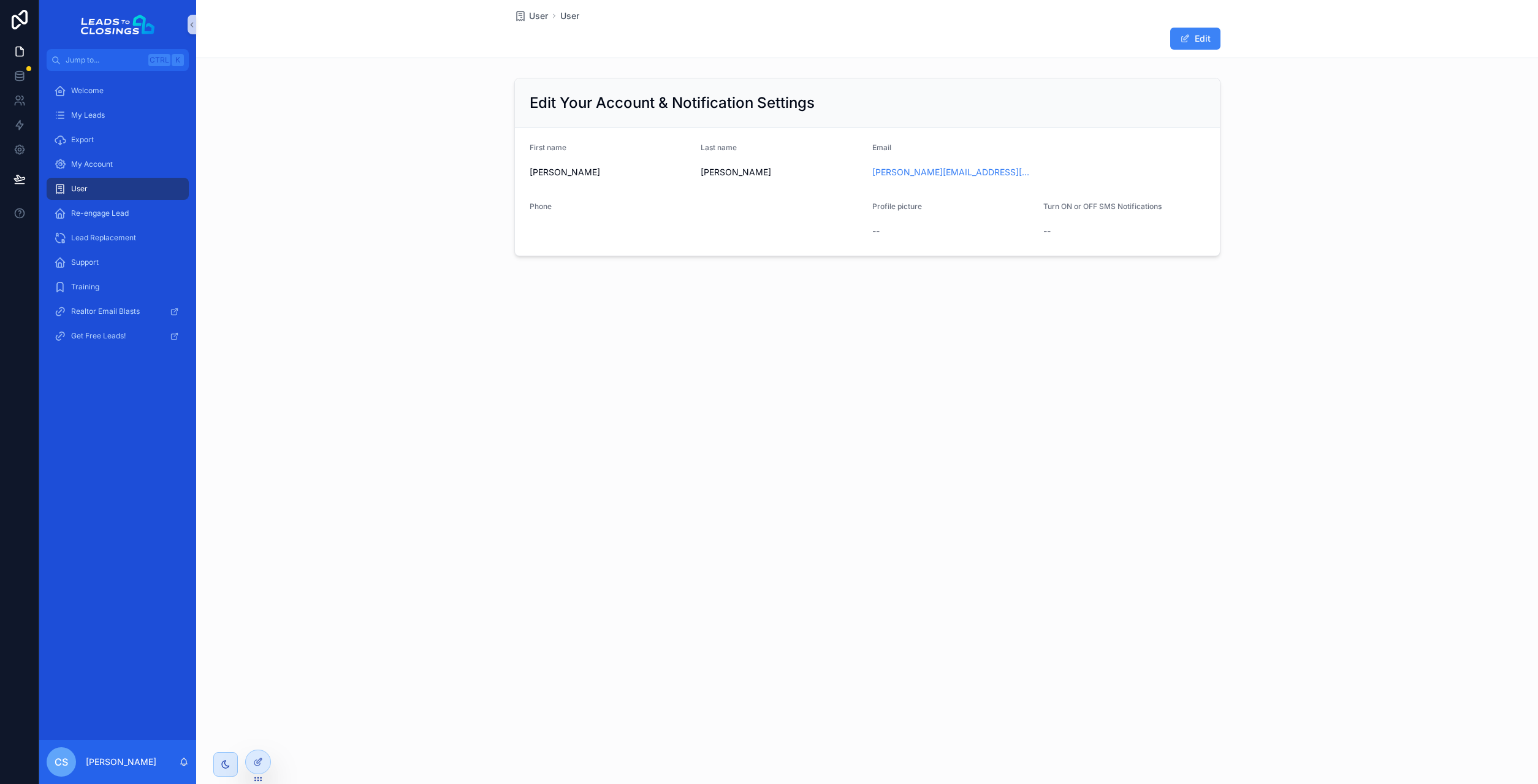
click at [469, 227] on div "Edit Your Account & Notification Settings First name Calvin Last name Sibley Em…" at bounding box center [867, 167] width 1342 height 188
click at [259, 762] on icon at bounding box center [259, 761] width 5 height 5
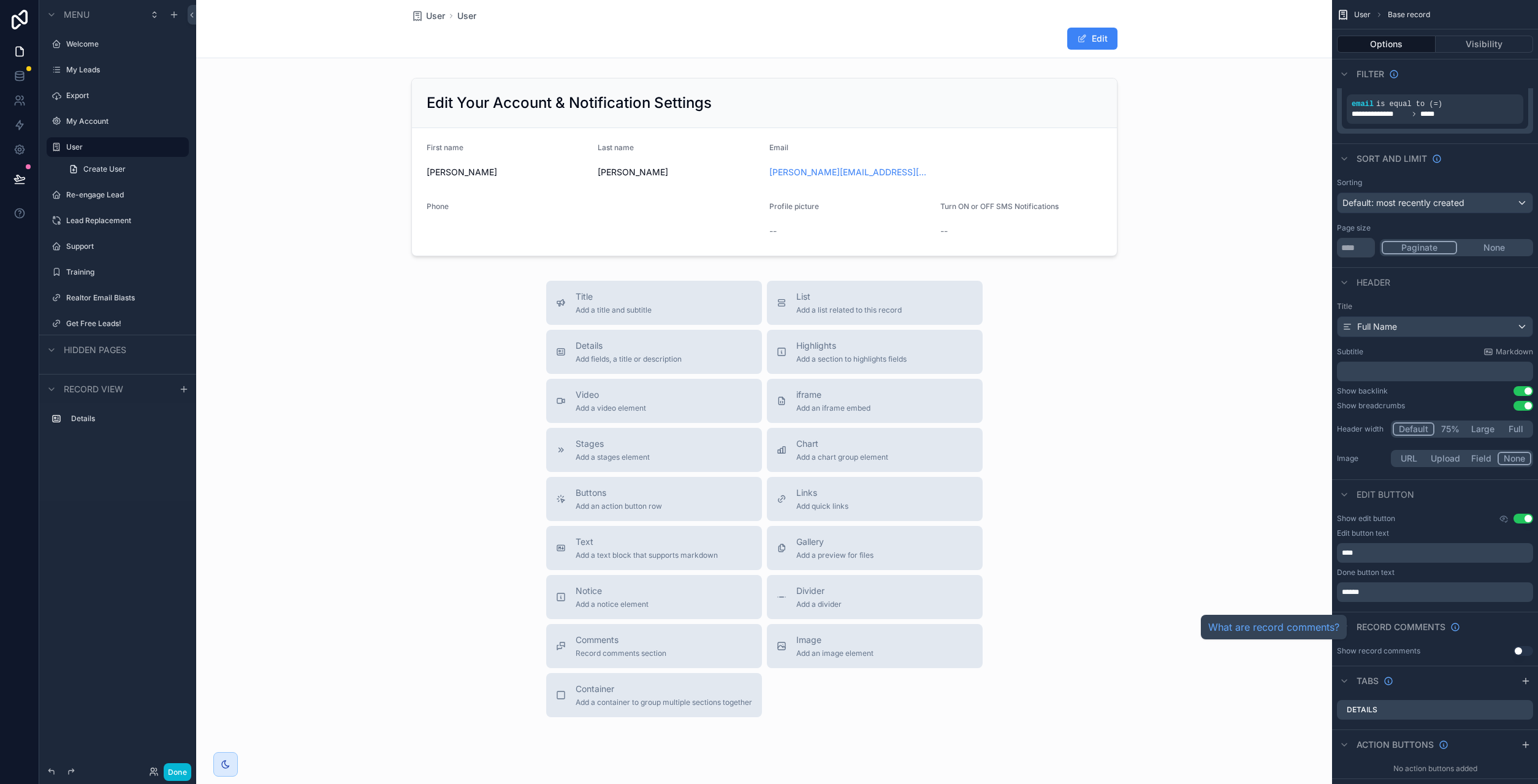
scroll to position [441, 0]
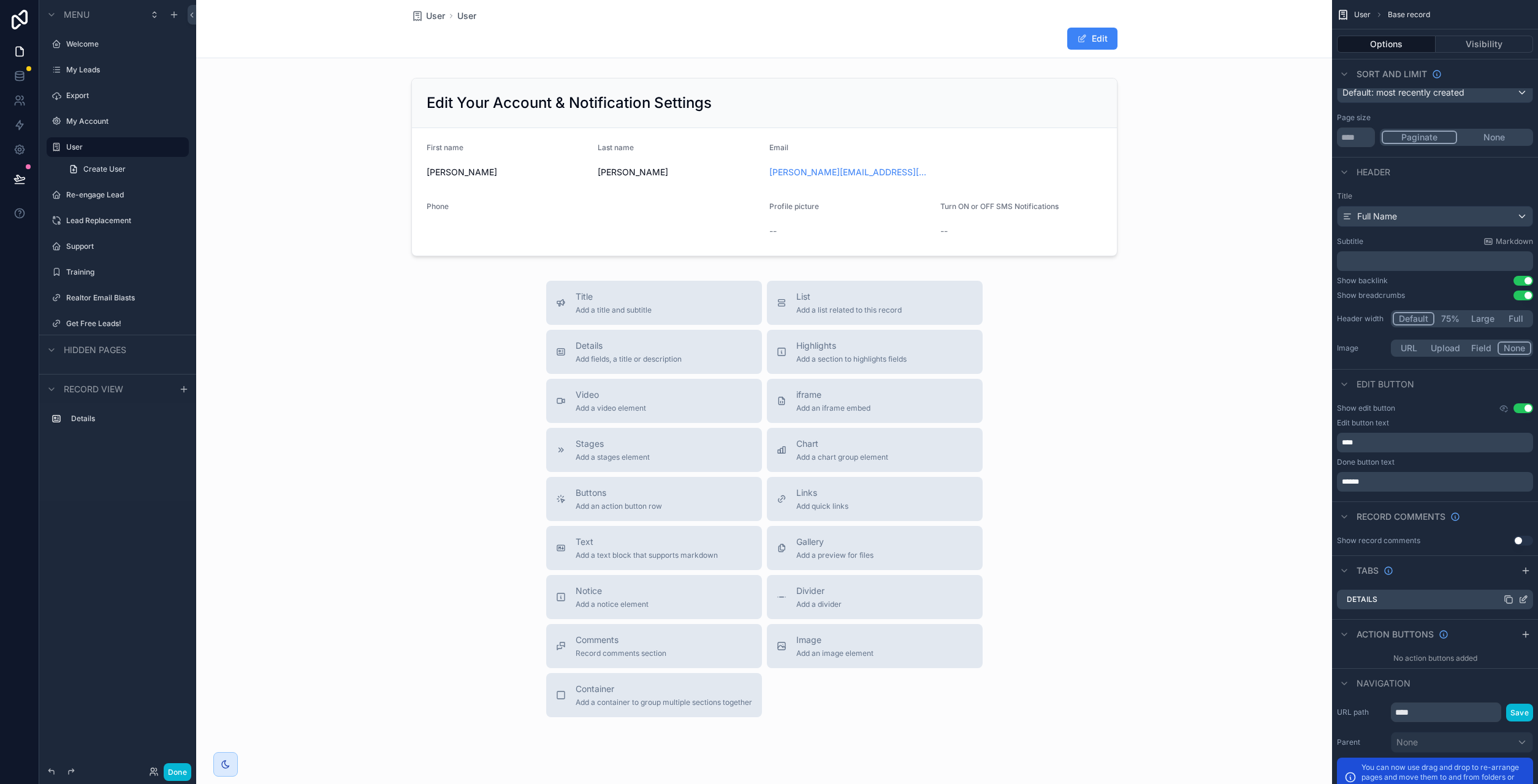
click at [1523, 601] on icon "scrollable content" at bounding box center [1524, 598] width 5 height 5
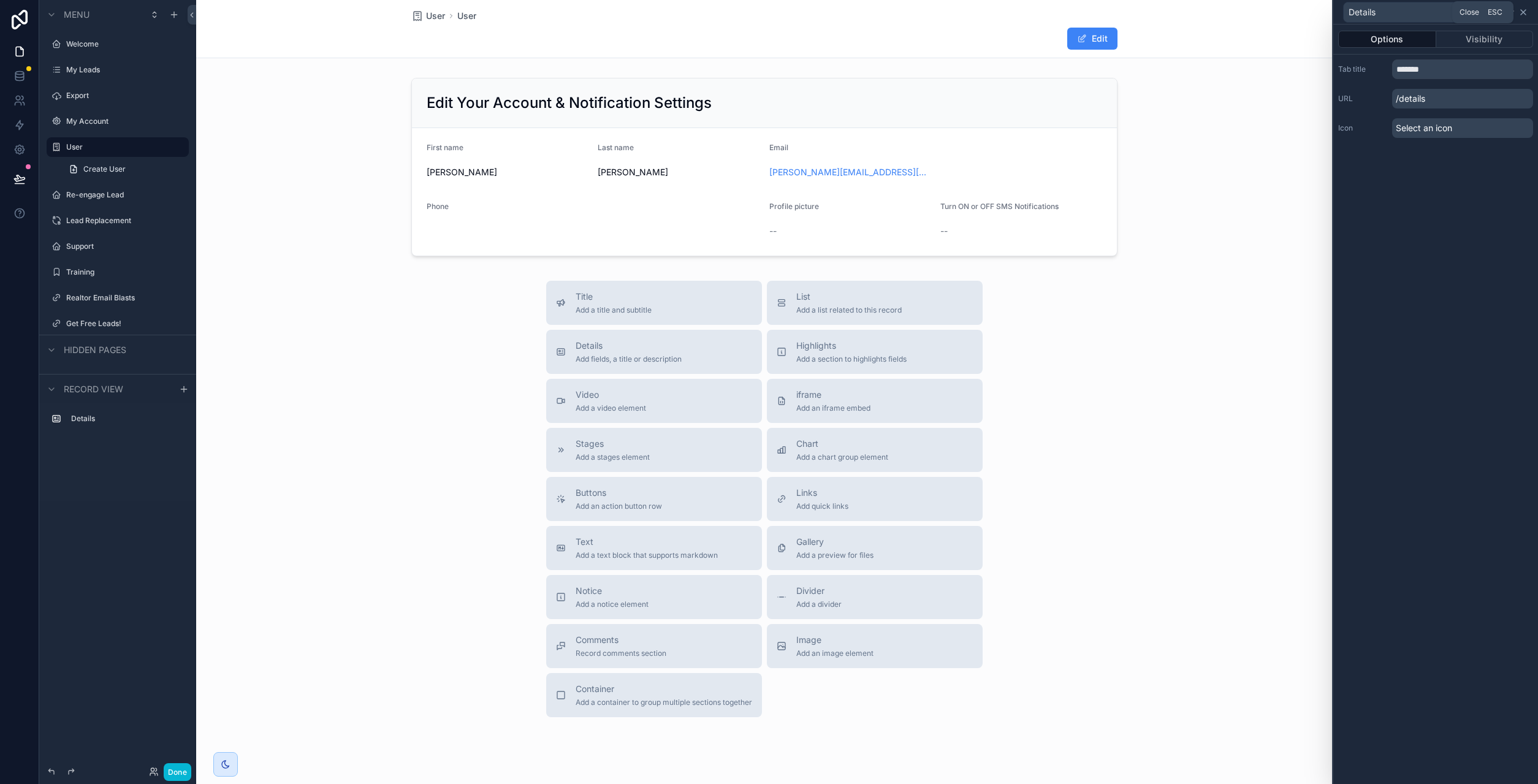
click at [1523, 11] on icon at bounding box center [1523, 12] width 9 height 9
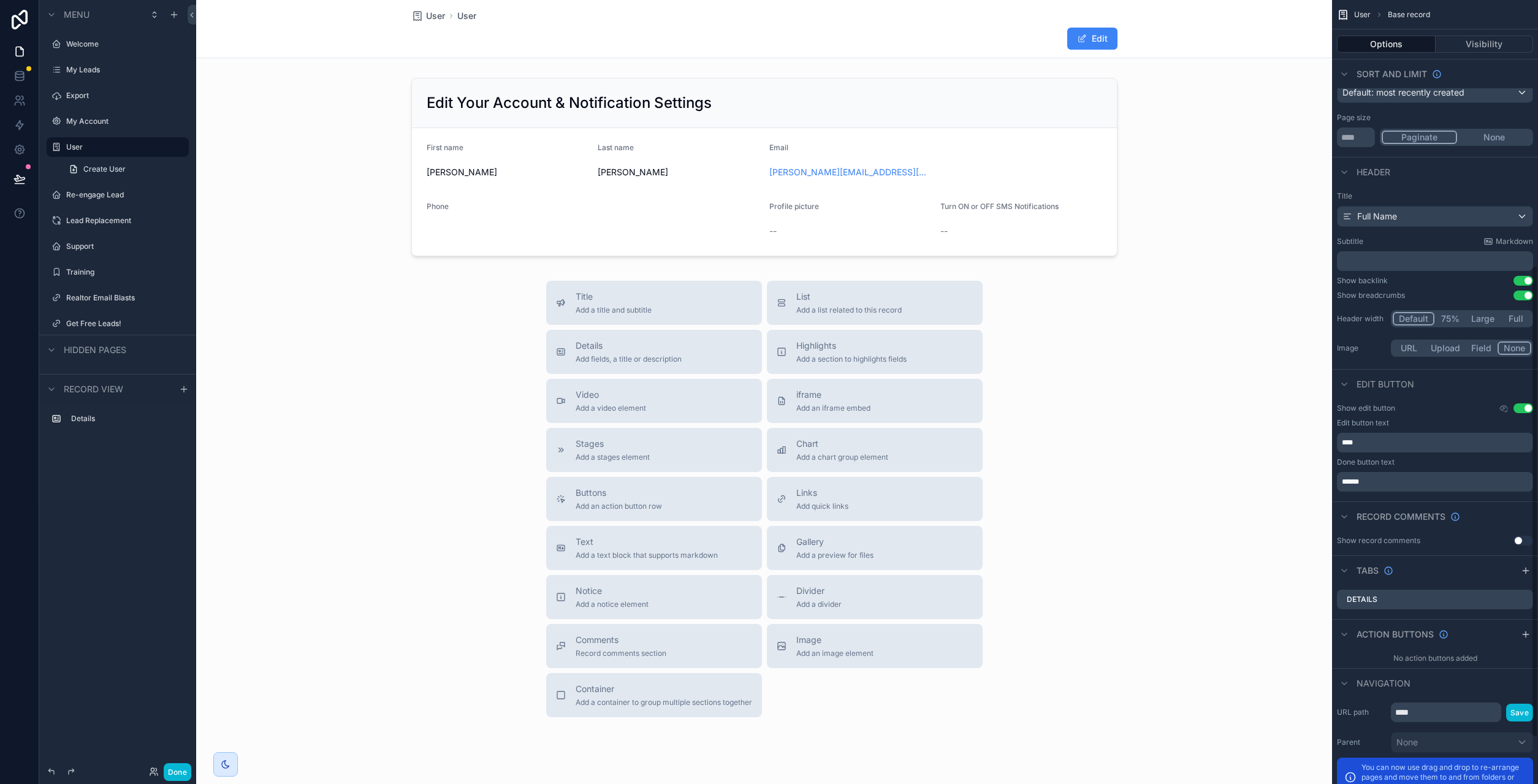
scroll to position [518, 0]
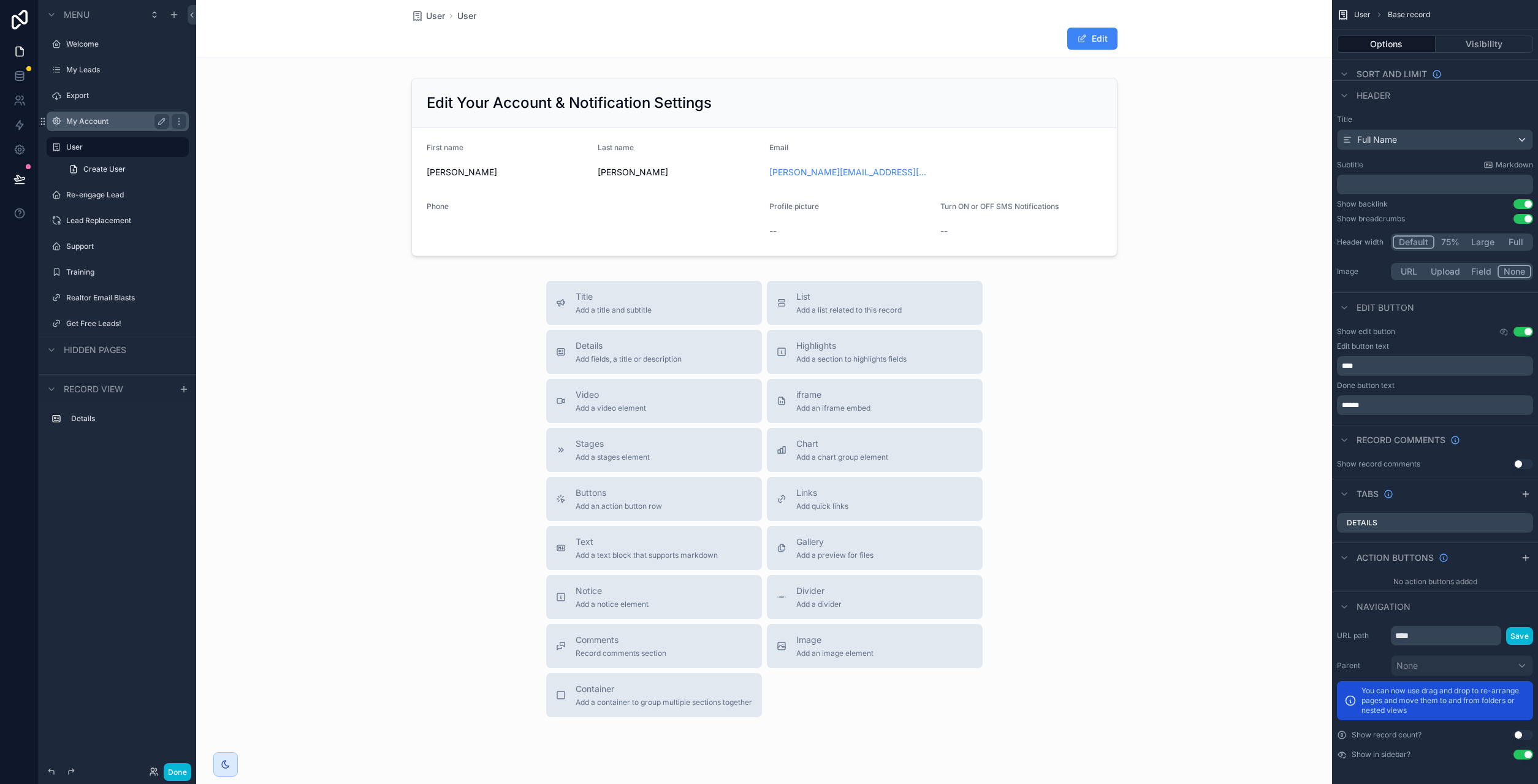
click at [89, 122] on label "My Account" at bounding box center [115, 120] width 98 height 9
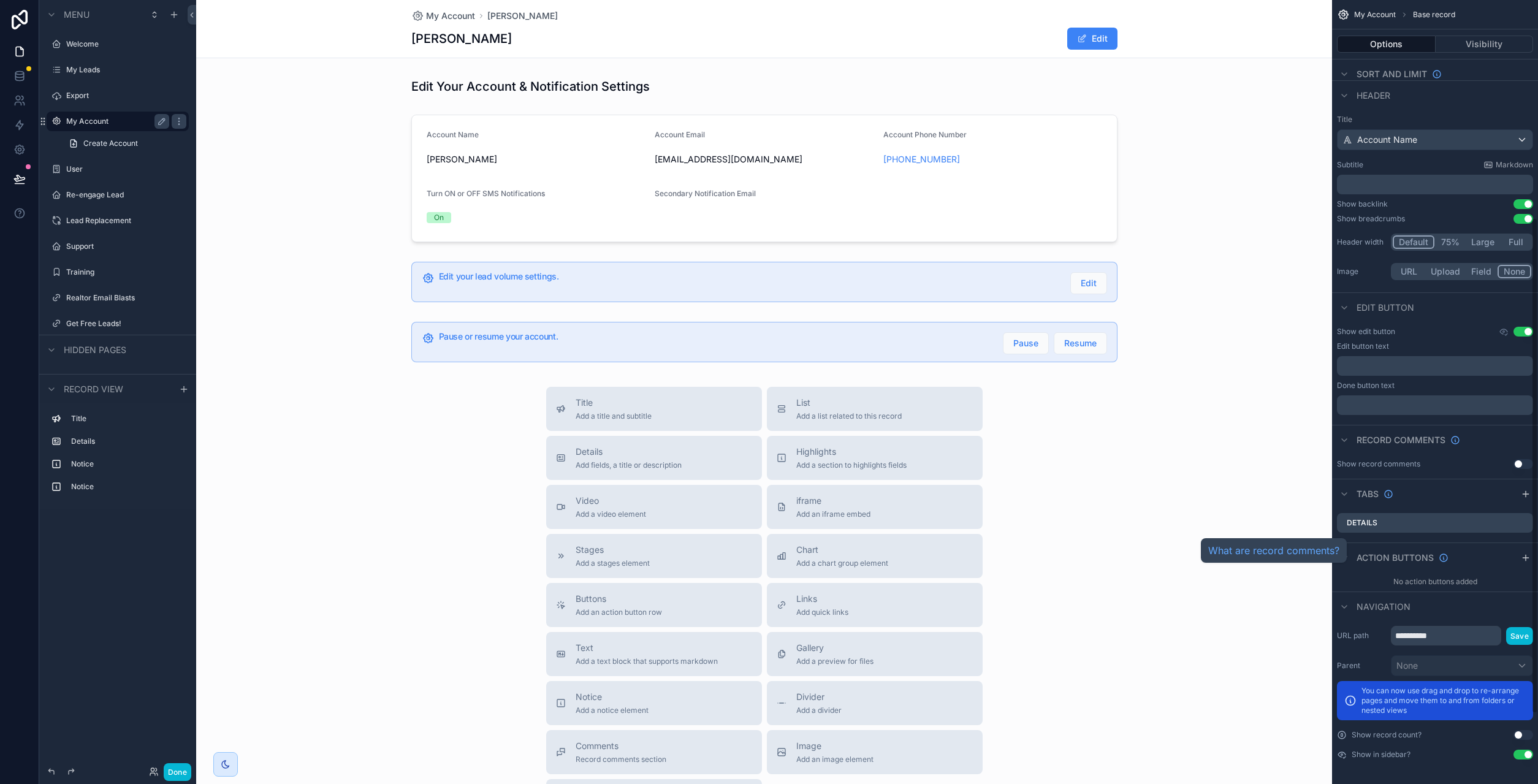
scroll to position [343, 0]
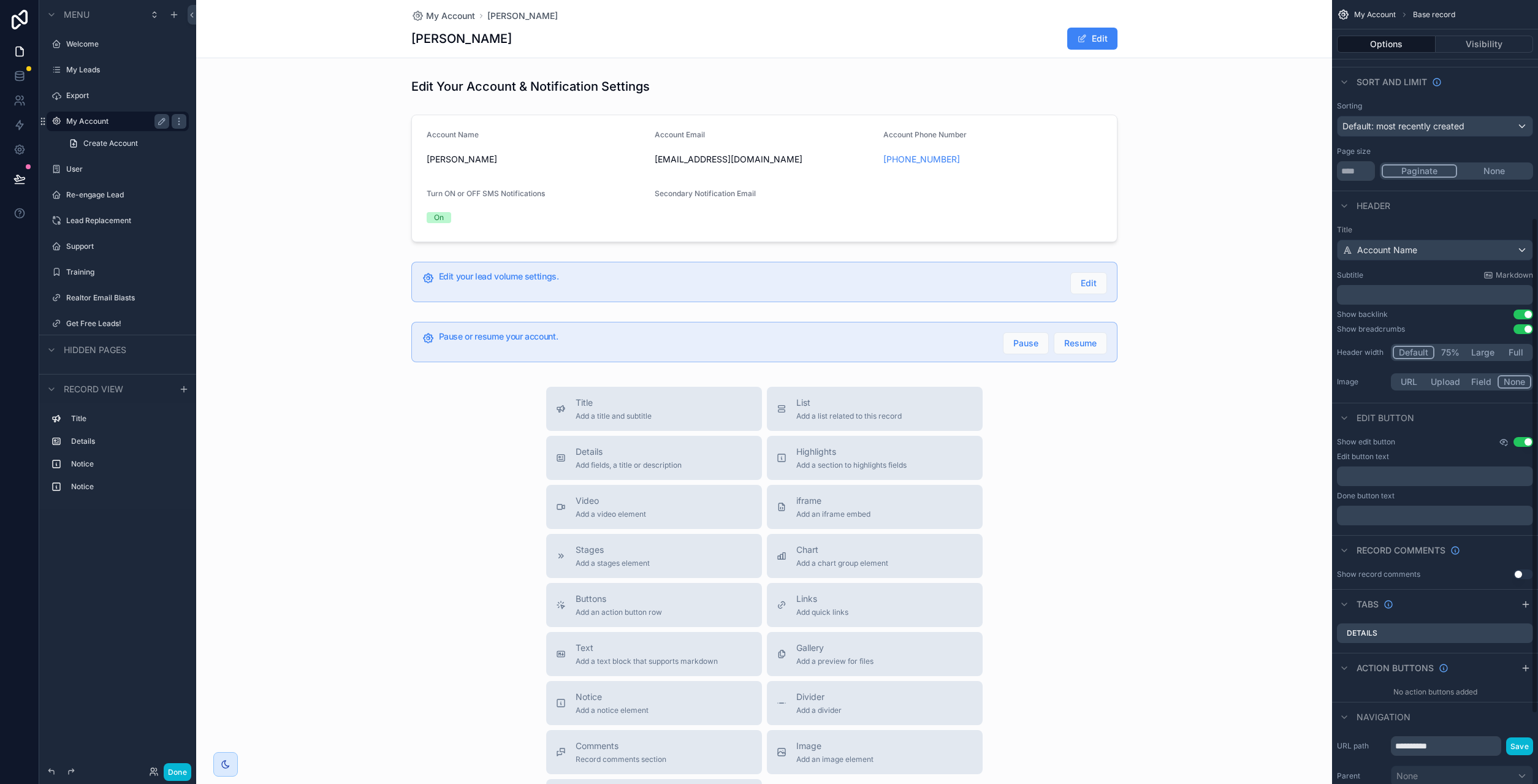
click at [1504, 438] on icon "scrollable content" at bounding box center [1503, 441] width 9 height 9
click at [1455, 441] on div "Show edit button Use setting" at bounding box center [1435, 441] width 196 height 9
click at [1504, 444] on icon "scrollable content" at bounding box center [1503, 441] width 9 height 9
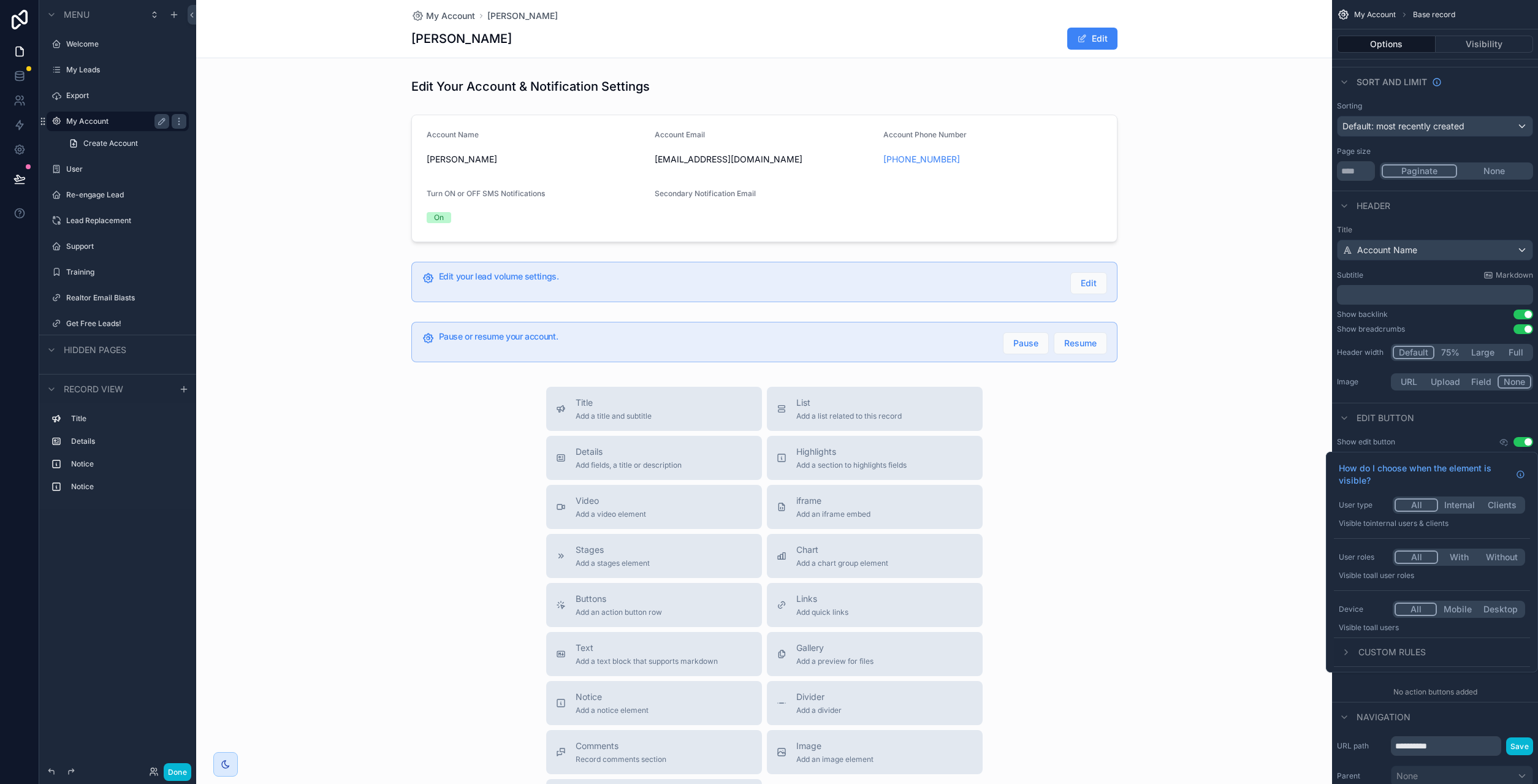
click at [1471, 433] on div "Show edit button Use setting Edit button text ﻿ Done button text ﻿" at bounding box center [1434, 481] width 206 height 98
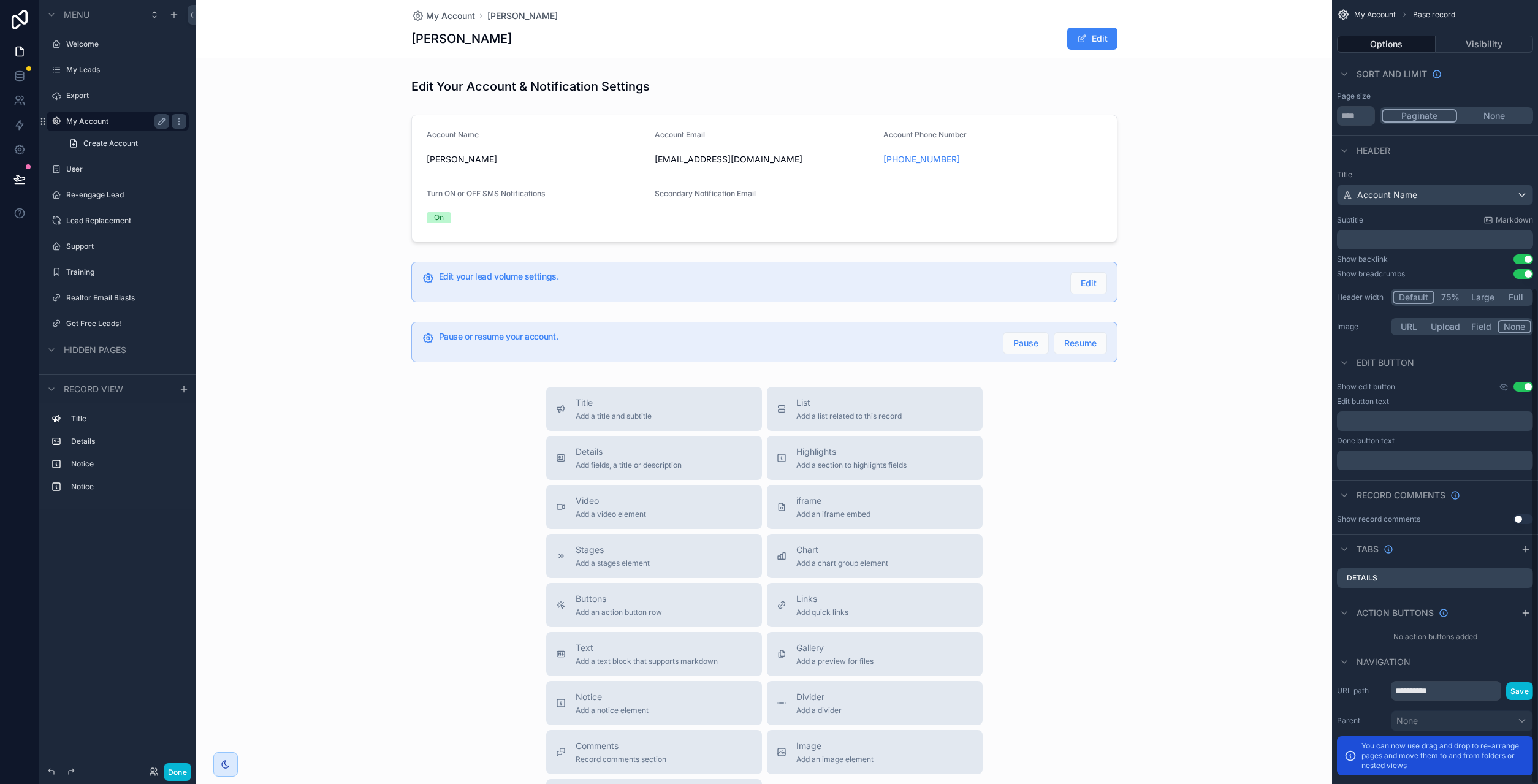
scroll to position [454, 0]
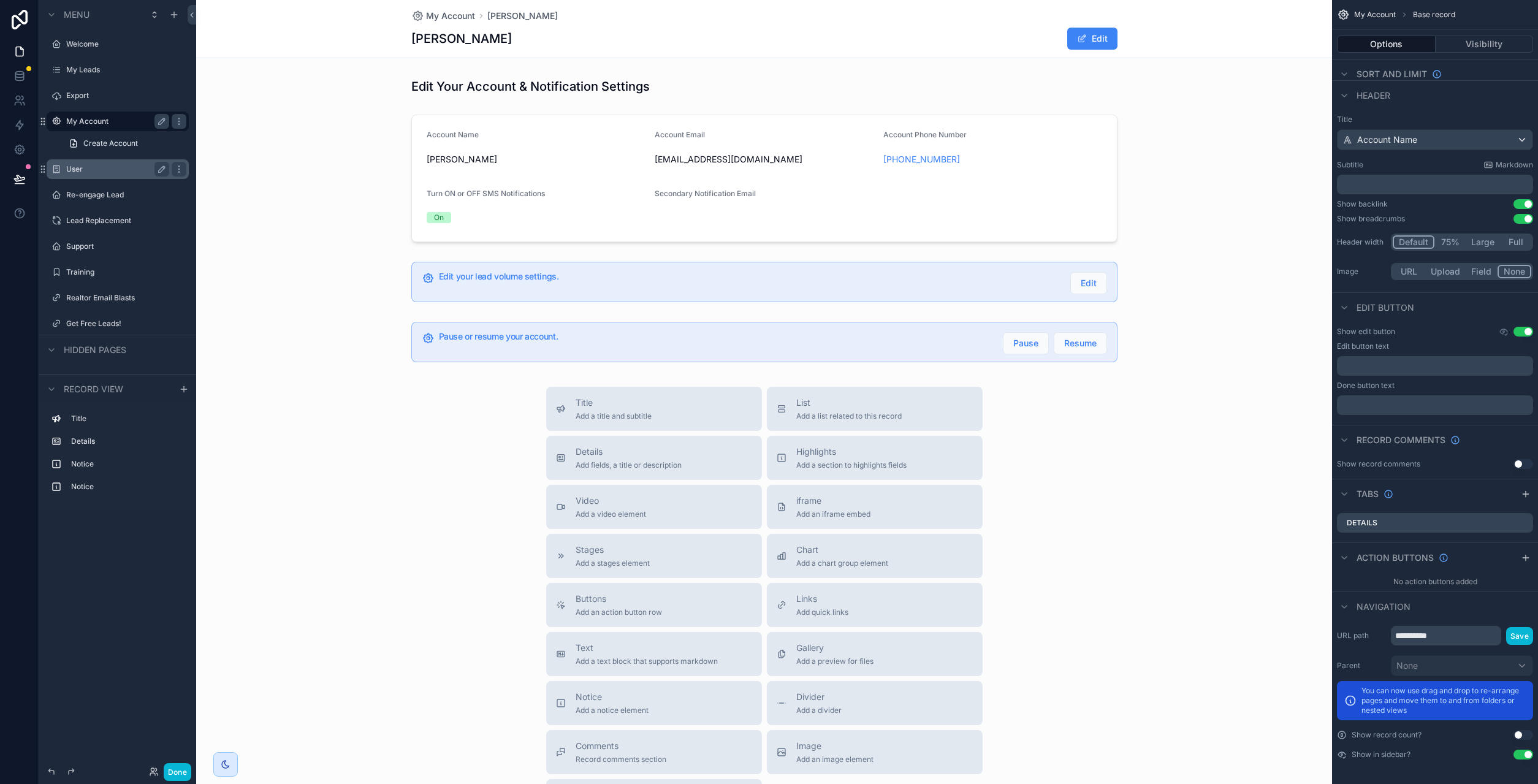
click at [102, 170] on label "User" at bounding box center [115, 169] width 98 height 9
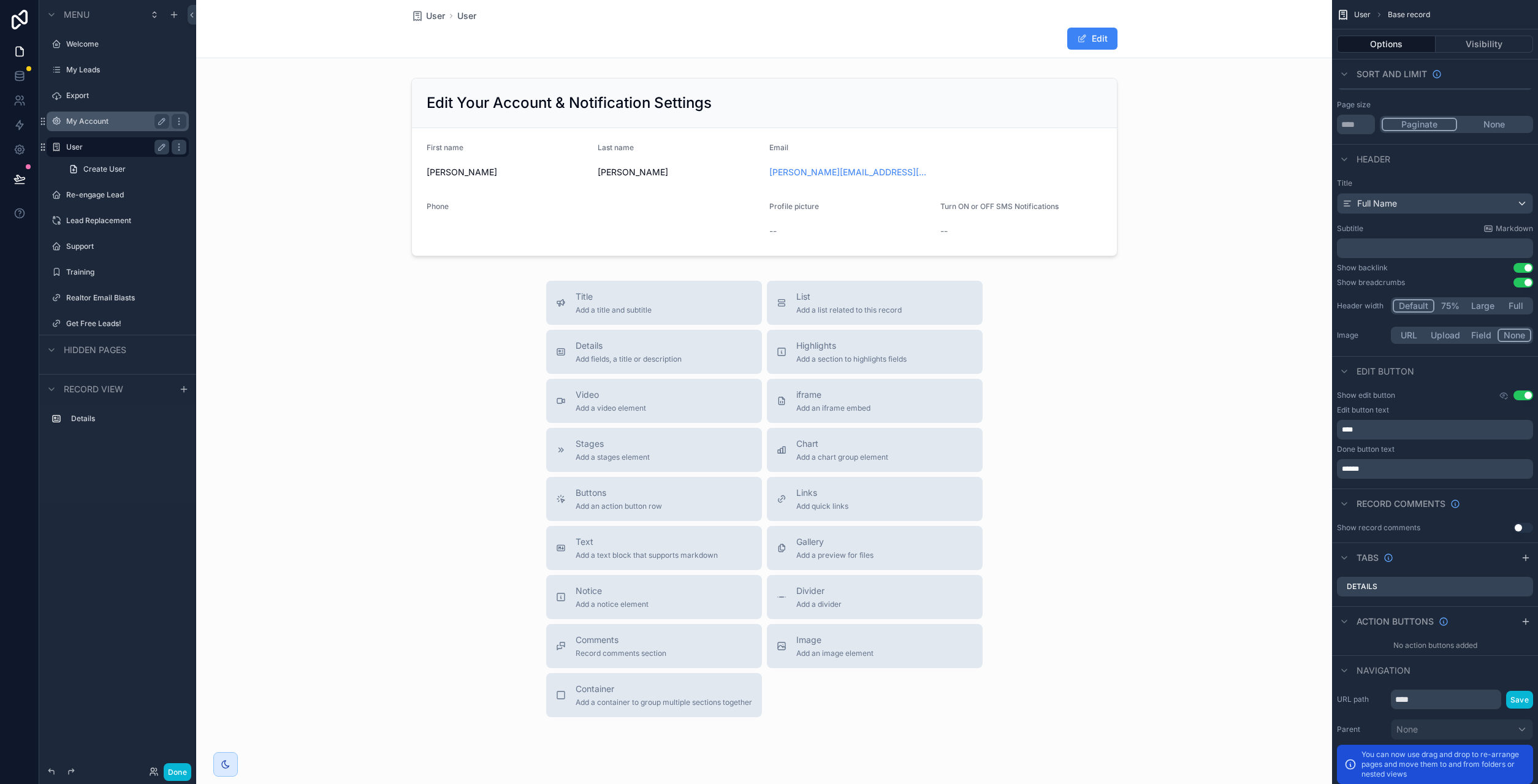
click at [97, 125] on label "My Account" at bounding box center [115, 120] width 98 height 9
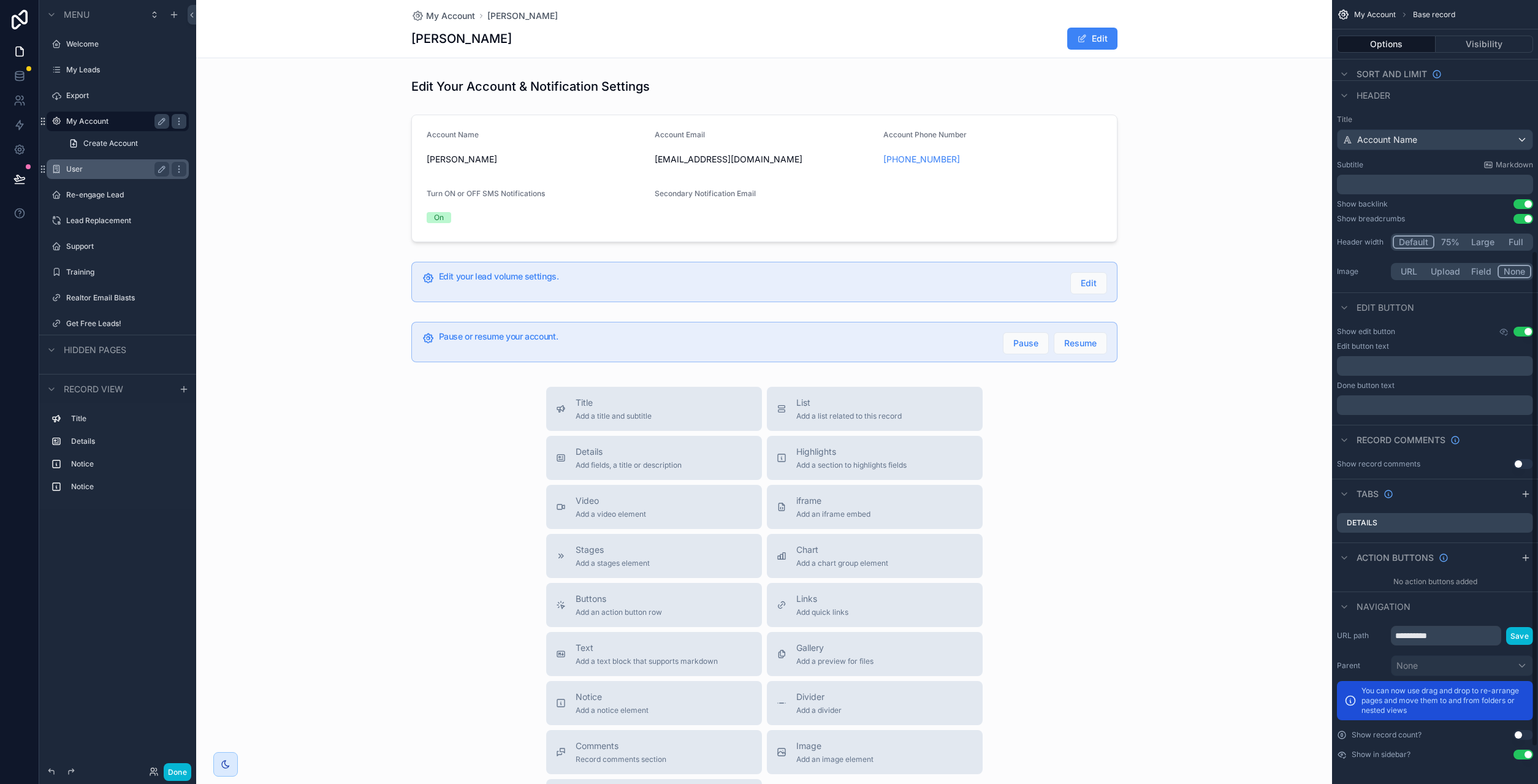
scroll to position [395, 0]
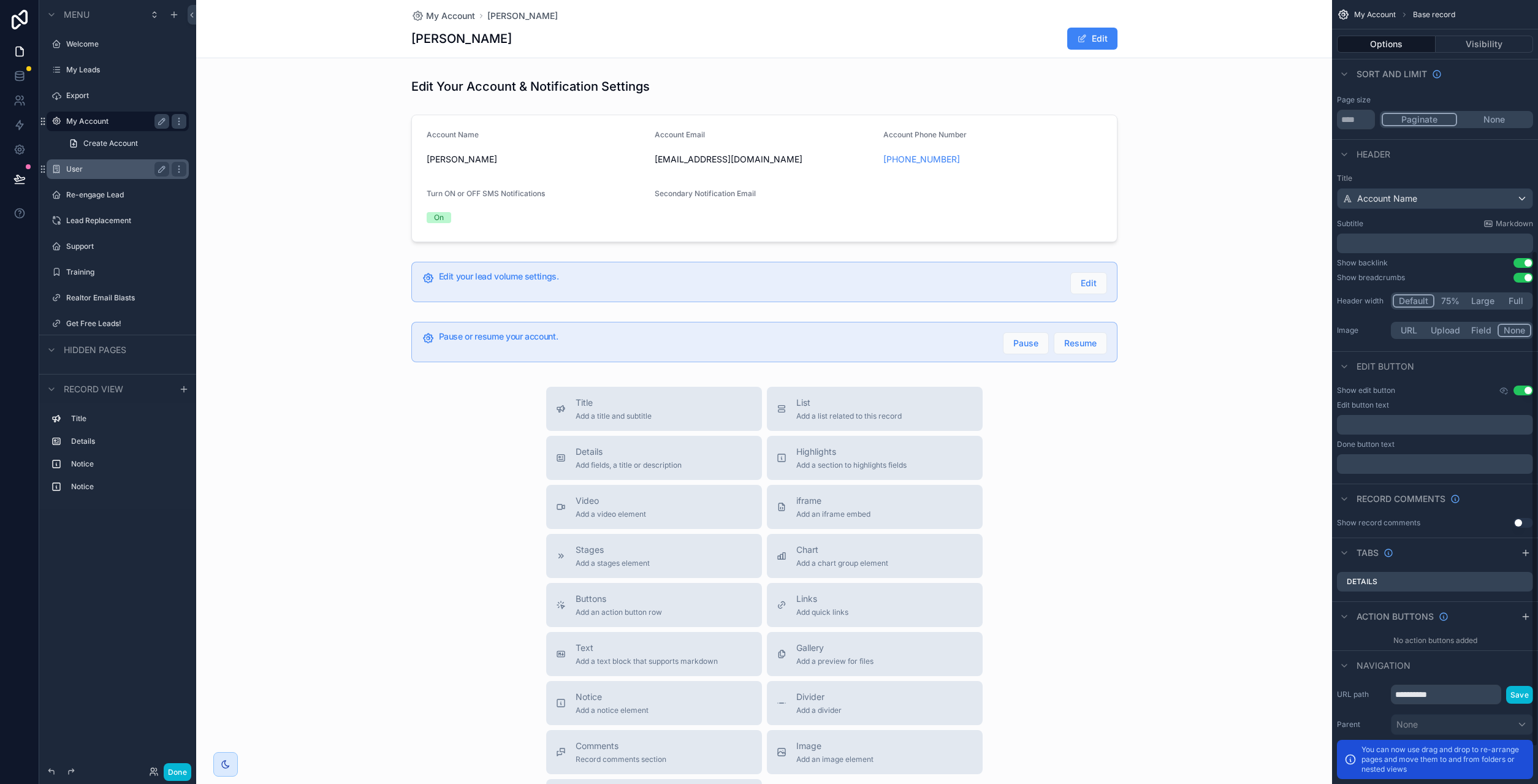
click at [1379, 14] on span "My Account" at bounding box center [1374, 14] width 41 height 9
click at [599, 141] on div "scrollable content" at bounding box center [764, 460] width 1136 height 921
click at [599, 141] on div "scrollable content" at bounding box center [764, 178] width 1136 height 138
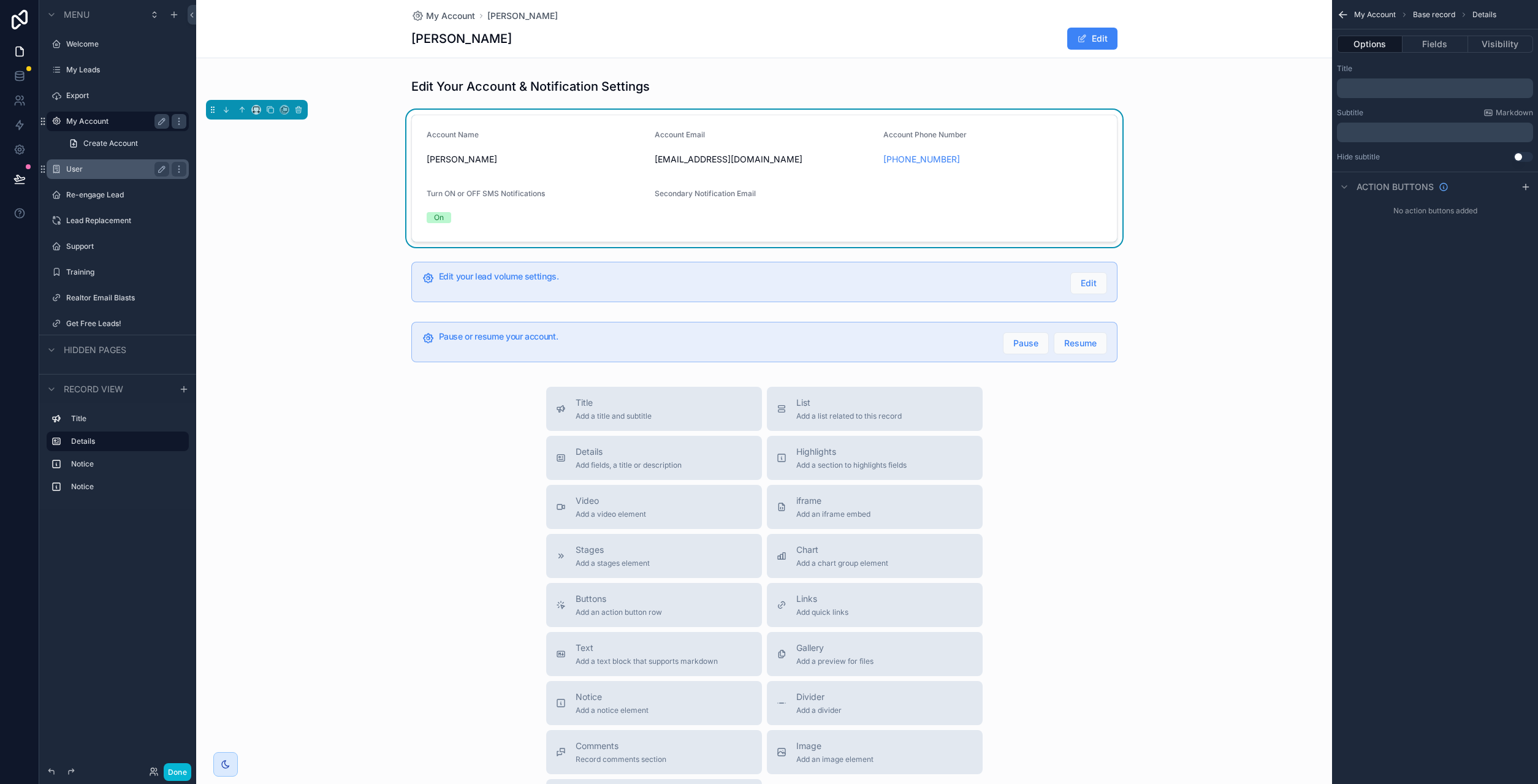
click at [1344, 14] on icon "scrollable content" at bounding box center [1343, 15] width 12 height 12
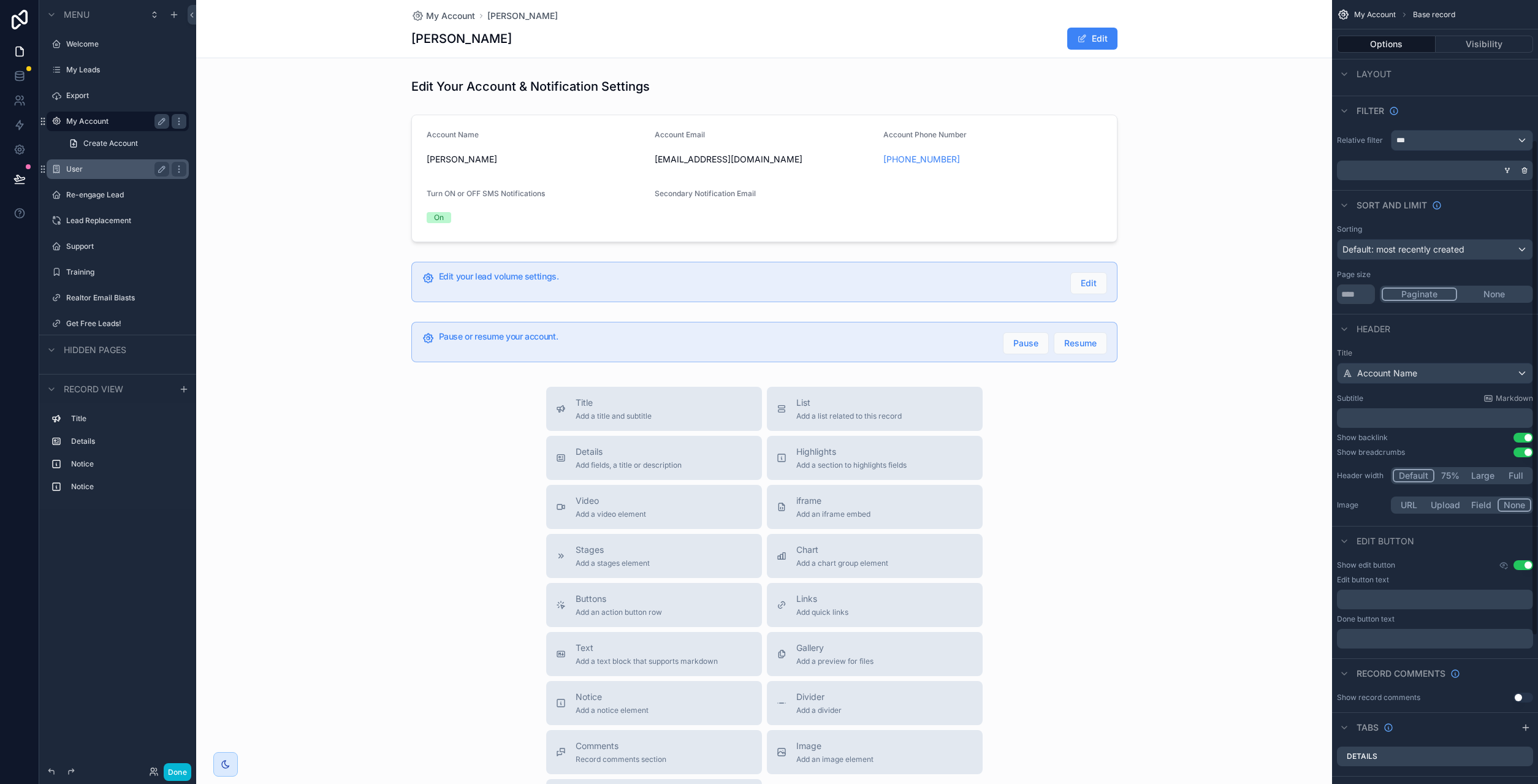
scroll to position [386, 0]
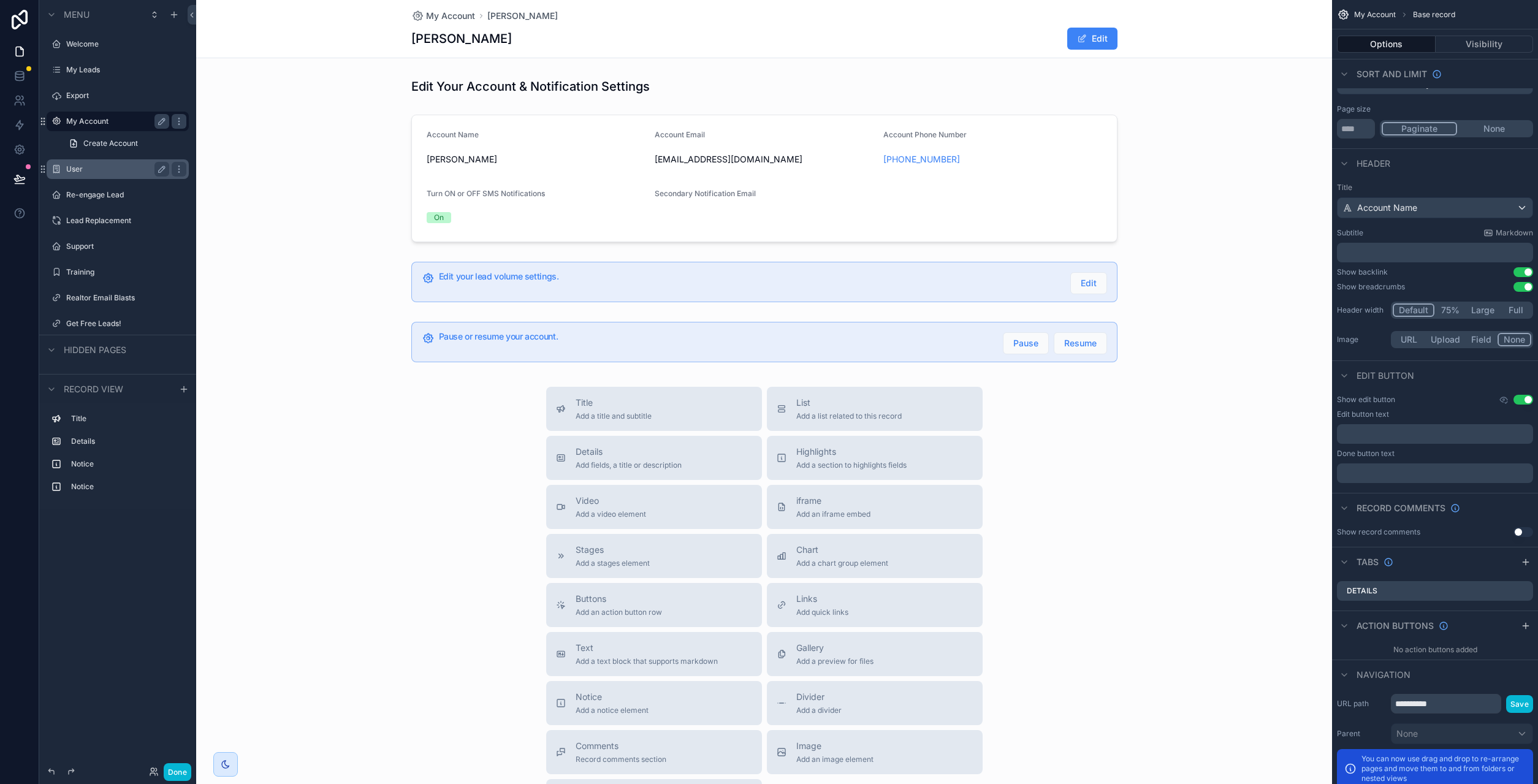
click at [95, 175] on div "User" at bounding box center [118, 169] width 103 height 15
click at [77, 171] on label "User" at bounding box center [115, 169] width 98 height 9
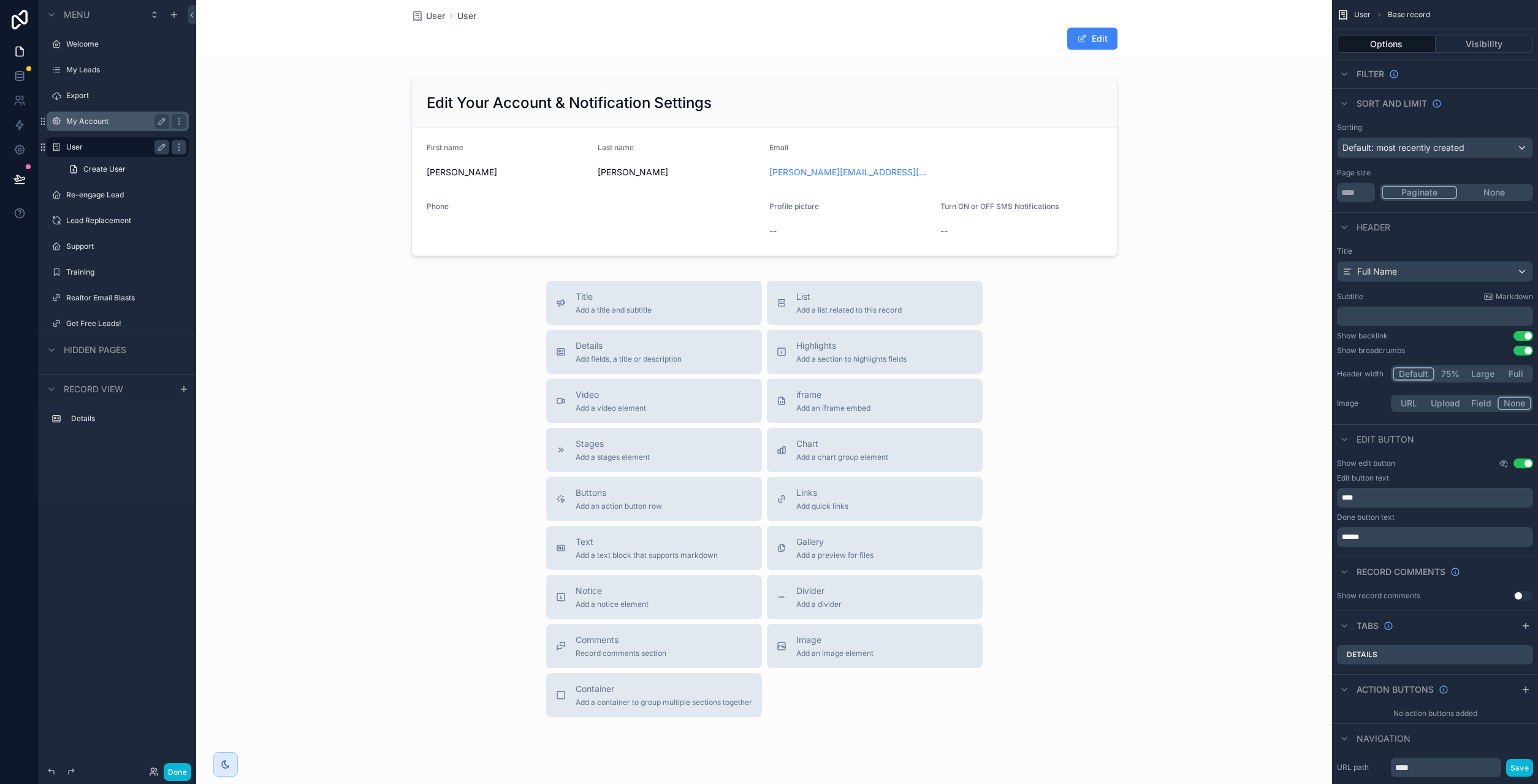
click at [1505, 463] on icon "scrollable content" at bounding box center [1503, 463] width 9 height 9
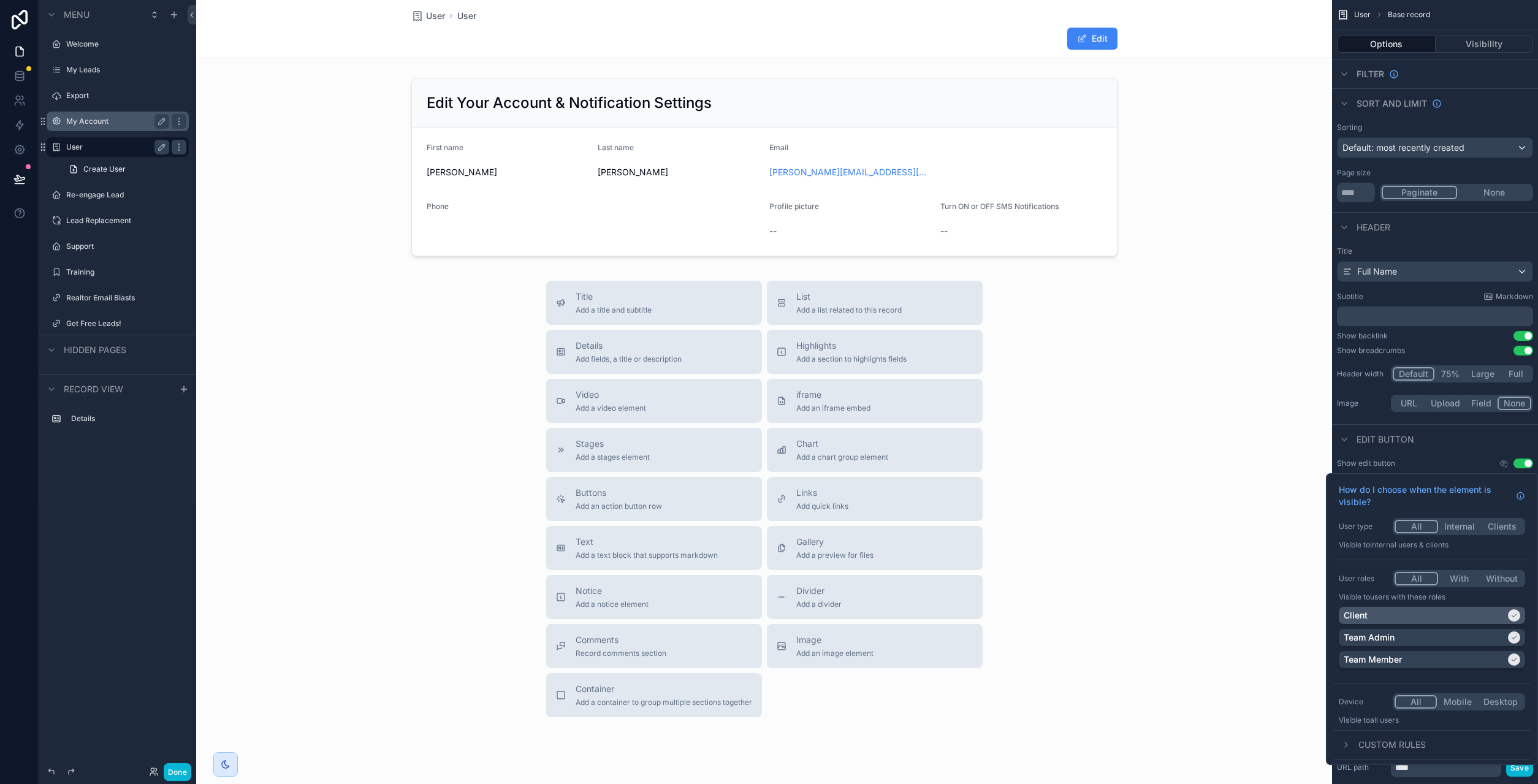
click at [1473, 616] on div "Client" at bounding box center [1424, 615] width 162 height 12
click at [1498, 634] on div "Team Admin" at bounding box center [1424, 637] width 162 height 12
click at [1492, 659] on div "Team Member" at bounding box center [1424, 659] width 162 height 12
click at [1419, 583] on button "All" at bounding box center [1416, 578] width 44 height 14
click at [1456, 582] on button "With" at bounding box center [1459, 578] width 42 height 14
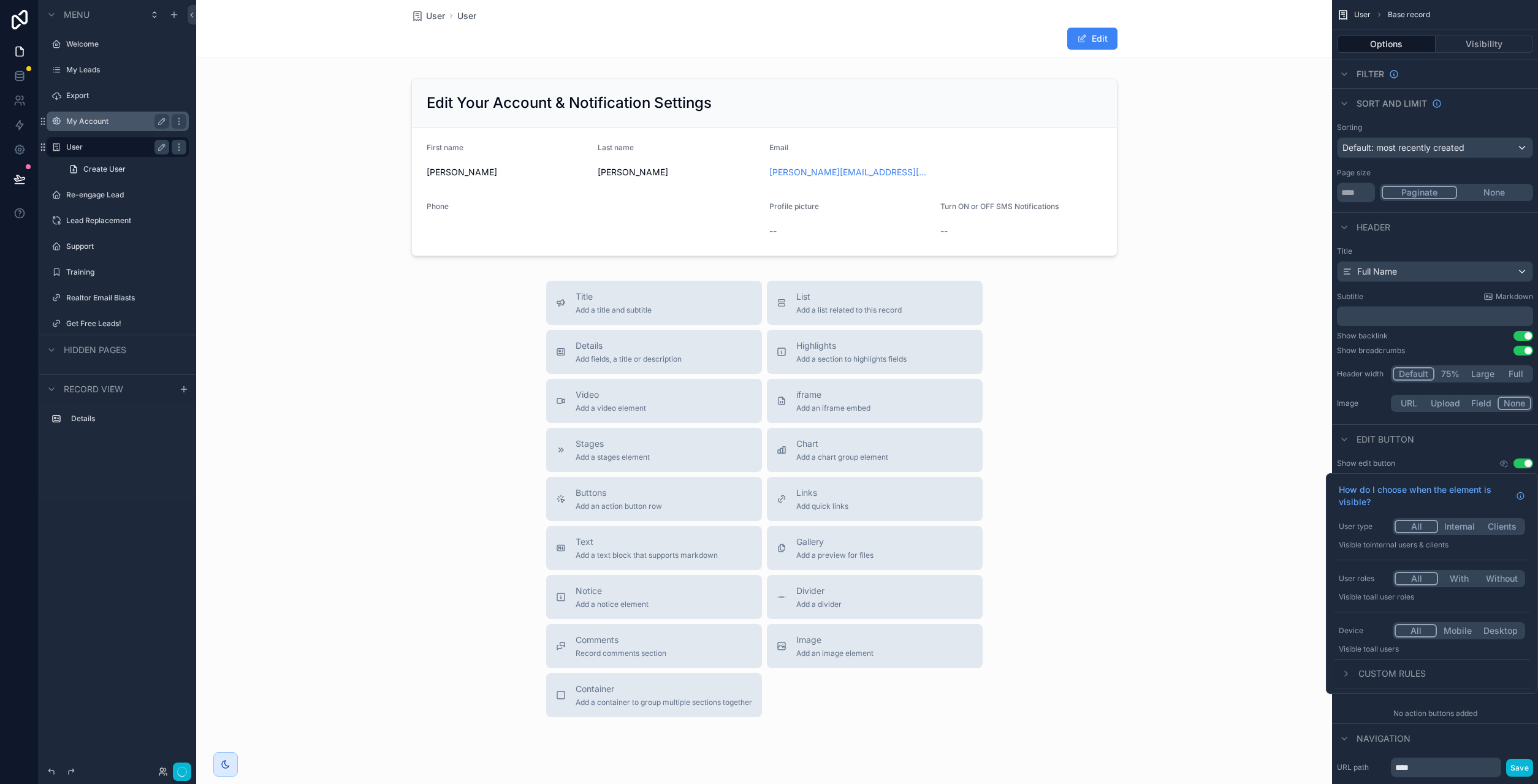
click at [1419, 583] on button "All" at bounding box center [1416, 578] width 44 height 14
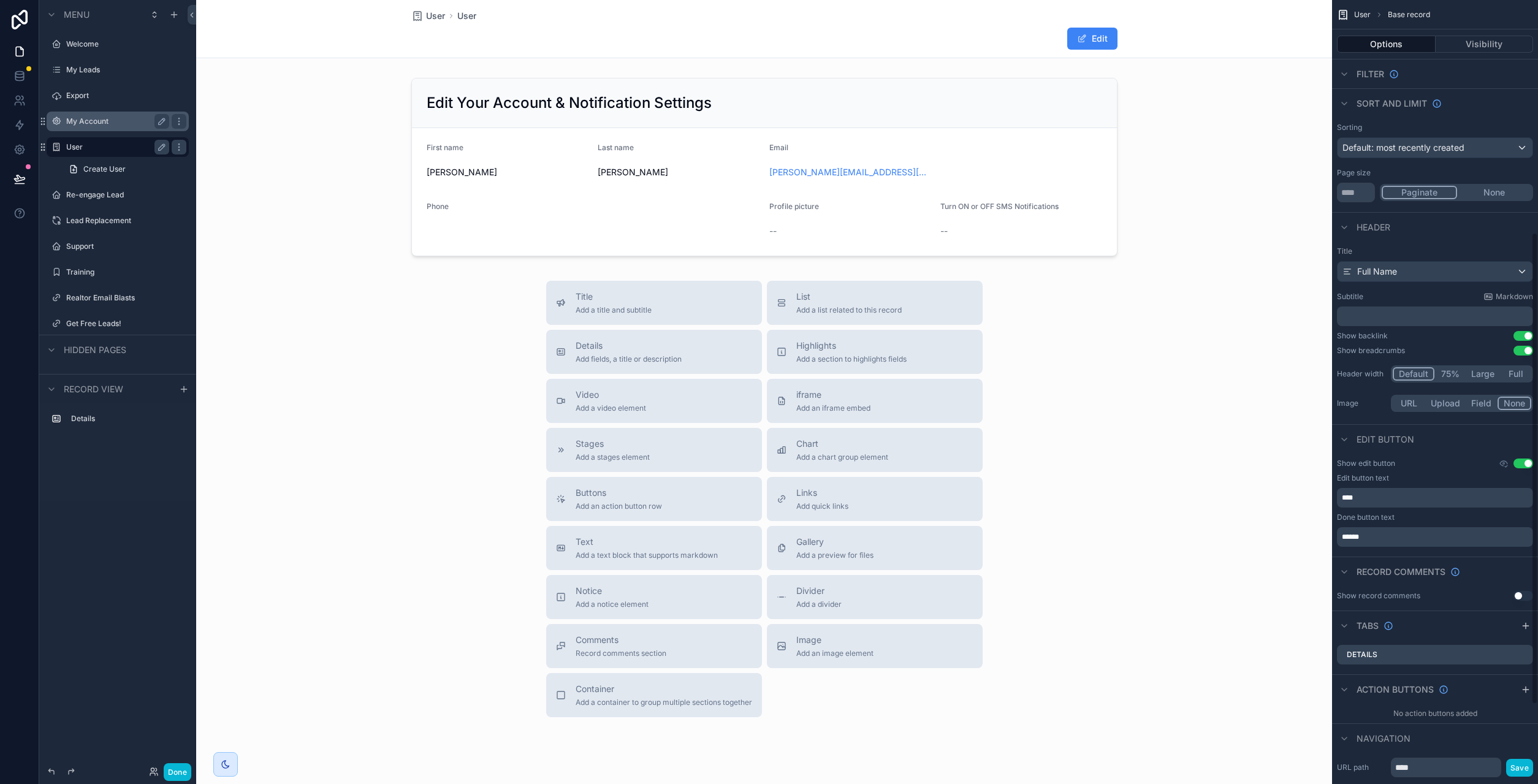
click at [1460, 461] on div "Show edit button Use setting" at bounding box center [1435, 463] width 196 height 9
click at [1365, 491] on div "****" at bounding box center [1435, 497] width 196 height 20
click at [1364, 495] on p "****" at bounding box center [1436, 497] width 188 height 9
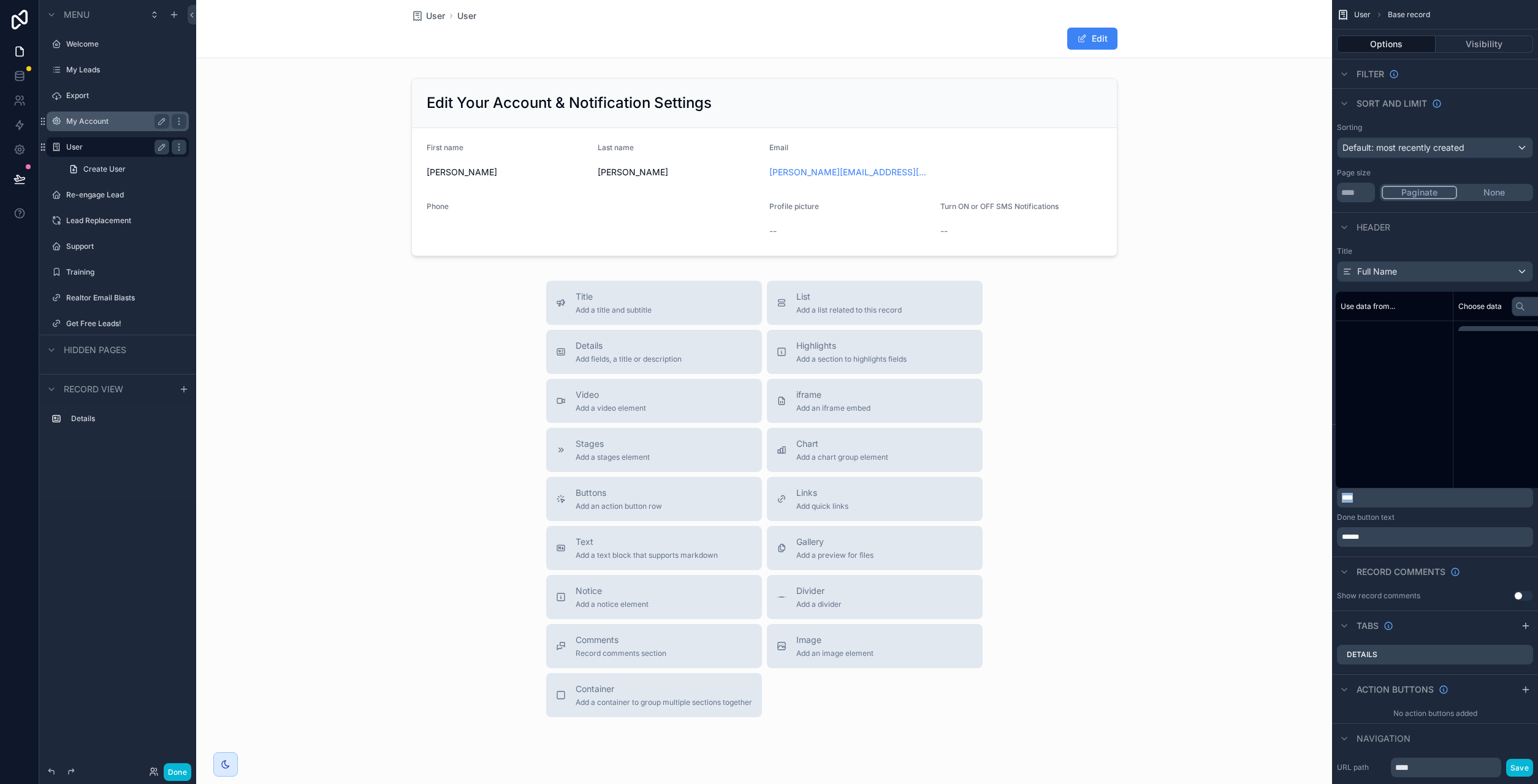
click at [1364, 495] on p "****" at bounding box center [1436, 497] width 188 height 9
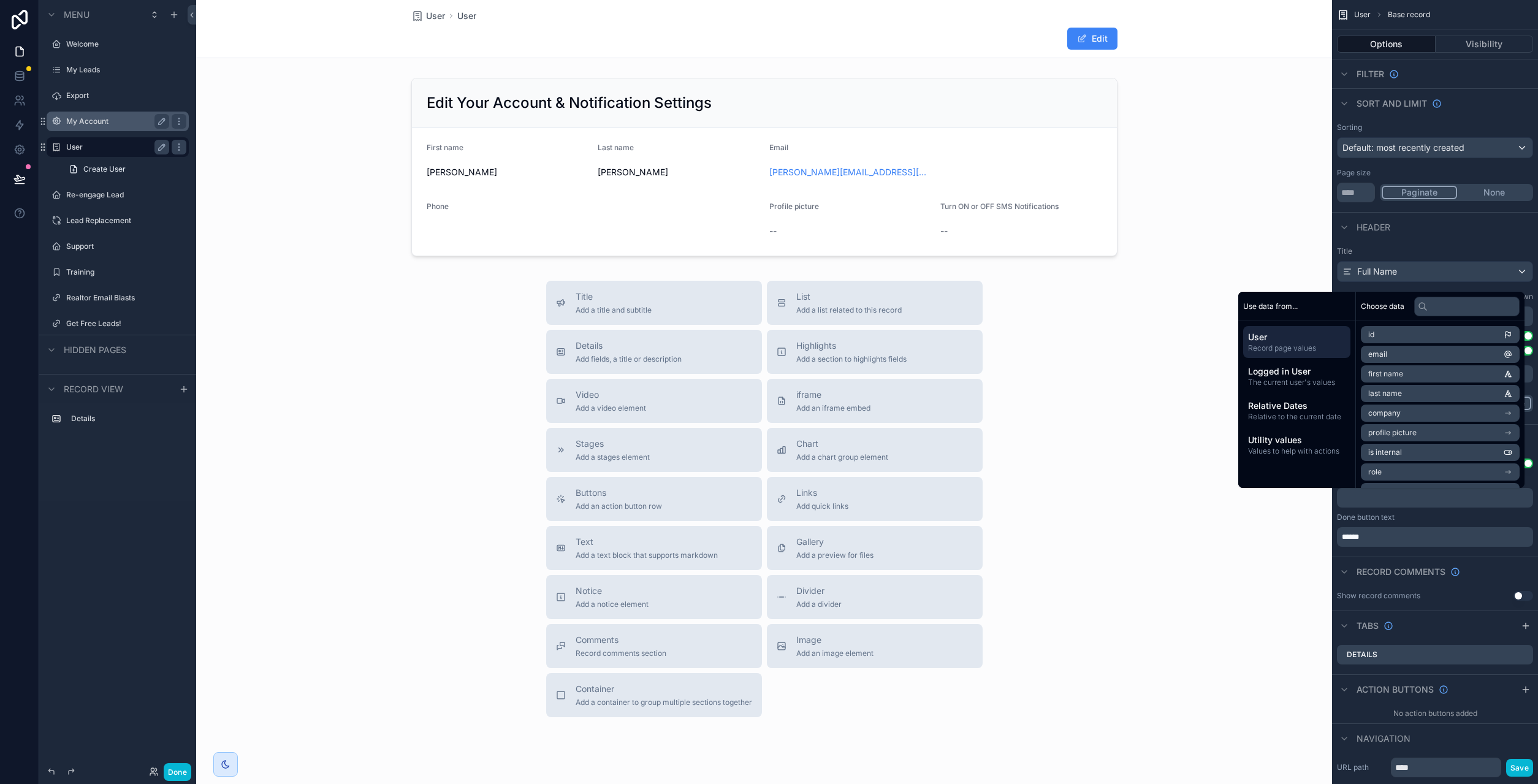
click at [1375, 534] on p "******" at bounding box center [1436, 536] width 188 height 9
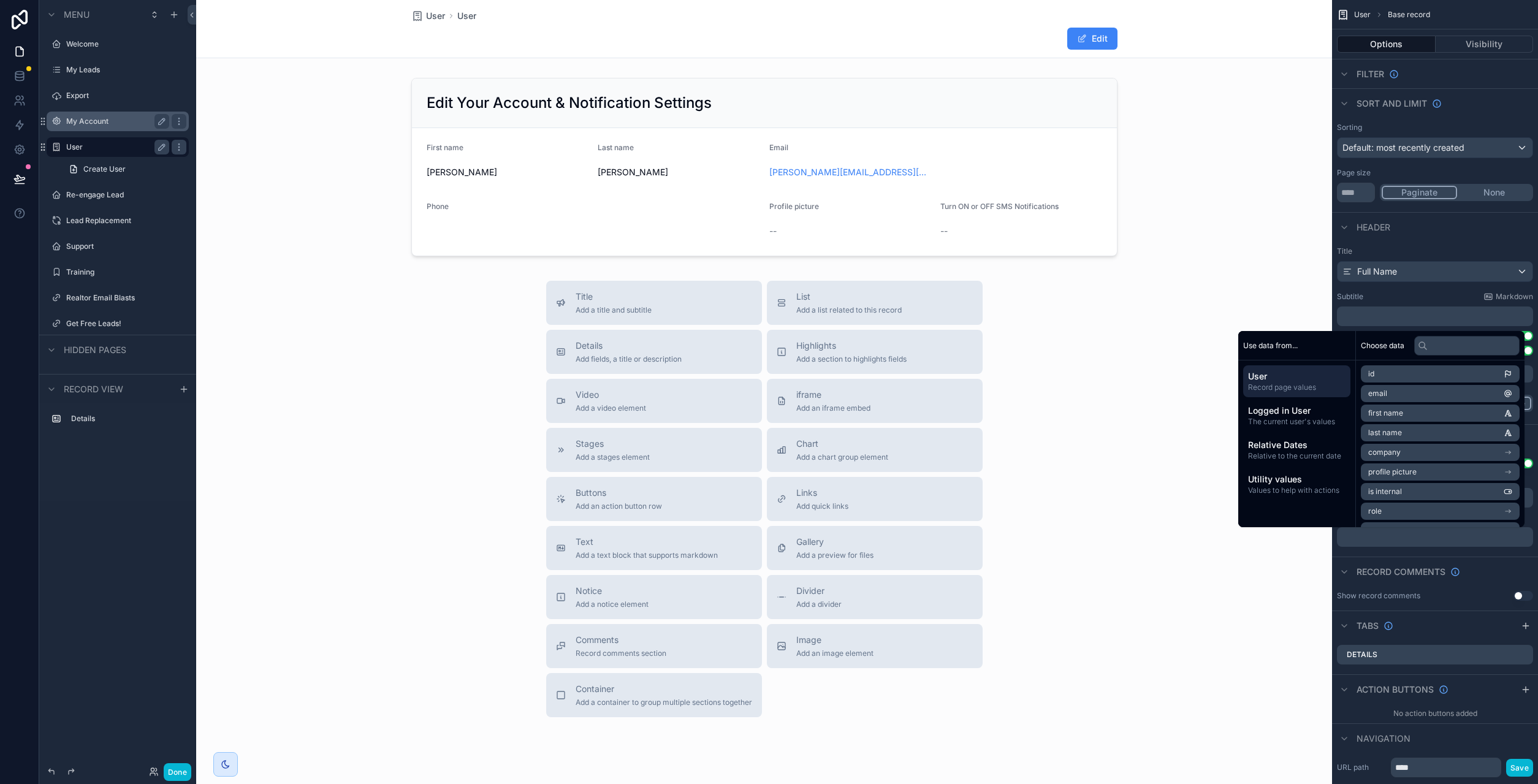
click at [1348, 557] on div "Record comments" at bounding box center [1434, 571] width 206 height 29
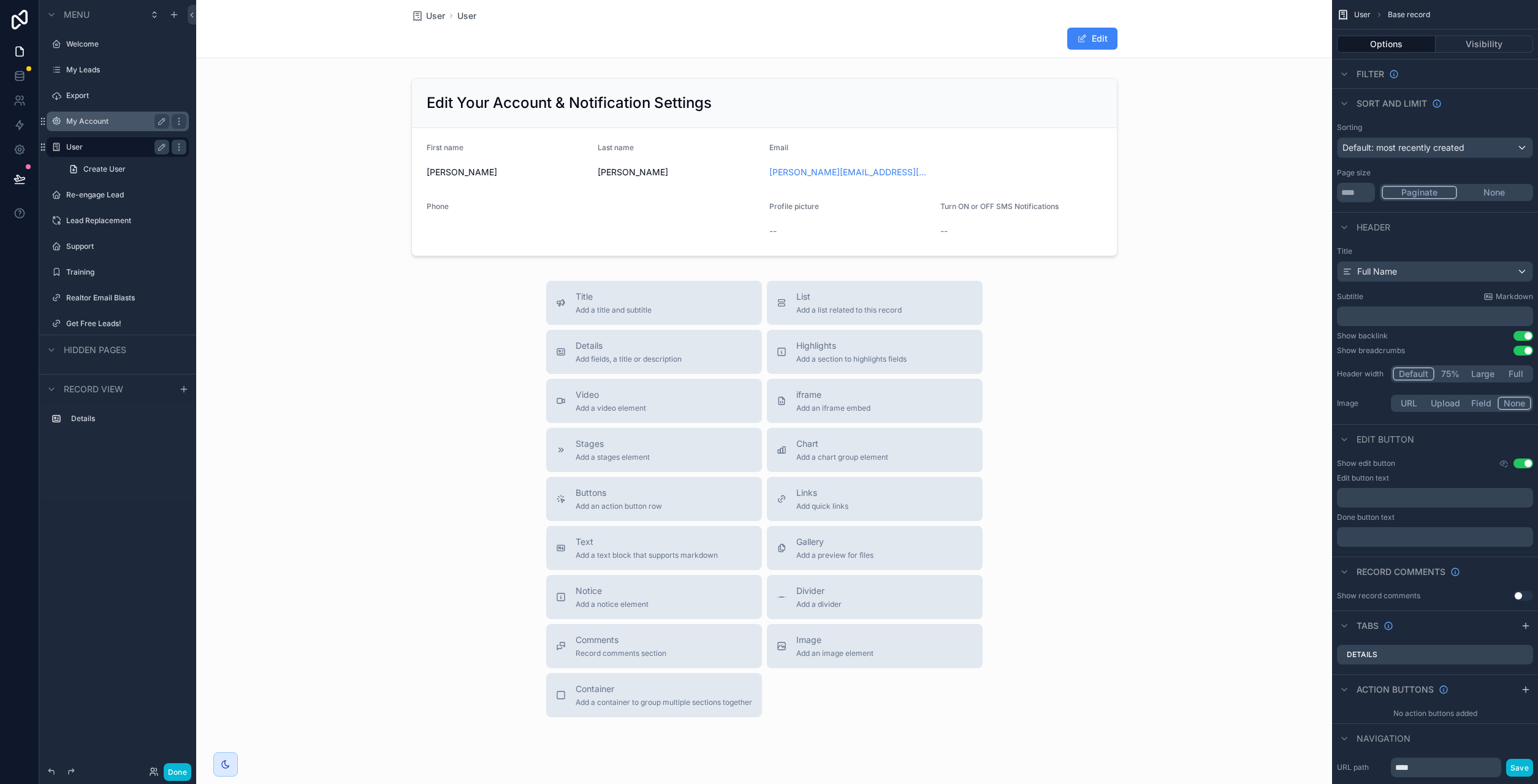
click at [1386, 499] on p "﻿" at bounding box center [1436, 497] width 188 height 9
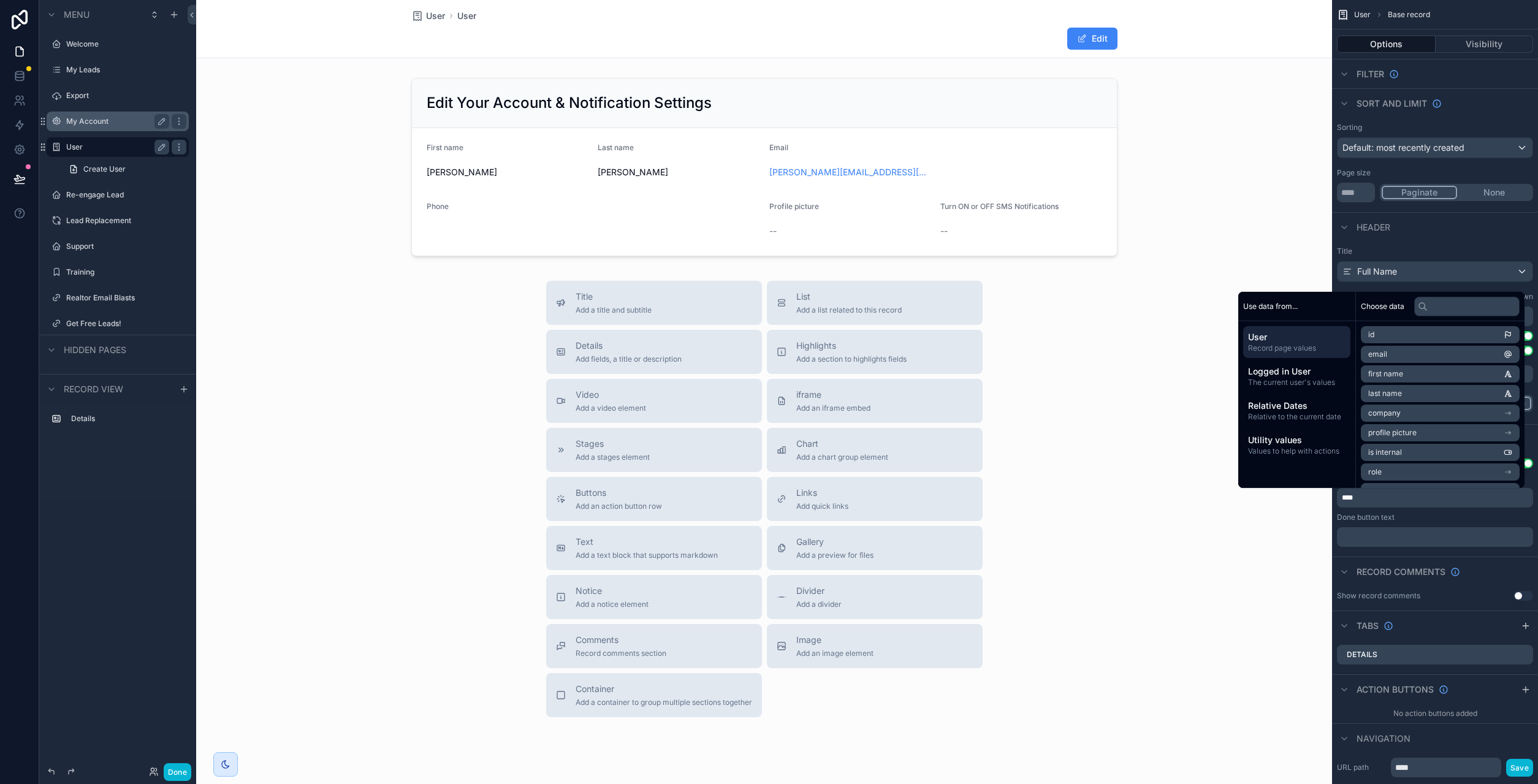
click at [1378, 540] on p "﻿" at bounding box center [1436, 536] width 188 height 9
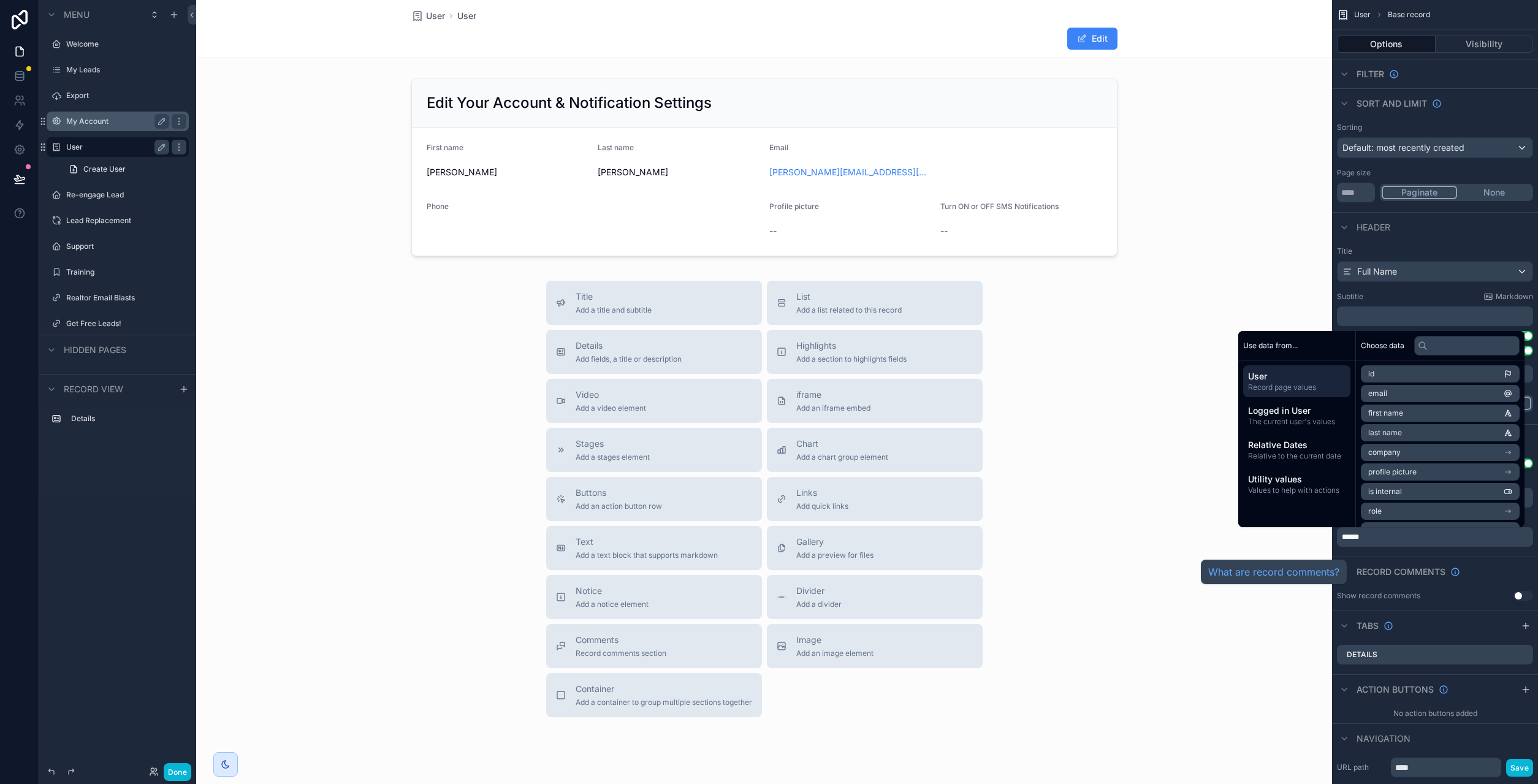
click at [1382, 561] on div "Record comments" at bounding box center [1434, 571] width 206 height 29
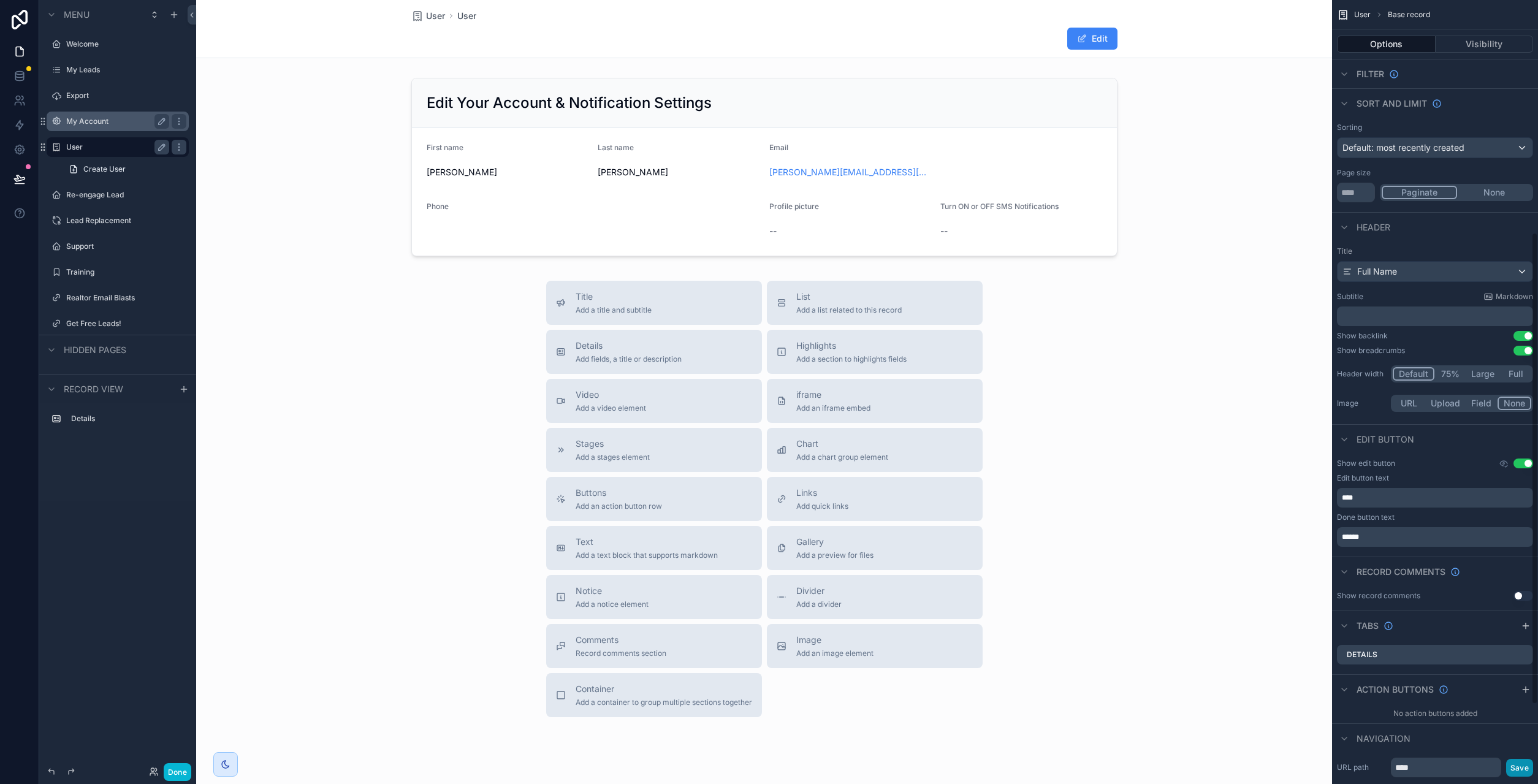
click at [1525, 764] on button "Save" at bounding box center [1519, 768] width 27 height 18
click at [1516, 768] on button "Save" at bounding box center [1519, 768] width 27 height 18
click at [1087, 40] on button "Edit" at bounding box center [1092, 39] width 50 height 22
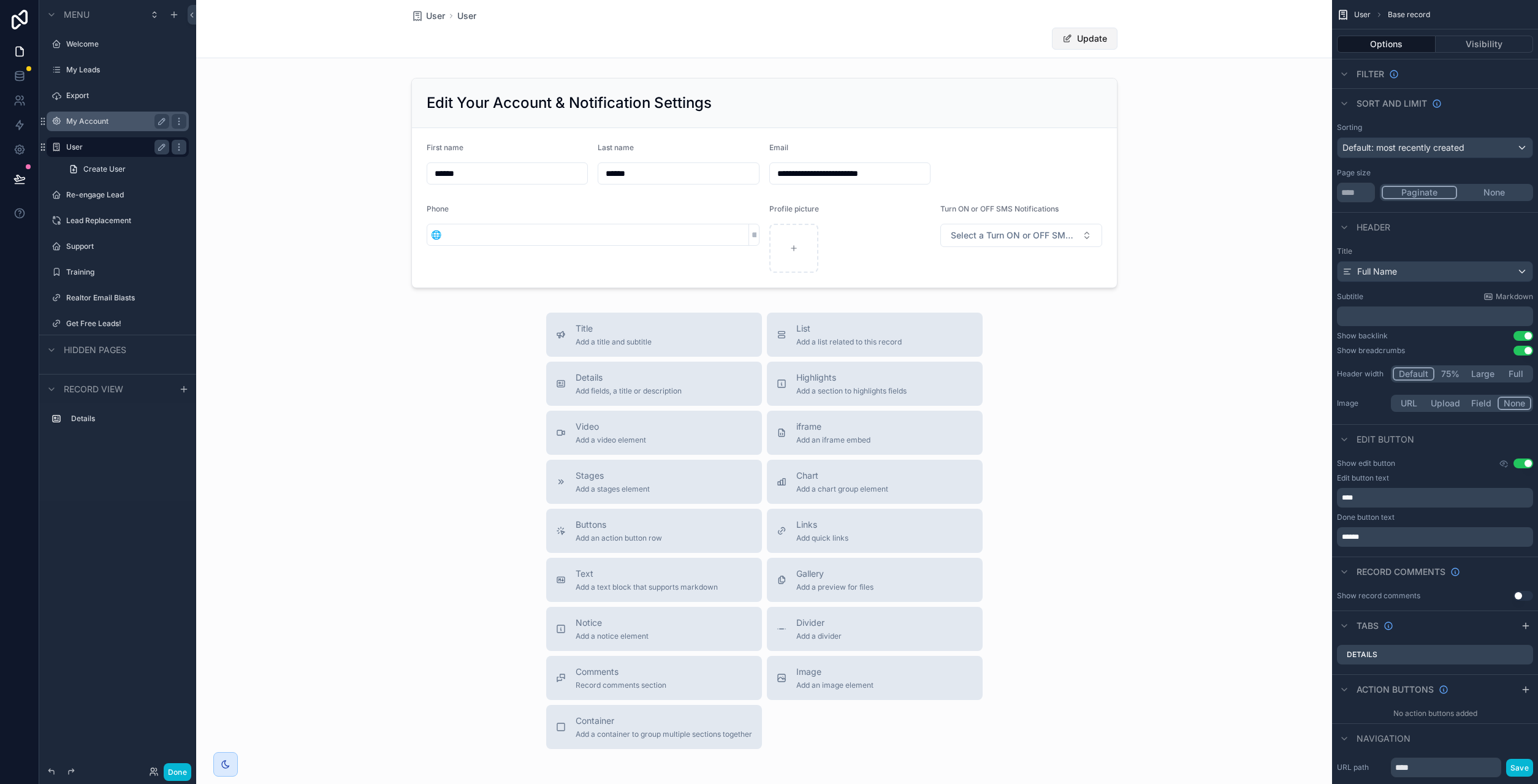
click at [1078, 40] on button "Update" at bounding box center [1084, 39] width 65 height 22
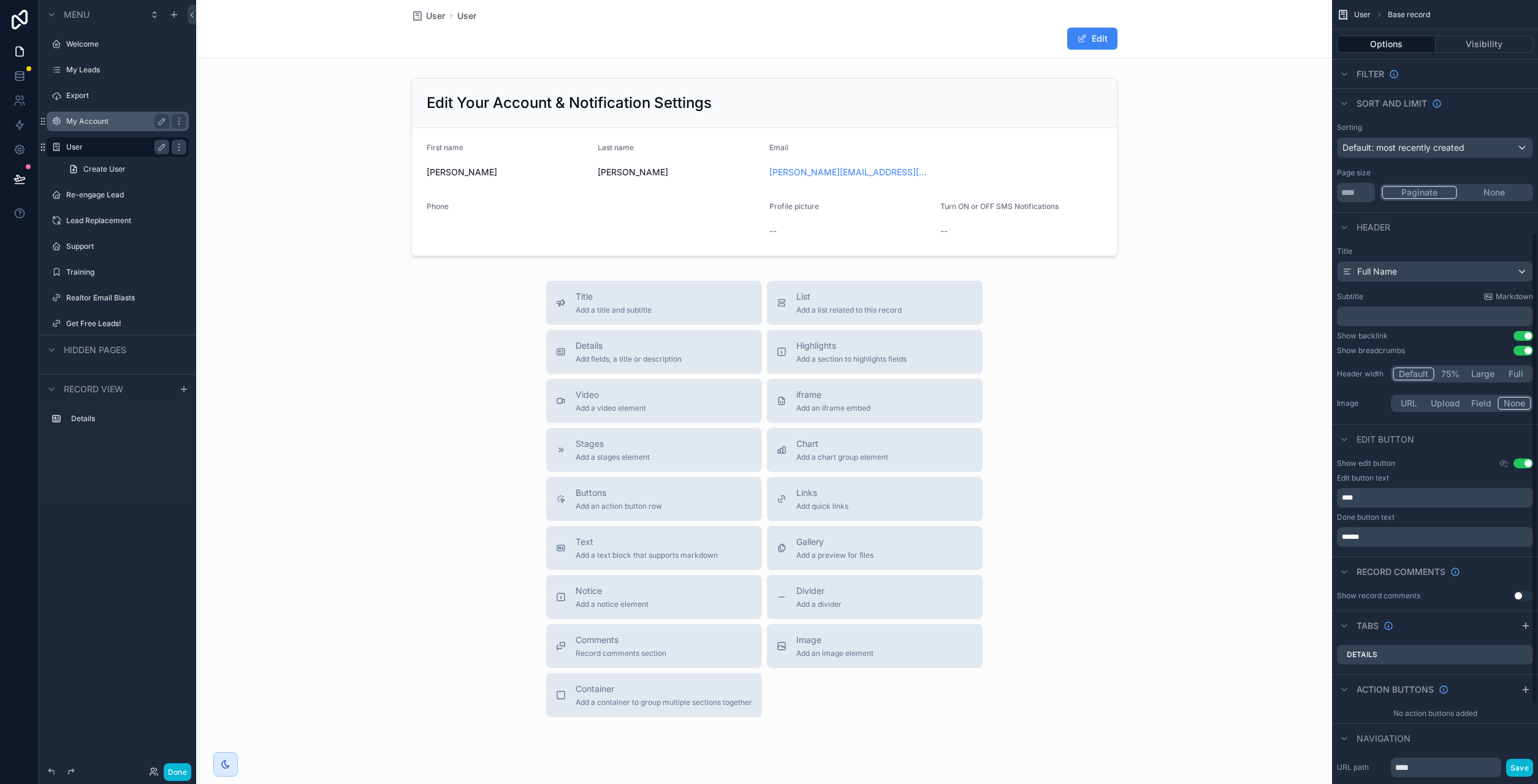
scroll to position [518, 0]
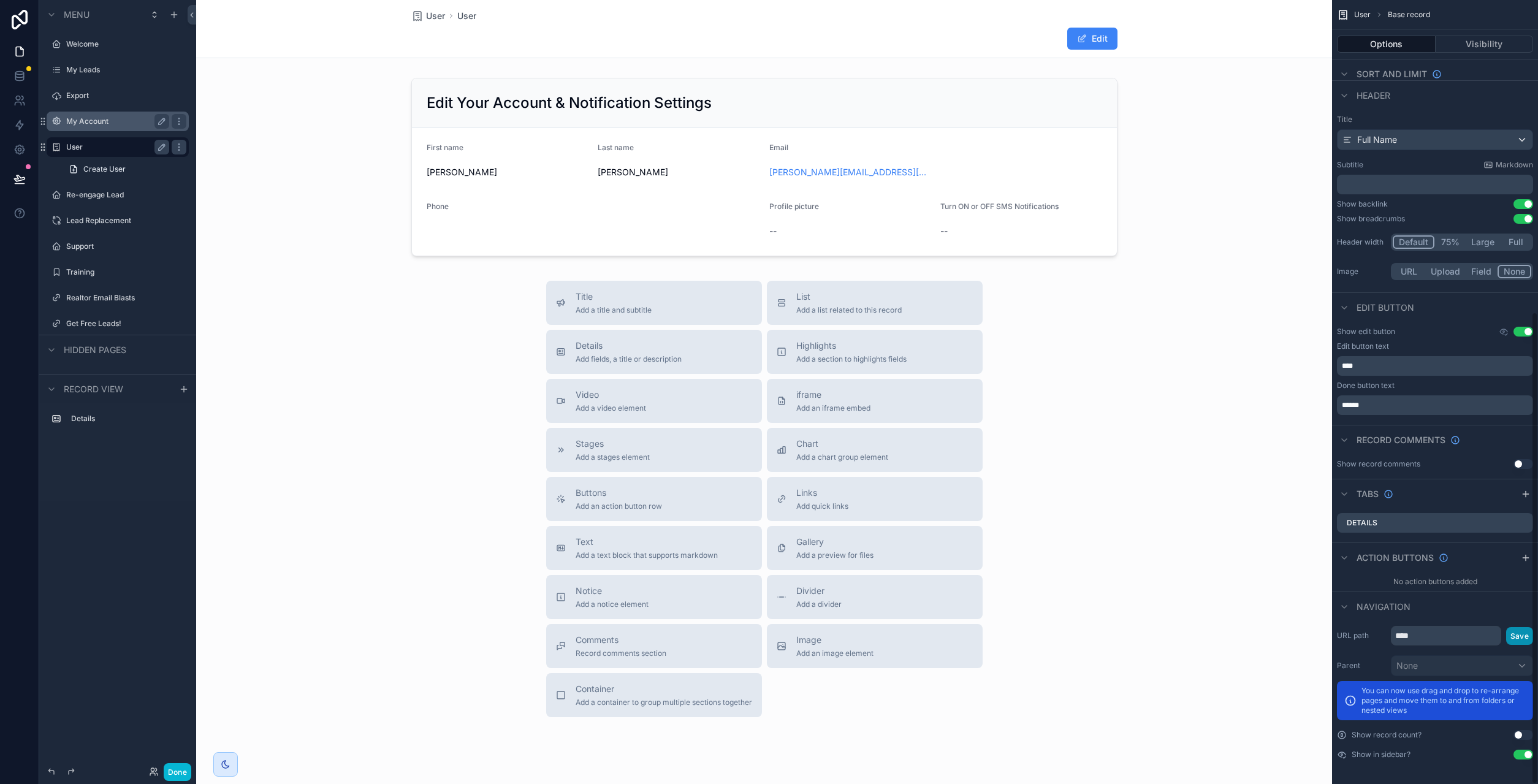
click at [1516, 635] on button "Save" at bounding box center [1519, 635] width 27 height 18
click at [182, 772] on button "Done" at bounding box center [177, 772] width 28 height 18
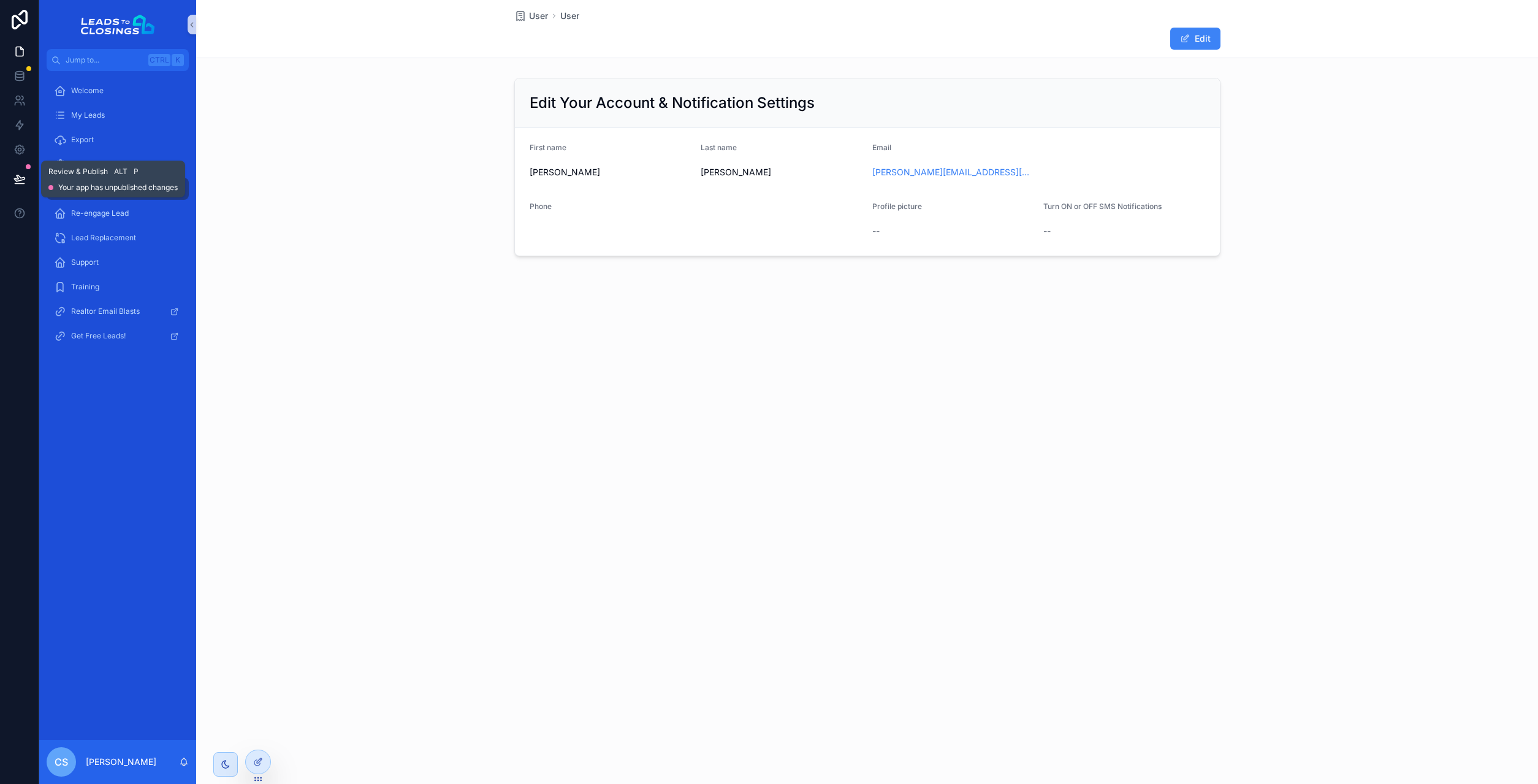
click at [22, 172] on button at bounding box center [19, 179] width 27 height 34
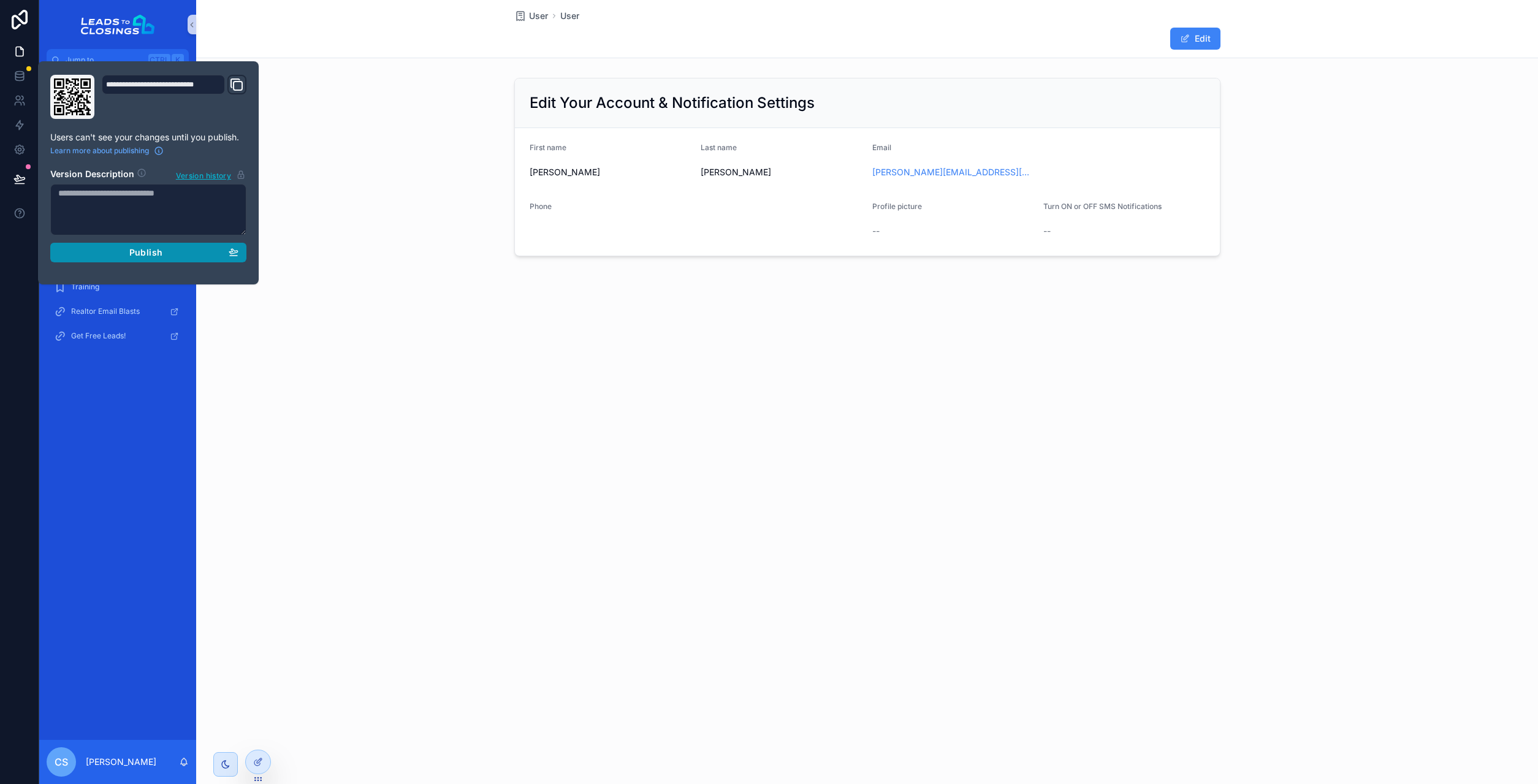
click at [199, 259] on button "Publish" at bounding box center [148, 252] width 196 height 20
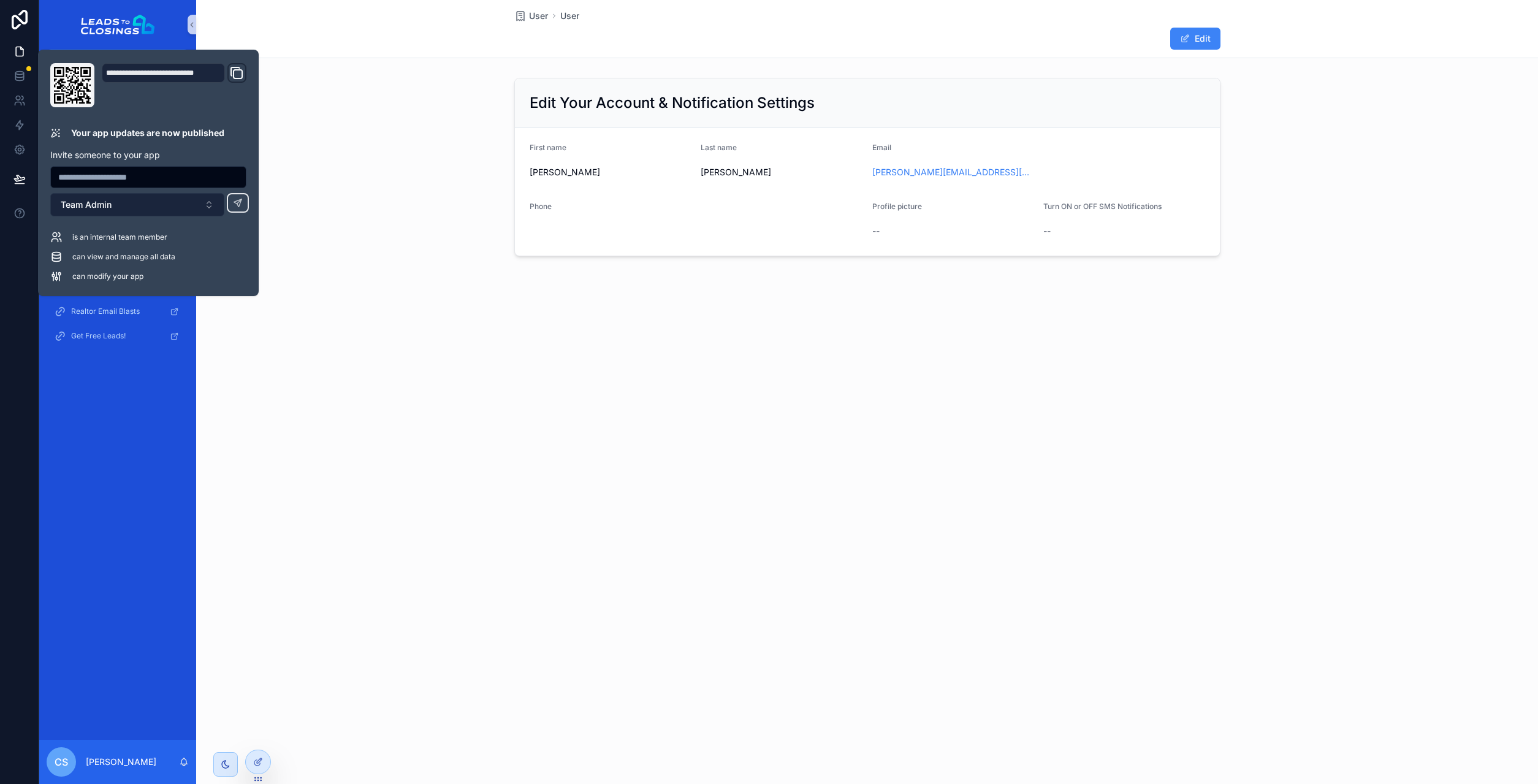
click at [191, 201] on button "Team Admin" at bounding box center [137, 204] width 174 height 23
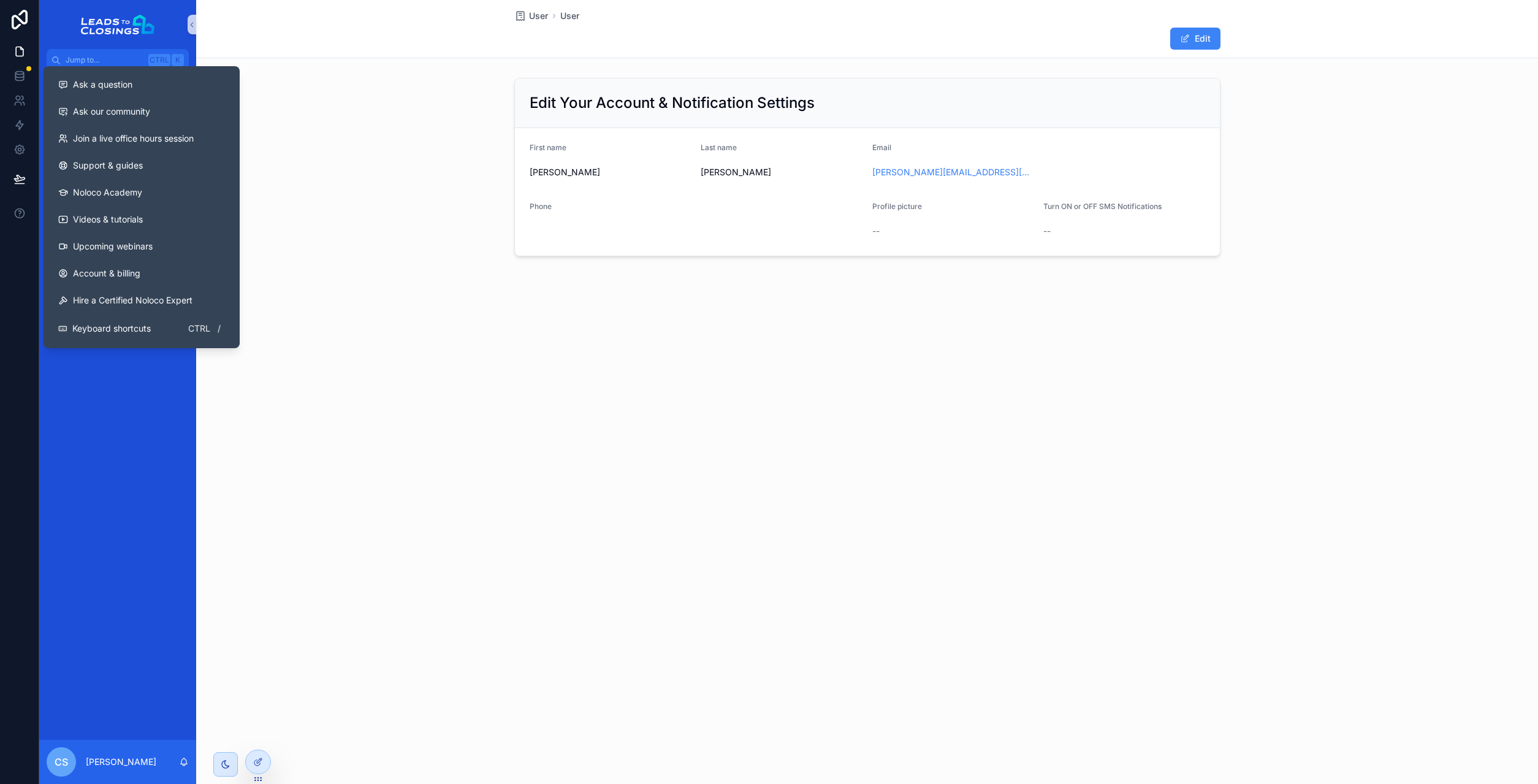
click at [89, 443] on div "Welcome My Leads Export My Account User Re-engage Lead Lead Replacement Support…" at bounding box center [118, 405] width 157 height 669
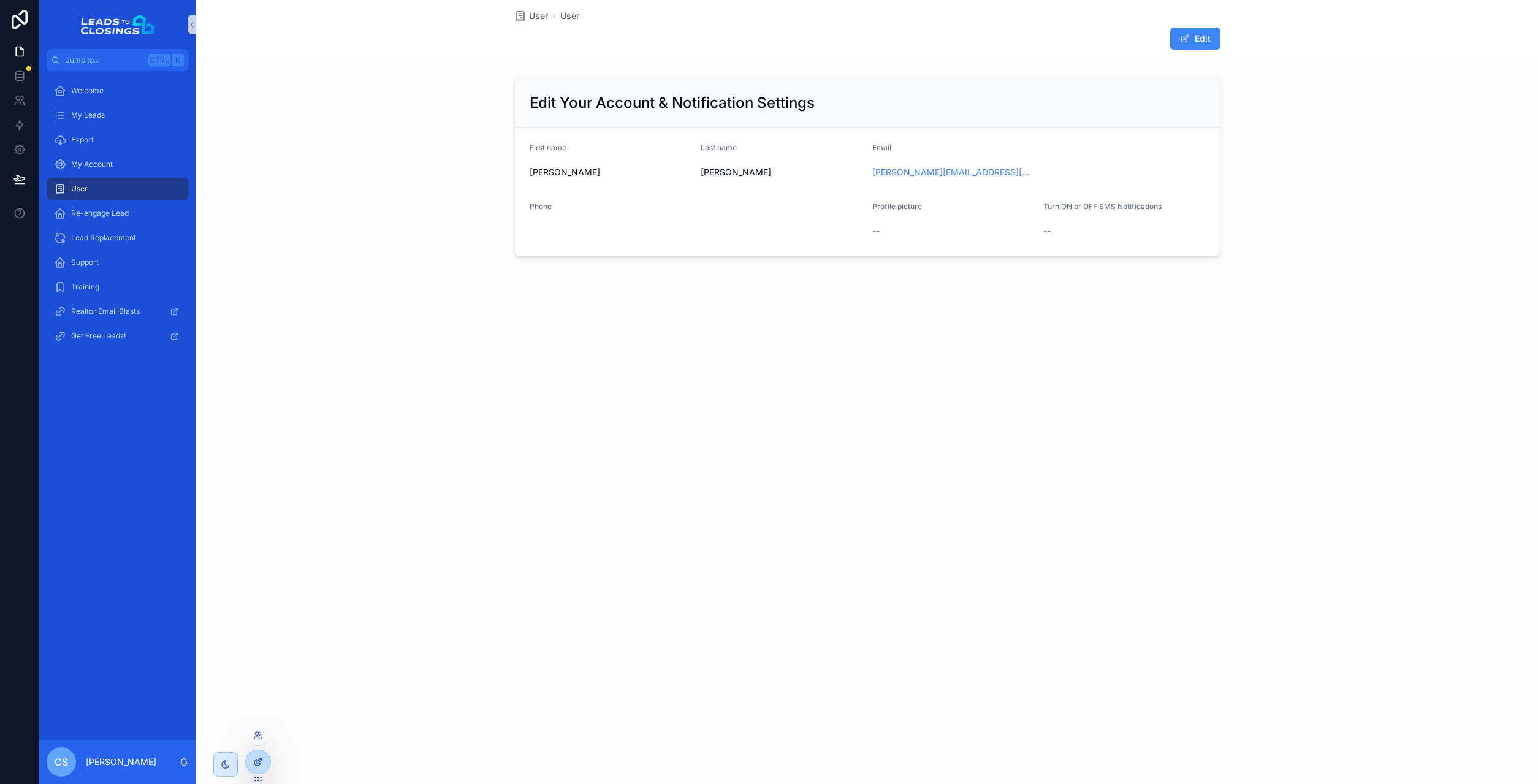
click at [259, 759] on icon at bounding box center [259, 761] width 5 height 5
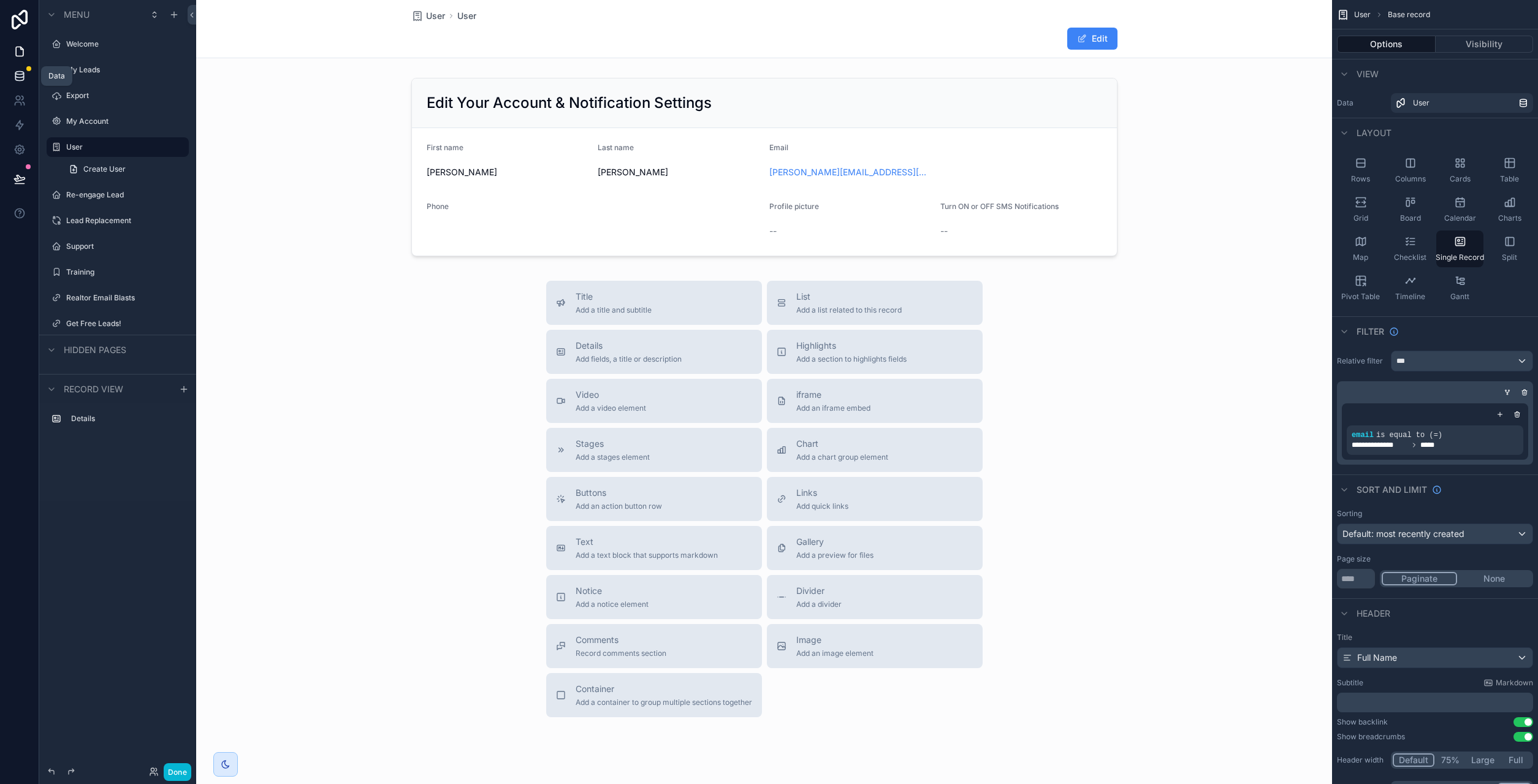
click at [22, 80] on icon at bounding box center [20, 76] width 12 height 12
click at [22, 73] on icon at bounding box center [19, 73] width 8 height 3
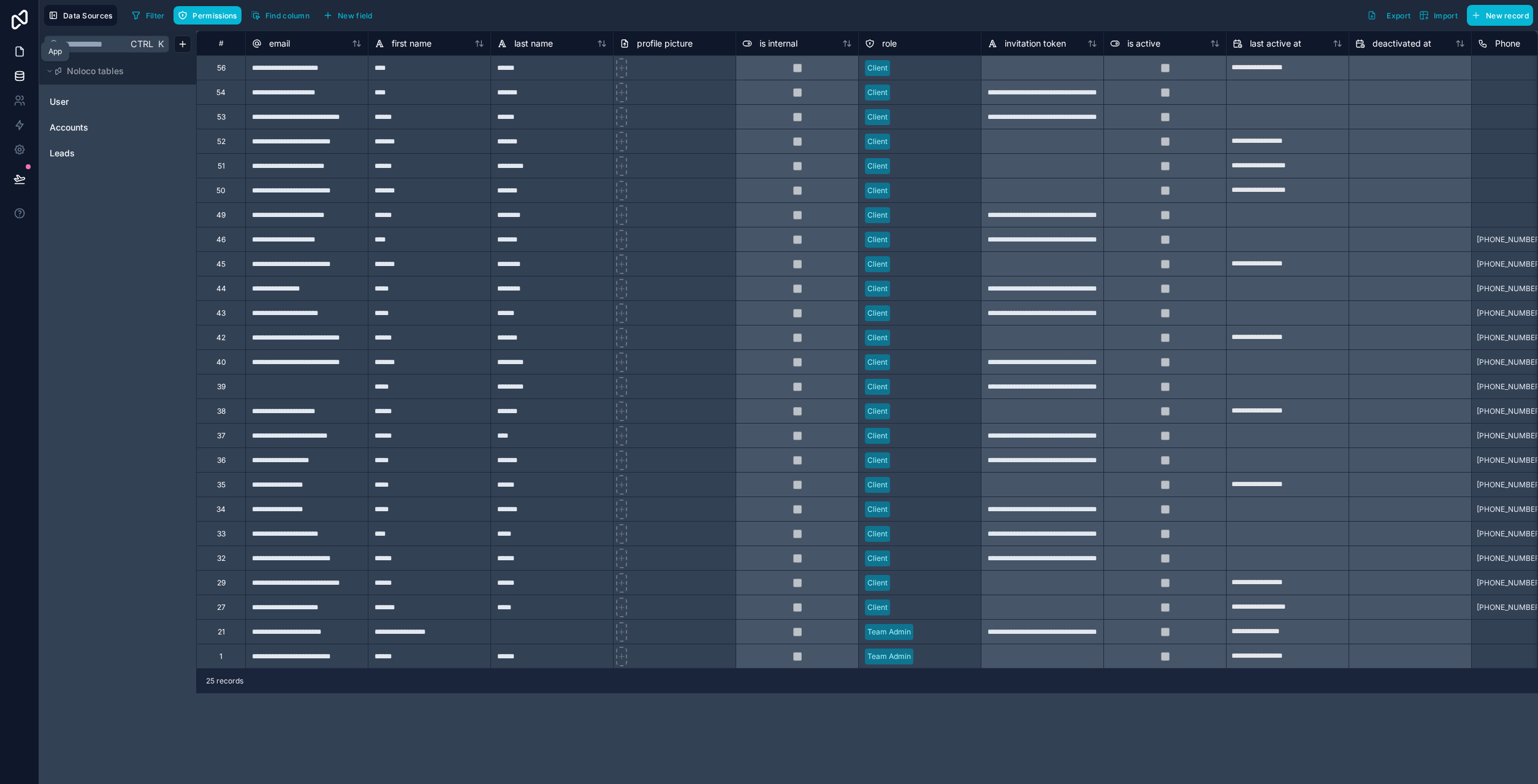
click at [12, 53] on link at bounding box center [19, 52] width 39 height 24
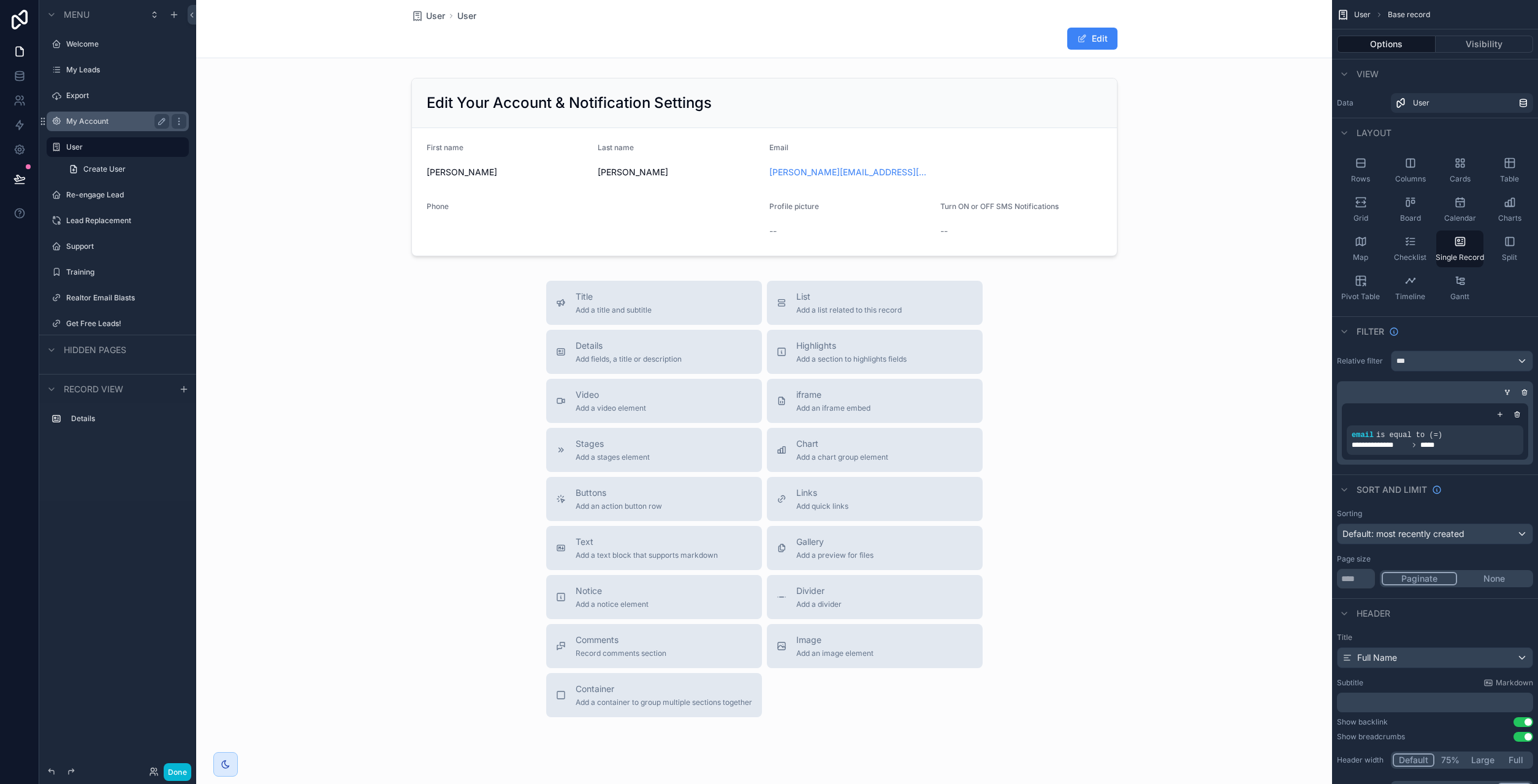
click at [104, 123] on label "My Account" at bounding box center [115, 120] width 98 height 9
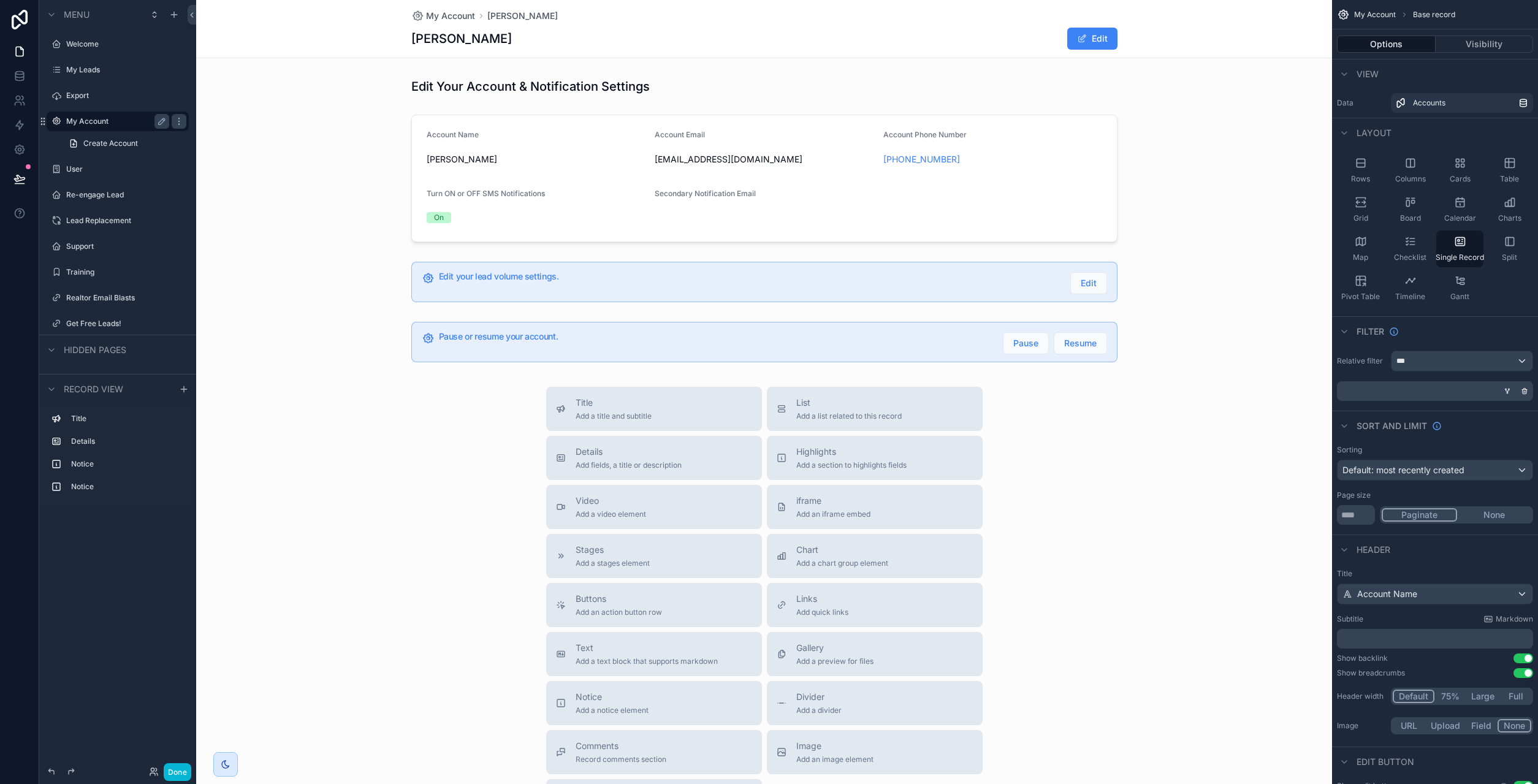
click at [589, 280] on div "scrollable content" at bounding box center [764, 460] width 1136 height 921
click at [800, 276] on div "scrollable content" at bounding box center [764, 281] width 1136 height 50
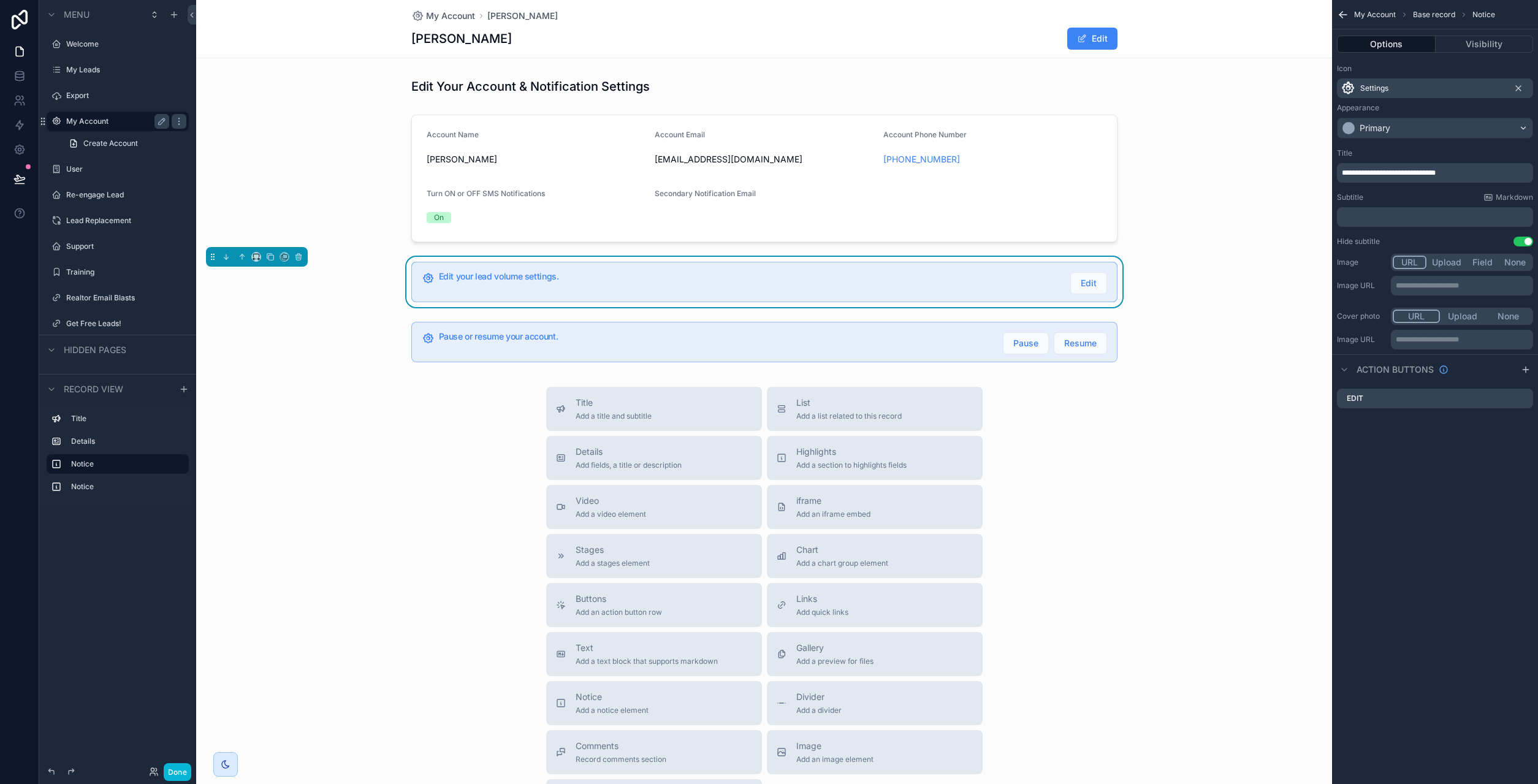
click at [1372, 178] on div "**********" at bounding box center [1435, 172] width 196 height 20
click at [1374, 174] on span "**********" at bounding box center [1388, 173] width 94 height 8
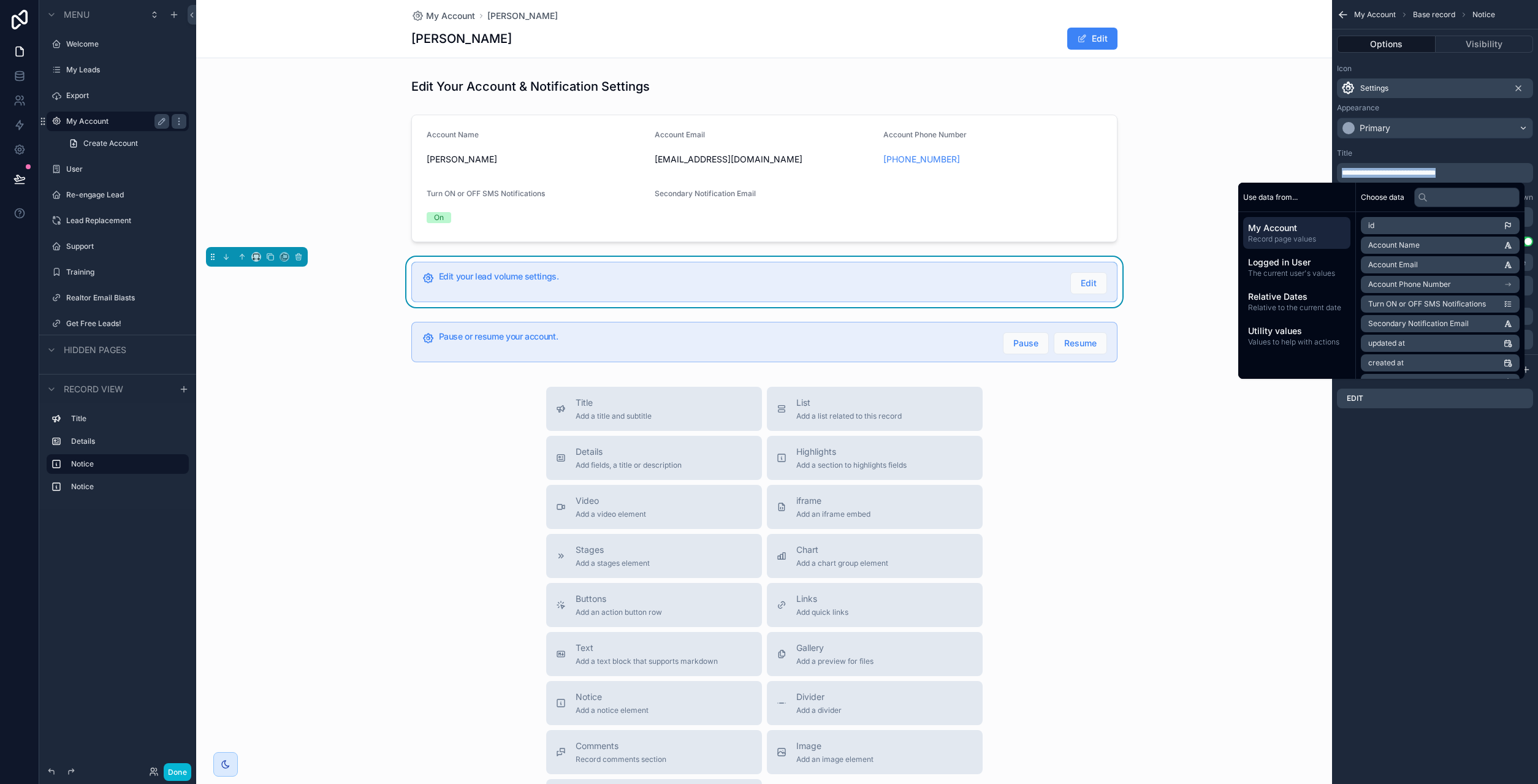
copy span "**********"
click at [1090, 284] on span "Edit" at bounding box center [1088, 283] width 16 height 12
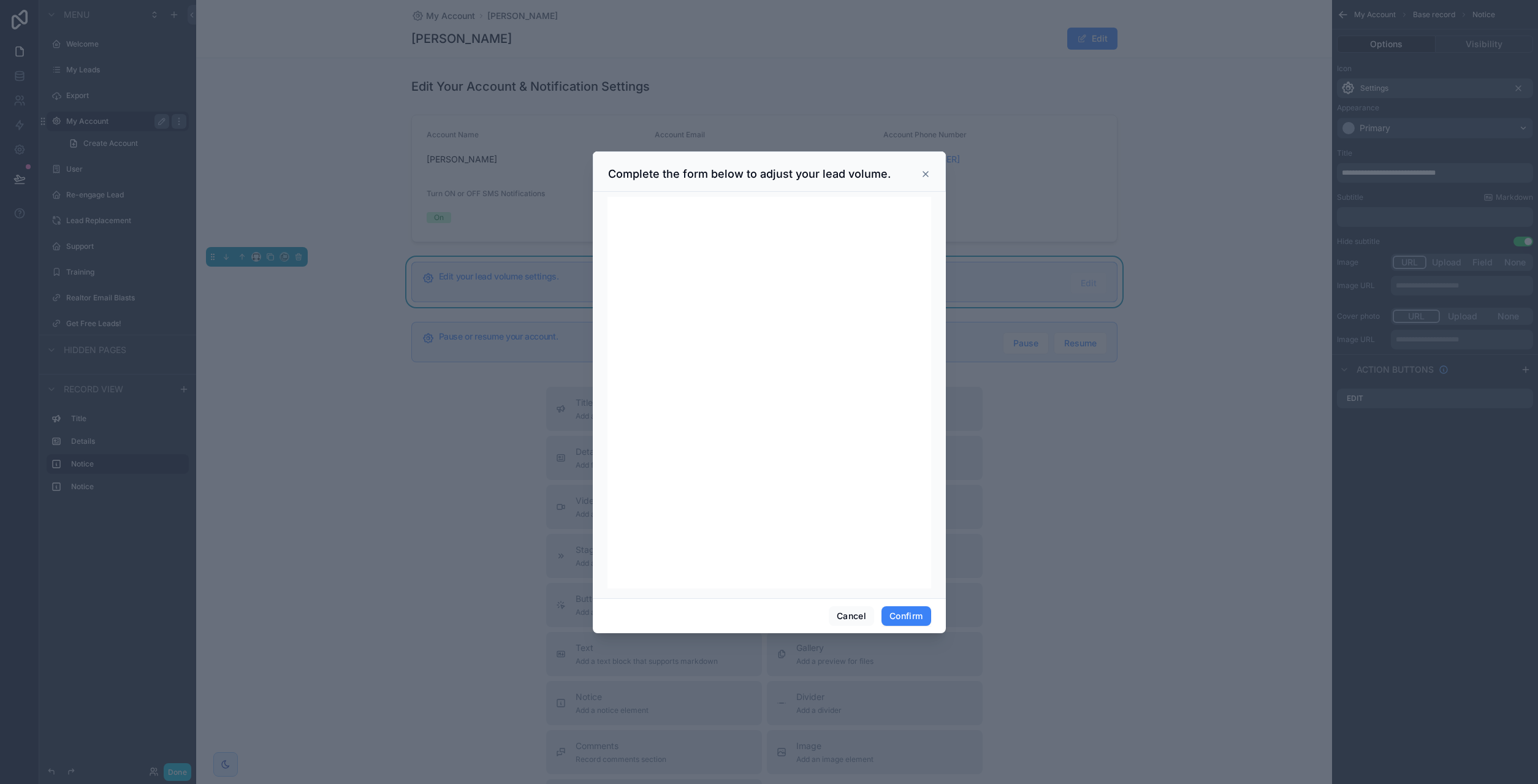
click at [926, 174] on icon at bounding box center [925, 174] width 5 height 5
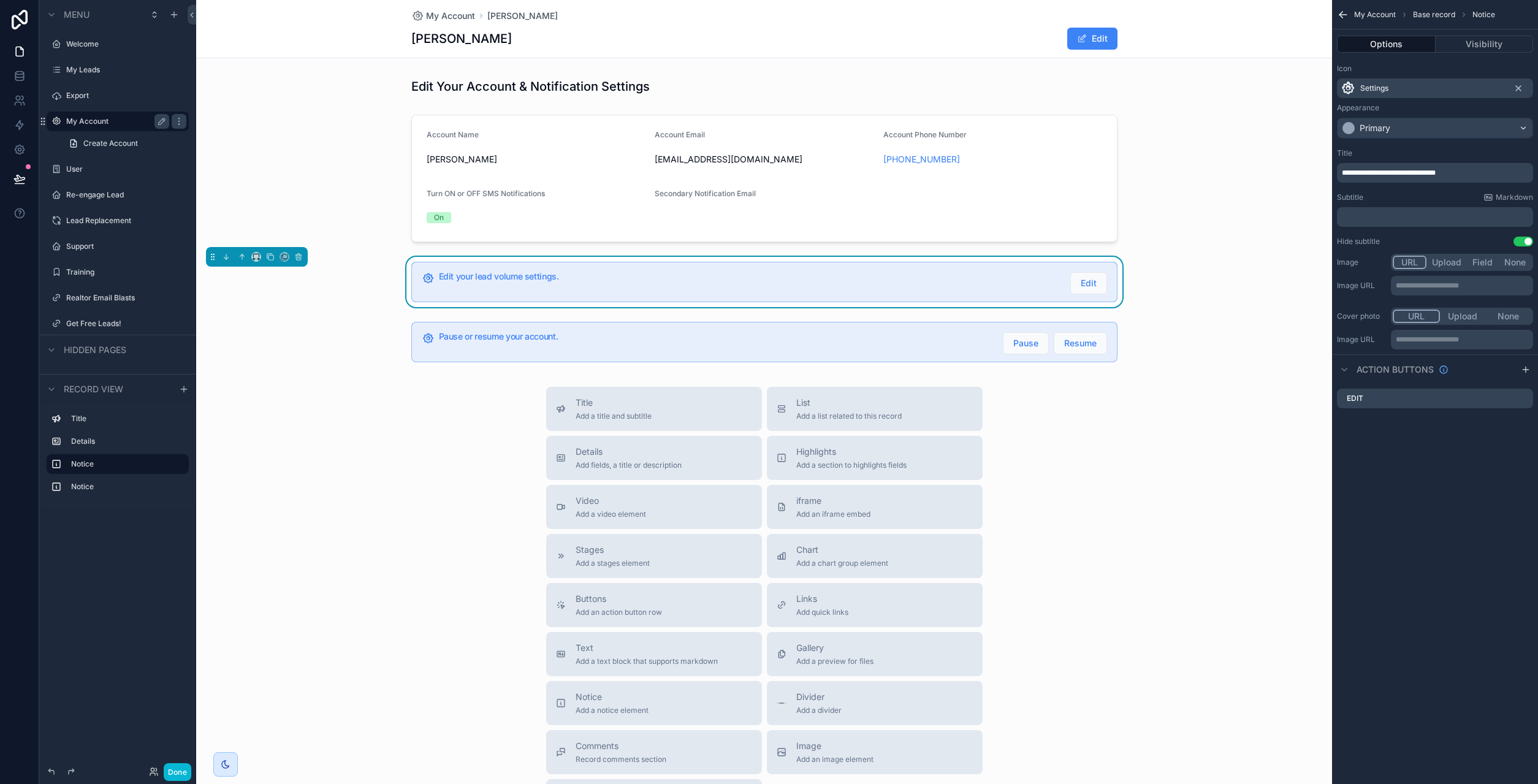
click at [1481, 485] on div "**********" at bounding box center [1434, 392] width 206 height 784
click at [1524, 398] on icon "scrollable content" at bounding box center [1524, 398] width 5 height 5
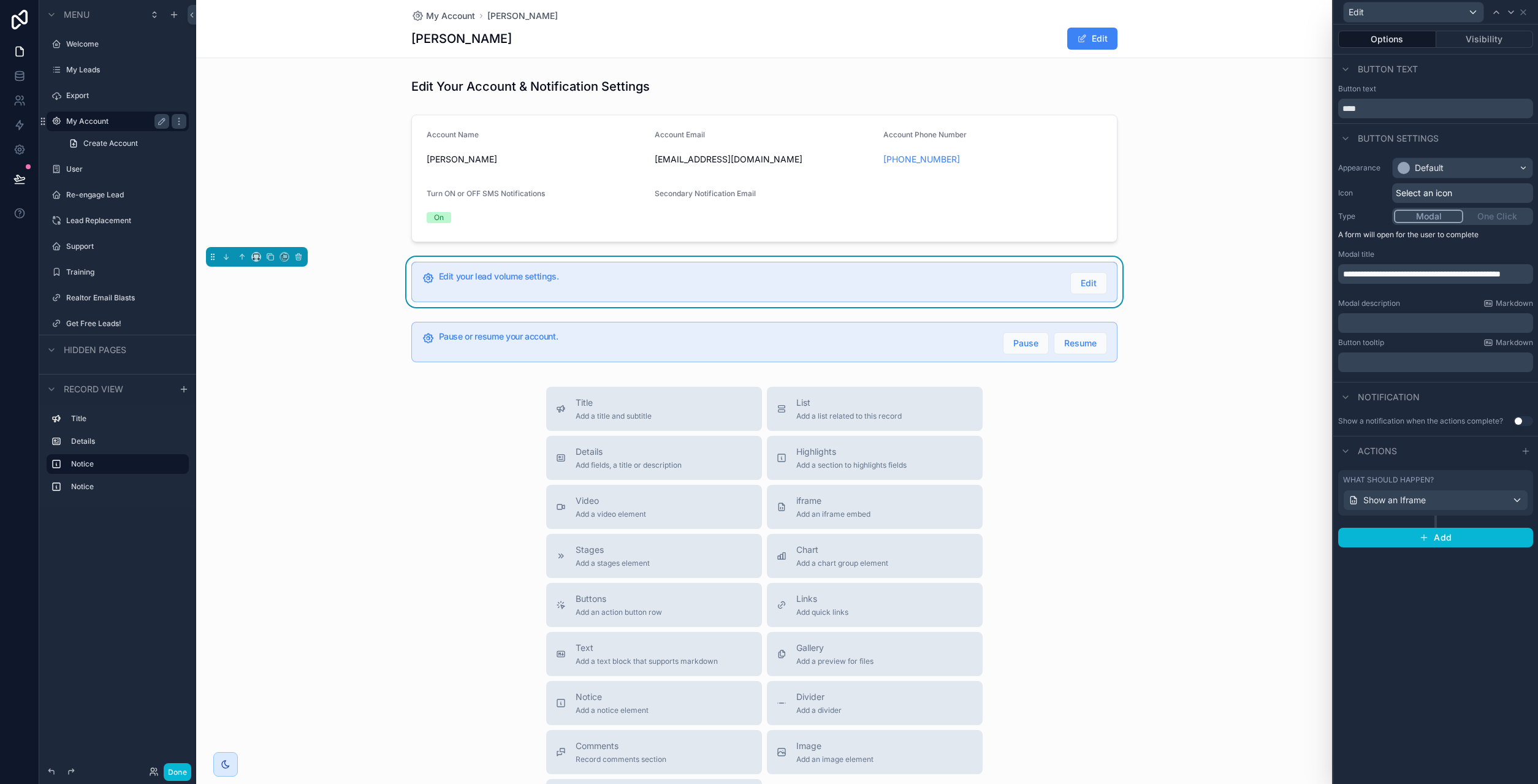
click at [1406, 280] on p "**********" at bounding box center [1436, 274] width 188 height 12
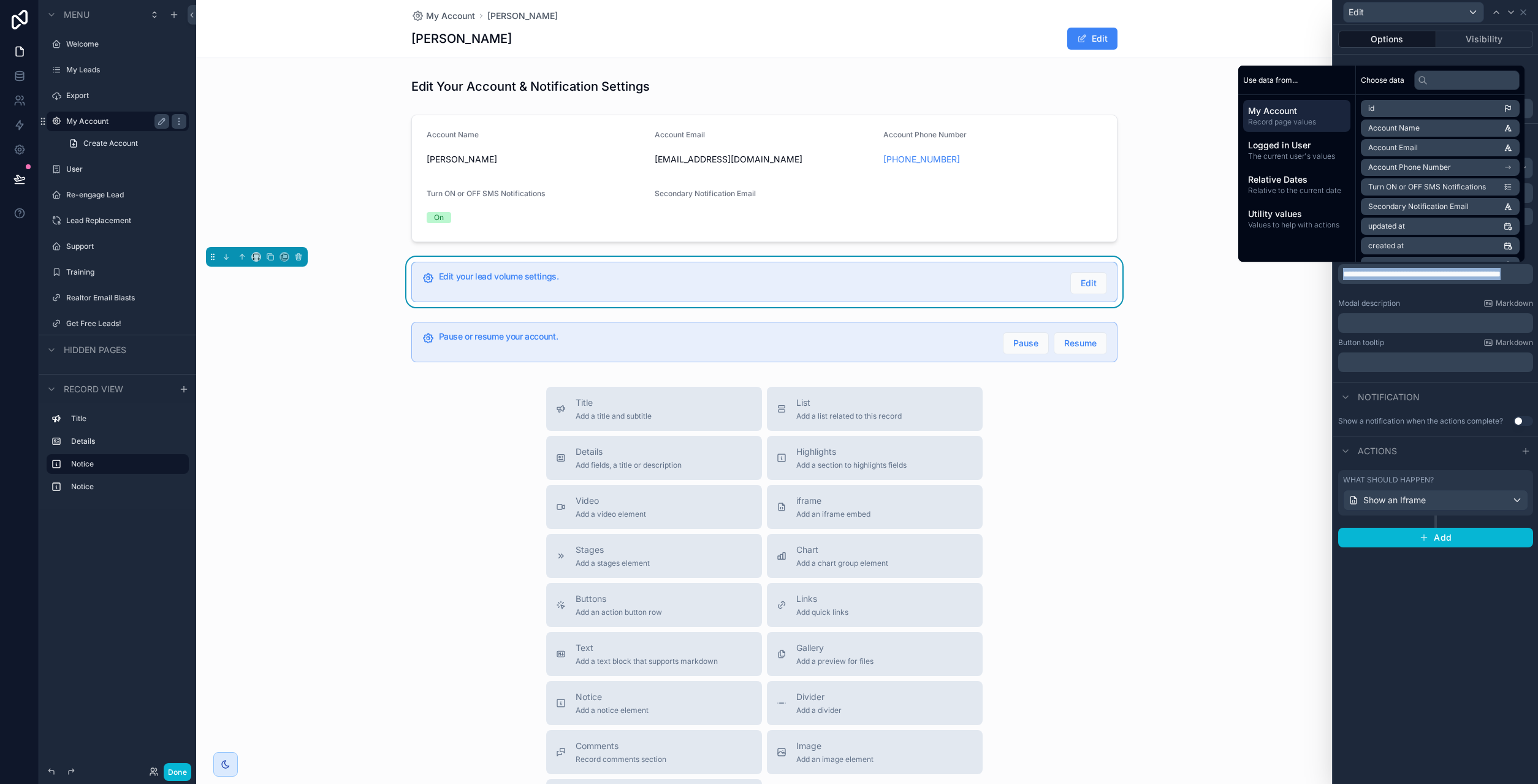
copy span "**********"
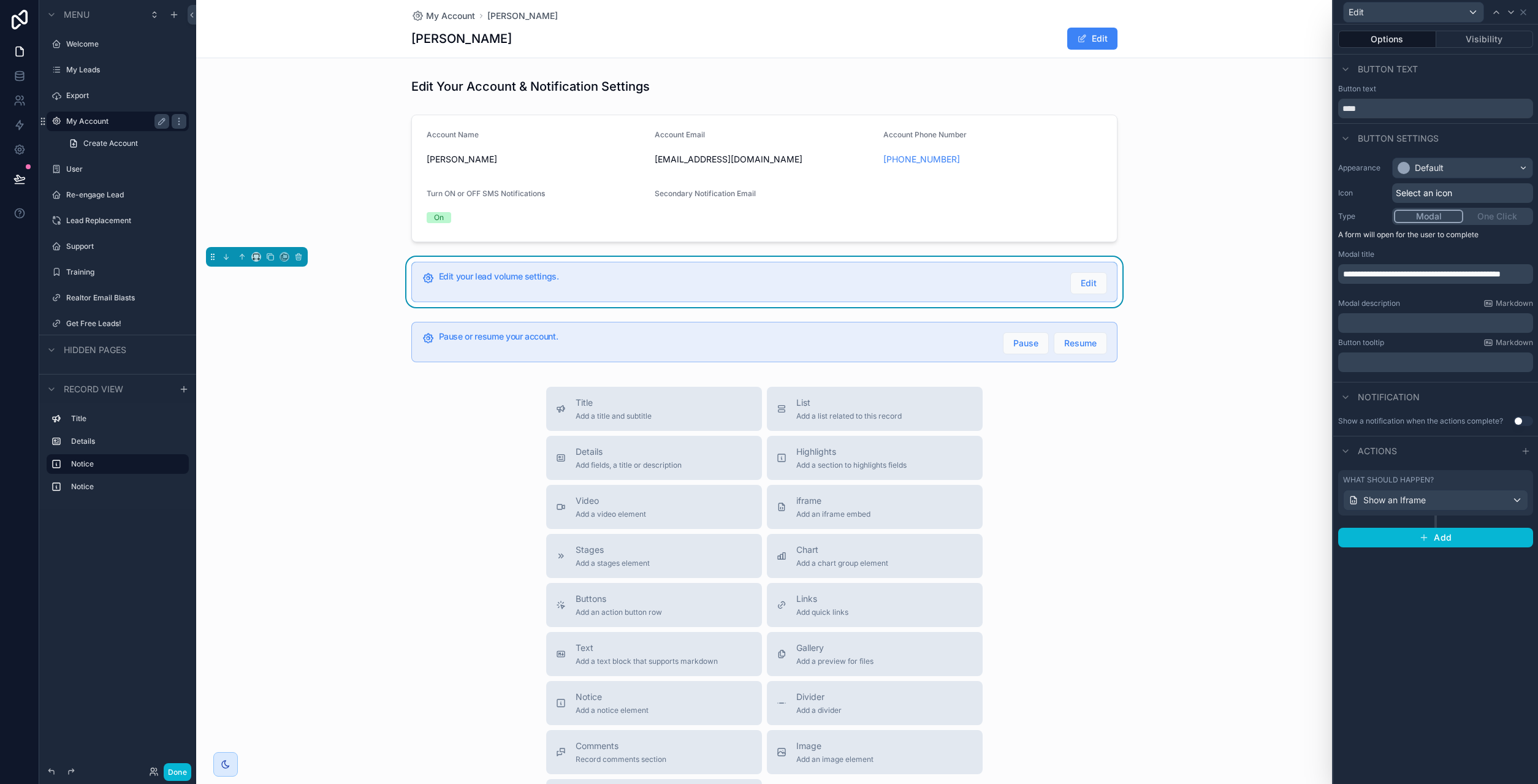
click at [1434, 618] on div "**********" at bounding box center [1436, 404] width 205 height 759
click at [1440, 503] on div "Show an Iframe" at bounding box center [1436, 500] width 184 height 20
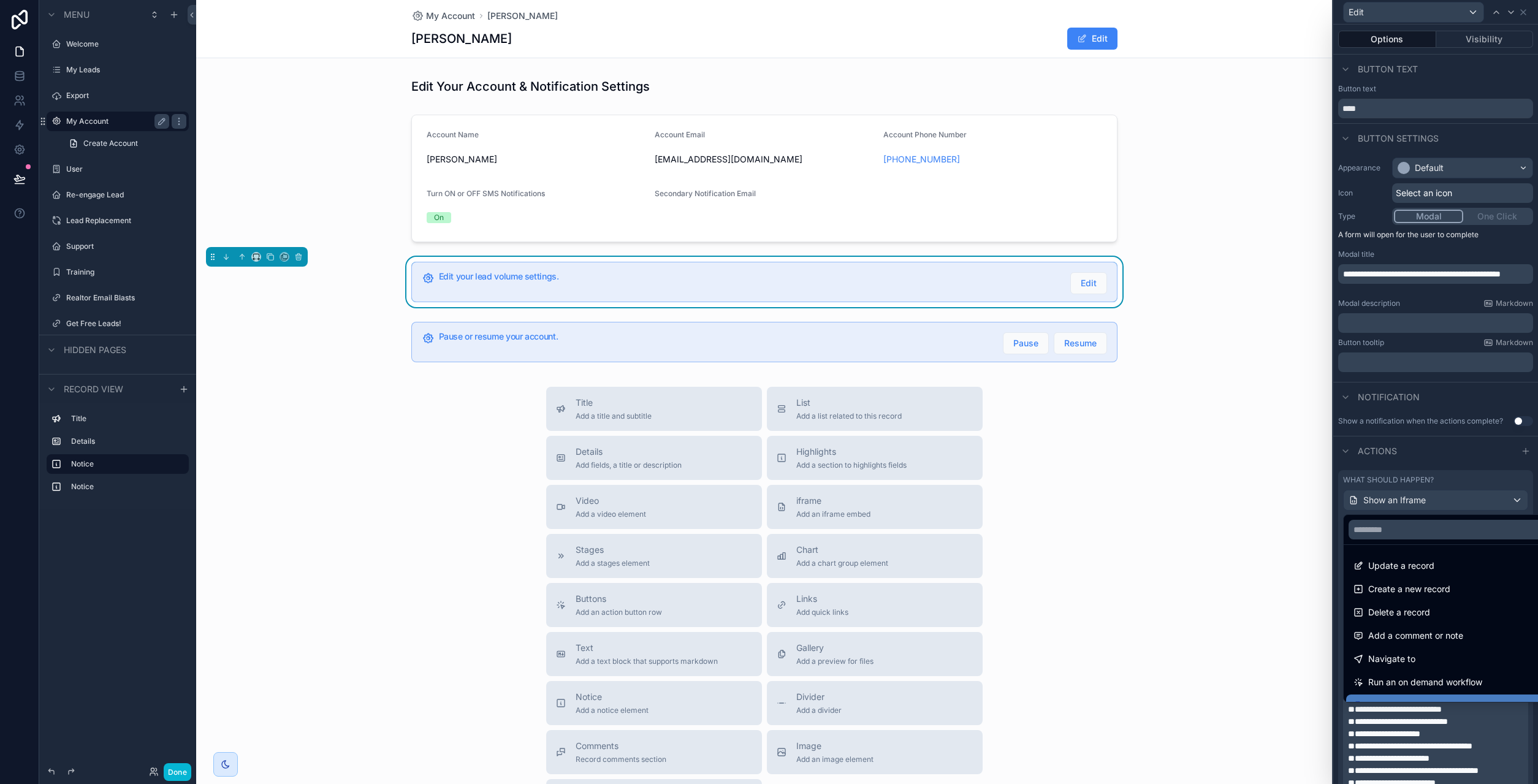
click at [1440, 503] on div at bounding box center [1436, 392] width 205 height 784
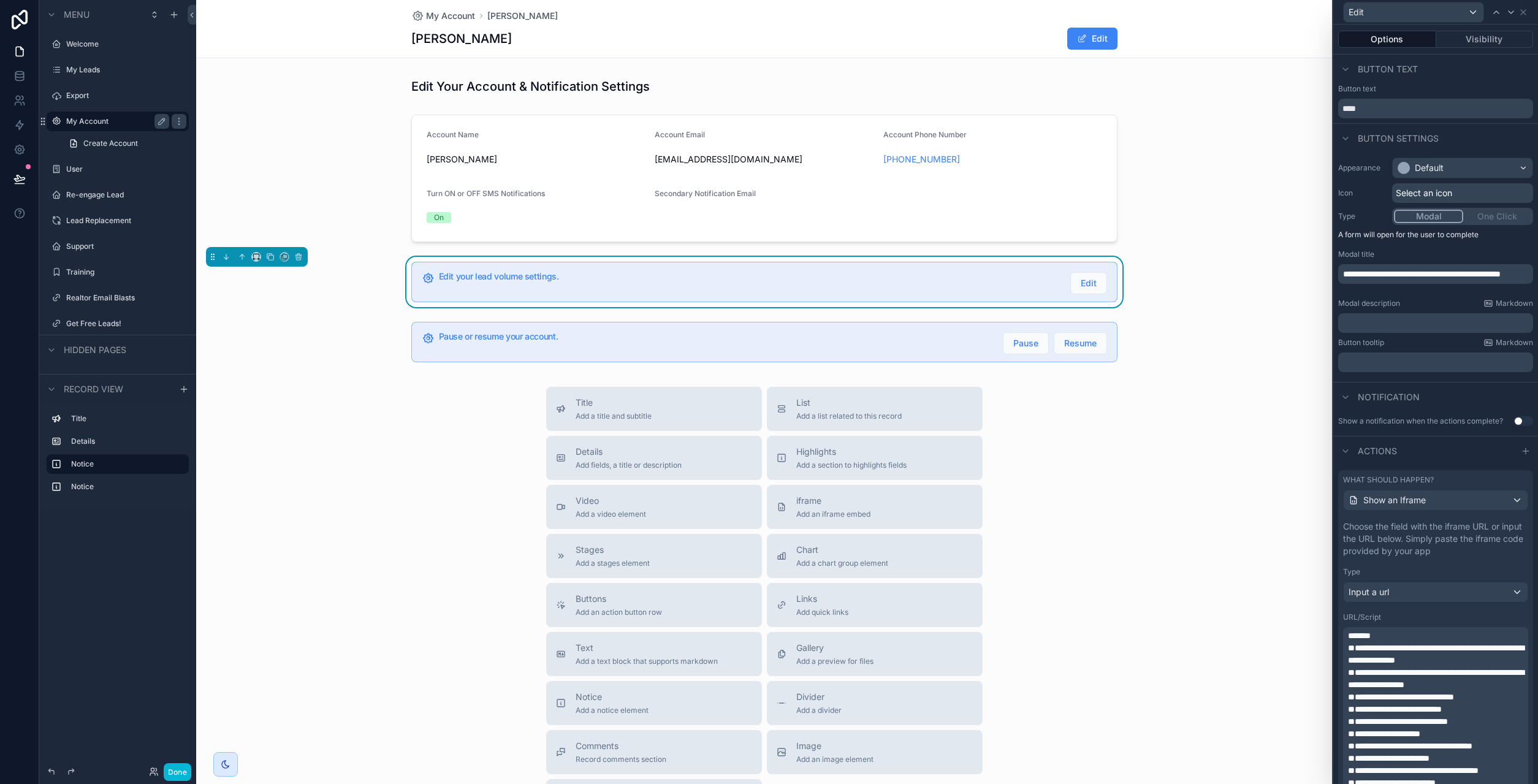
click at [1394, 664] on span "**********" at bounding box center [1436, 654] width 176 height 21
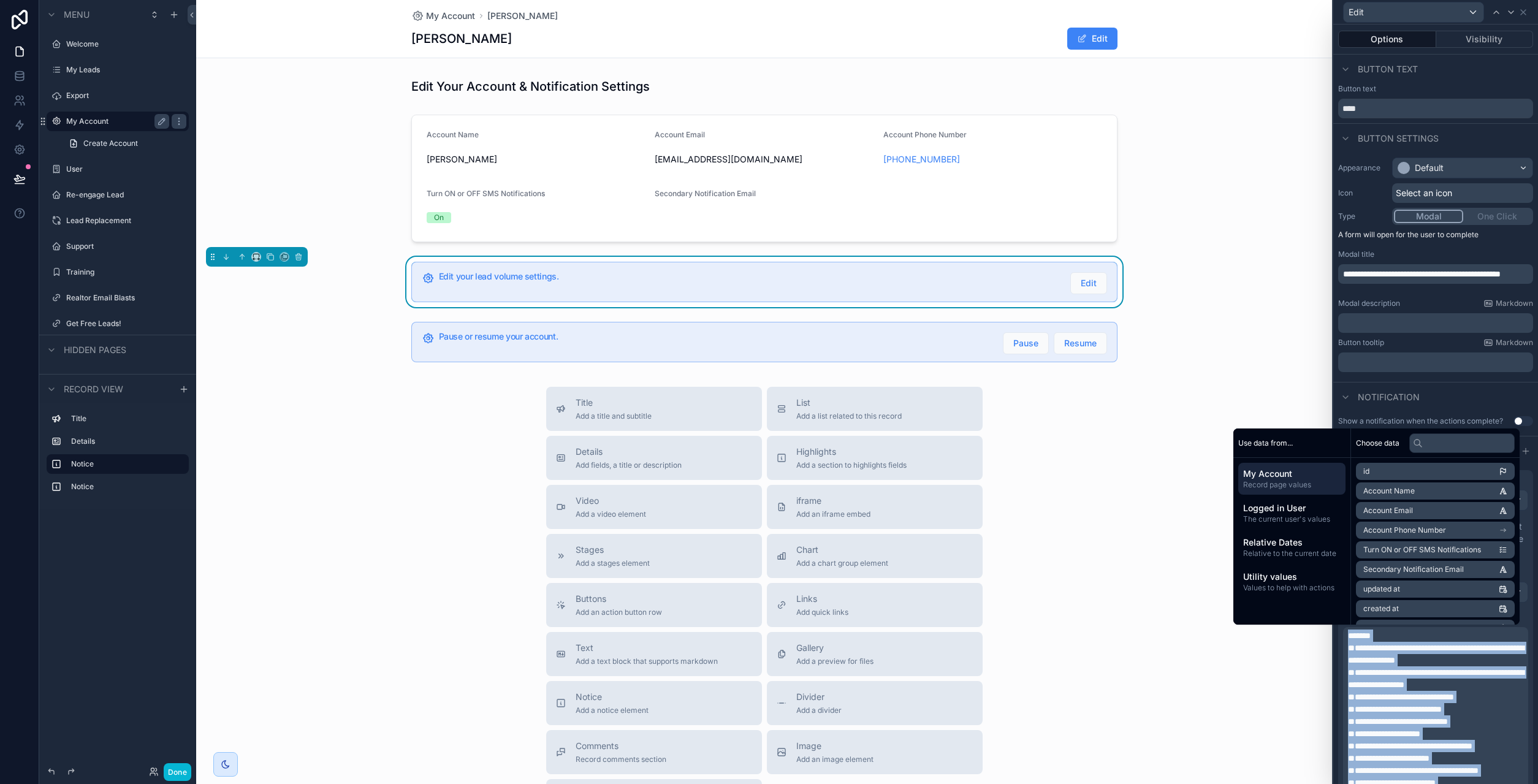
copy div "**********"
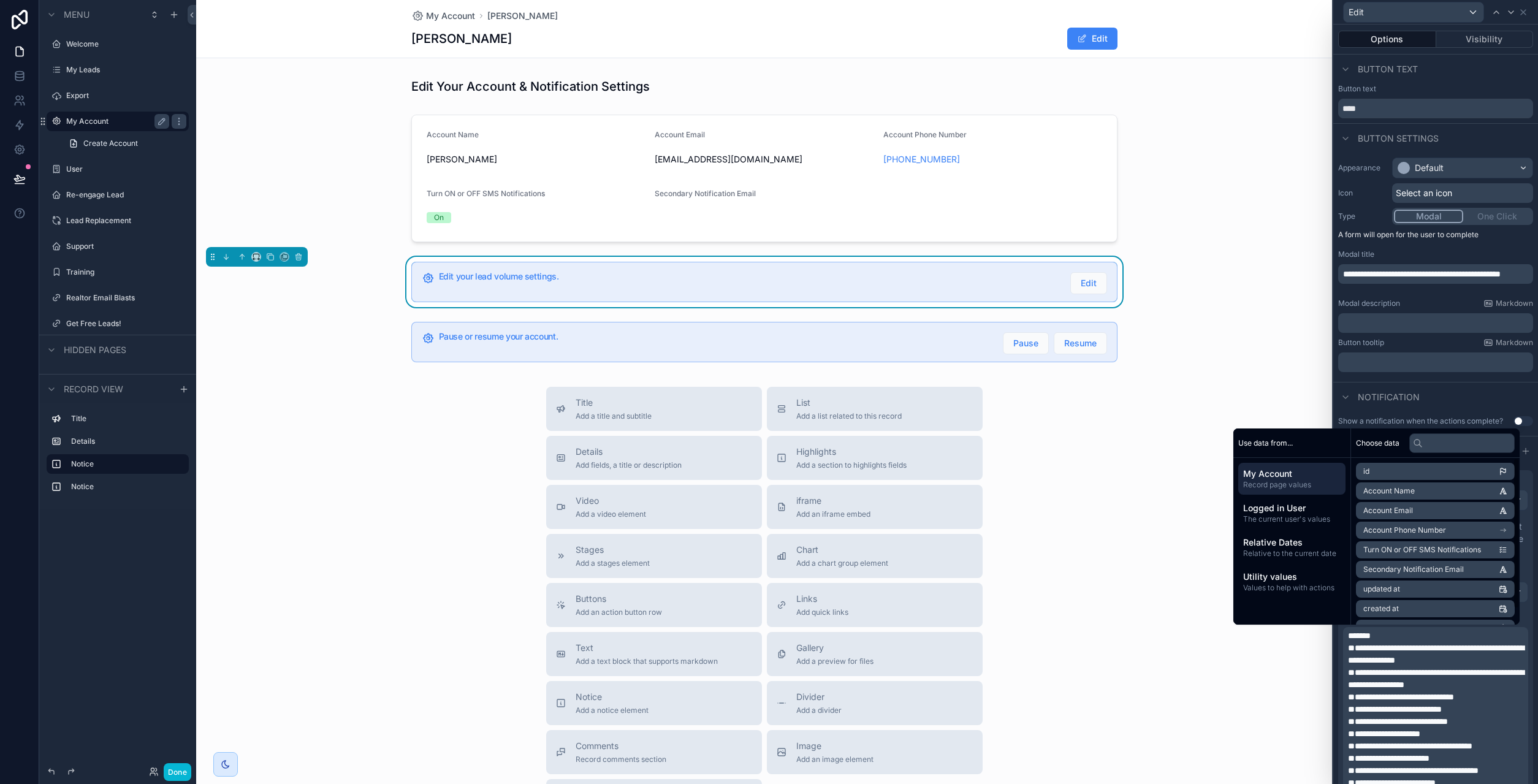
click at [1364, 378] on div "**********" at bounding box center [1436, 267] width 205 height 229
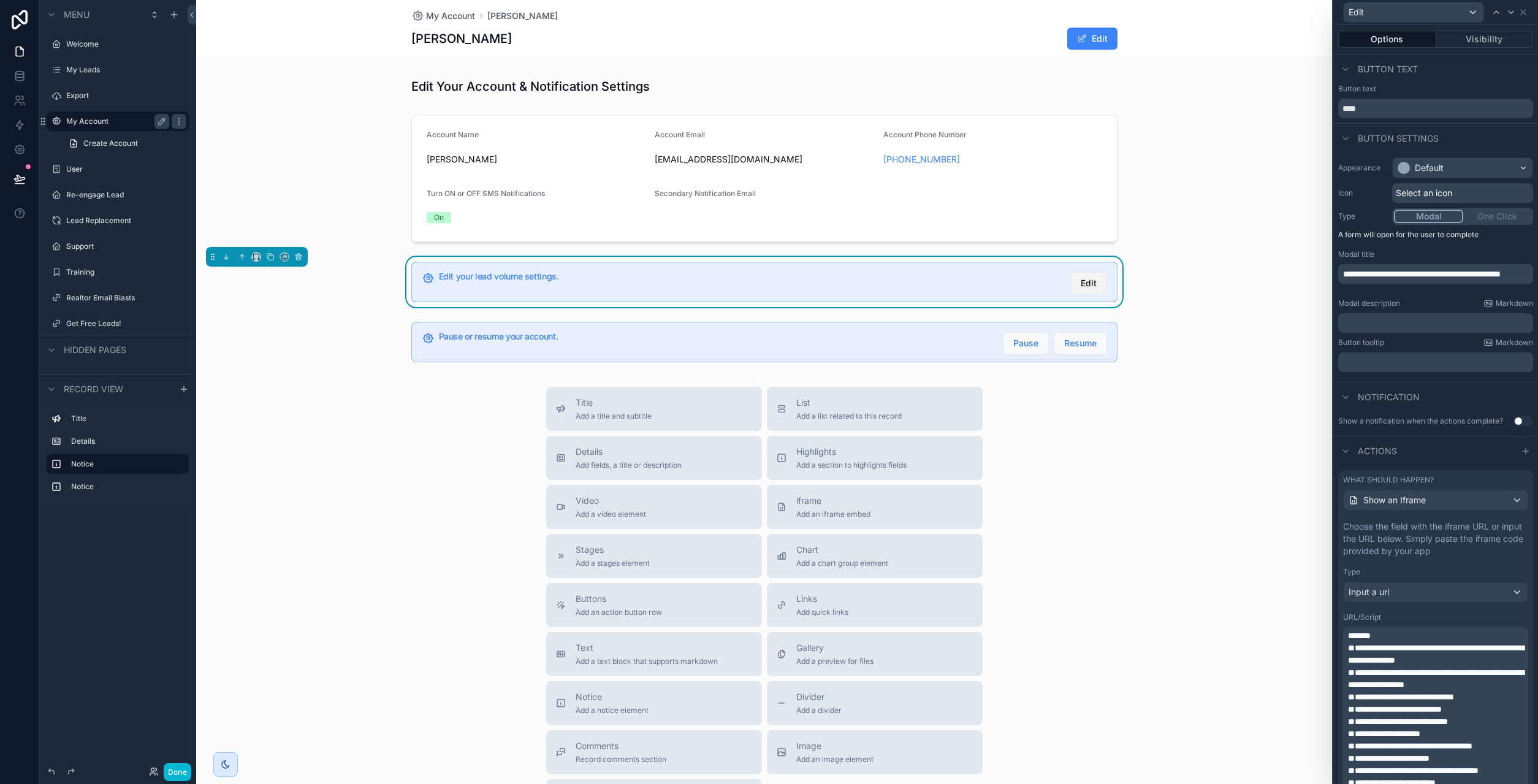
click at [1096, 288] on span "Edit" at bounding box center [1088, 283] width 16 height 12
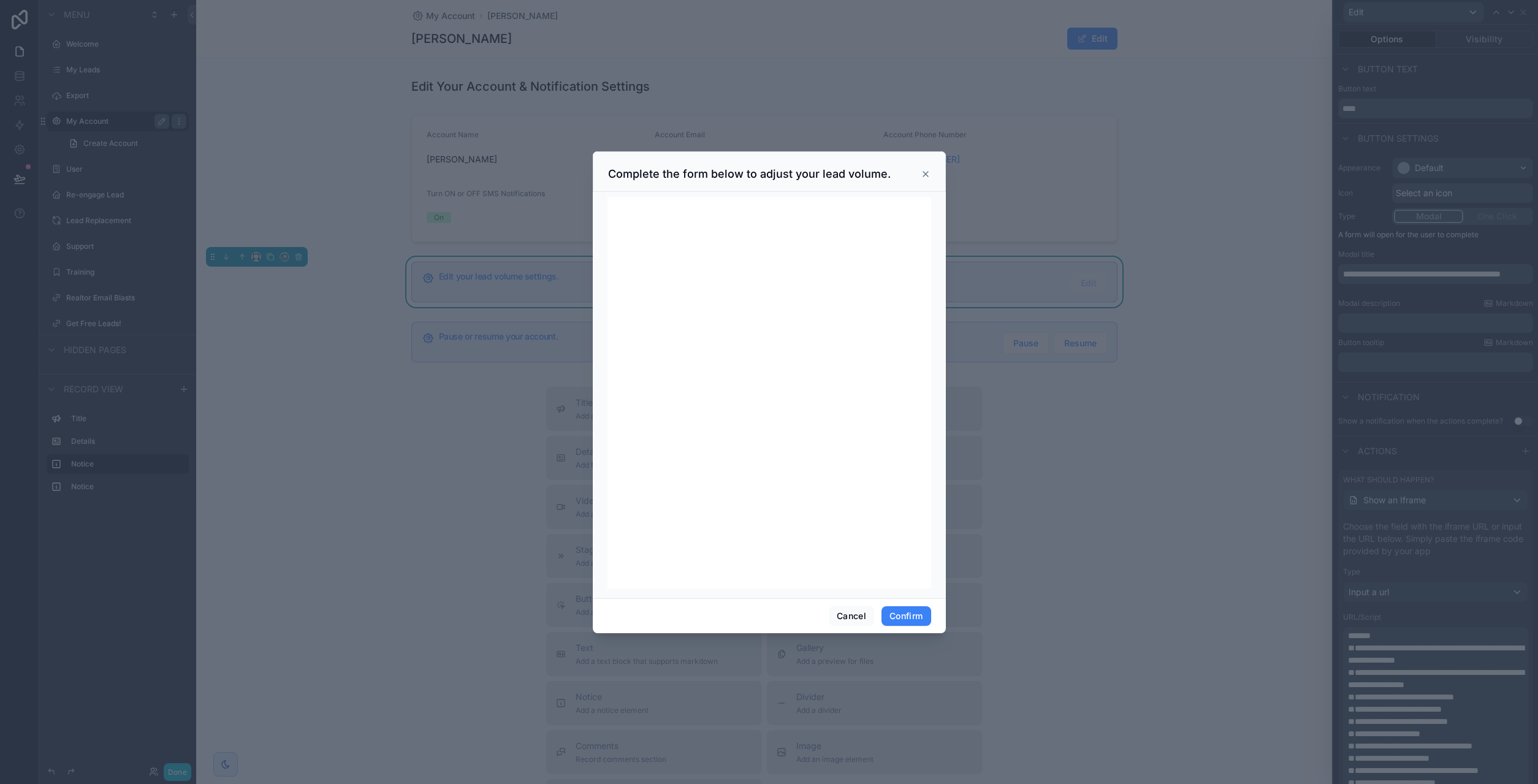
click at [781, 167] on h3 "Complete the form below to adjust your lead volume." at bounding box center [749, 174] width 282 height 15
click at [787, 172] on h3 "Complete the form below to adjust your lead volume." at bounding box center [749, 174] width 282 height 15
click at [928, 173] on icon at bounding box center [925, 174] width 9 height 9
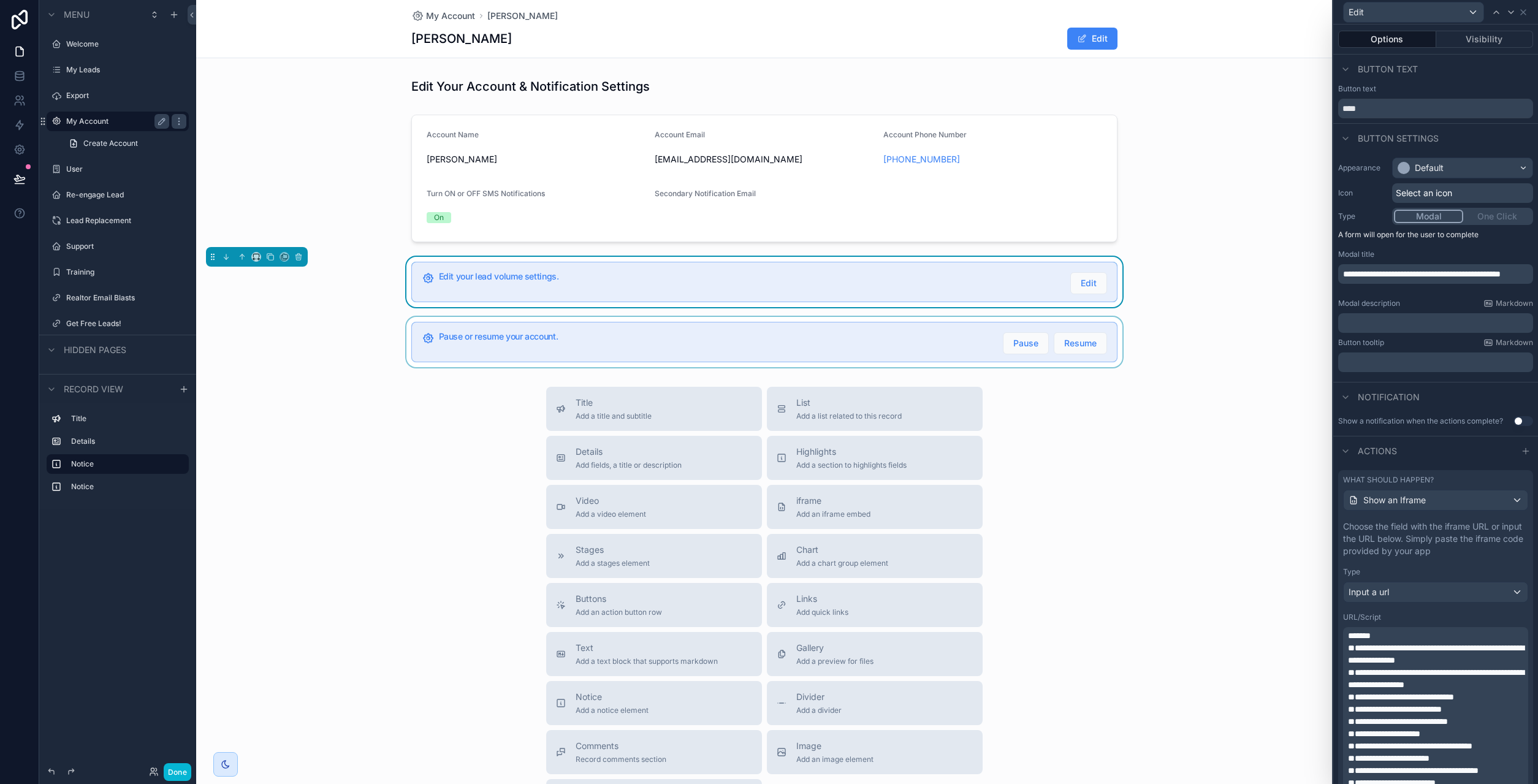
click at [518, 348] on div "scrollable content" at bounding box center [764, 342] width 1136 height 50
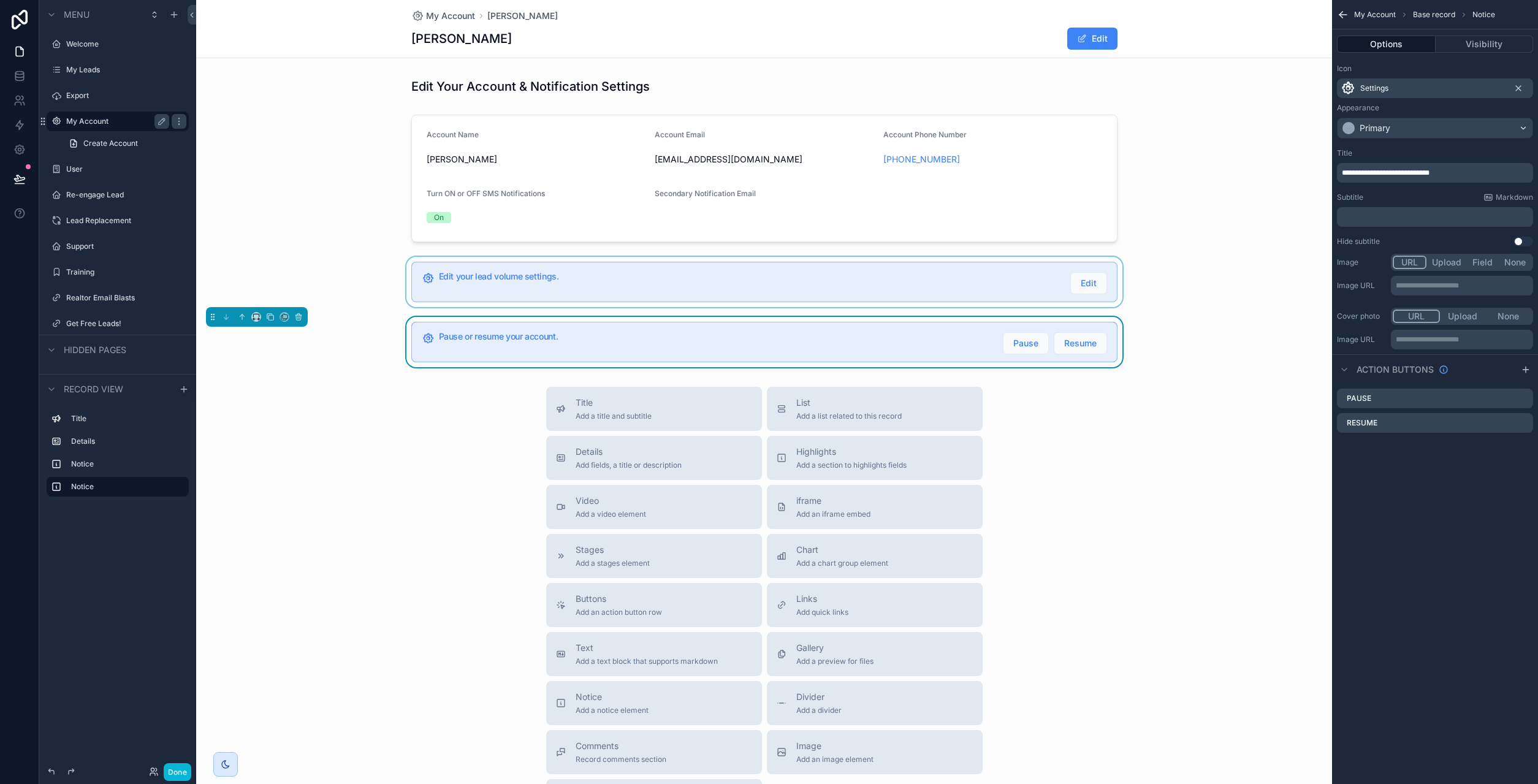
click at [1436, 178] on div "**********" at bounding box center [1435, 172] width 196 height 20
click at [1430, 175] on span "**********" at bounding box center [1386, 173] width 88 height 8
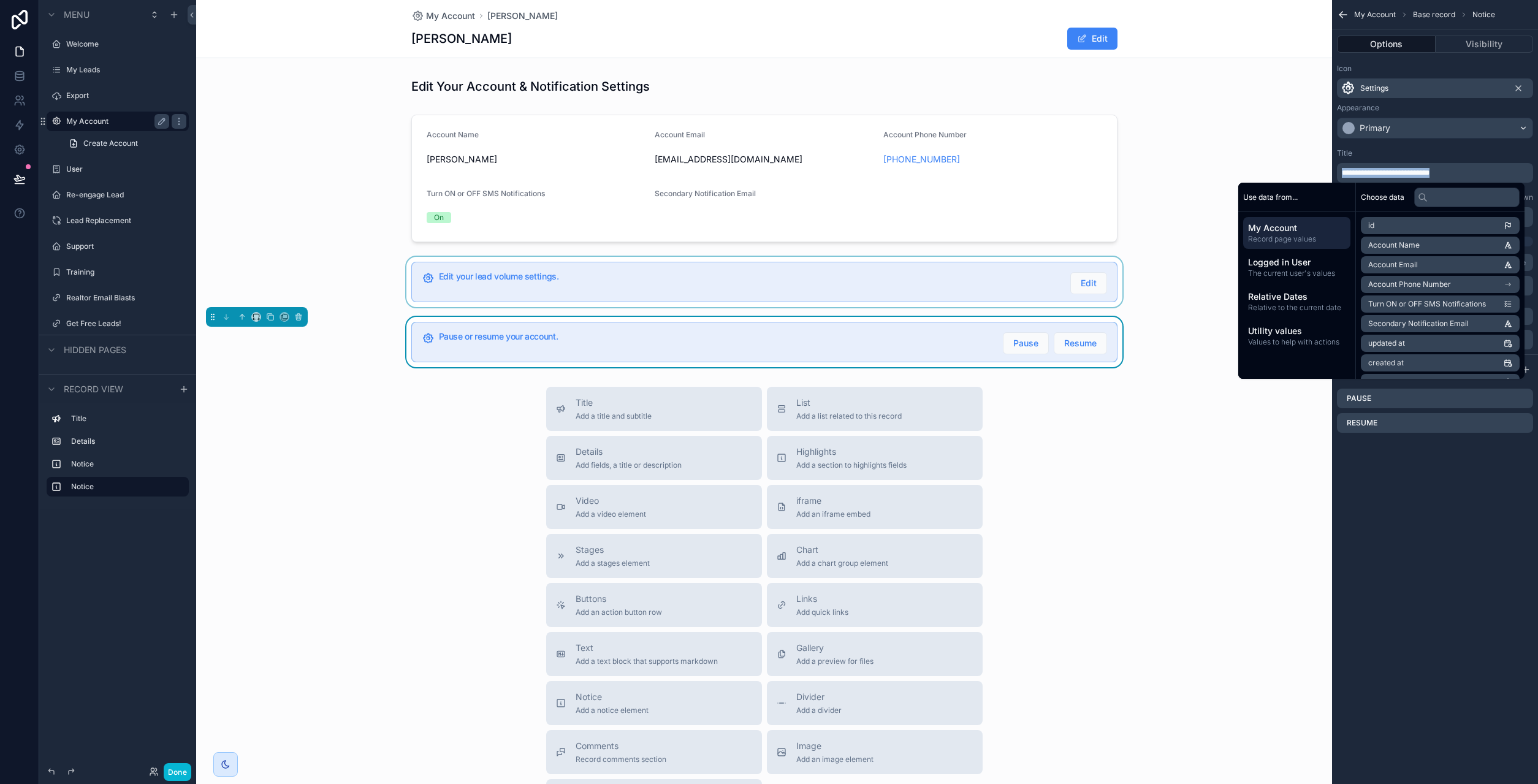
copy span "**********"
click at [1523, 399] on icon "scrollable content" at bounding box center [1524, 398] width 5 height 5
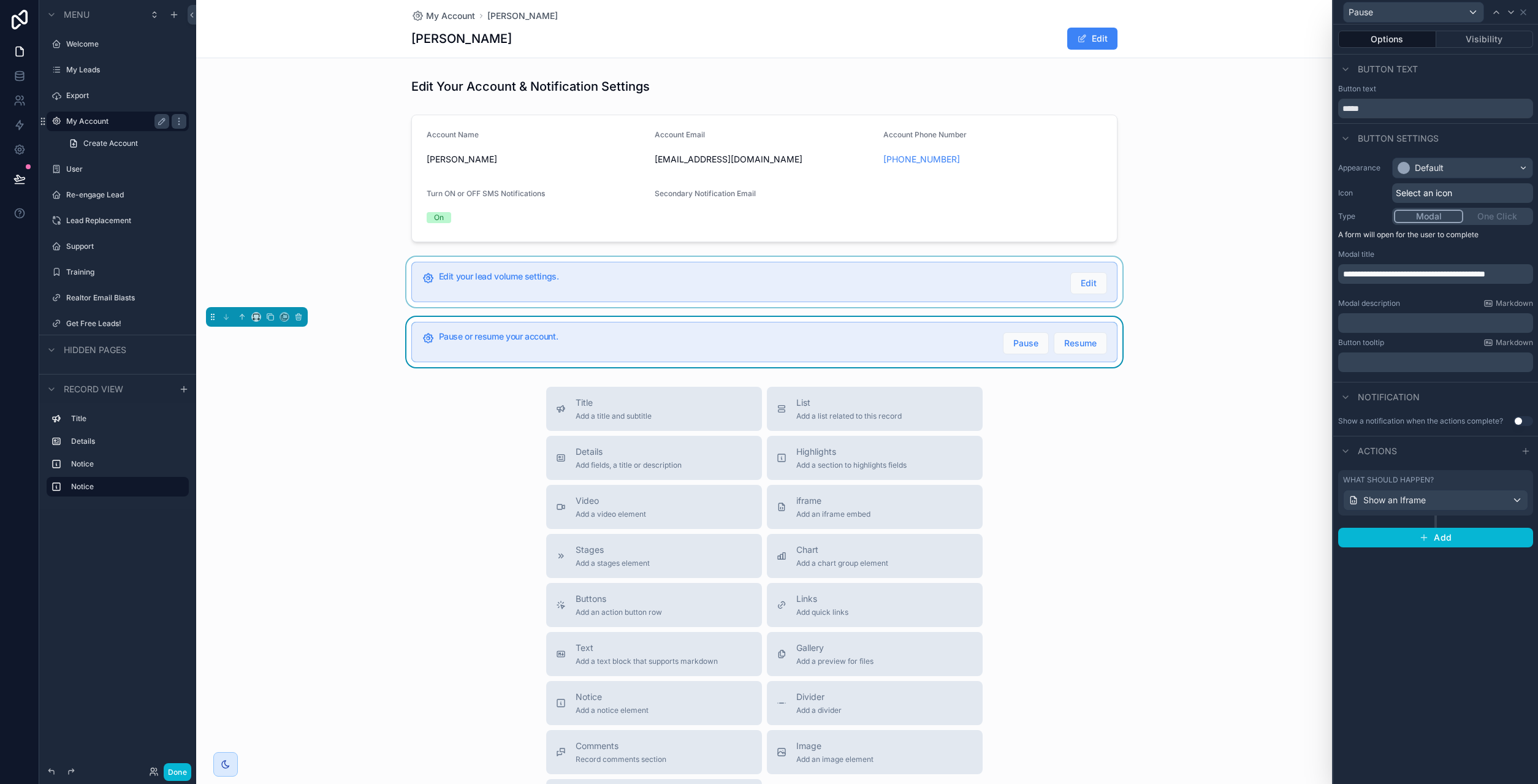
click at [1393, 280] on p "**********" at bounding box center [1436, 274] width 188 height 12
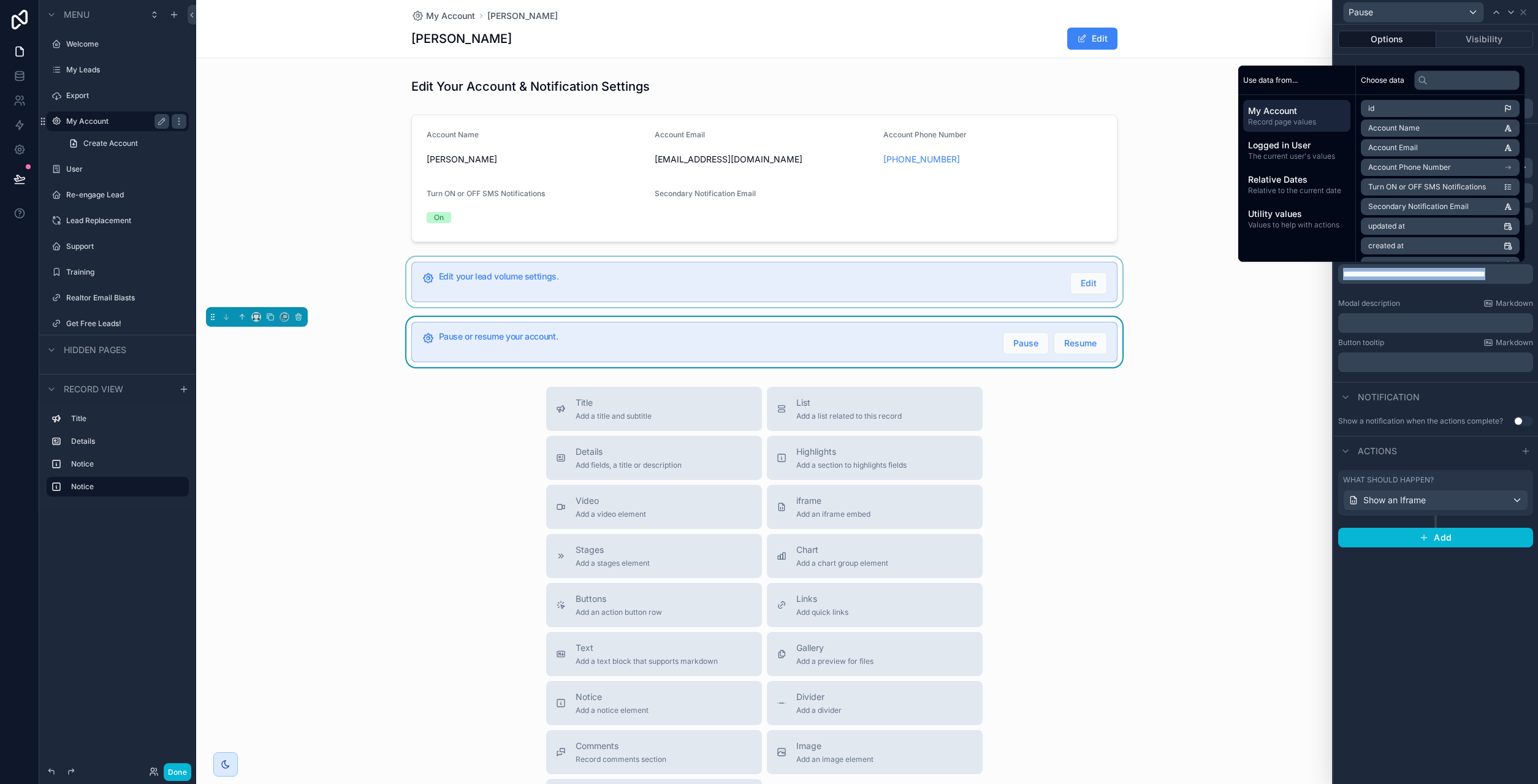
copy span "**********"
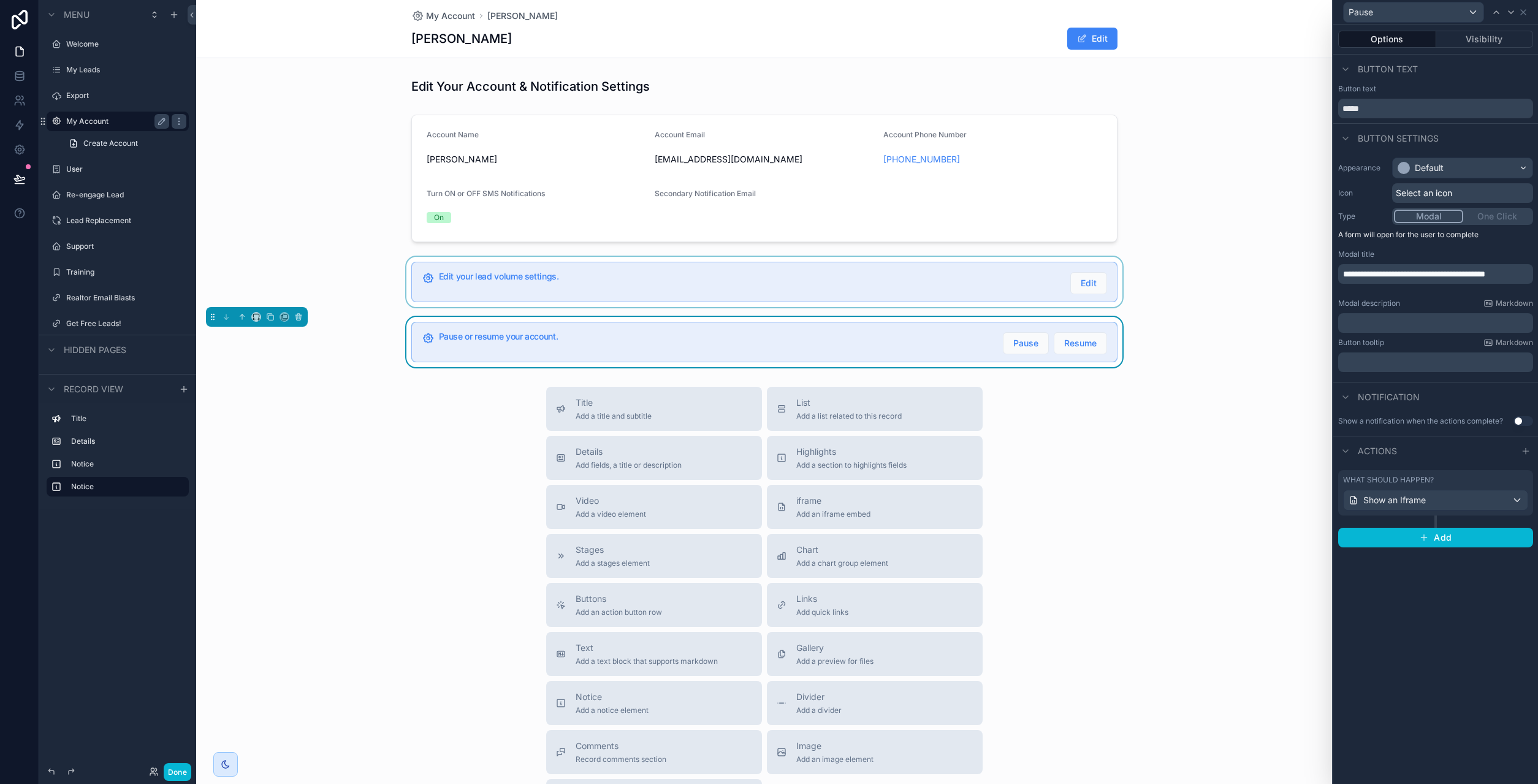
click at [1435, 651] on div "**********" at bounding box center [1436, 404] width 205 height 759
click at [1423, 505] on span "Show an Iframe" at bounding box center [1394, 500] width 63 height 12
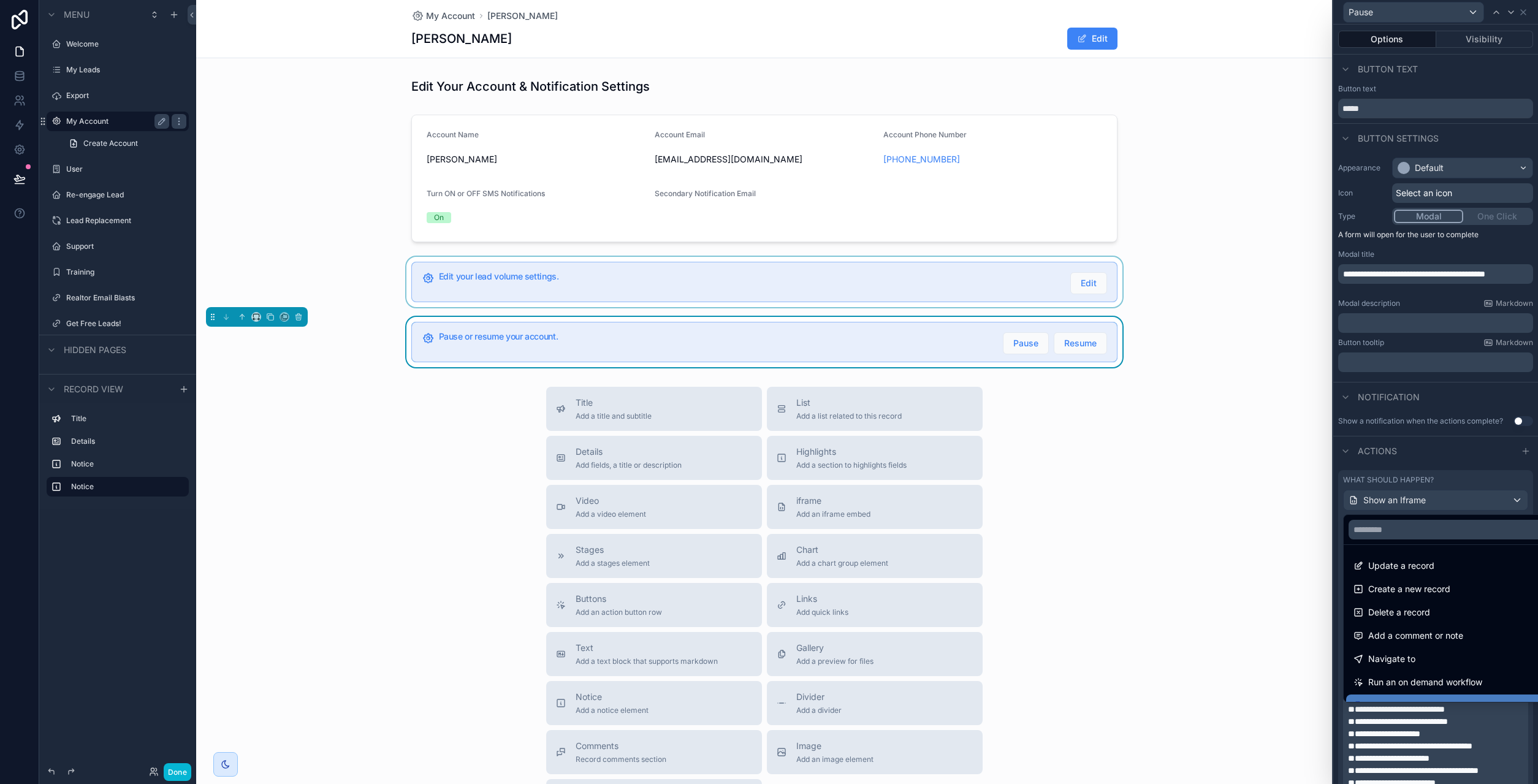
click at [1418, 741] on div at bounding box center [1436, 392] width 205 height 784
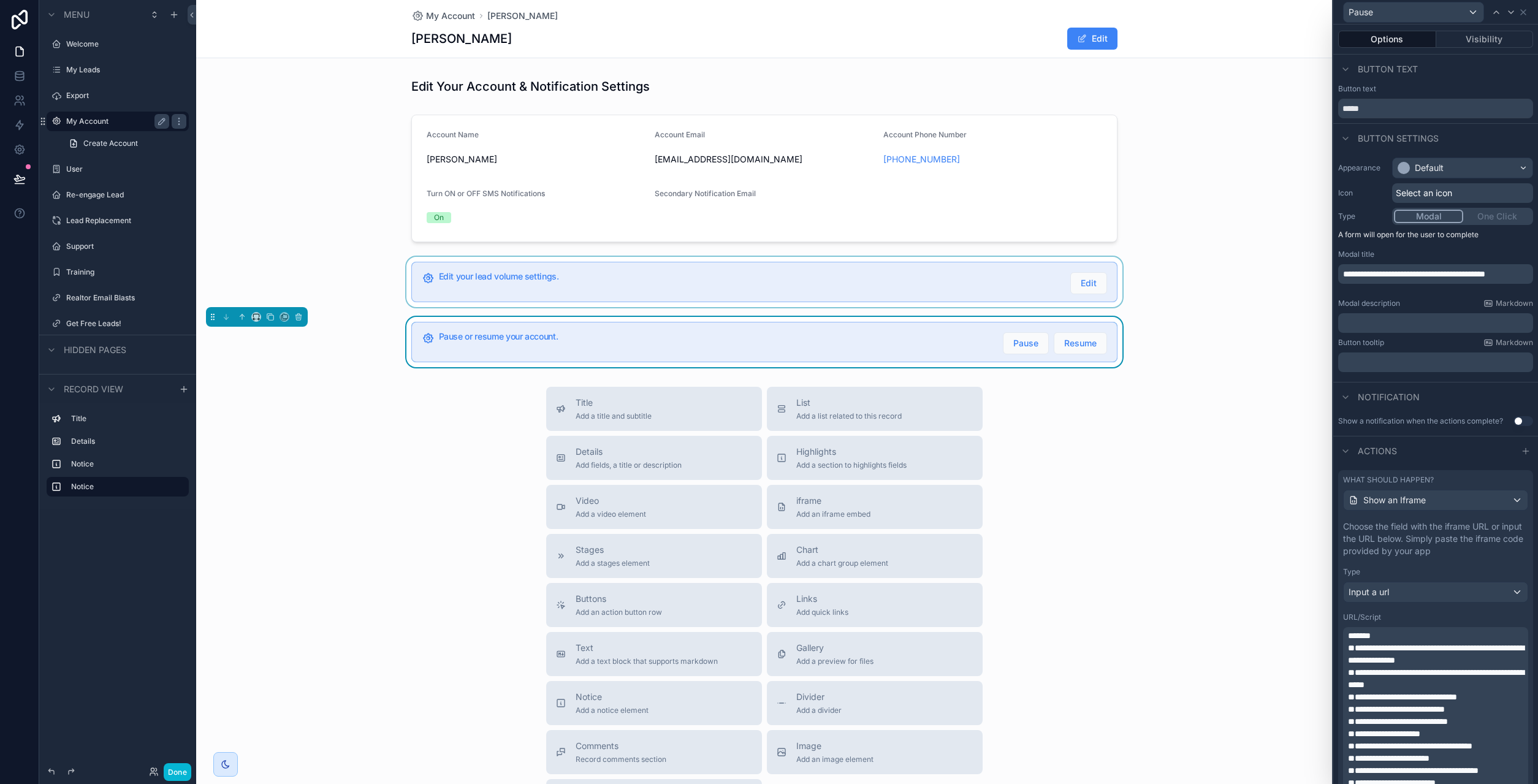
click at [1397, 682] on span "**********" at bounding box center [1436, 678] width 176 height 21
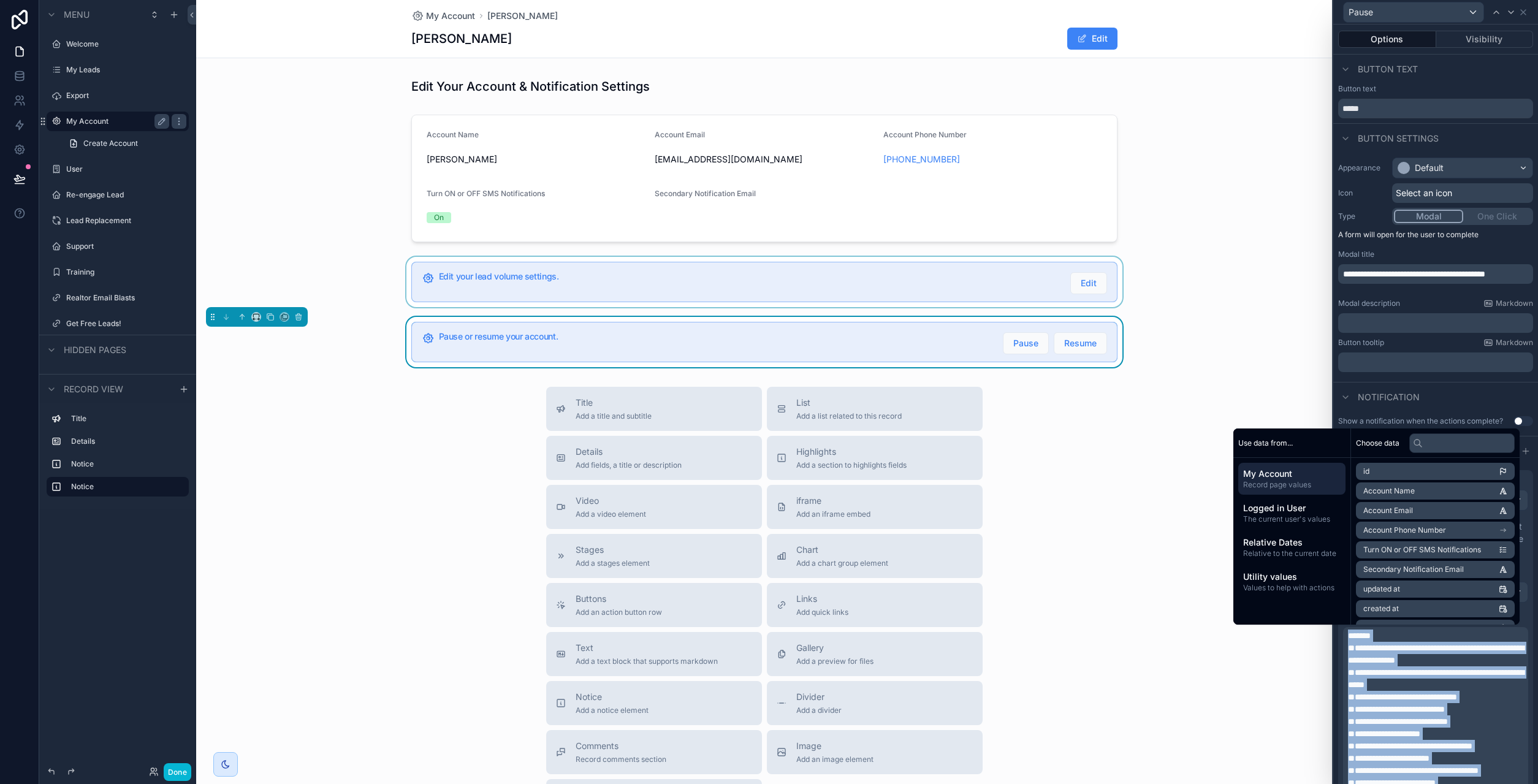
copy div "**********"
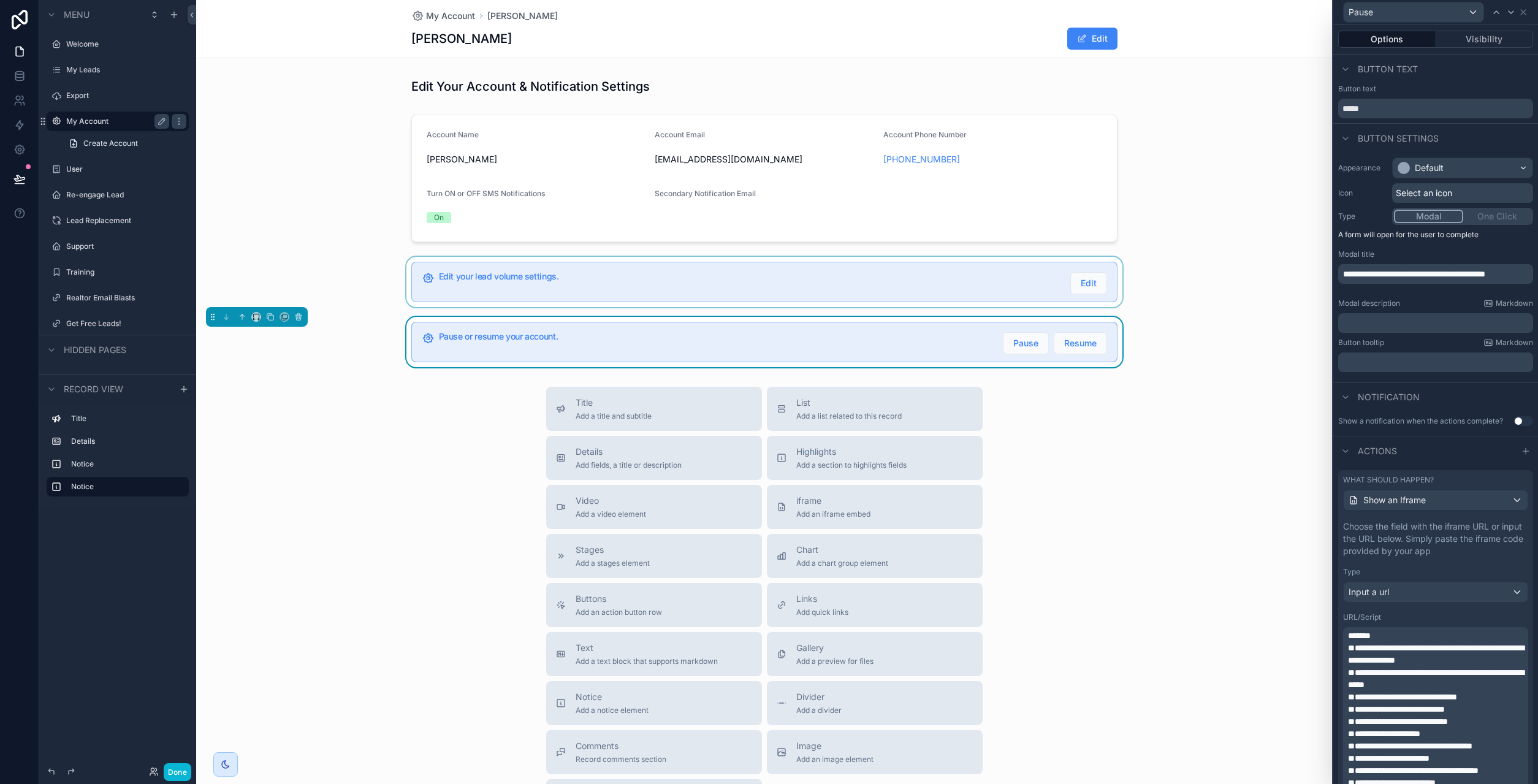
click at [1064, 398] on div "Title Add a title and subtitle List Add a list related to this record Details A…" at bounding box center [764, 604] width 1136 height 436
click at [1164, 417] on div "Title Add a title and subtitle List Add a list related to this record Details A…" at bounding box center [764, 604] width 1136 height 436
click at [1093, 345] on span "Resume" at bounding box center [1080, 343] width 33 height 12
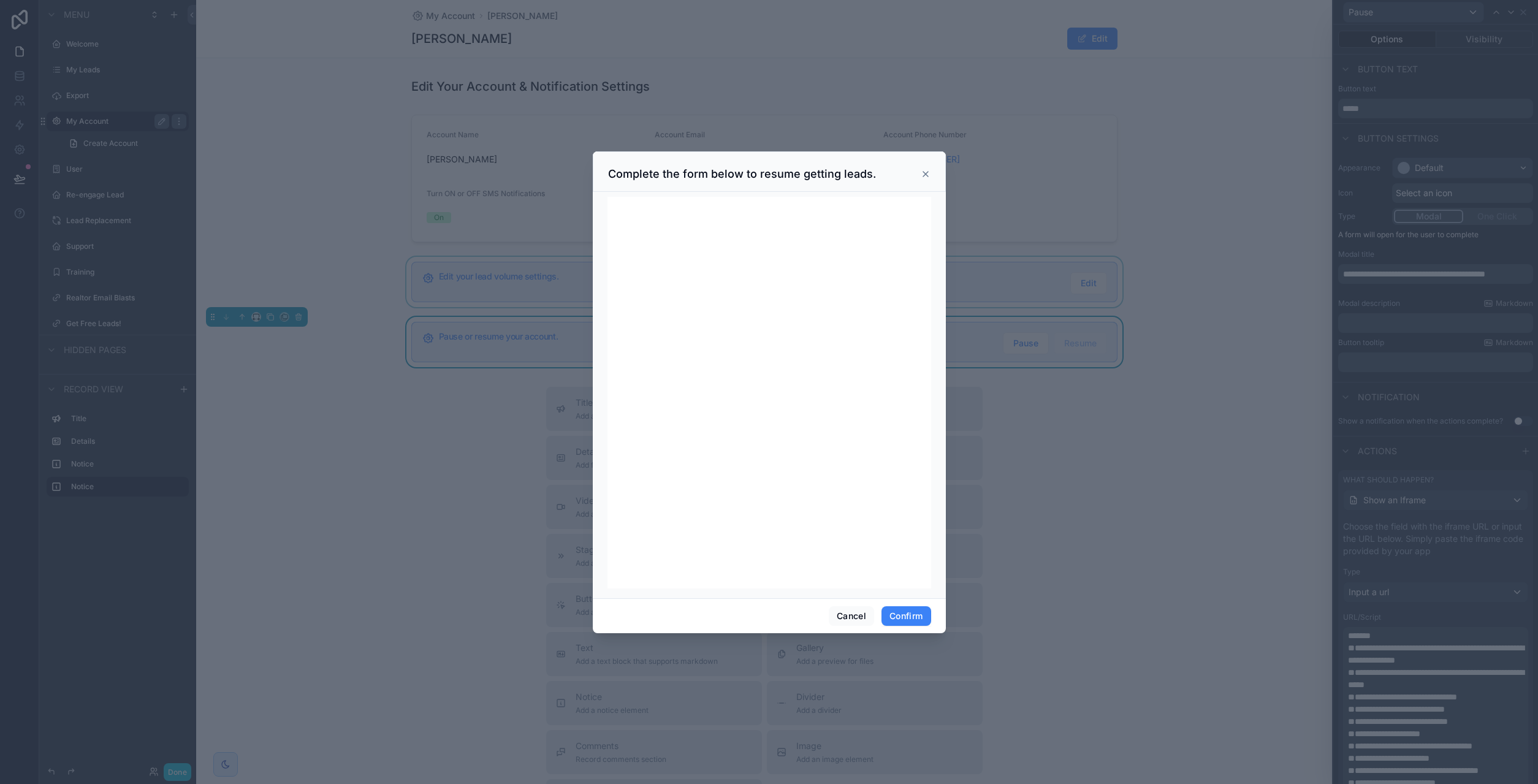
click at [931, 167] on div "Complete the form below to resume getting leads." at bounding box center [769, 171] width 353 height 40
click at [923, 176] on icon at bounding box center [925, 174] width 9 height 9
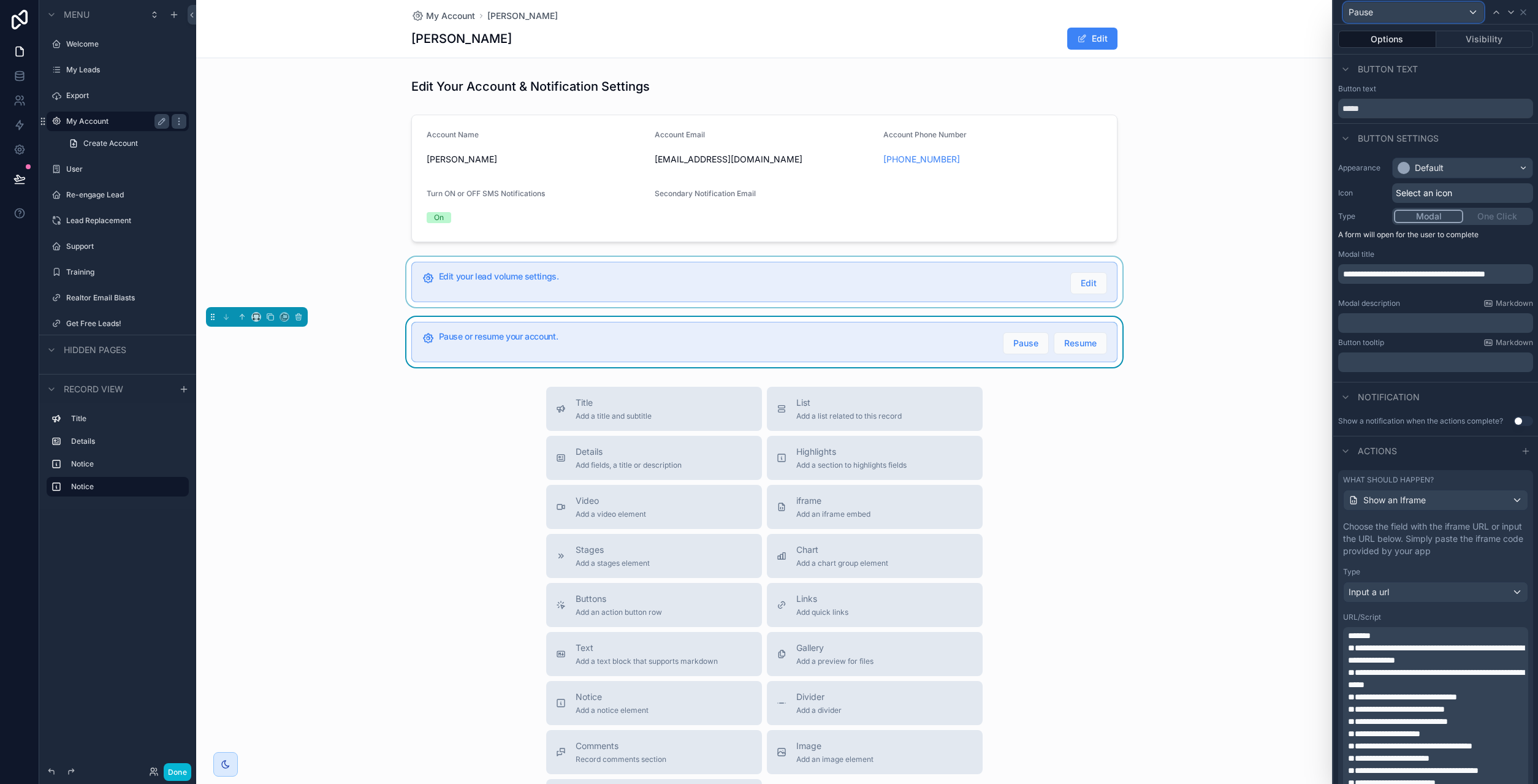
click at [1443, 14] on div "Pause" at bounding box center [1413, 12] width 139 height 20
click at [1388, 107] on div "Resume" at bounding box center [1412, 101] width 119 height 15
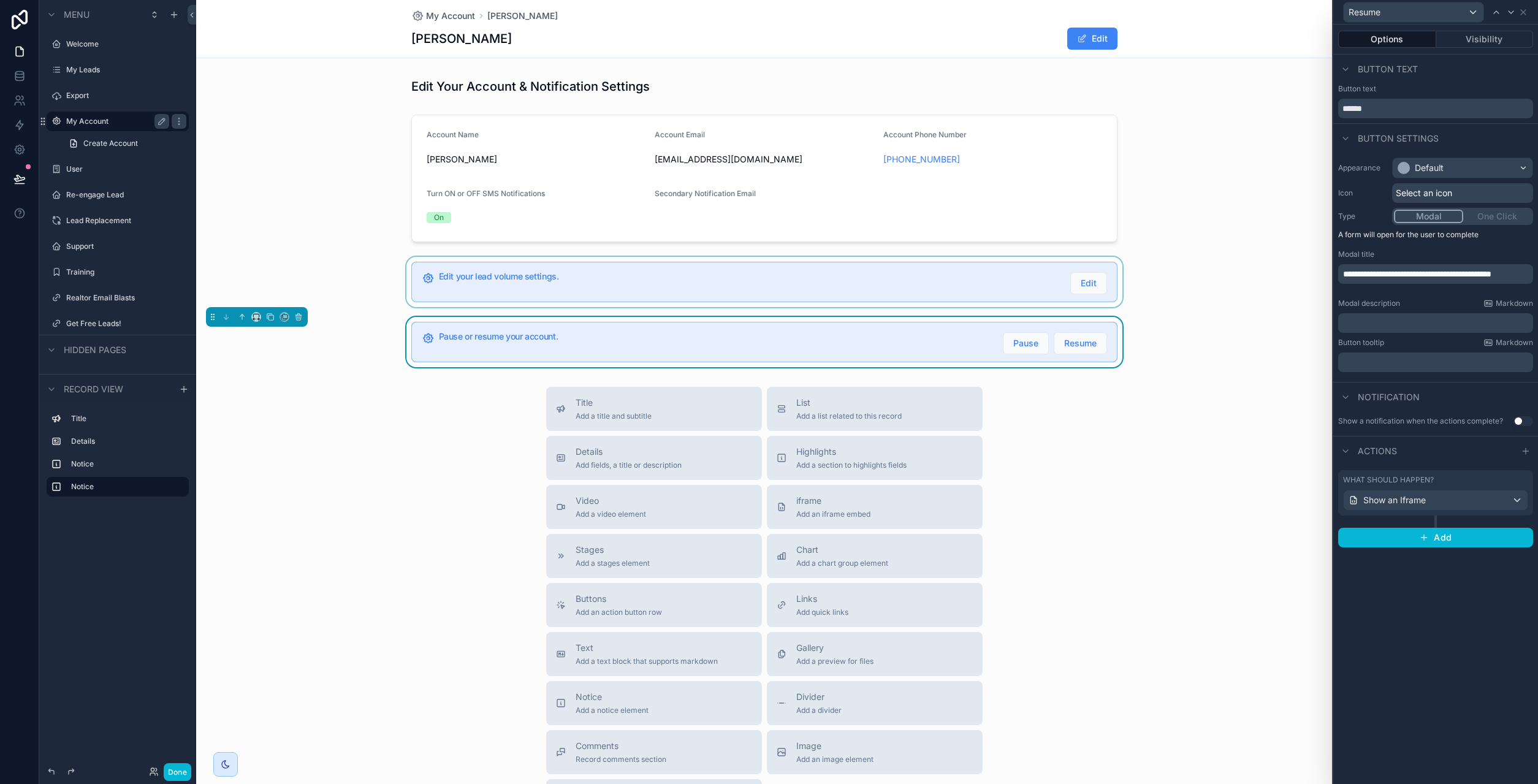
click at [1413, 278] on span "**********" at bounding box center [1417, 274] width 148 height 9
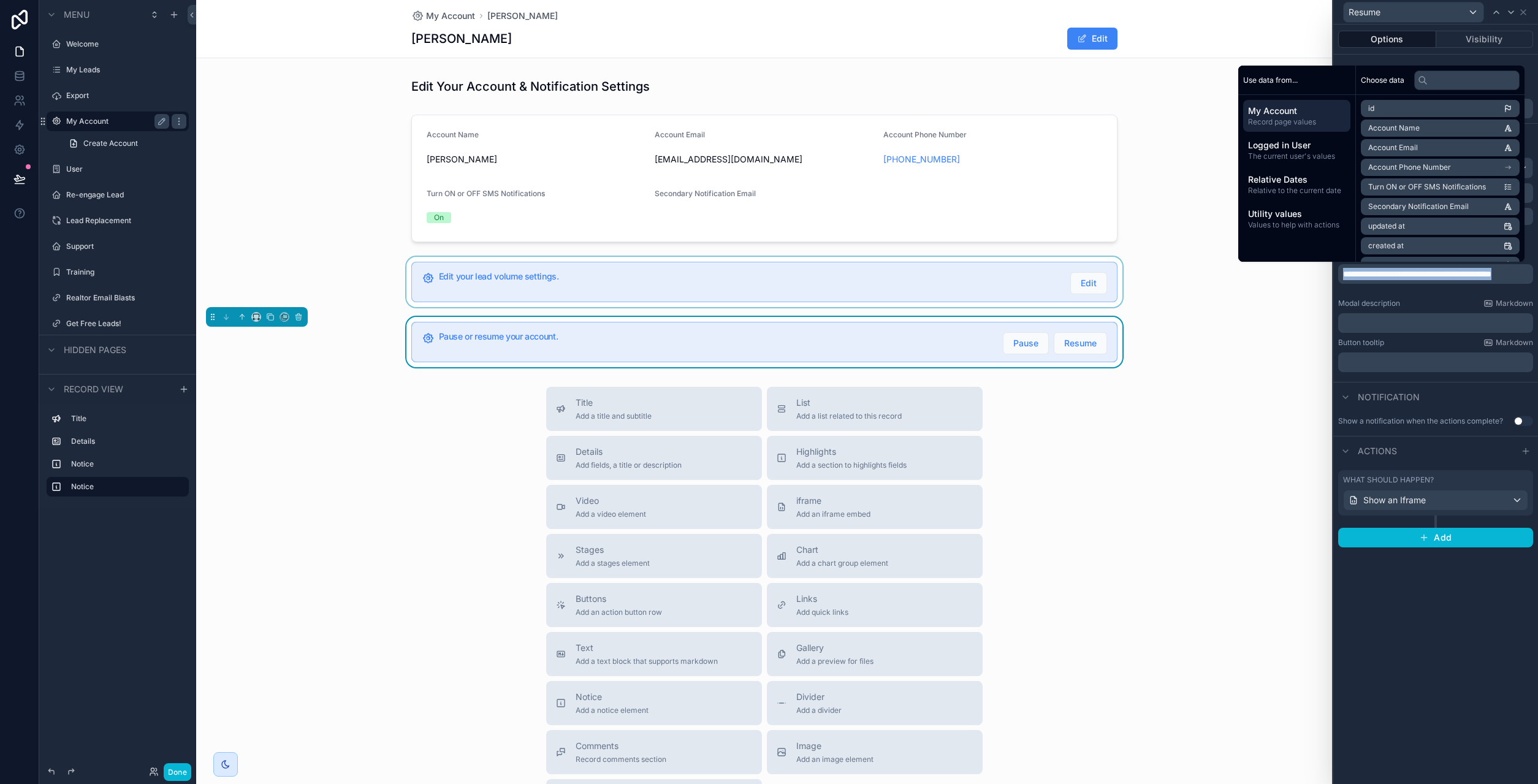
copy span "**********"
click at [1431, 503] on div "Show an Iframe" at bounding box center [1436, 500] width 184 height 20
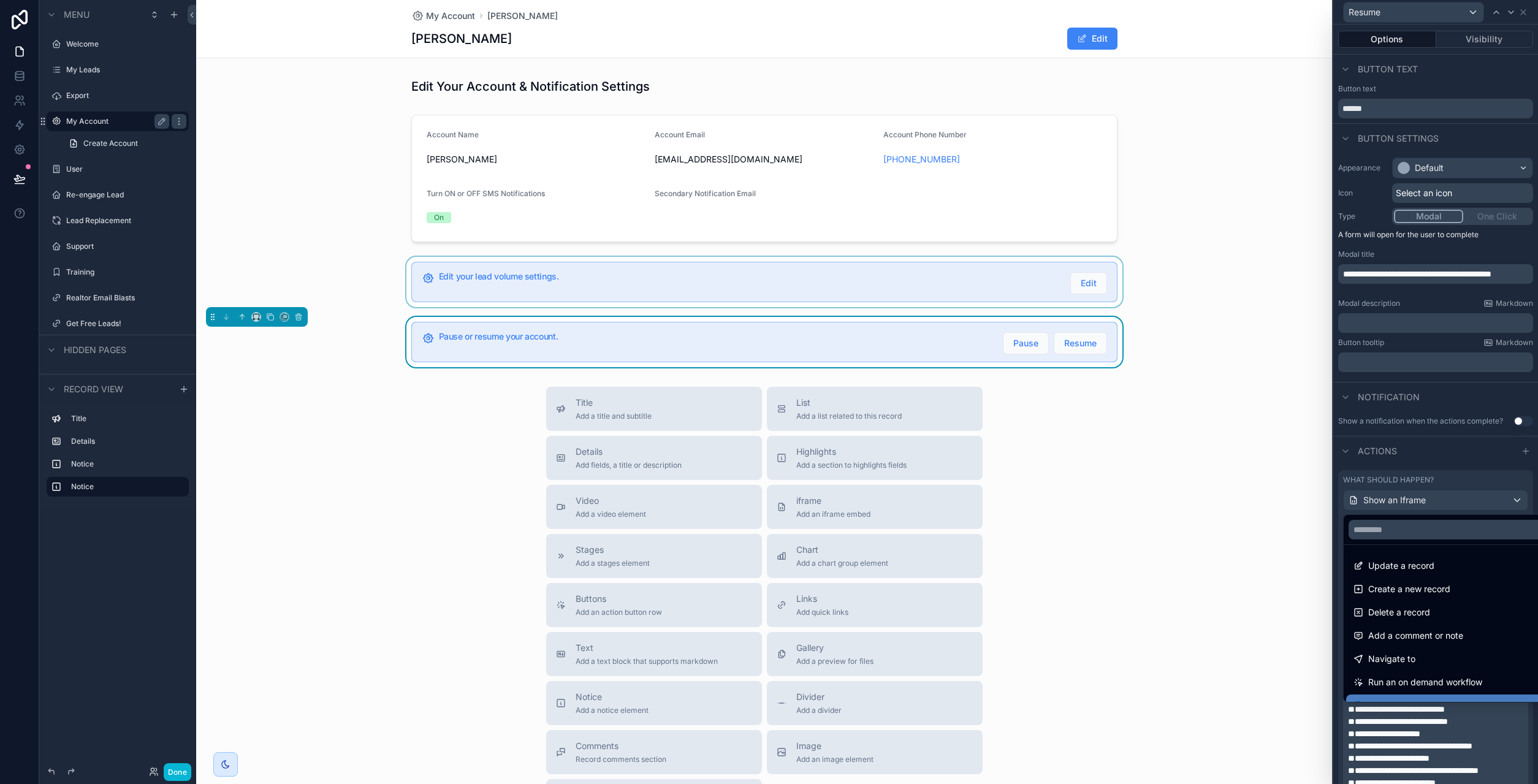
click at [1435, 719] on div at bounding box center [1436, 392] width 205 height 784
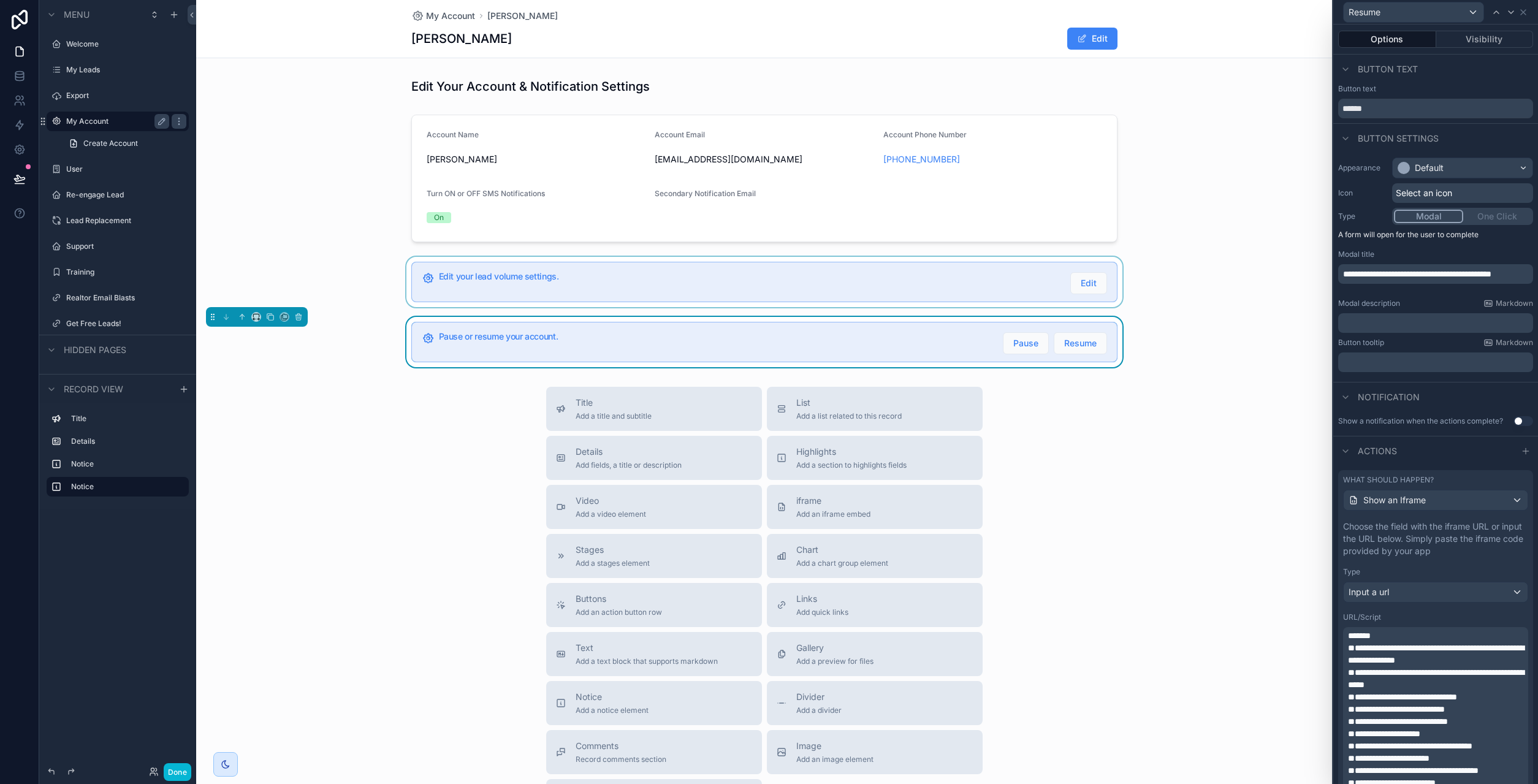
click at [1406, 701] on span "**********" at bounding box center [1402, 697] width 109 height 9
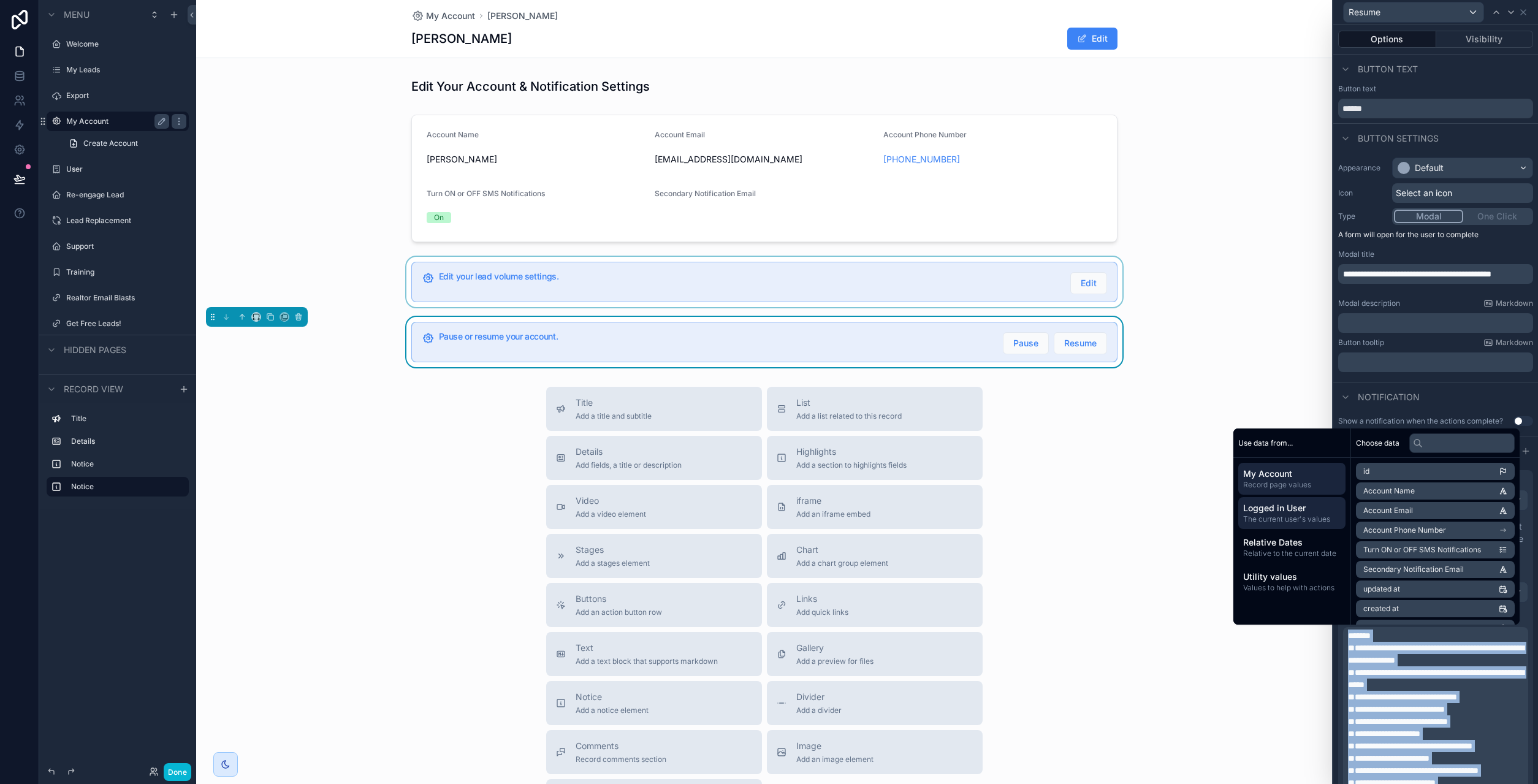
copy div "**********"
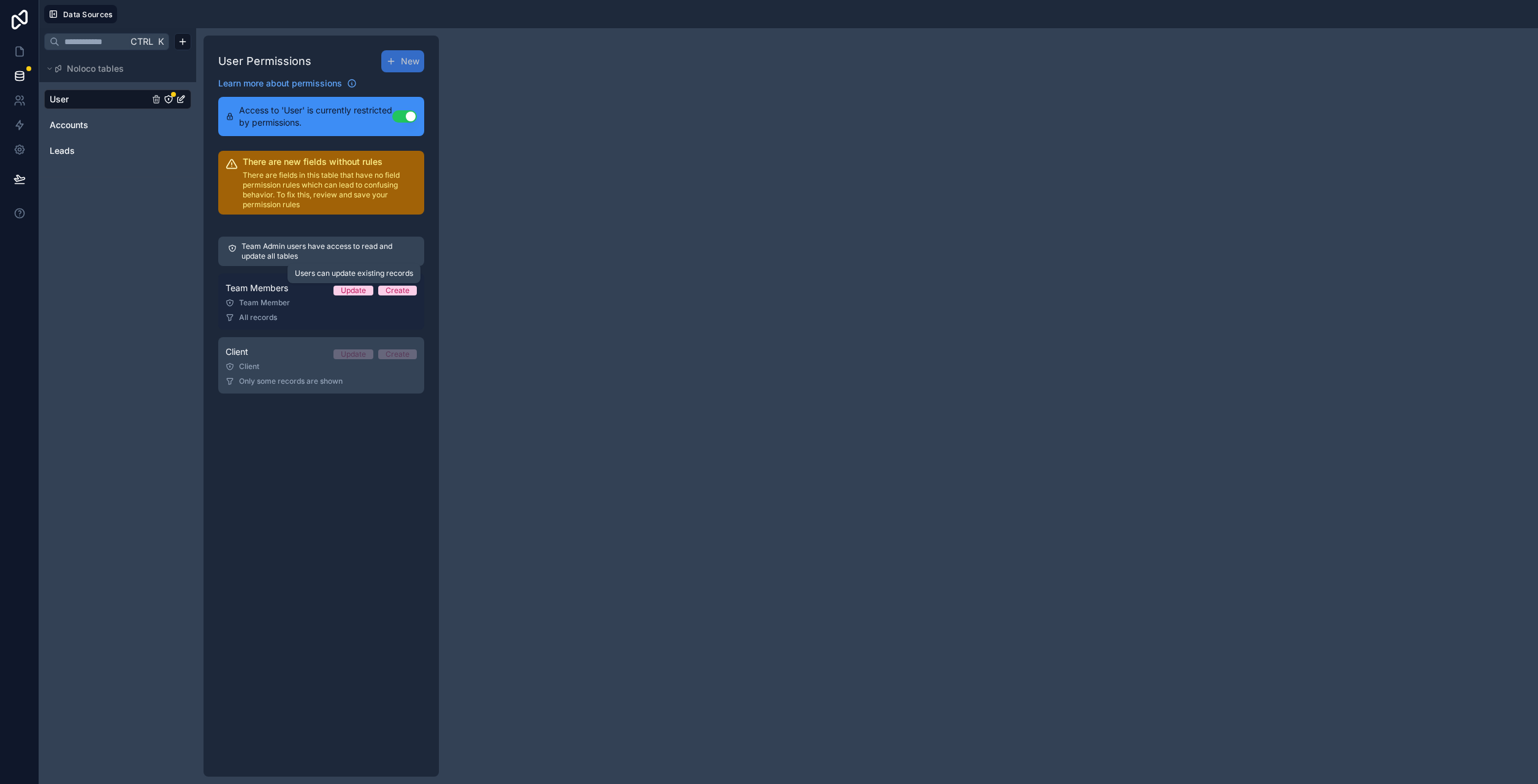
click at [353, 288] on div "Update" at bounding box center [353, 290] width 25 height 9
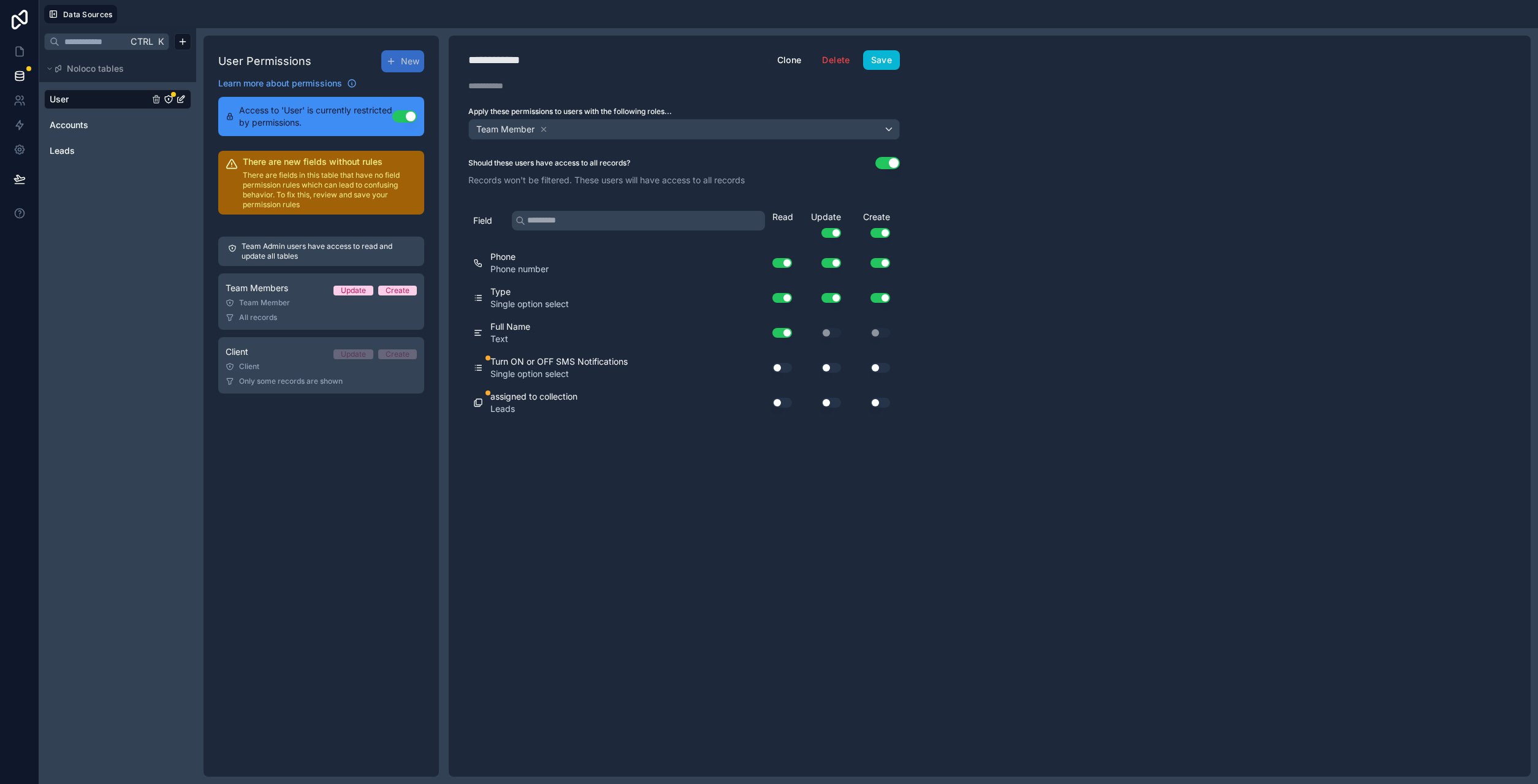
click at [836, 368] on button "Use setting" at bounding box center [831, 367] width 20 height 9
click at [786, 404] on button "Use setting" at bounding box center [781, 402] width 20 height 9
click at [593, 133] on div "Team Member" at bounding box center [684, 129] width 430 height 20
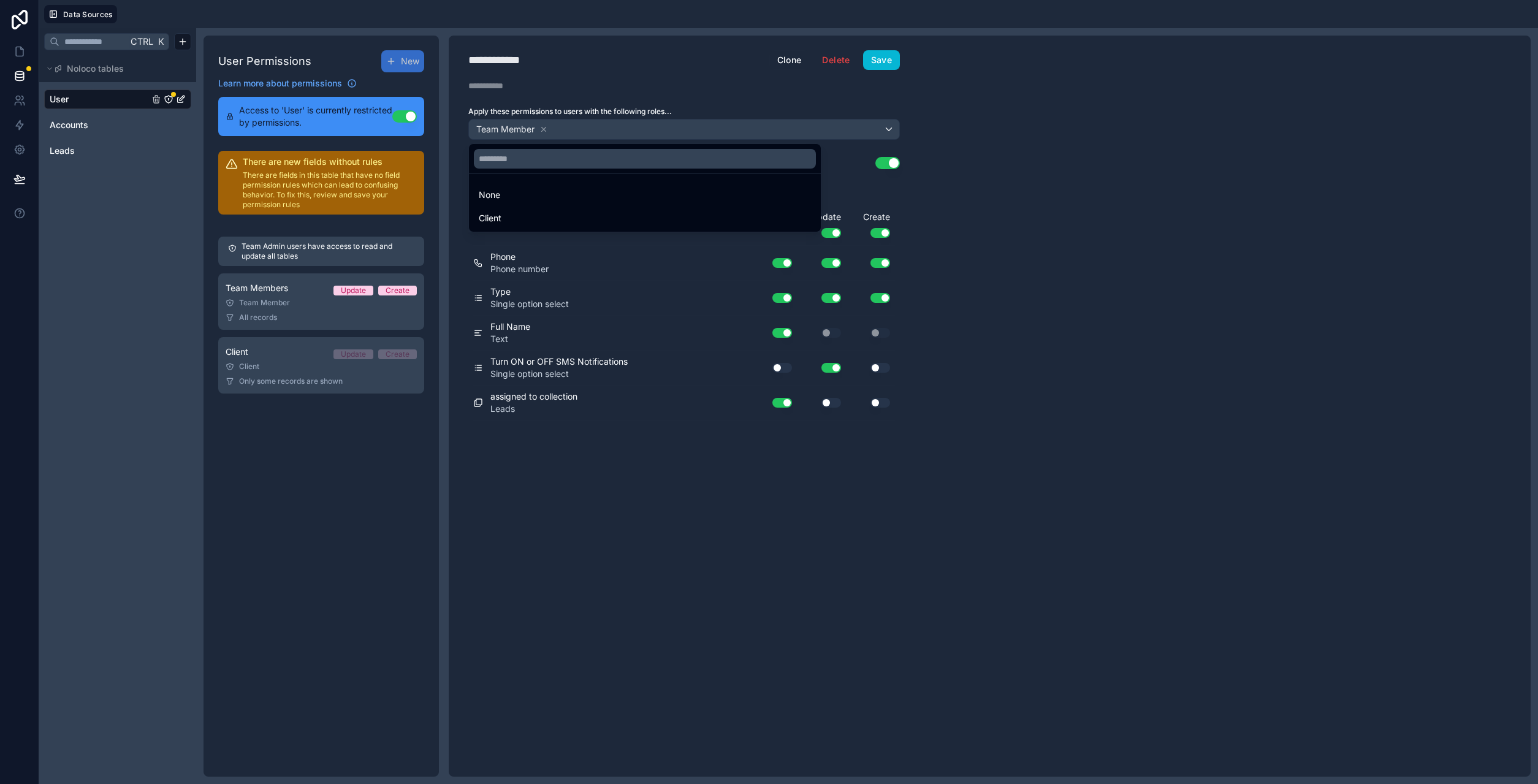
drag, startPoint x: 1027, startPoint y: 218, endPoint x: 1031, endPoint y: 213, distance: 6.4
click at [1029, 214] on div at bounding box center [769, 392] width 1538 height 784
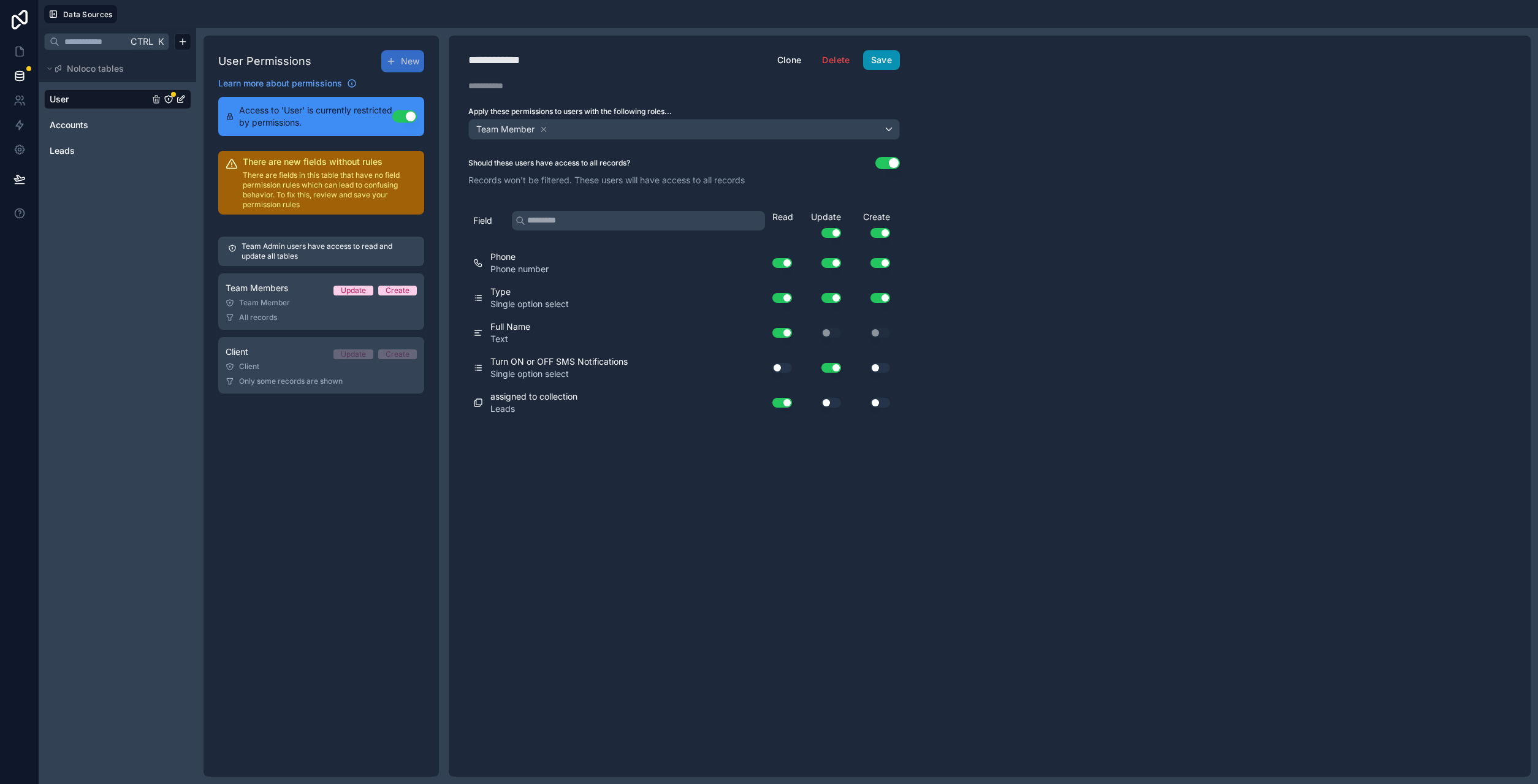
click at [889, 64] on button "Save" at bounding box center [881, 59] width 37 height 20
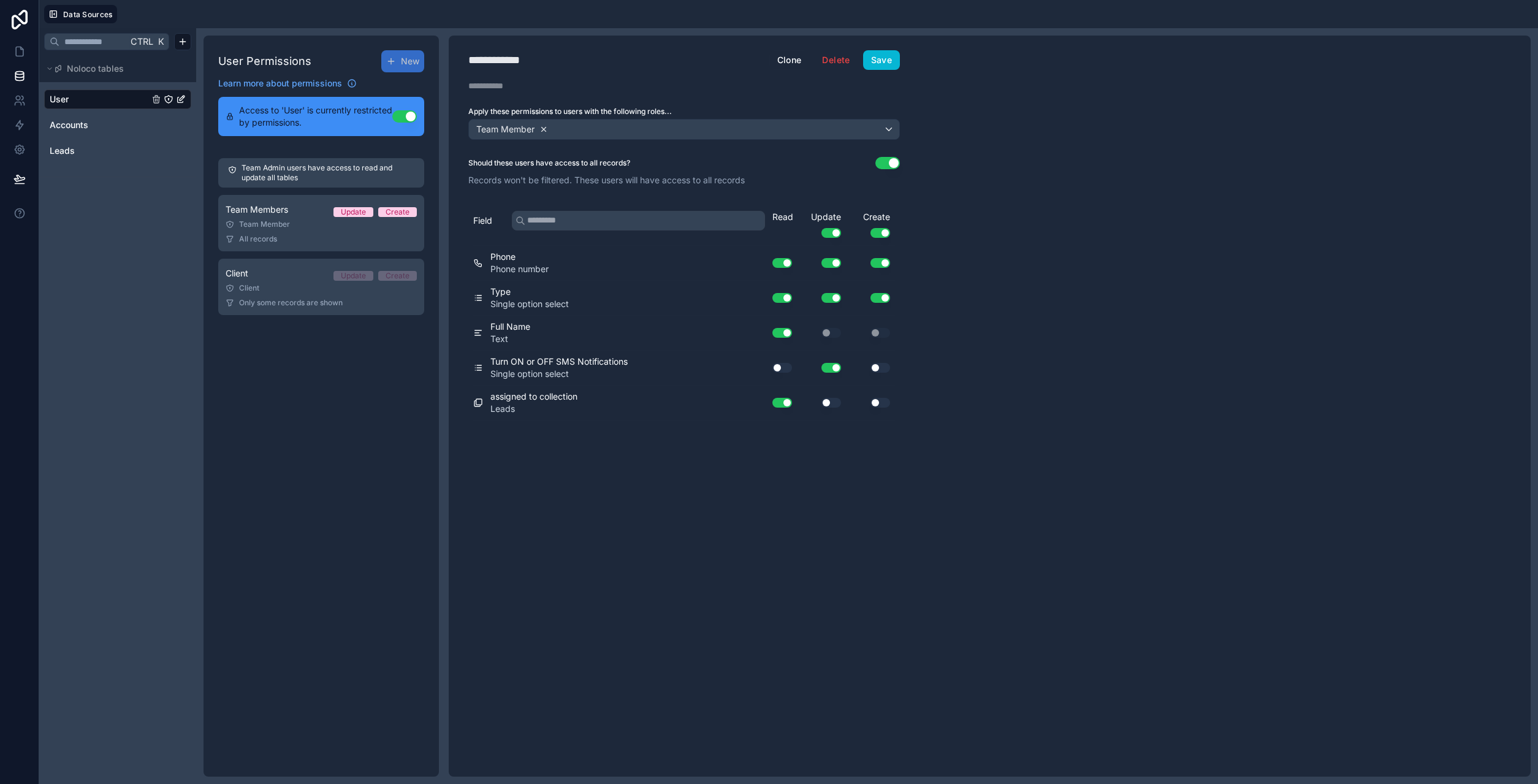
click at [542, 129] on icon at bounding box center [544, 129] width 9 height 9
click at [536, 129] on span "Choose one or more roles" at bounding box center [524, 129] width 102 height 10
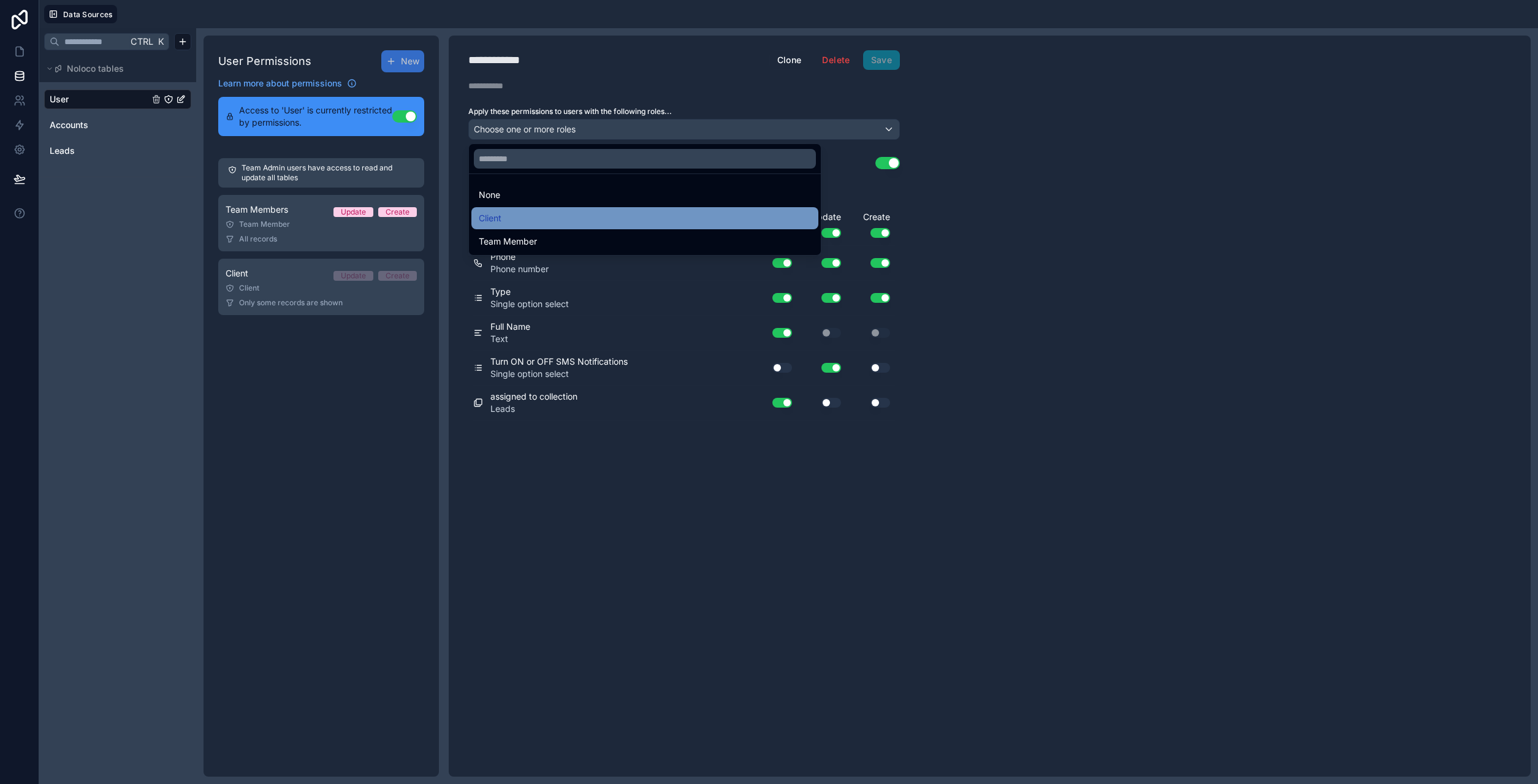
click at [525, 213] on div "Client" at bounding box center [645, 218] width 332 height 15
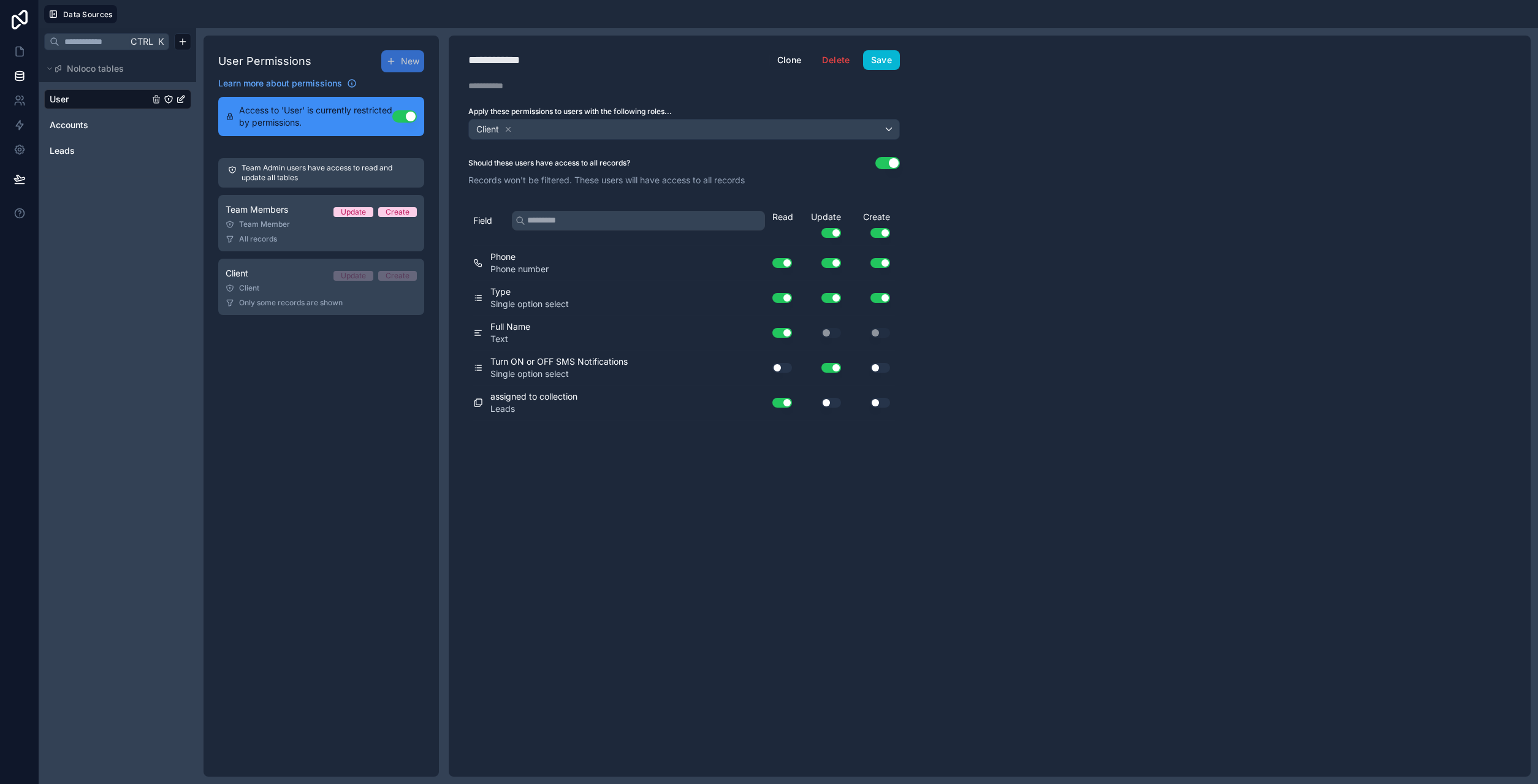
click at [882, 368] on button "Use setting" at bounding box center [880, 367] width 20 height 9
click at [788, 369] on button "Use setting" at bounding box center [781, 367] width 20 height 9
click at [880, 64] on button "Save" at bounding box center [881, 59] width 37 height 20
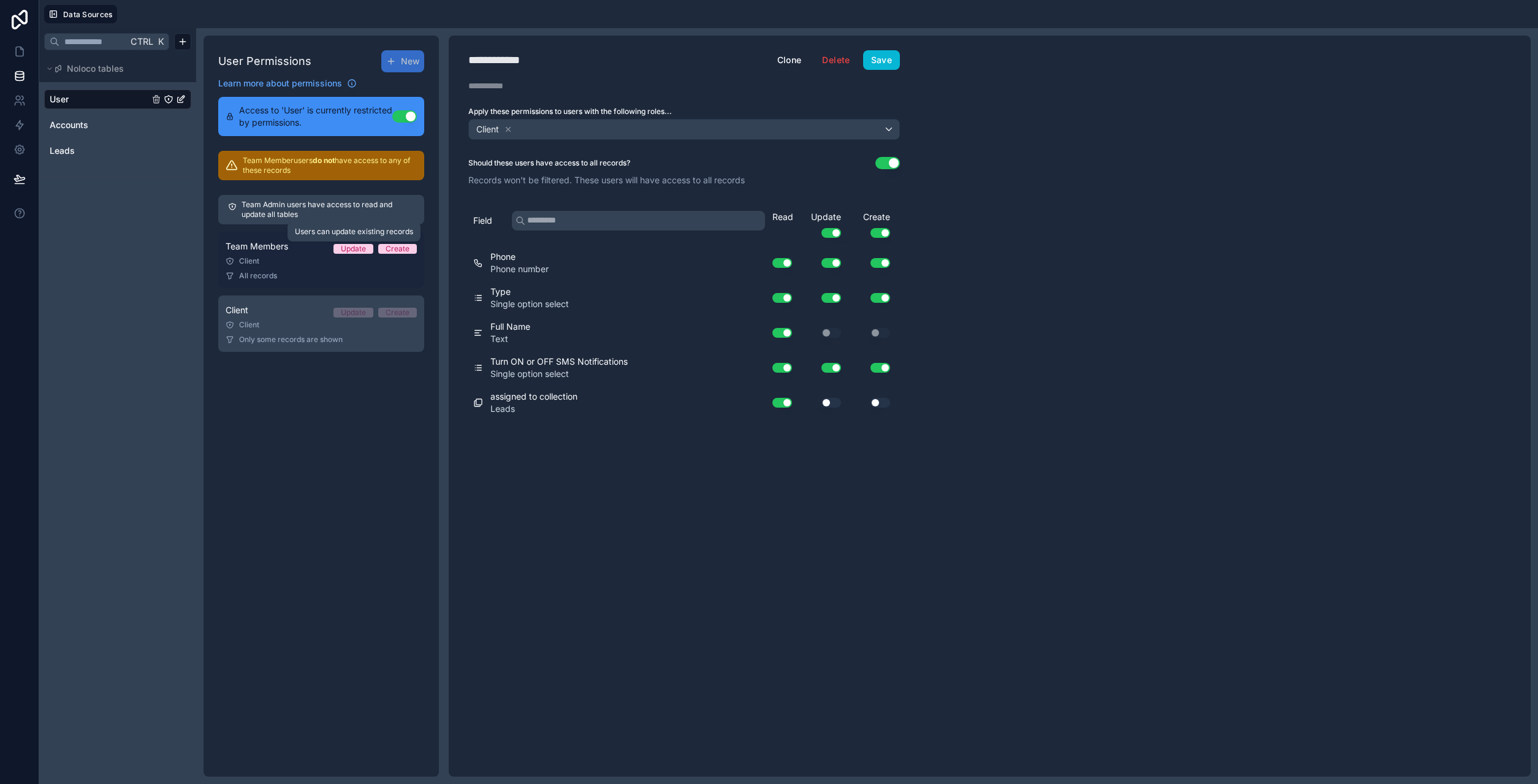
click at [361, 247] on div "Update" at bounding box center [353, 248] width 25 height 9
click at [354, 246] on div "Update" at bounding box center [353, 248] width 25 height 9
click at [280, 267] on link "Team Members Update Create Client All records" at bounding box center [321, 260] width 206 height 57
click at [278, 252] on div "Team Members Update Create" at bounding box center [321, 246] width 191 height 15
click at [76, 120] on span "Accounts" at bounding box center [69, 125] width 39 height 12
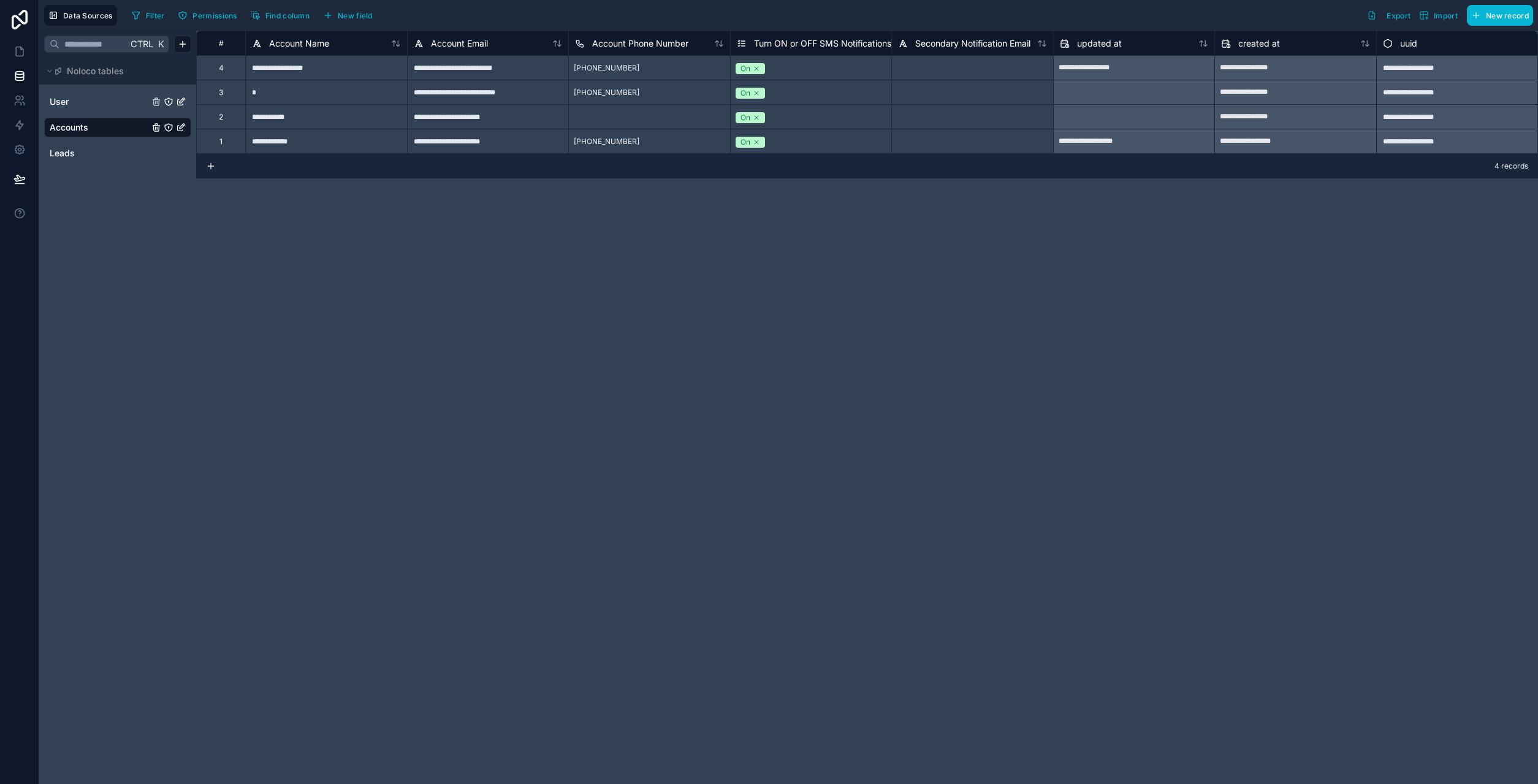
click at [95, 105] on link "User" at bounding box center [99, 102] width 99 height 12
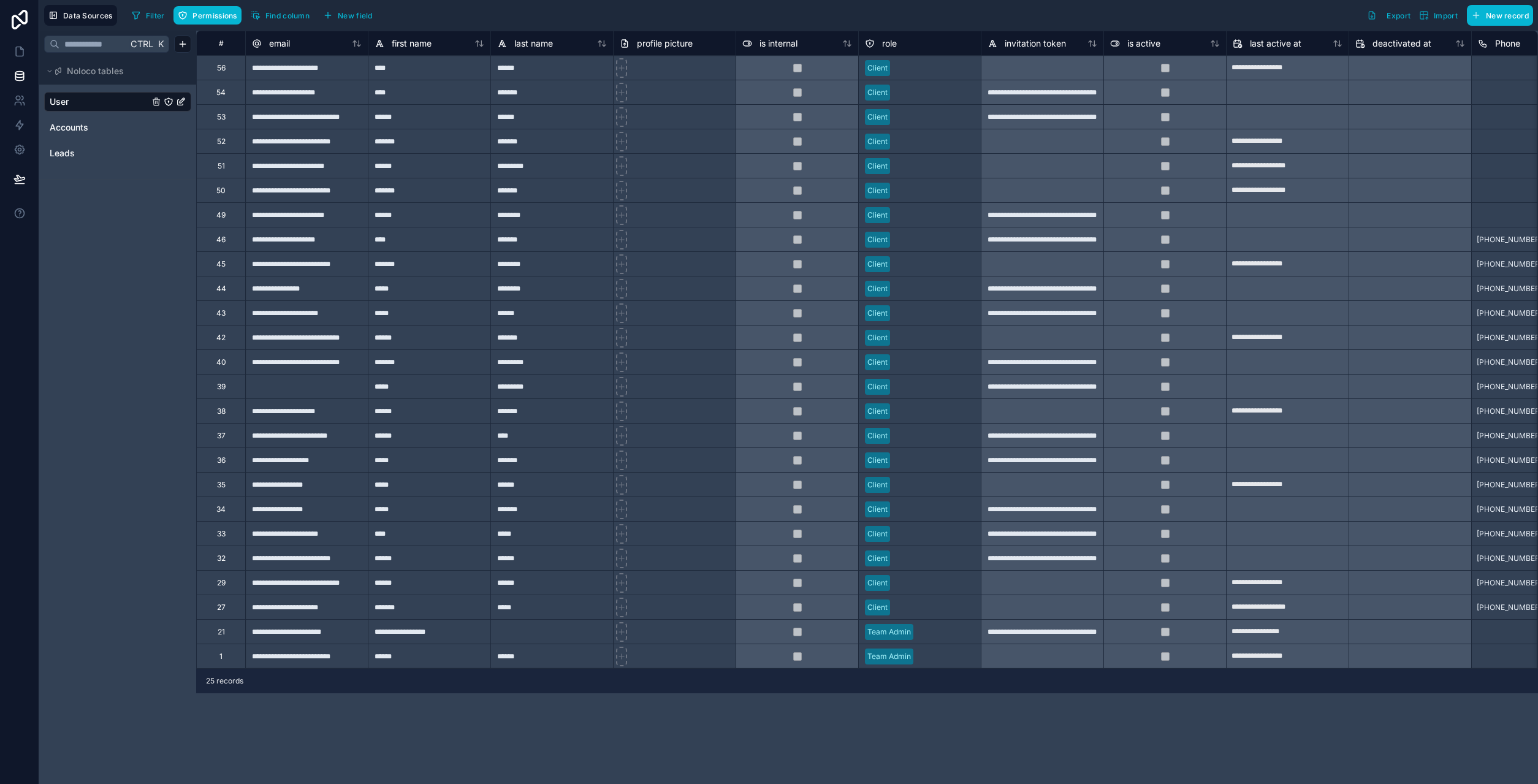
click at [167, 99] on icon "User" at bounding box center [169, 102] width 8 height 8
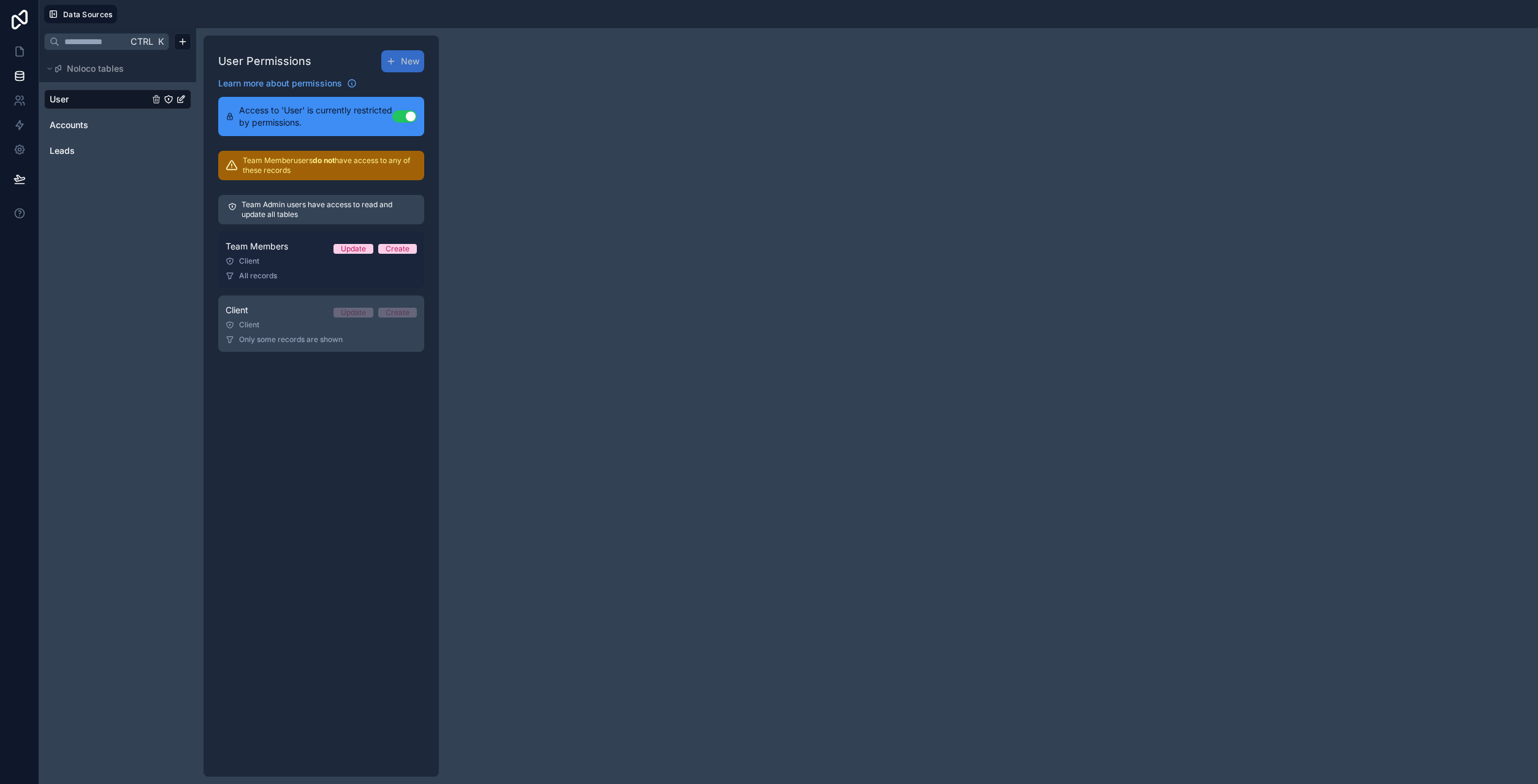
click at [280, 252] on span "Team Members" at bounding box center [256, 246] width 63 height 12
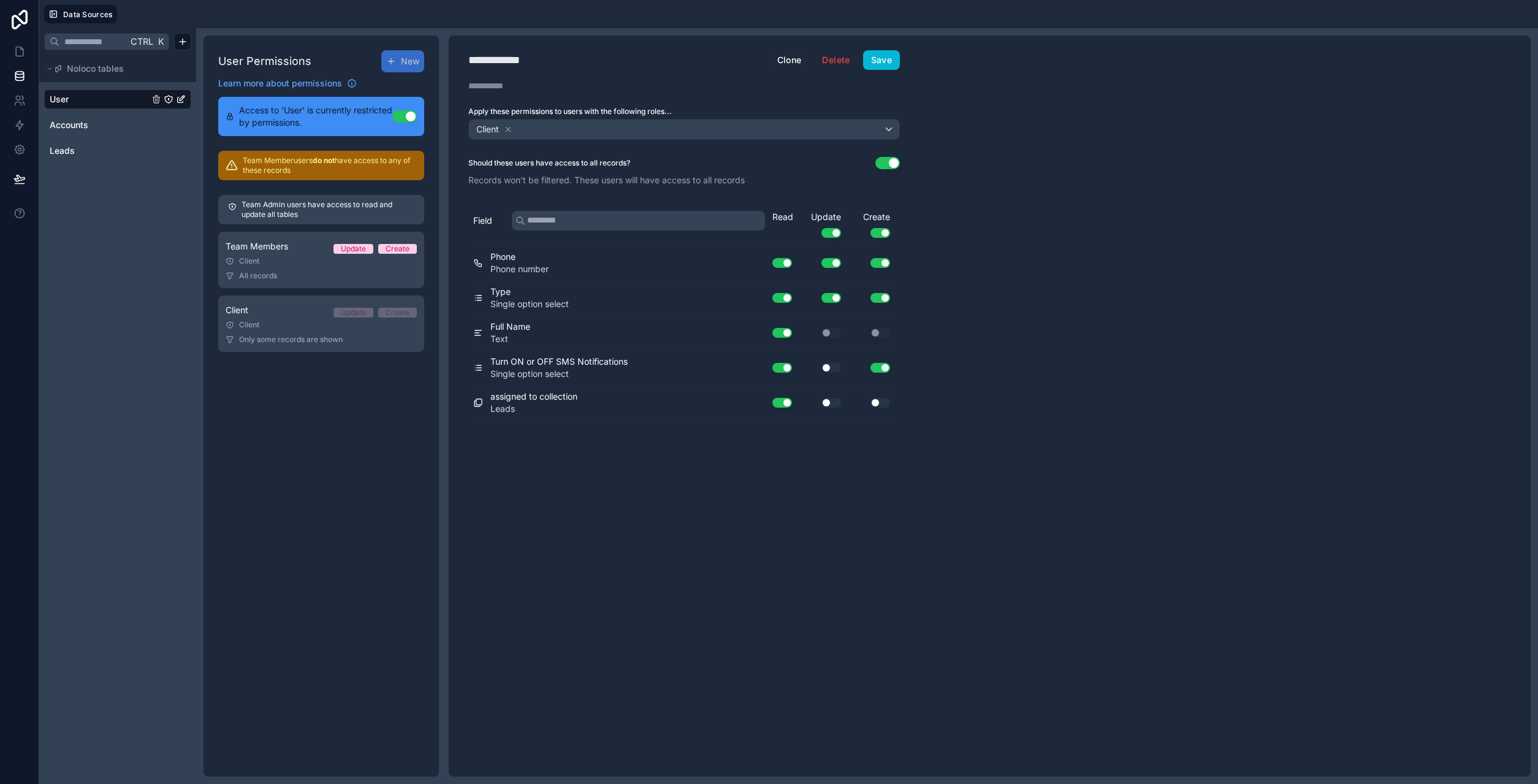
click at [881, 368] on button "Use setting" at bounding box center [880, 367] width 20 height 9
click at [833, 368] on button "Use setting" at bounding box center [831, 367] width 20 height 9
click at [876, 59] on button "Save" at bounding box center [881, 59] width 37 height 20
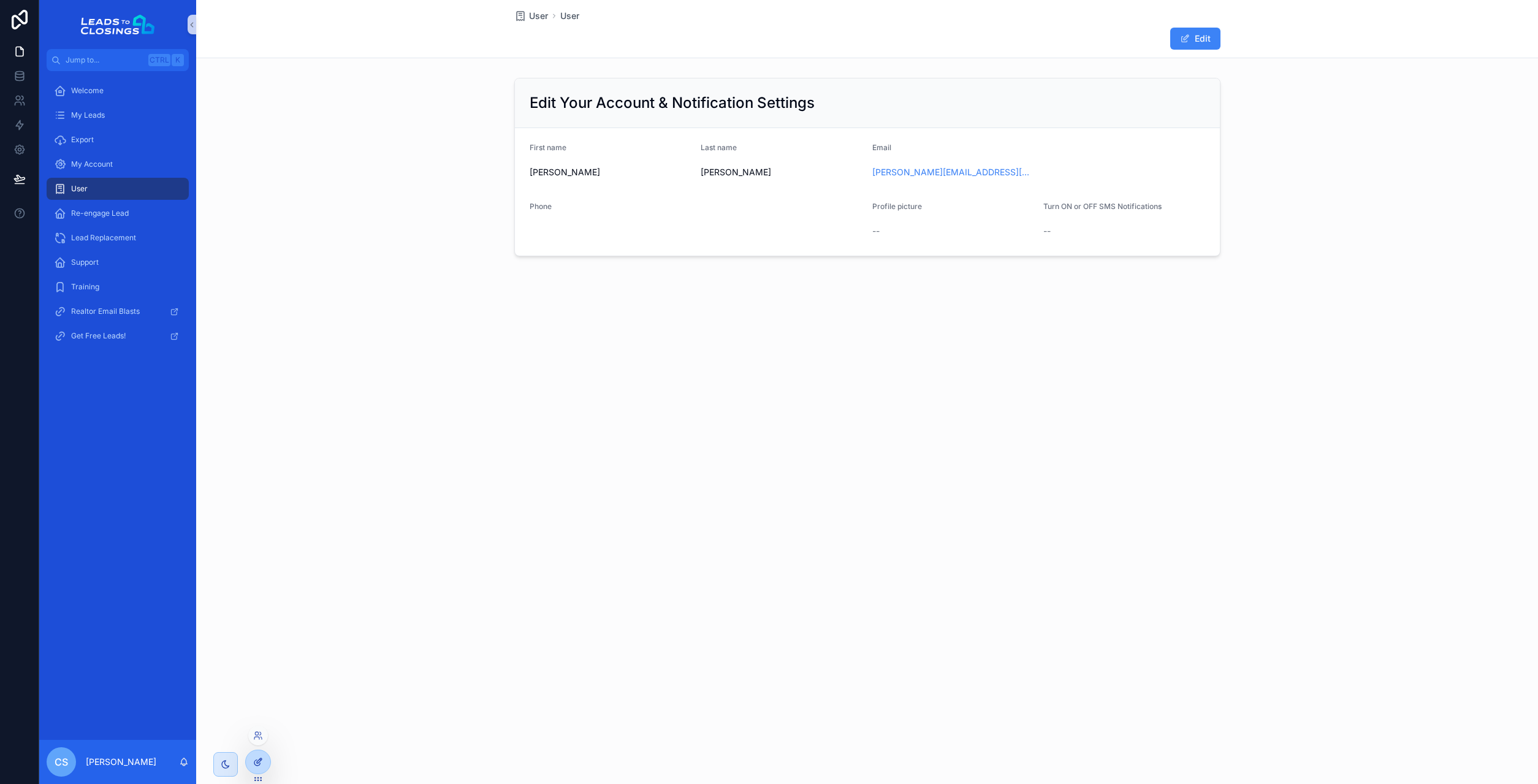
click at [262, 764] on icon at bounding box center [257, 761] width 9 height 9
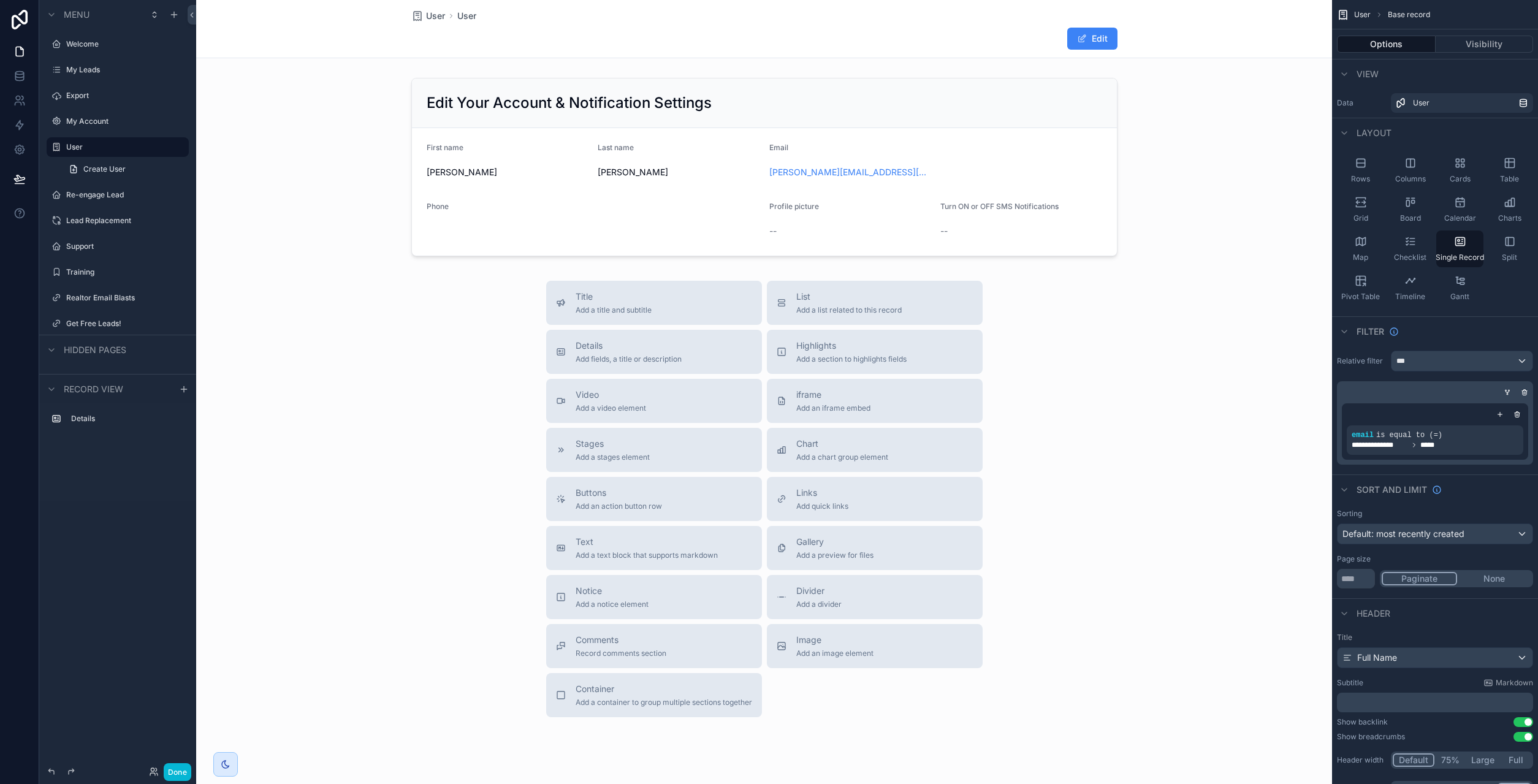
click at [644, 589] on div "scrollable content" at bounding box center [764, 407] width 1136 height 815
click at [642, 595] on span "Notice" at bounding box center [612, 590] width 73 height 12
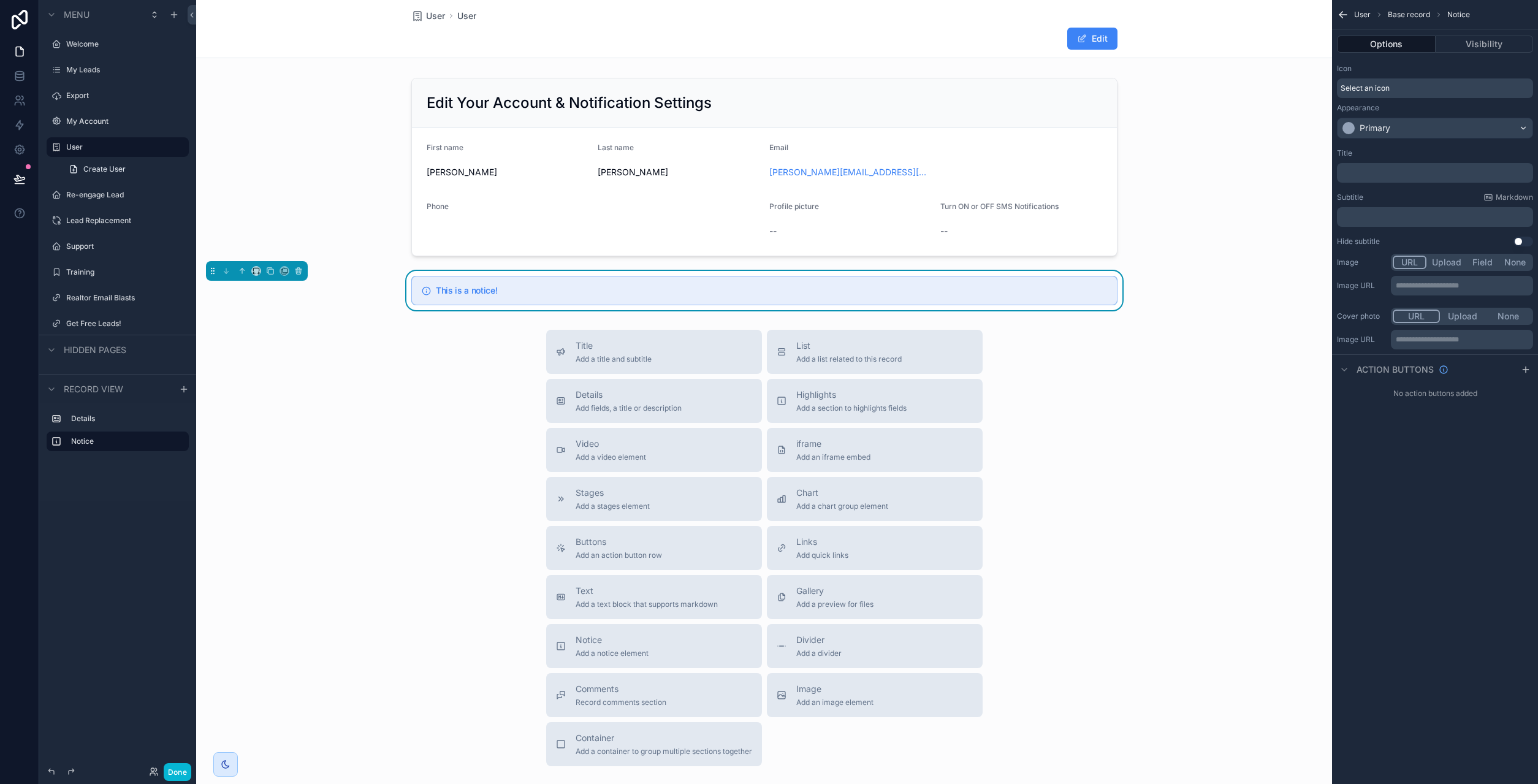
click at [1338, 13] on icon "scrollable content" at bounding box center [1343, 15] width 12 height 12
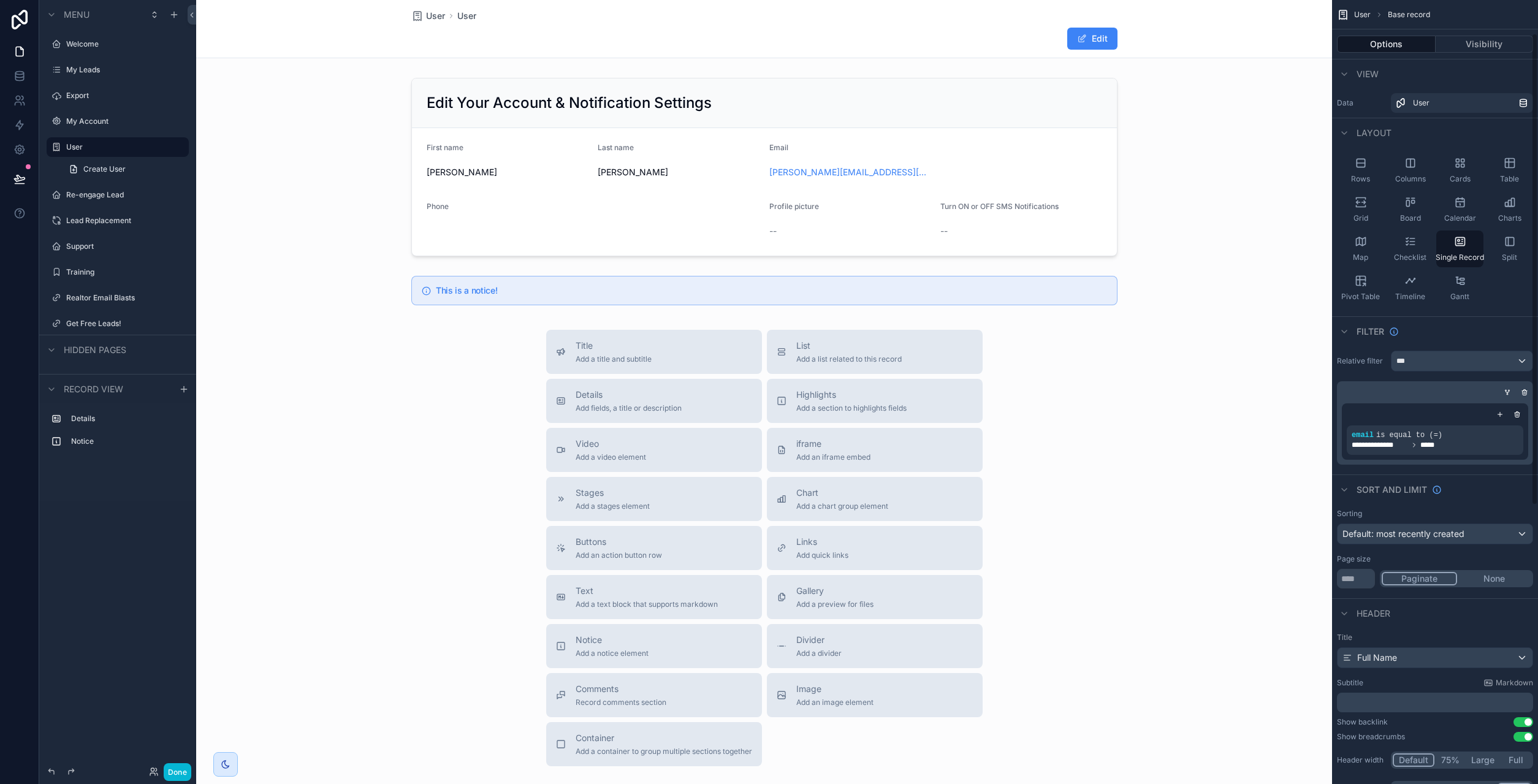
scroll to position [165, 0]
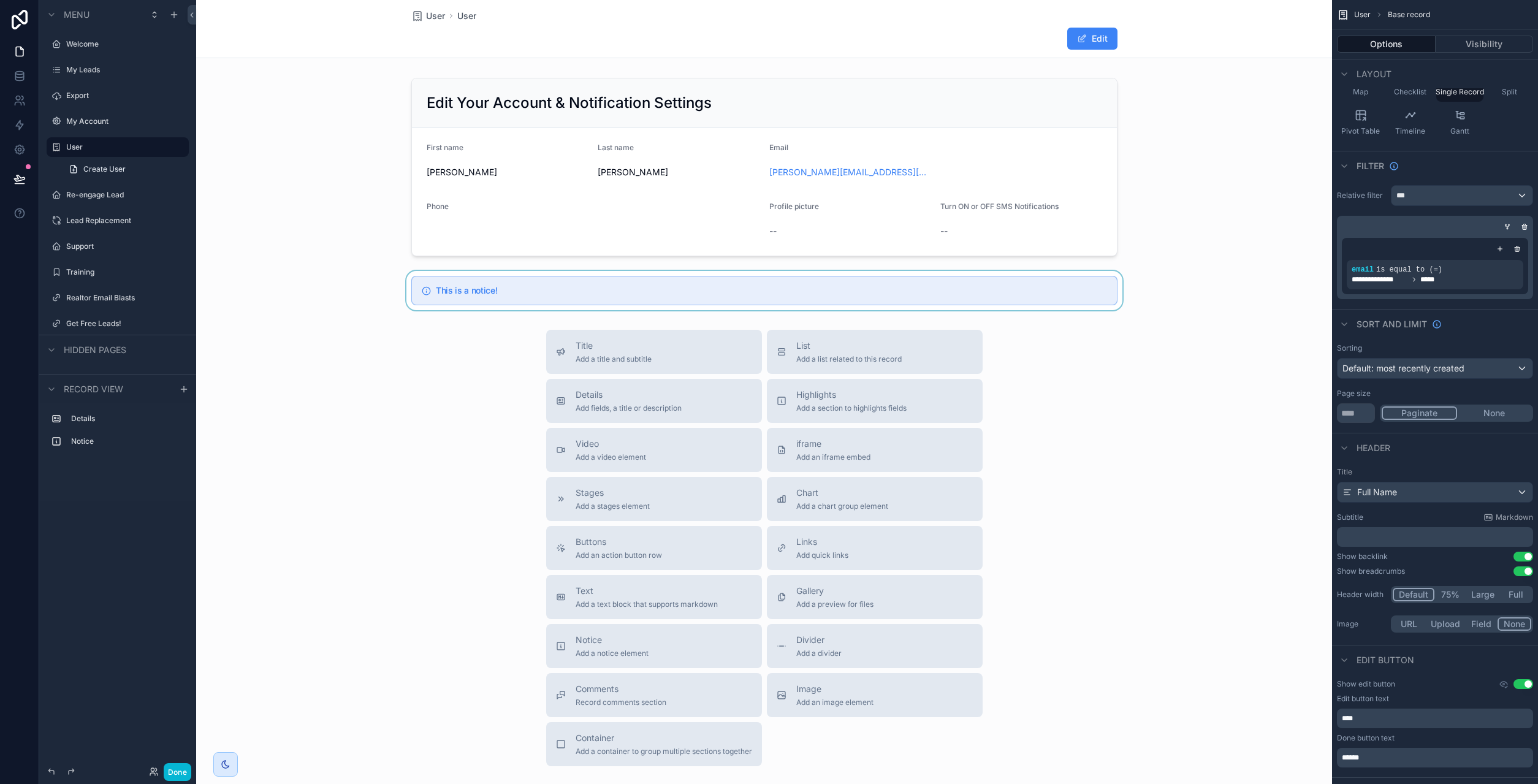
click at [523, 298] on div "scrollable content" at bounding box center [764, 291] width 1136 height 40
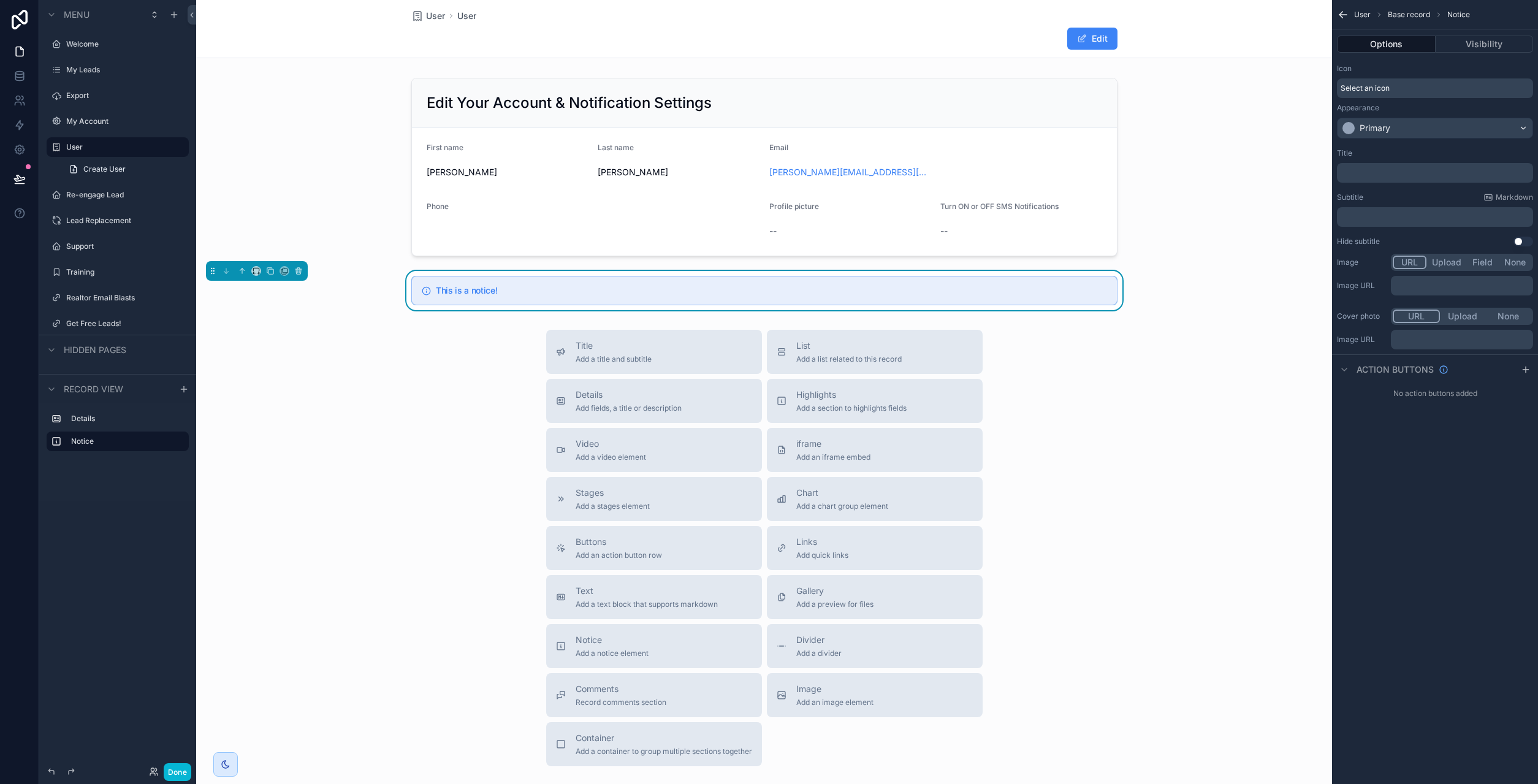
scroll to position [0, 0]
click at [1374, 170] on p "﻿" at bounding box center [1436, 172] width 188 height 9
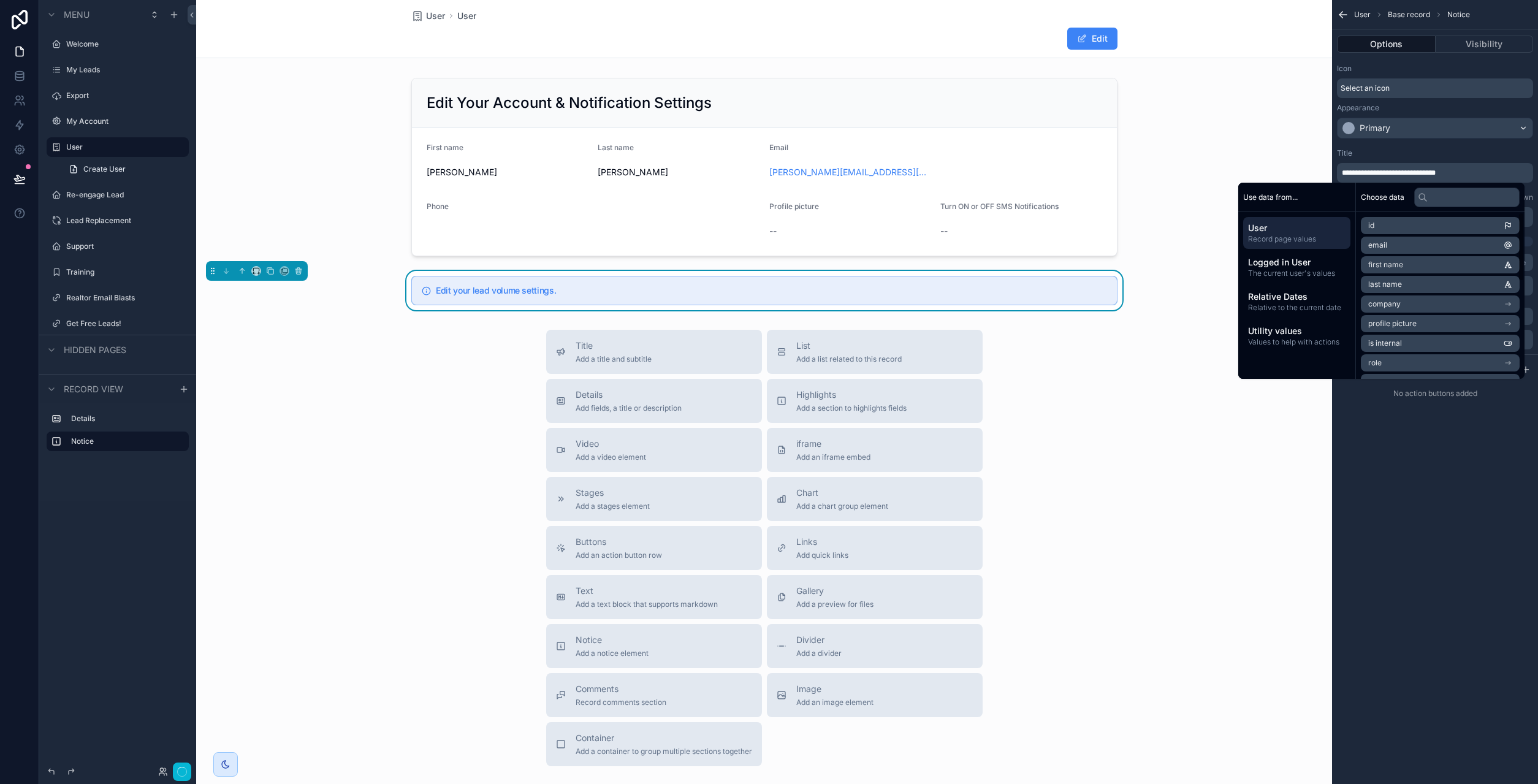
click at [1449, 508] on div "**********" at bounding box center [1434, 392] width 206 height 784
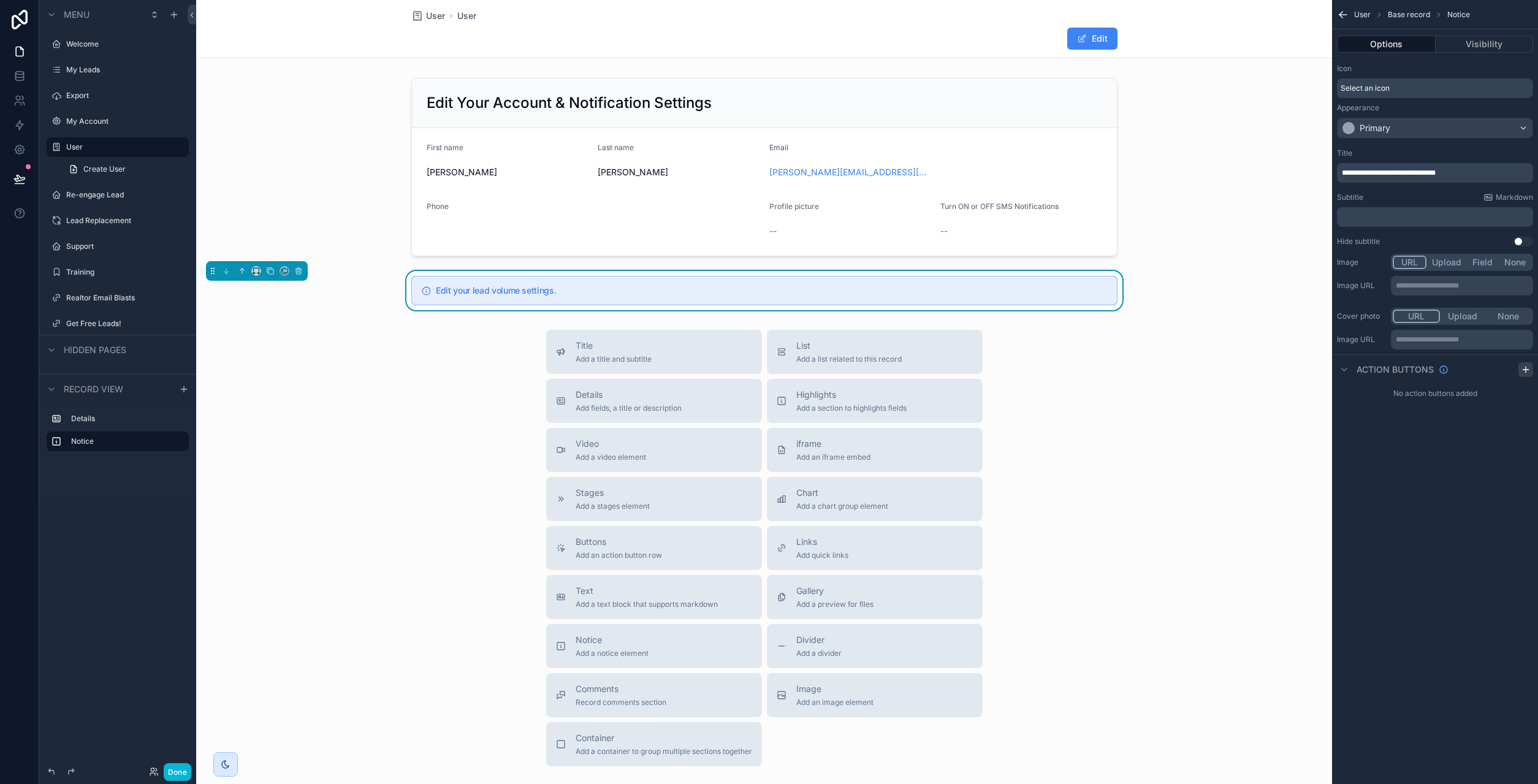
click at [1528, 367] on icon "scrollable content" at bounding box center [1525, 369] width 9 height 9
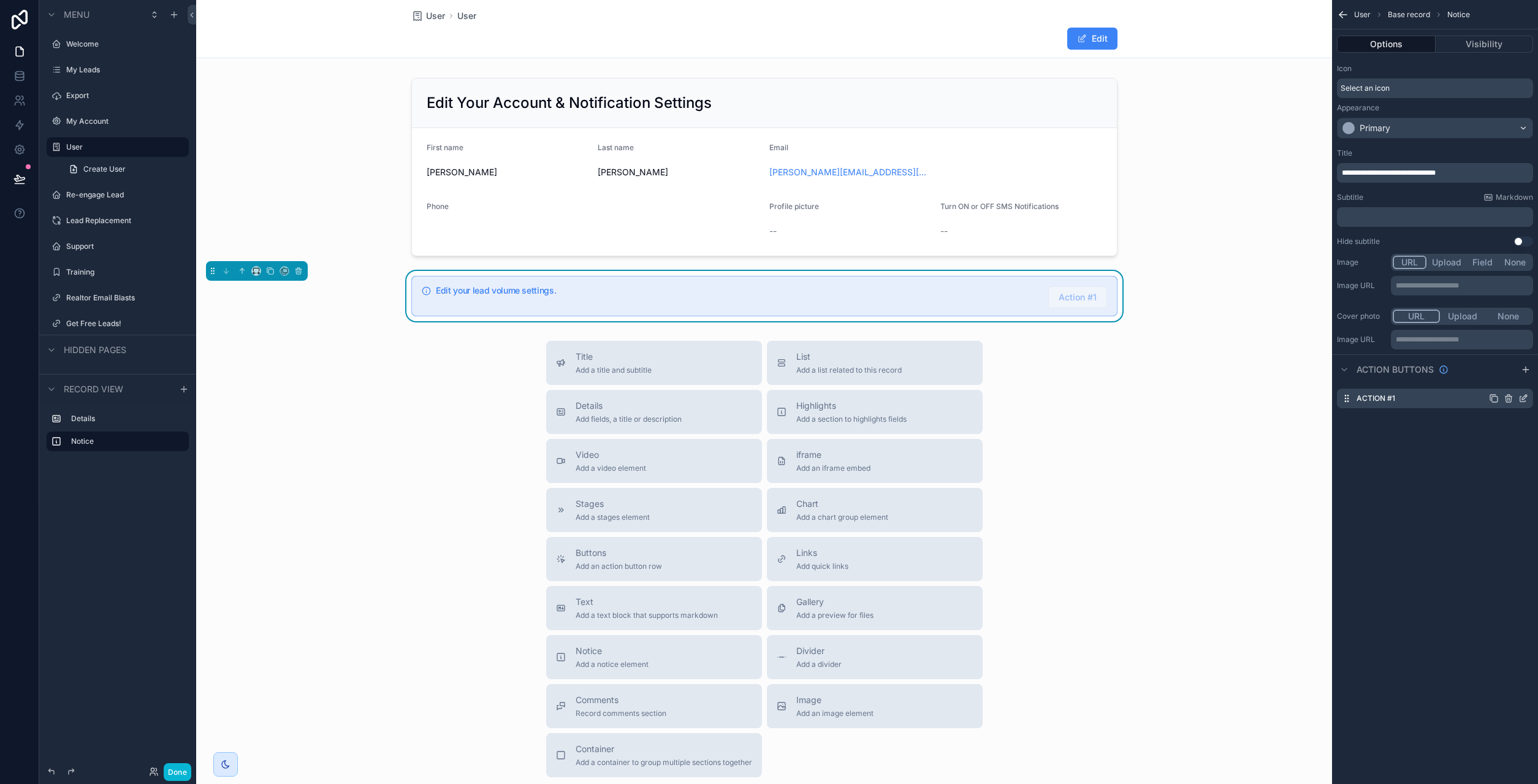
click at [1526, 396] on icon "scrollable content" at bounding box center [1523, 398] width 9 height 9
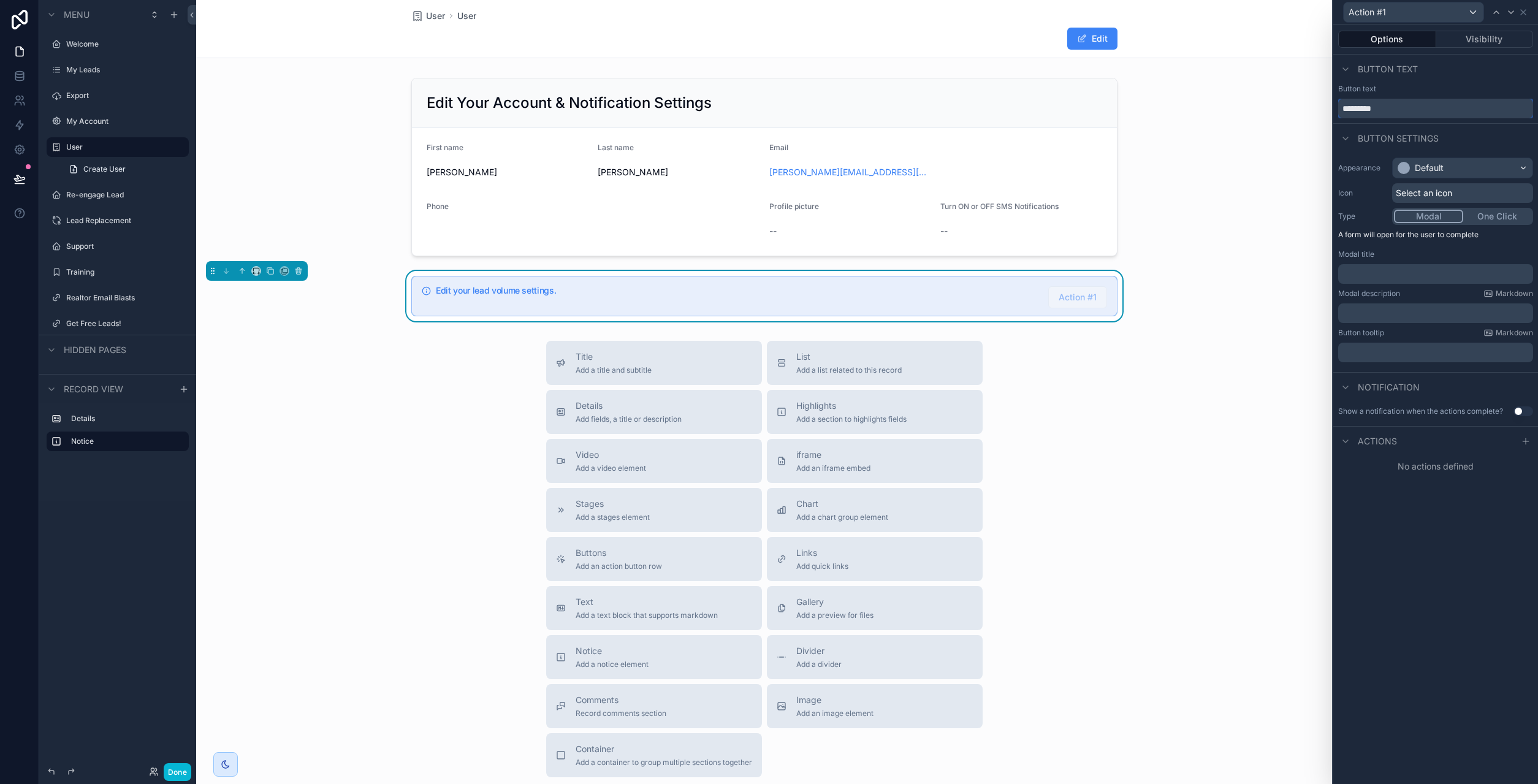
click at [1379, 108] on input "*********" at bounding box center [1436, 108] width 195 height 20
type input "****"
click at [1462, 556] on div "Options Visibility Button text Button text **** Button settings Appearance Defa…" at bounding box center [1436, 404] width 205 height 759
click at [1392, 448] on div "Actions" at bounding box center [1368, 441] width 59 height 15
click at [1384, 444] on span "Actions" at bounding box center [1377, 441] width 40 height 12
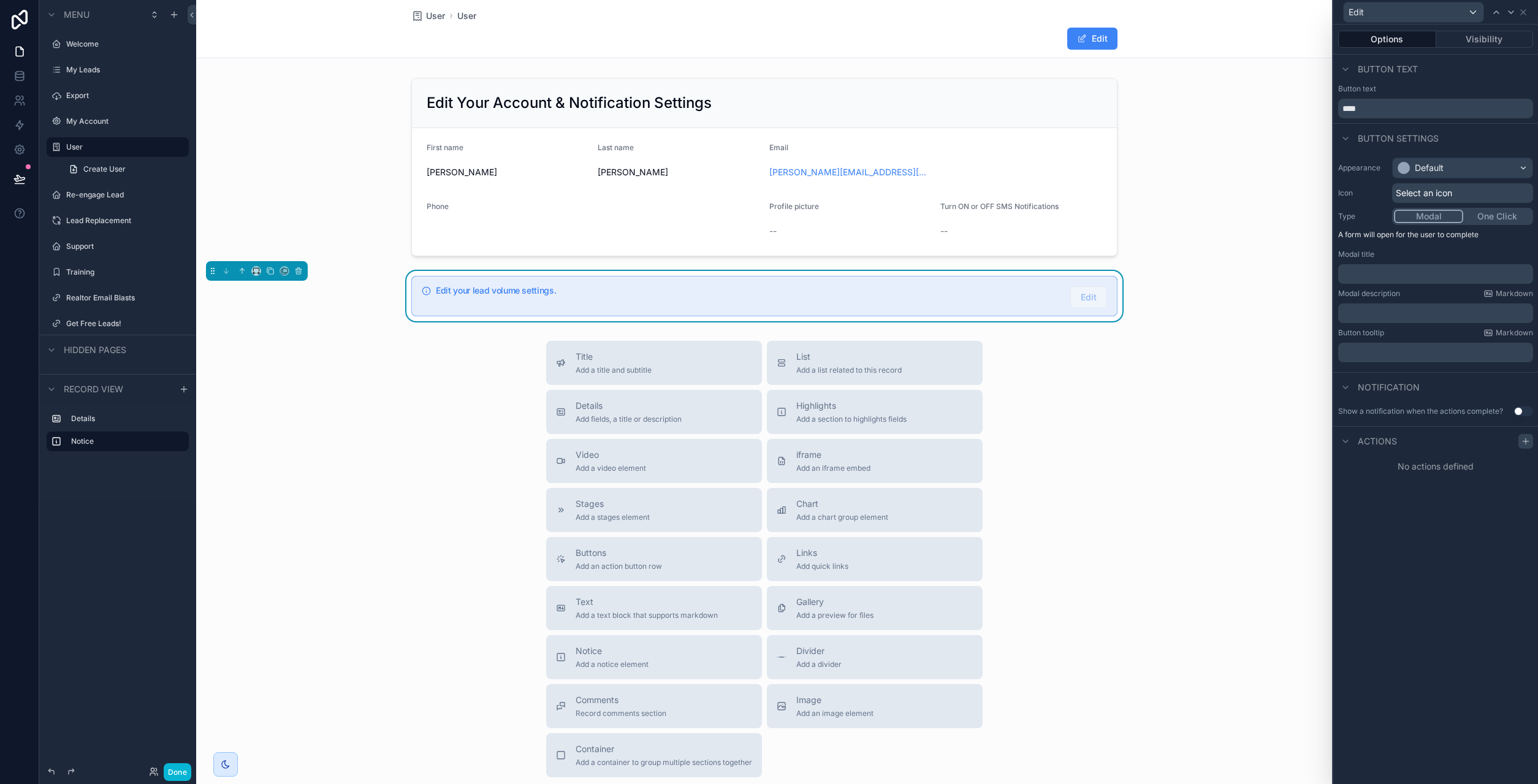
click at [1529, 441] on icon at bounding box center [1525, 441] width 9 height 9
click at [1436, 493] on div "Select a type" at bounding box center [1436, 490] width 184 height 20
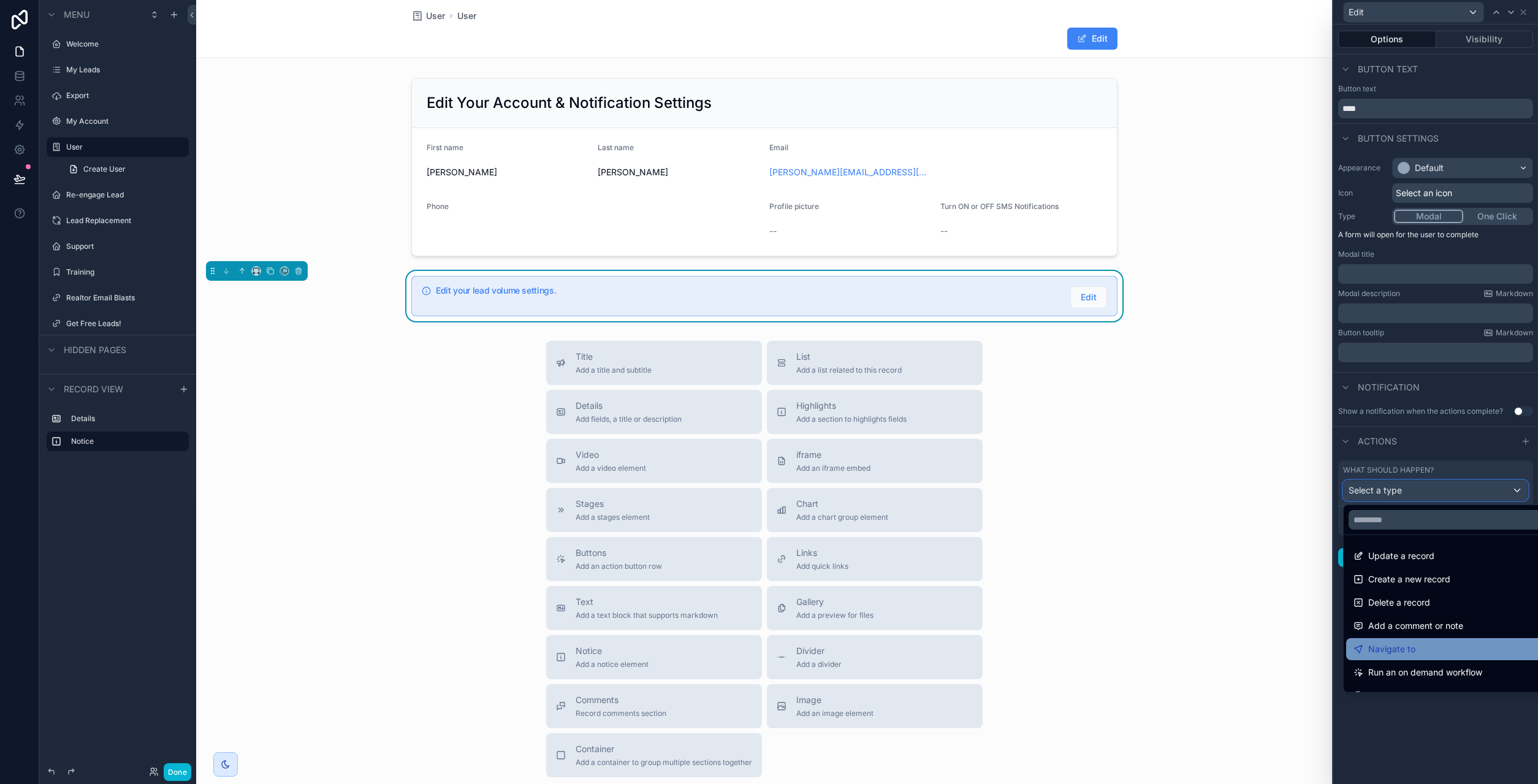
scroll to position [63, 0]
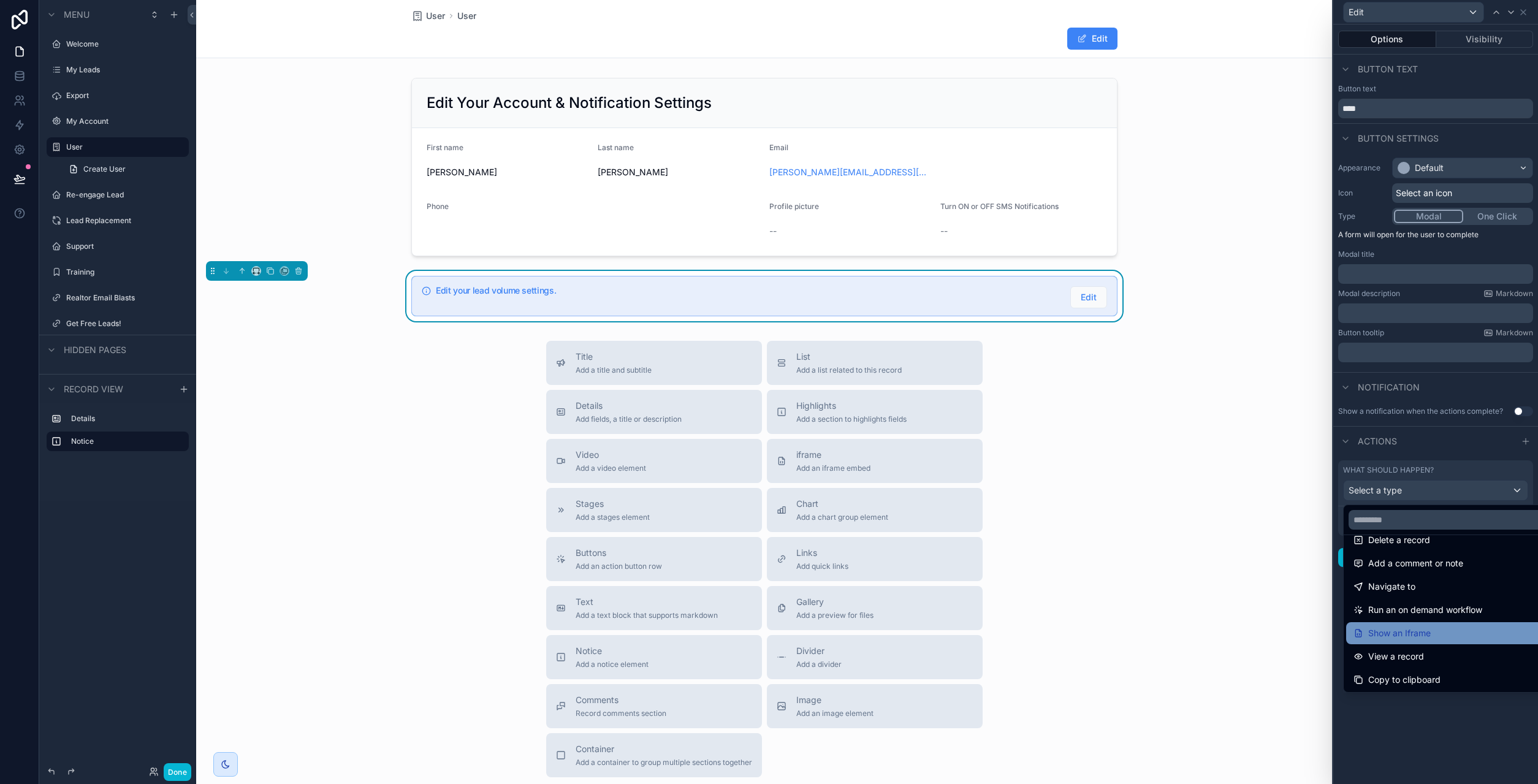
click at [1419, 635] on span "Show an Iframe" at bounding box center [1399, 633] width 63 height 15
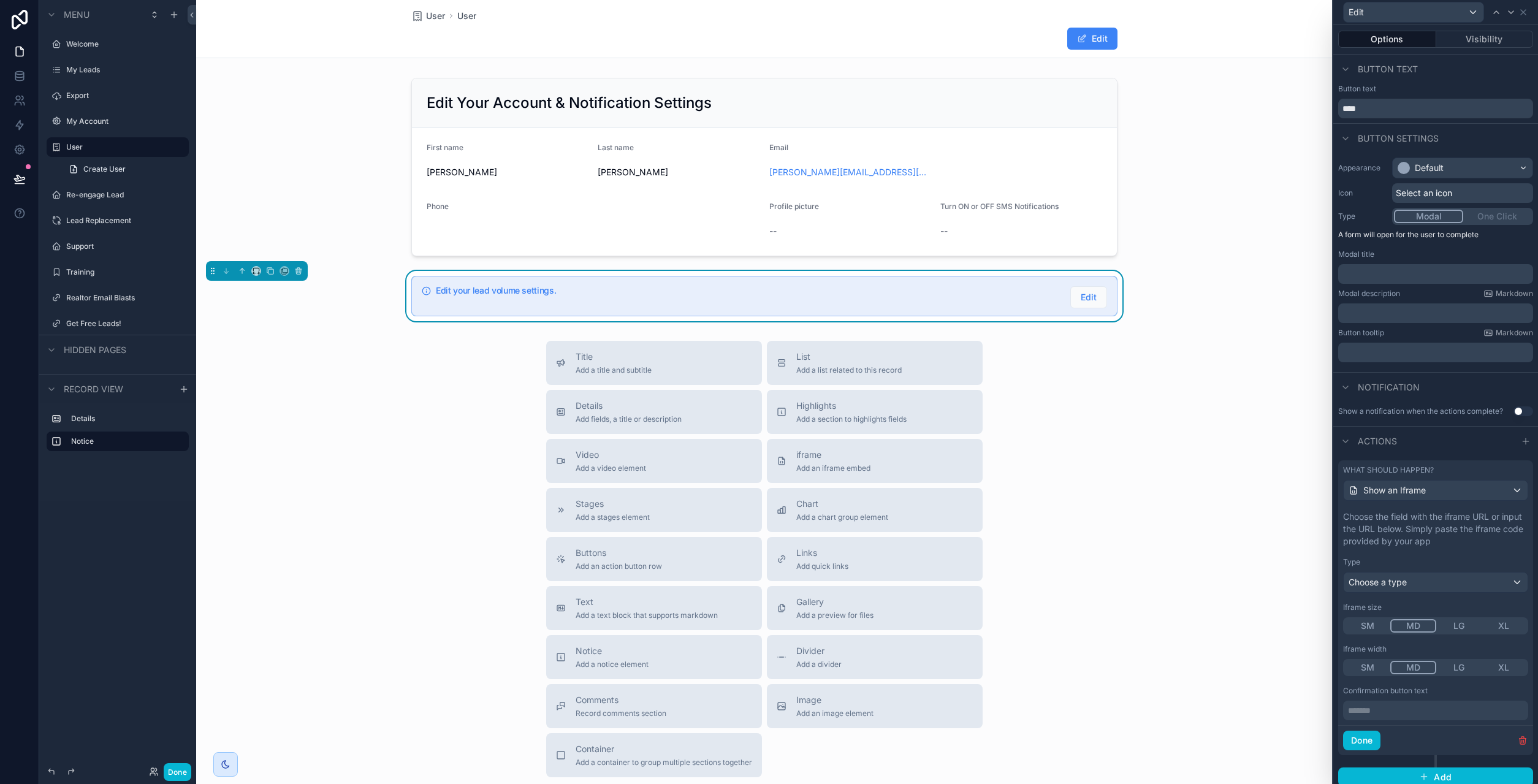
scroll to position [8, 0]
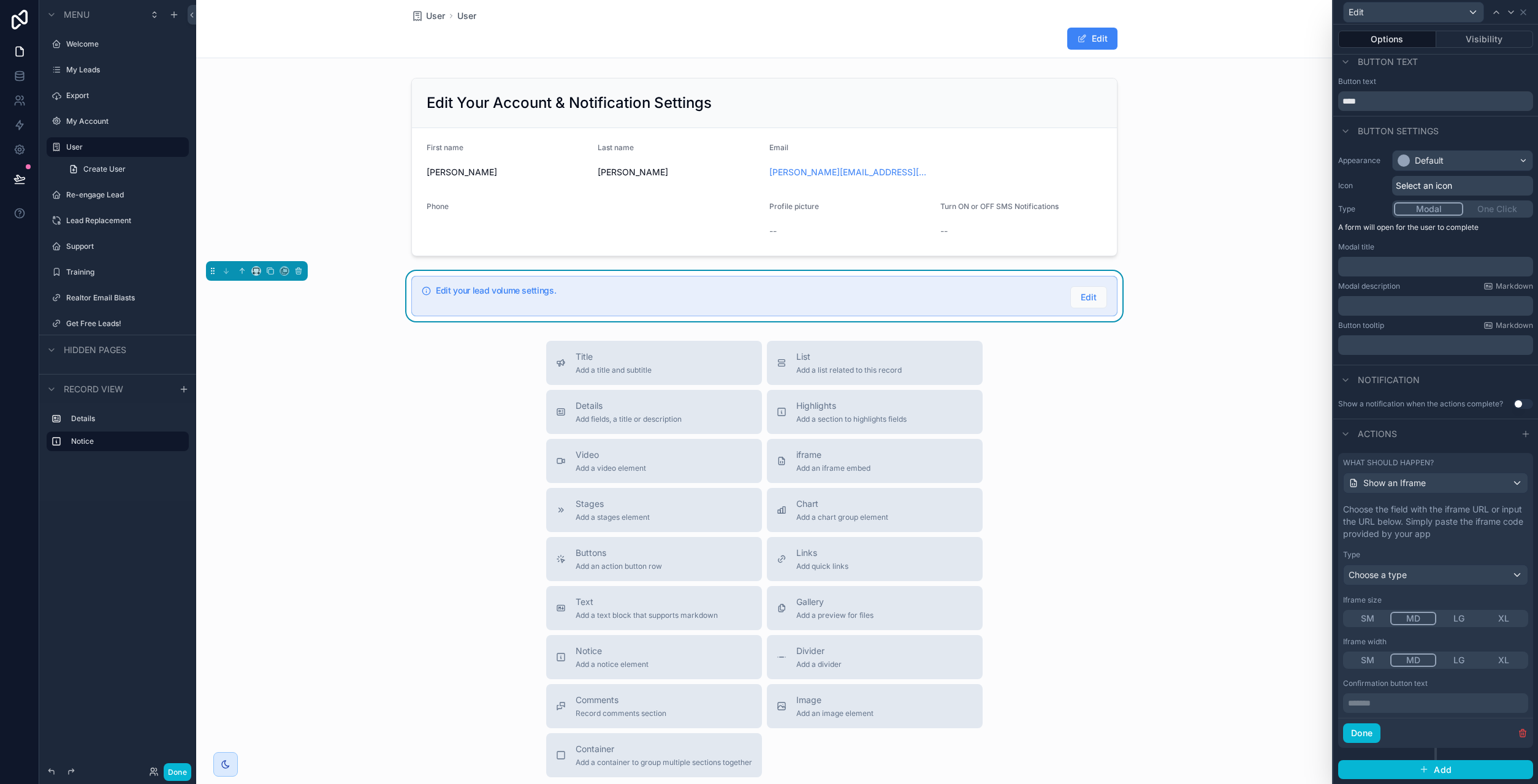
click at [1394, 706] on p "******* ﻿" at bounding box center [1436, 703] width 178 height 12
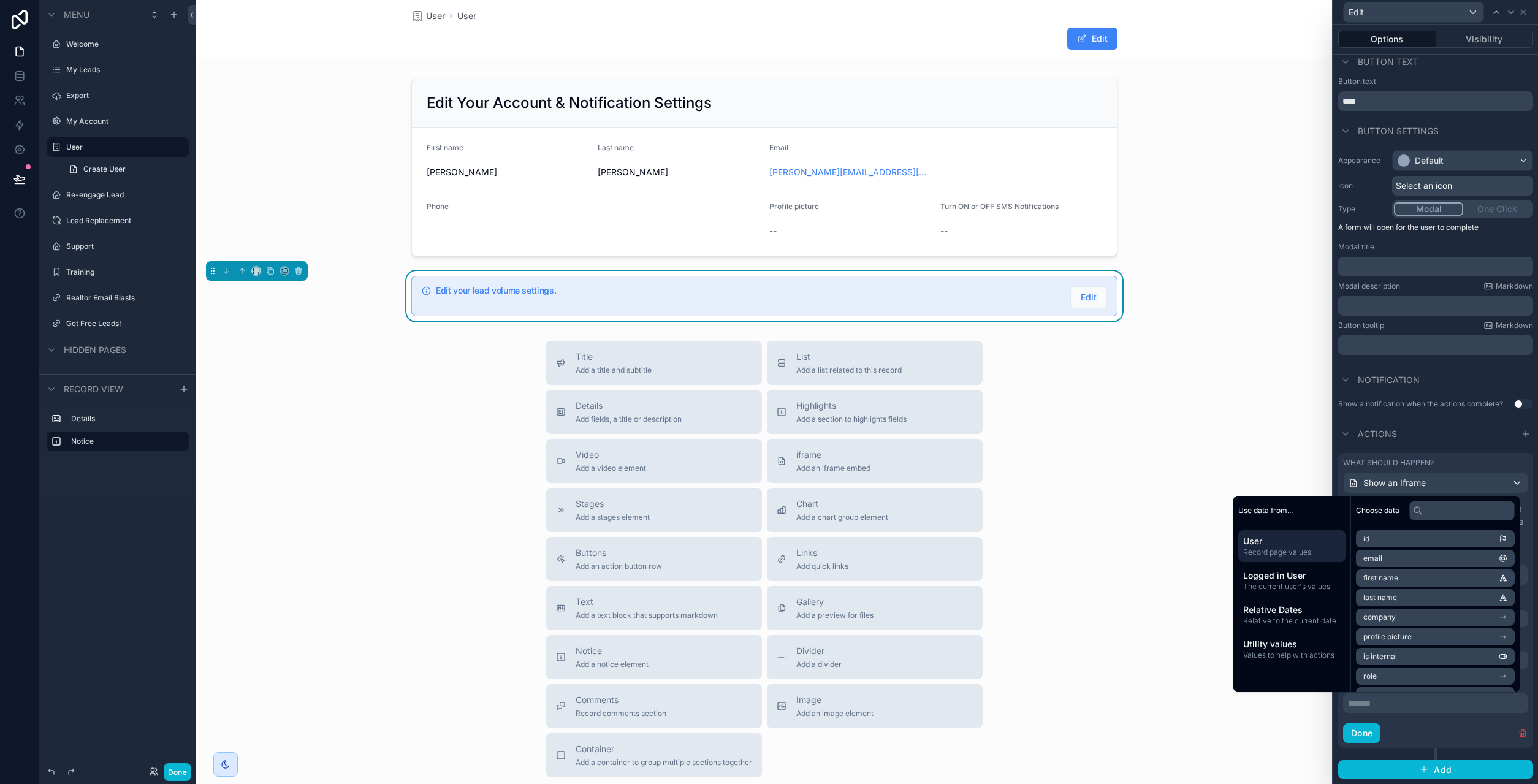
click at [1400, 707] on p "******* ﻿" at bounding box center [1436, 703] width 178 height 12
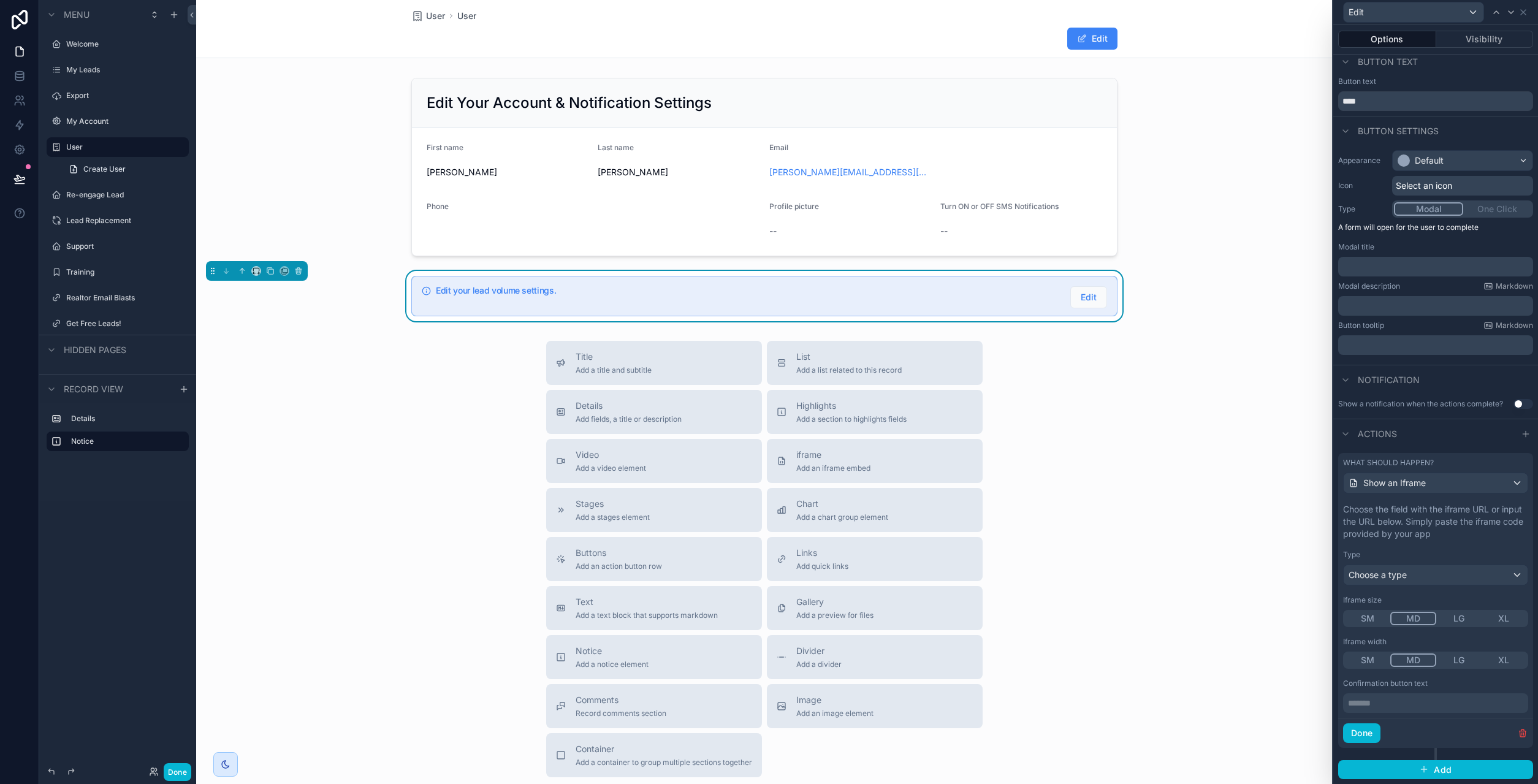
click at [1430, 716] on div "Choose the field with the iframe URL or input the URL below. Simply paste the i…" at bounding box center [1436, 608] width 195 height 219
click at [1367, 732] on button "Done" at bounding box center [1361, 732] width 37 height 20
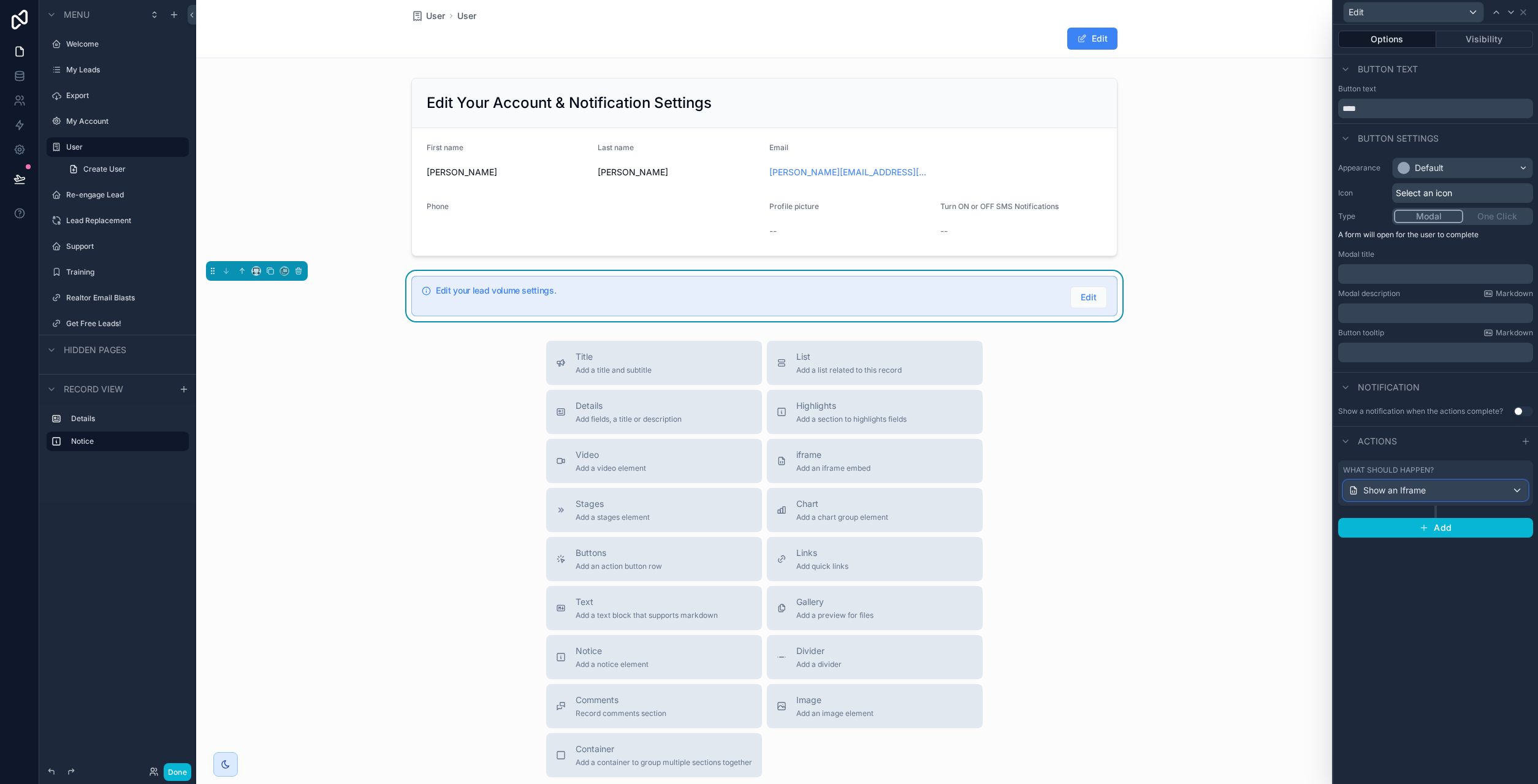
click at [1415, 491] on span "Show an Iframe" at bounding box center [1394, 491] width 63 height 12
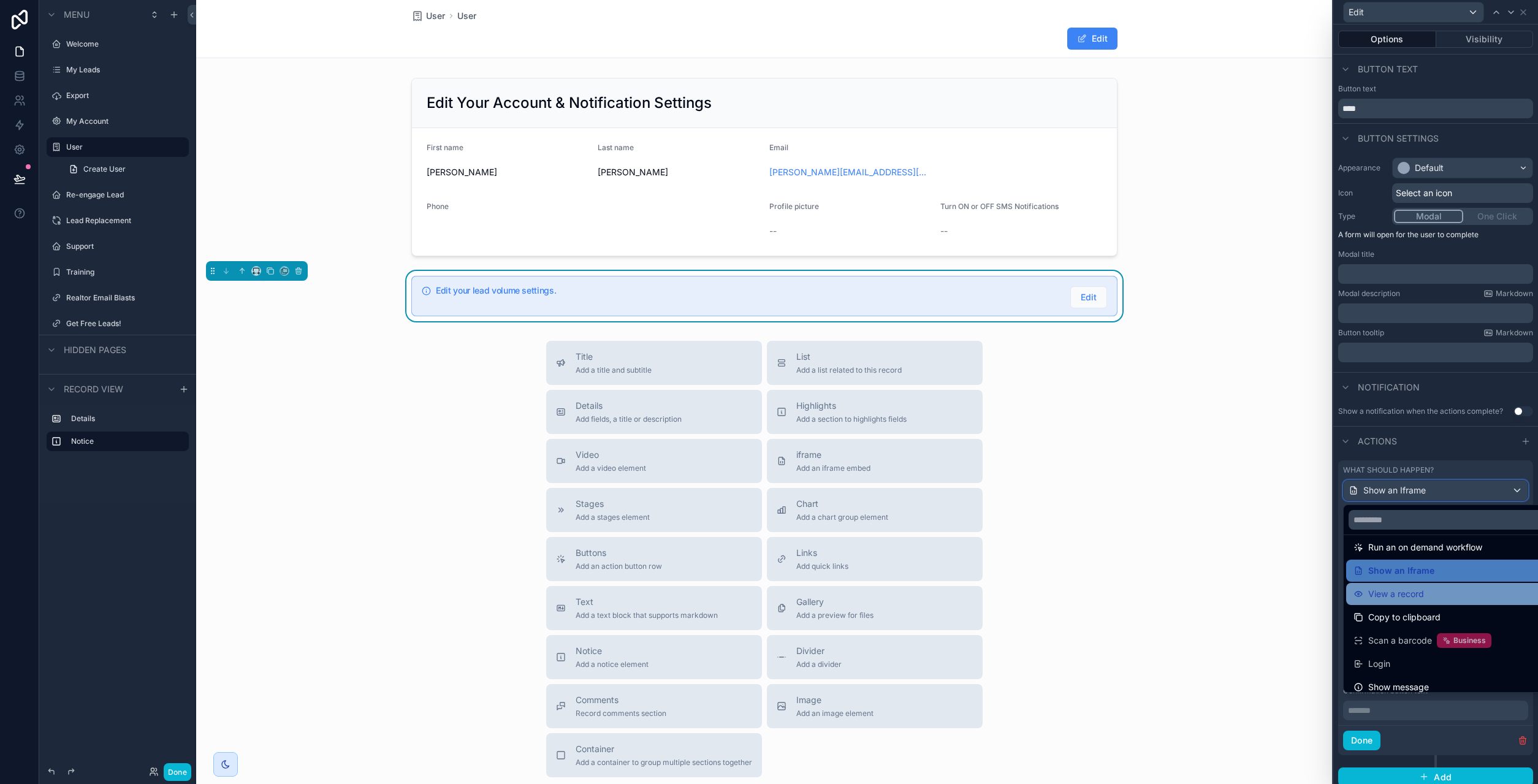
scroll to position [133, 0]
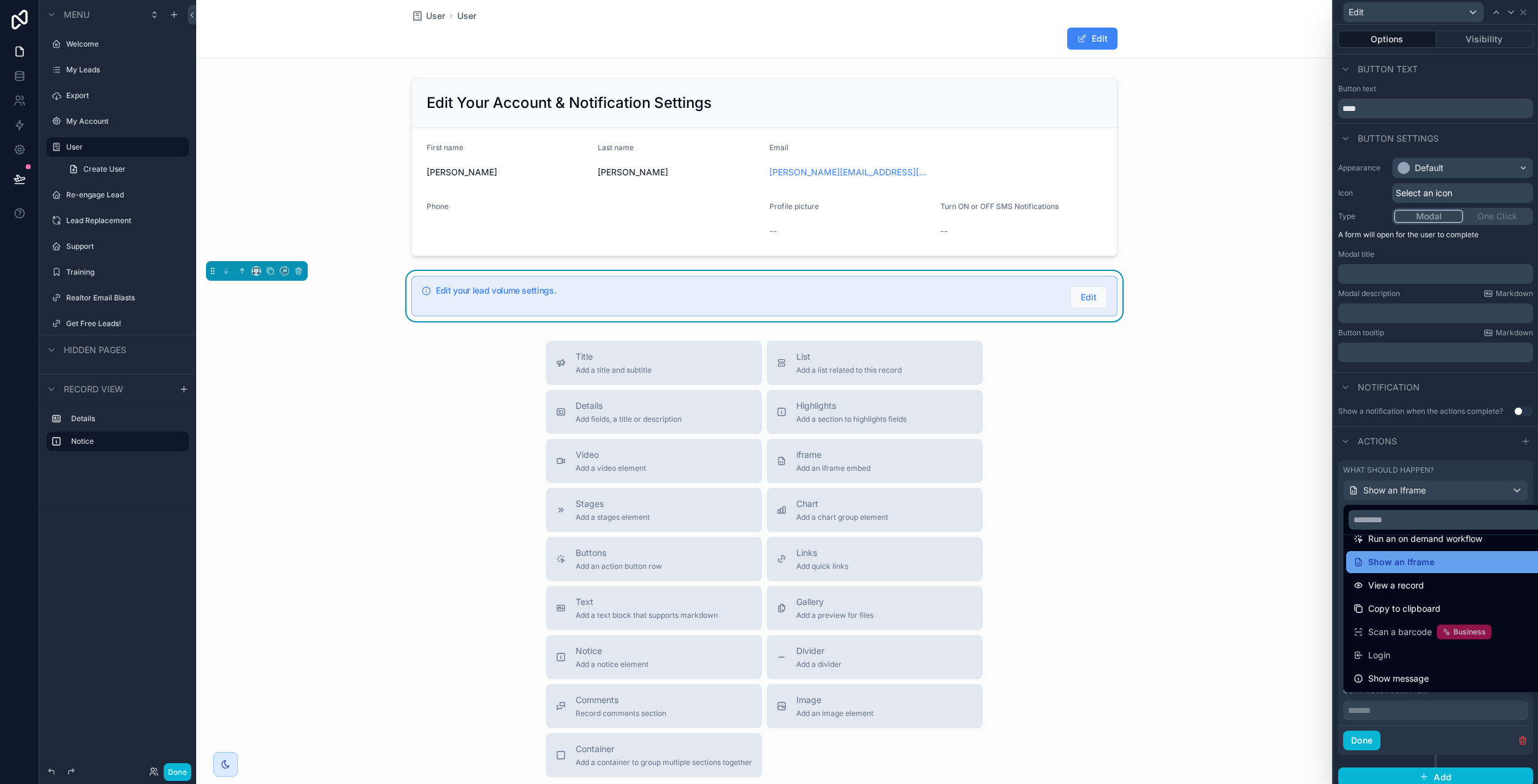
click at [1392, 567] on span "Show an Iframe" at bounding box center [1400, 561] width 66 height 15
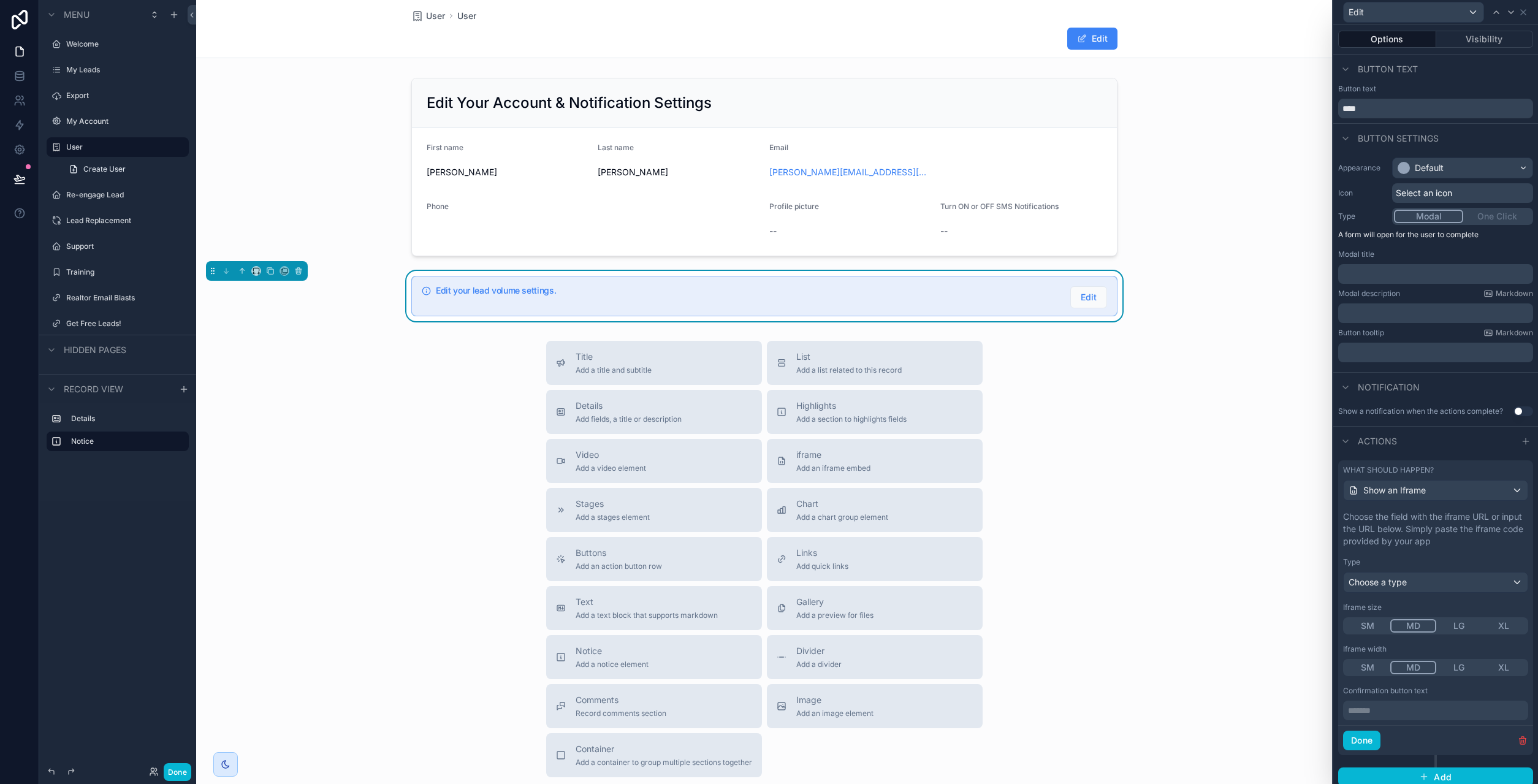
scroll to position [8, 0]
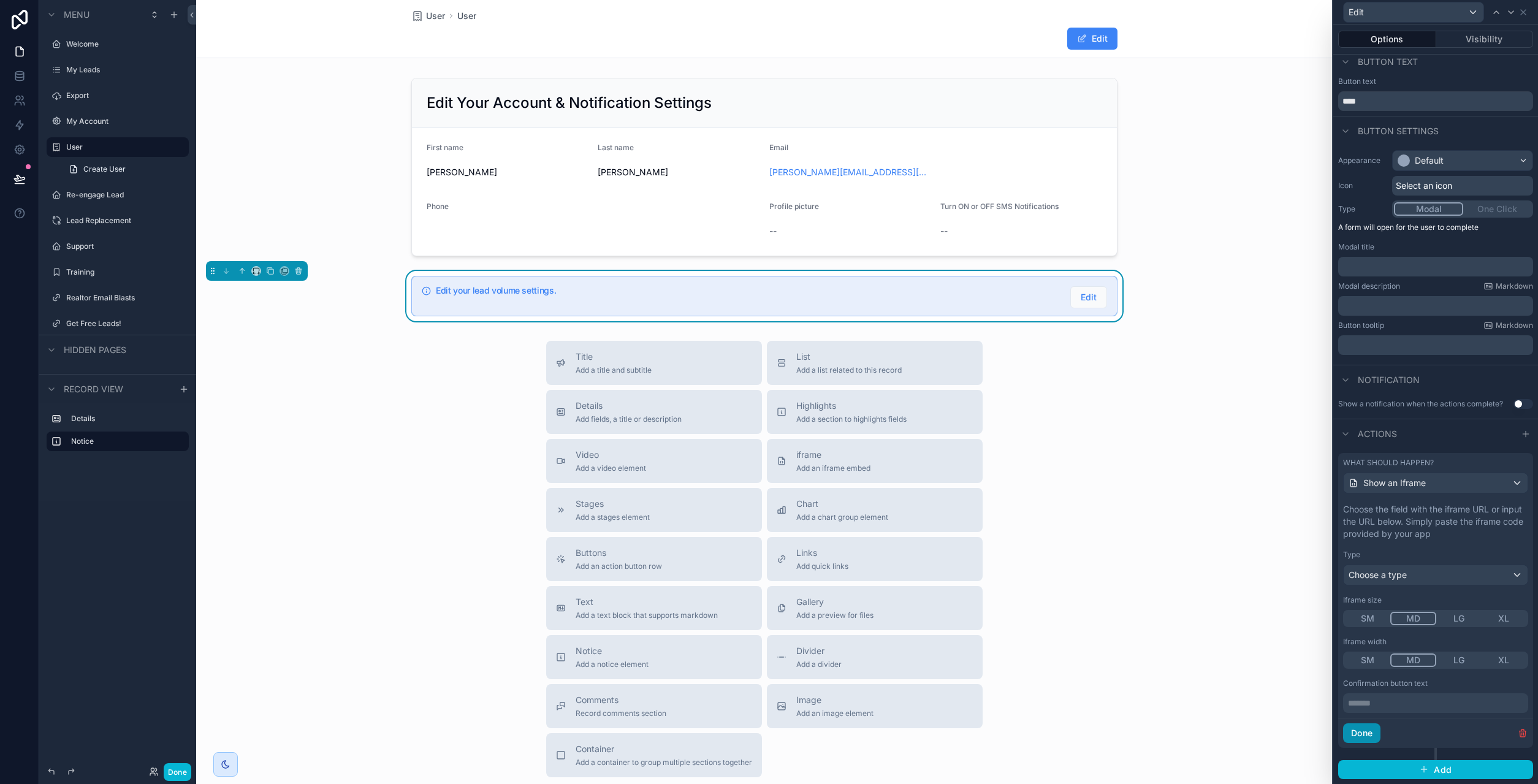
click at [1372, 729] on button "Done" at bounding box center [1361, 732] width 37 height 20
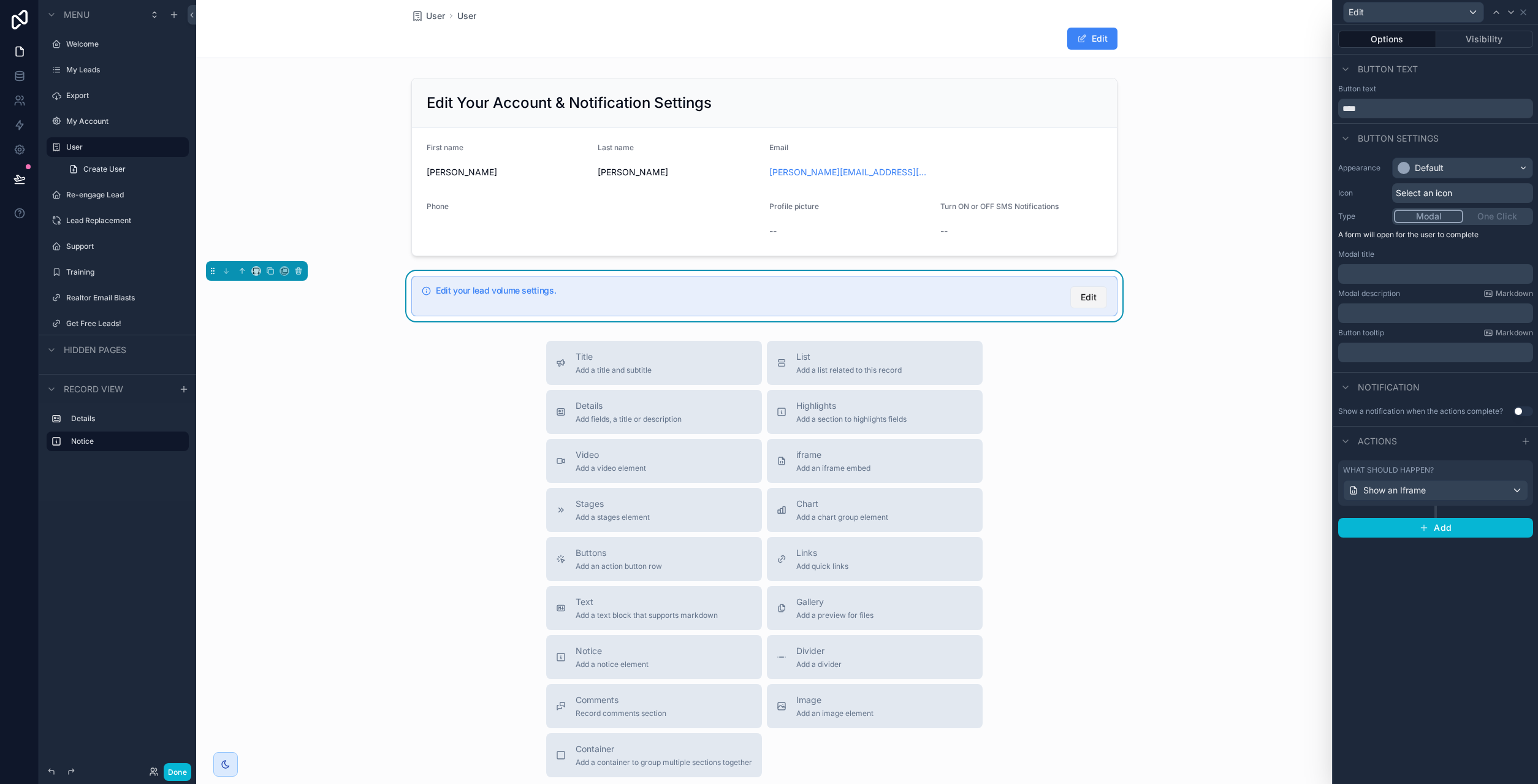
click at [1090, 301] on span "Edit" at bounding box center [1088, 297] width 16 height 12
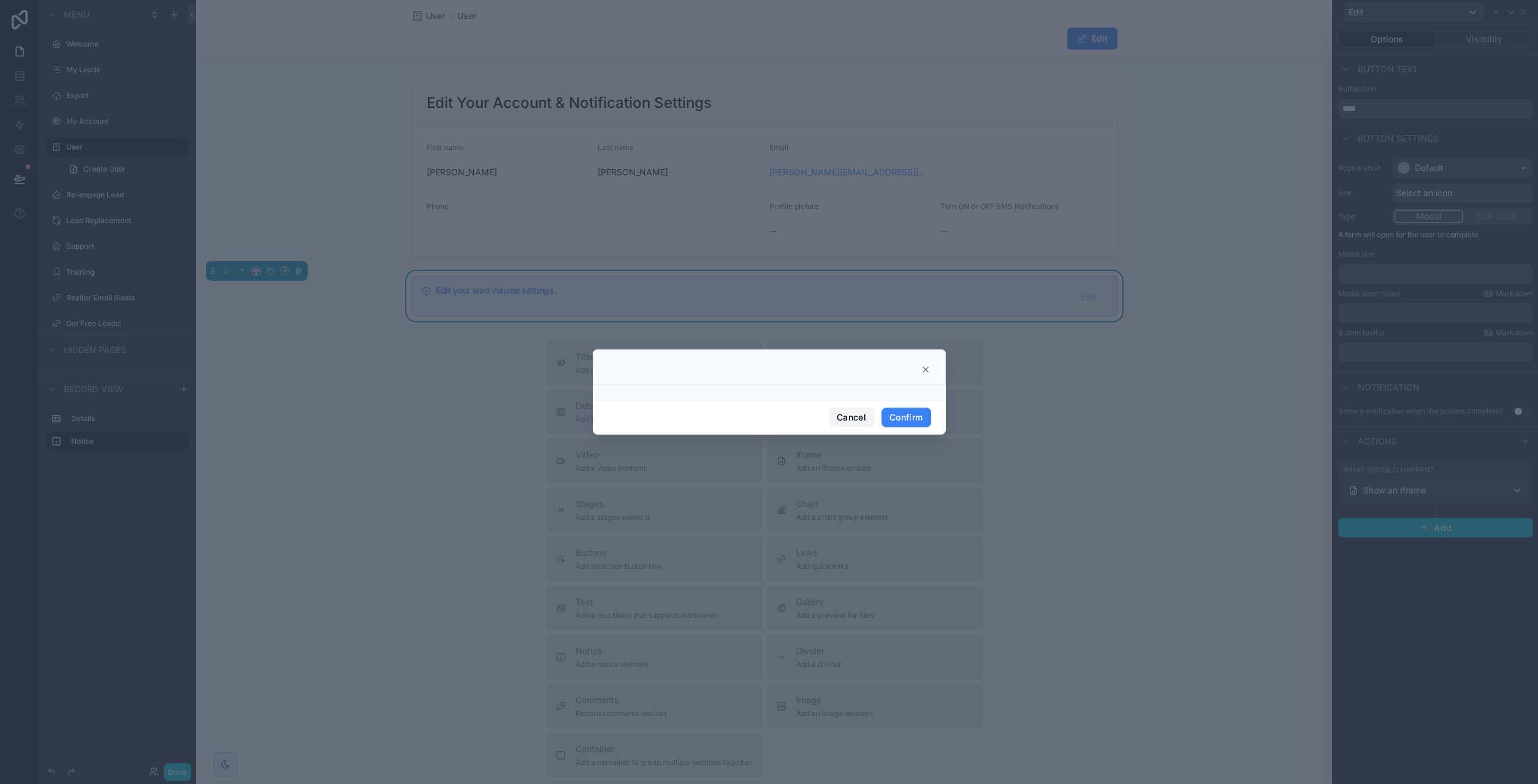
click at [848, 423] on button "Cancel" at bounding box center [851, 417] width 46 height 20
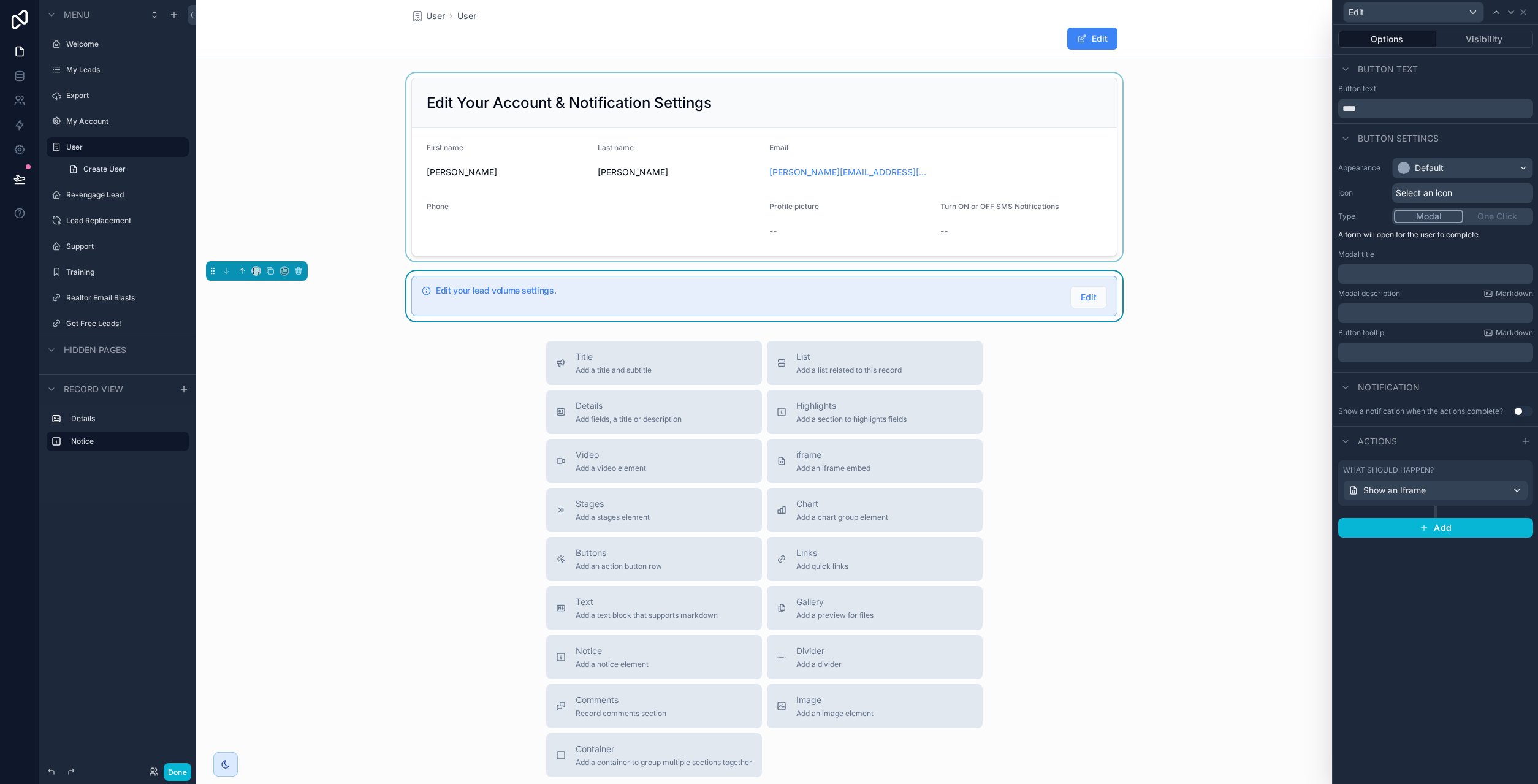
click at [555, 216] on div "scrollable content" at bounding box center [764, 167] width 1136 height 188
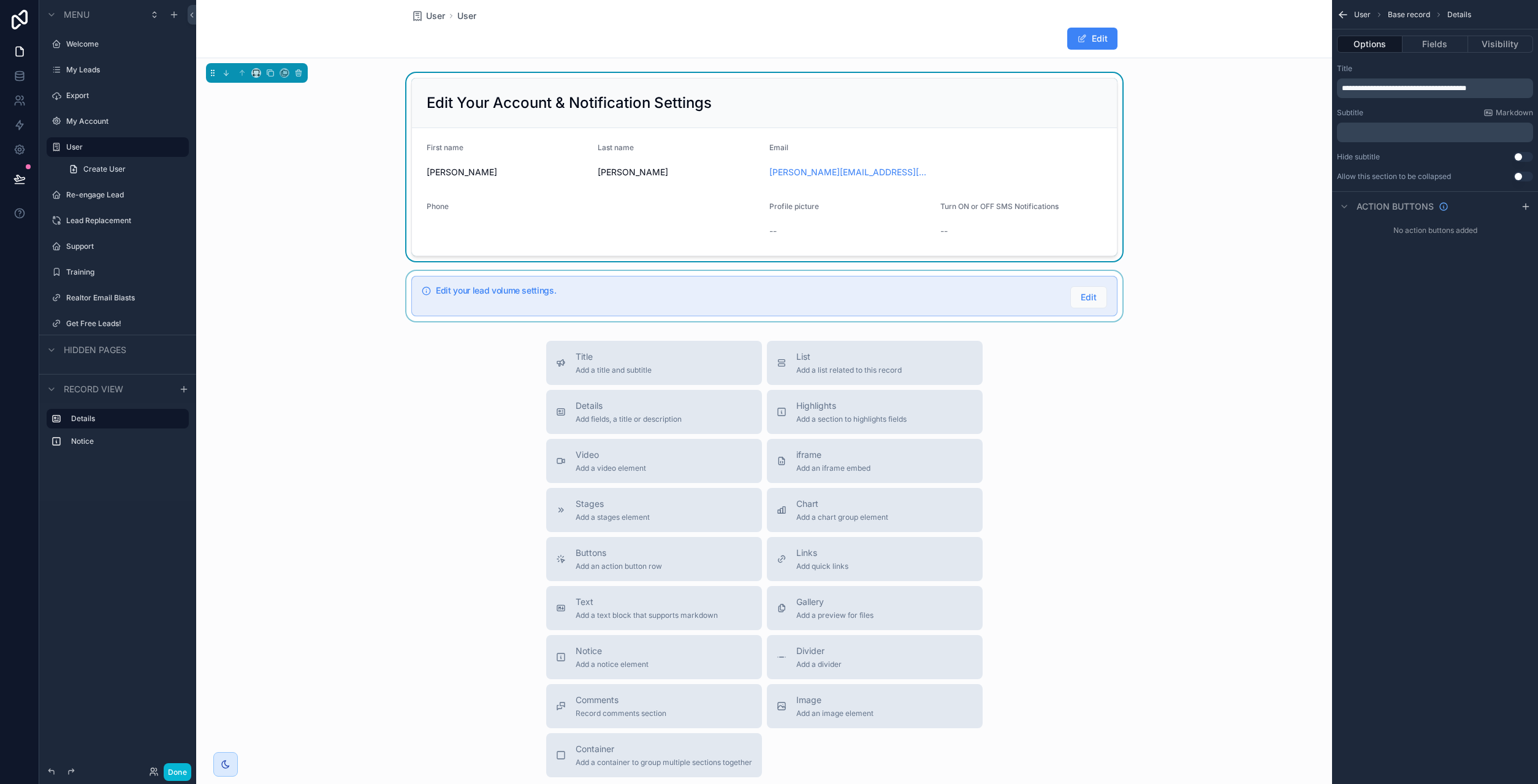
click at [567, 296] on div "scrollable content" at bounding box center [764, 296] width 1136 height 50
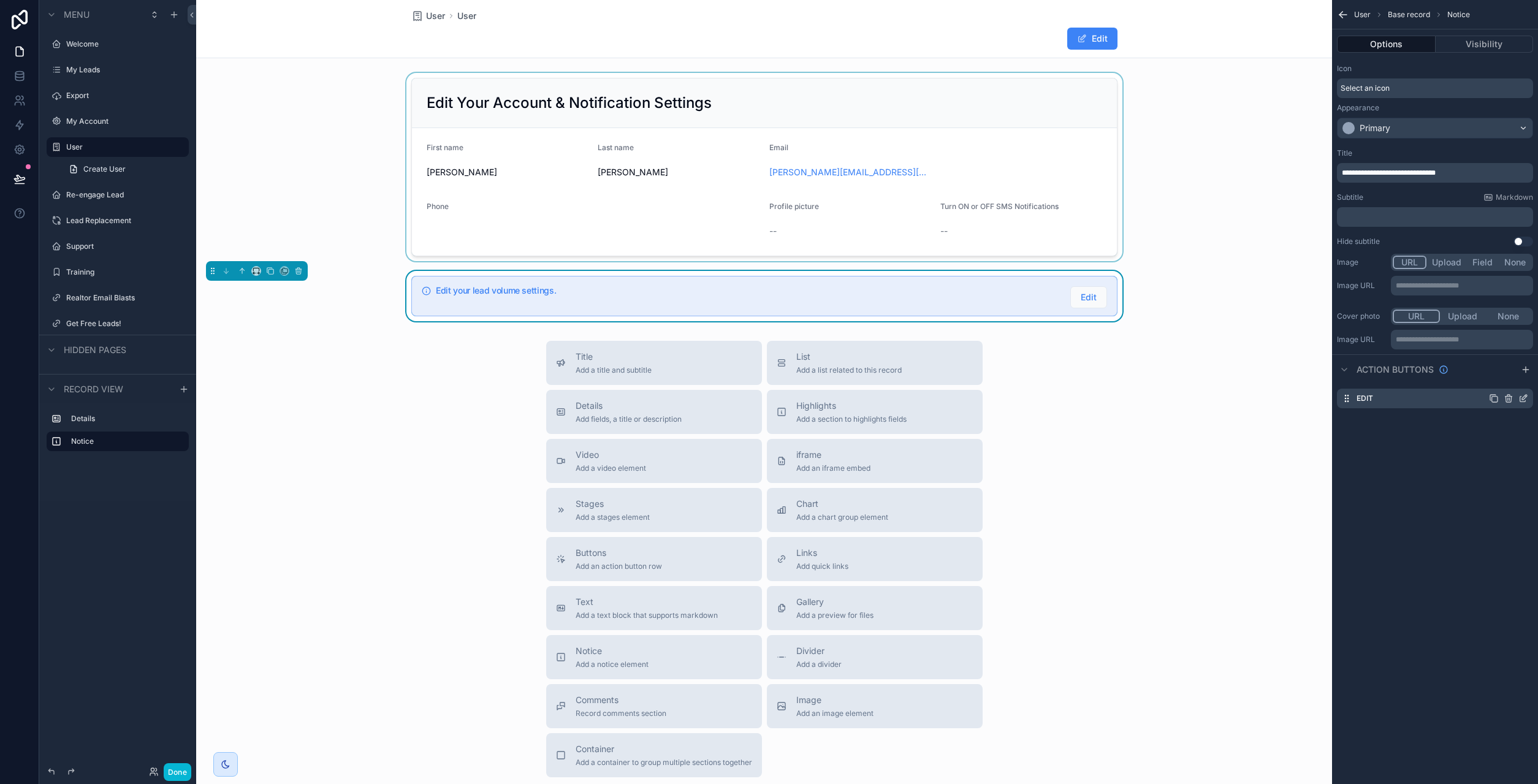
click at [1525, 402] on icon "scrollable content" at bounding box center [1523, 398] width 9 height 9
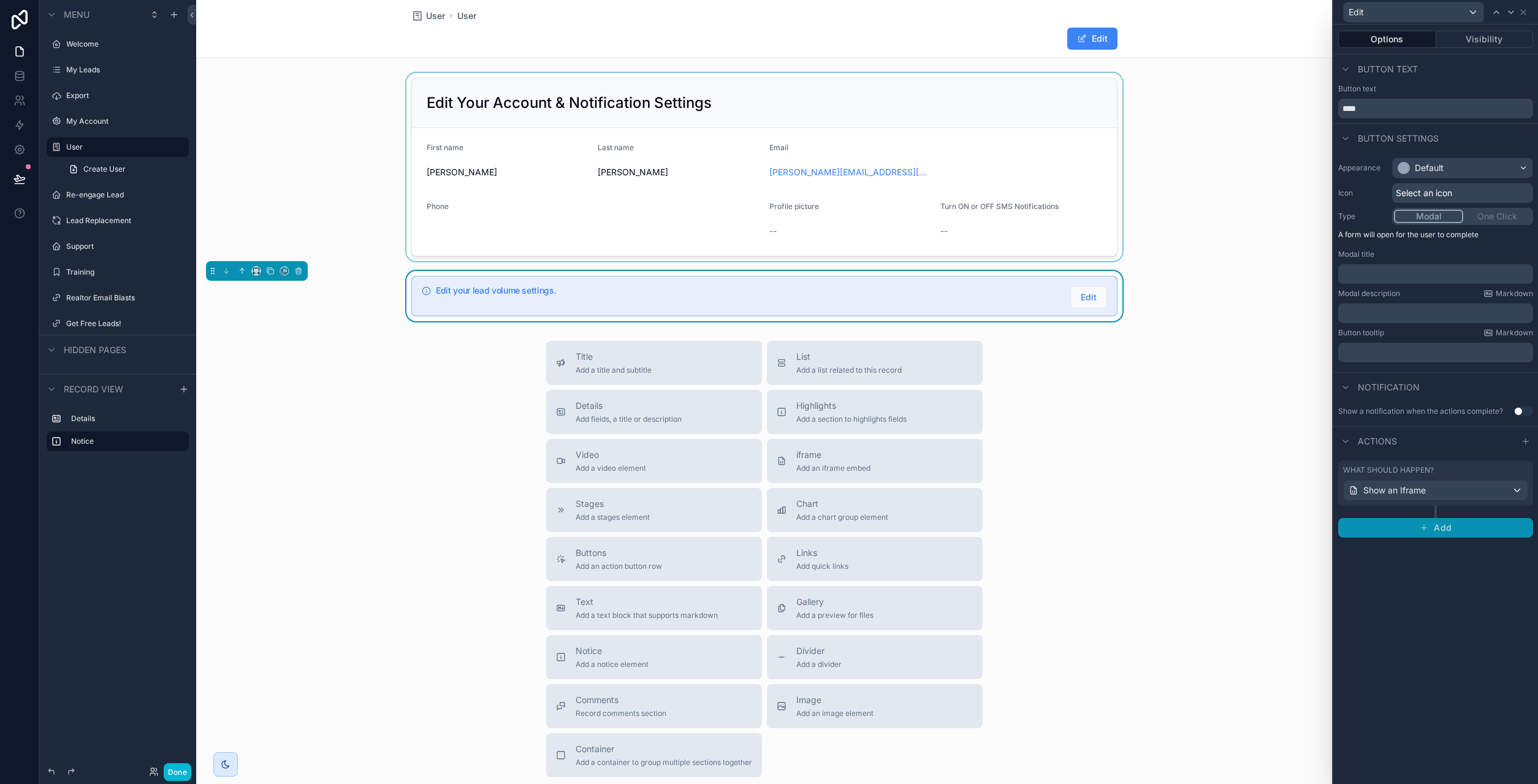
click at [1447, 525] on span "Add" at bounding box center [1442, 528] width 18 height 11
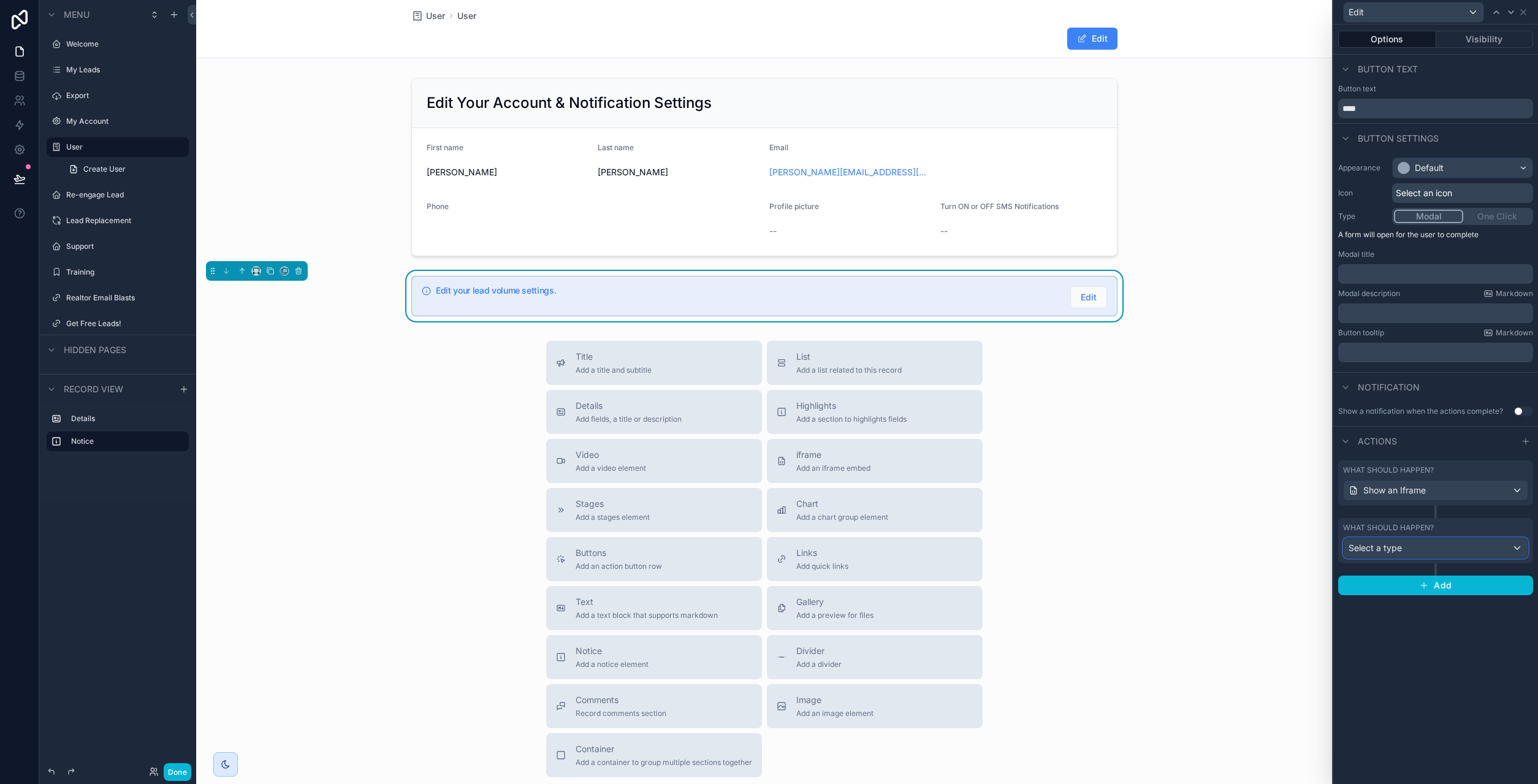
click at [1416, 552] on div "Select a type" at bounding box center [1436, 547] width 184 height 20
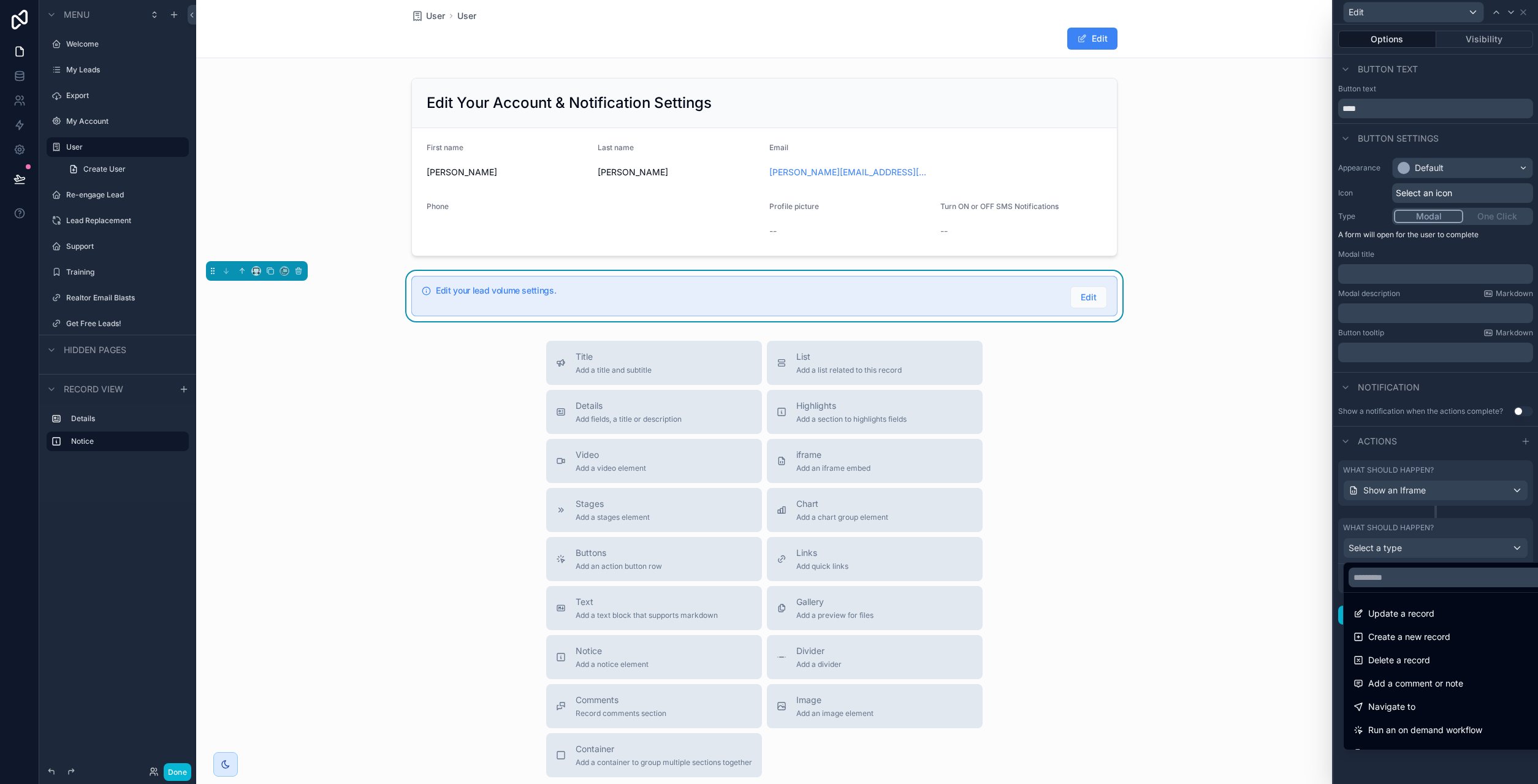
click at [1370, 514] on div at bounding box center [1436, 392] width 205 height 784
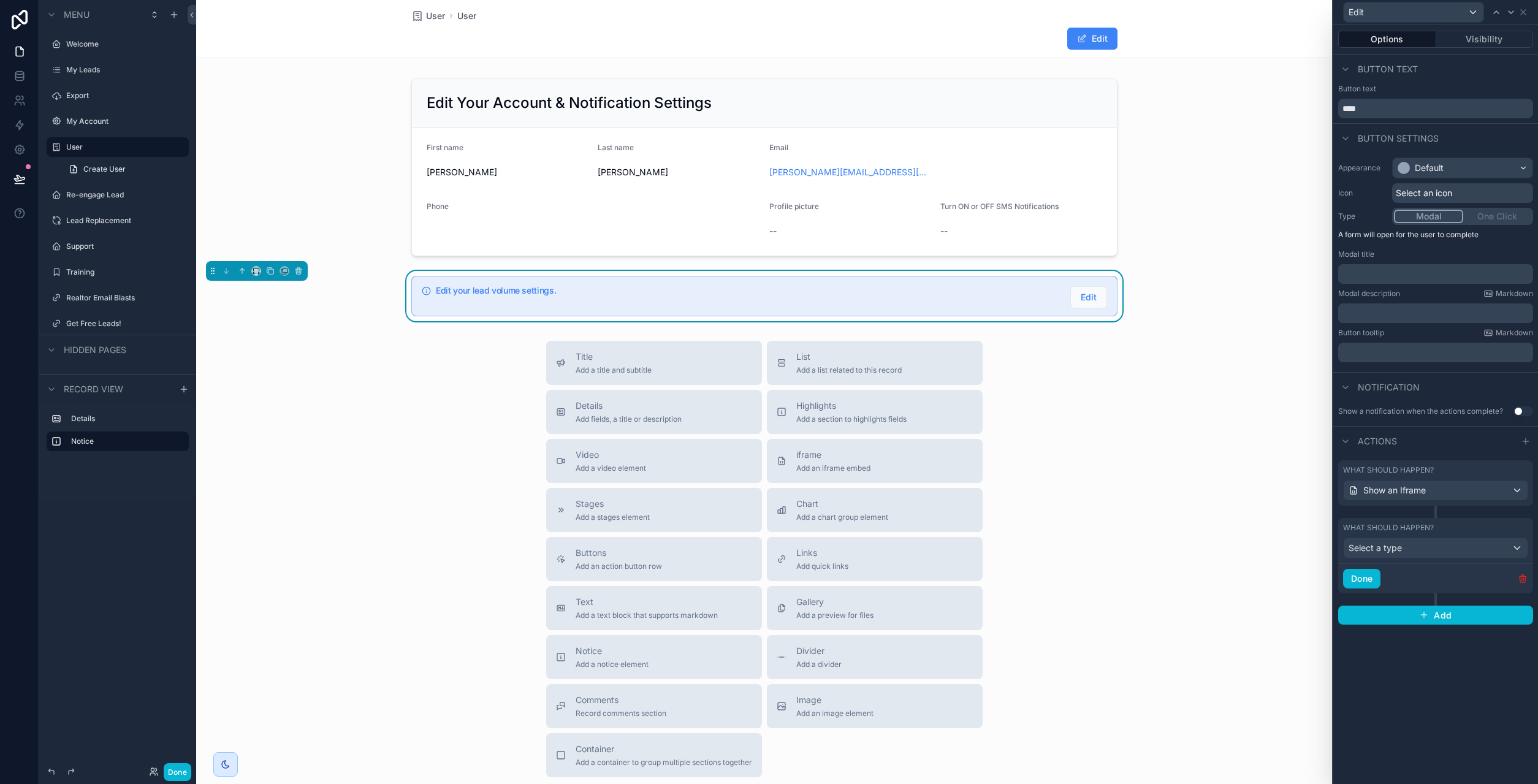
click at [1522, 575] on icon "button" at bounding box center [1522, 576] width 3 height 2
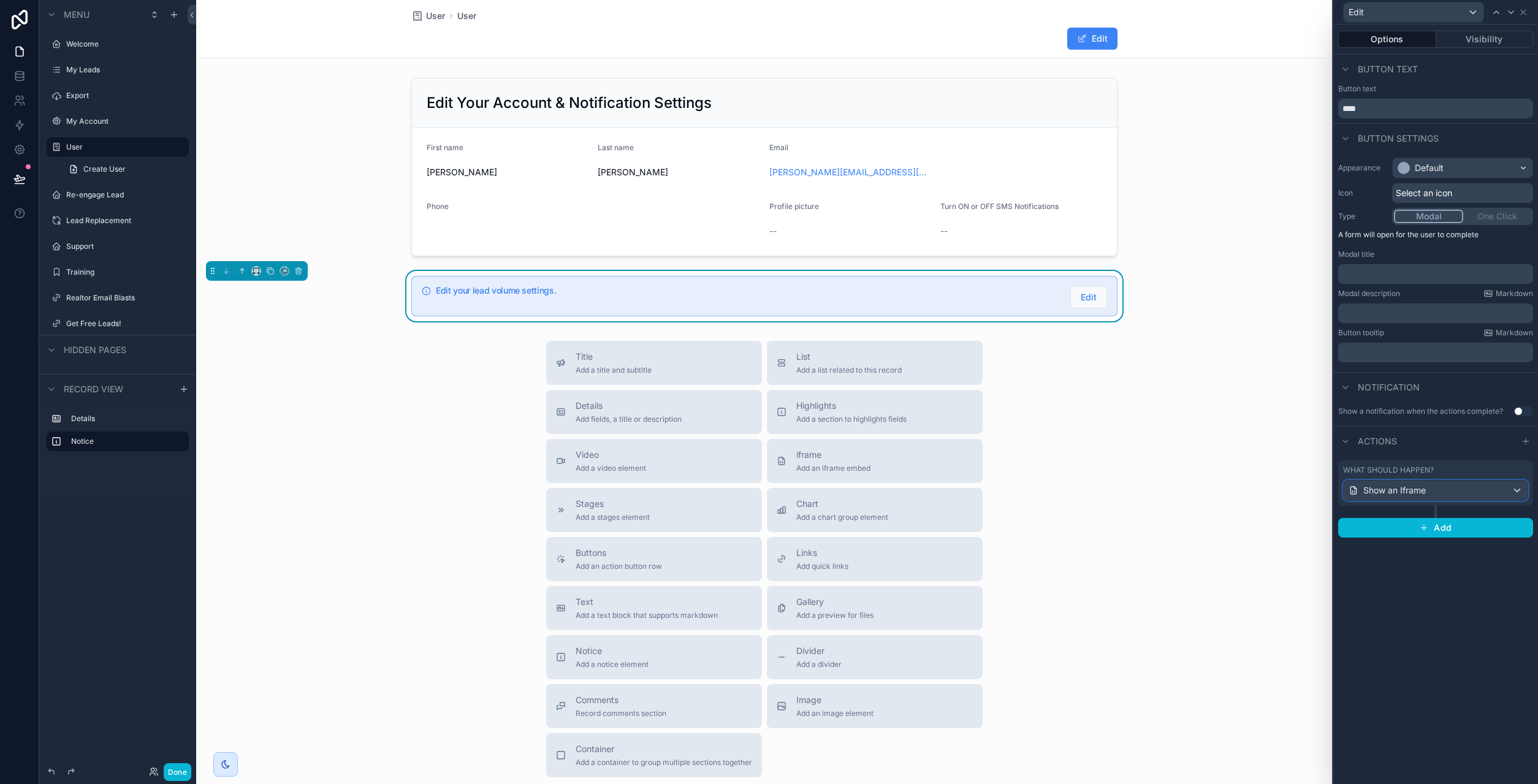
click at [1425, 493] on span "Show an Iframe" at bounding box center [1394, 491] width 63 height 12
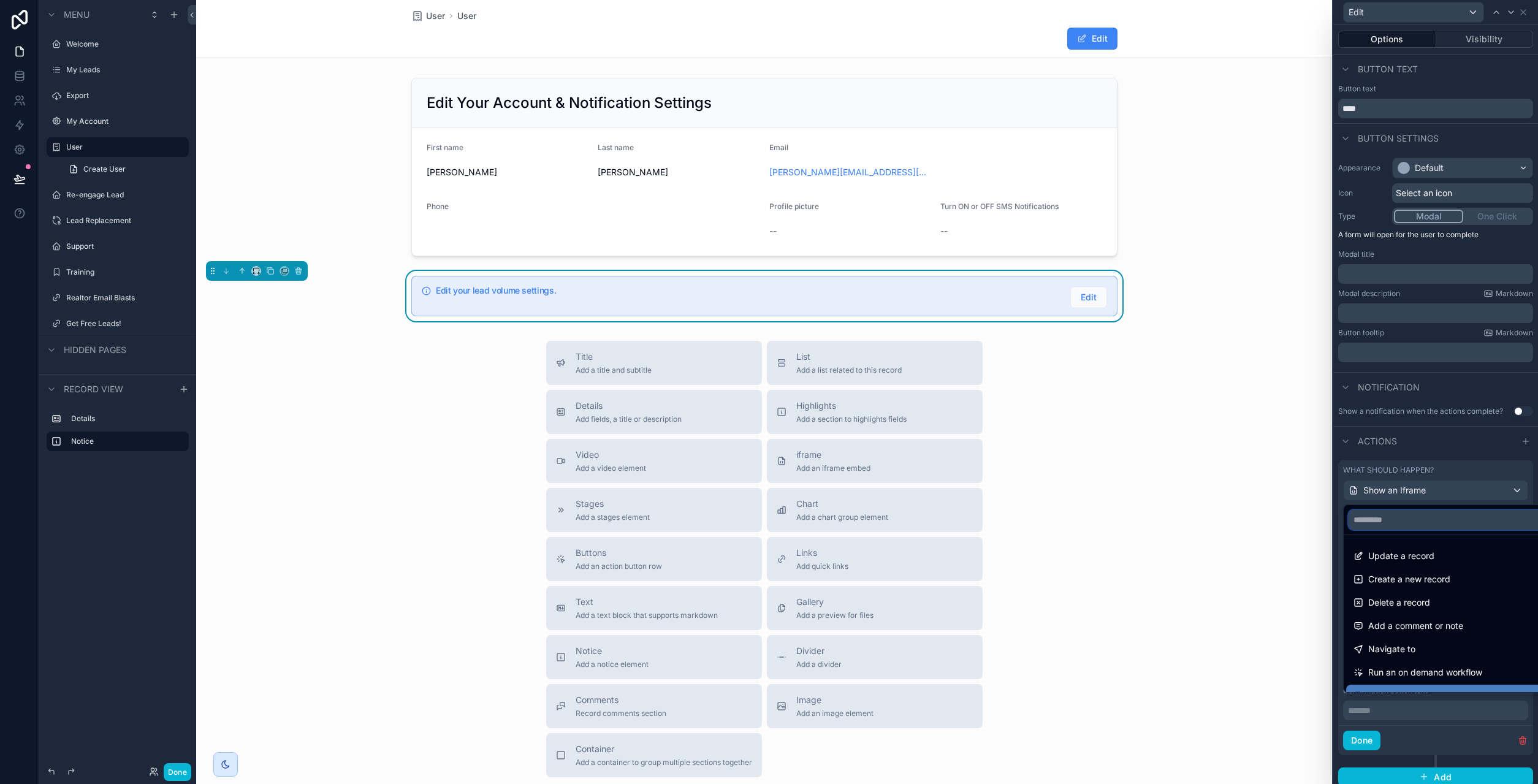
click at [1405, 522] on input "text" at bounding box center [1449, 519] width 202 height 20
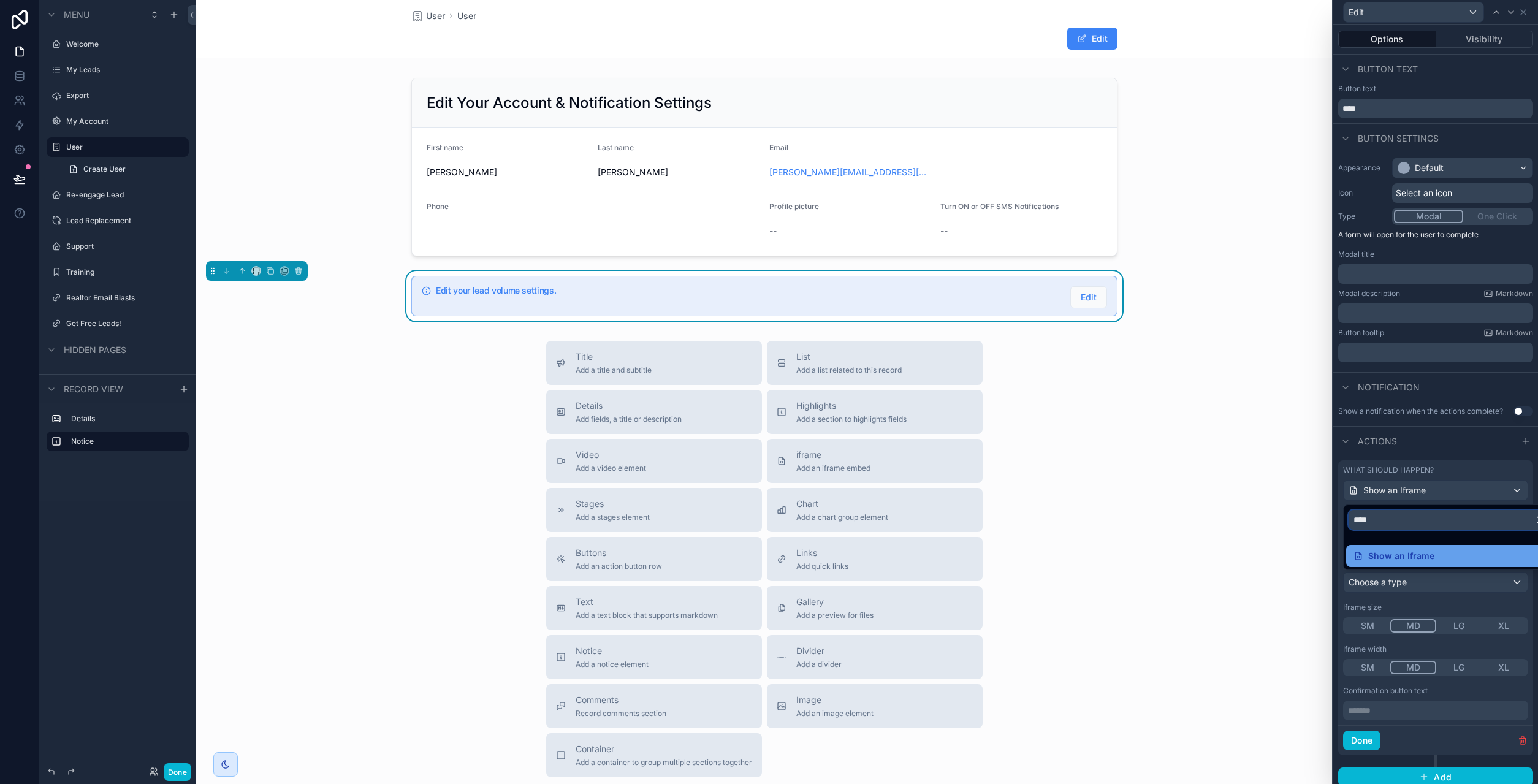
type input "****"
click at [1419, 559] on span "Show an Iframe" at bounding box center [1400, 555] width 66 height 15
click at [1412, 584] on div "Choose a type" at bounding box center [1436, 582] width 184 height 20
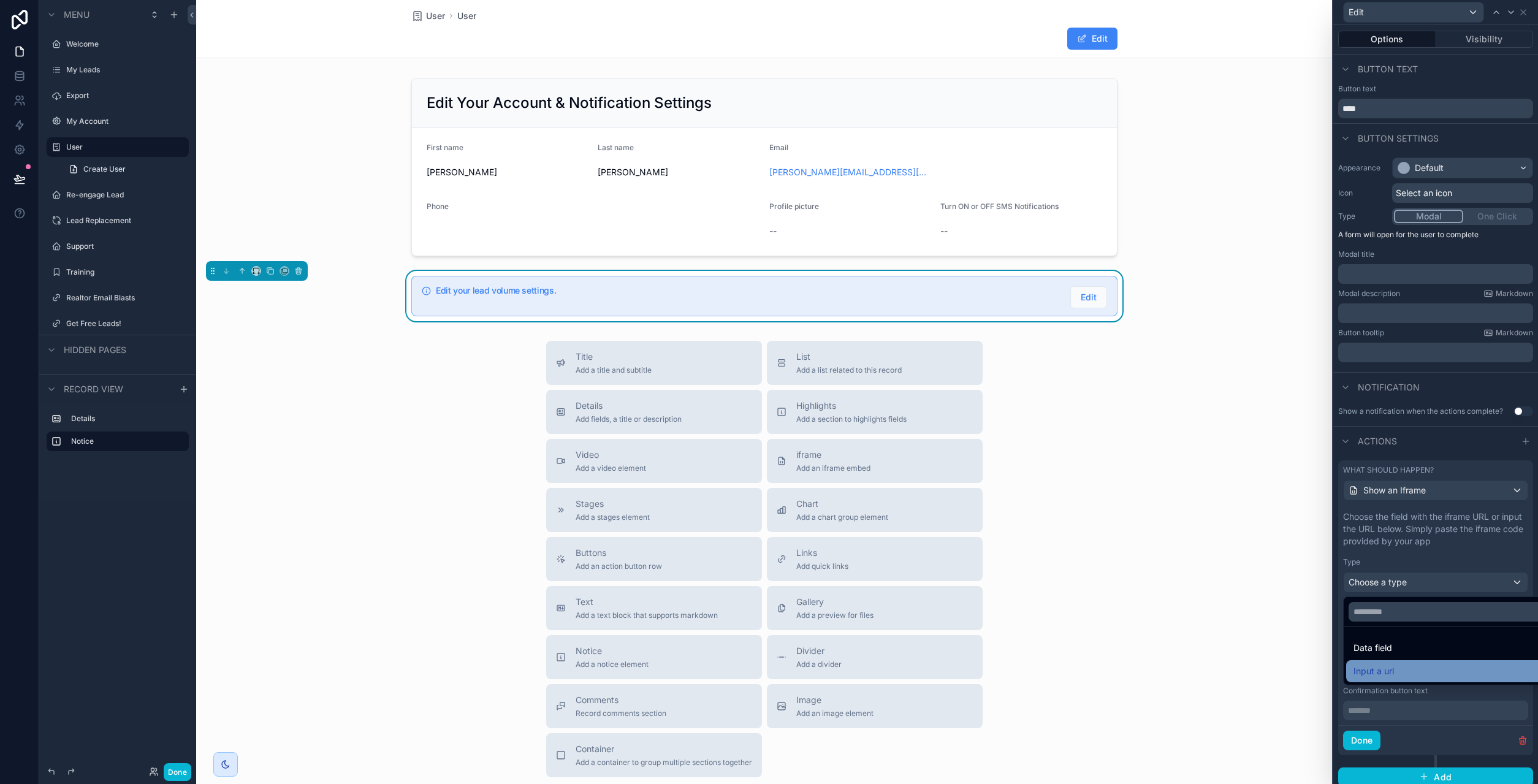
click at [1392, 666] on span "Input a url" at bounding box center [1373, 670] width 40 height 15
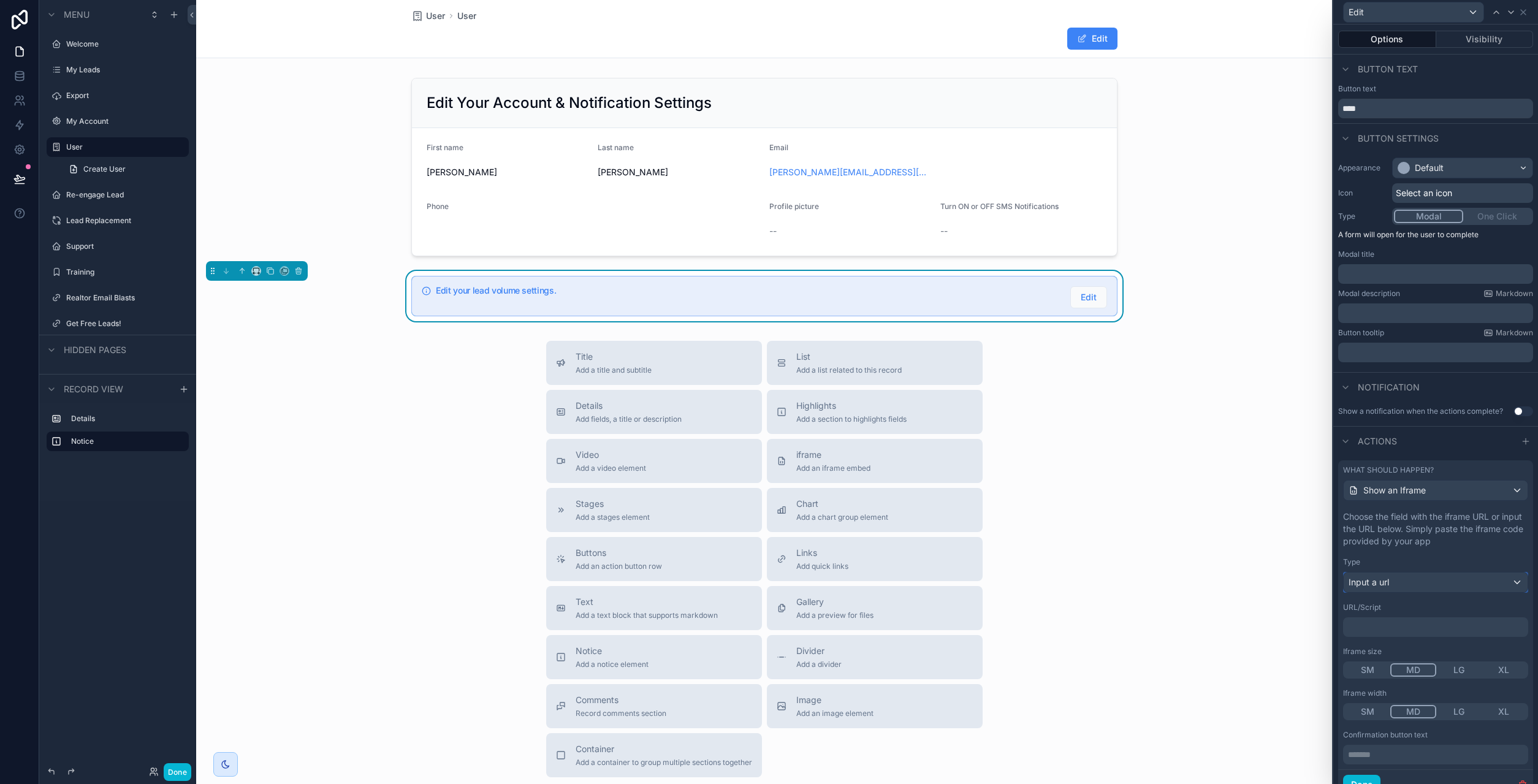
click at [1387, 577] on span "Input a url" at bounding box center [1368, 582] width 40 height 12
click at [1392, 641] on span "Data field" at bounding box center [1372, 647] width 39 height 15
click at [1388, 629] on span "Choose a field" at bounding box center [1377, 627] width 57 height 10
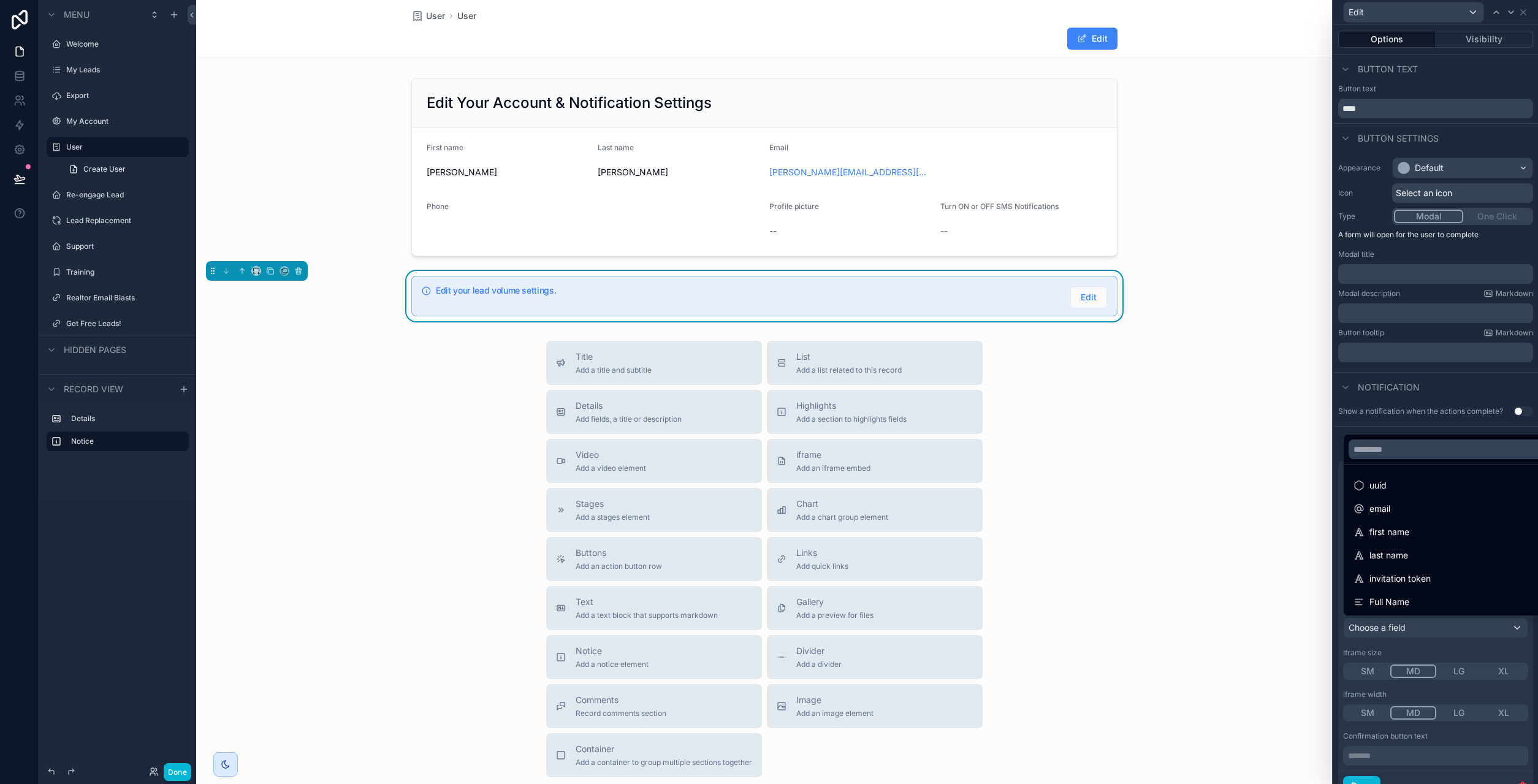
click at [1388, 629] on div at bounding box center [1436, 392] width 205 height 784
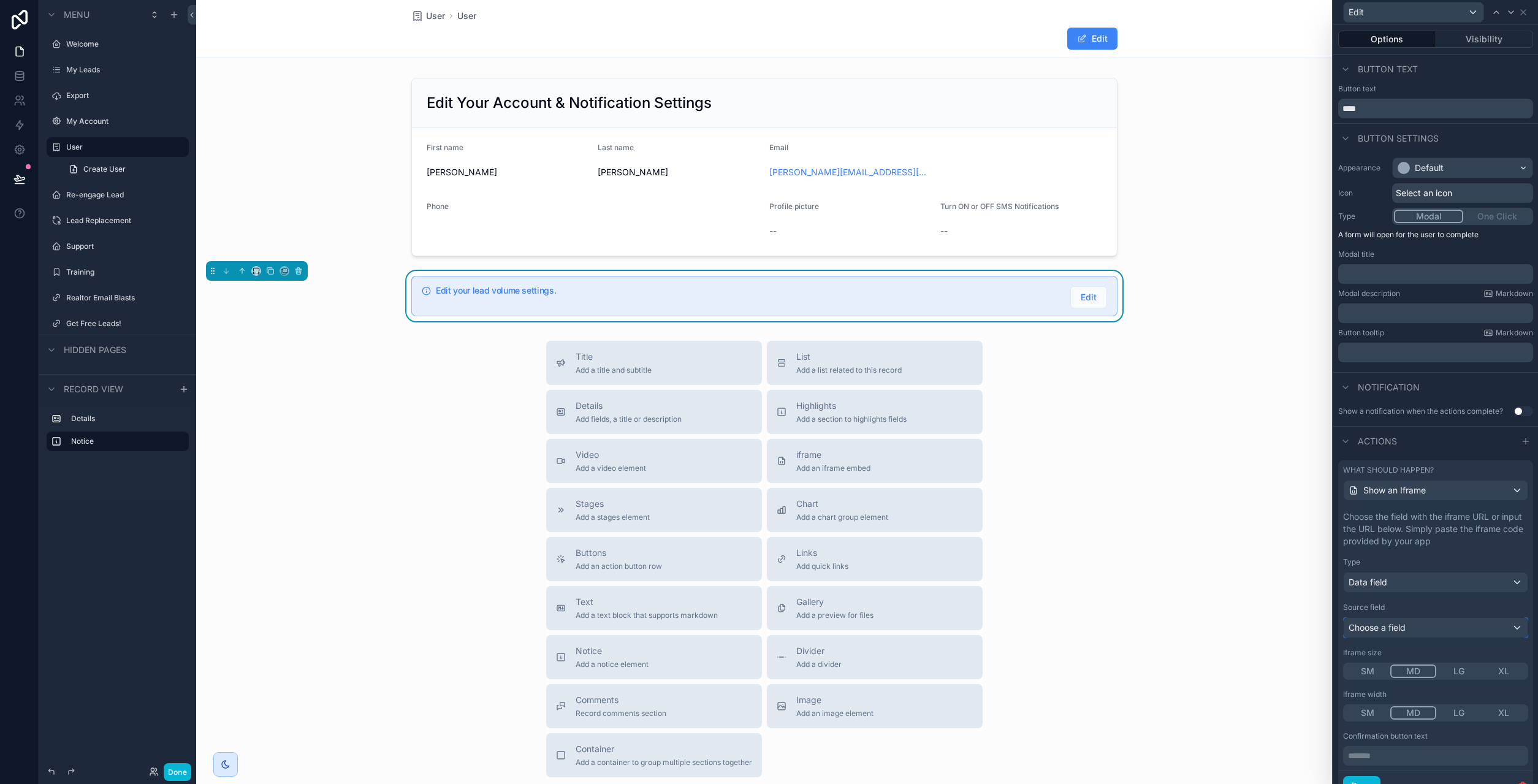
click at [1388, 629] on span "Choose a field" at bounding box center [1377, 627] width 57 height 10
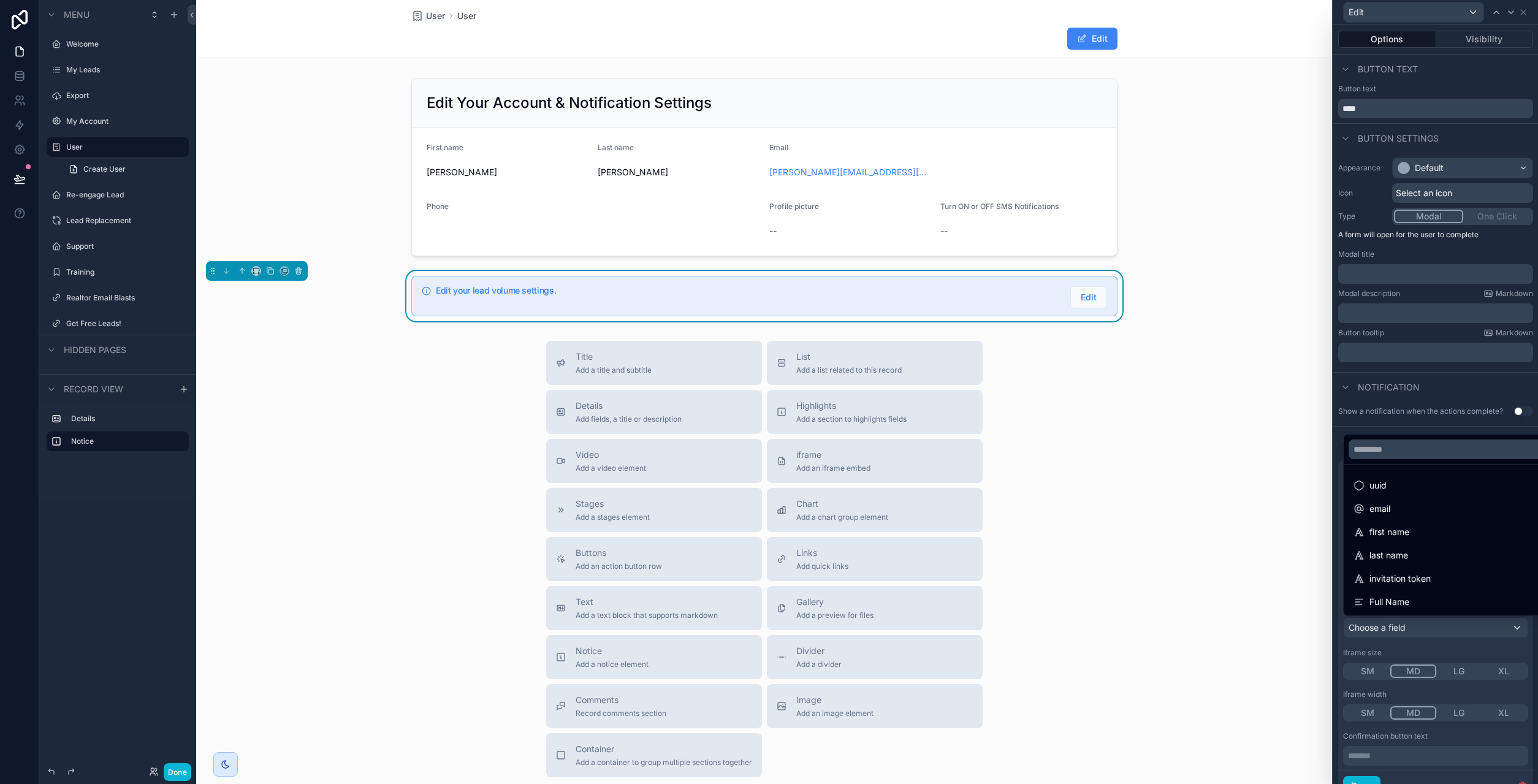
click at [1399, 632] on div at bounding box center [1436, 392] width 205 height 784
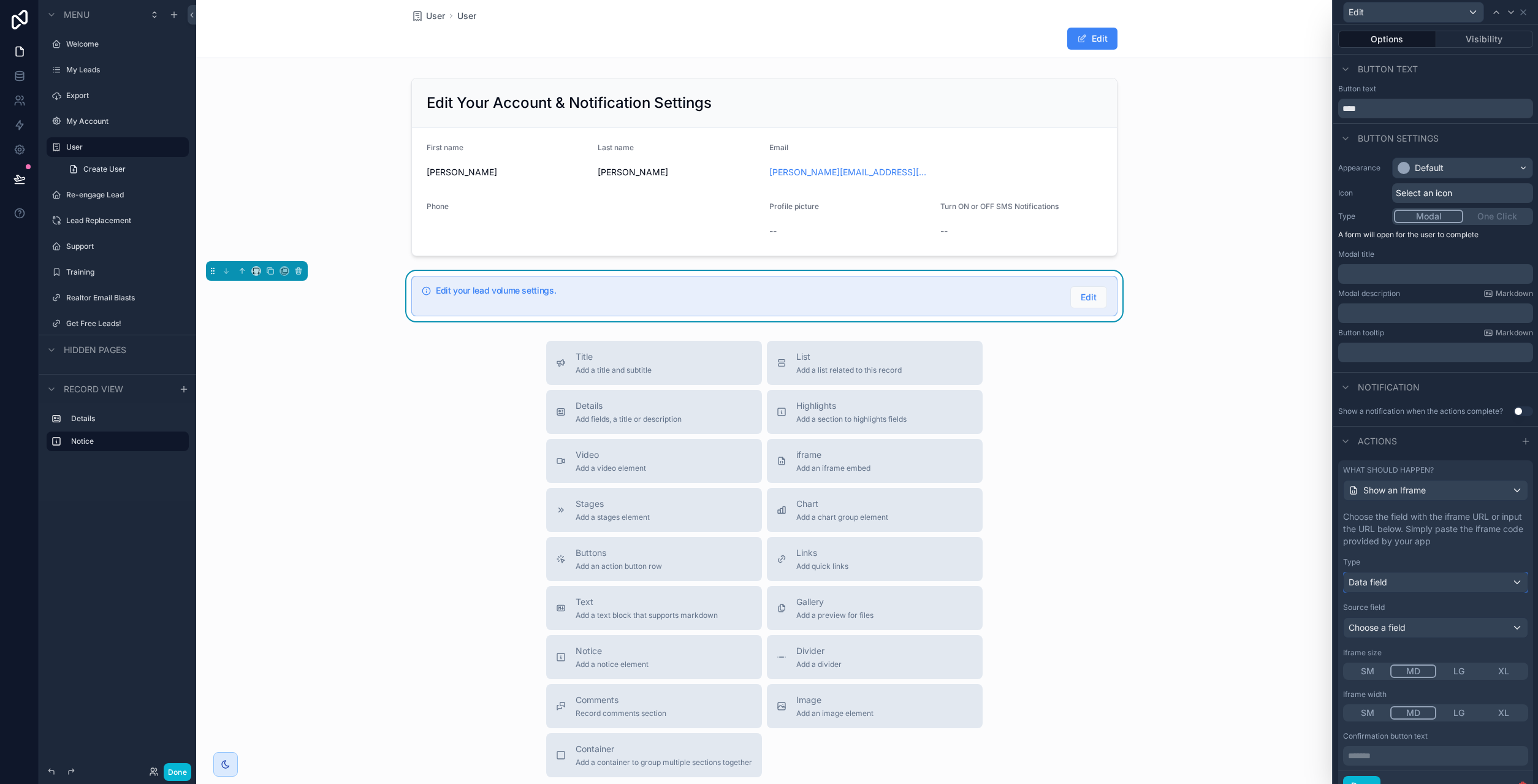
click at [1399, 586] on div "Data field" at bounding box center [1436, 582] width 184 height 20
click at [1399, 673] on div "Input a url" at bounding box center [1449, 670] width 193 height 15
click at [1393, 626] on p "﻿" at bounding box center [1436, 627] width 178 height 12
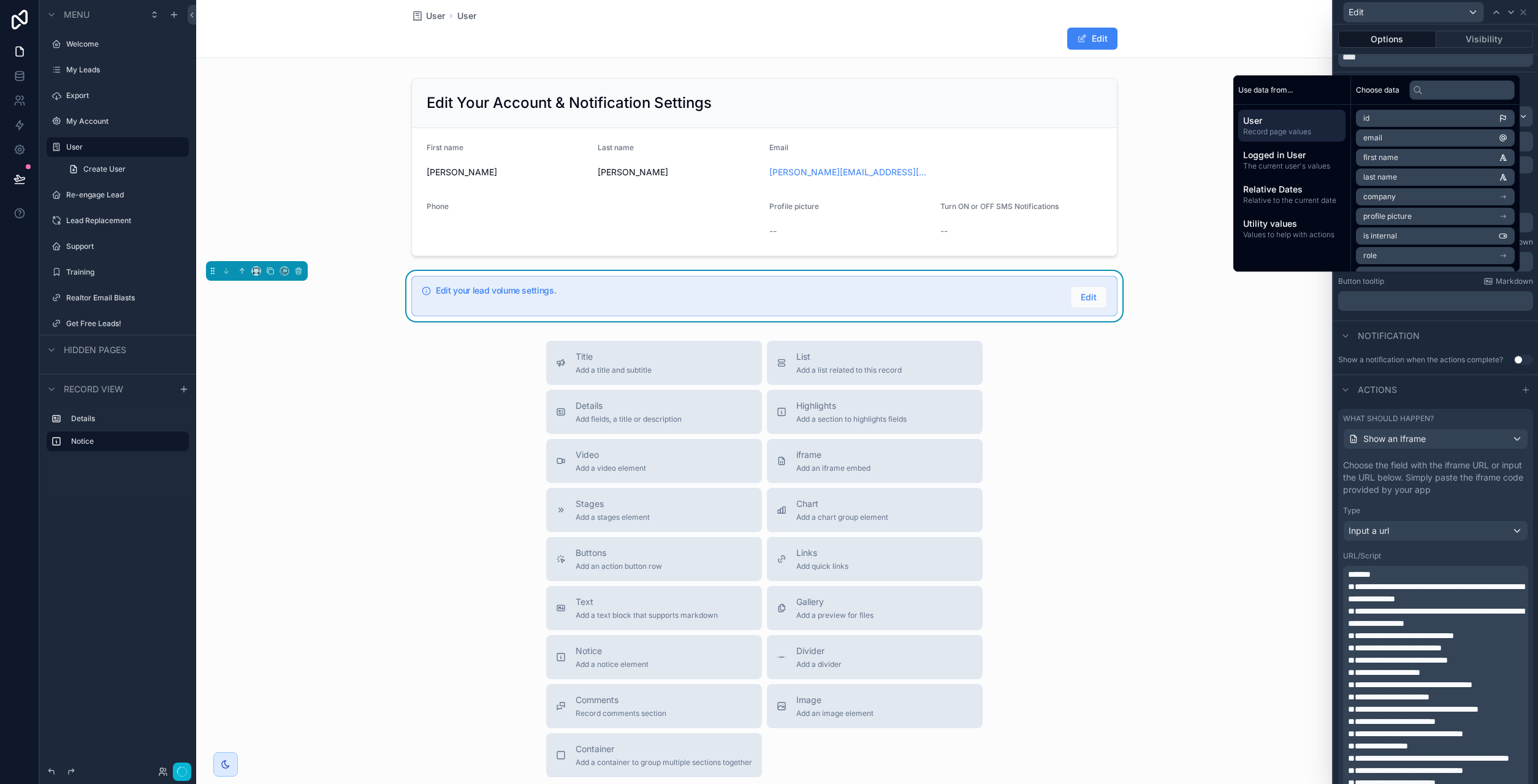
scroll to position [343, 0]
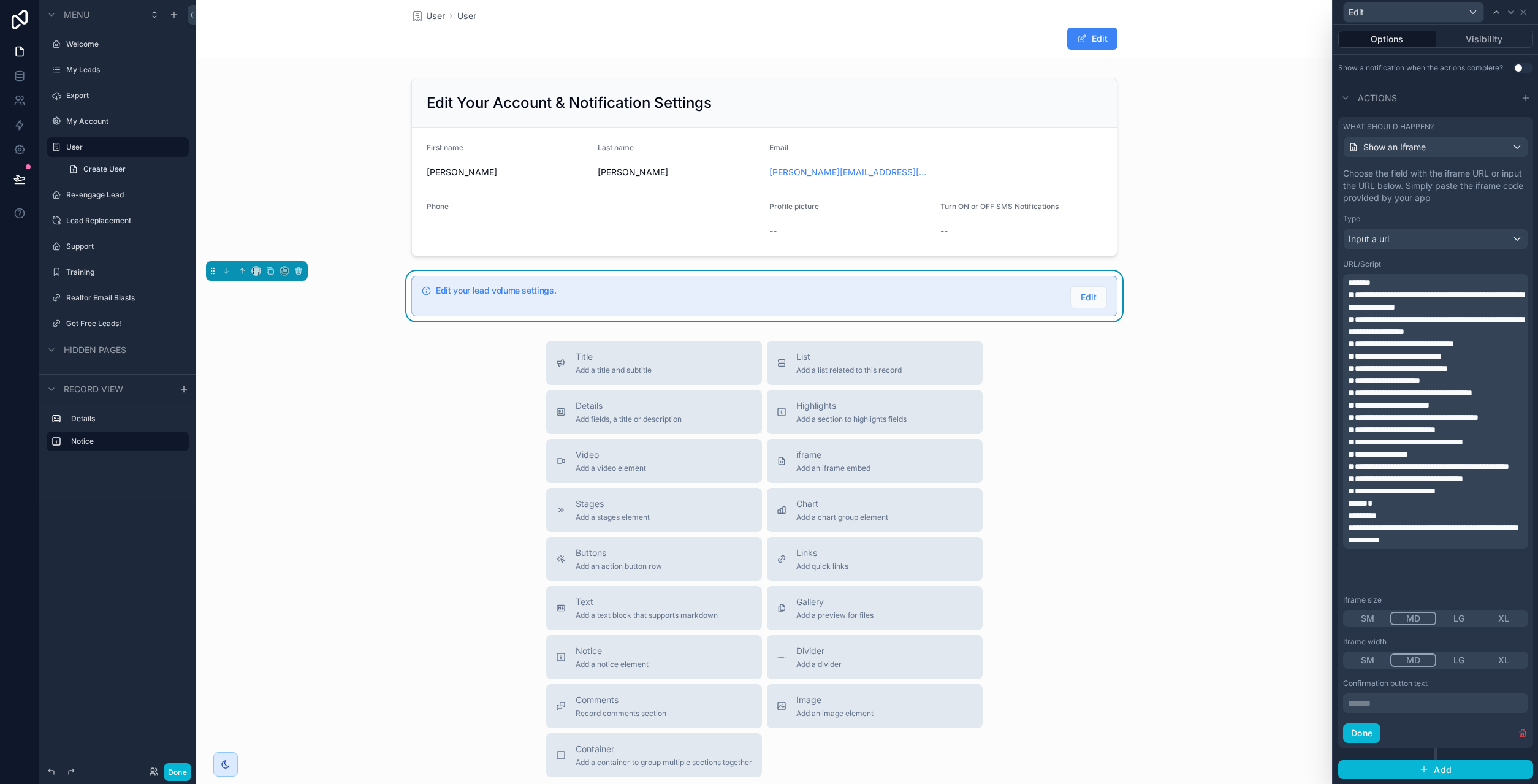
click at [1436, 599] on div "Iframe size" at bounding box center [1435, 599] width 185 height 9
click at [1368, 732] on button "Done" at bounding box center [1361, 732] width 37 height 20
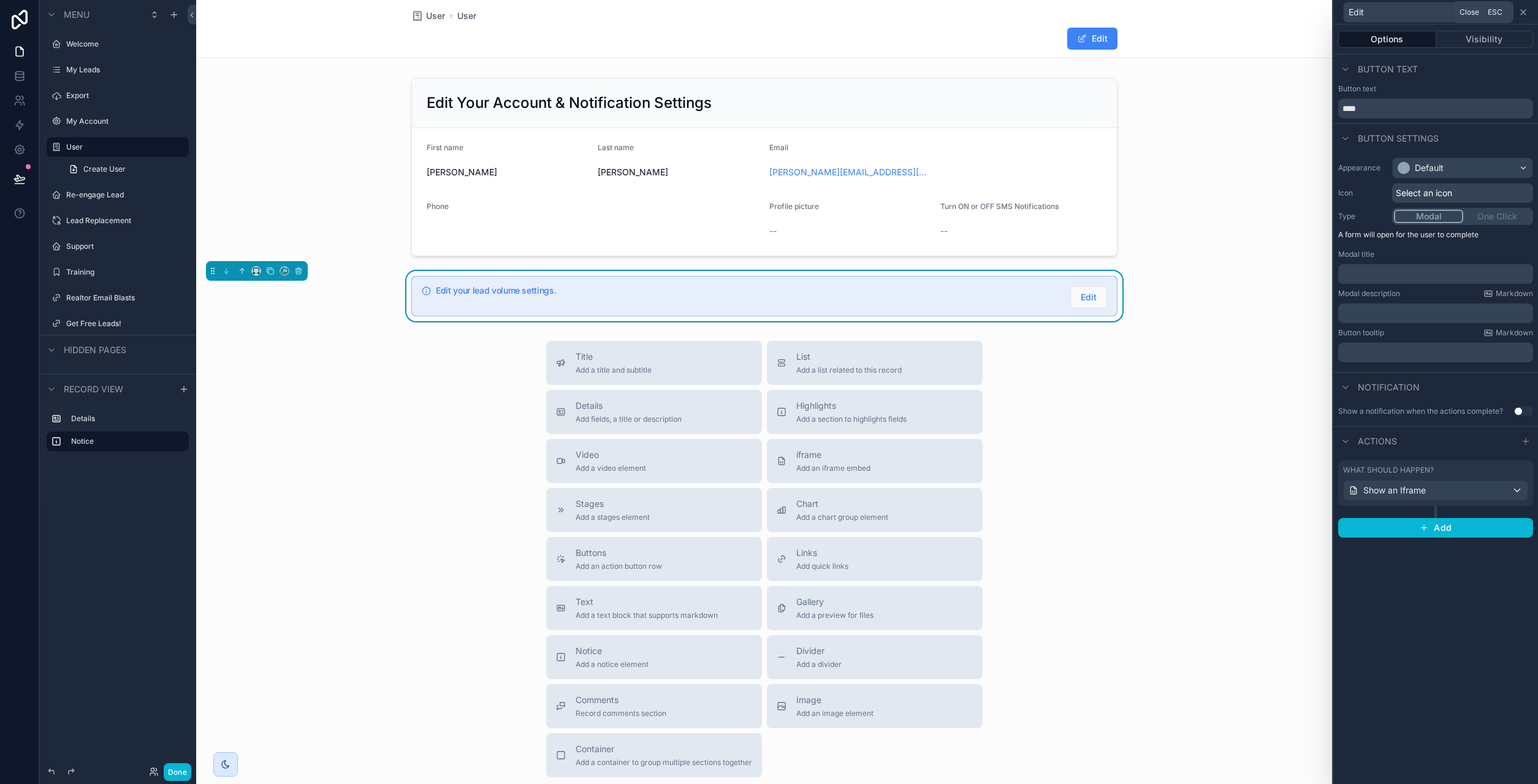
click at [1525, 8] on icon at bounding box center [1523, 12] width 9 height 9
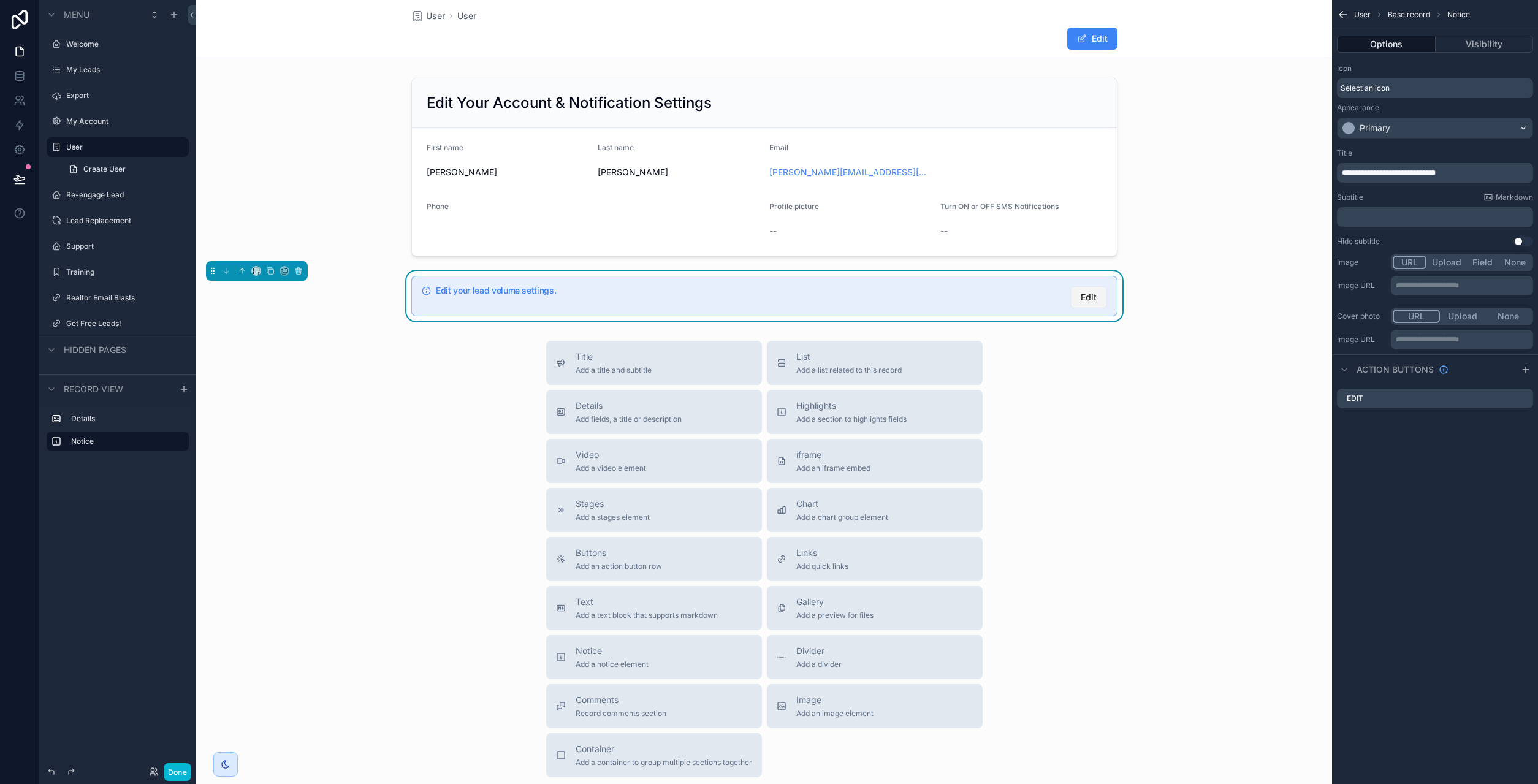
click at [1090, 300] on span "Edit" at bounding box center [1088, 297] width 16 height 12
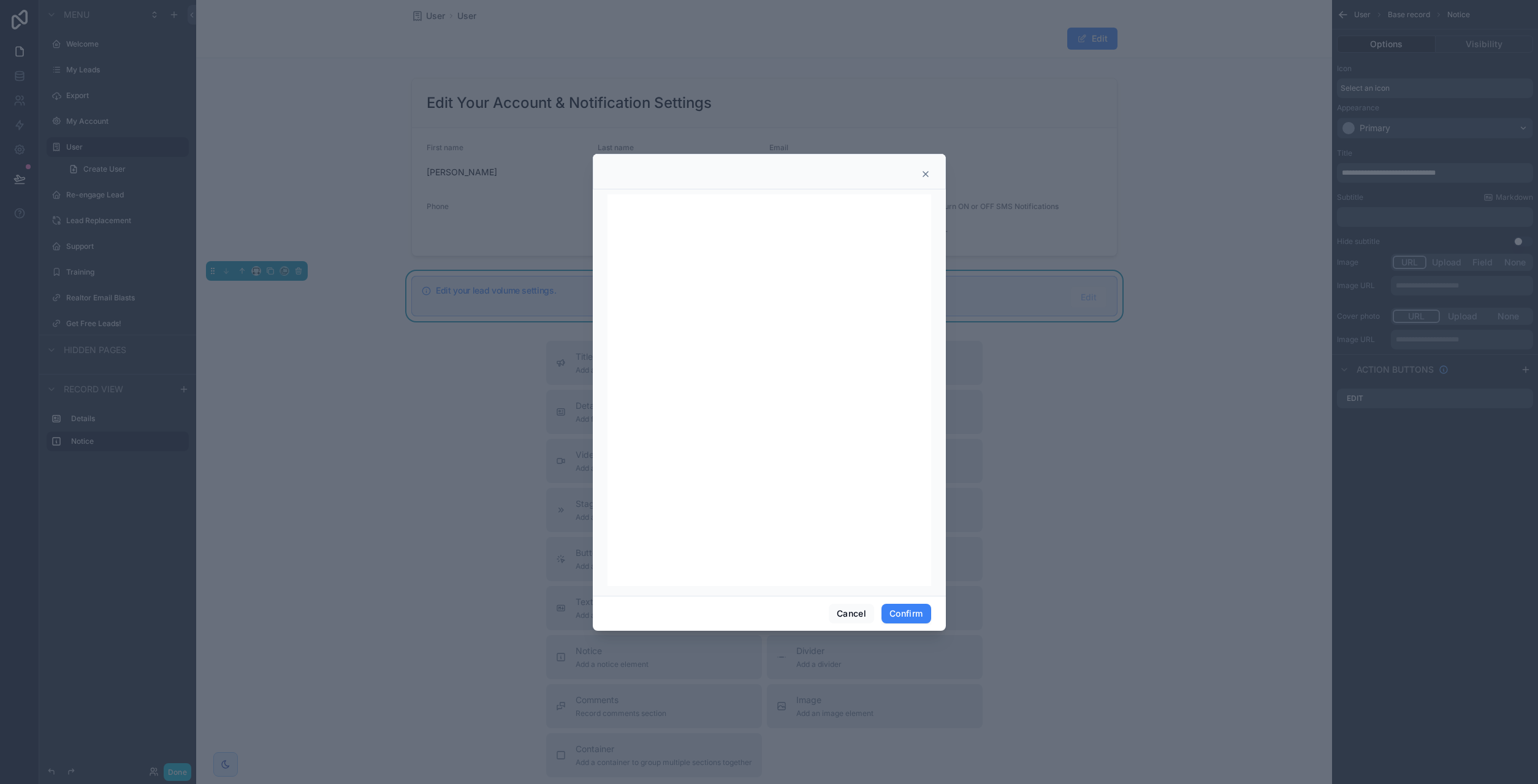
click at [928, 172] on icon at bounding box center [925, 174] width 9 height 9
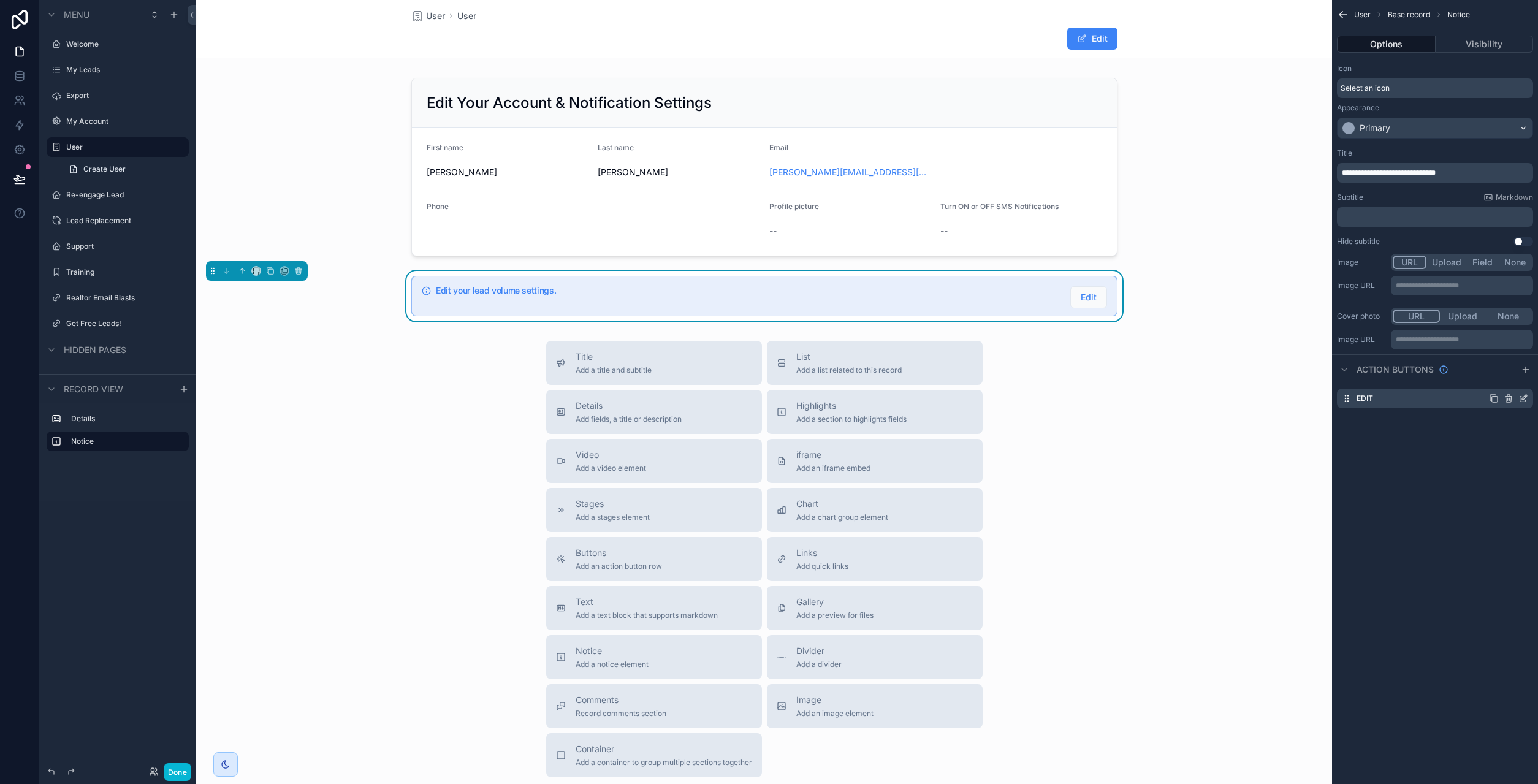
click at [1523, 397] on icon "scrollable content" at bounding box center [1523, 398] width 9 height 9
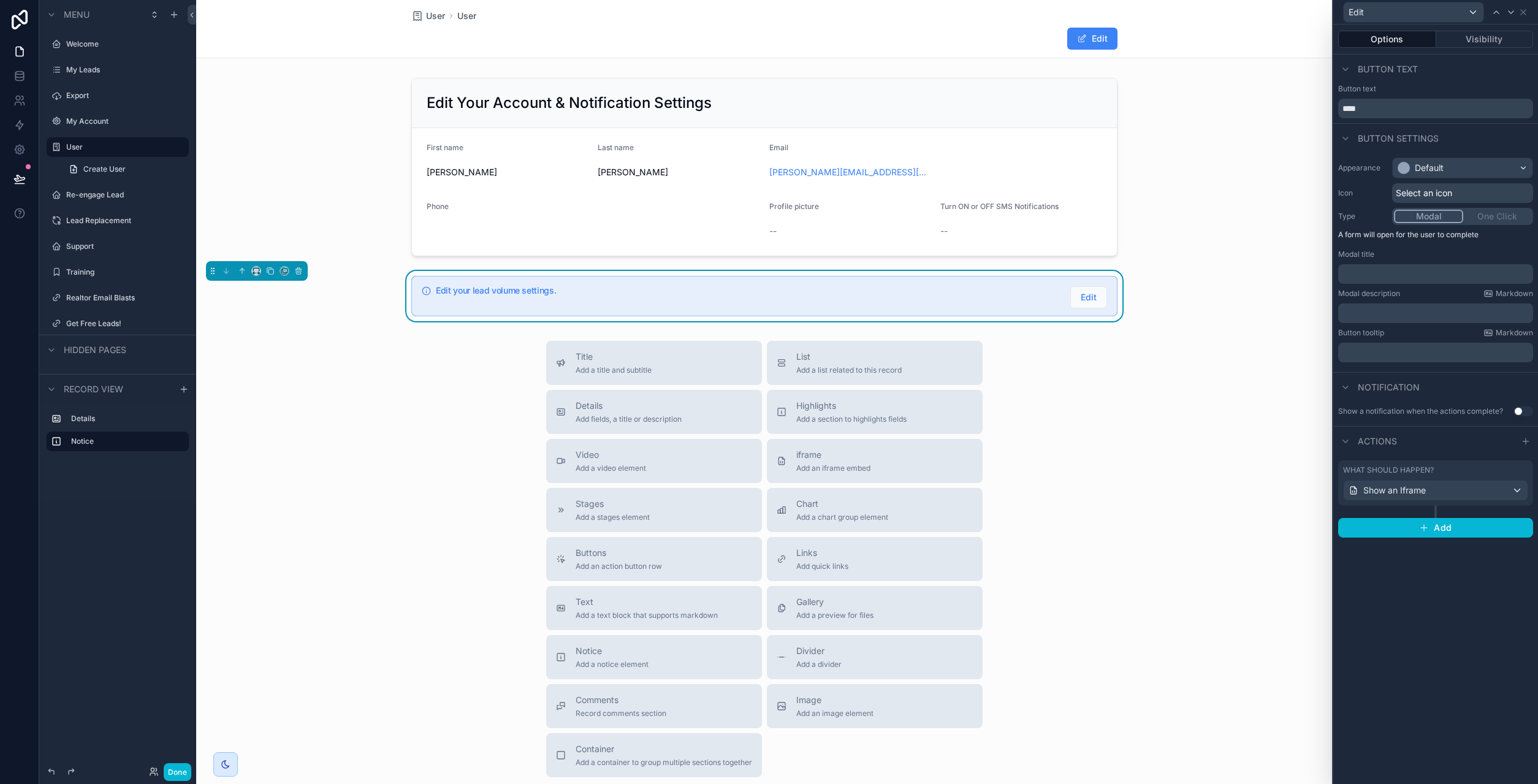
click at [1370, 275] on p "﻿" at bounding box center [1436, 274] width 188 height 12
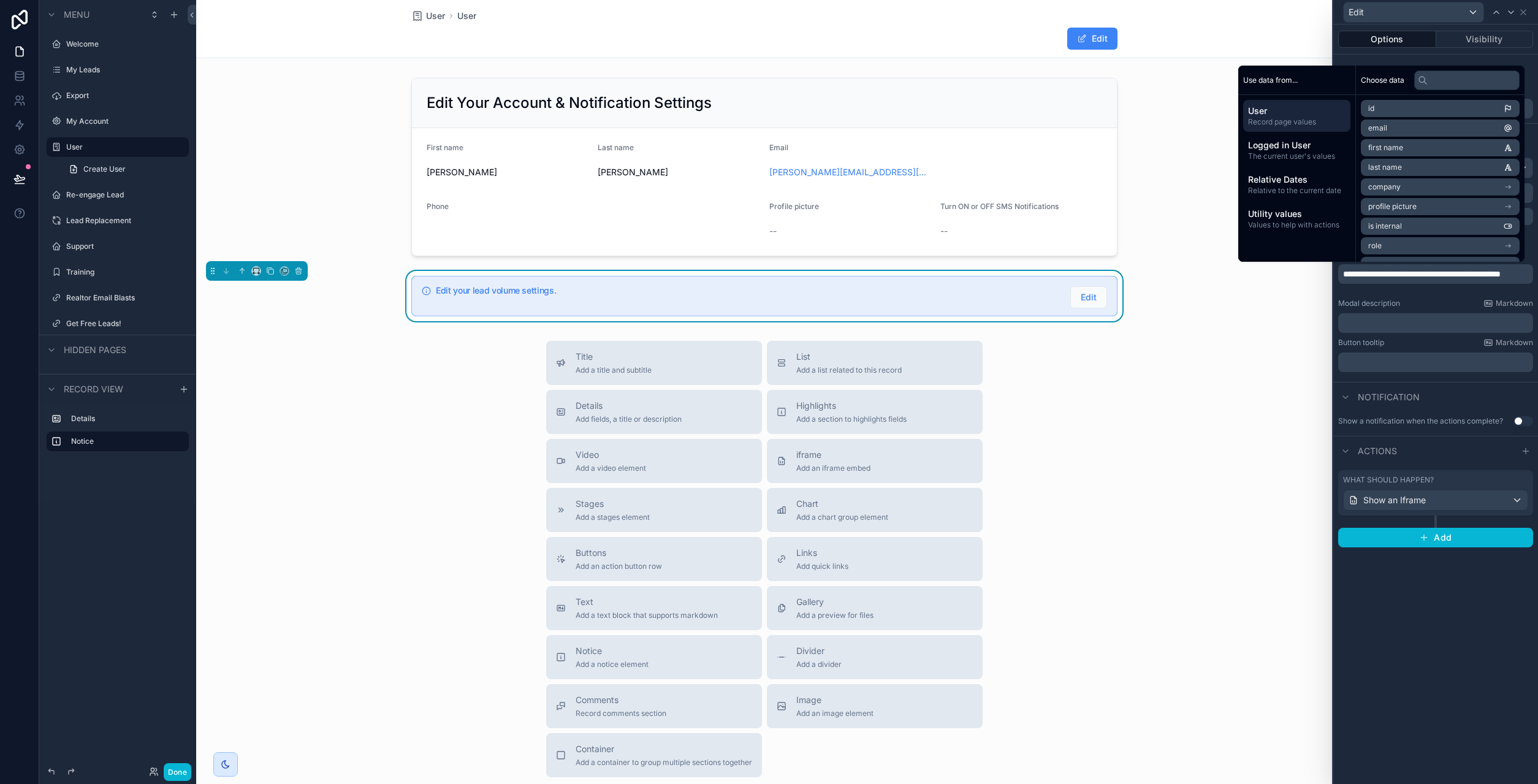
click at [1405, 637] on div "**********" at bounding box center [1436, 404] width 205 height 759
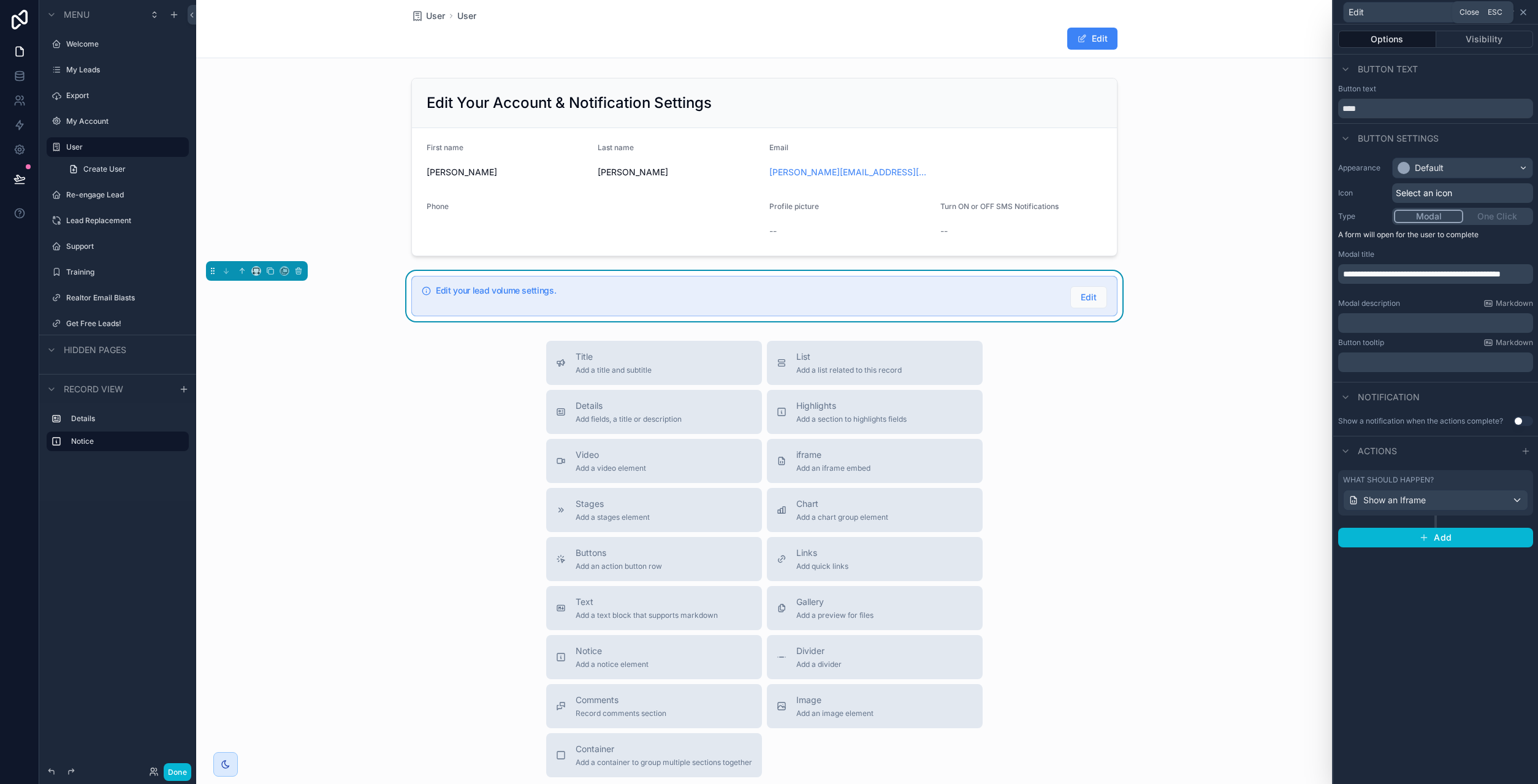
click at [1528, 13] on icon at bounding box center [1523, 12] width 9 height 9
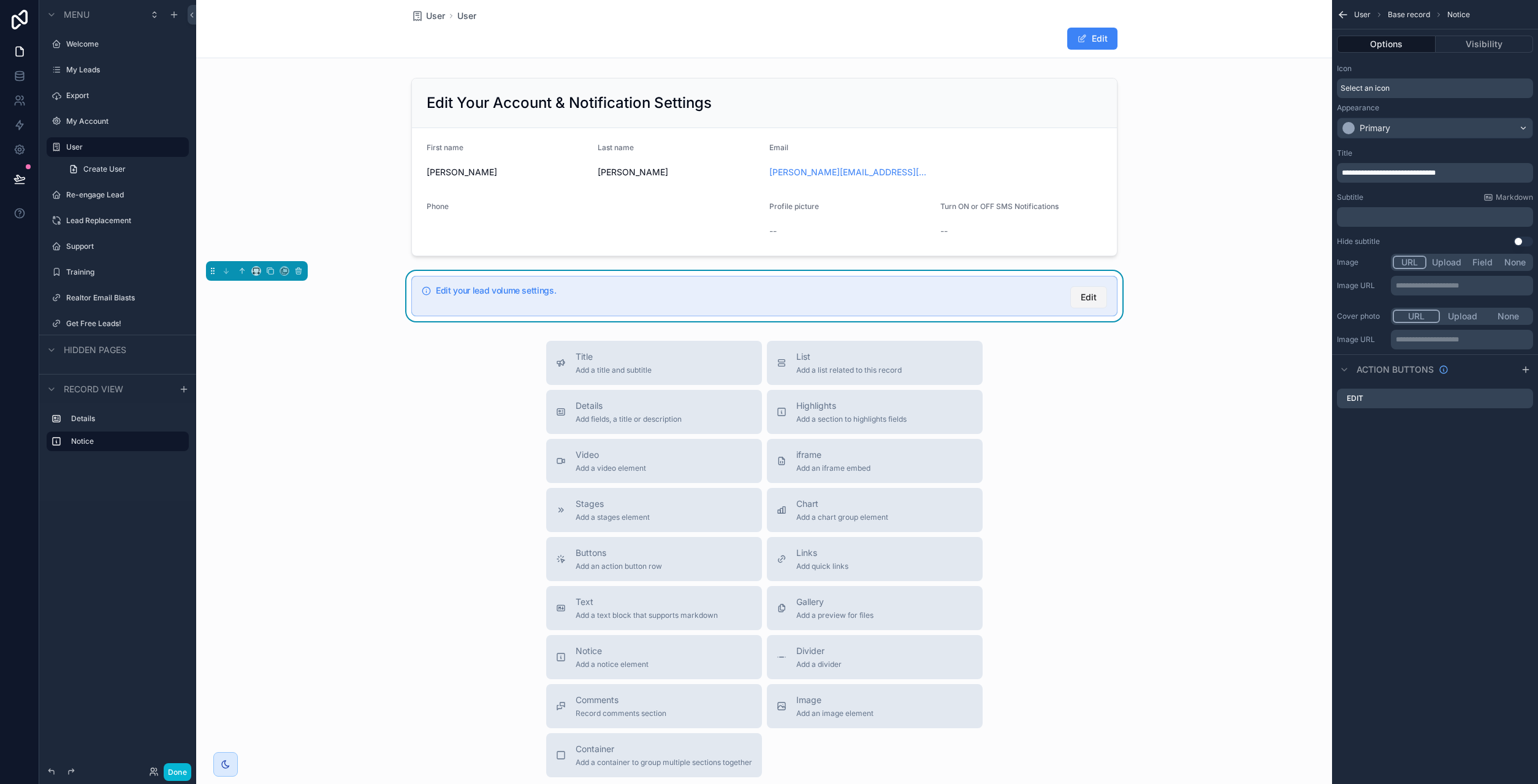
click at [1095, 295] on span "Edit" at bounding box center [1088, 297] width 16 height 12
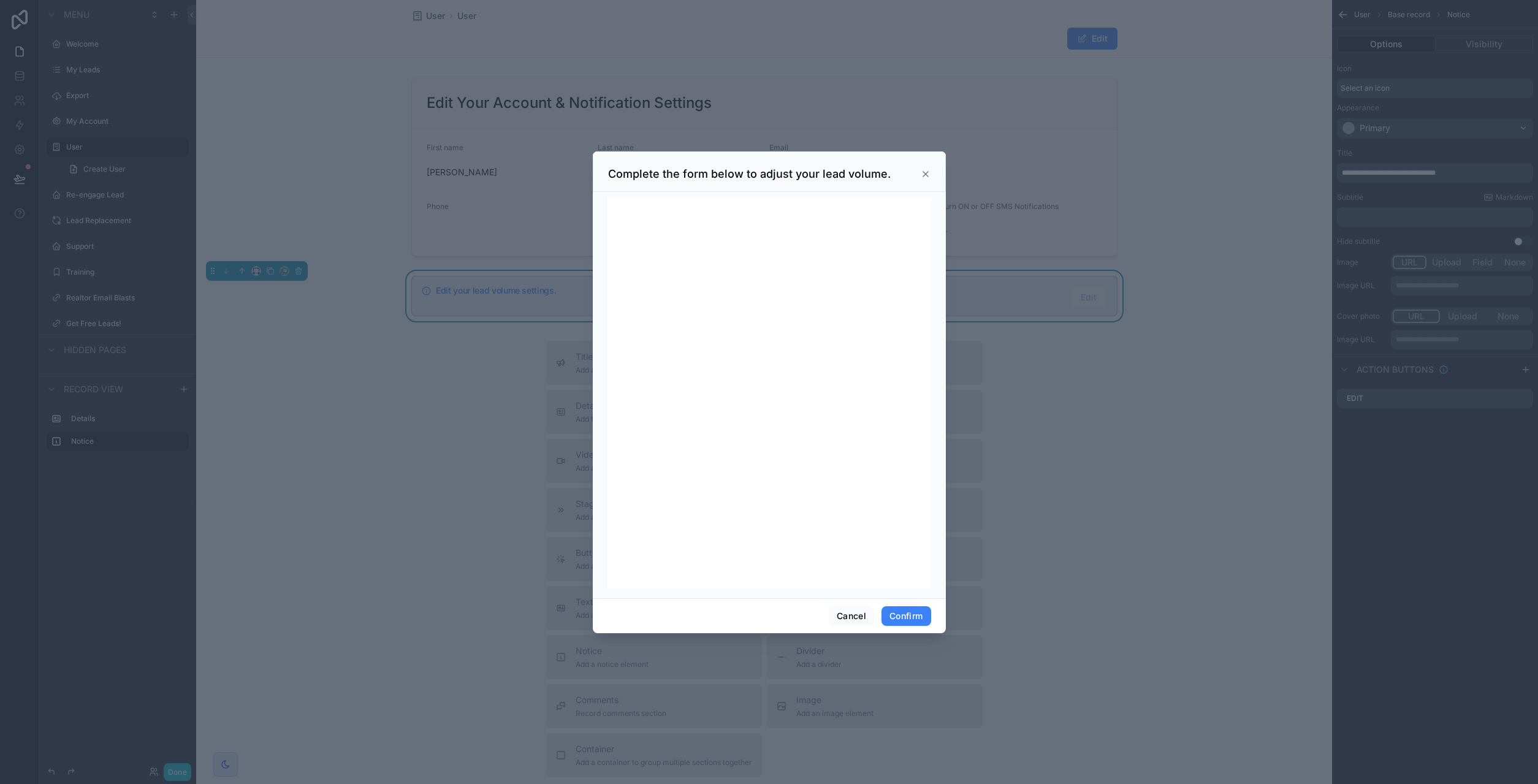
click at [926, 176] on icon at bounding box center [925, 174] width 9 height 9
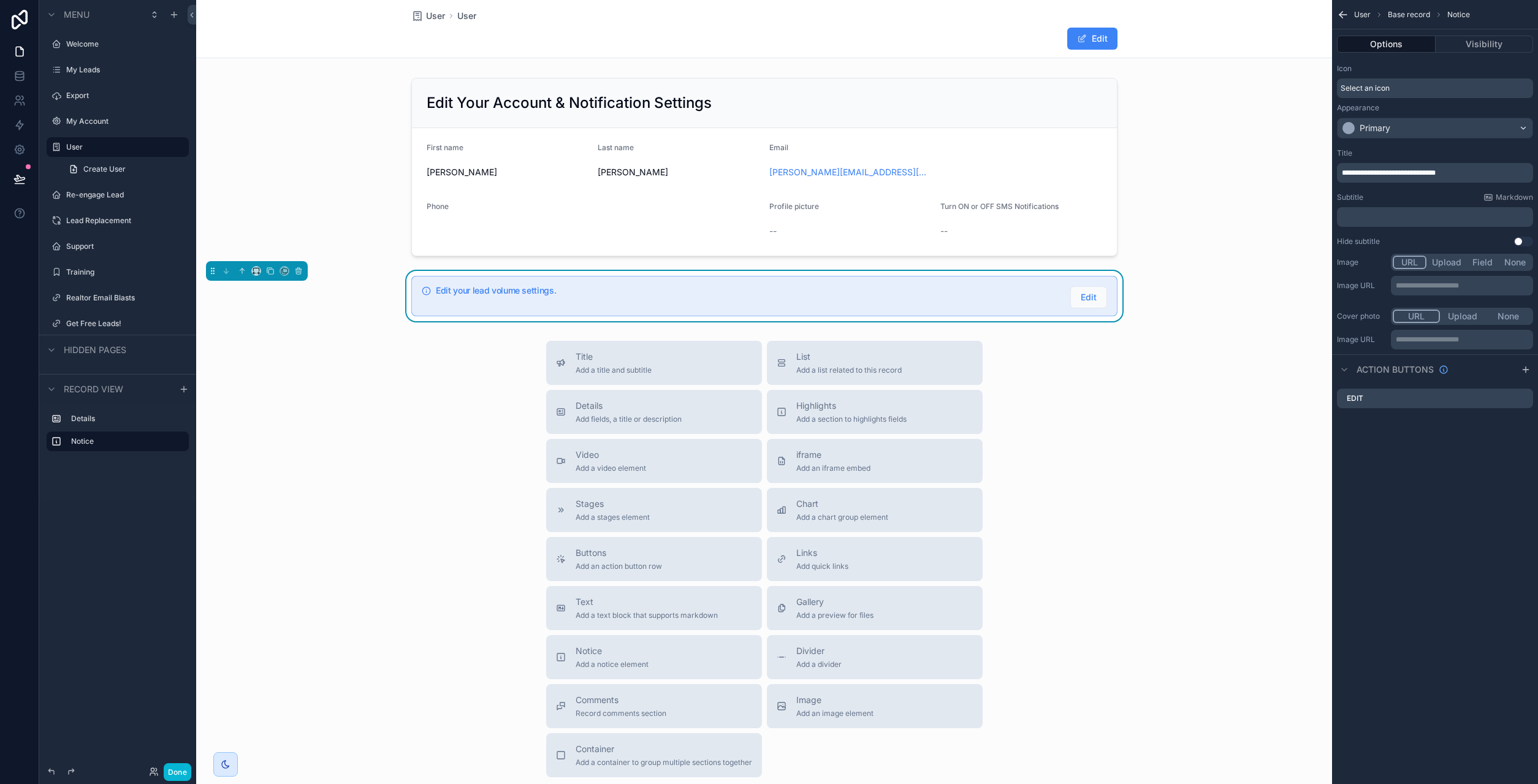
click at [580, 298] on div "Edit your lead volume settings. Edit" at bounding box center [770, 298] width 670 height 22
click at [269, 274] on icon "scrollable content" at bounding box center [270, 271] width 9 height 9
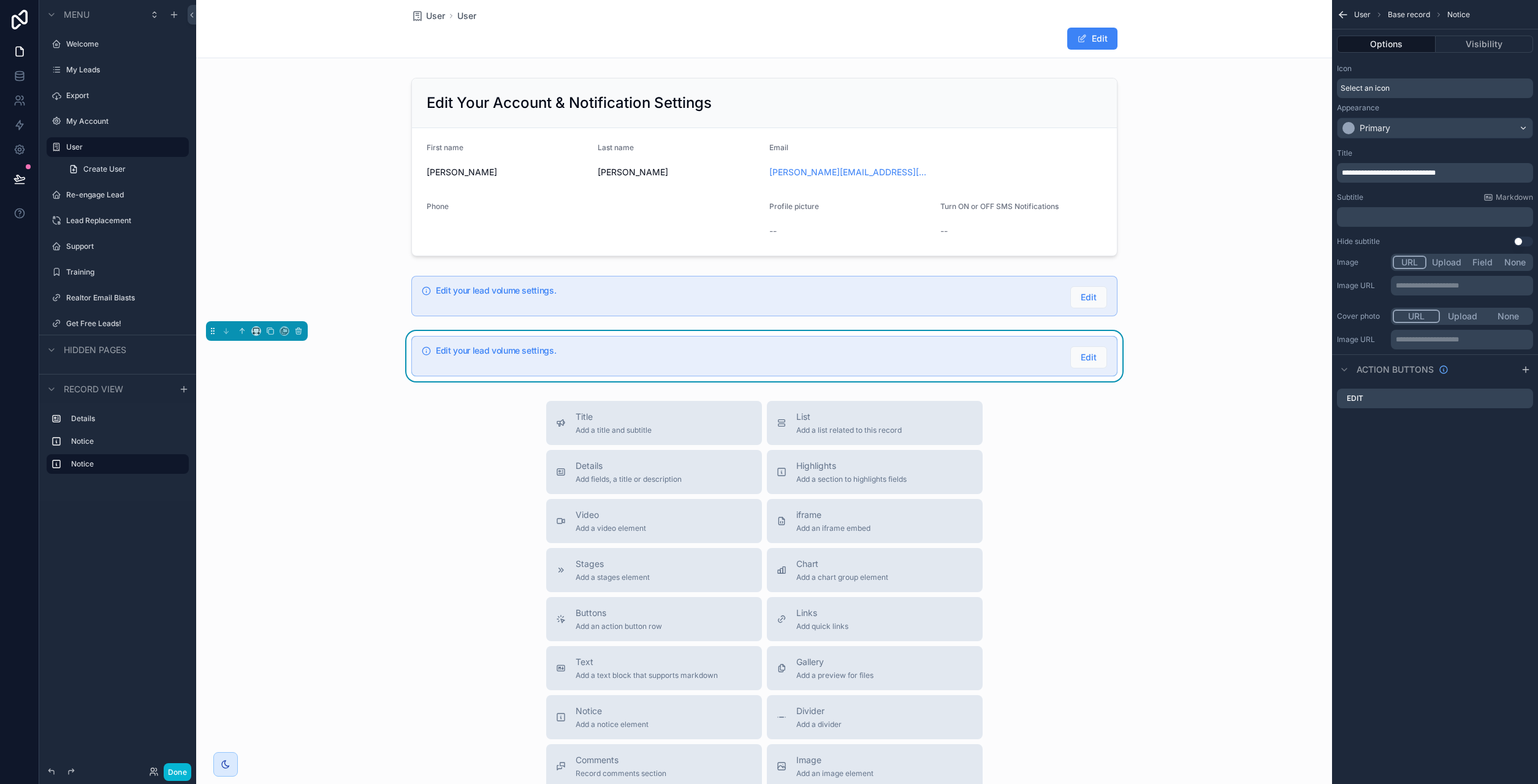
click at [1407, 178] on div "**********" at bounding box center [1435, 172] width 196 height 20
click at [1411, 172] on span "**********" at bounding box center [1388, 173] width 94 height 8
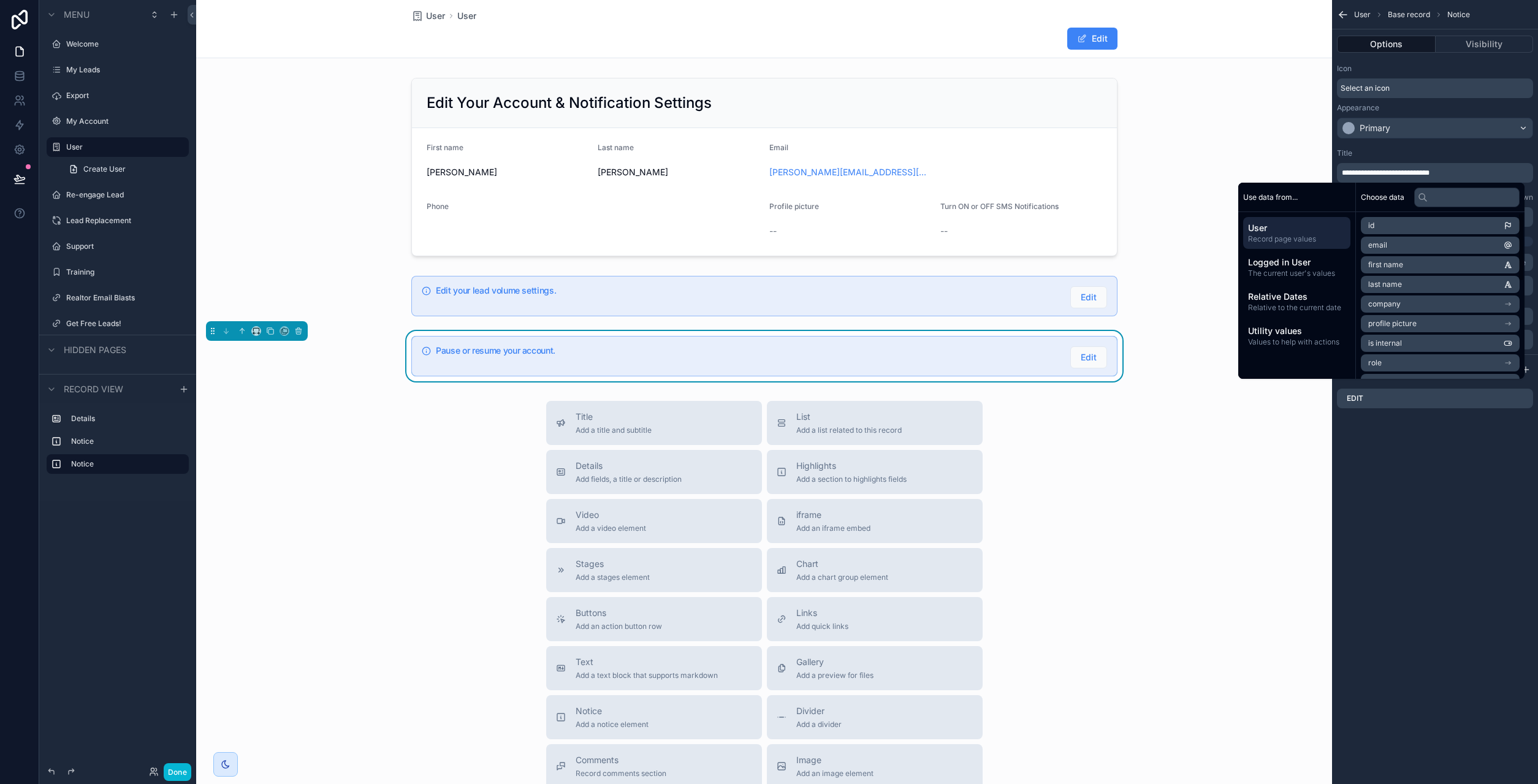
click at [1398, 525] on div "**********" at bounding box center [1434, 392] width 206 height 784
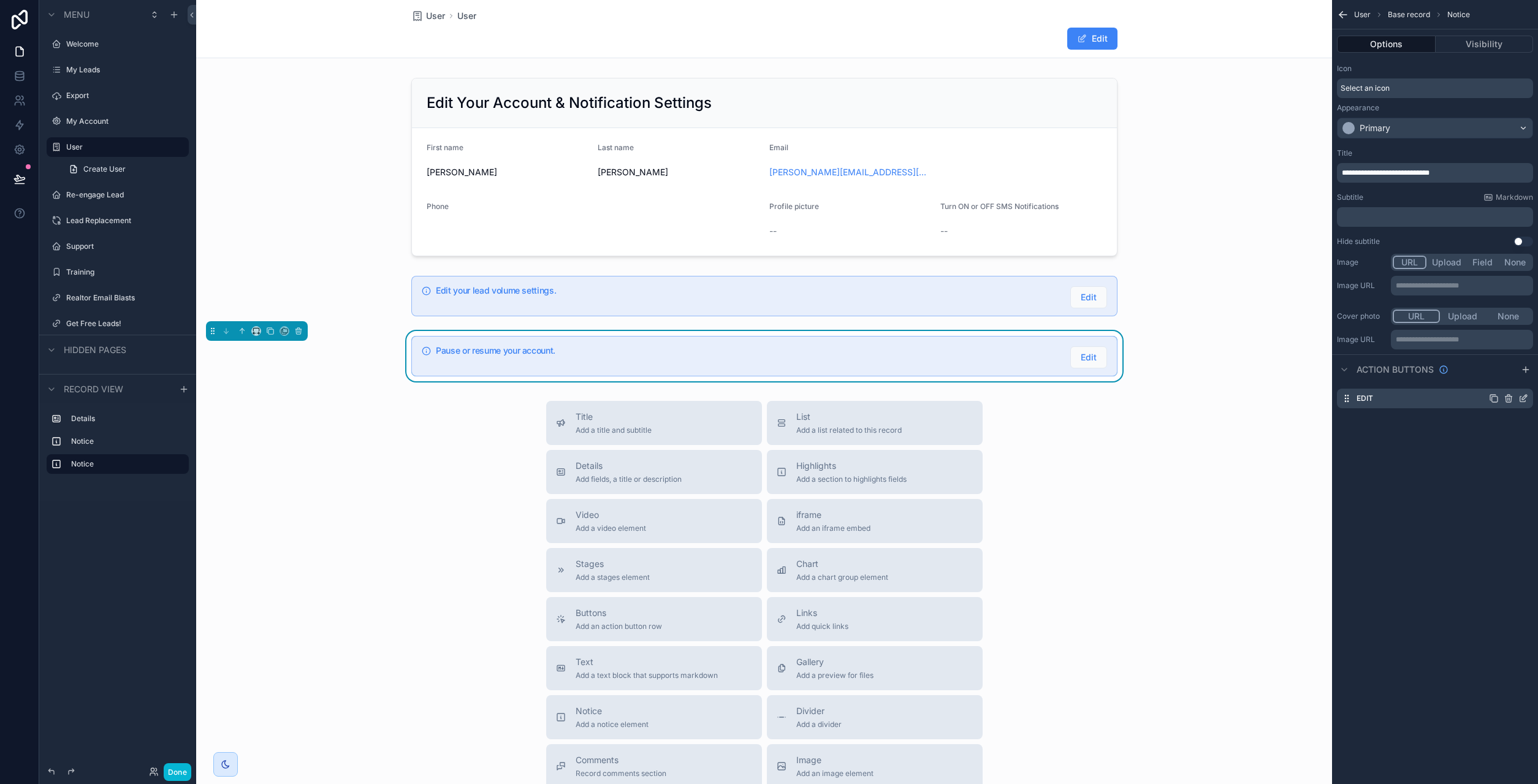
click at [1523, 397] on icon "scrollable content" at bounding box center [1524, 398] width 5 height 5
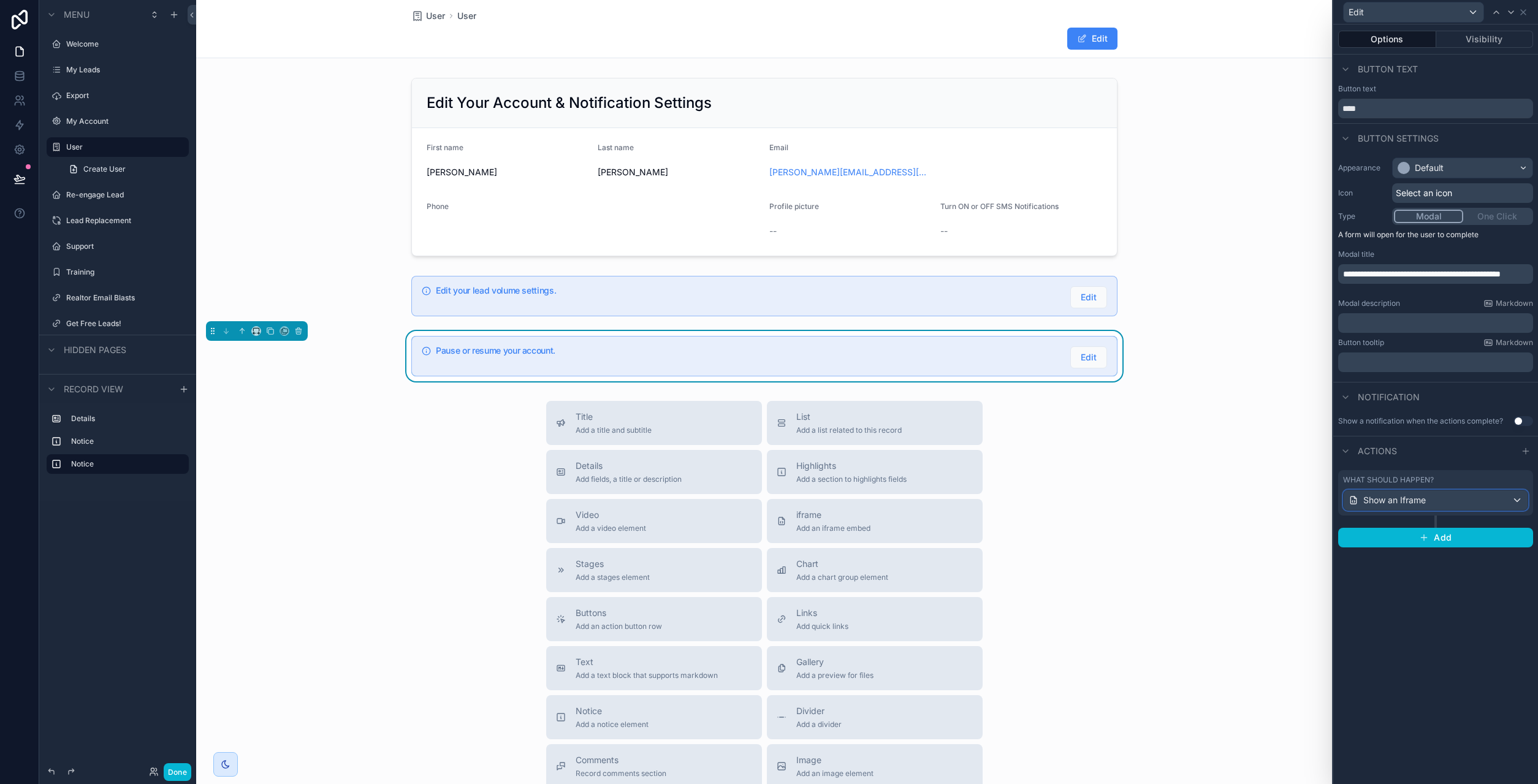
click at [1471, 508] on div "Show an Iframe" at bounding box center [1436, 500] width 184 height 20
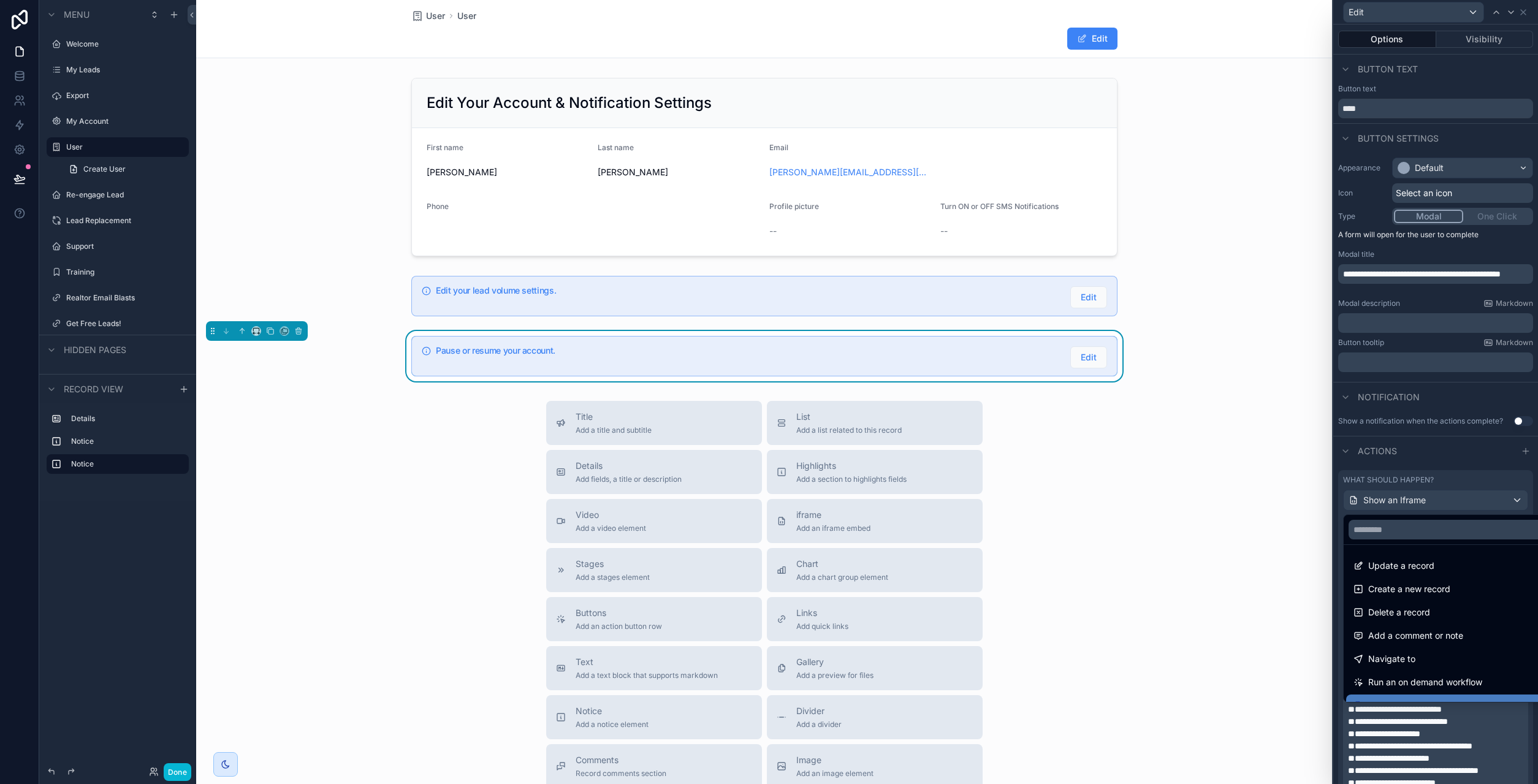
click at [1411, 505] on div at bounding box center [1436, 392] width 205 height 784
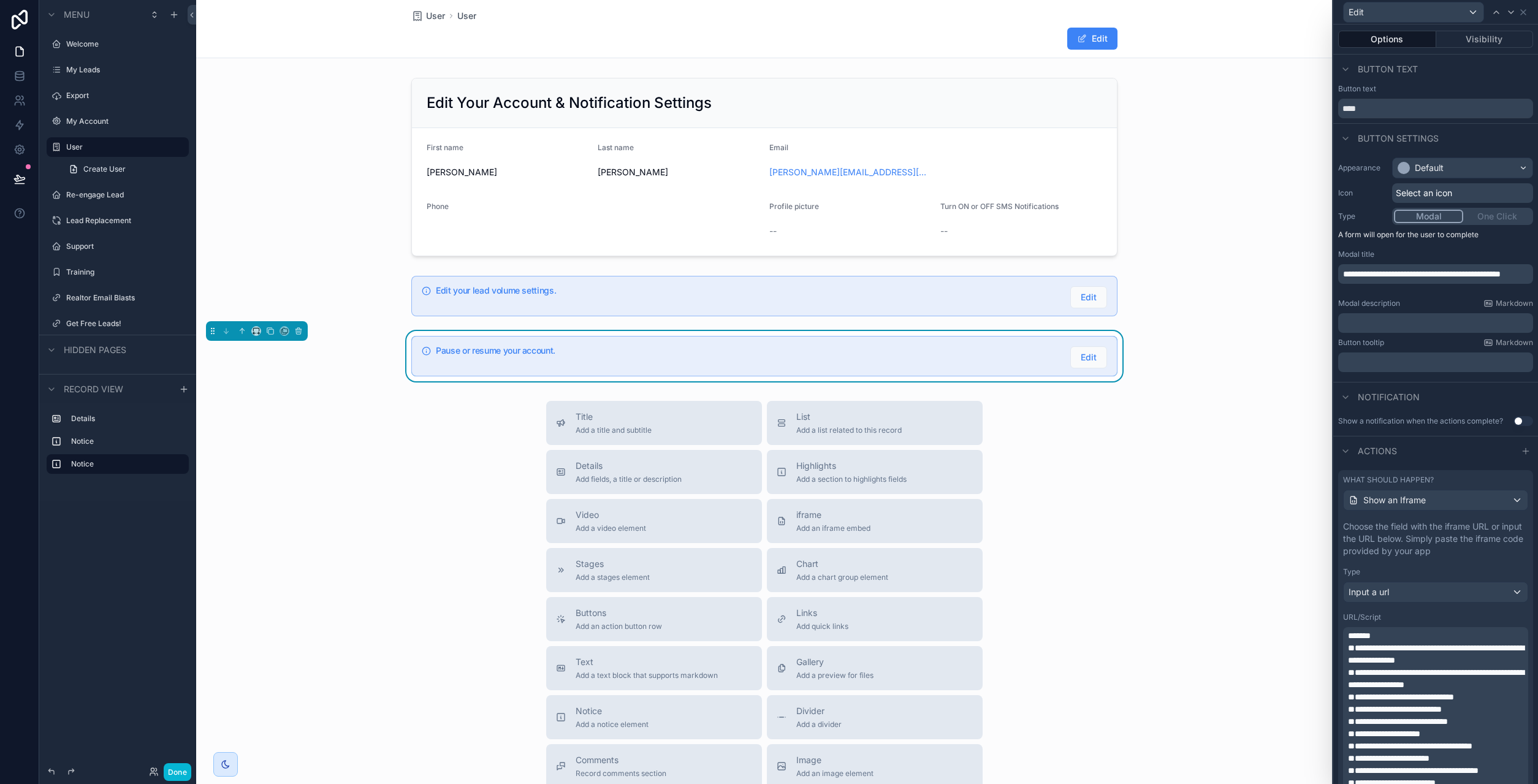
click at [1411, 639] on p "*******" at bounding box center [1436, 635] width 178 height 12
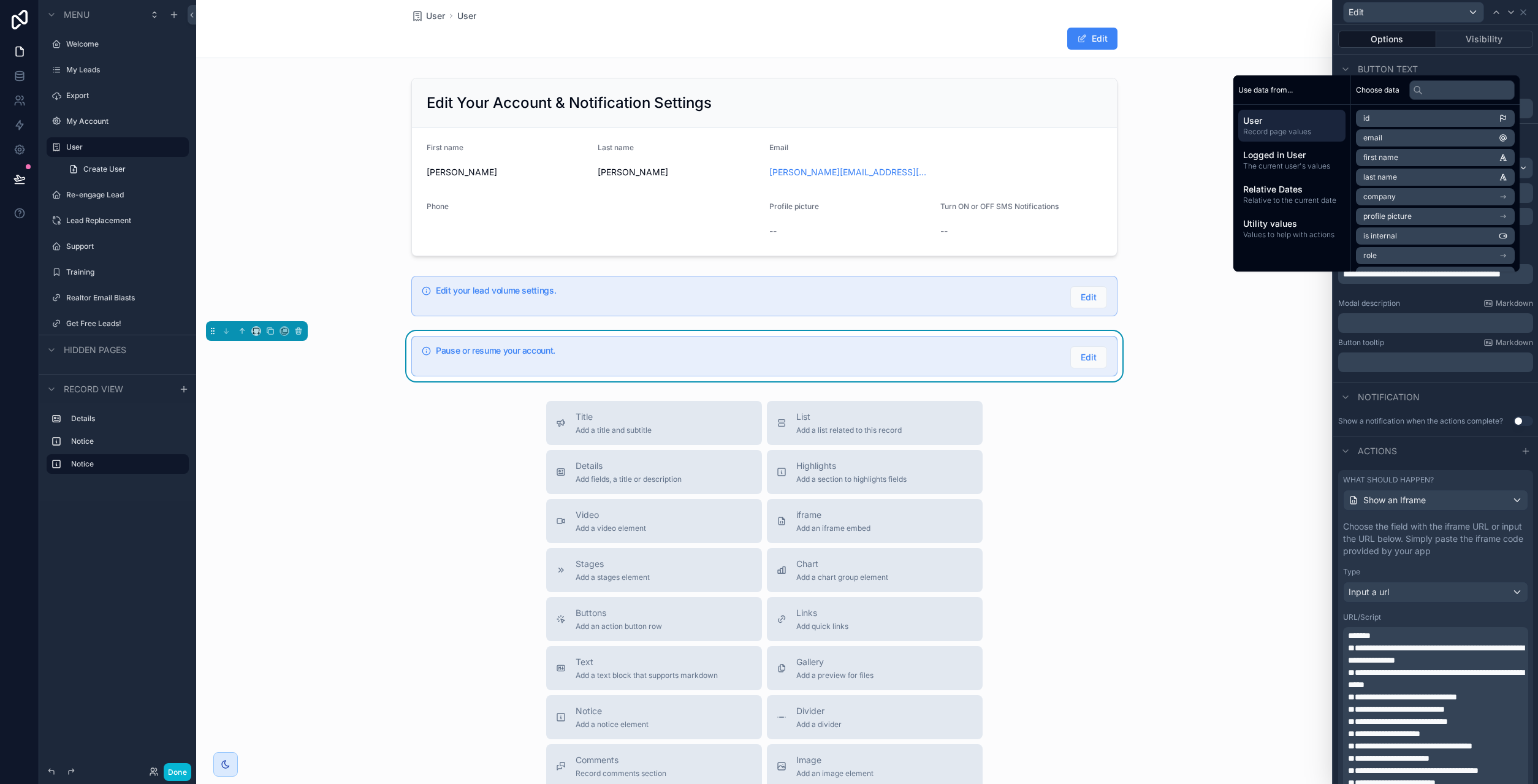
scroll to position [353, 0]
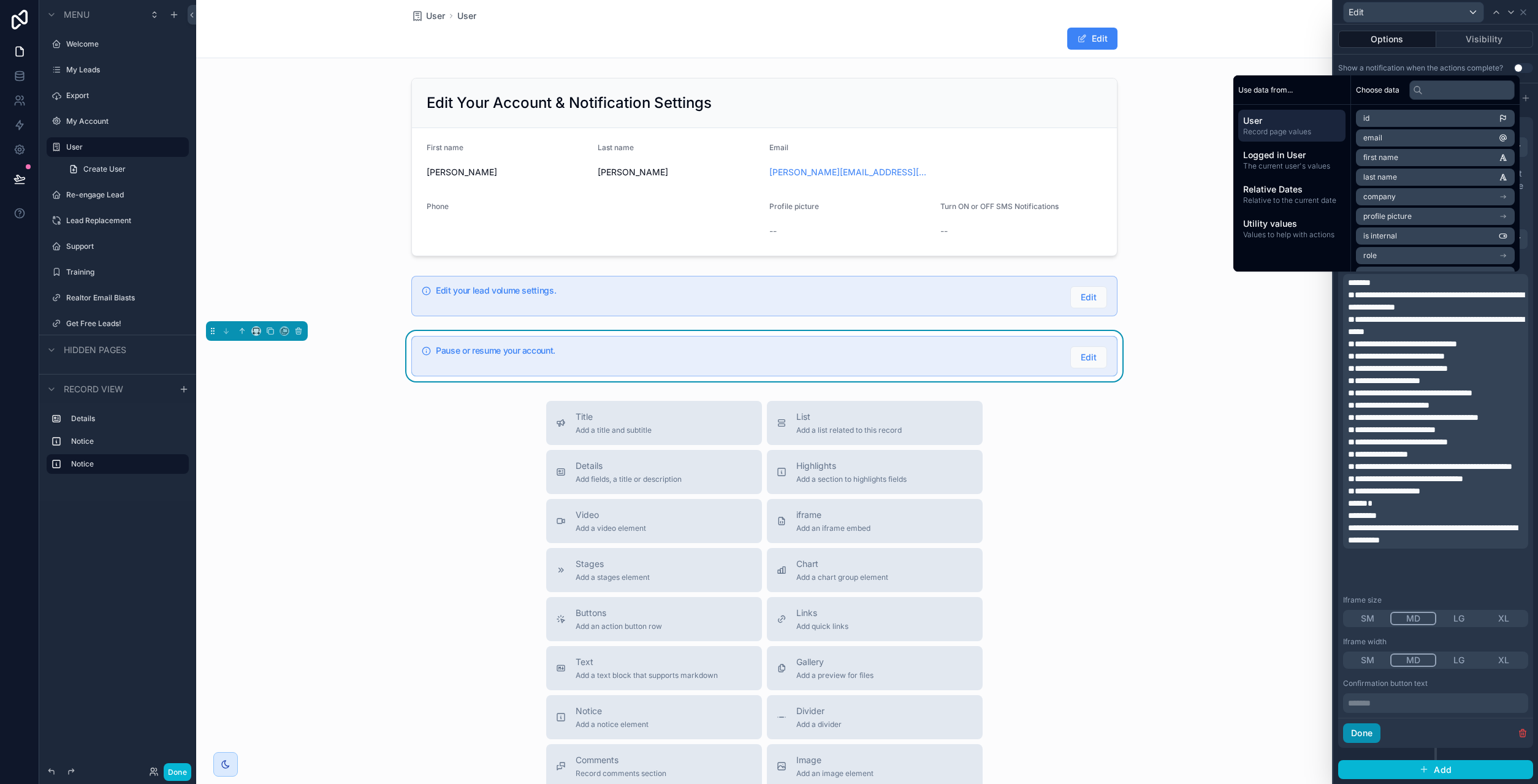
click at [1368, 729] on button "Done" at bounding box center [1361, 732] width 37 height 20
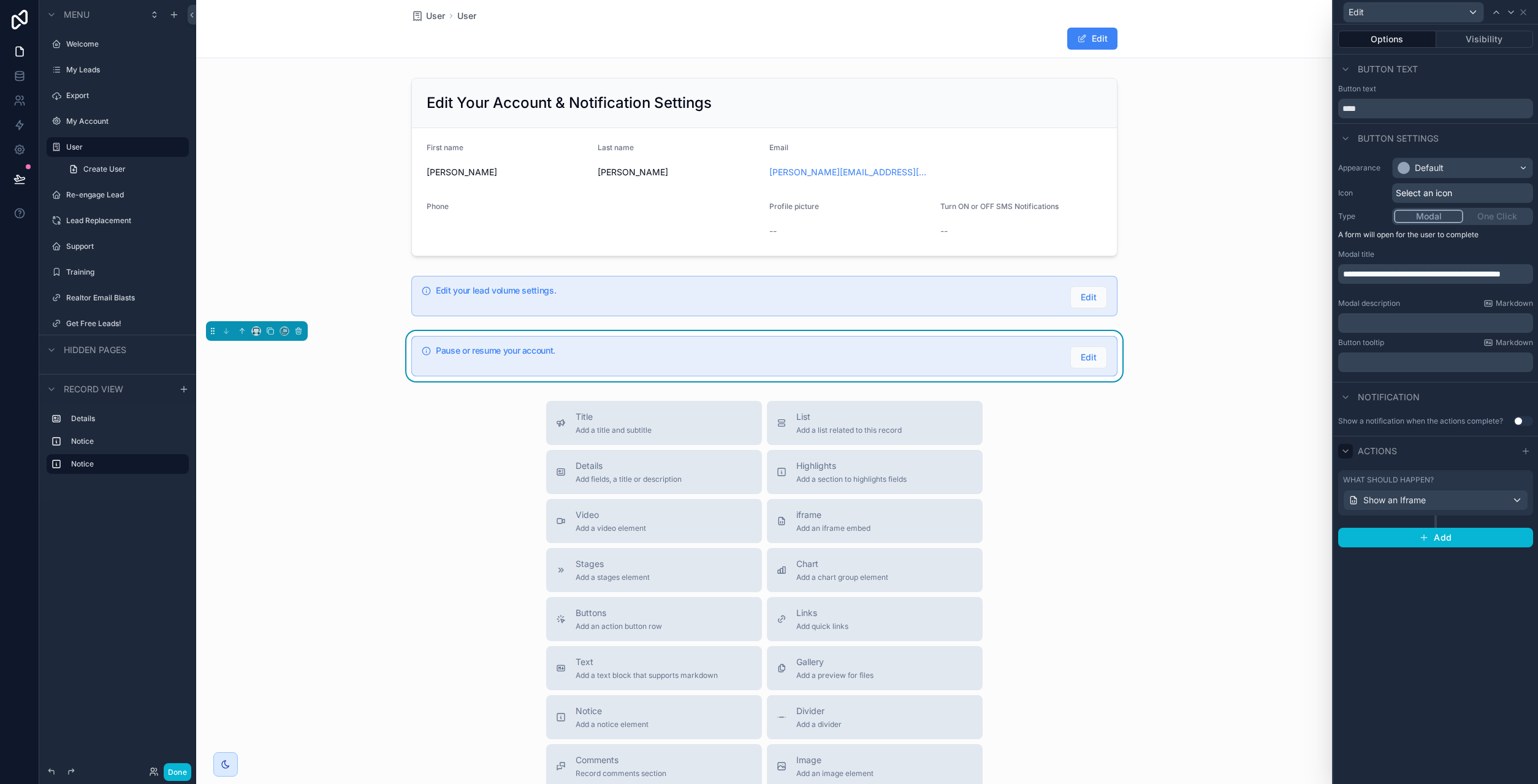
click at [1347, 453] on icon at bounding box center [1344, 450] width 9 height 9
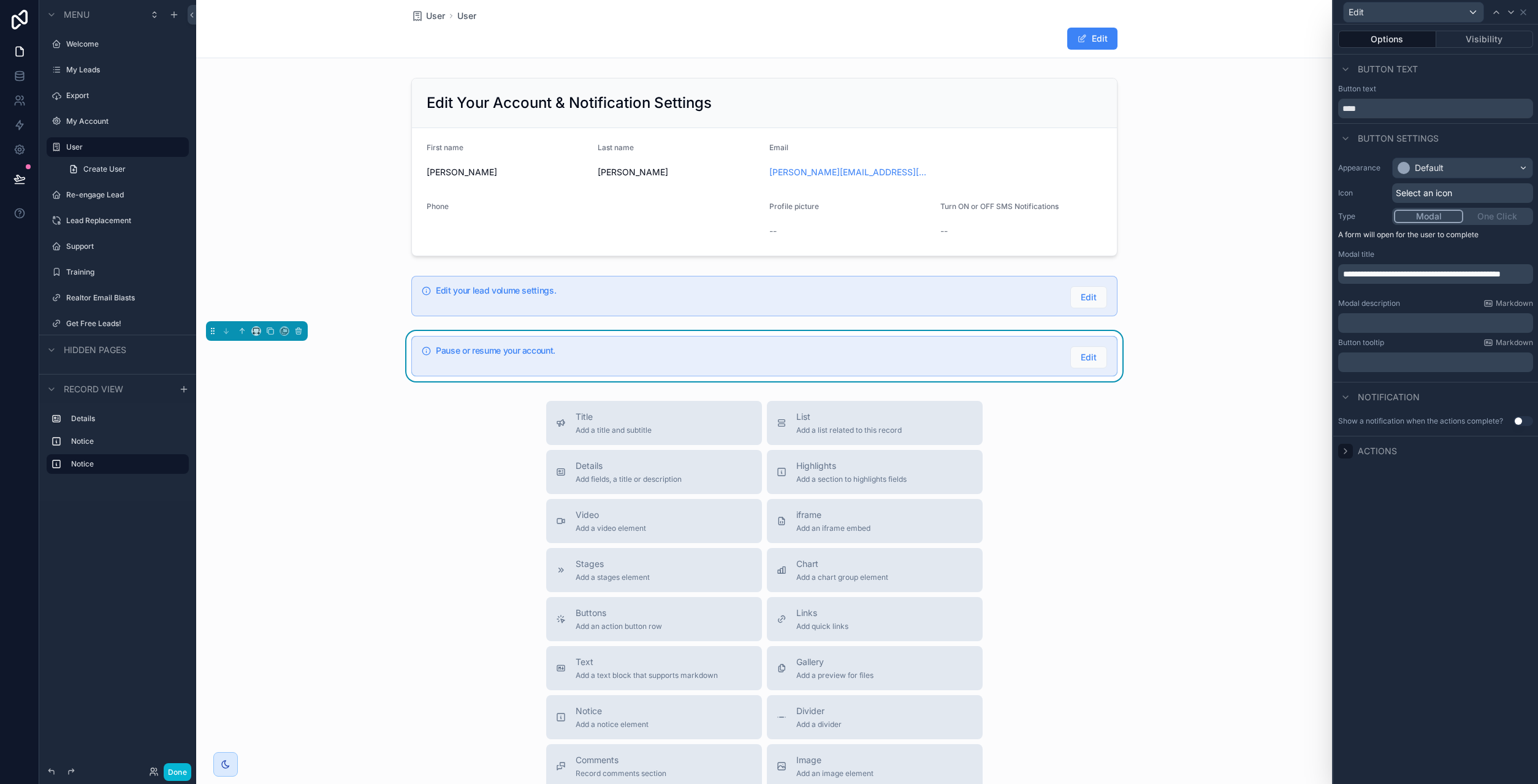
click at [1347, 453] on icon at bounding box center [1344, 450] width 9 height 9
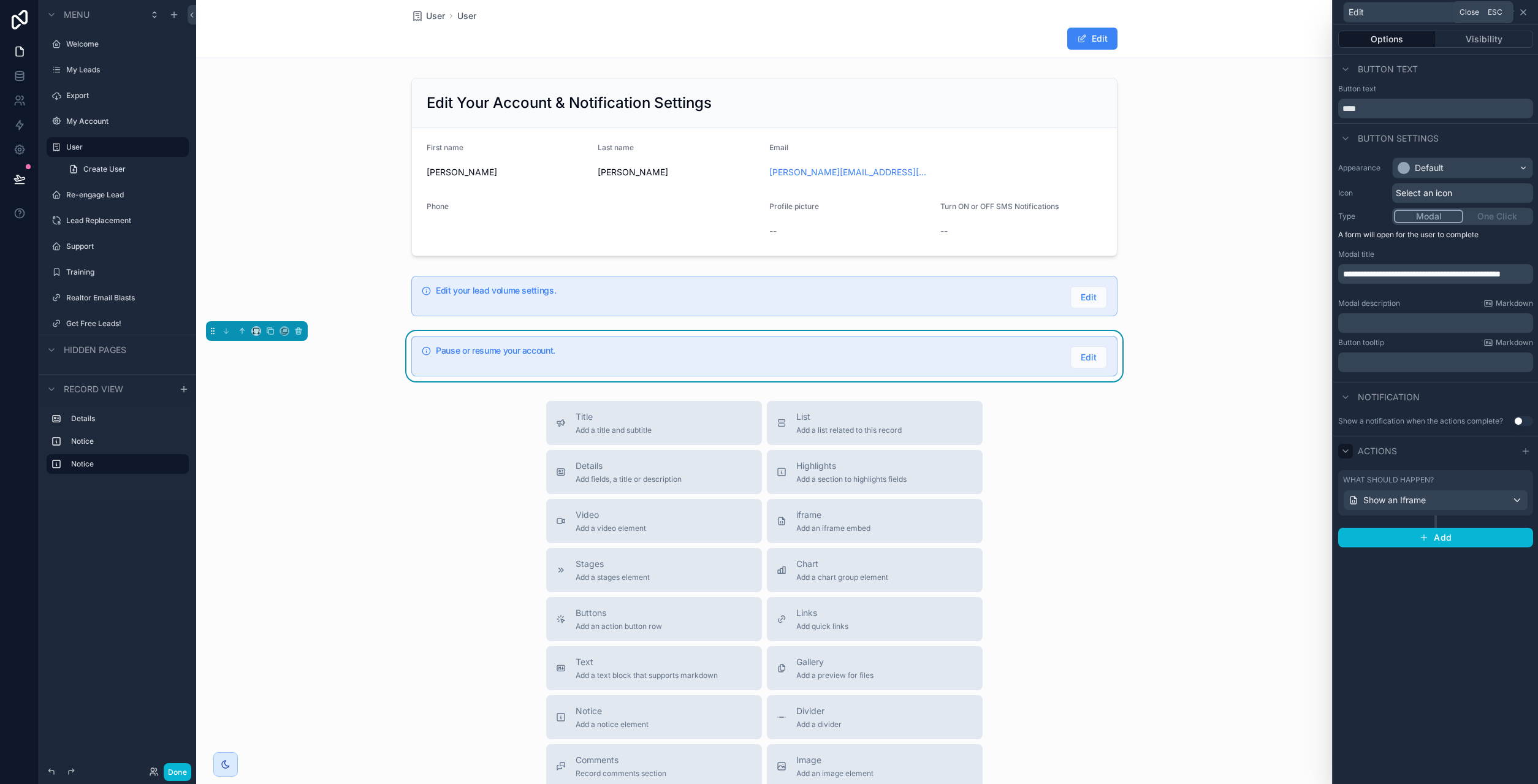
click at [1521, 12] on icon at bounding box center [1523, 12] width 9 height 9
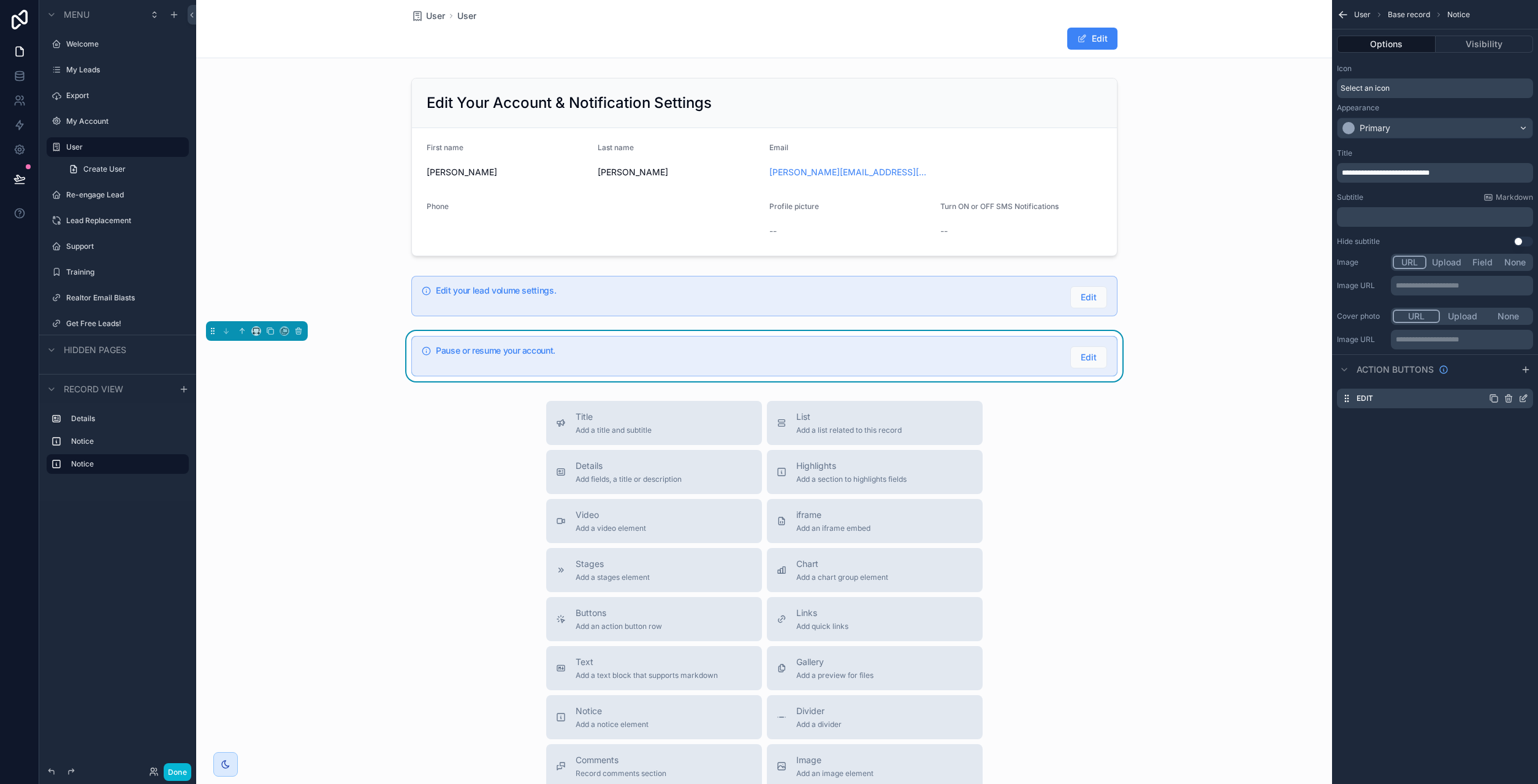
click at [1523, 397] on icon "scrollable content" at bounding box center [1523, 398] width 9 height 9
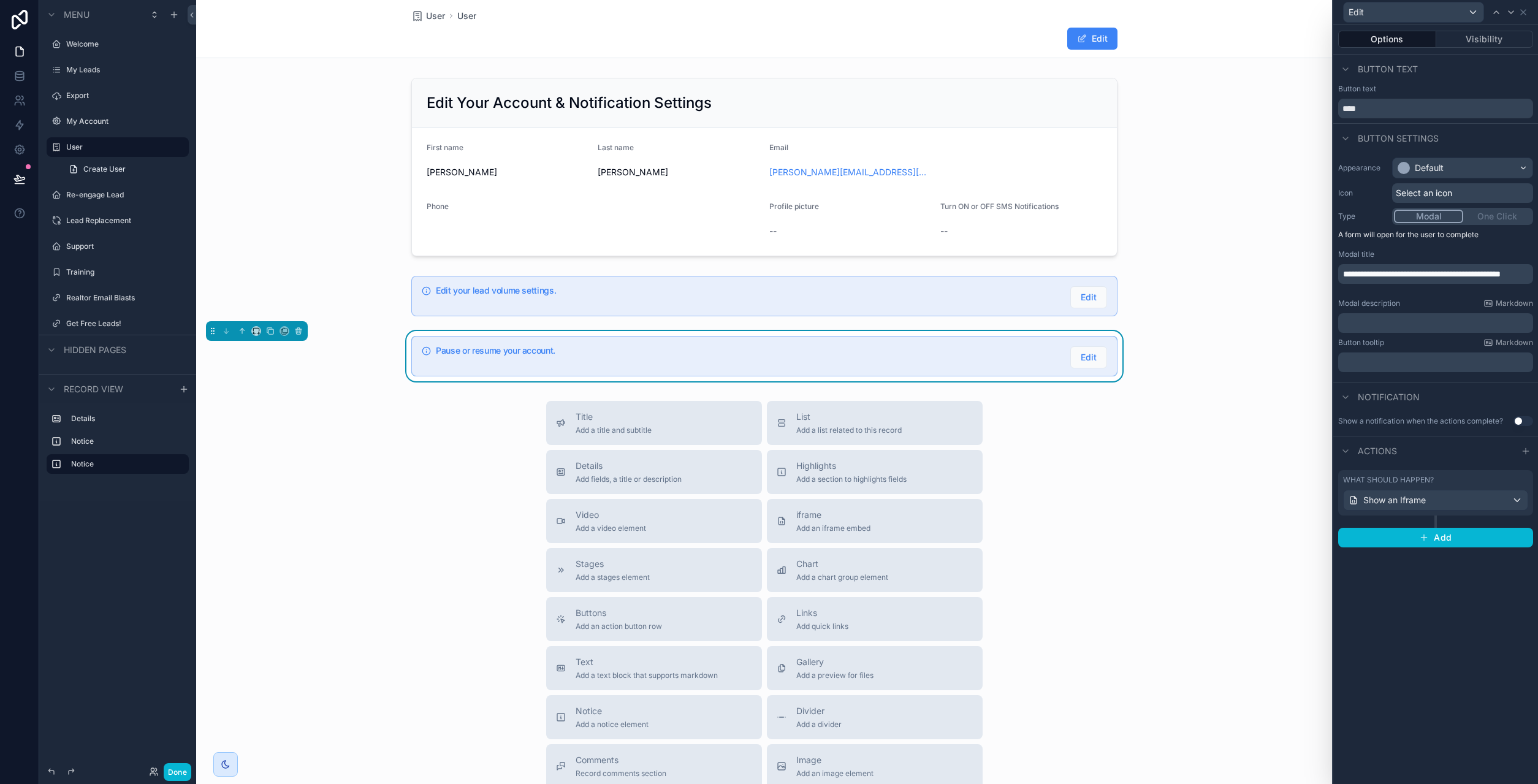
click at [1395, 280] on p "**********" at bounding box center [1436, 274] width 188 height 12
click at [1430, 625] on div "**********" at bounding box center [1436, 404] width 205 height 759
click at [1376, 112] on input "****" at bounding box center [1436, 108] width 195 height 20
type input "*****"
click at [1464, 603] on div "**********" at bounding box center [1436, 404] width 205 height 759
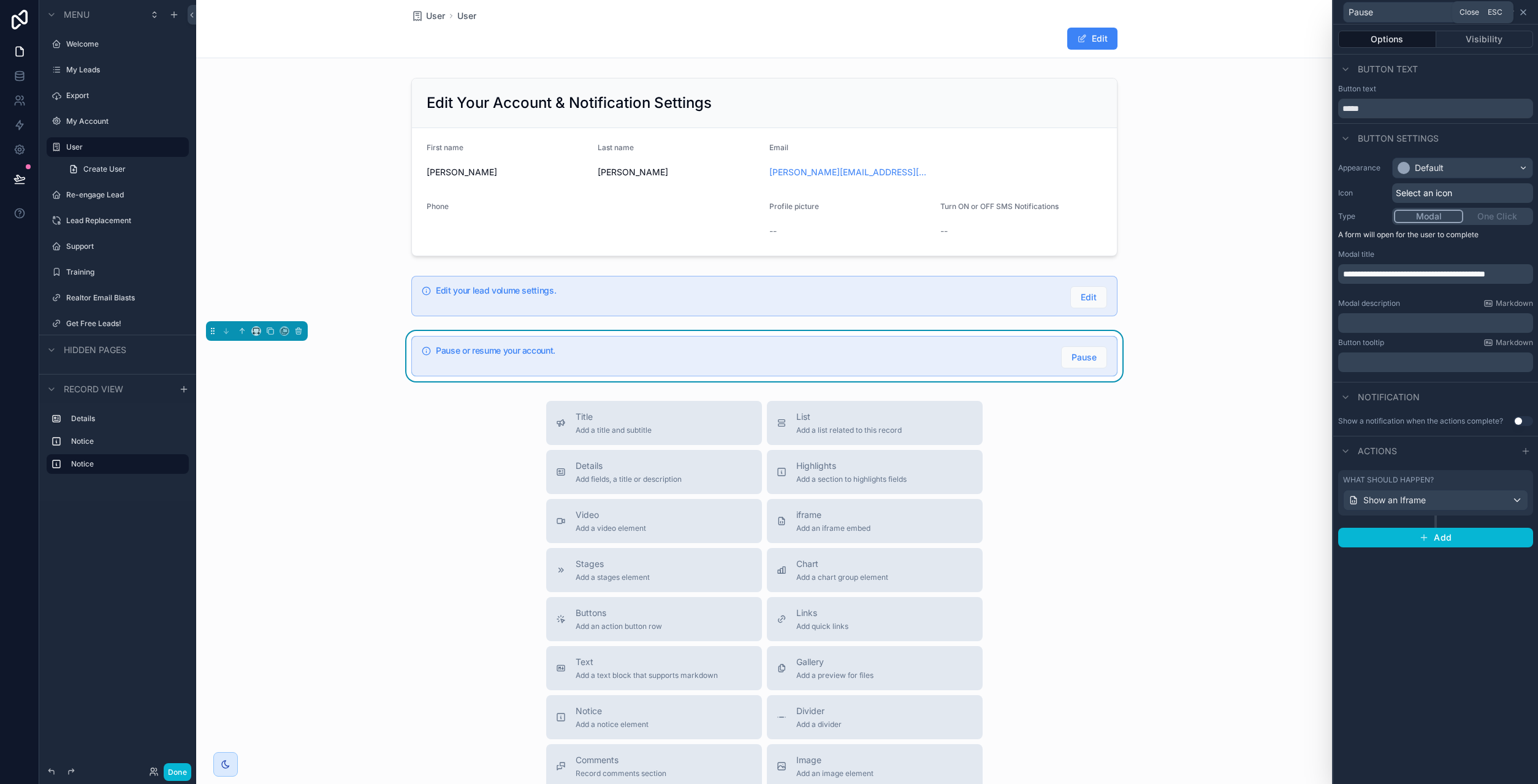
click at [1525, 12] on icon at bounding box center [1523, 12] width 9 height 9
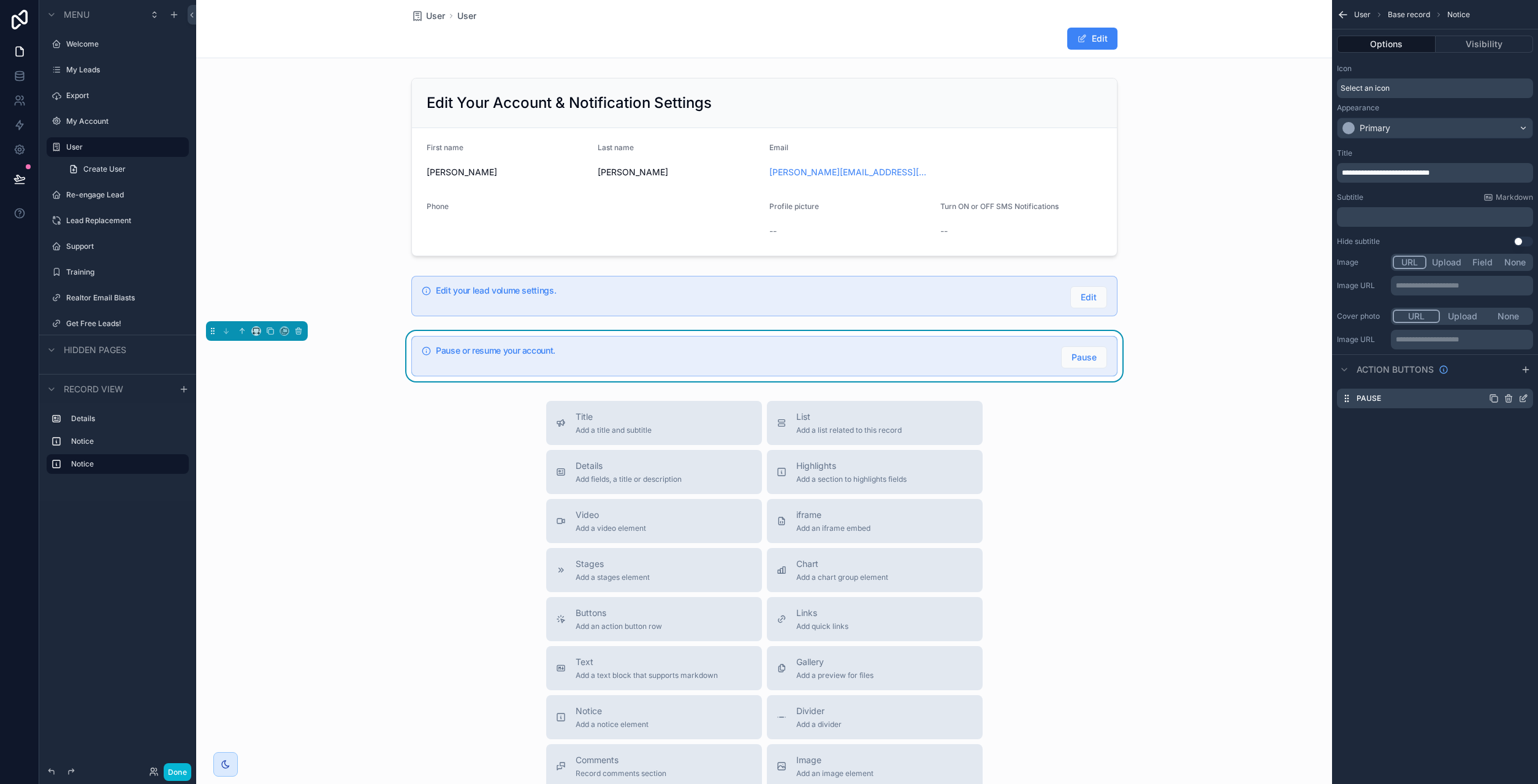
click at [1494, 401] on icon "scrollable content" at bounding box center [1493, 398] width 9 height 9
click at [1524, 424] on icon "scrollable content" at bounding box center [1523, 423] width 9 height 9
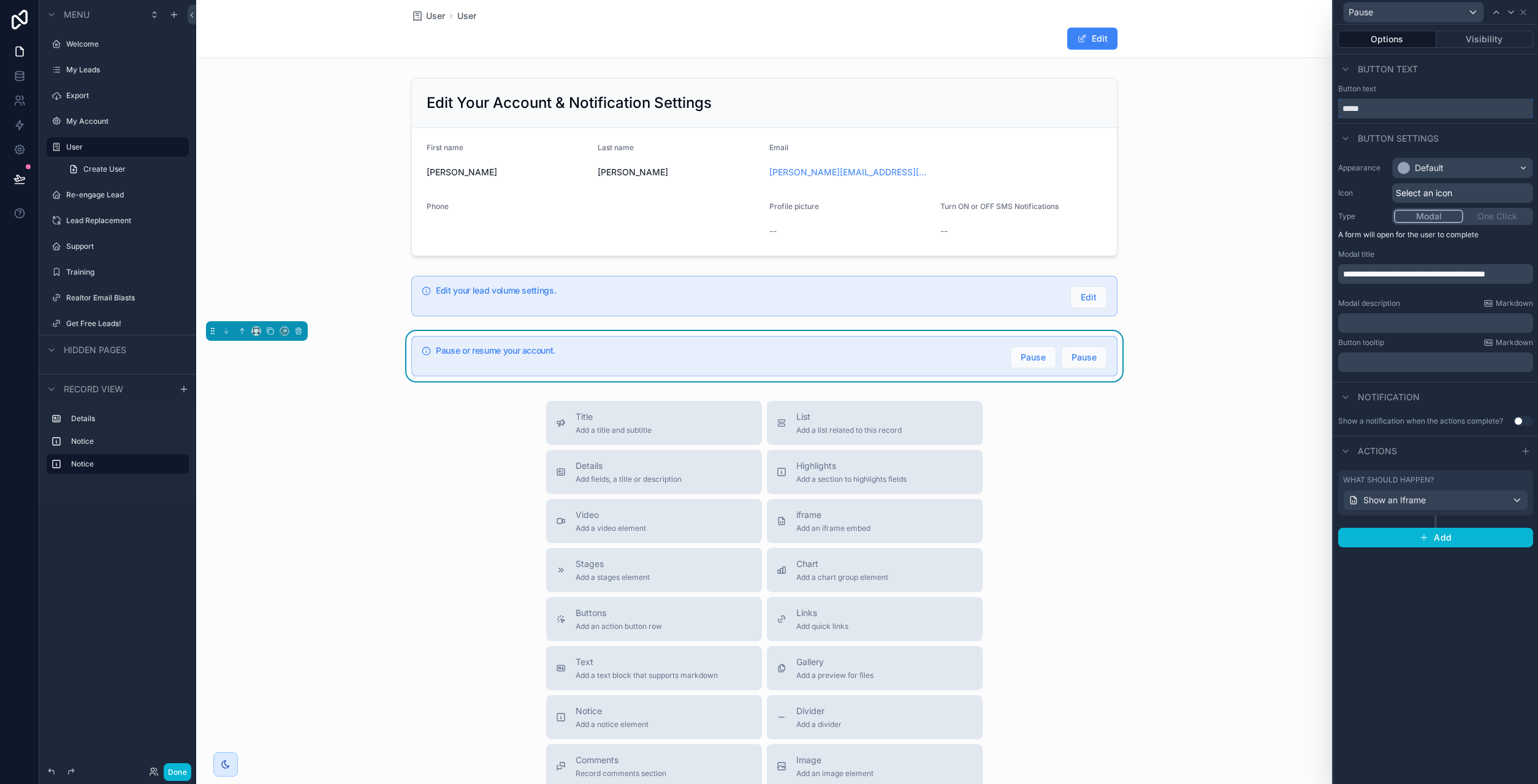
click at [1381, 114] on input "*****" at bounding box center [1436, 108] width 195 height 20
type input "******"
click at [1464, 269] on span "**********" at bounding box center [1413, 274] width 142 height 9
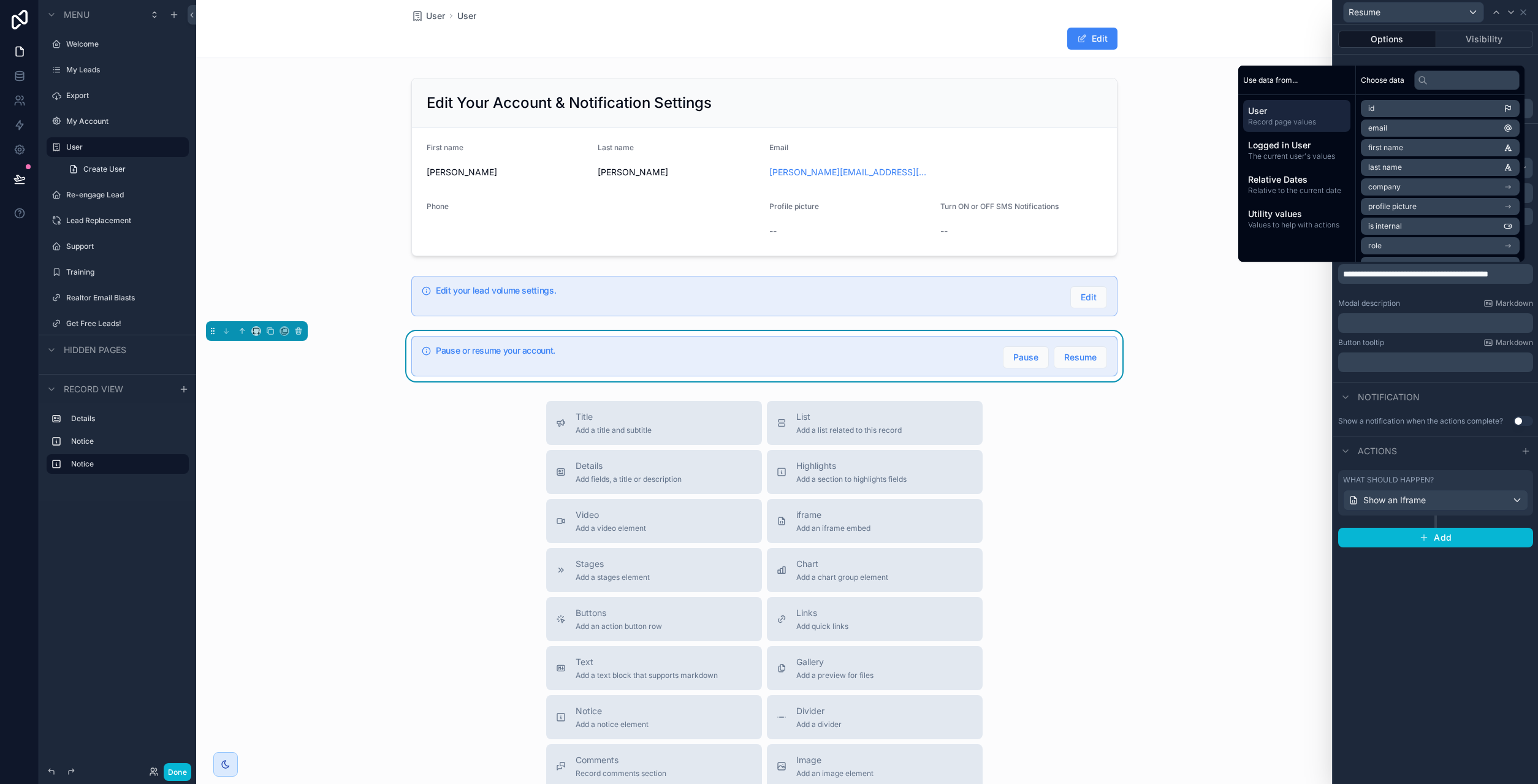
click at [1408, 651] on div "**********" at bounding box center [1436, 404] width 205 height 759
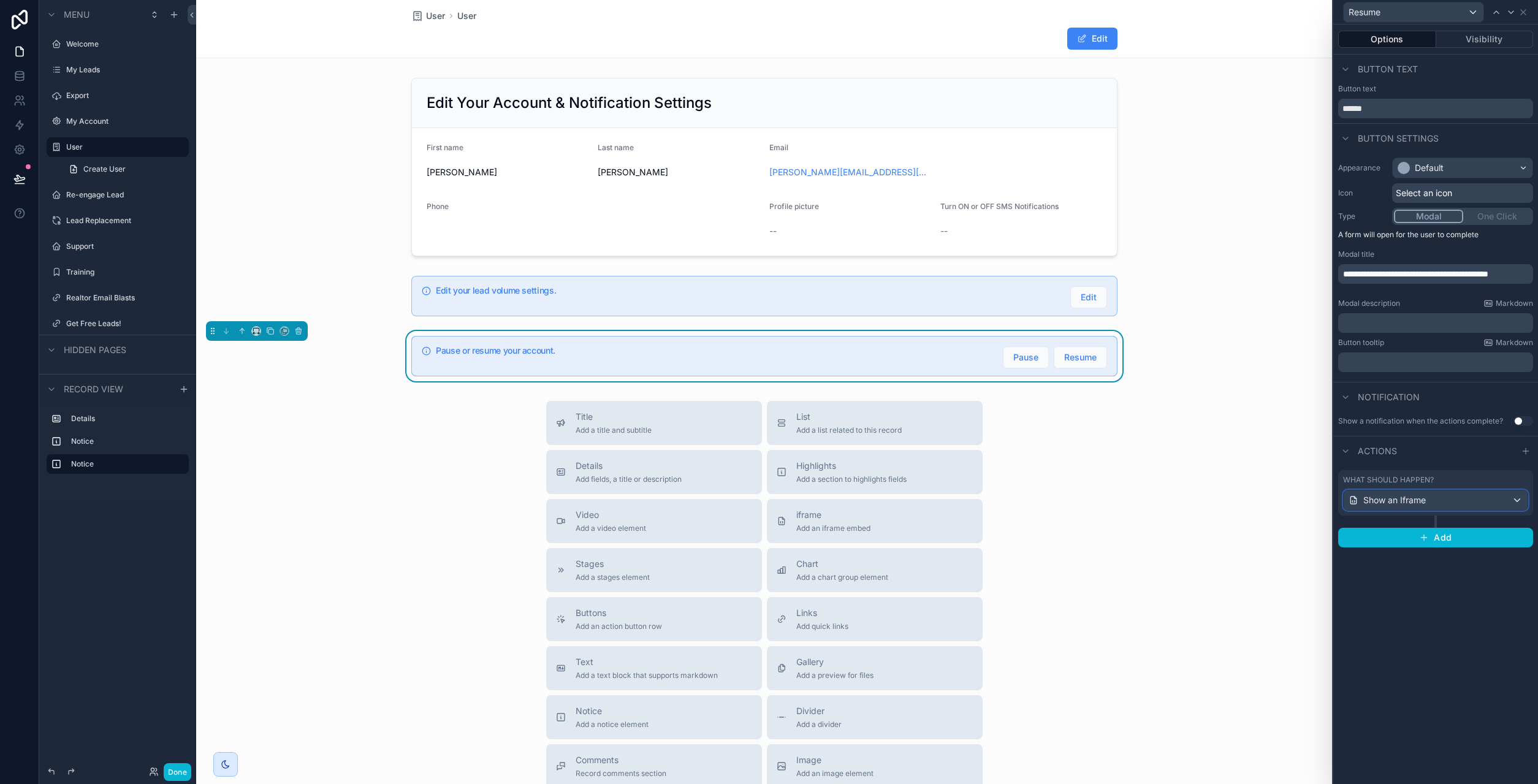
click at [1431, 501] on div "Show an Iframe" at bounding box center [1436, 500] width 184 height 20
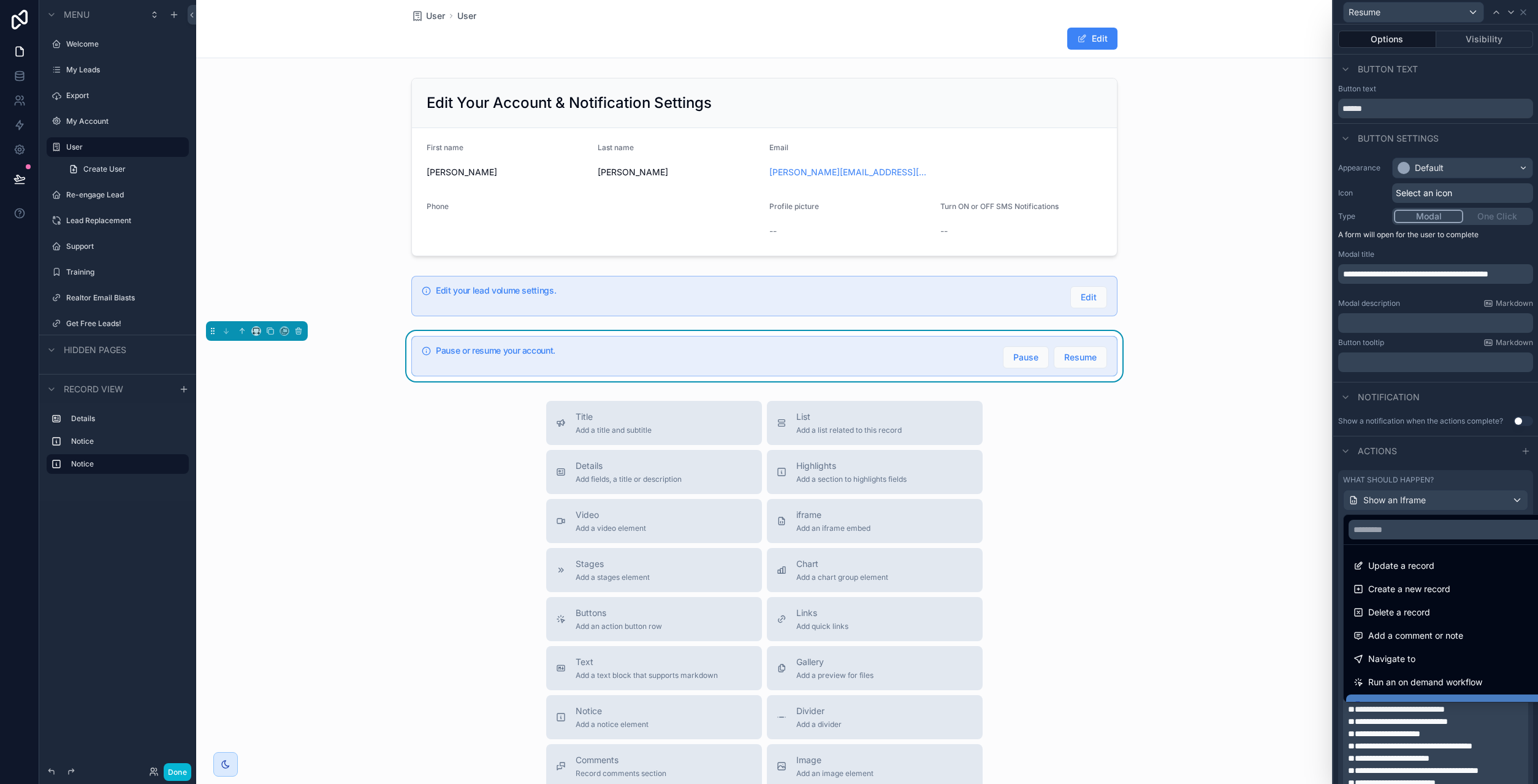
click at [1436, 729] on div at bounding box center [1436, 392] width 205 height 784
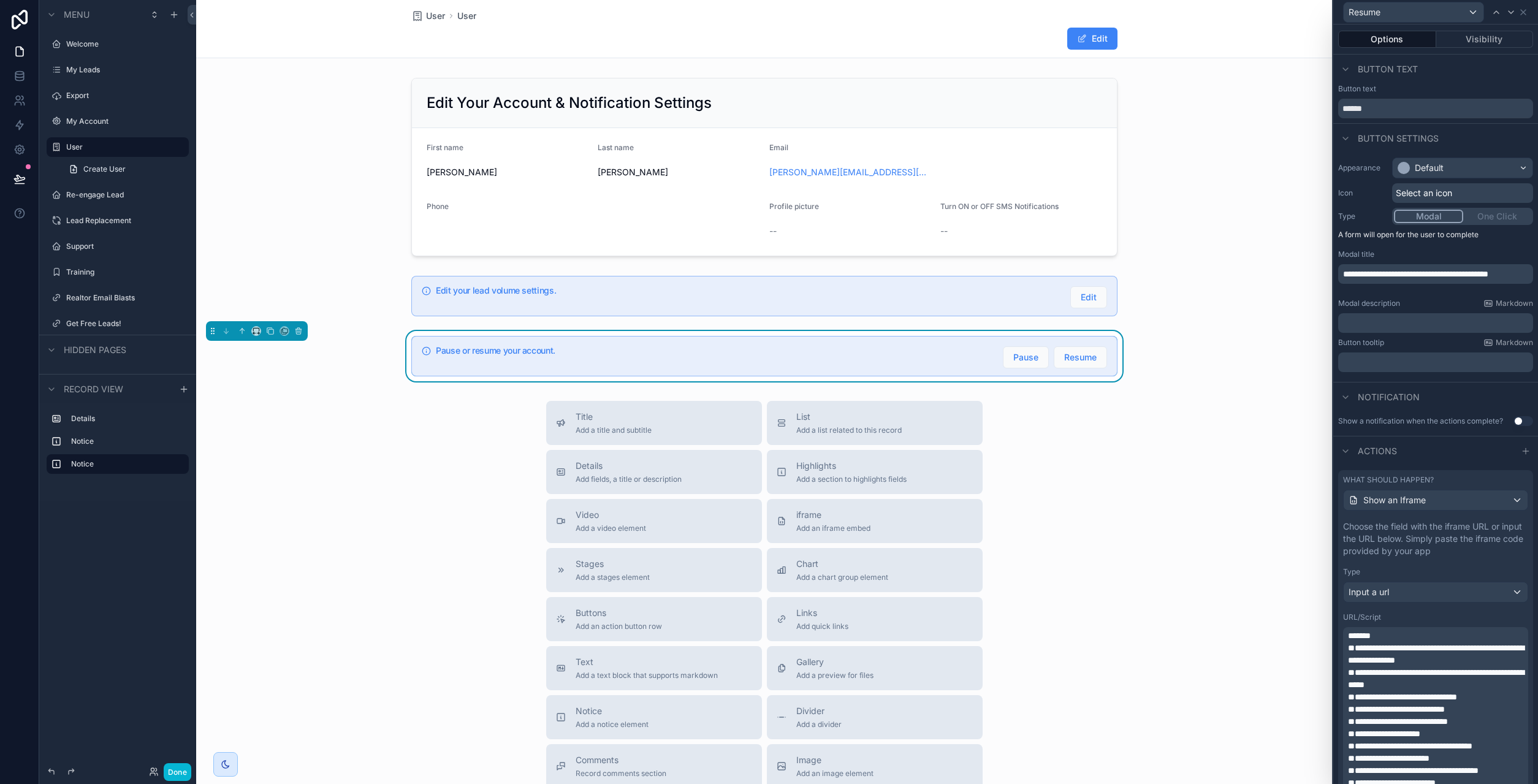
click at [1412, 703] on p "**********" at bounding box center [1436, 697] width 178 height 12
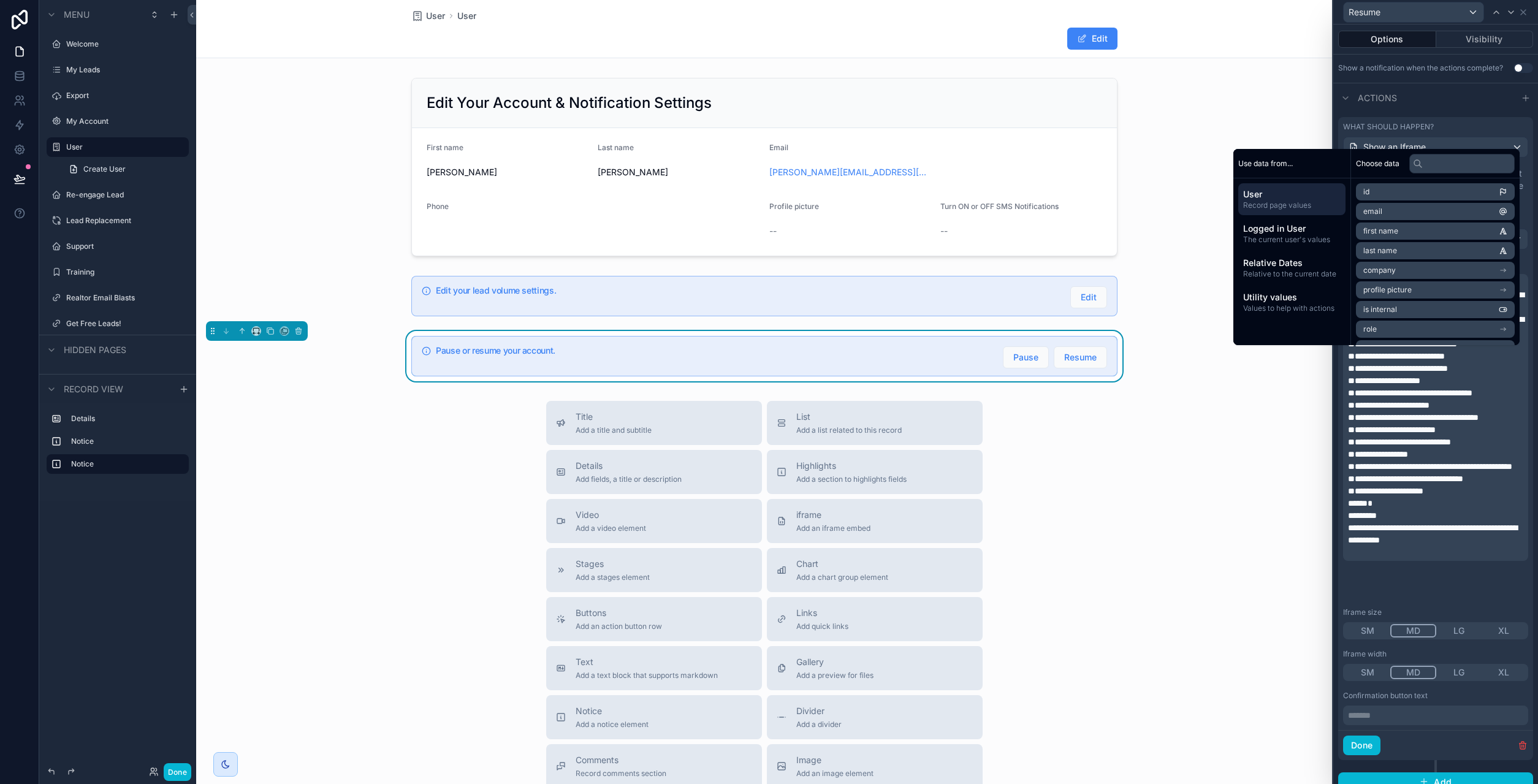
scroll to position [280, 0]
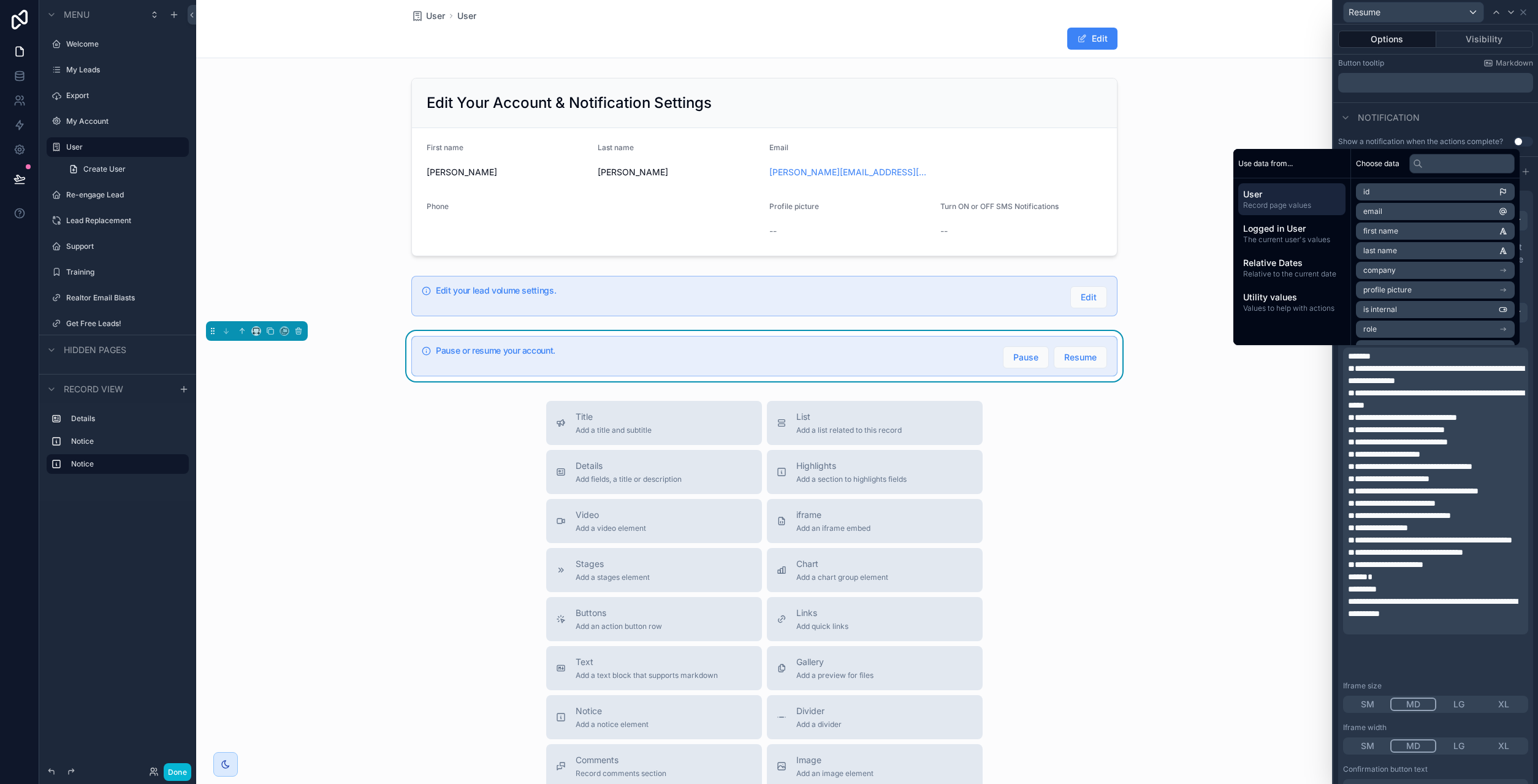
click at [1353, 679] on div "**********" at bounding box center [1436, 519] width 195 height 567
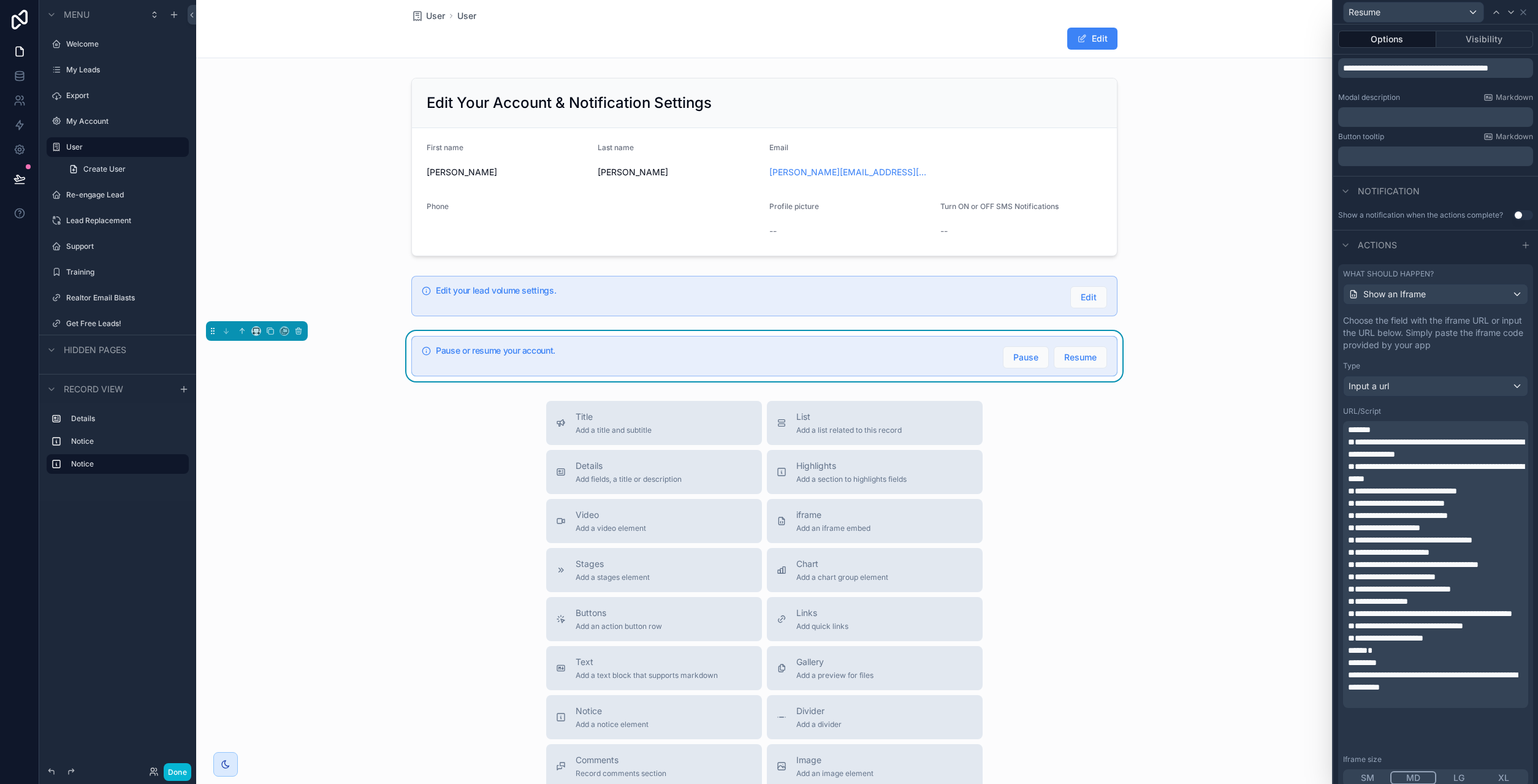
scroll to position [133, 0]
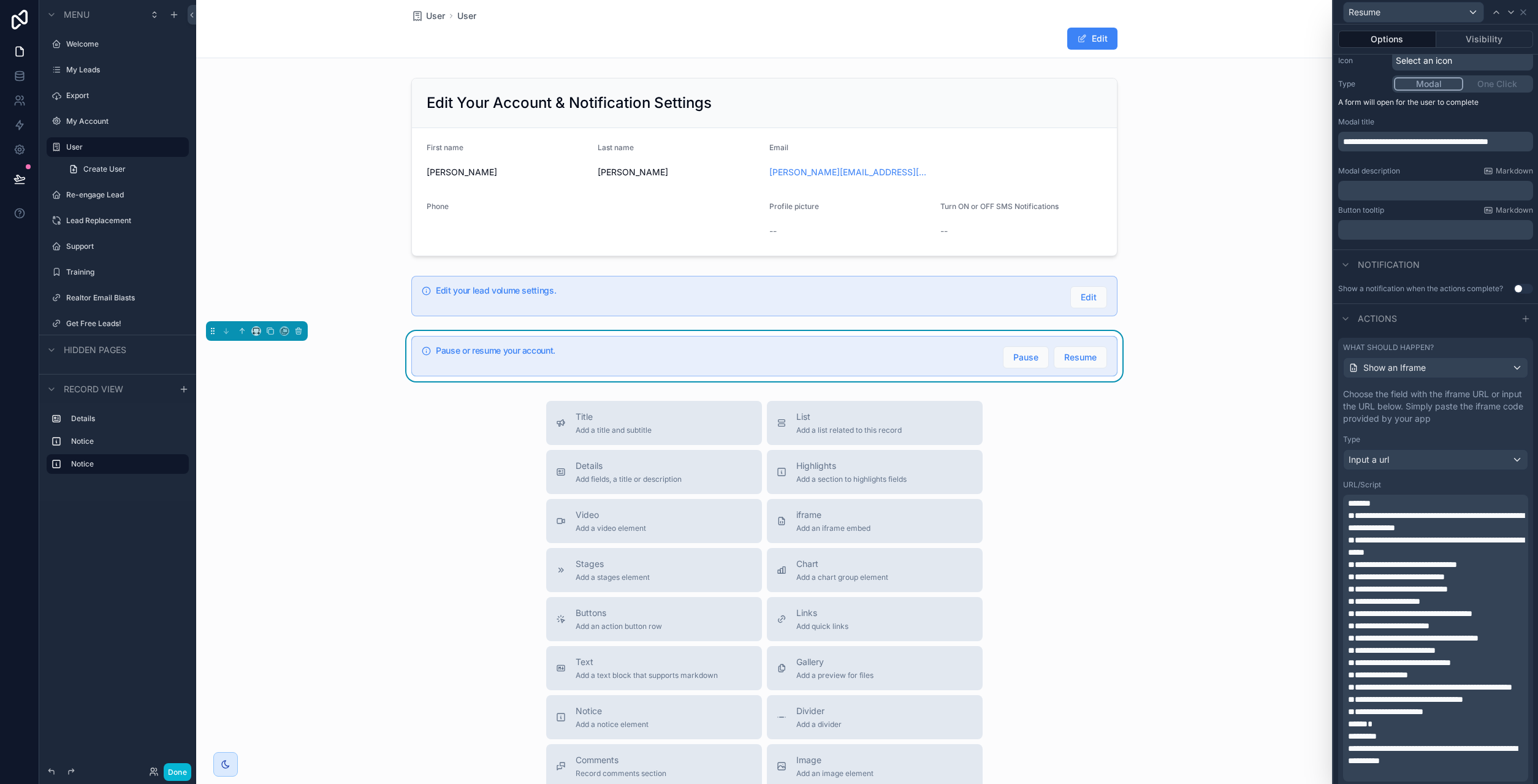
click at [1432, 144] on span "**********" at bounding box center [1415, 142] width 145 height 9
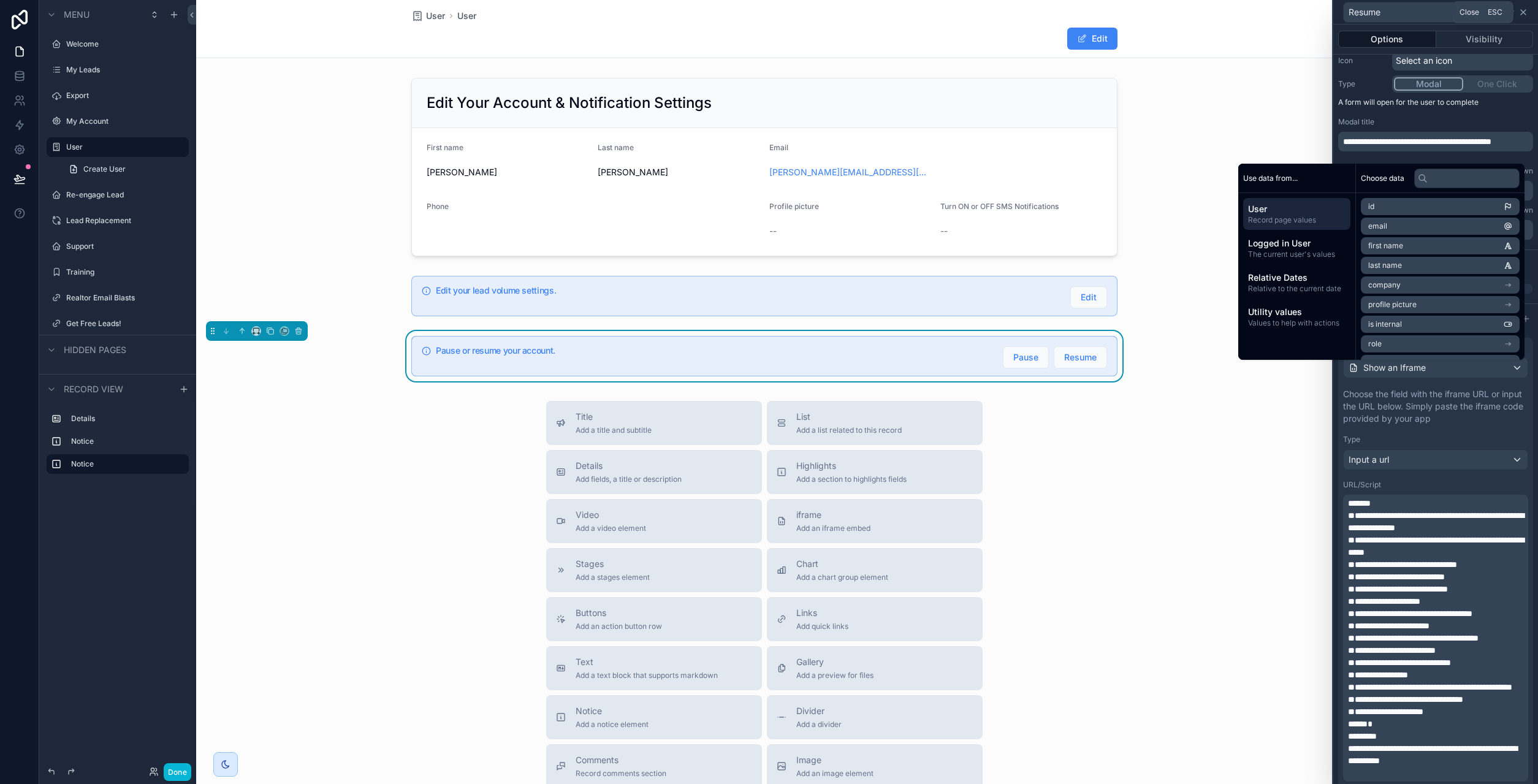
click at [1522, 13] on icon at bounding box center [1523, 12] width 9 height 9
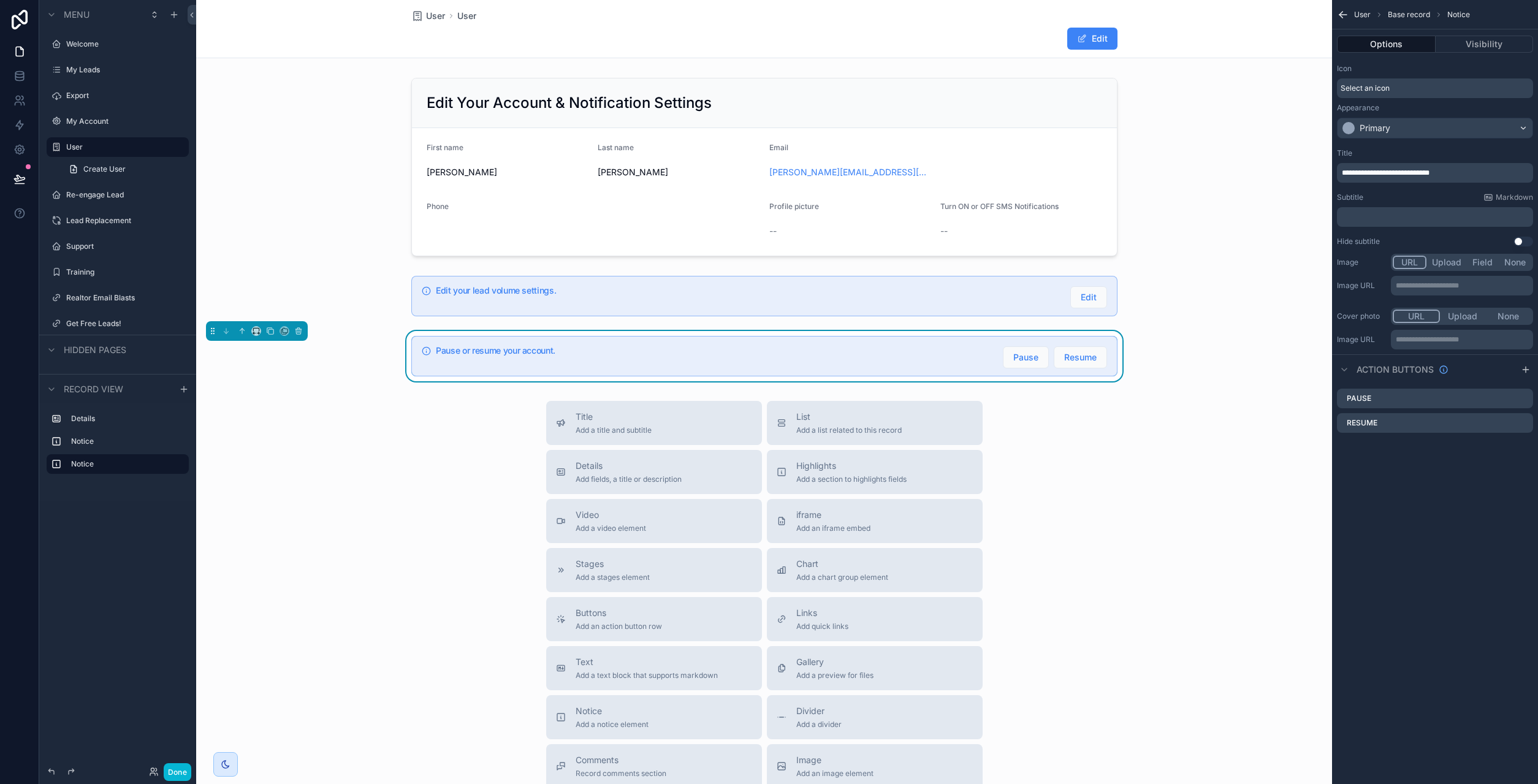
click at [1343, 12] on icon "scrollable content" at bounding box center [1341, 14] width 3 height 3
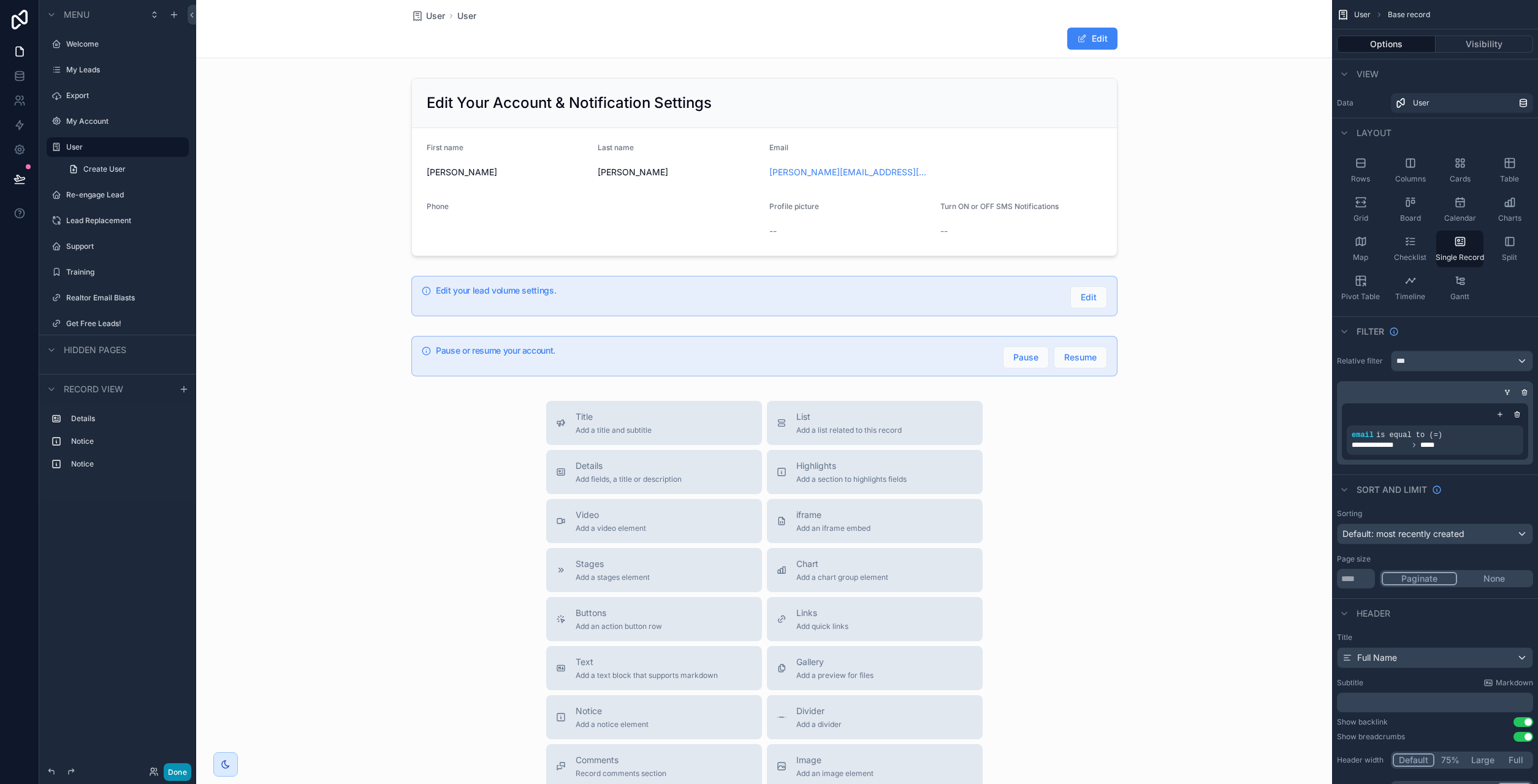
click at [182, 772] on button "Done" at bounding box center [177, 772] width 28 height 18
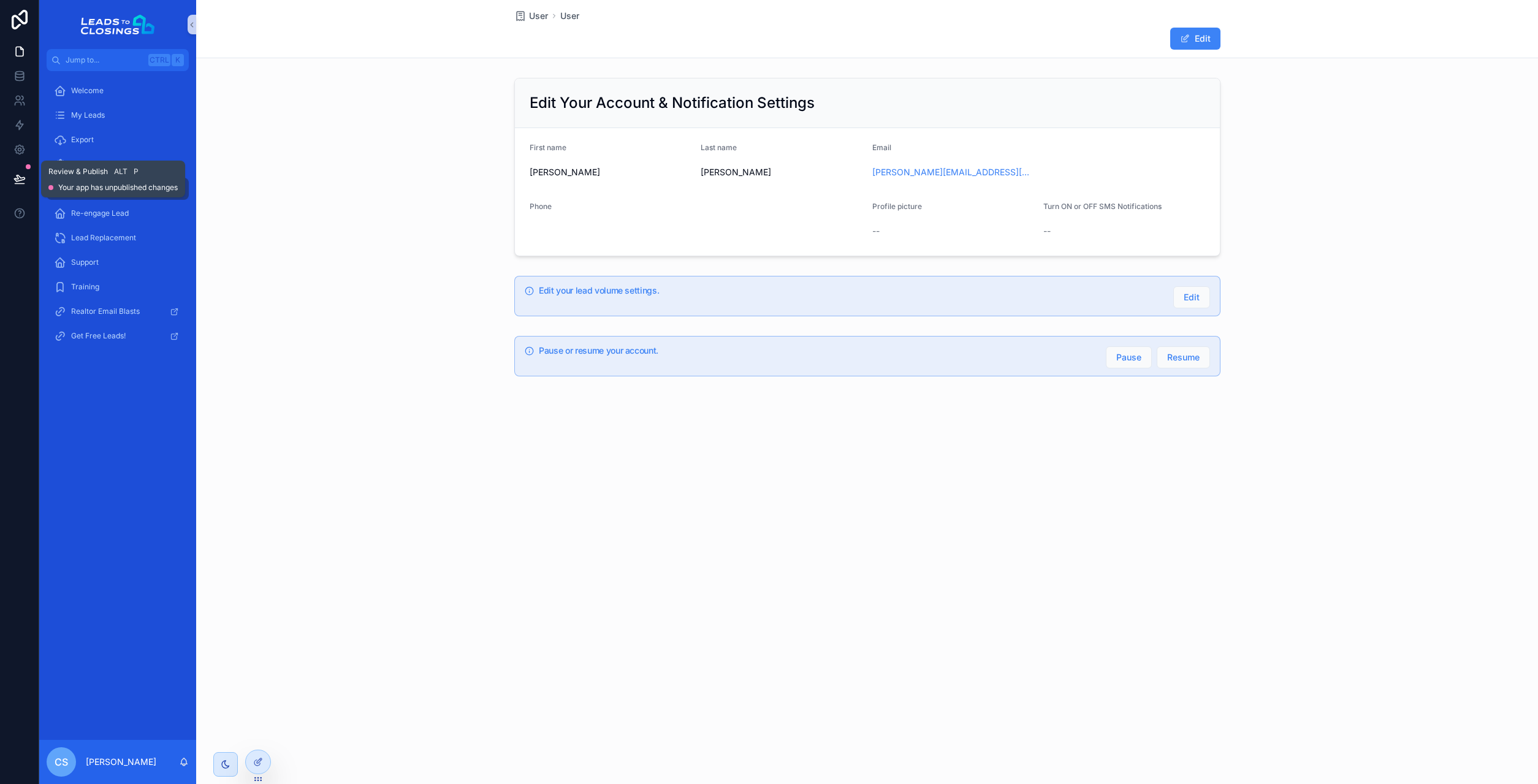
click at [22, 179] on icon at bounding box center [20, 179] width 12 height 12
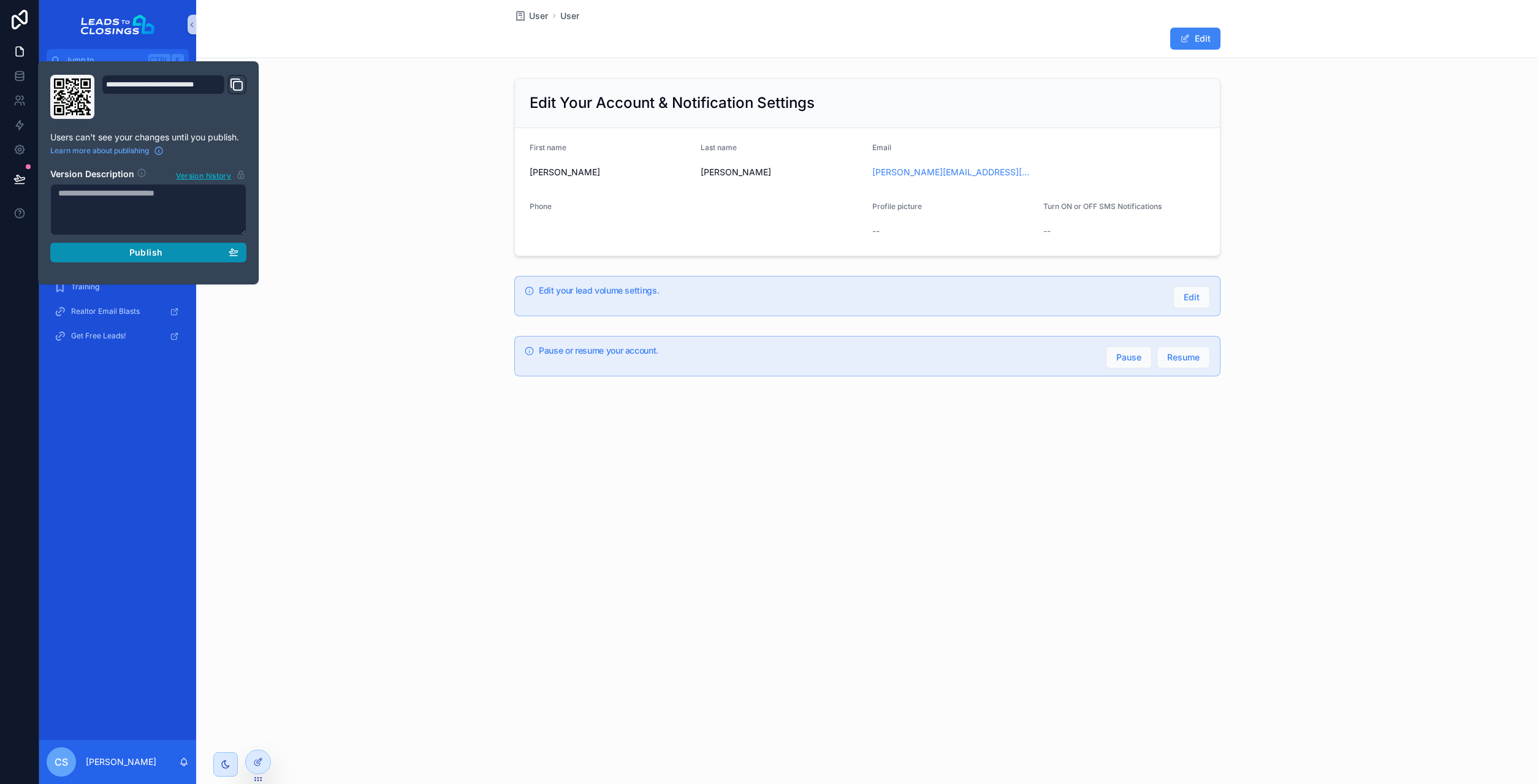
click at [170, 255] on div "Publish" at bounding box center [148, 252] width 180 height 11
